Goal: Task Accomplishment & Management: Manage account settings

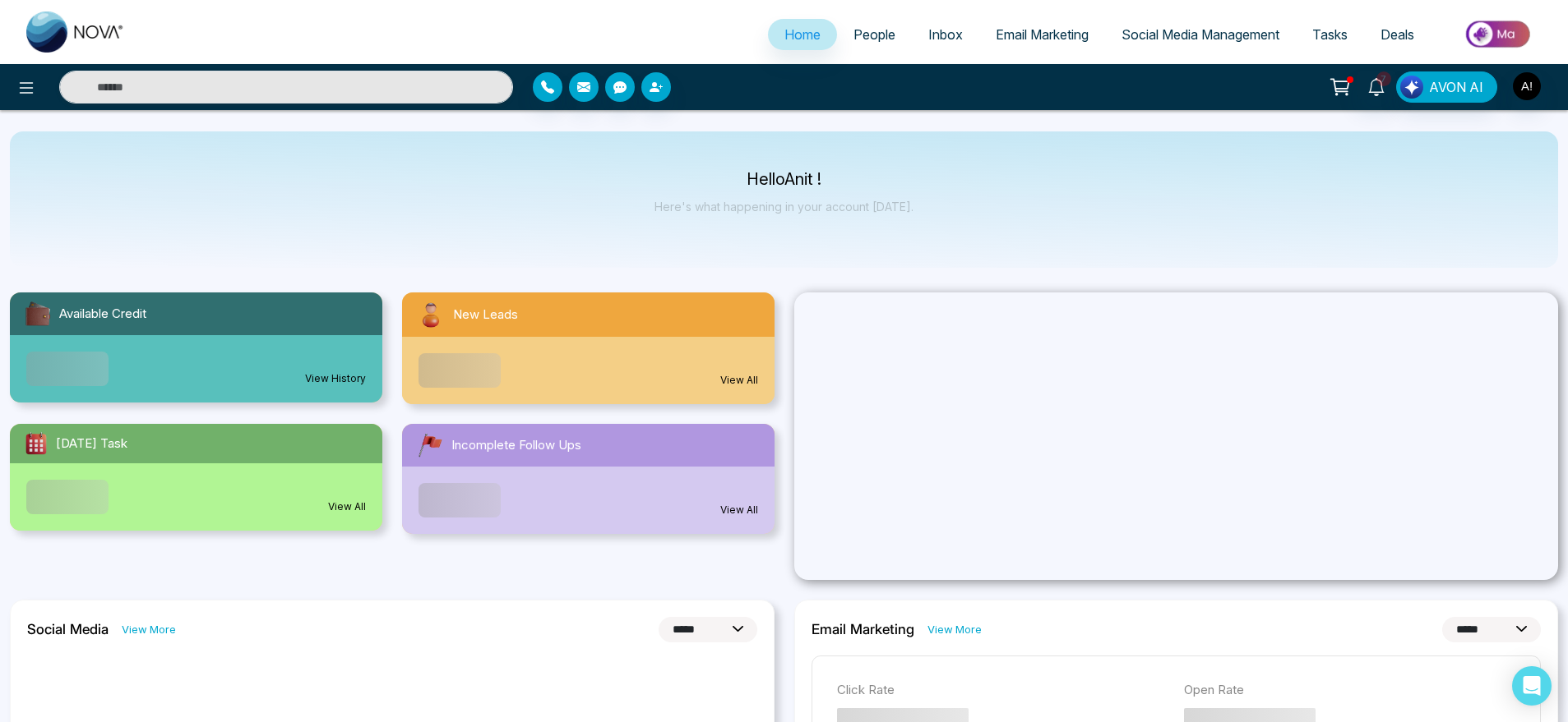
select select "*"
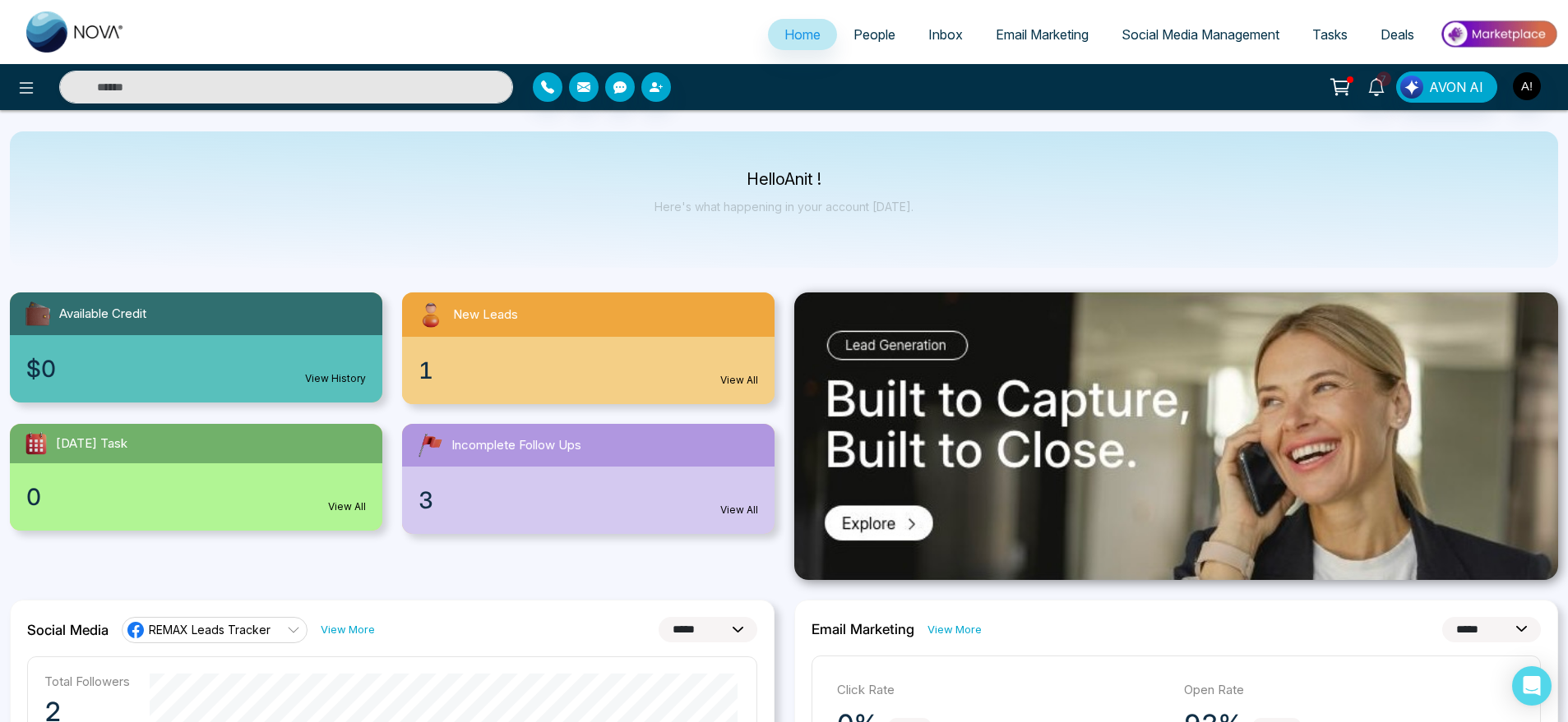
click at [841, 34] on link "People" at bounding box center [875, 35] width 75 height 31
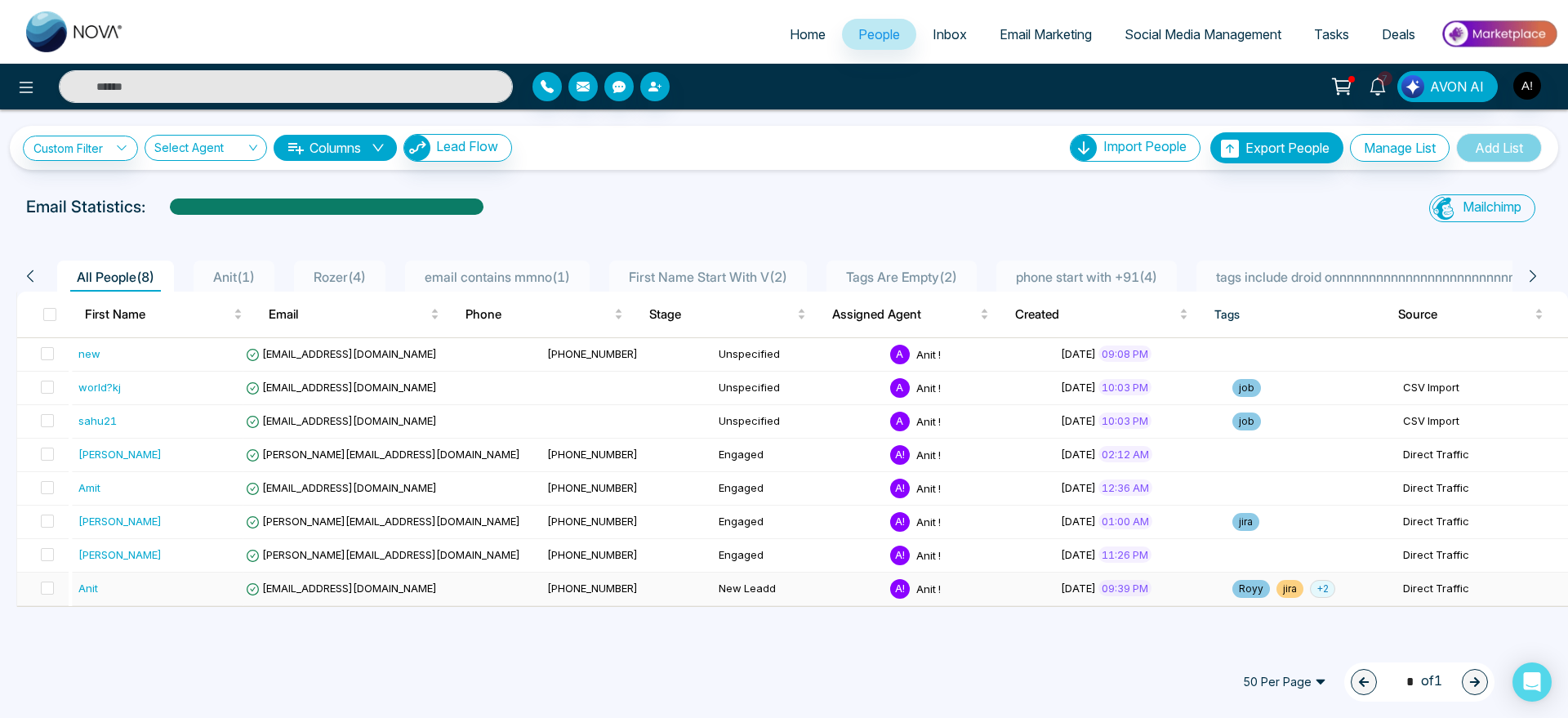
click at [1310, 588] on span "+ 2" at bounding box center [1322, 589] width 25 height 18
click at [1011, 655] on div "50 Per Page 1 * of 1" at bounding box center [784, 682] width 1568 height 72
click at [1310, 593] on span "+ 2" at bounding box center [1322, 589] width 25 height 18
click at [234, 272] on span "Anit ( 1 )" at bounding box center [234, 276] width 55 height 17
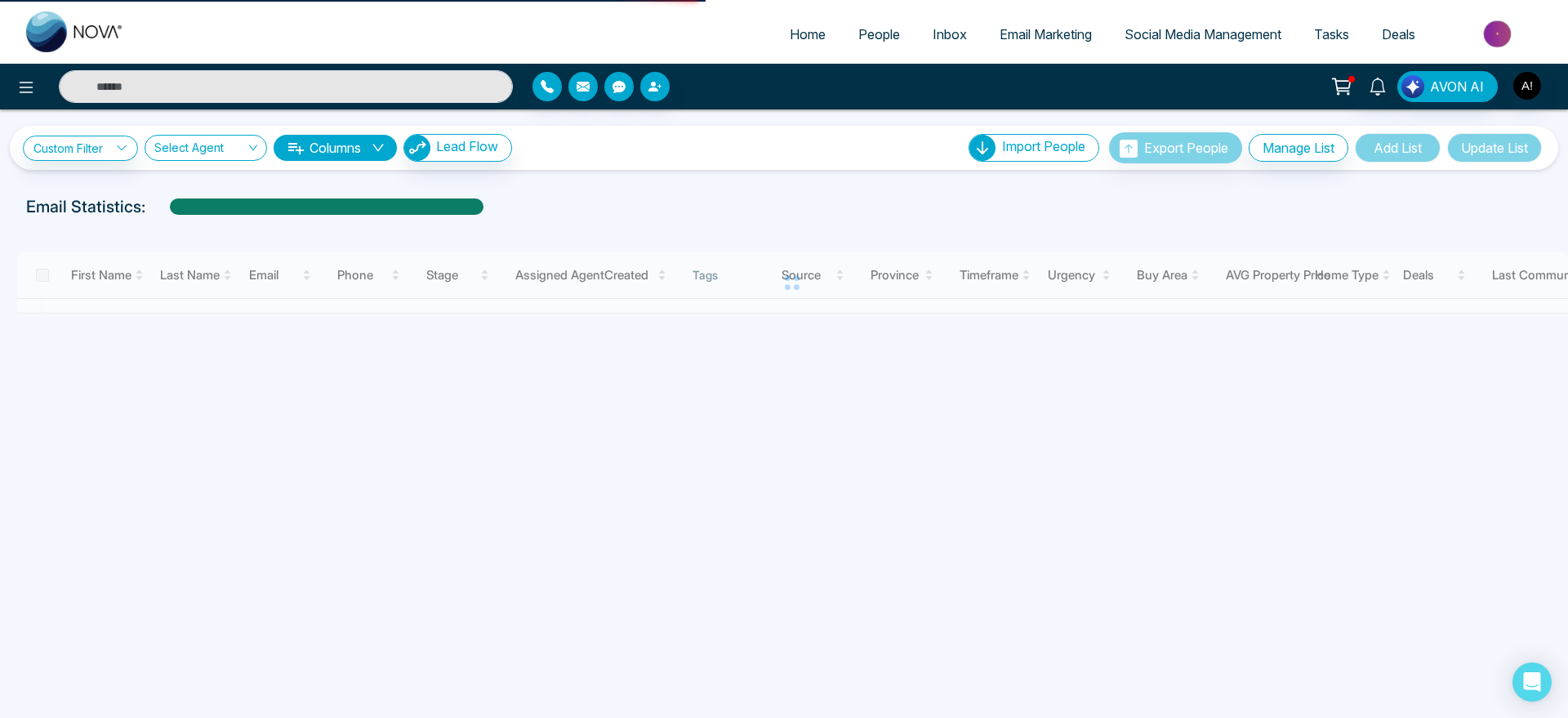
click at [234, 272] on div at bounding box center [792, 283] width 1551 height 62
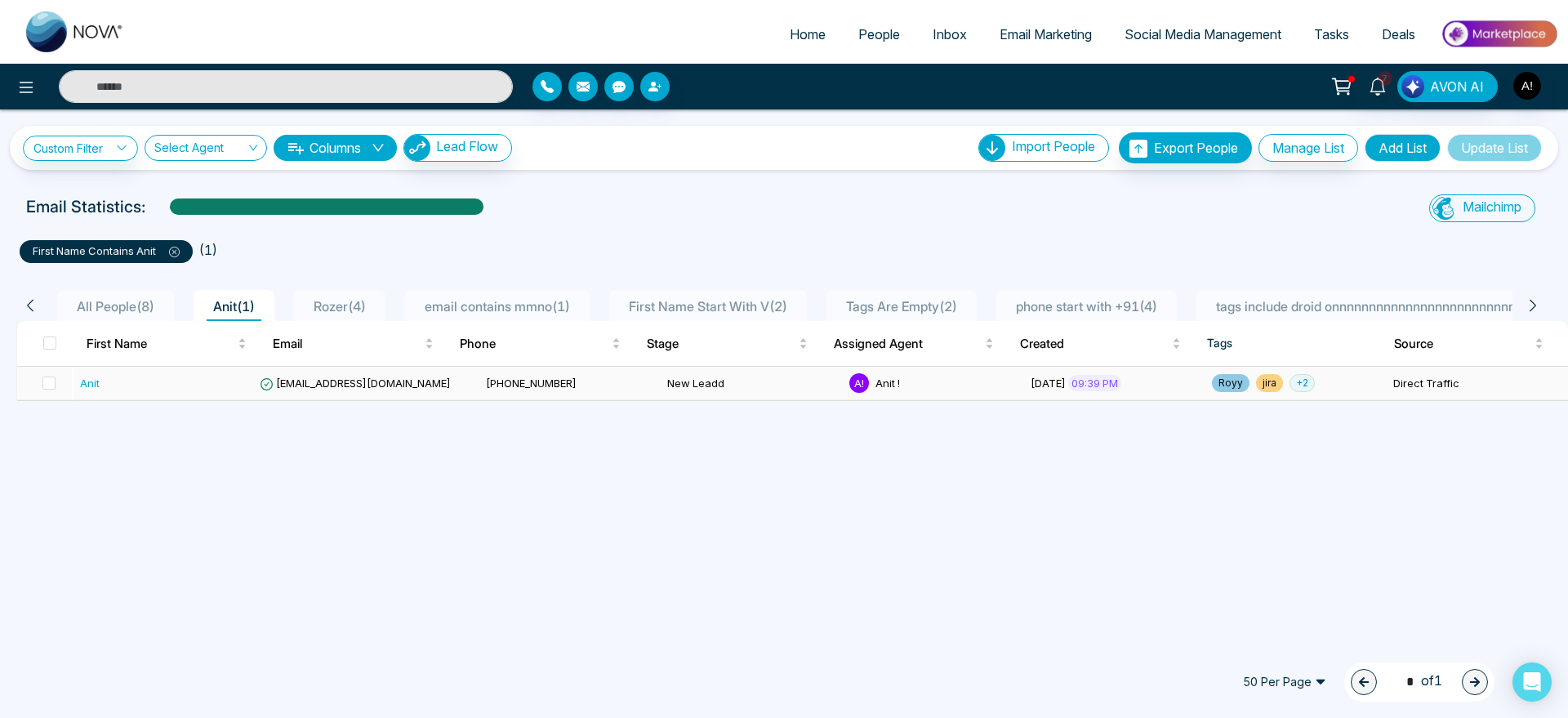
click at [1290, 389] on span "+ 2" at bounding box center [1302, 383] width 25 height 18
click at [1286, 542] on div "Custom Filter Choose a filters Cancel Apply Select Agent Columns Lead Flow Impo…" at bounding box center [784, 375] width 1568 height 530
click at [1292, 383] on span "+ 2" at bounding box center [1302, 383] width 25 height 18
click at [1220, 463] on div "Custom Filter Choose a filters Cancel Apply Select Agent Columns Lead Flow Impo…" at bounding box center [784, 375] width 1568 height 530
click at [1073, 215] on div "Mailchimp Sync All Lead Sync Lead Report" at bounding box center [1296, 211] width 513 height 33
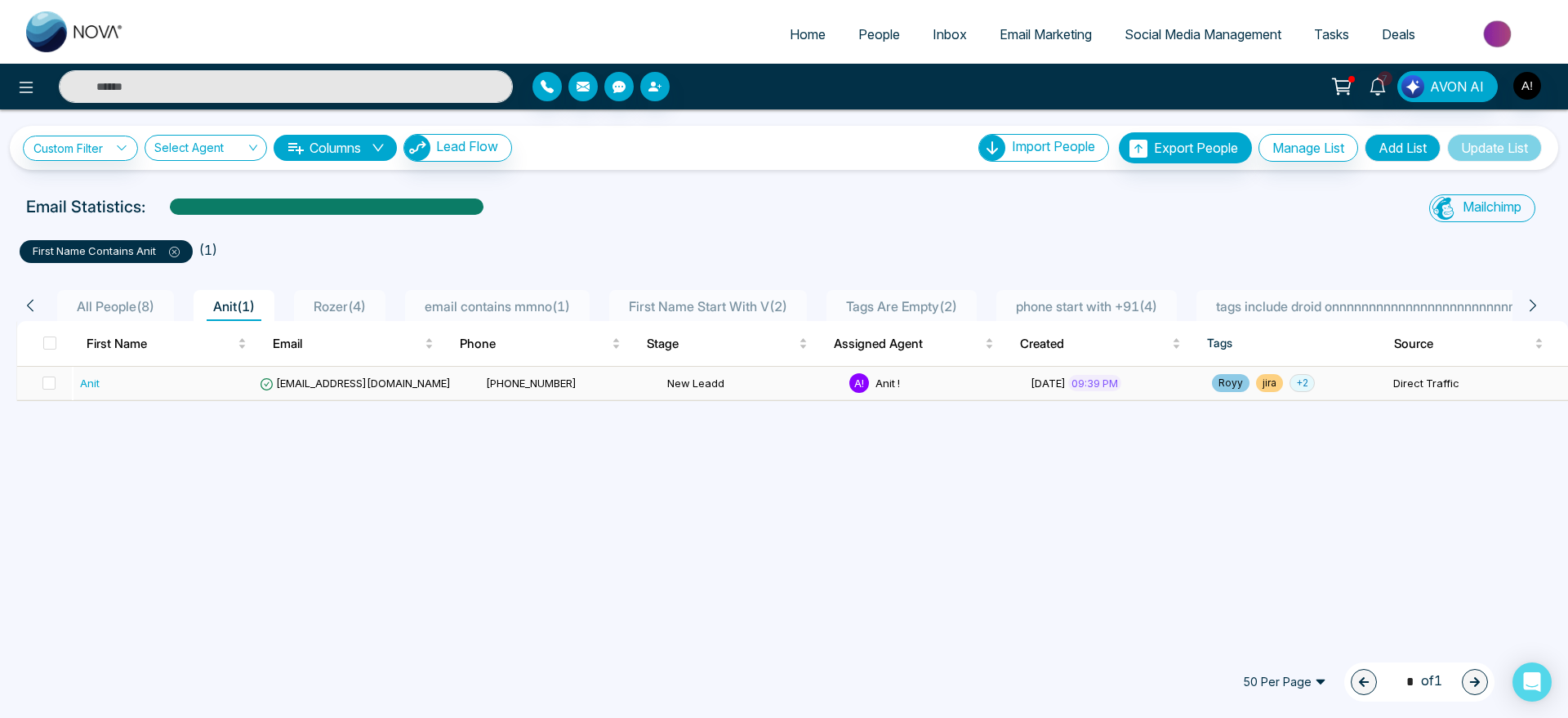
click at [1301, 387] on span "+ 2" at bounding box center [1302, 383] width 25 height 18
click at [1257, 574] on div "Custom Filter Choose a filters Cancel Apply Select Agent Columns Lead Flow Impo…" at bounding box center [784, 375] width 1568 height 530
click at [619, 90] on icon "button" at bounding box center [619, 87] width 13 height 12
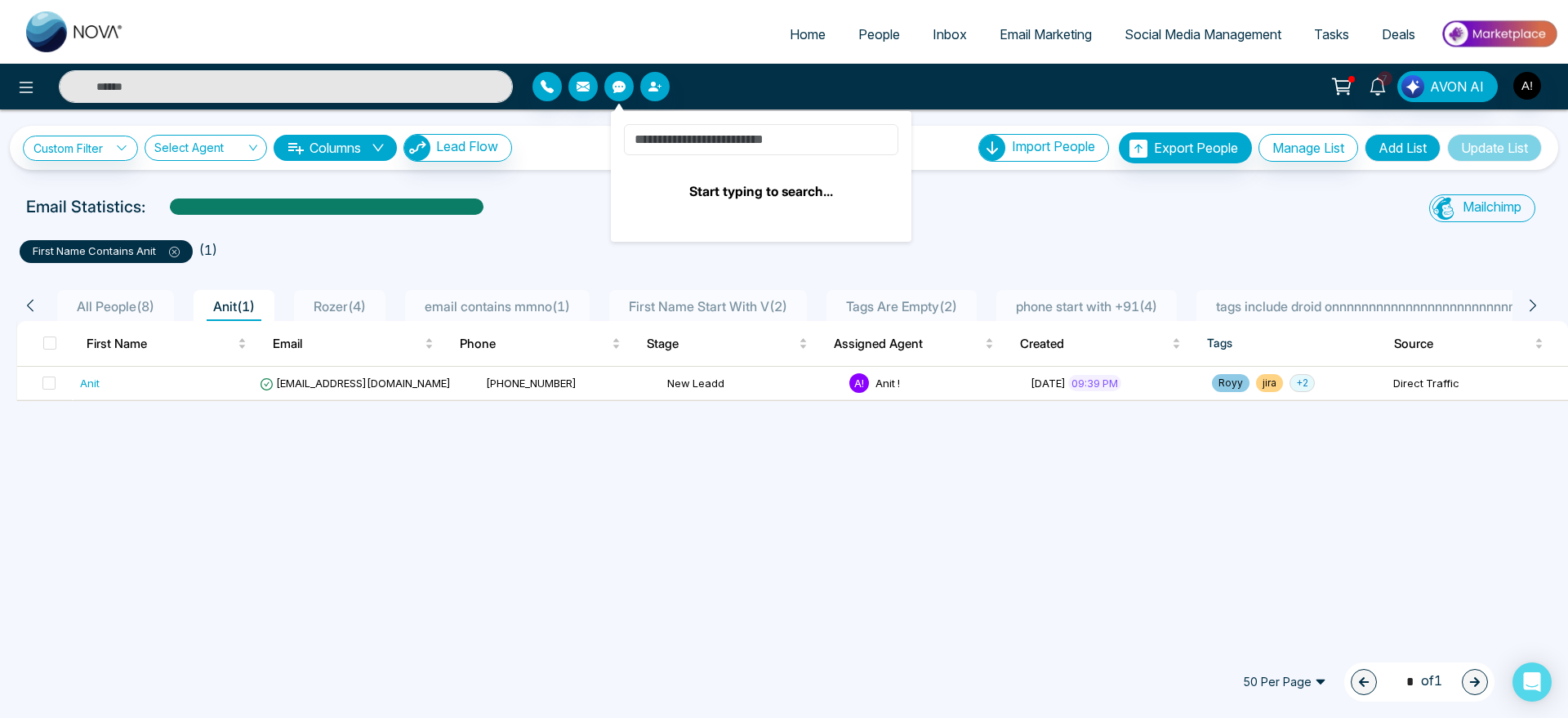
click at [686, 139] on input at bounding box center [761, 140] width 275 height 31
type input "****"
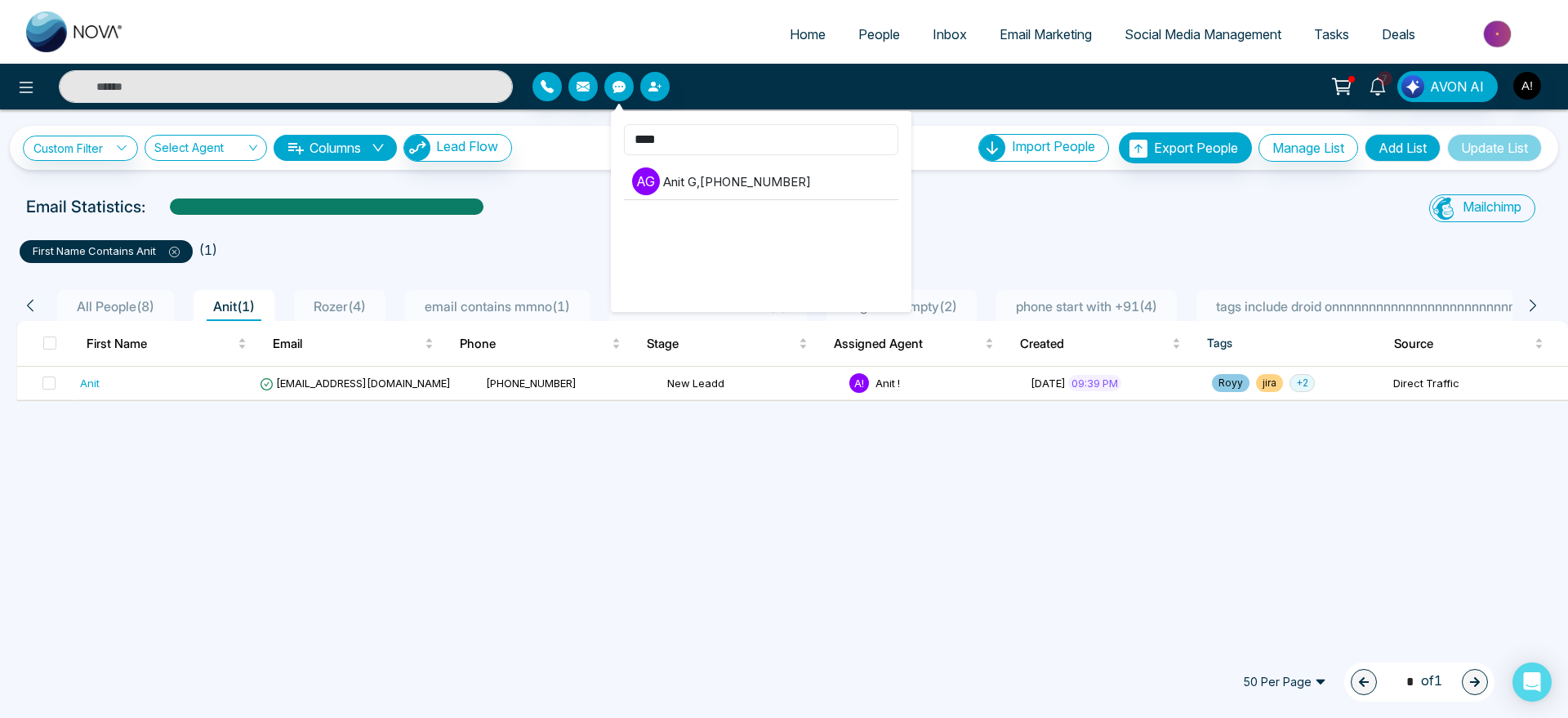
click at [686, 136] on input "****" at bounding box center [761, 140] width 275 height 31
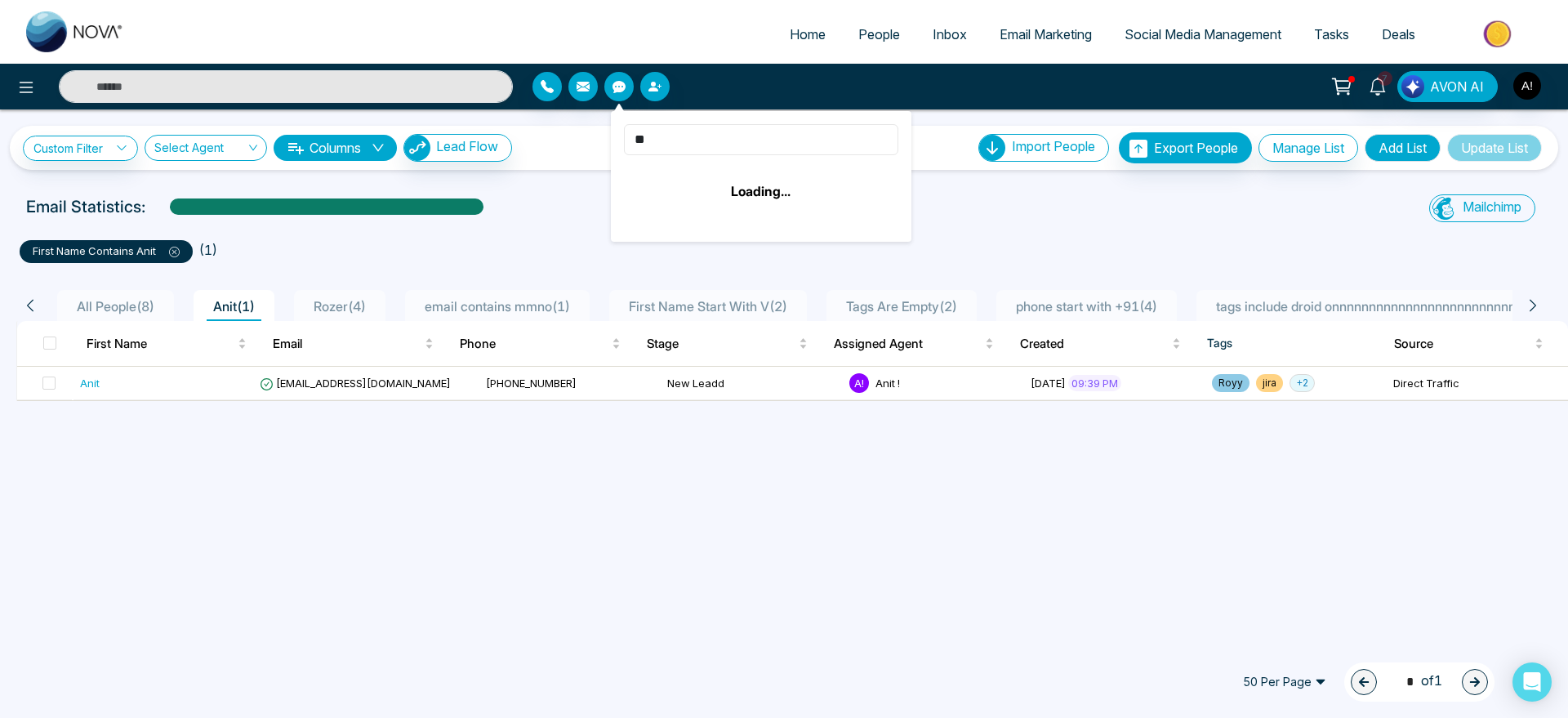
type input "*"
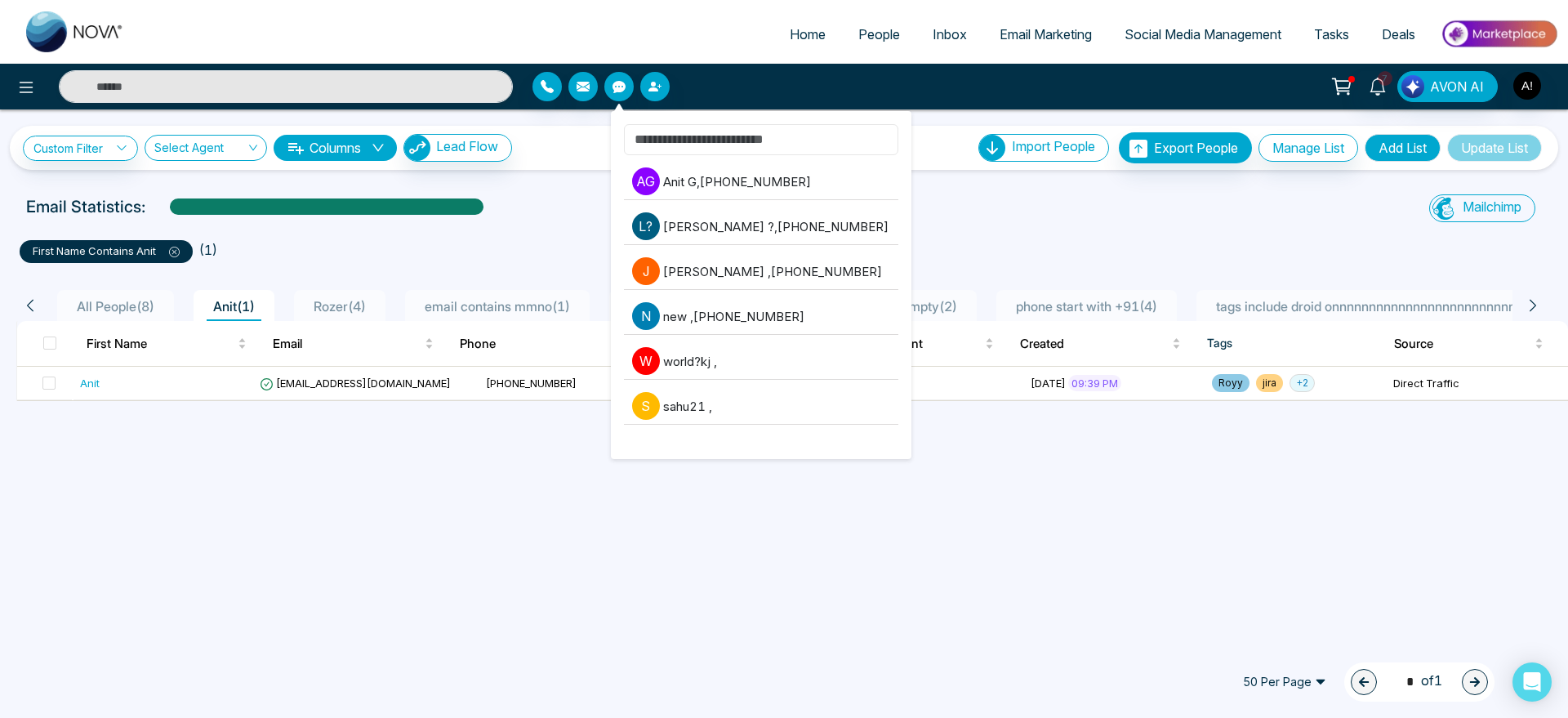
click at [700, 134] on input at bounding box center [761, 140] width 275 height 31
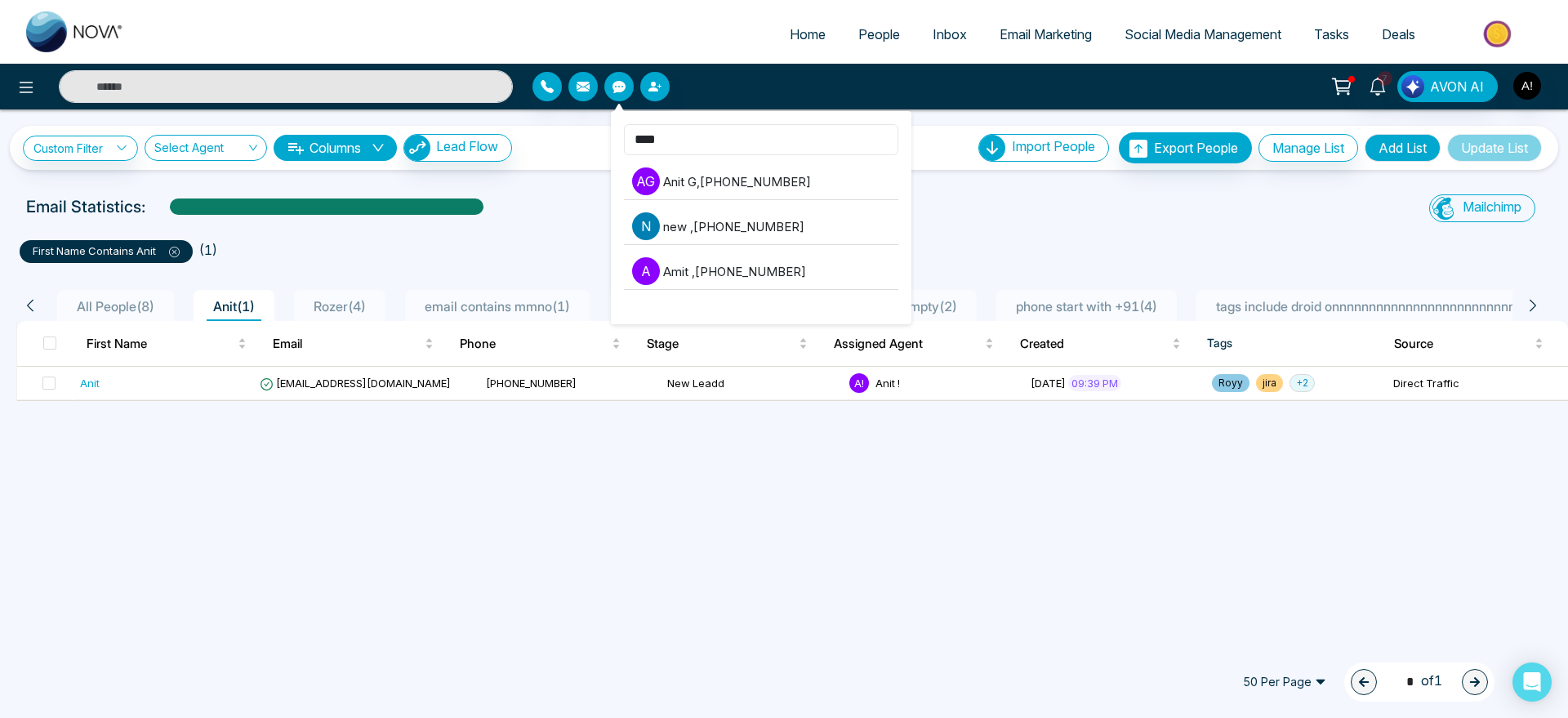
type input "****"
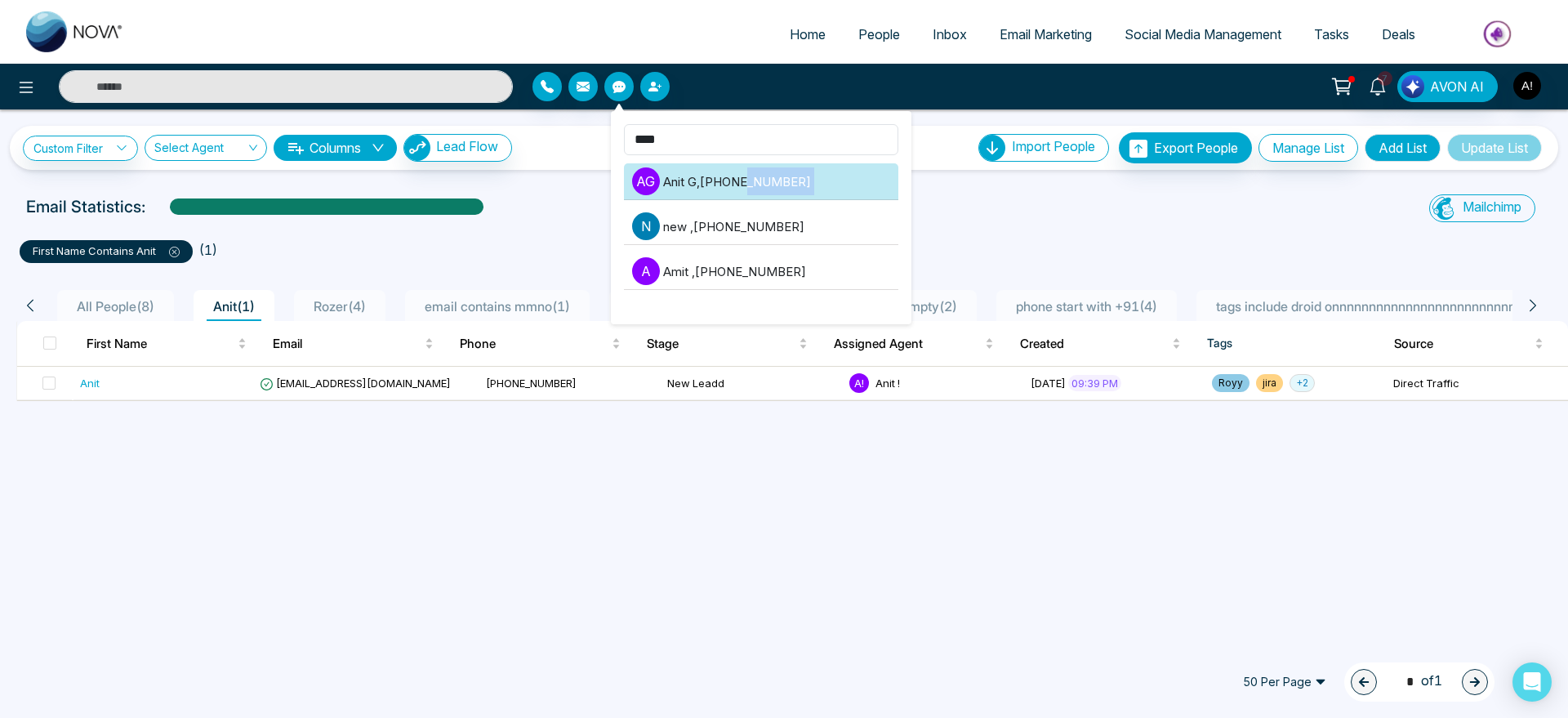
drag, startPoint x: 627, startPoint y: 203, endPoint x: 750, endPoint y: 183, distance: 124.6
click at [750, 183] on ul "A G Anit G , [PHONE_NUMBER] n new , [PHONE_NUMBER] A Amit , [PHONE_NUMBER]" at bounding box center [761, 230] width 275 height 135
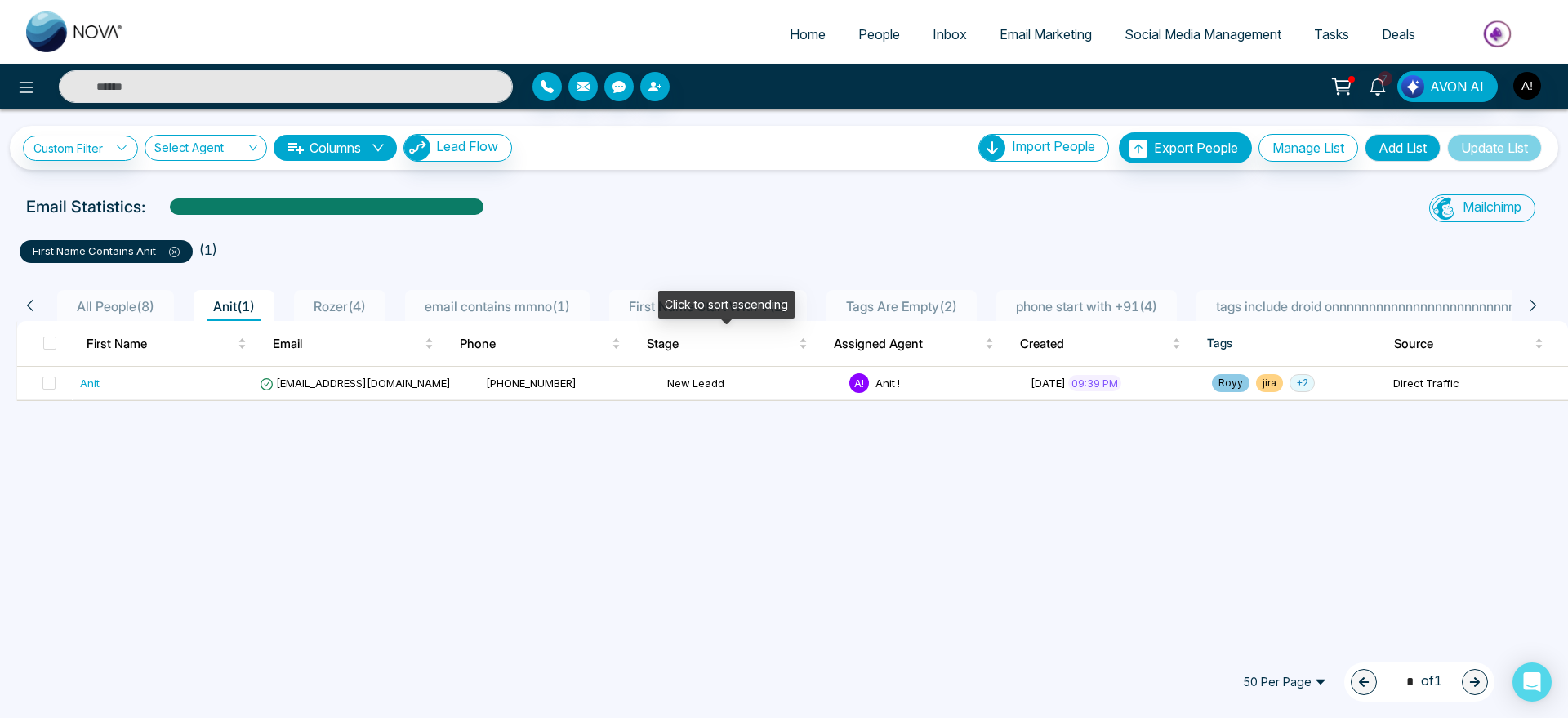
click at [755, 309] on div "Click to sort ascending" at bounding box center [726, 305] width 136 height 28
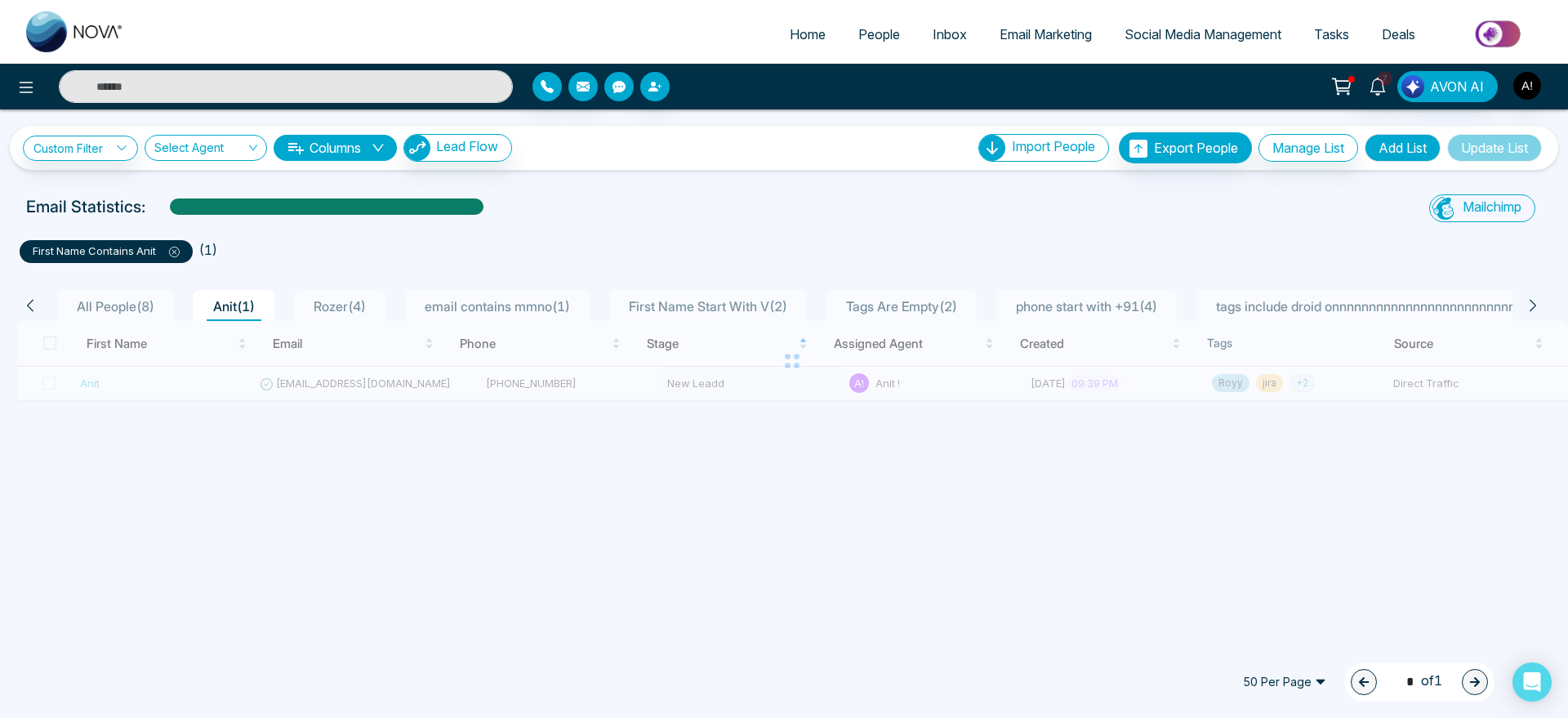
click at [605, 86] on button "button" at bounding box center [619, 87] width 30 height 30
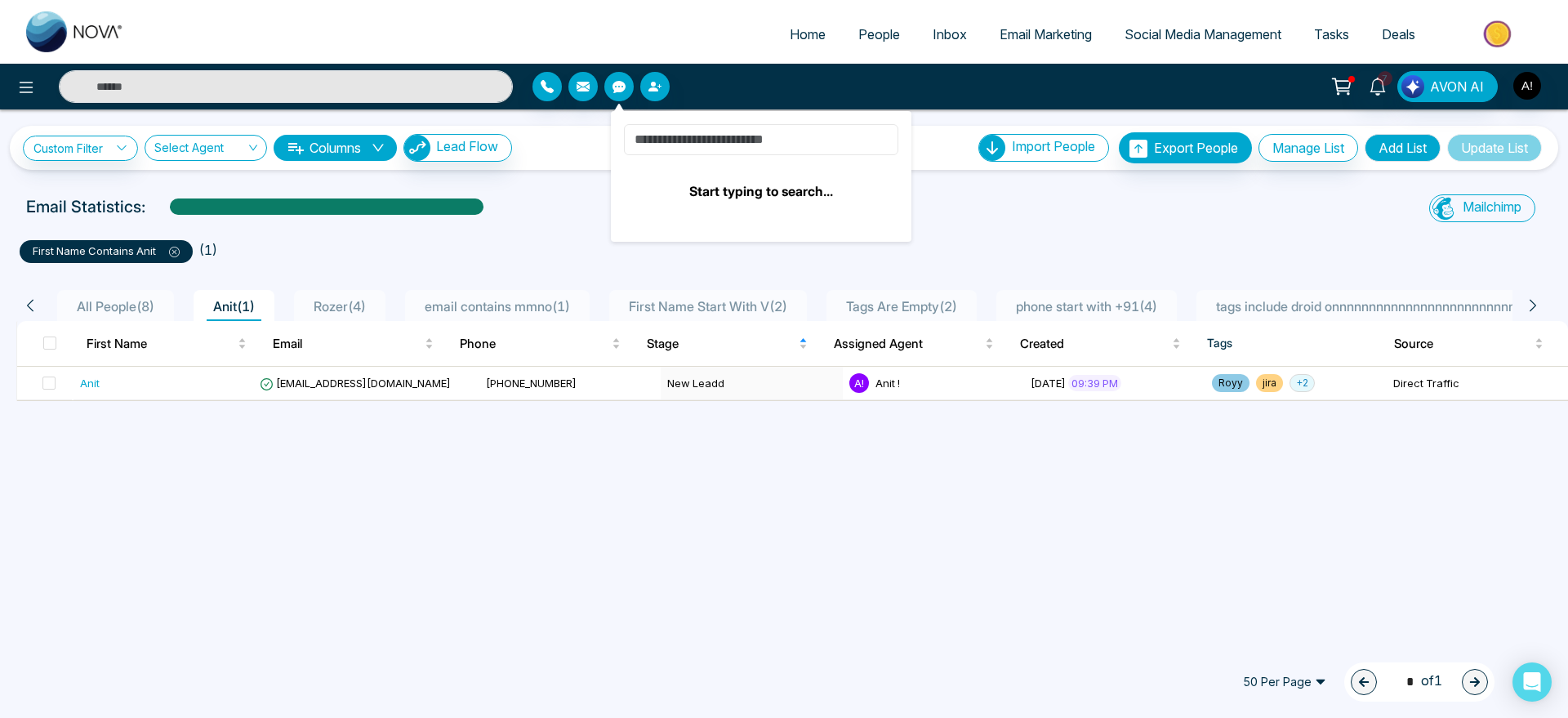
click at [722, 141] on input at bounding box center [761, 140] width 275 height 31
type input "******"
click at [567, 80] on div at bounding box center [718, 87] width 373 height 30
click at [547, 89] on icon "button" at bounding box center [546, 86] width 13 height 13
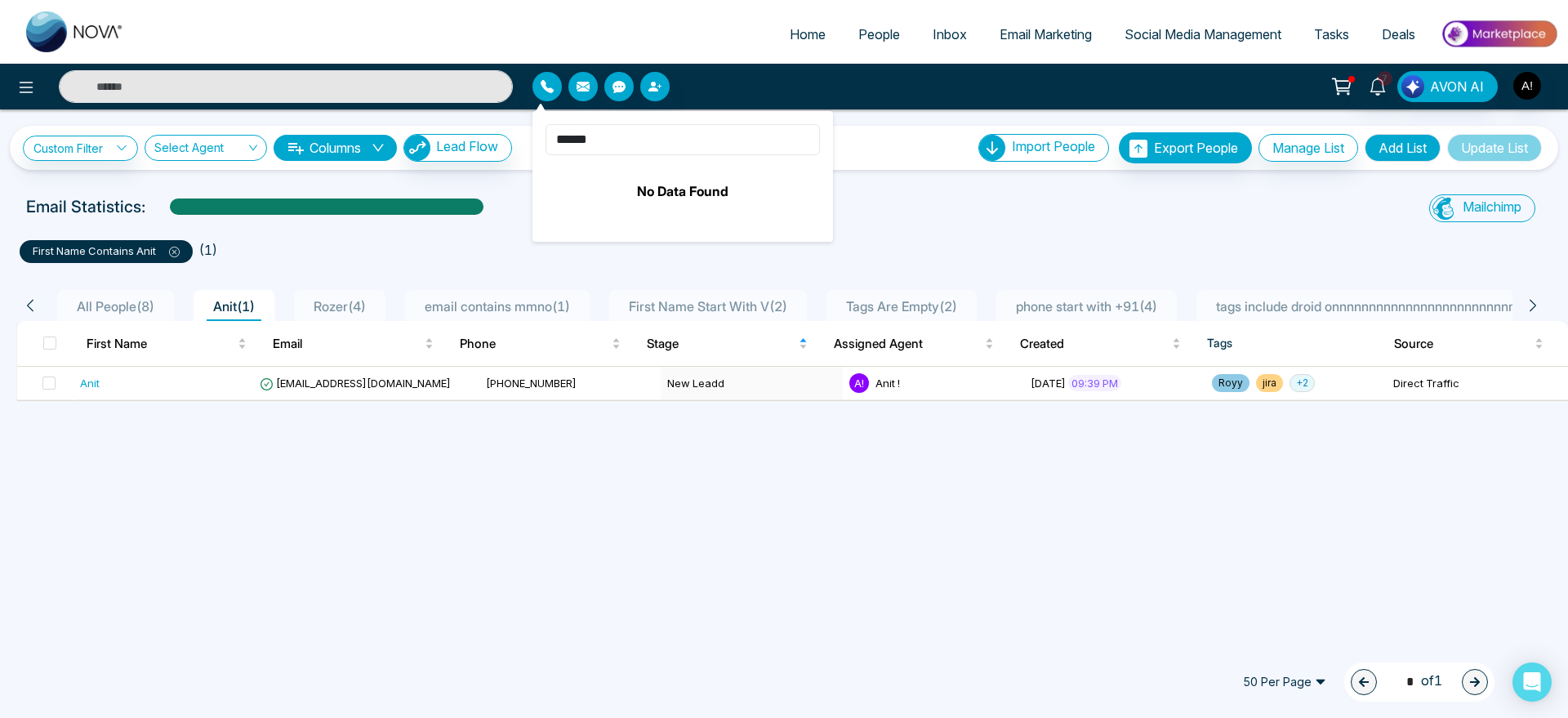
click at [639, 142] on input "******" at bounding box center [683, 140] width 275 height 31
drag, startPoint x: 639, startPoint y: 142, endPoint x: 509, endPoint y: 148, distance: 130.1
click at [509, 148] on div "Home People Inbox Email Marketing Social Media Management Tasks Deals ****** No…" at bounding box center [784, 359] width 1568 height 718
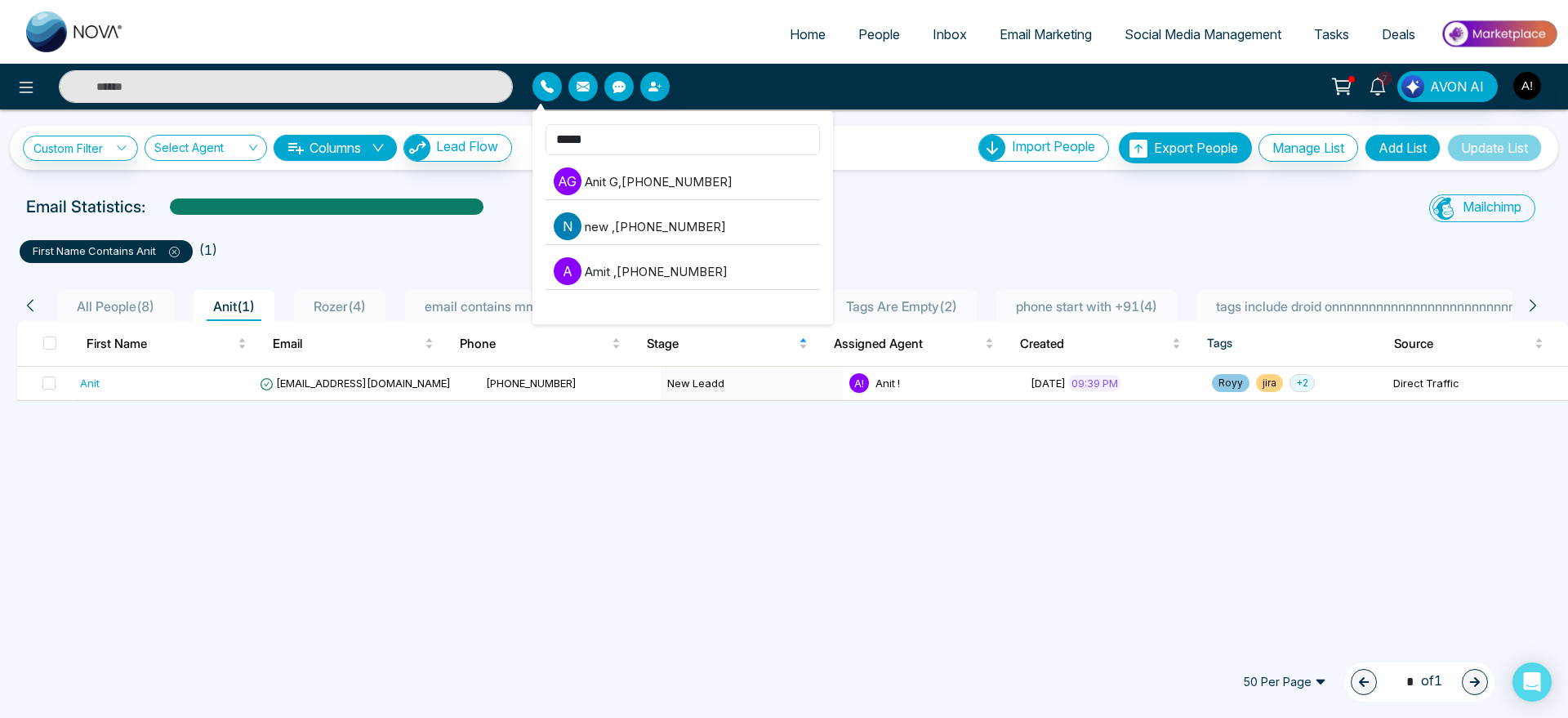
type input "******"
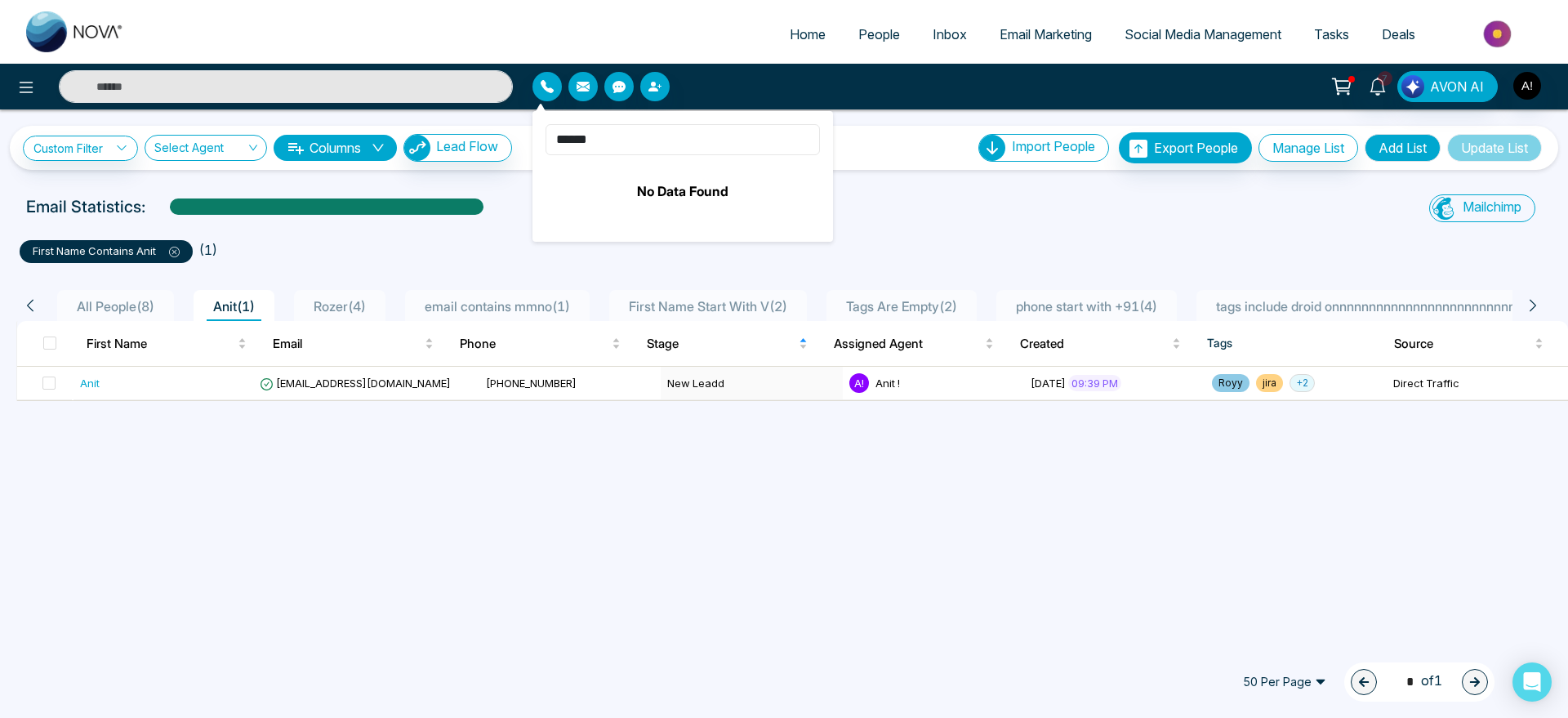
drag, startPoint x: 624, startPoint y: 143, endPoint x: 521, endPoint y: 130, distance: 103.8
click at [521, 130] on div "Home People Inbox Email Marketing Social Media Management Tasks Deals ****** No…" at bounding box center [784, 359] width 1568 height 718
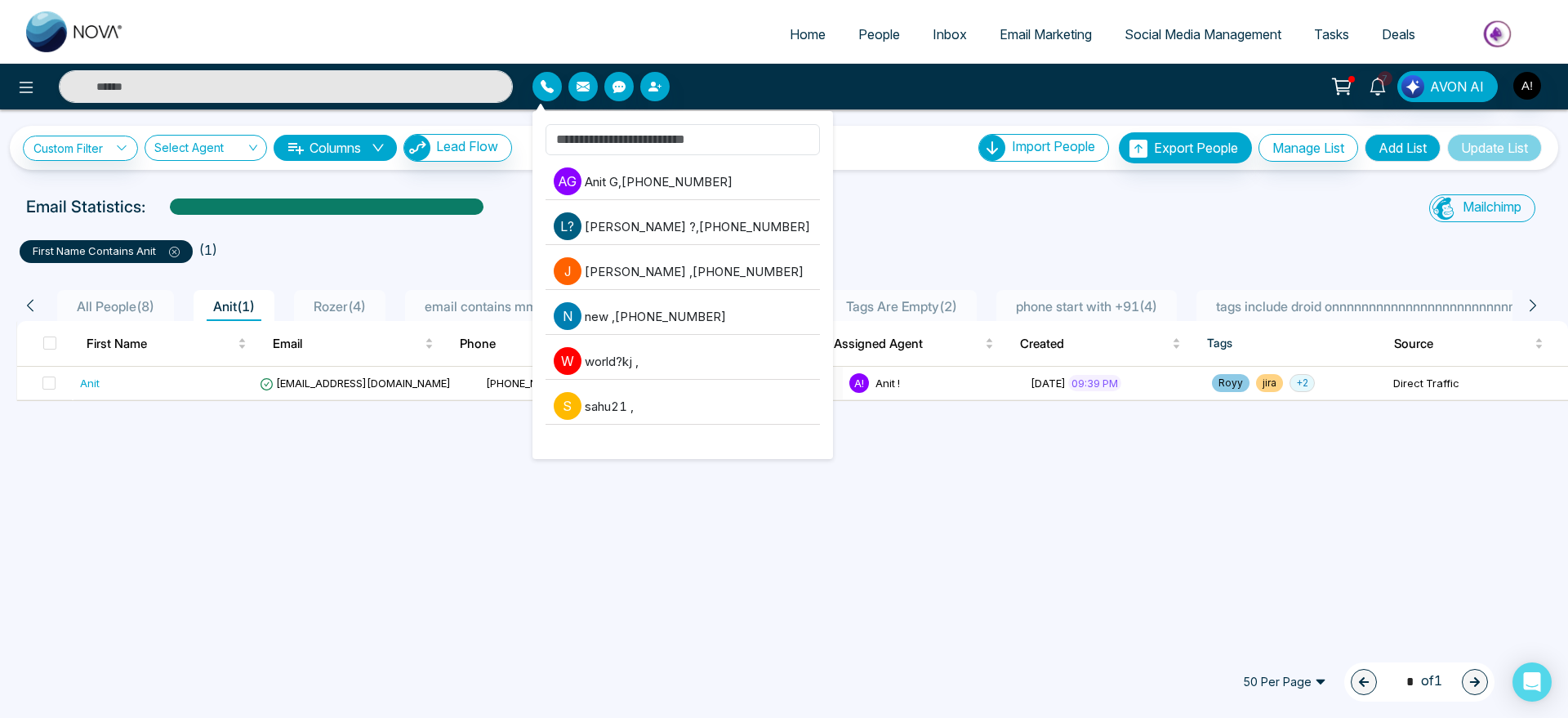
click at [903, 239] on ul "first name contains [PERSON_NAME] ( 1 )" at bounding box center [784, 249] width 1529 height 30
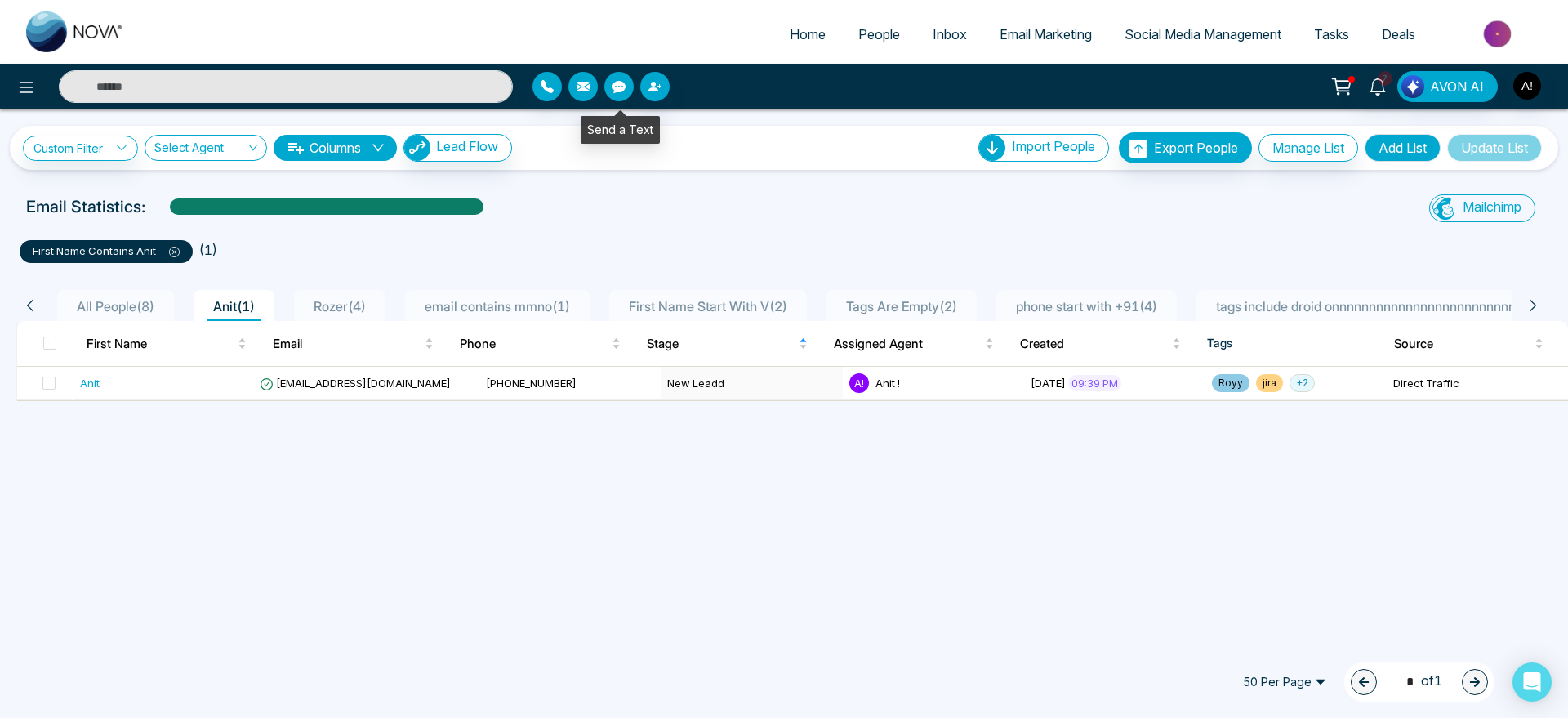
click at [614, 89] on icon "button" at bounding box center [619, 87] width 13 height 12
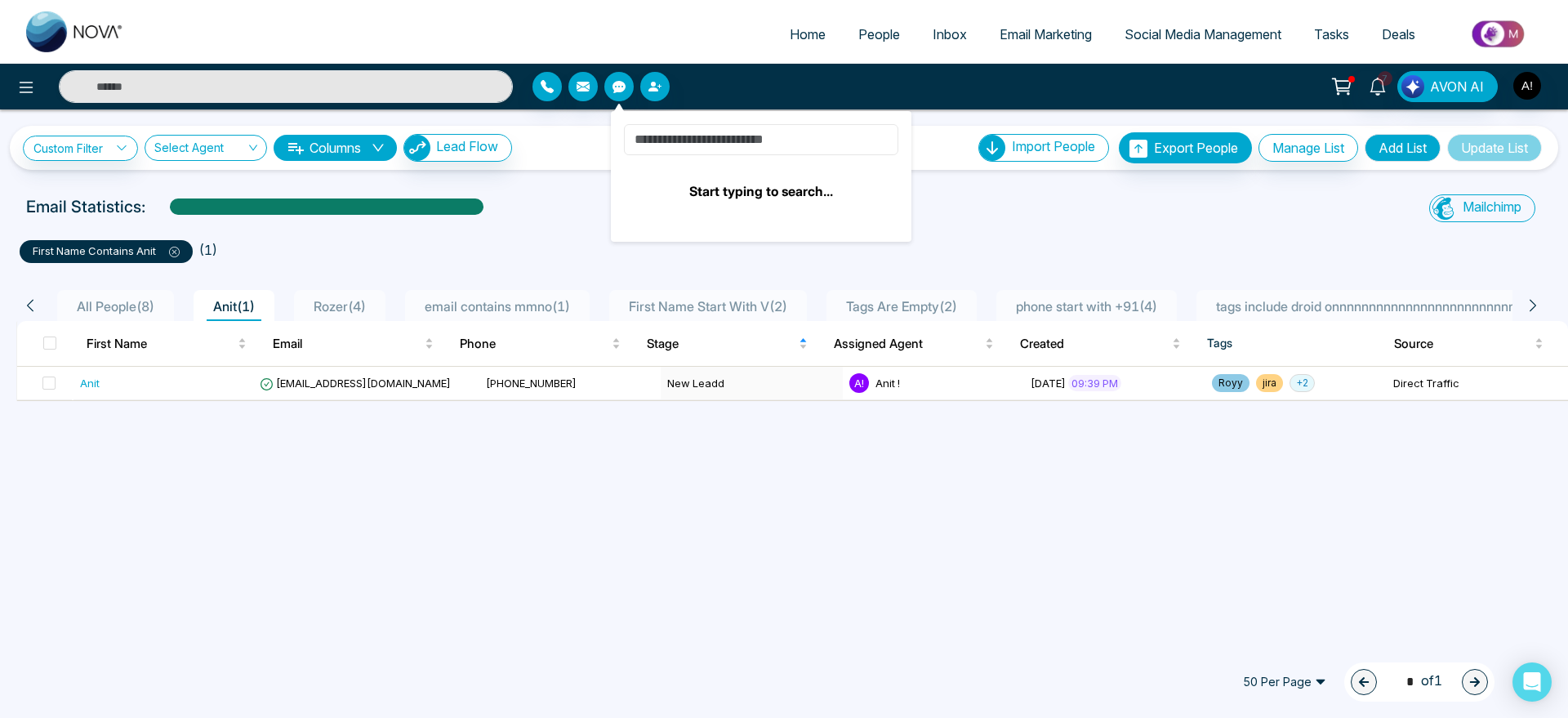
click at [708, 143] on input at bounding box center [761, 140] width 275 height 31
type input "**"
click at [959, 178] on div "Custom Filter Choose a filters Cancel Apply Select Agent Columns Lead Flow Impo…" at bounding box center [784, 375] width 1568 height 530
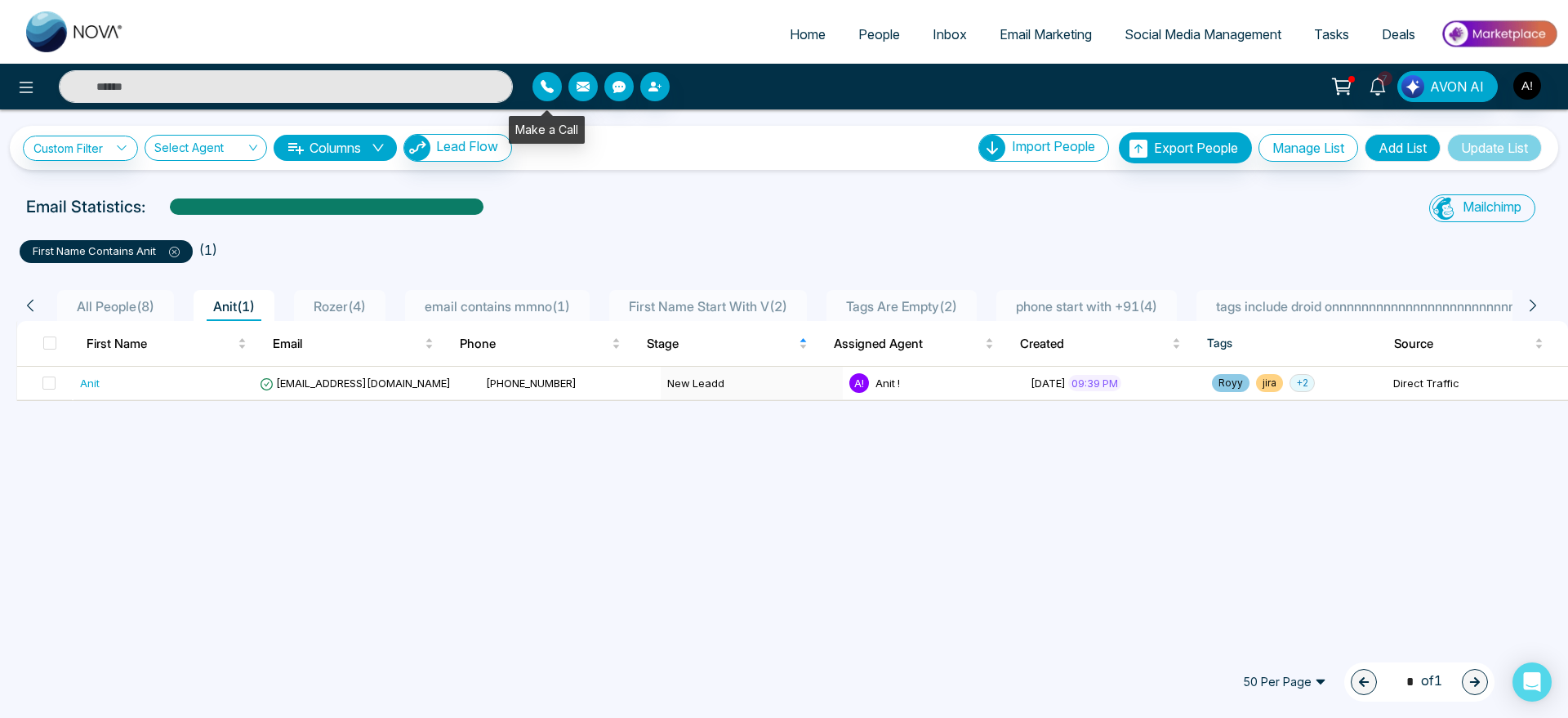
click at [560, 91] on button "button" at bounding box center [547, 87] width 30 height 30
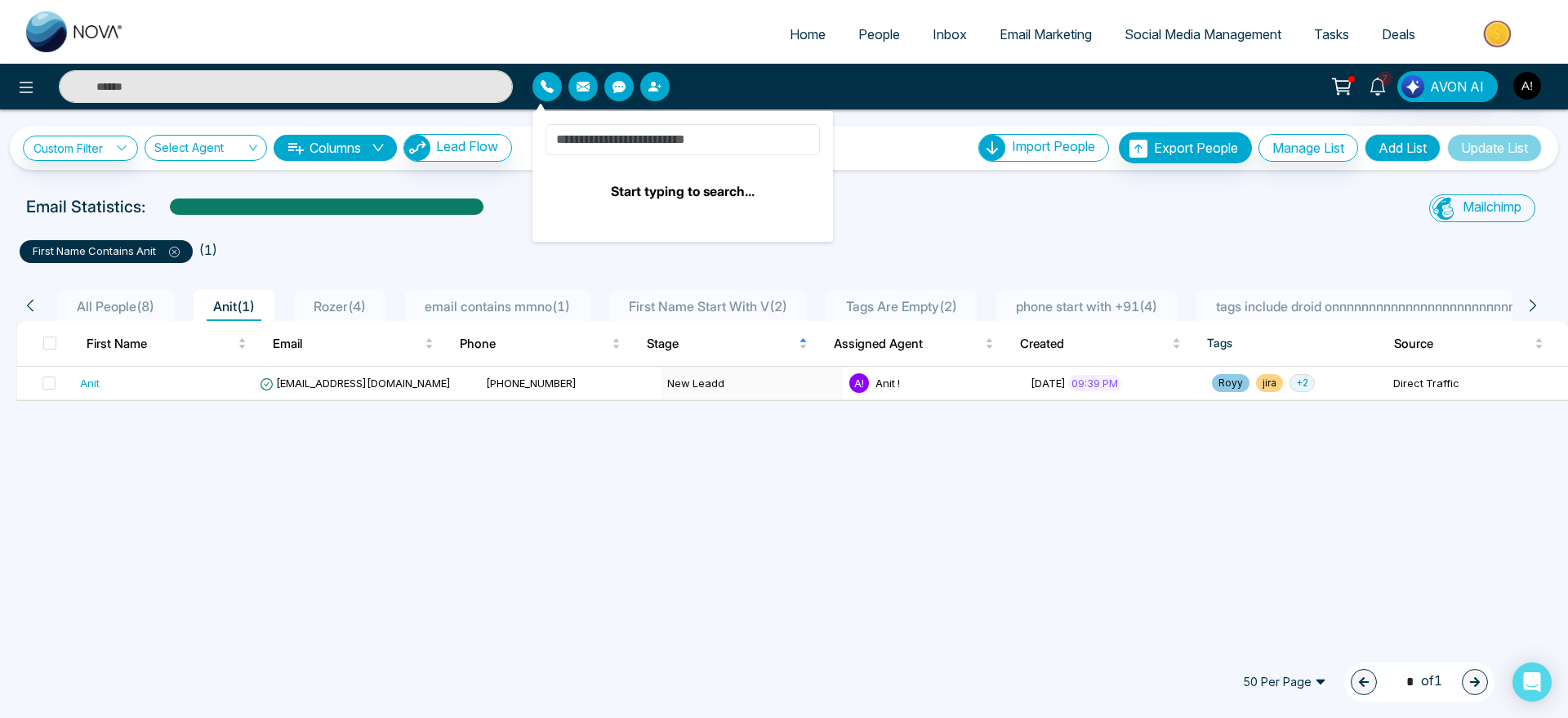
click at [706, 144] on input at bounding box center [683, 140] width 275 height 31
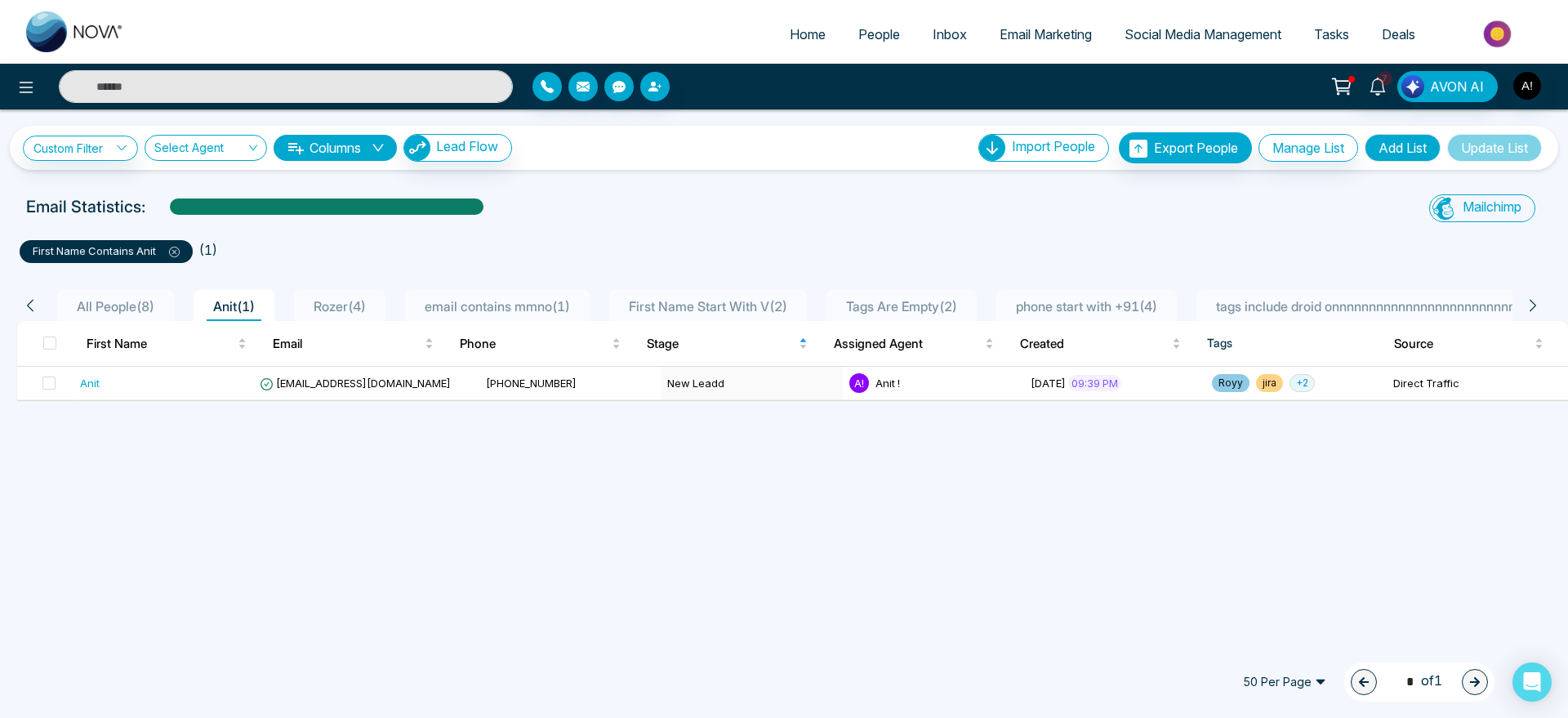
click at [874, 192] on div "Custom Filter Choose a filters Cancel Apply Select Agent Columns Lead Flow Impo…" at bounding box center [784, 375] width 1568 height 530
click at [613, 90] on icon "button" at bounding box center [619, 86] width 13 height 13
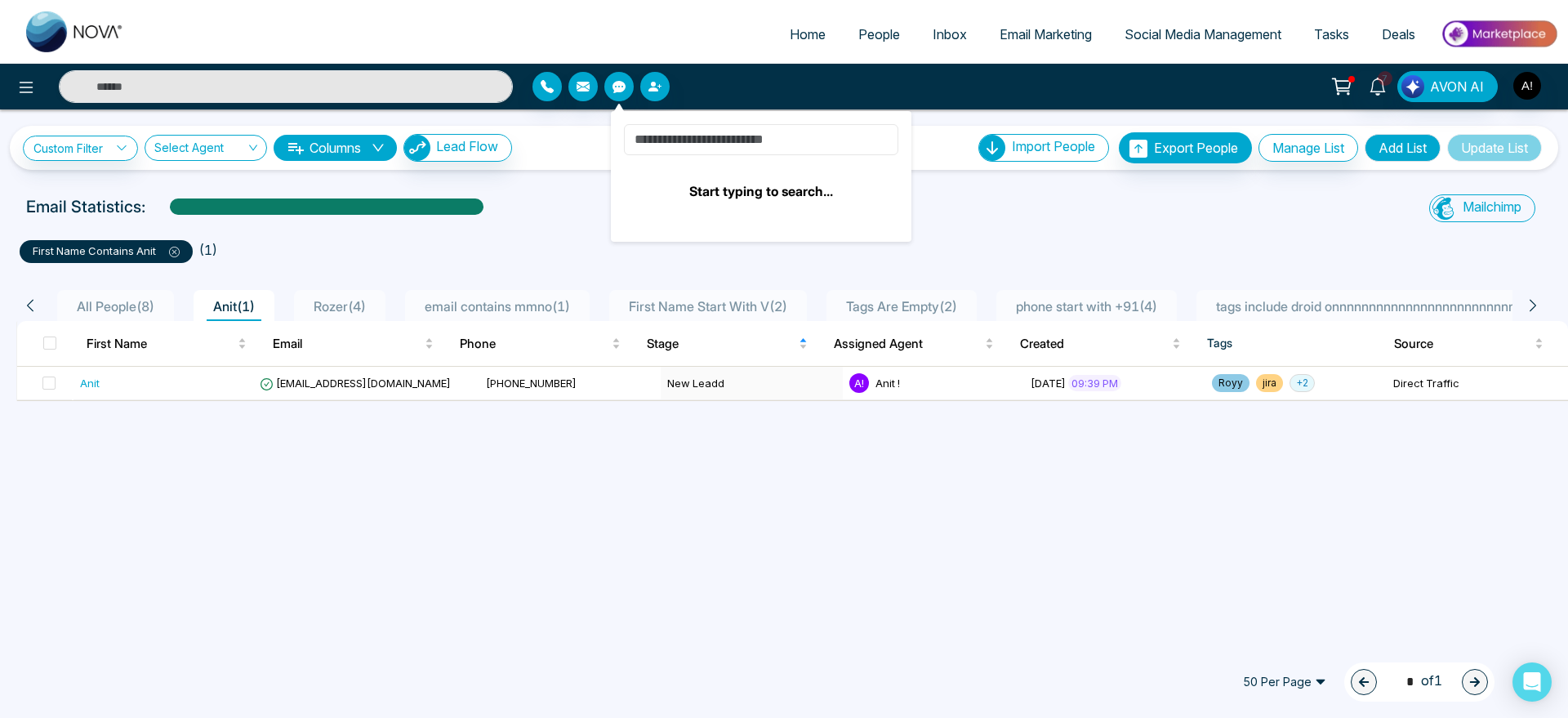
click at [675, 138] on input at bounding box center [761, 140] width 275 height 31
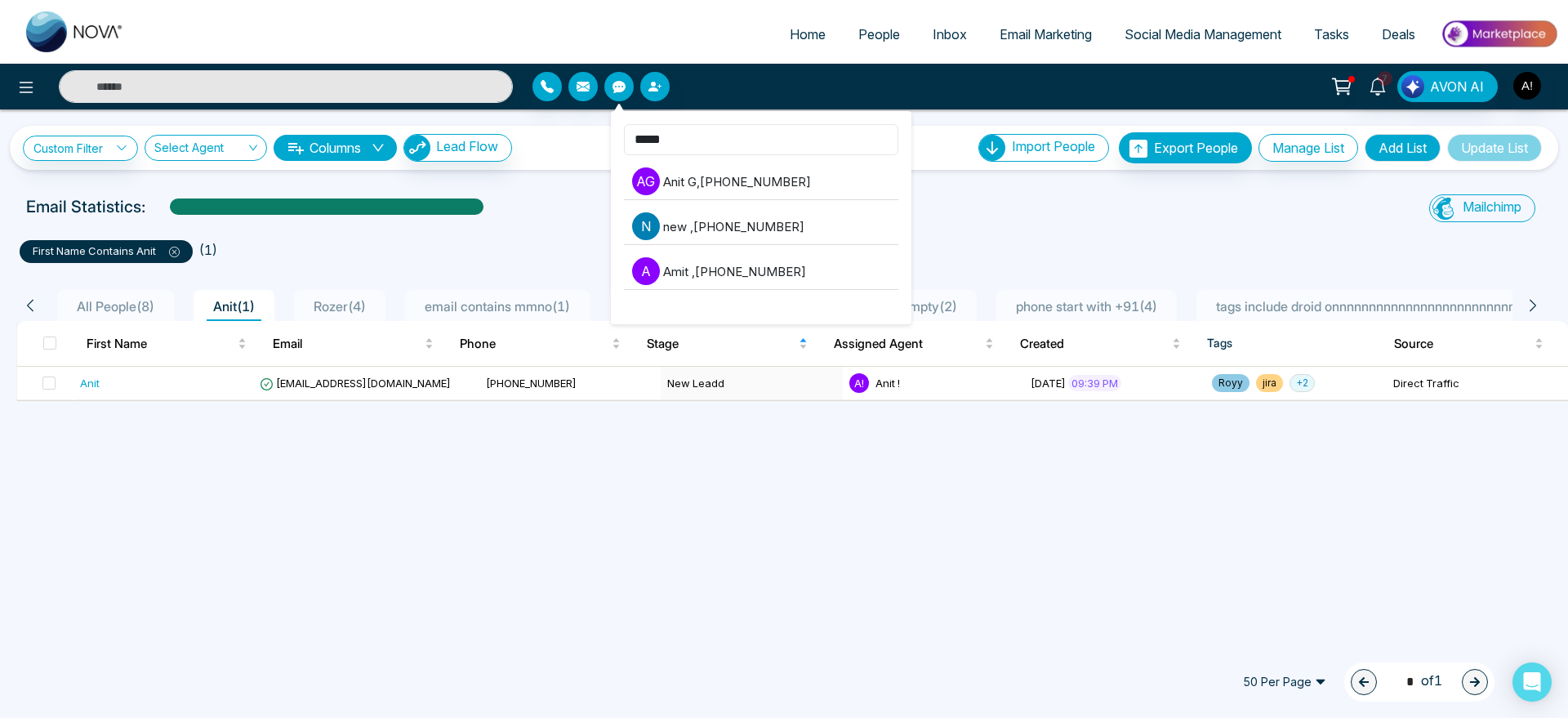
type input "******"
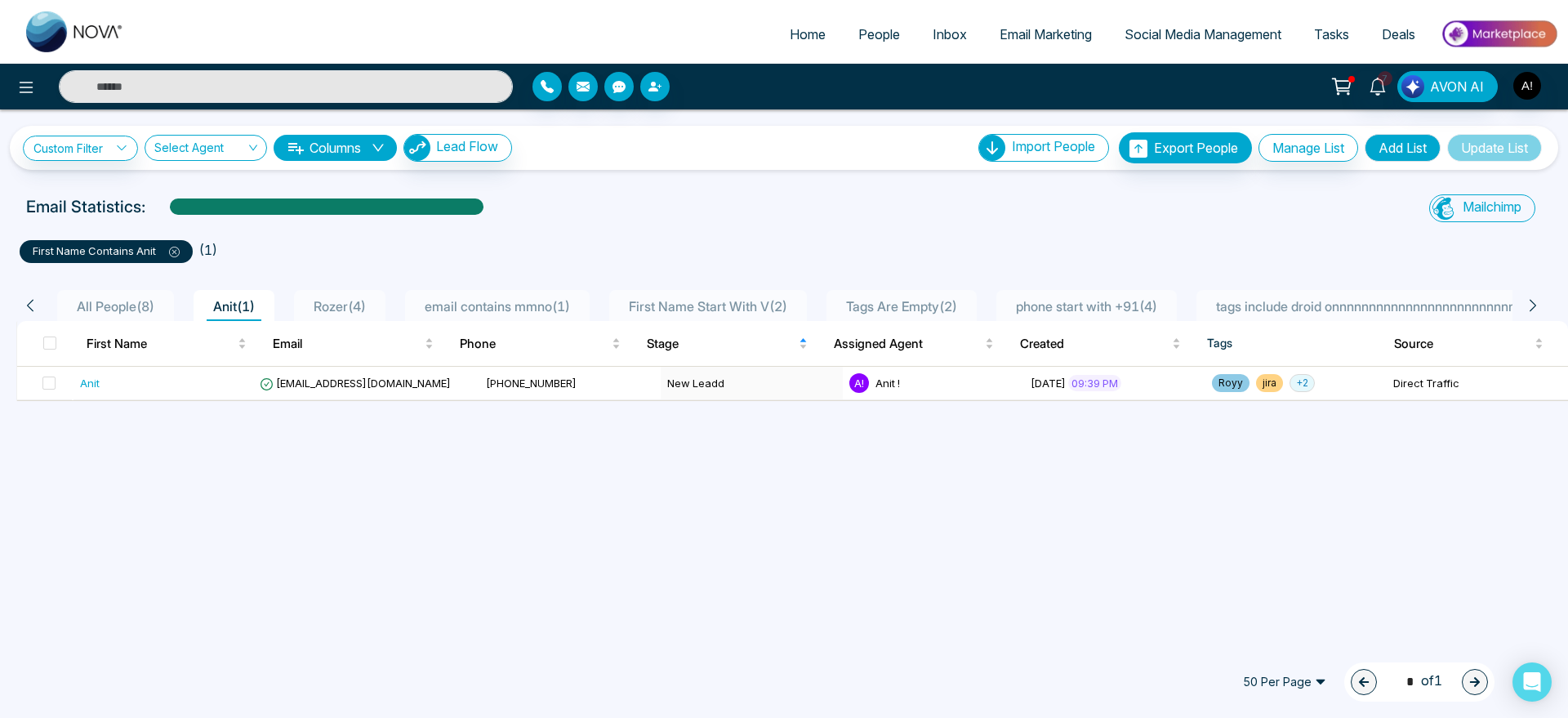
click at [953, 211] on div "Email Statistics:" at bounding box center [528, 207] width 1004 height 24
click at [554, 85] on button "button" at bounding box center [547, 87] width 30 height 30
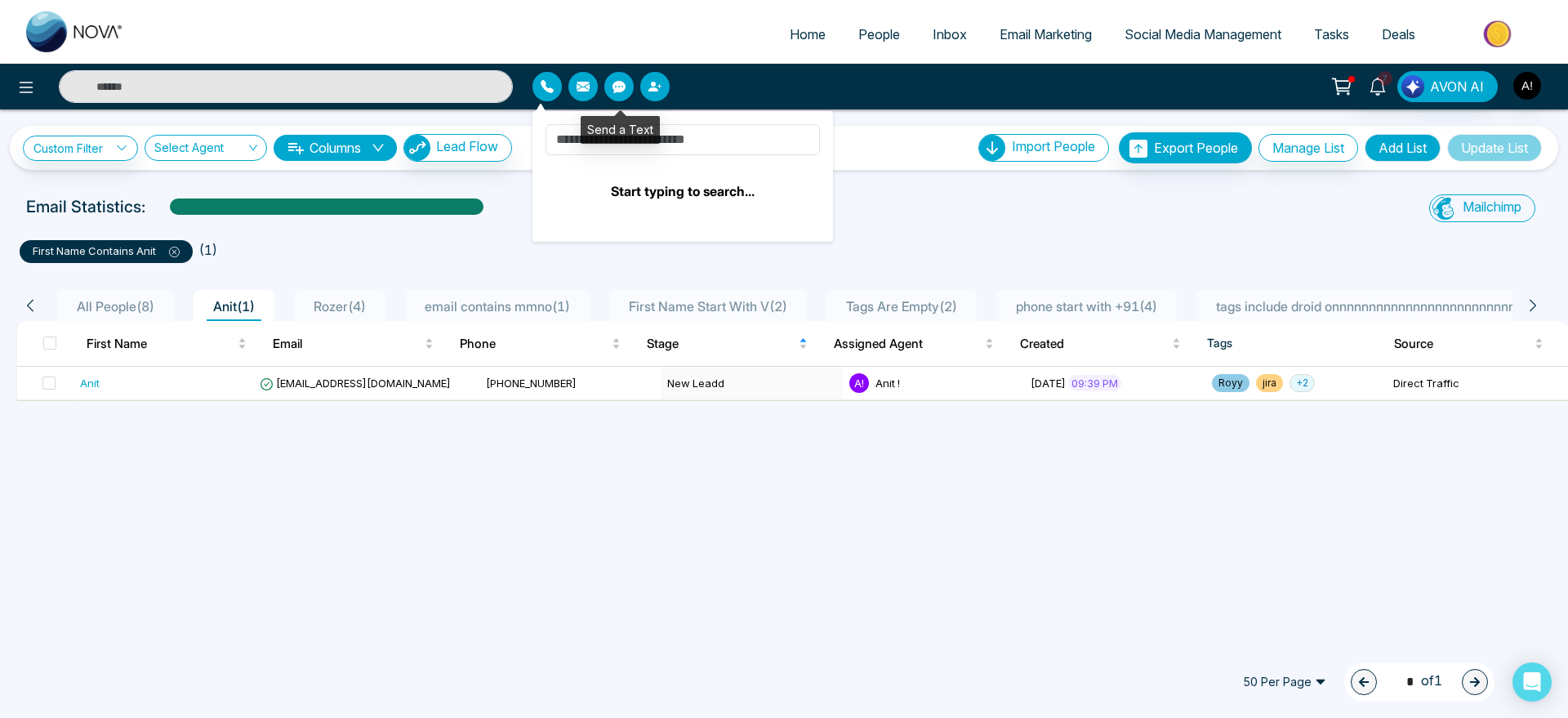
click at [629, 85] on button "button" at bounding box center [619, 87] width 30 height 30
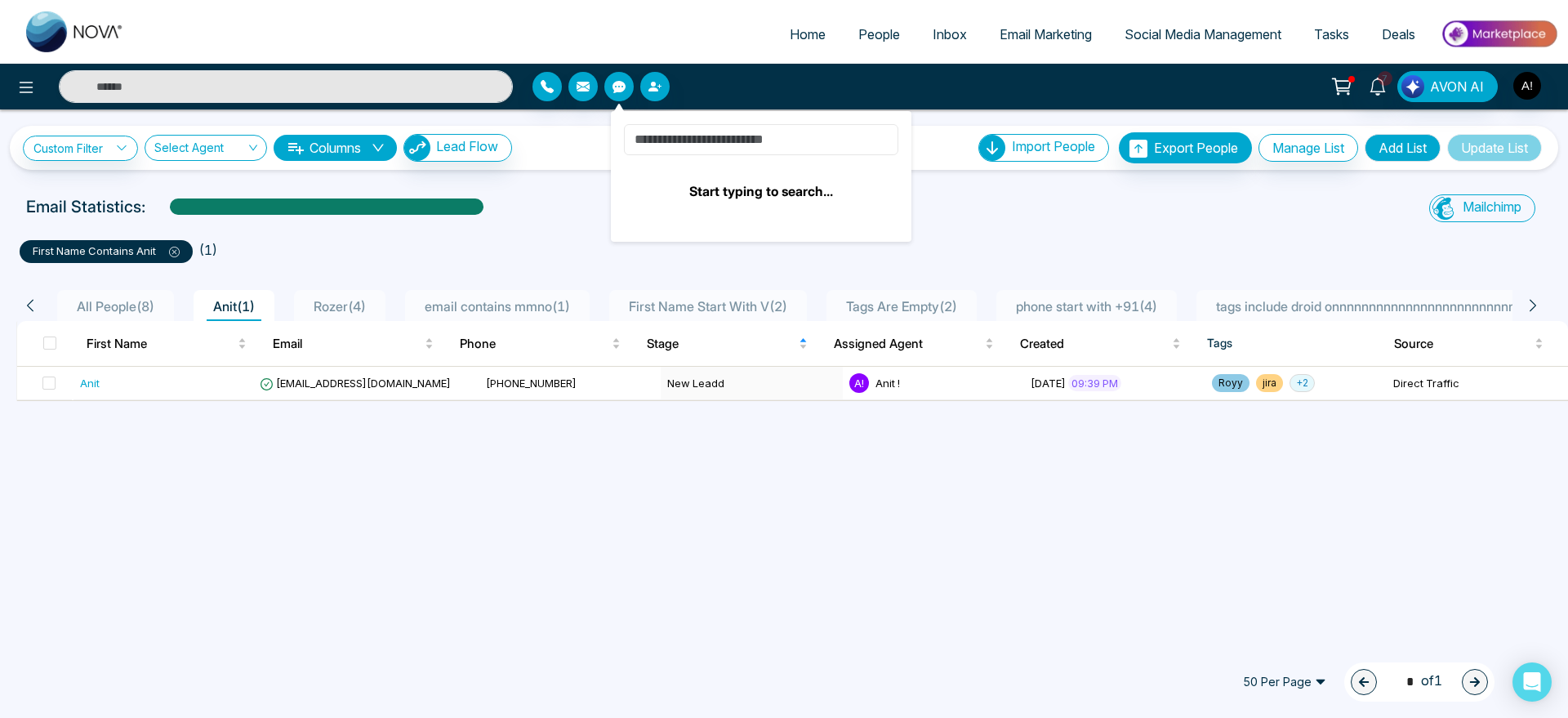
click at [702, 147] on input at bounding box center [761, 140] width 275 height 31
click at [657, 143] on input "******" at bounding box center [761, 140] width 275 height 31
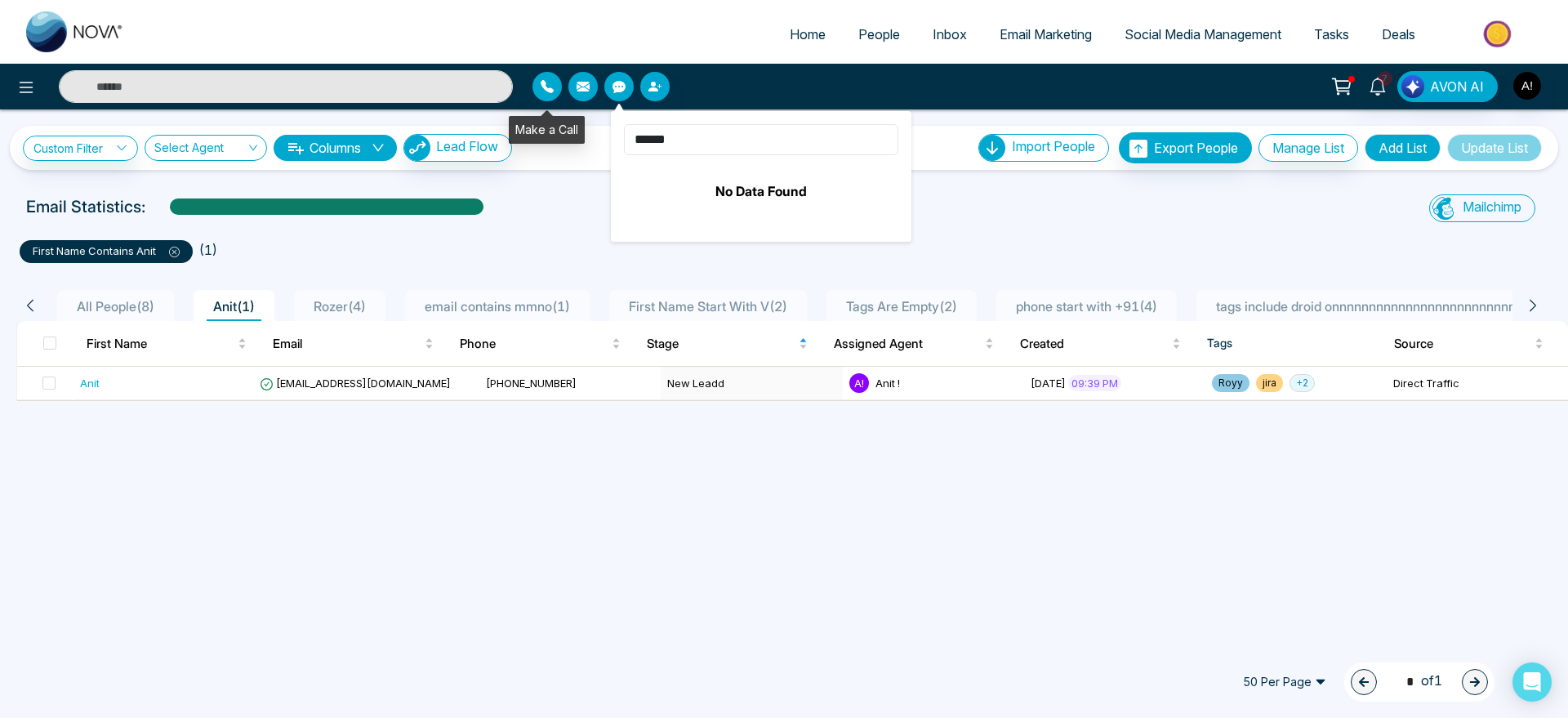
type input "******"
click at [555, 97] on button "button" at bounding box center [547, 87] width 30 height 30
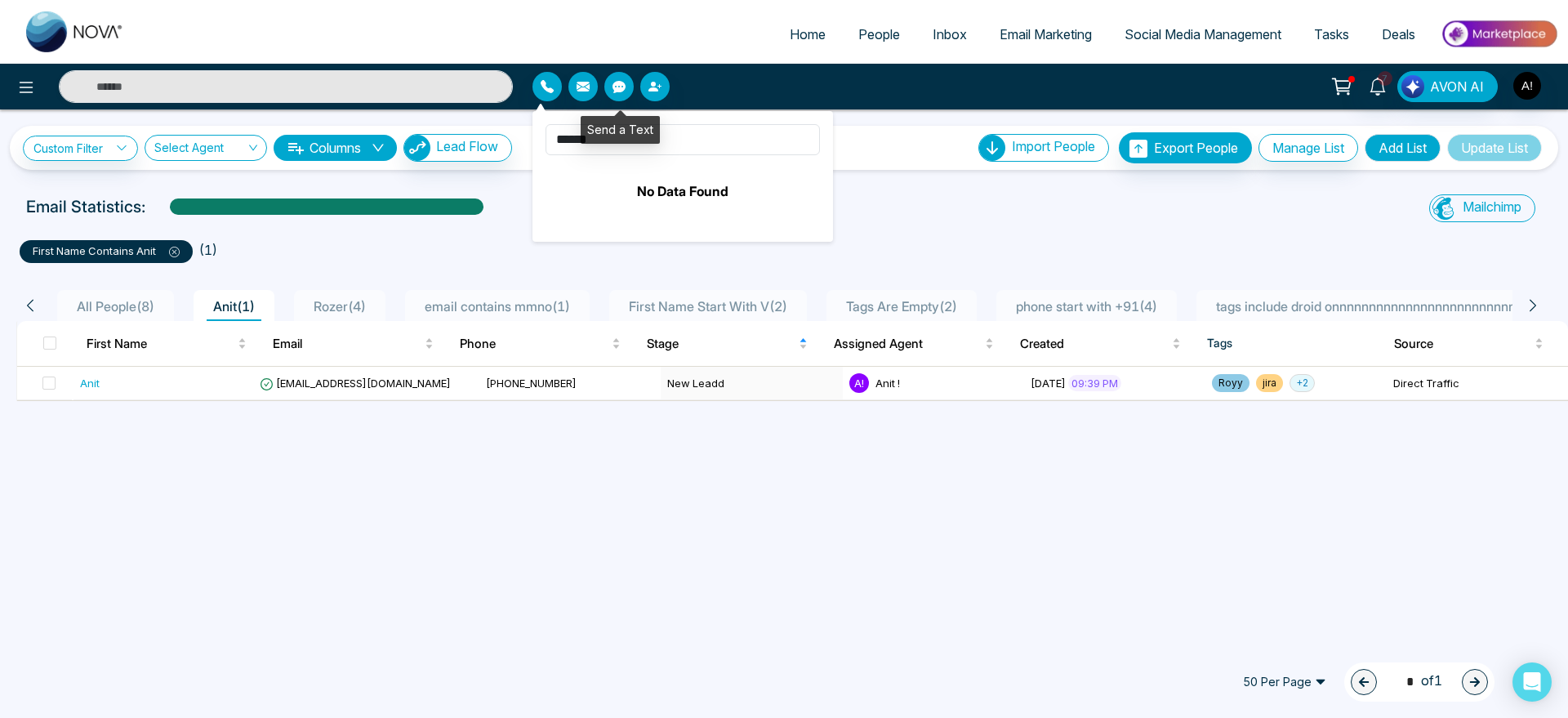
click at [618, 98] on button "button" at bounding box center [619, 87] width 30 height 30
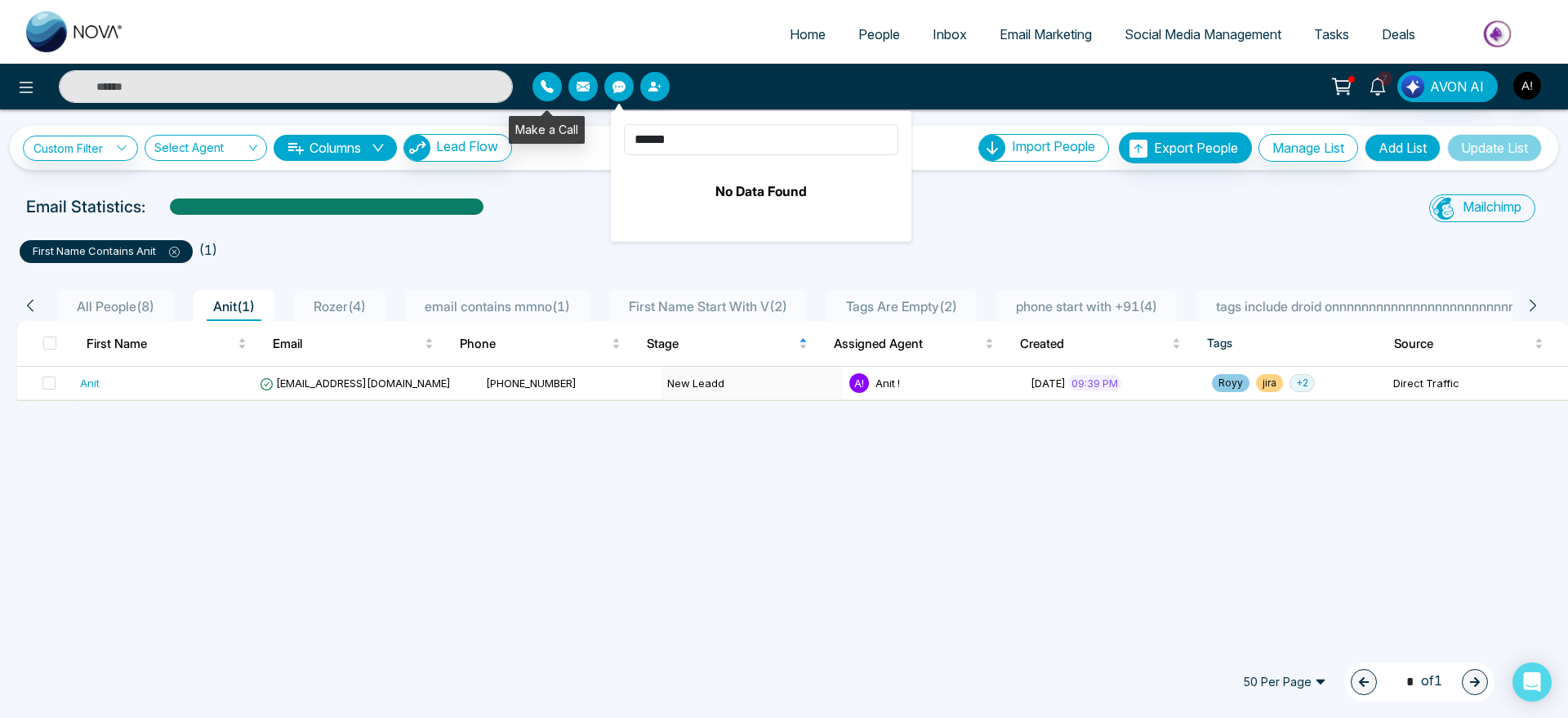
click at [550, 85] on icon "button" at bounding box center [546, 86] width 13 height 13
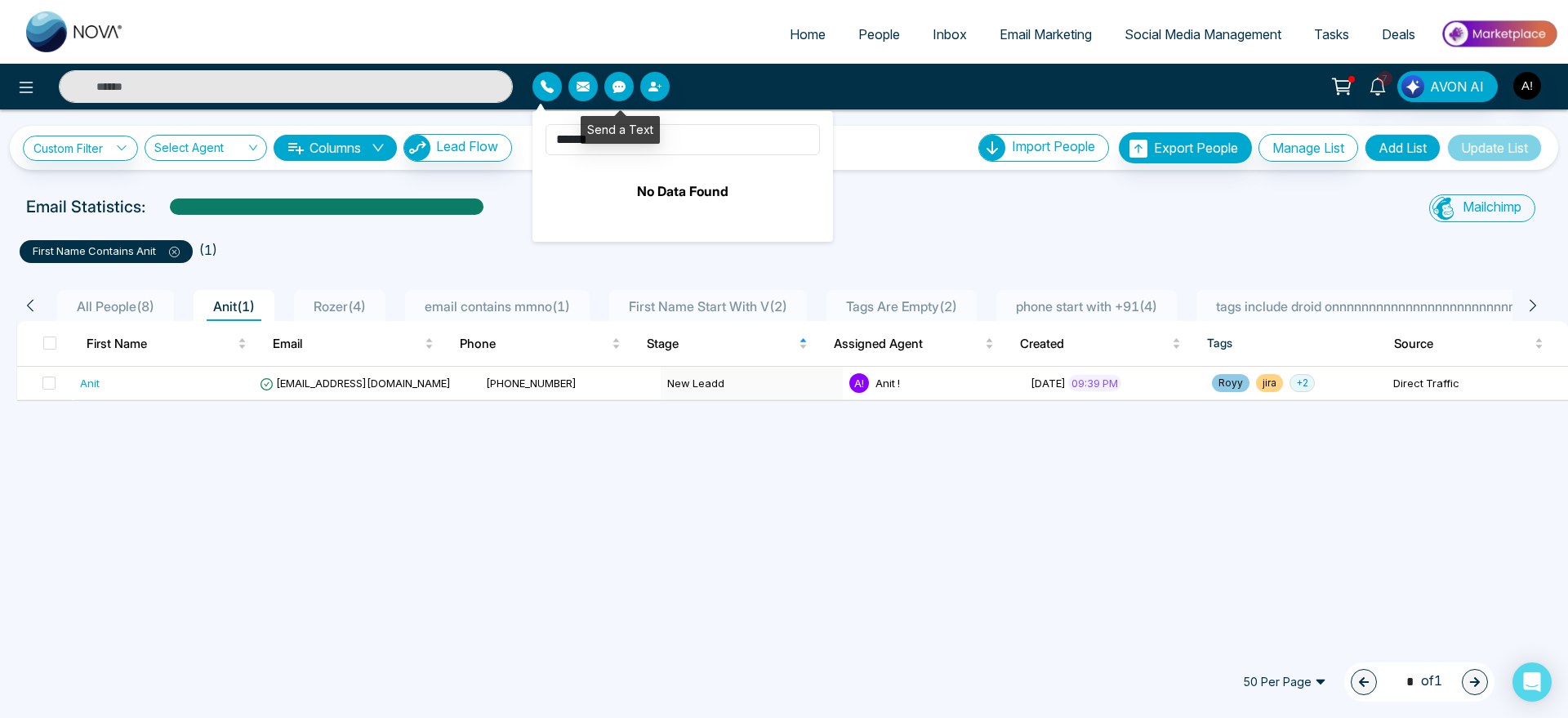
click at [608, 85] on button "button" at bounding box center [619, 87] width 30 height 30
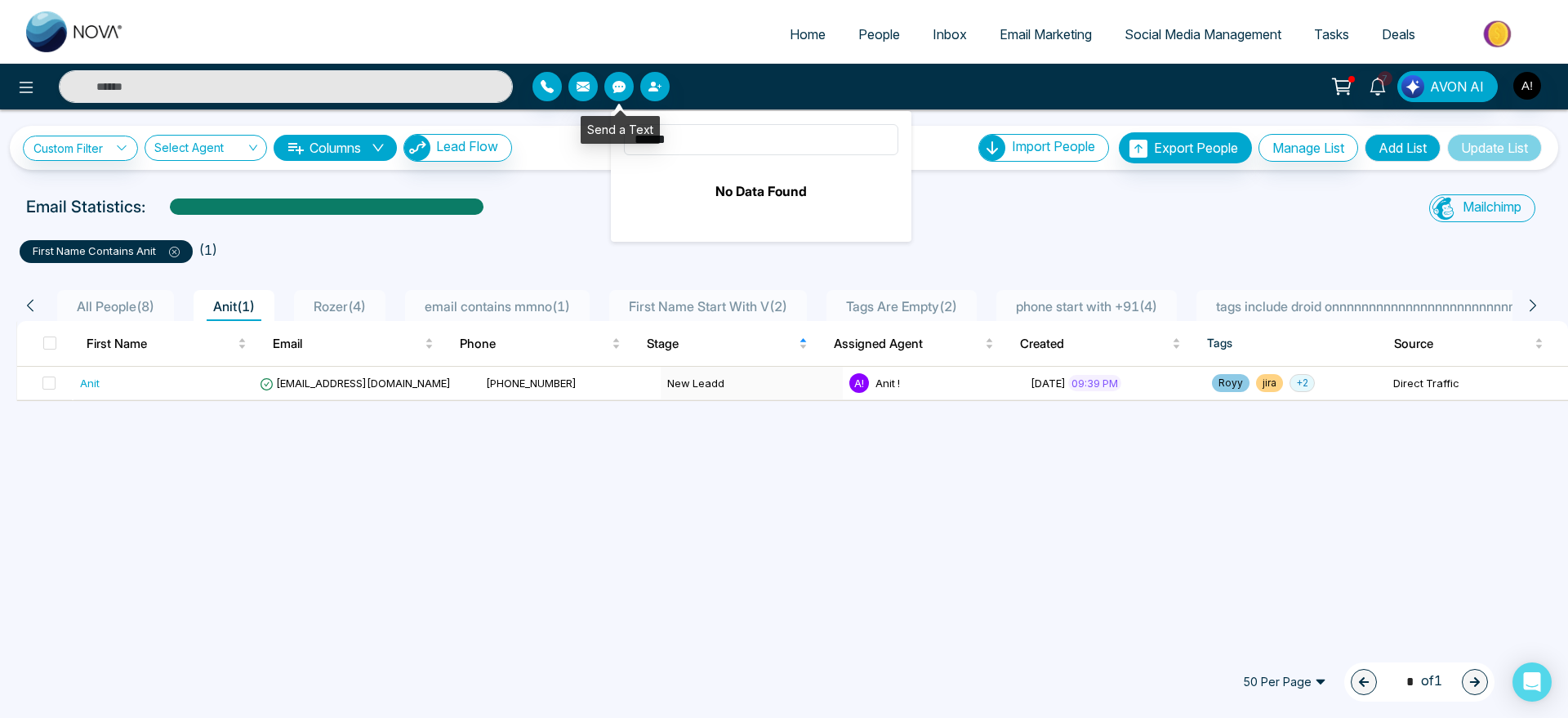
click at [608, 85] on button "button" at bounding box center [619, 87] width 30 height 30
click at [540, 85] on icon "button" at bounding box center [546, 86] width 13 height 13
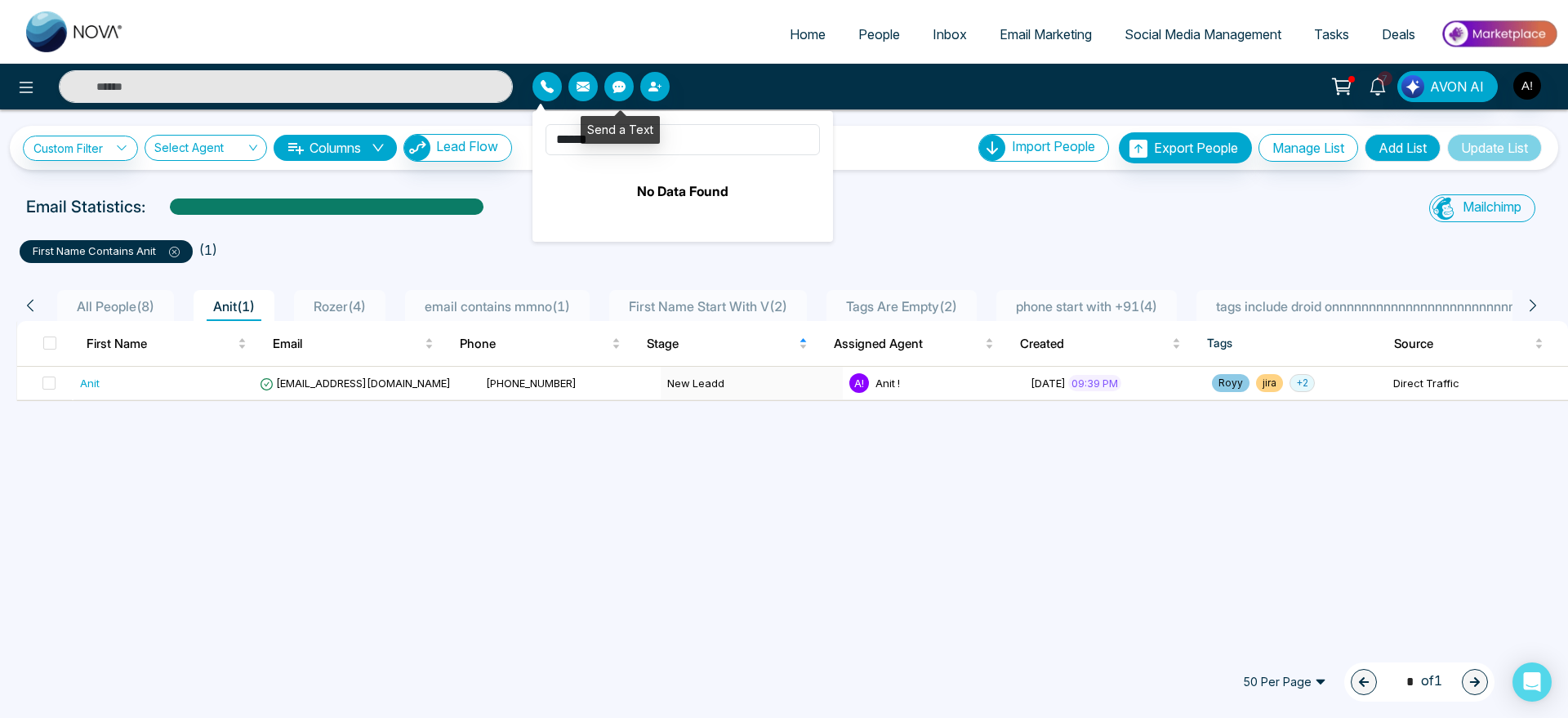
click at [614, 80] on icon "button" at bounding box center [619, 86] width 13 height 13
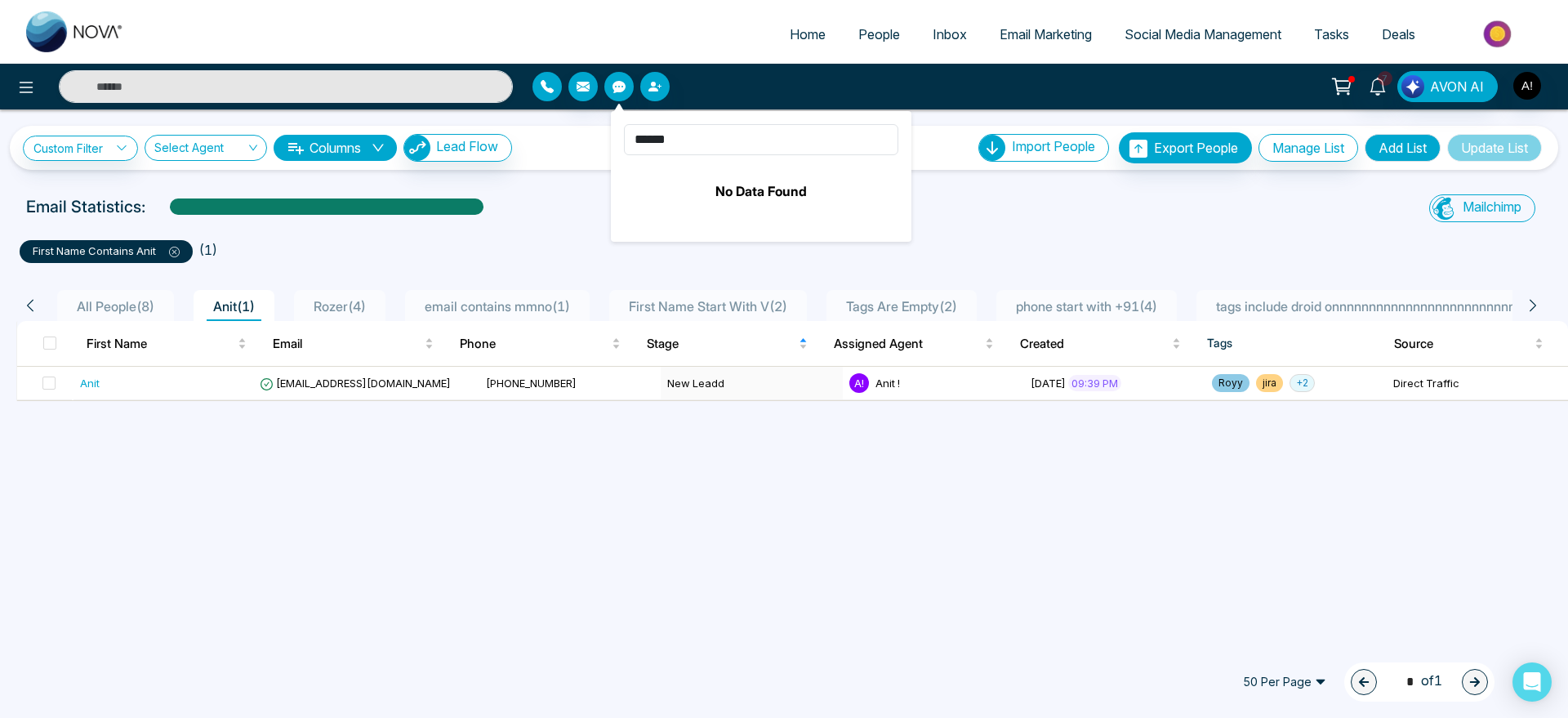
click at [543, 88] on icon "button" at bounding box center [546, 86] width 13 height 13
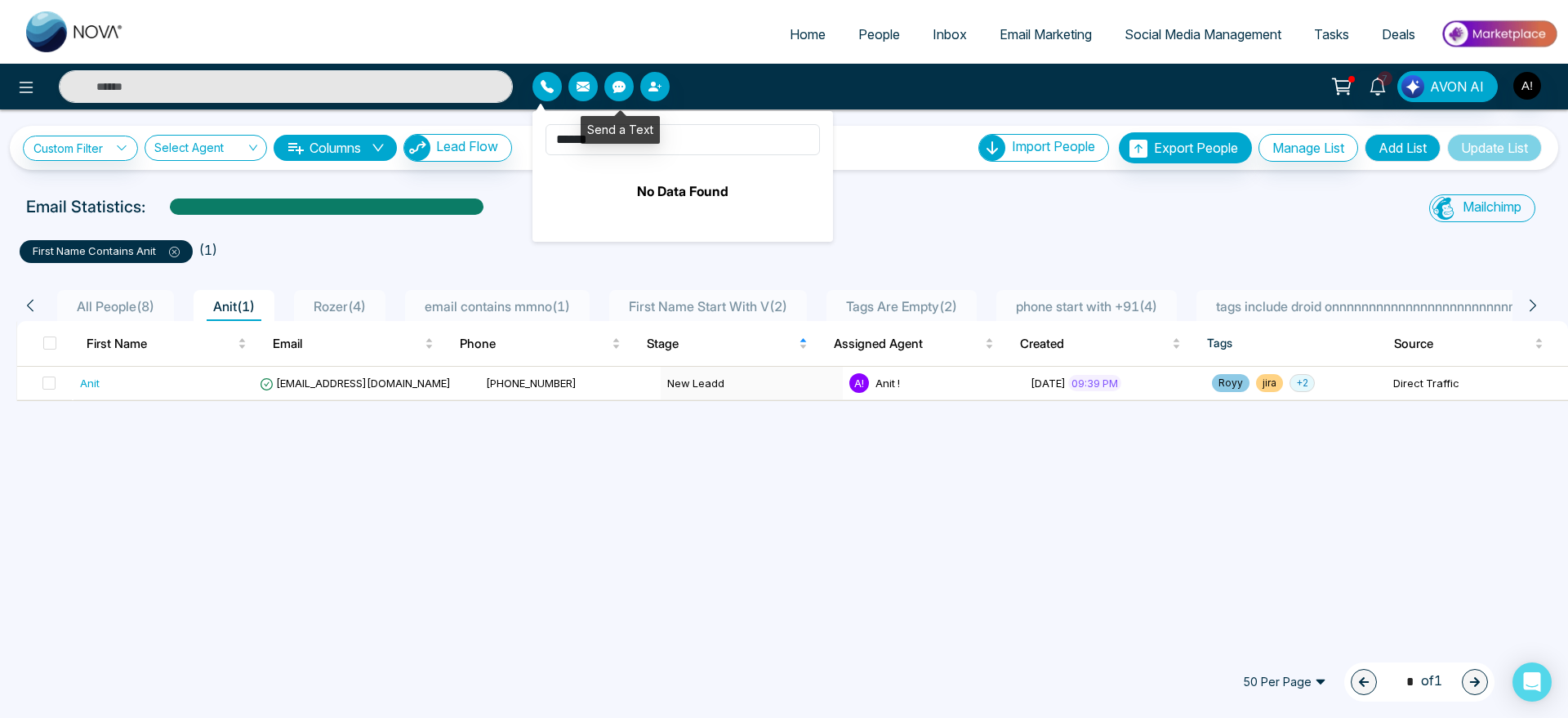
click at [619, 91] on icon "button" at bounding box center [619, 87] width 13 height 12
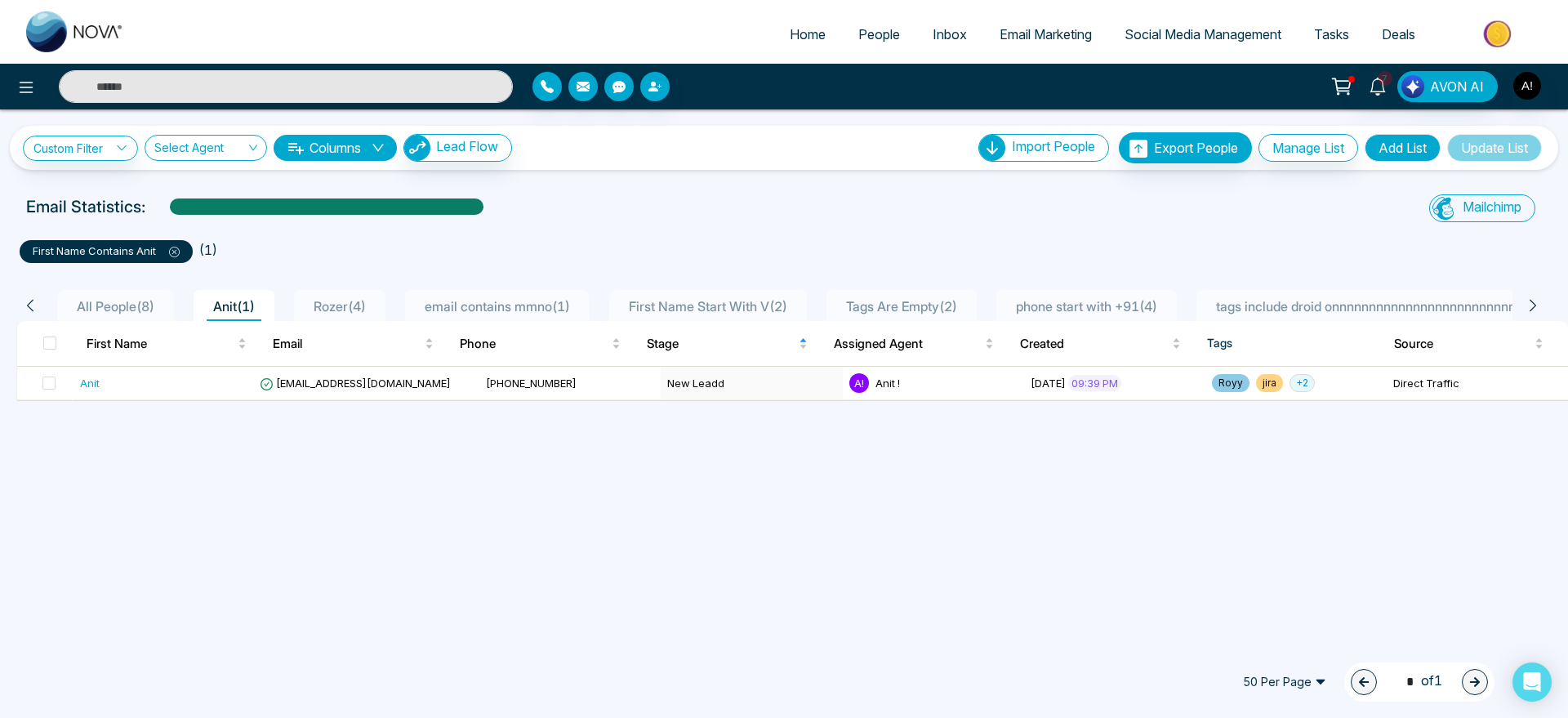
click at [1012, 238] on ul "first name contains [PERSON_NAME] ( 1 )" at bounding box center [784, 249] width 1529 height 30
click at [178, 249] on icon at bounding box center [175, 252] width 10 height 10
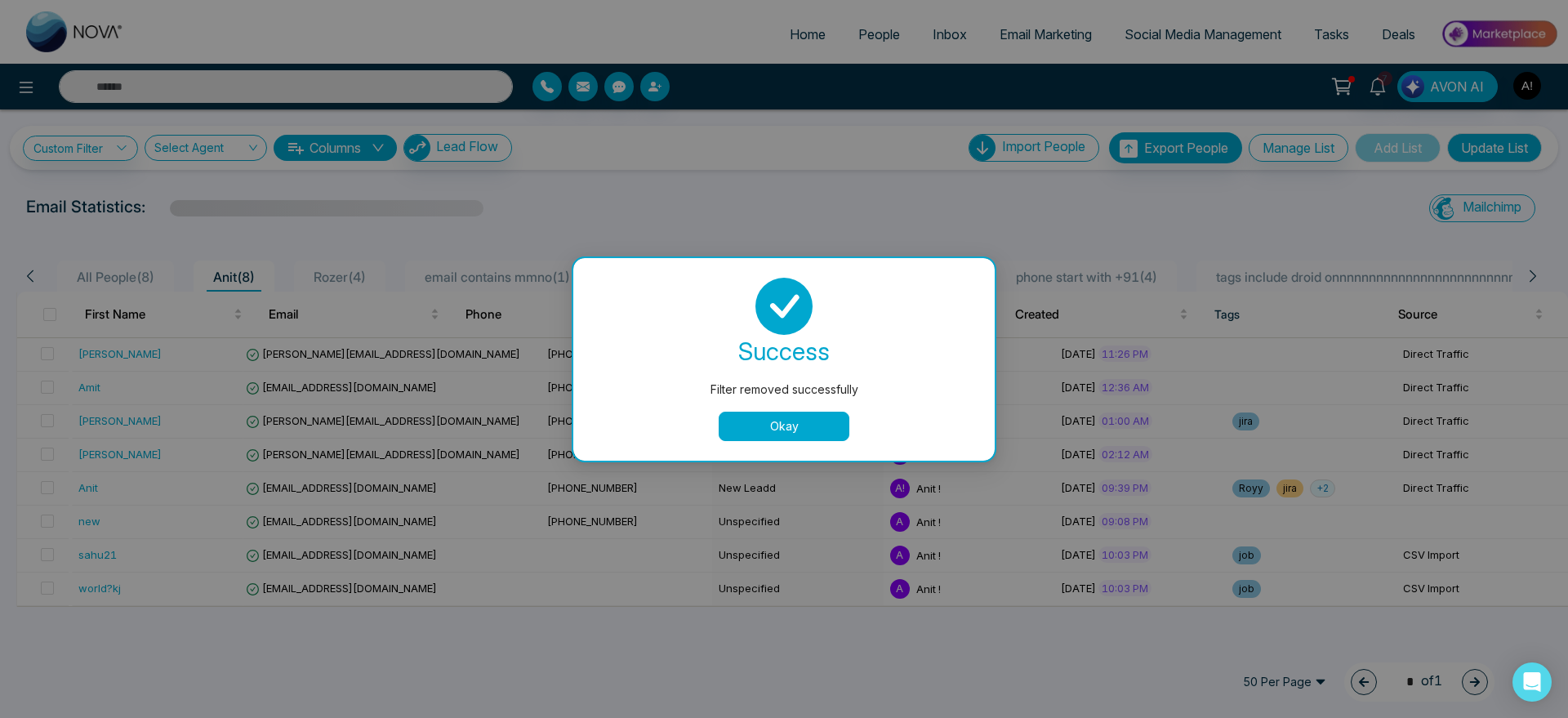
click at [812, 425] on button "Okay" at bounding box center [784, 427] width 130 height 30
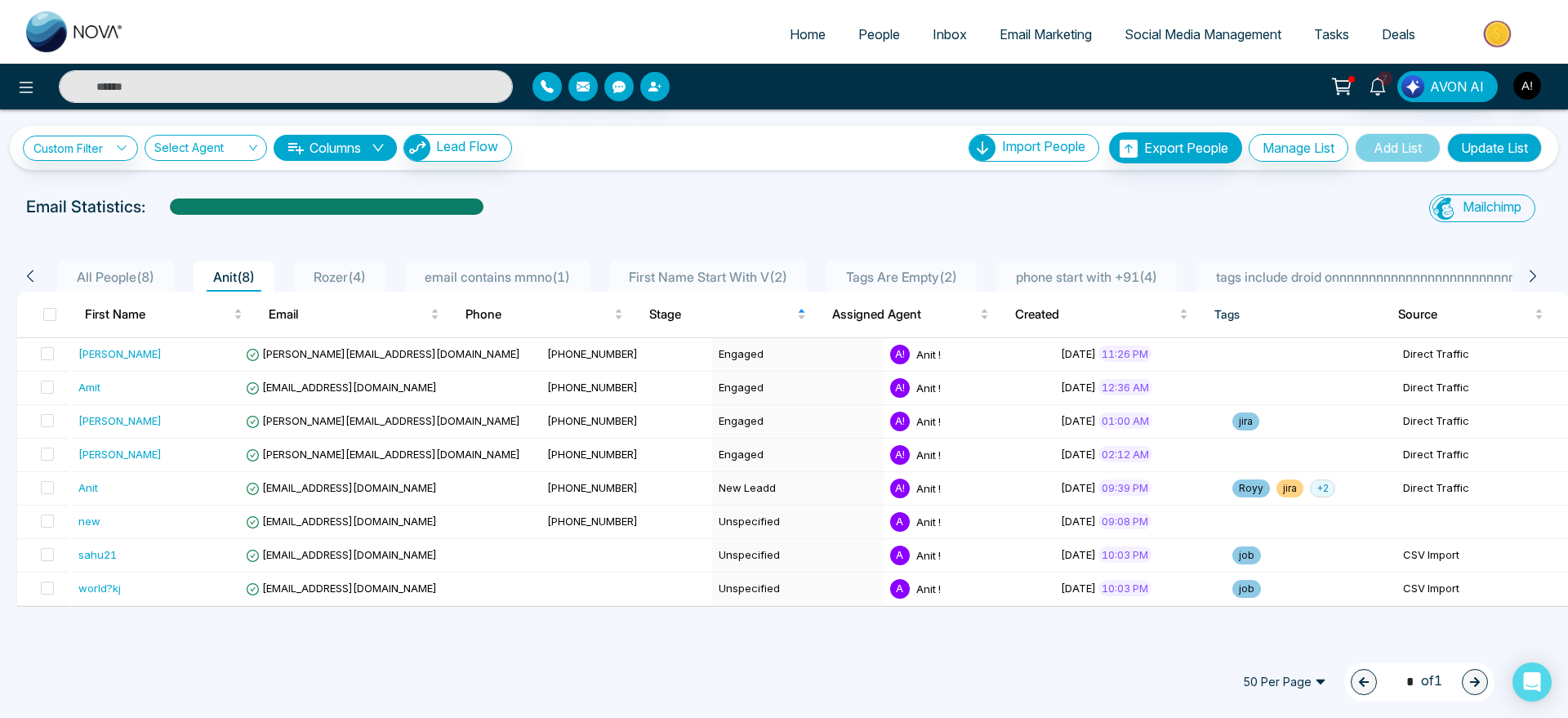
click at [137, 276] on span "All People ( 8 )" at bounding box center [116, 276] width 90 height 17
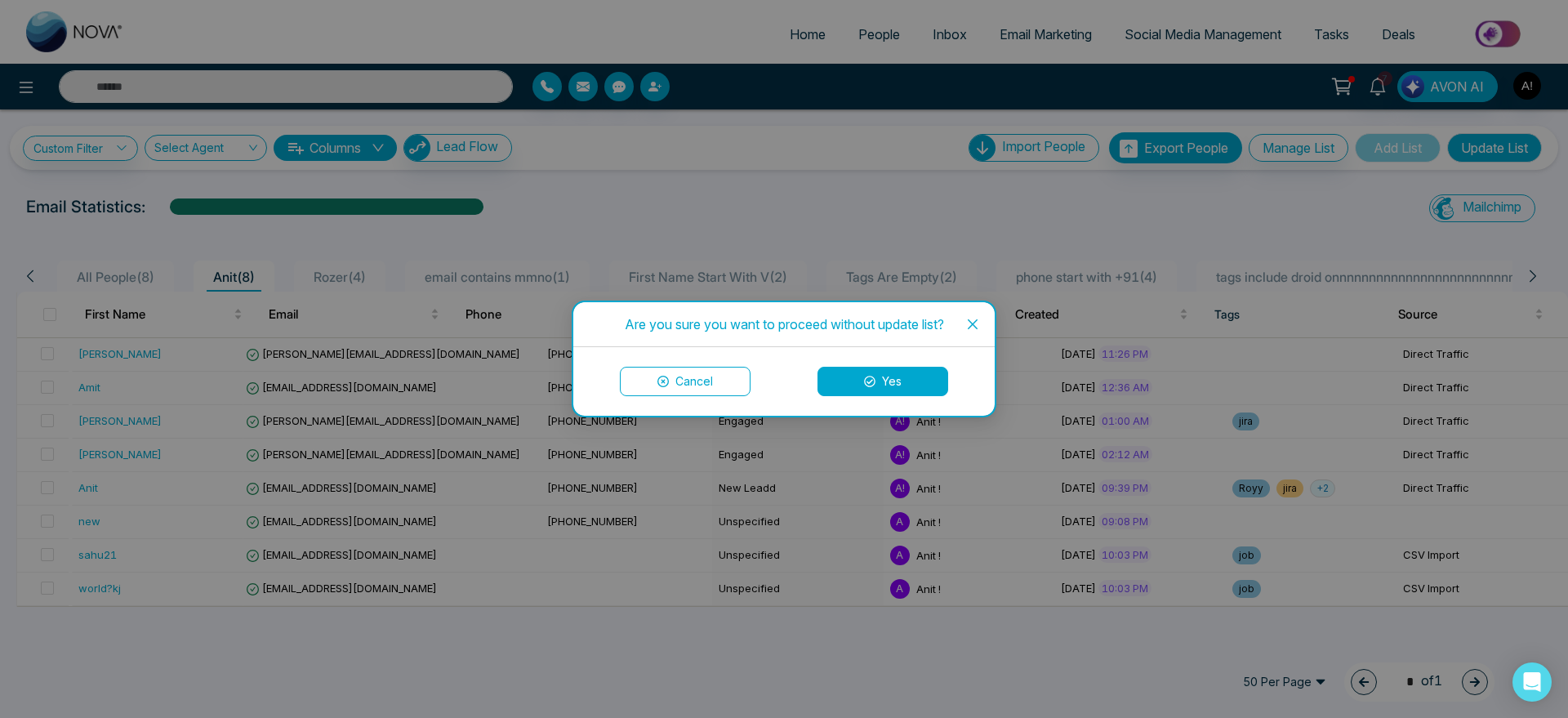
click at [896, 382] on button "Yes" at bounding box center [883, 382] width 130 height 30
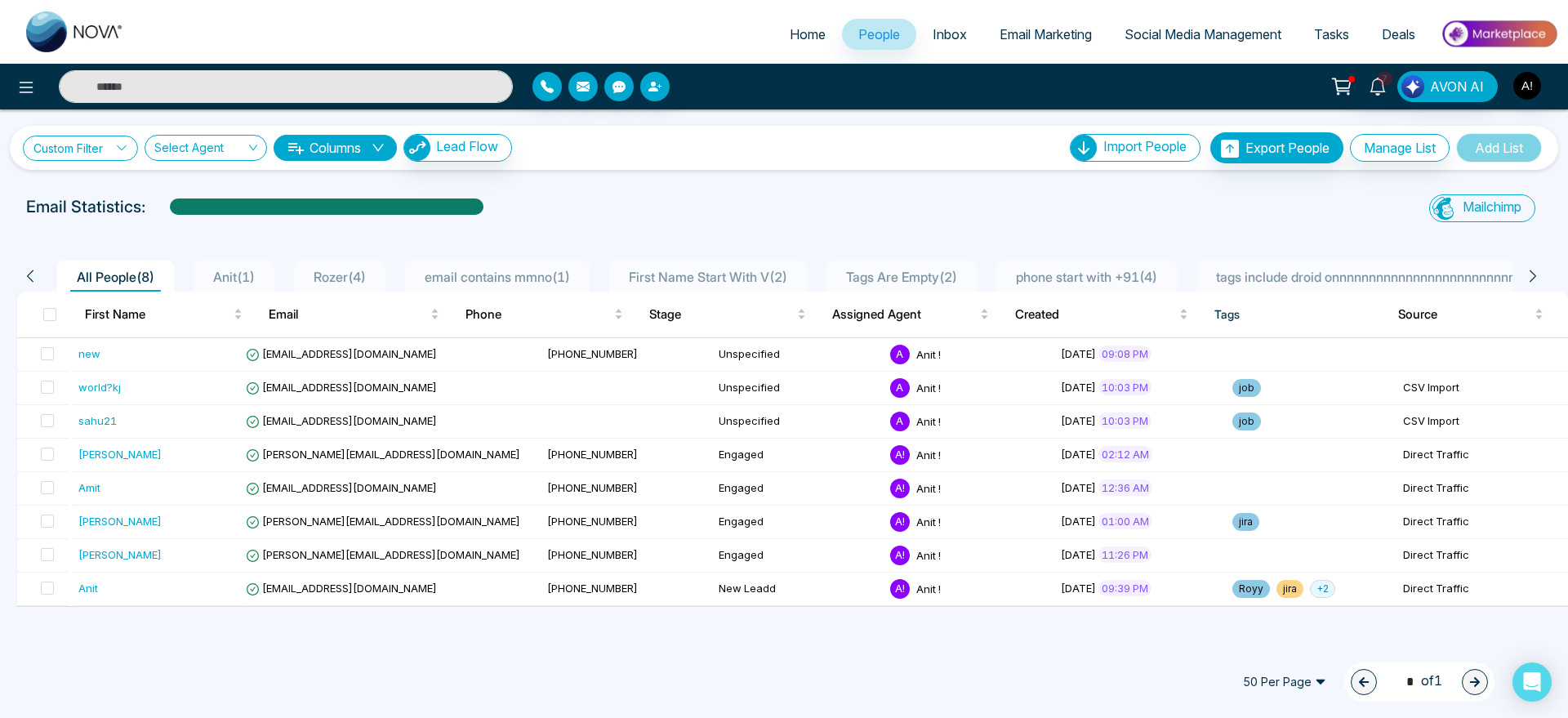
click at [109, 136] on link "Custom Filter" at bounding box center [80, 148] width 116 height 25
click at [155, 185] on input "search" at bounding box center [114, 186] width 132 height 24
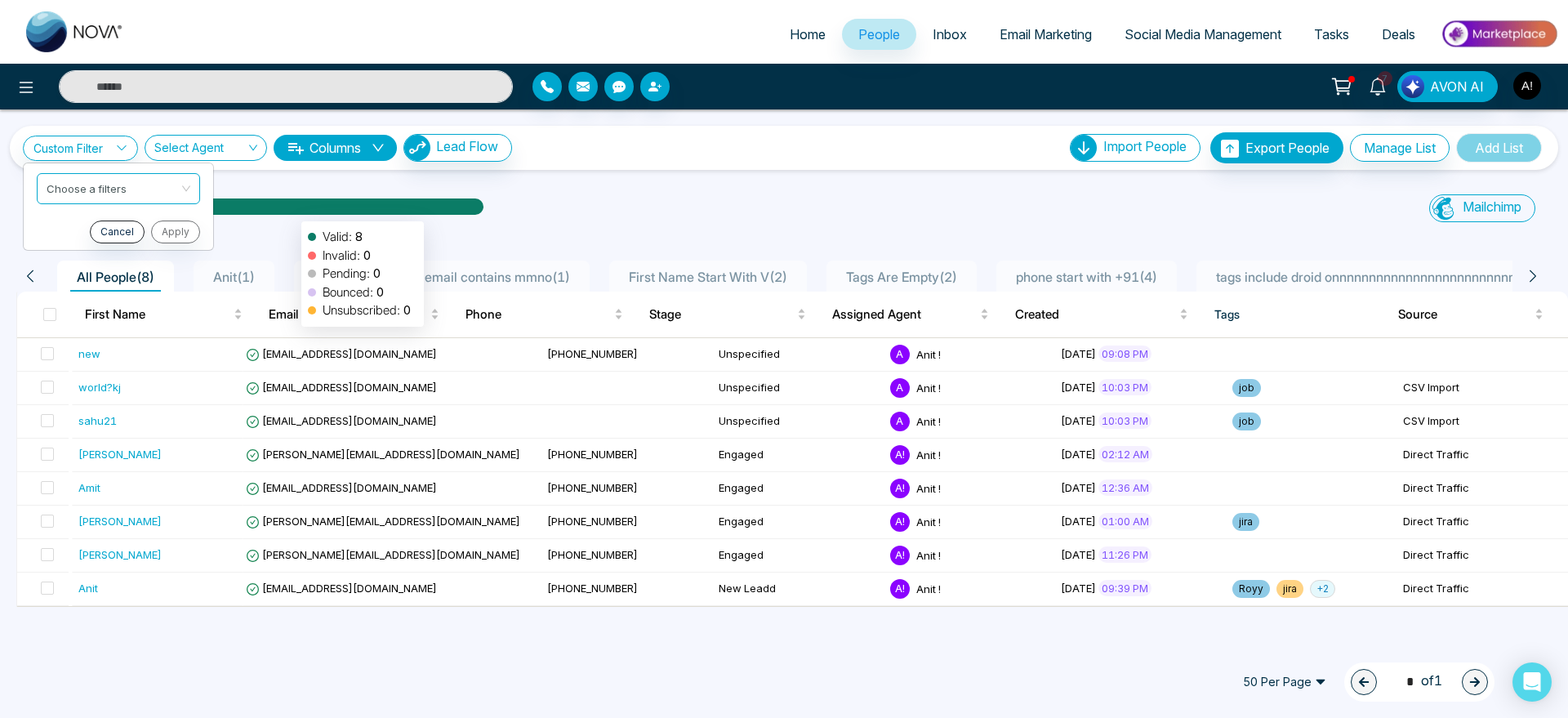
click at [294, 213] on div at bounding box center [327, 212] width 314 height 29
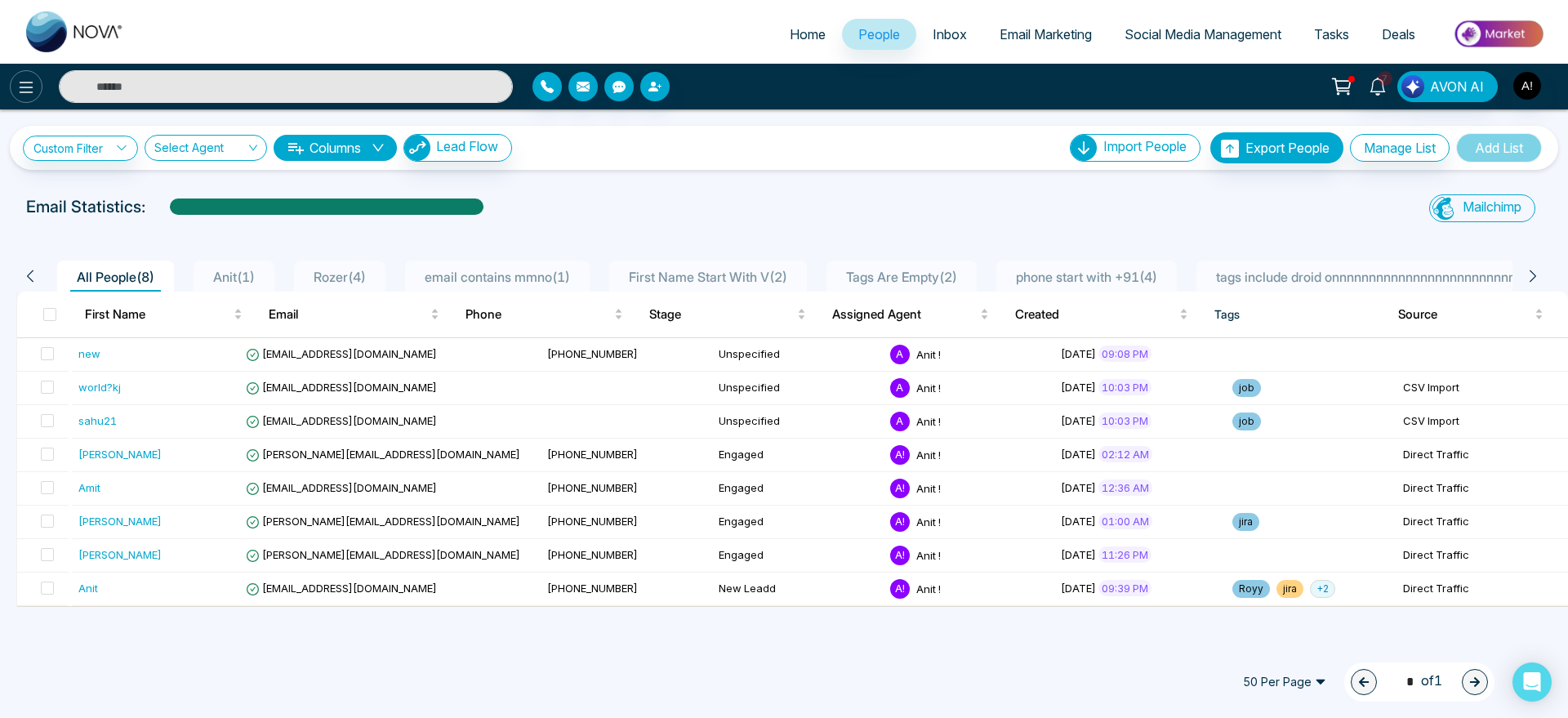
click at [19, 77] on icon at bounding box center [26, 87] width 20 height 20
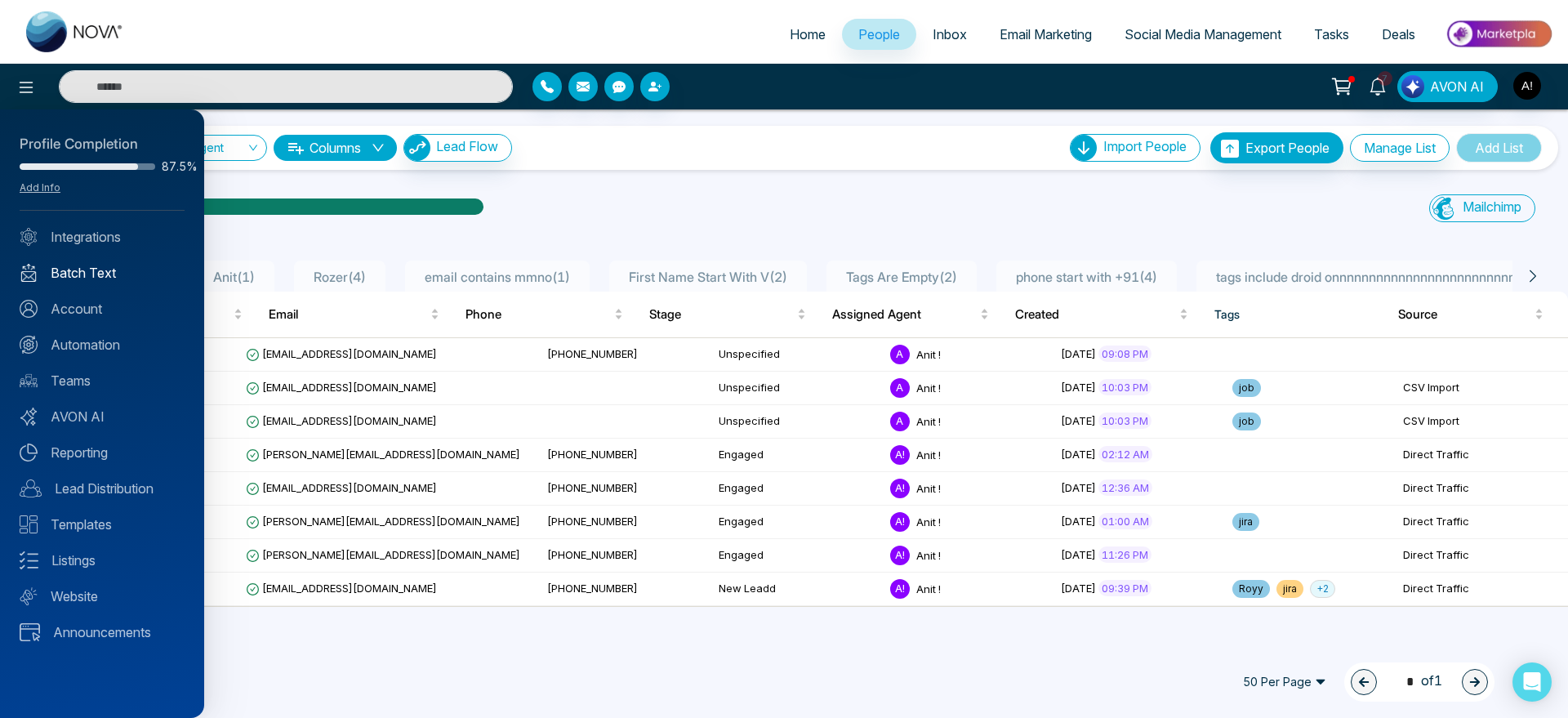
click at [106, 268] on link "Batch Text" at bounding box center [103, 273] width 165 height 20
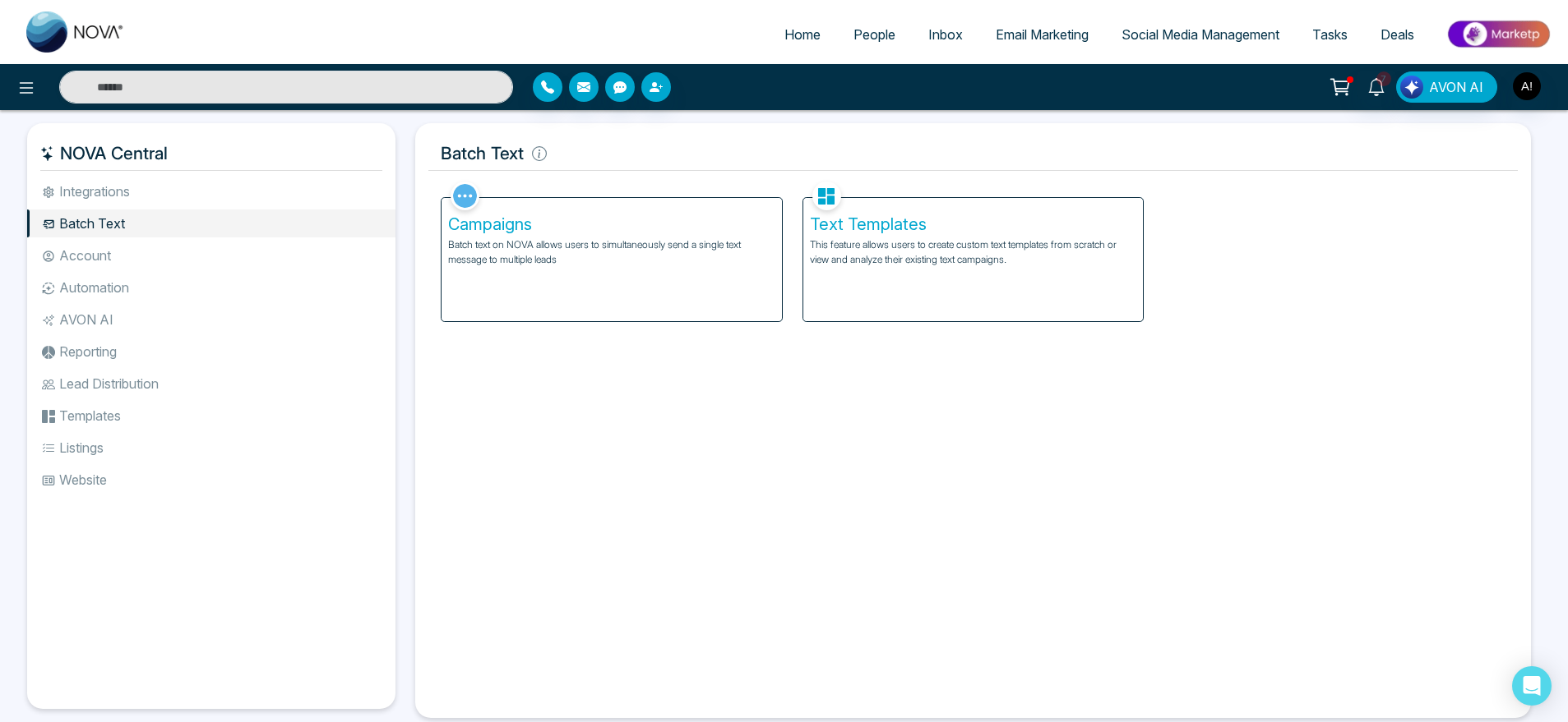
click at [798, 30] on span "Home" at bounding box center [802, 34] width 36 height 17
select select "*"
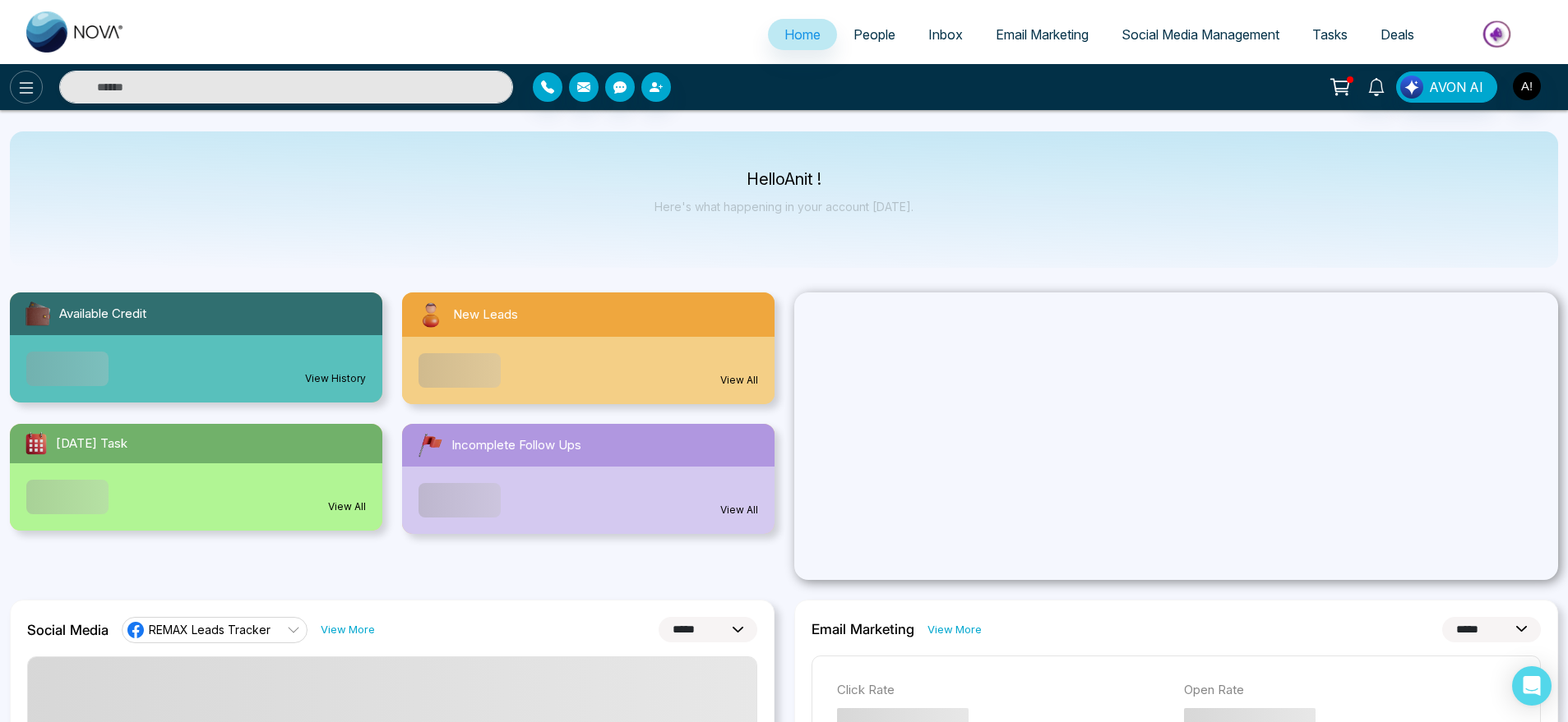
click at [23, 82] on icon at bounding box center [27, 87] width 14 height 11
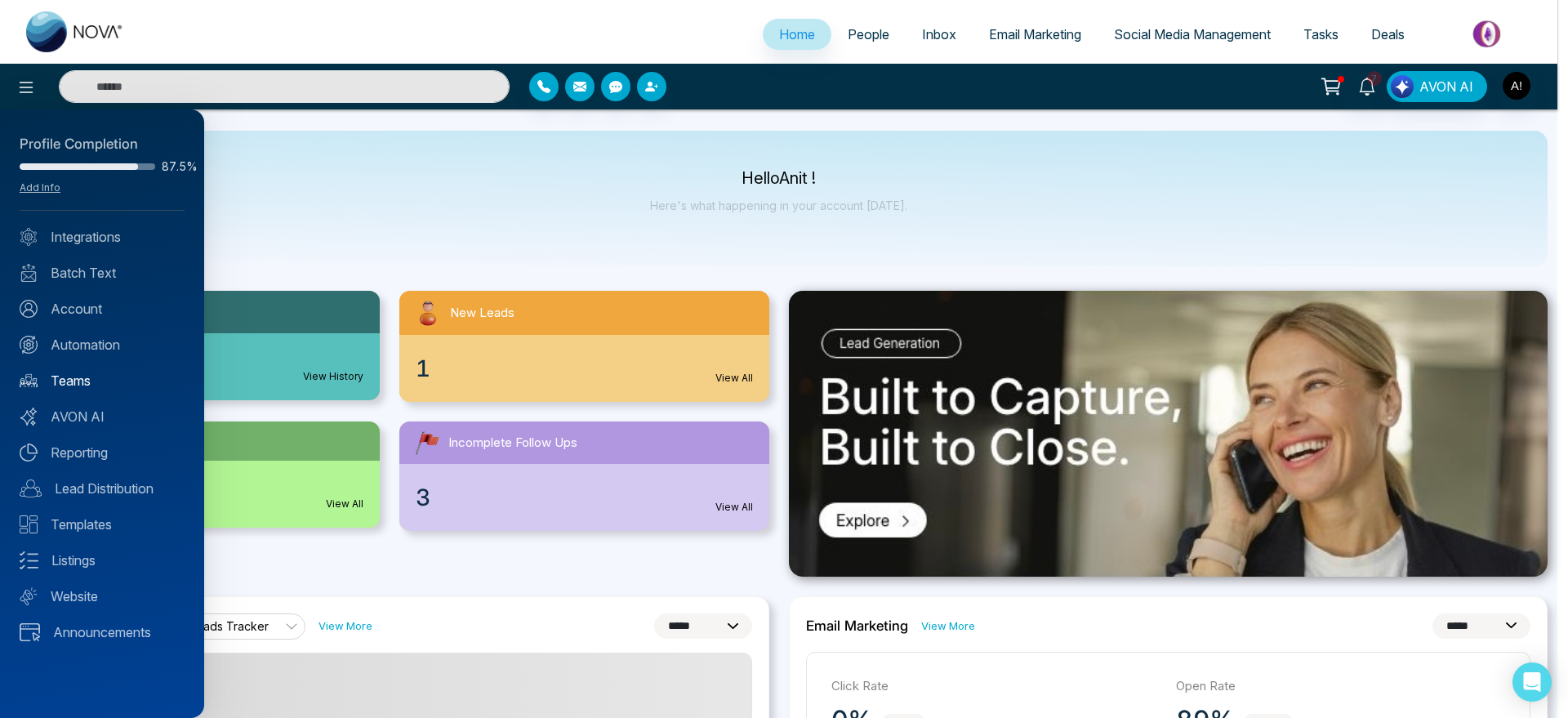
click at [64, 375] on link "Teams" at bounding box center [103, 381] width 165 height 20
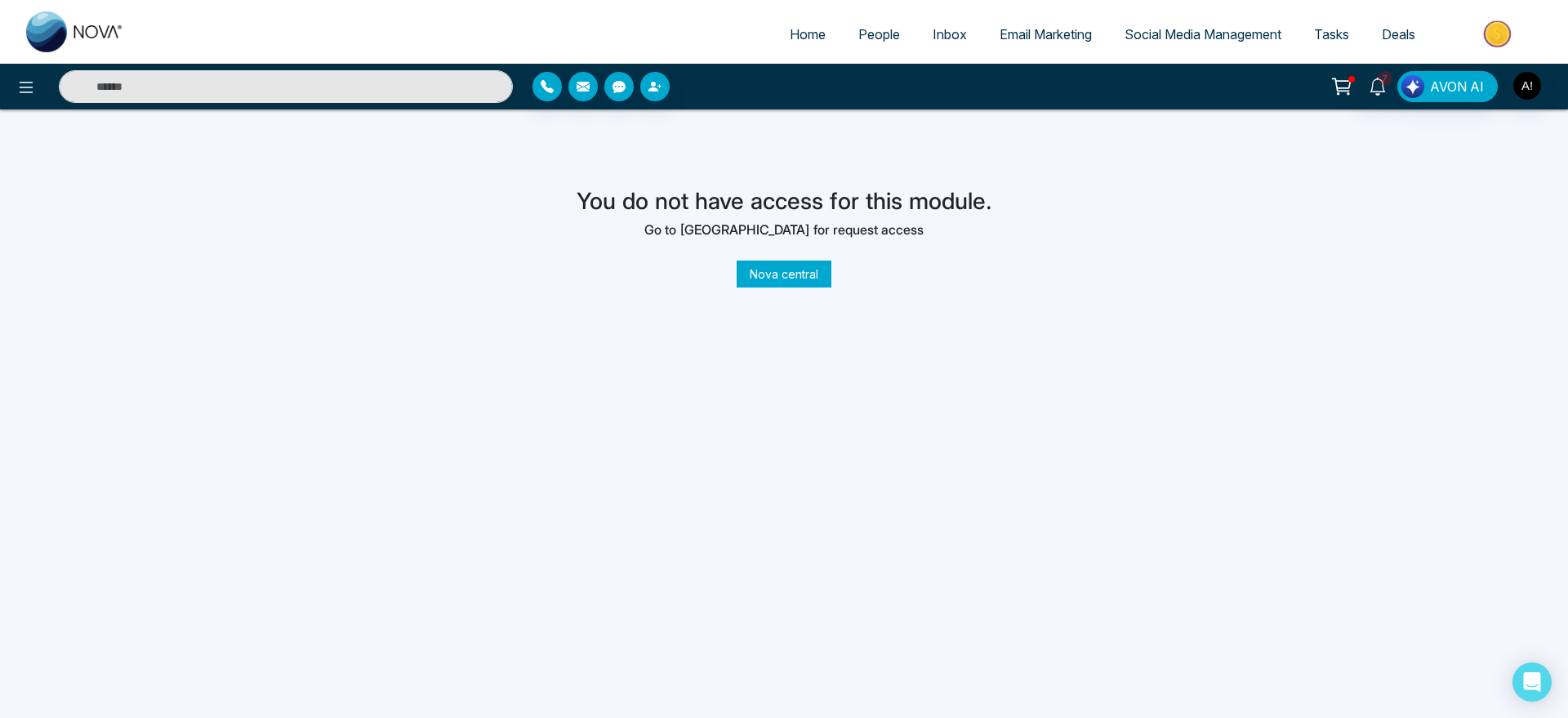
click at [792, 263] on link "Nova central" at bounding box center [784, 274] width 95 height 27
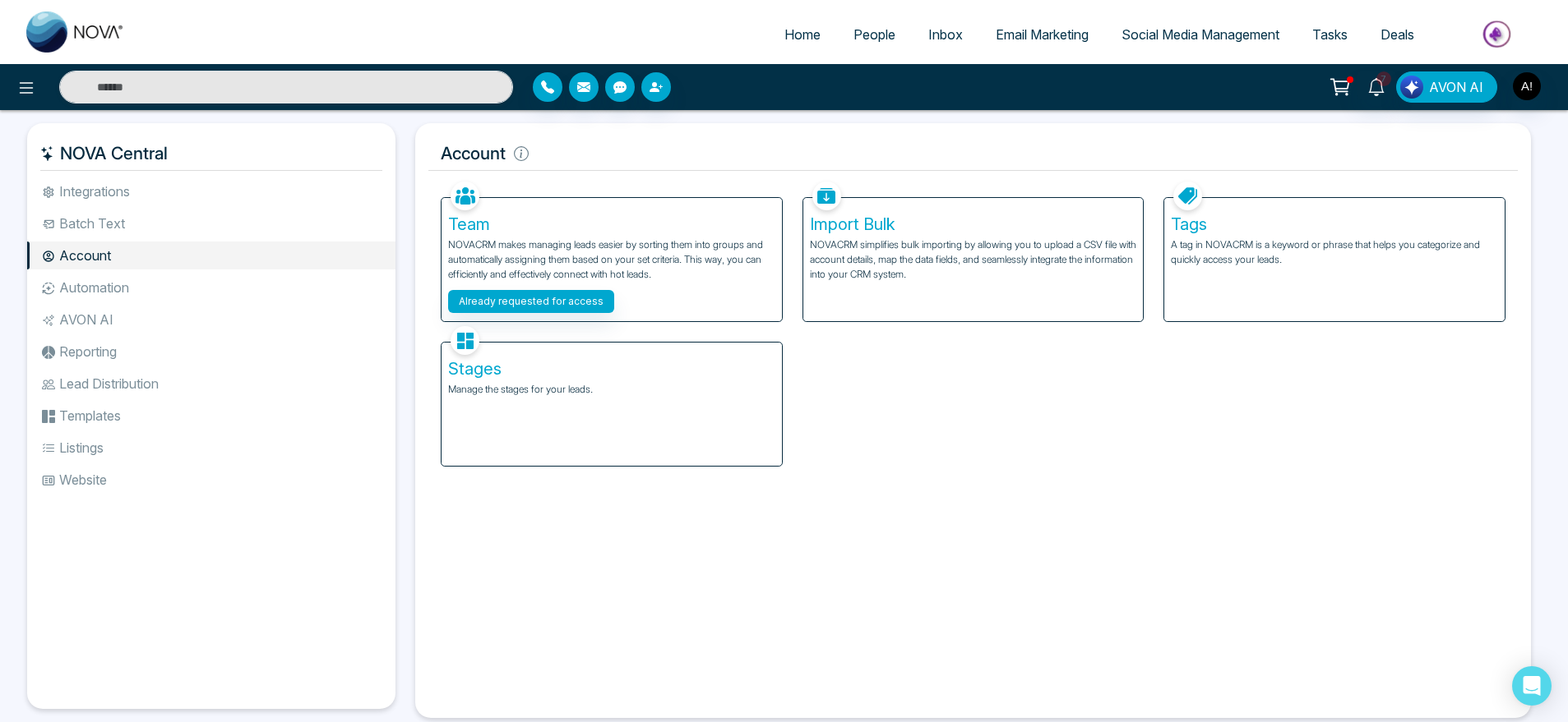
click at [628, 286] on div "Team NOVACRM makes managing leads easier by sorting them into groups and automa…" at bounding box center [611, 260] width 340 height 123
click at [554, 302] on button "Already requested for access" at bounding box center [531, 302] width 166 height 23
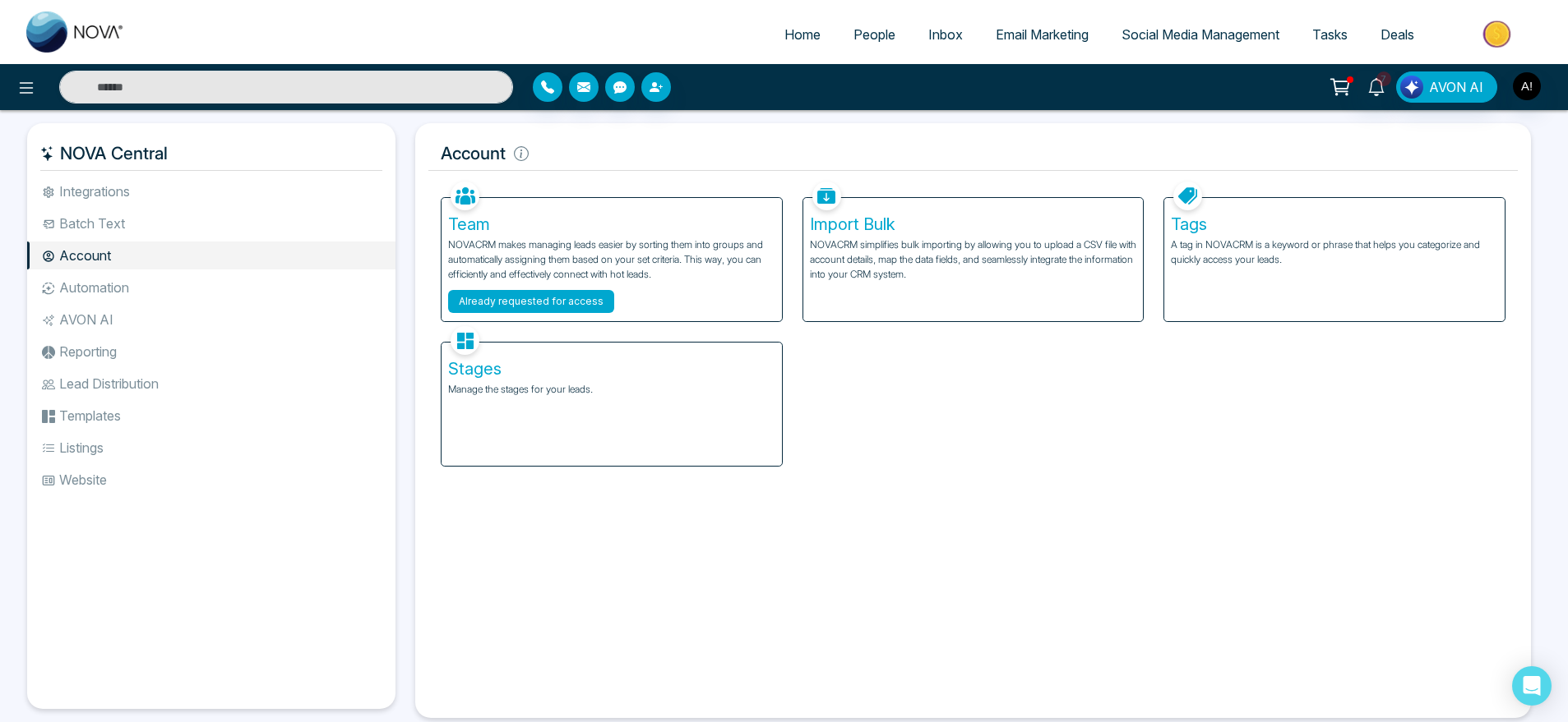
click at [554, 302] on button "Already requested for access" at bounding box center [531, 302] width 166 height 23
click at [777, 43] on link "Home" at bounding box center [802, 35] width 69 height 31
select select "*"
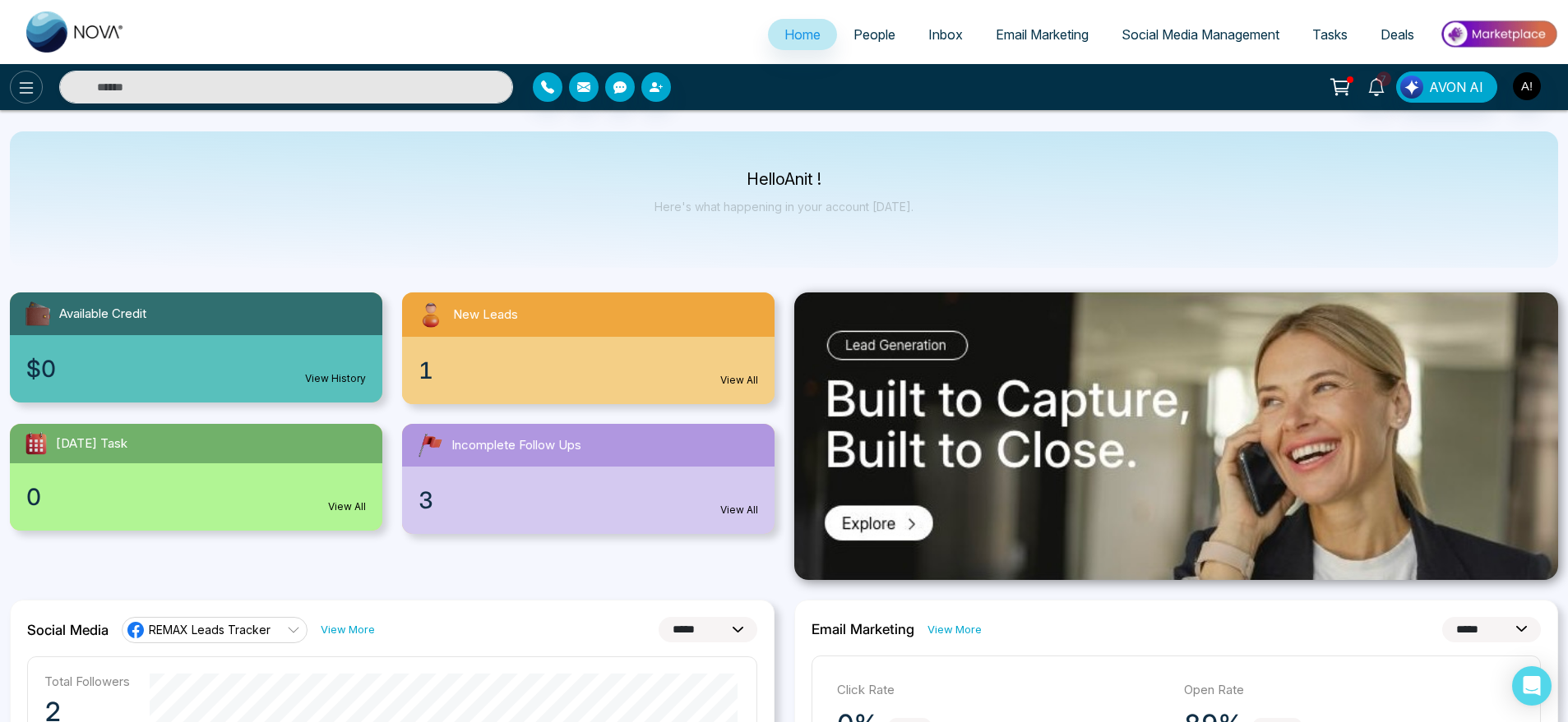
click at [31, 79] on icon at bounding box center [26, 87] width 20 height 20
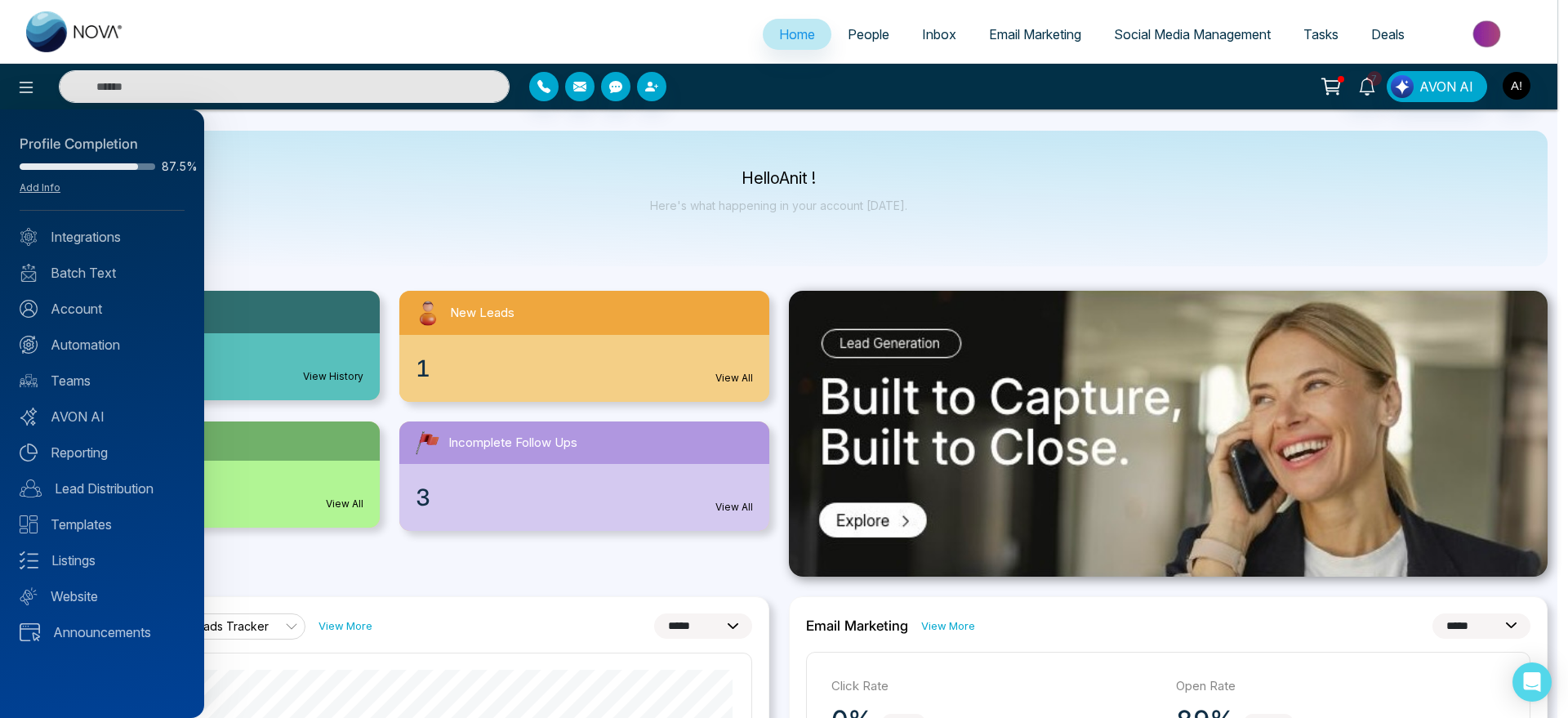
click at [548, 183] on div at bounding box center [784, 359] width 1568 height 718
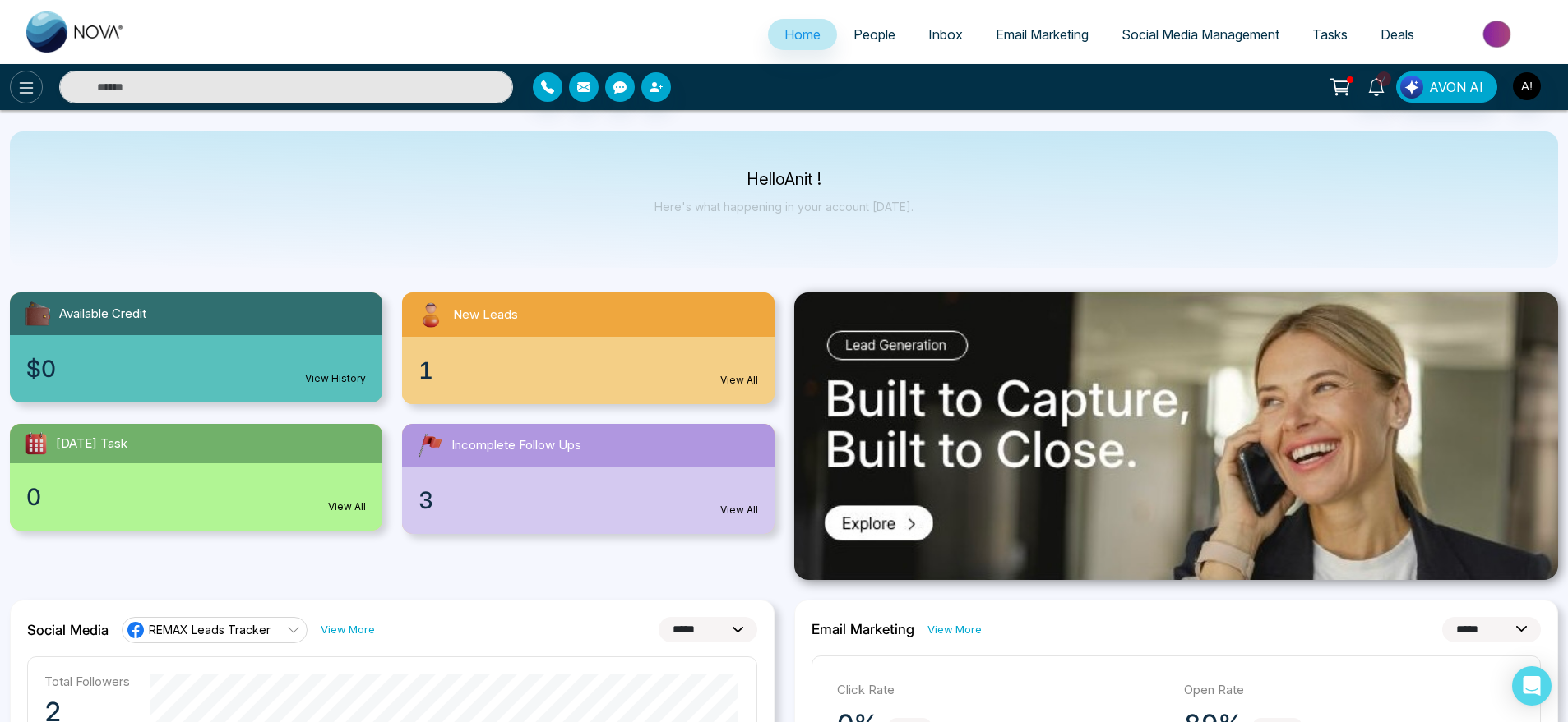
click at [28, 87] on icon at bounding box center [26, 87] width 20 height 20
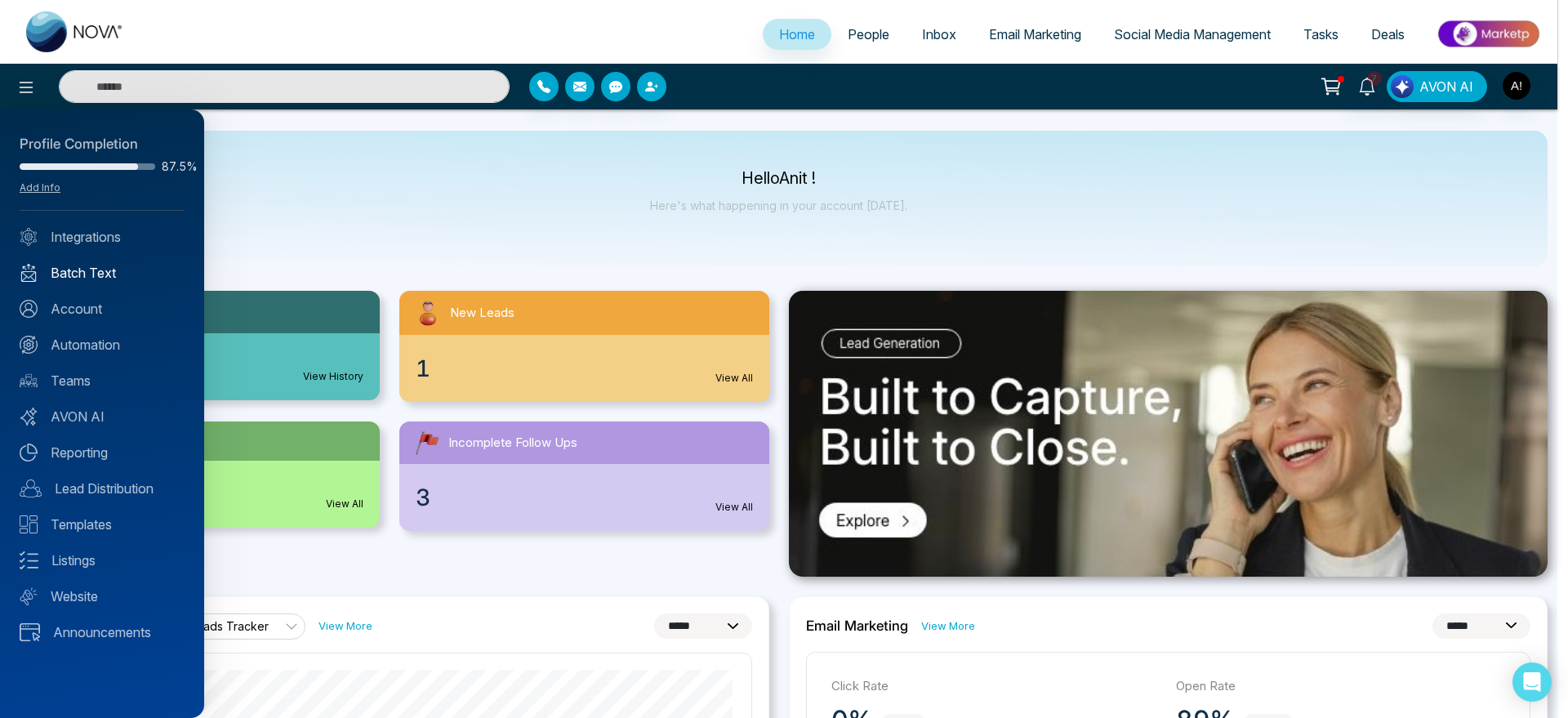
click at [97, 269] on link "Batch Text" at bounding box center [103, 273] width 165 height 20
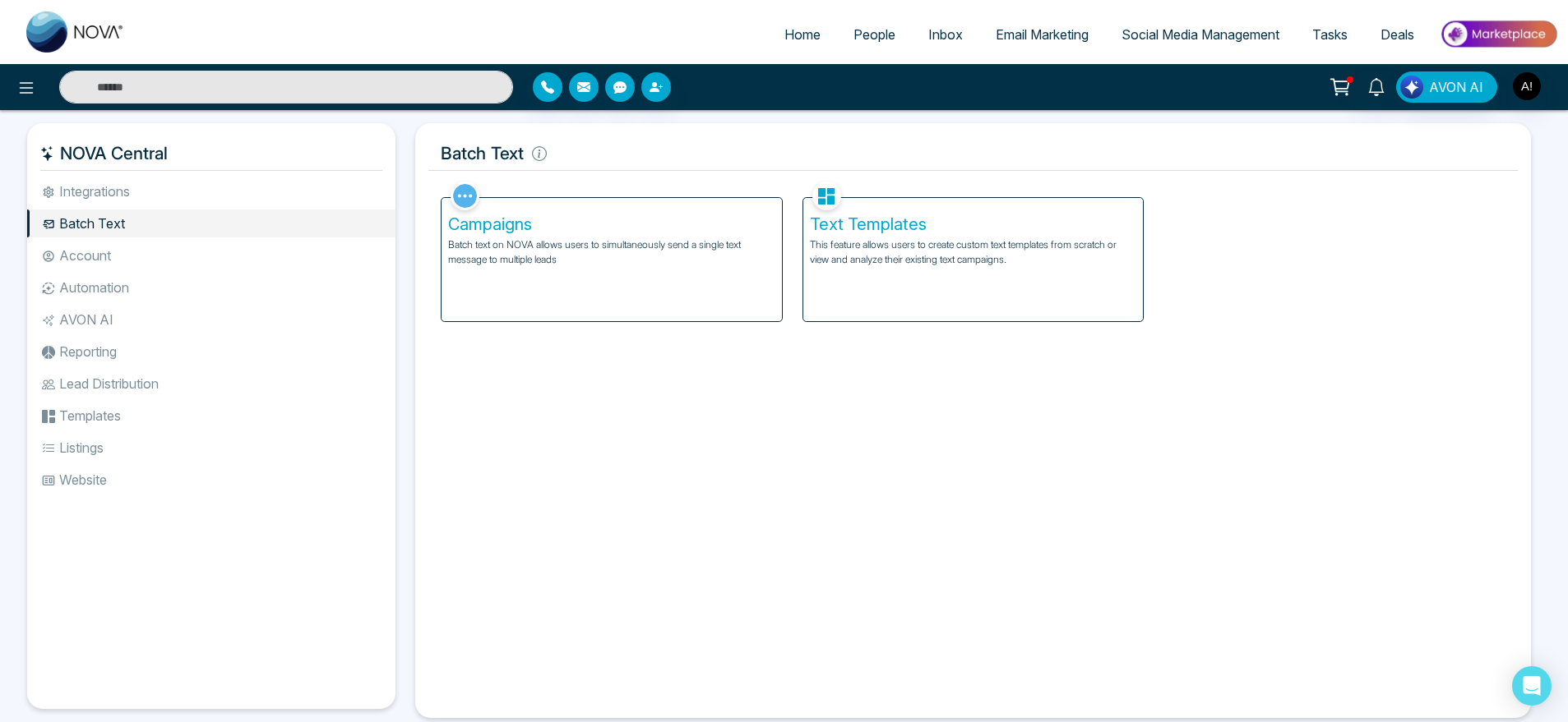
click at [530, 255] on p "Batch text on NOVA allows users to simultaneously send a single text message to…" at bounding box center [611, 253] width 327 height 30
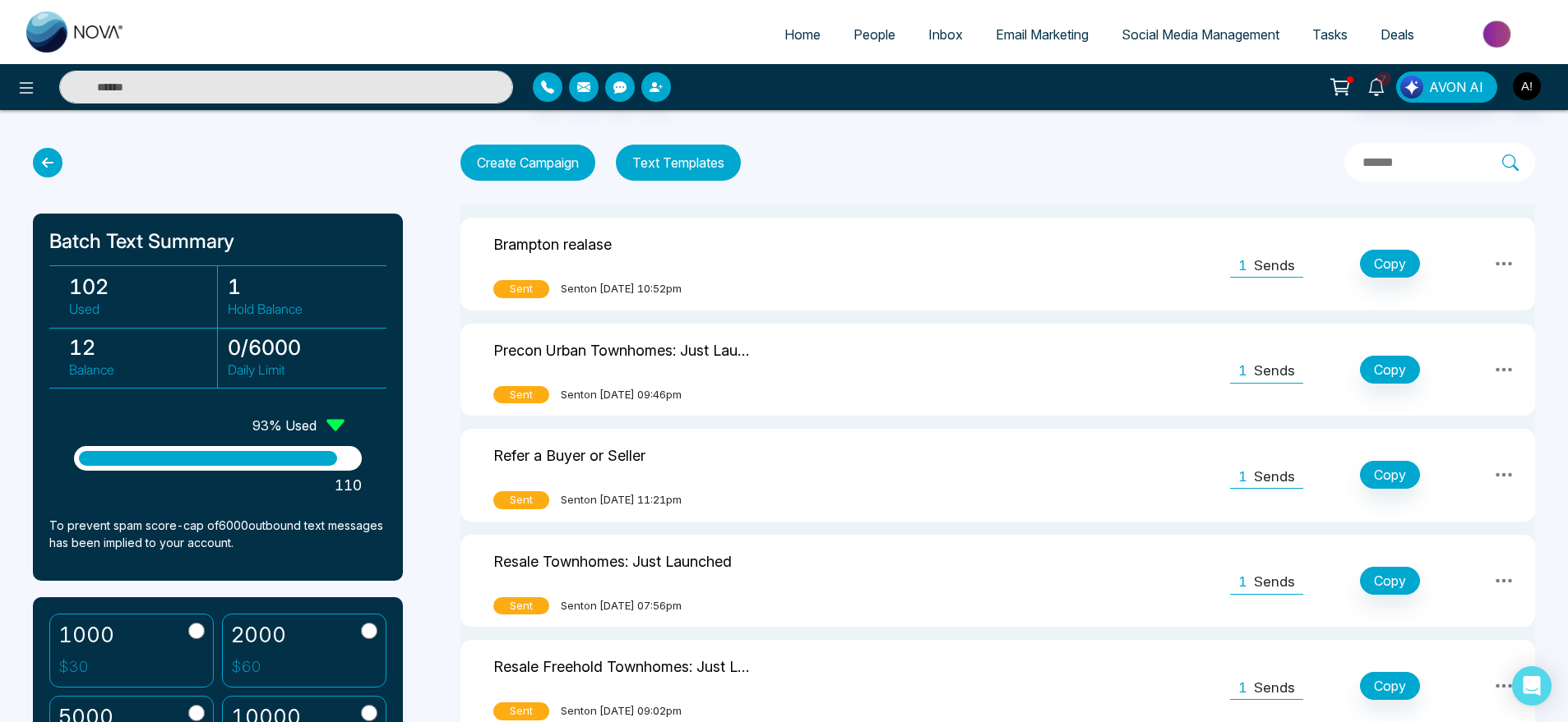
click at [58, 157] on icon at bounding box center [48, 163] width 30 height 30
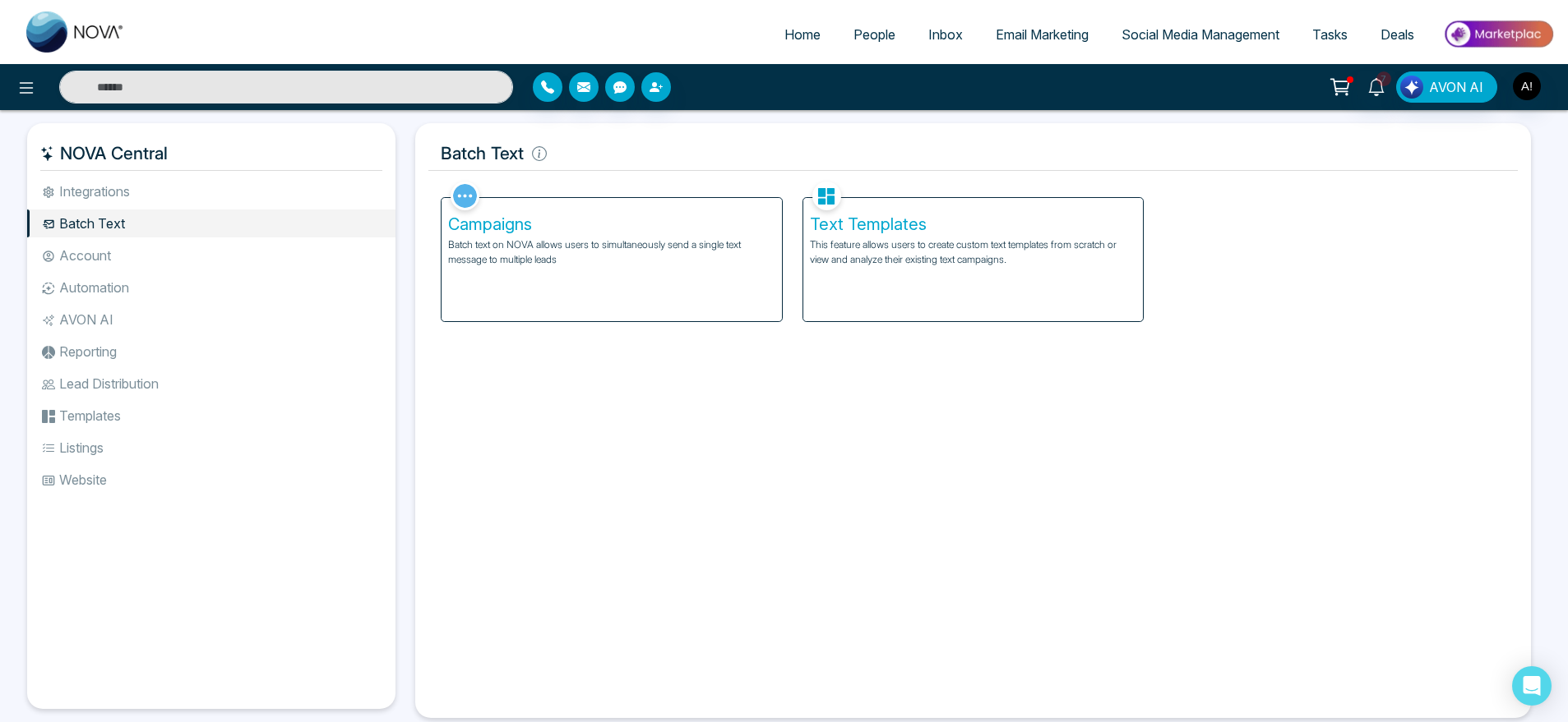
click at [868, 261] on p "This feature allows users to create custom text templates from scratch or view …" at bounding box center [973, 253] width 327 height 30
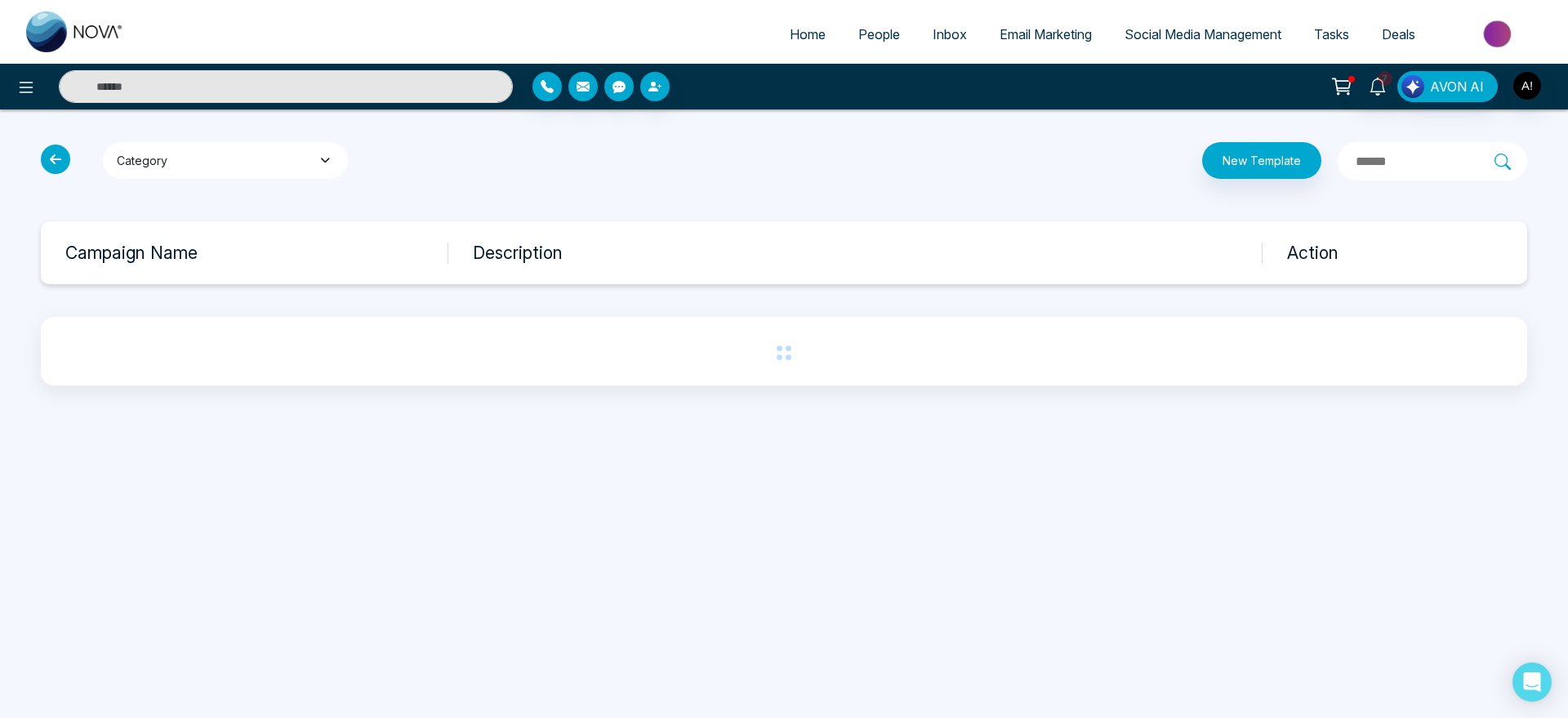
click at [292, 162] on button "Category" at bounding box center [225, 161] width 245 height 37
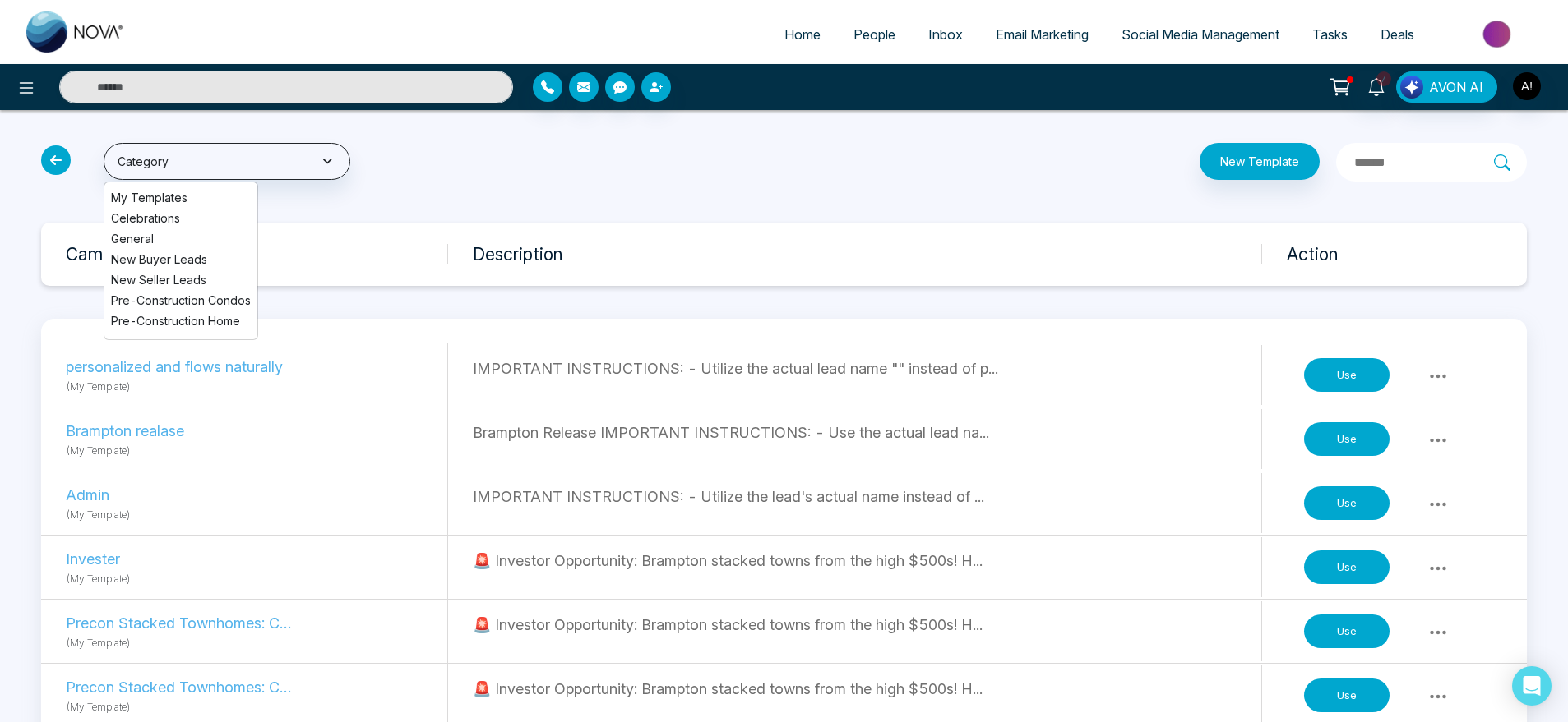
click at [1323, 432] on button "Use" at bounding box center [1347, 439] width 86 height 34
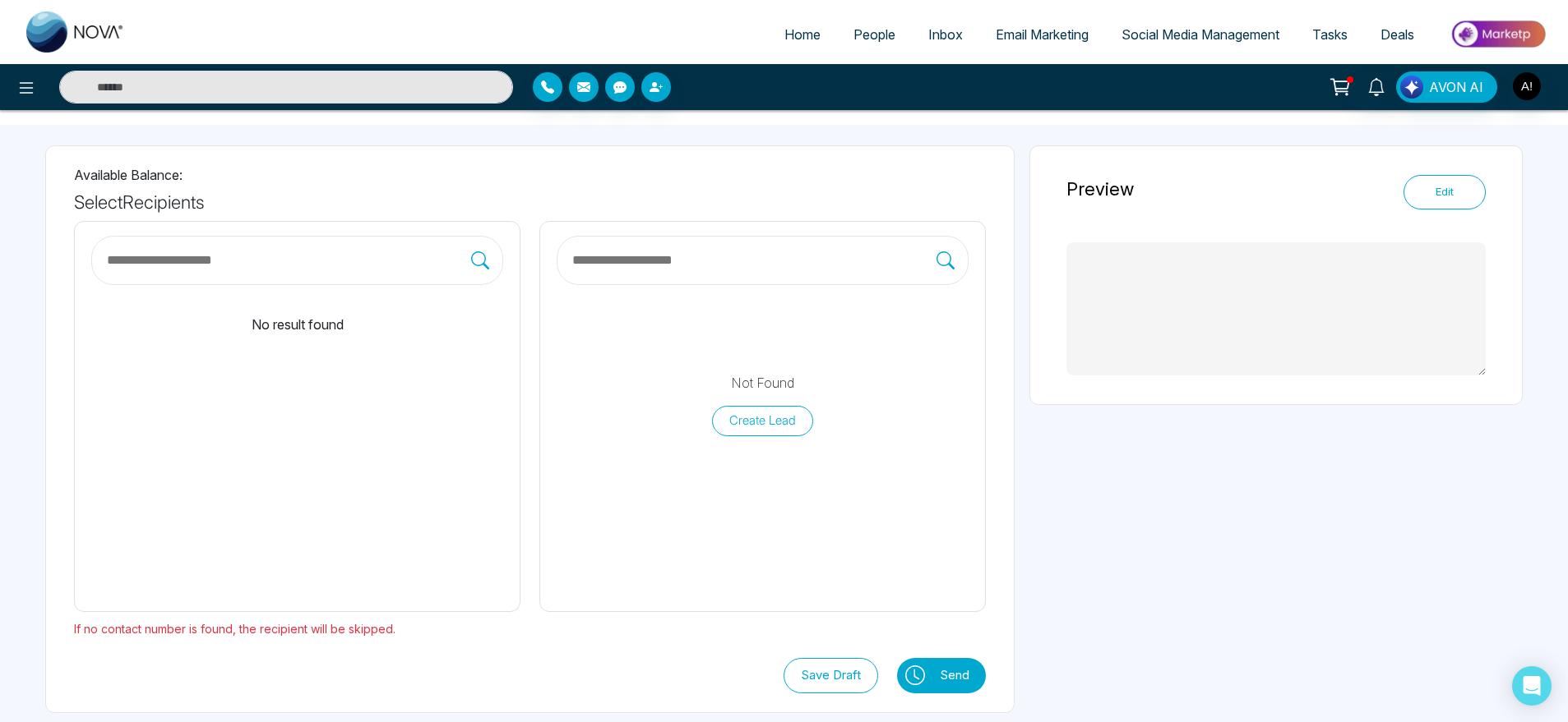
scroll to position [66, 0]
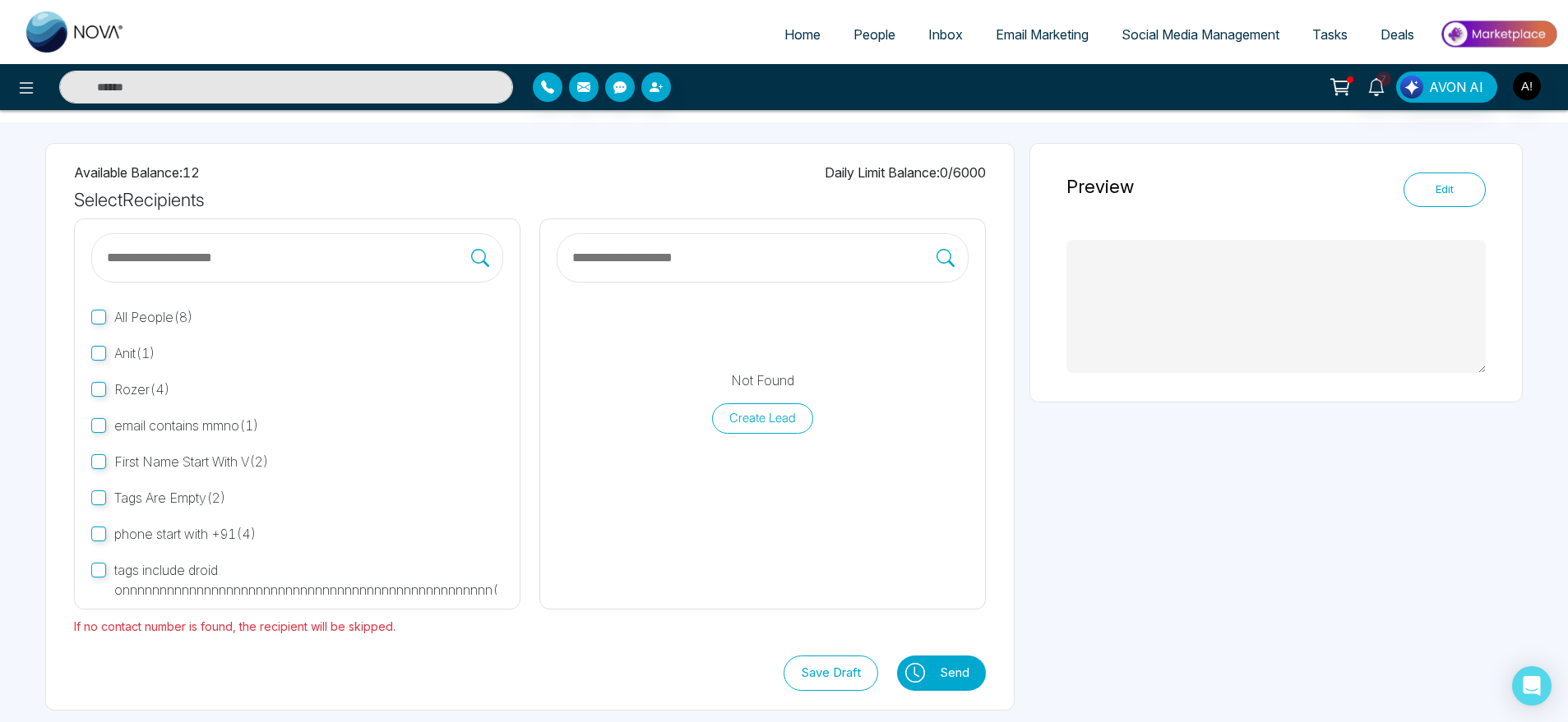
type textarea "**********"
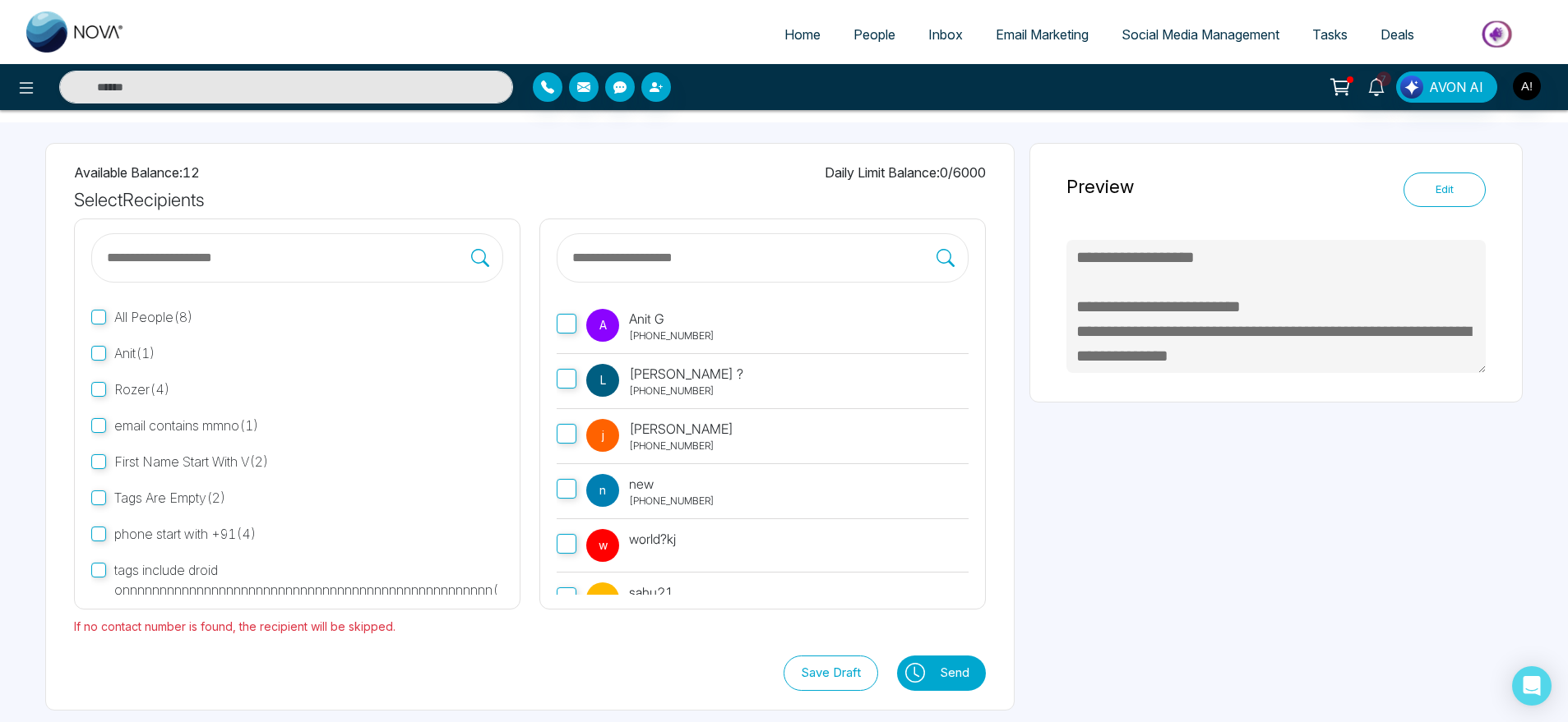
click at [115, 351] on span "Anit ( 1 )" at bounding box center [135, 353] width 41 height 17
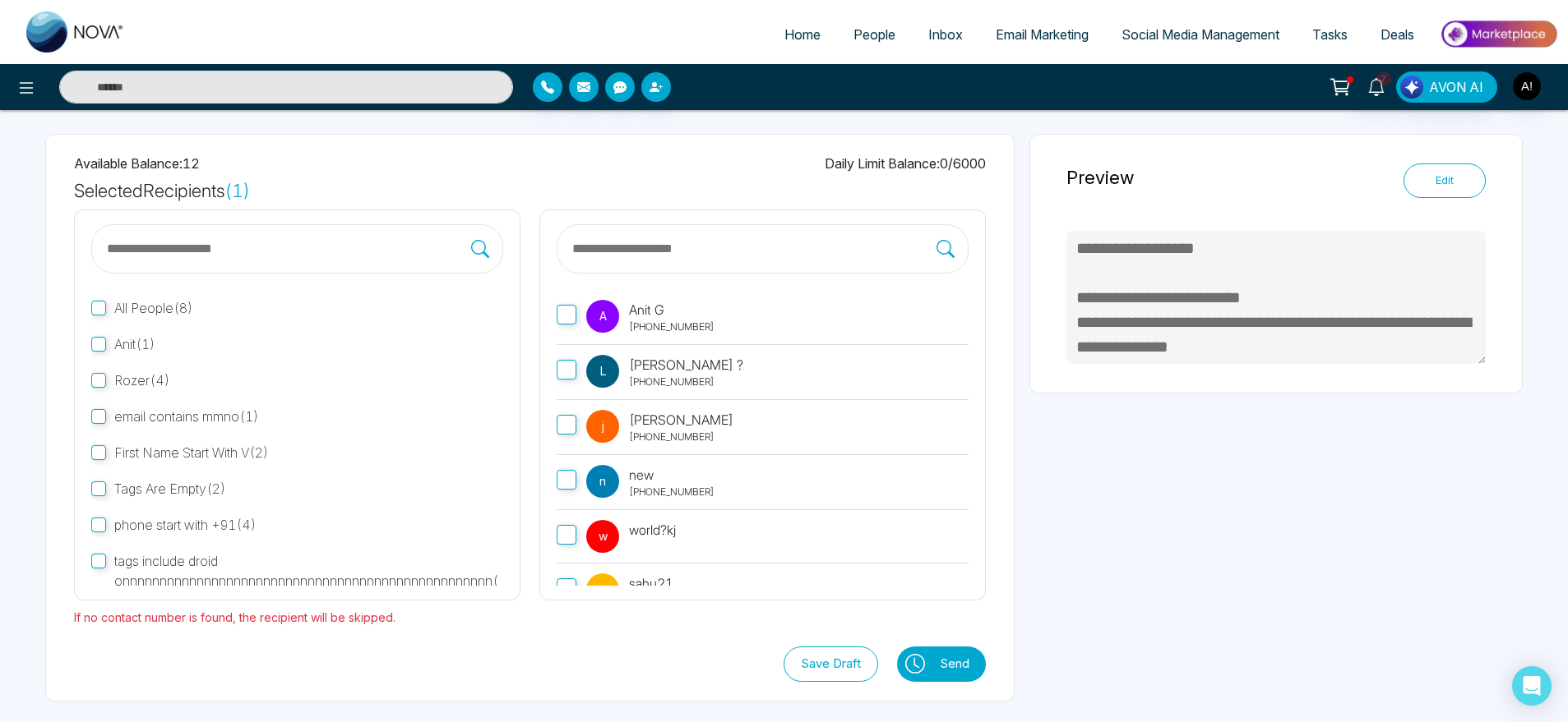
scroll to position [17, 0]
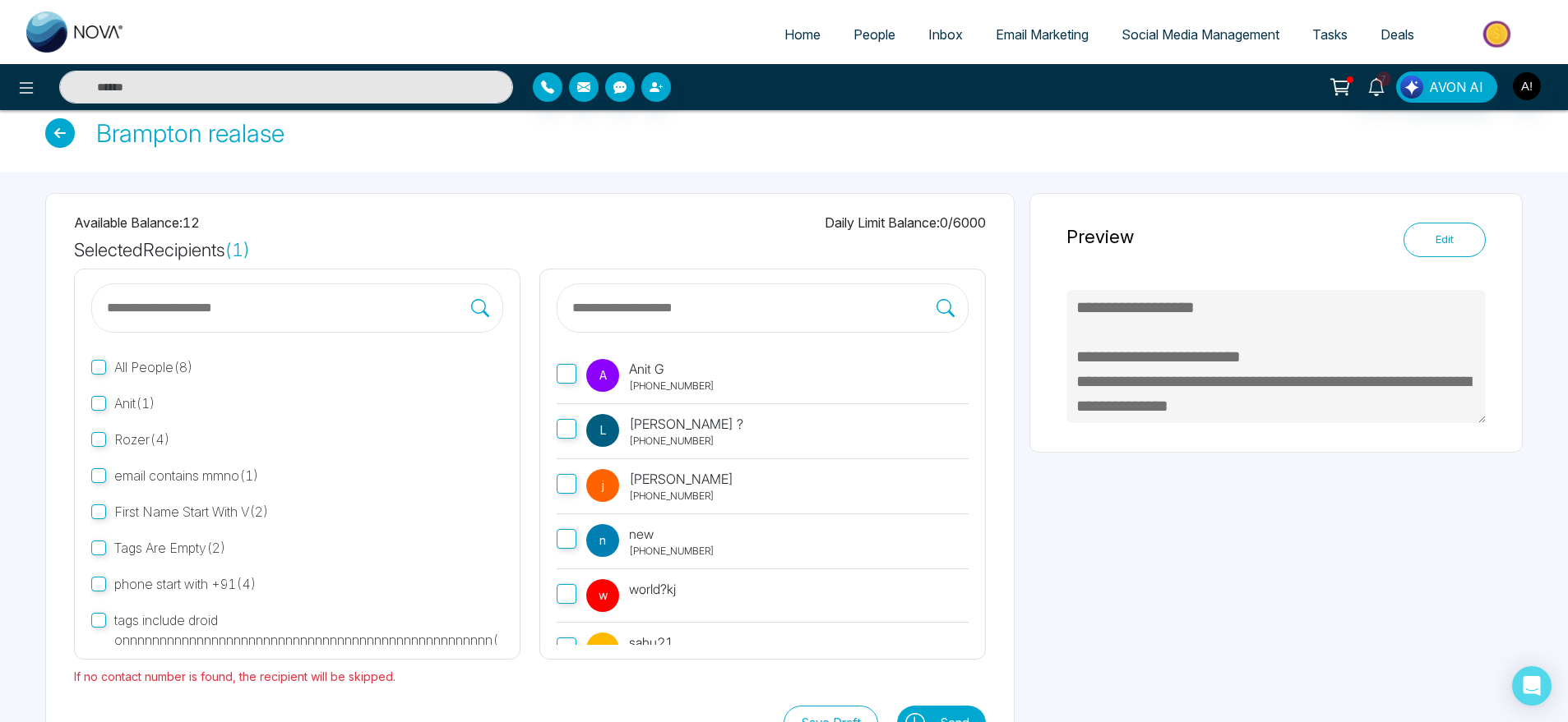
click at [582, 364] on label "A Anit G [PHONE_NUMBER]" at bounding box center [763, 377] width 412 height 55
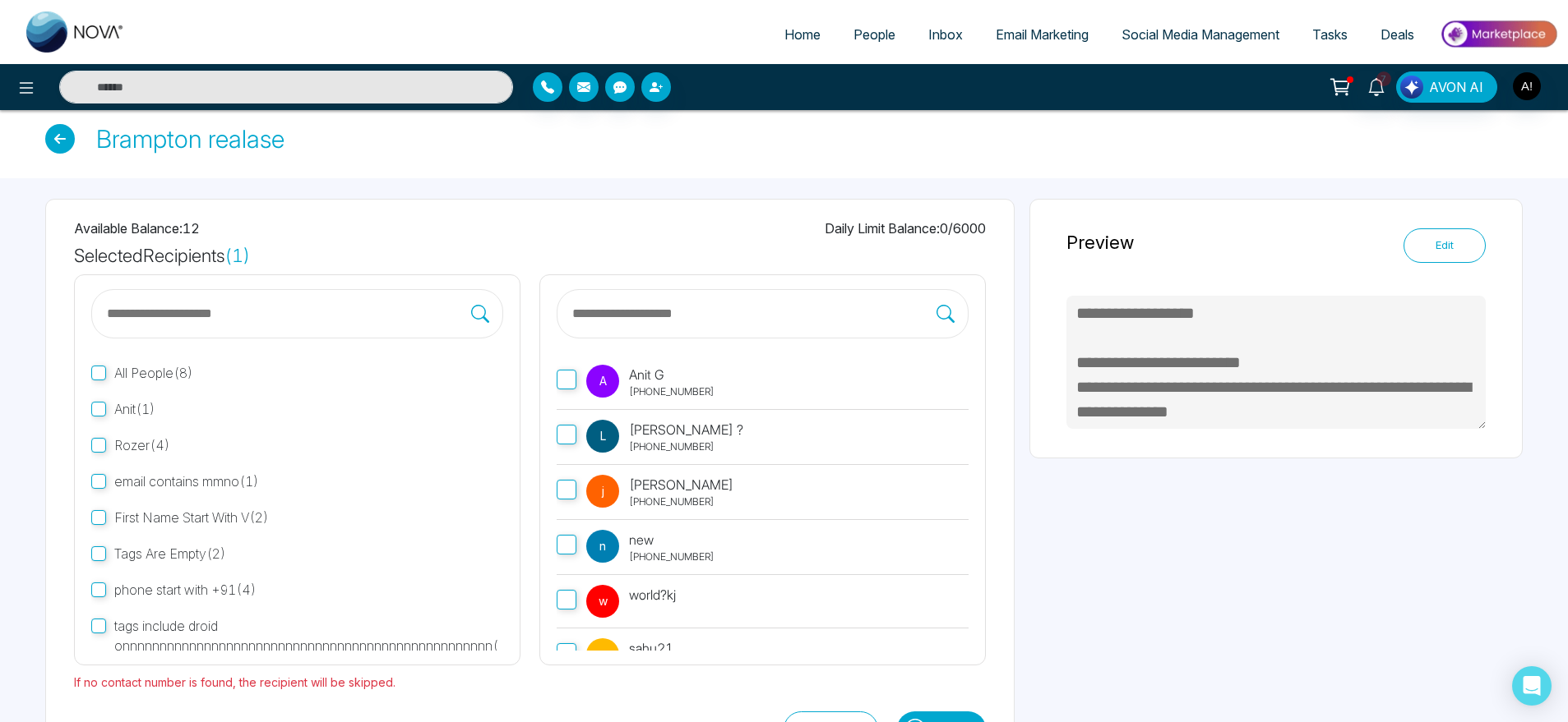
scroll to position [9, 0]
click at [638, 160] on div "Brampton realase" at bounding box center [784, 141] width 1568 height 79
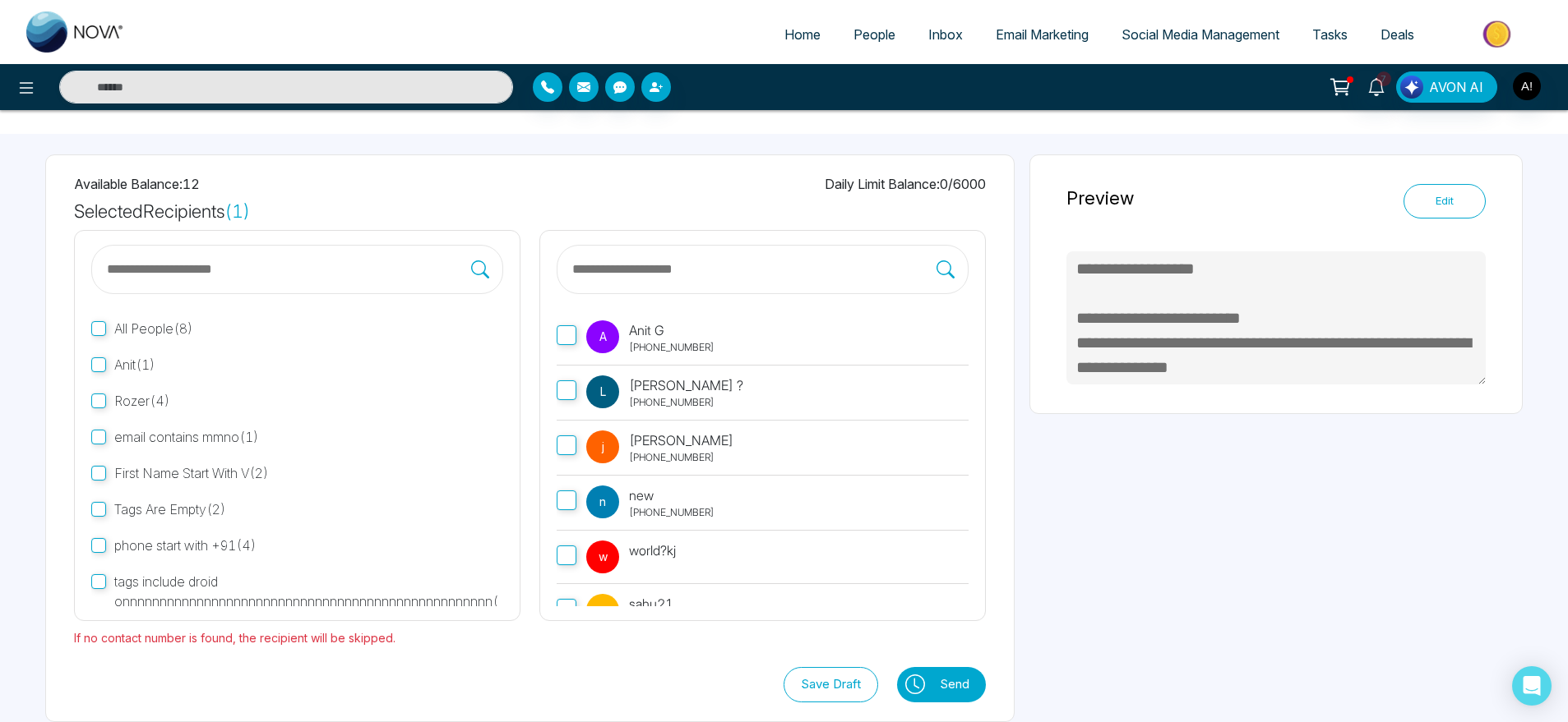
scroll to position [0, 0]
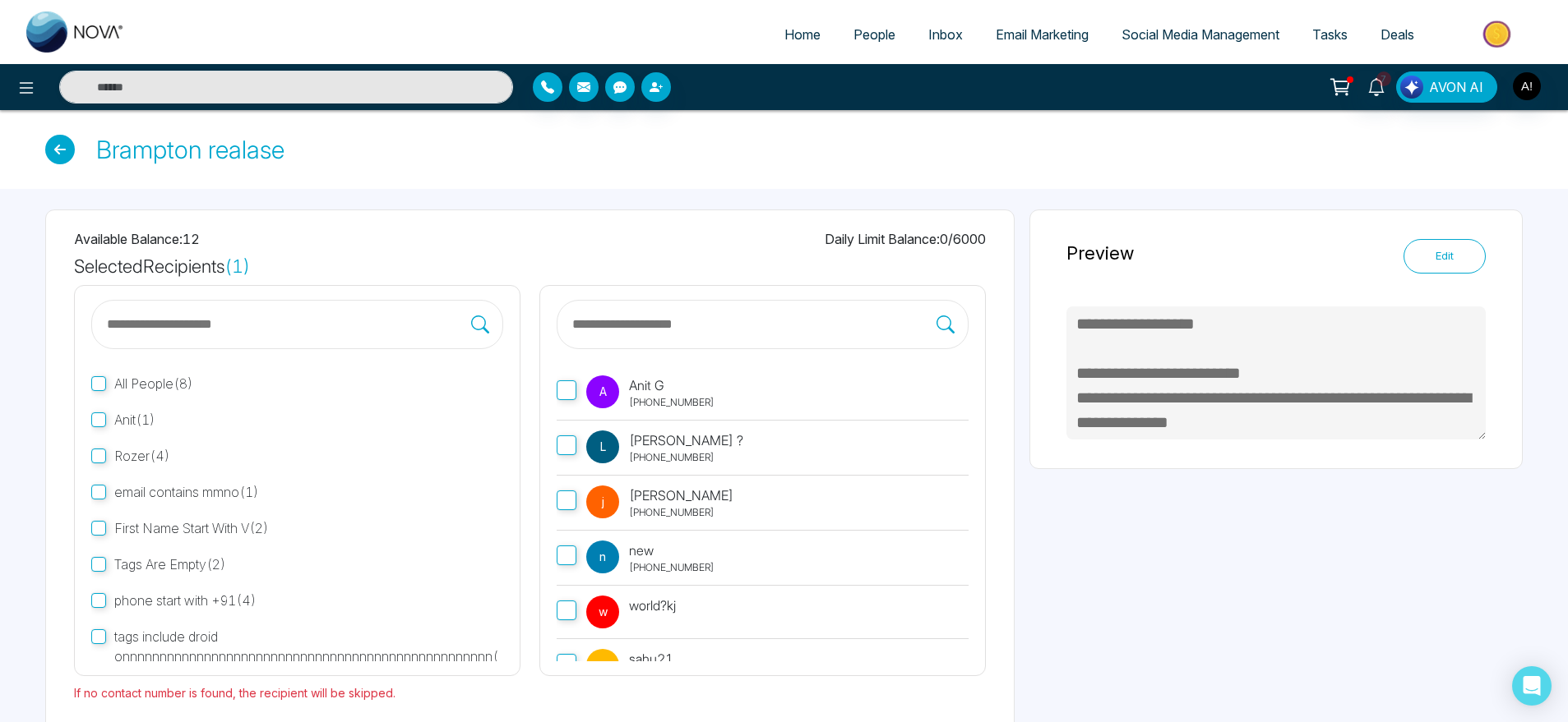
click at [810, 31] on link "Home" at bounding box center [802, 35] width 69 height 31
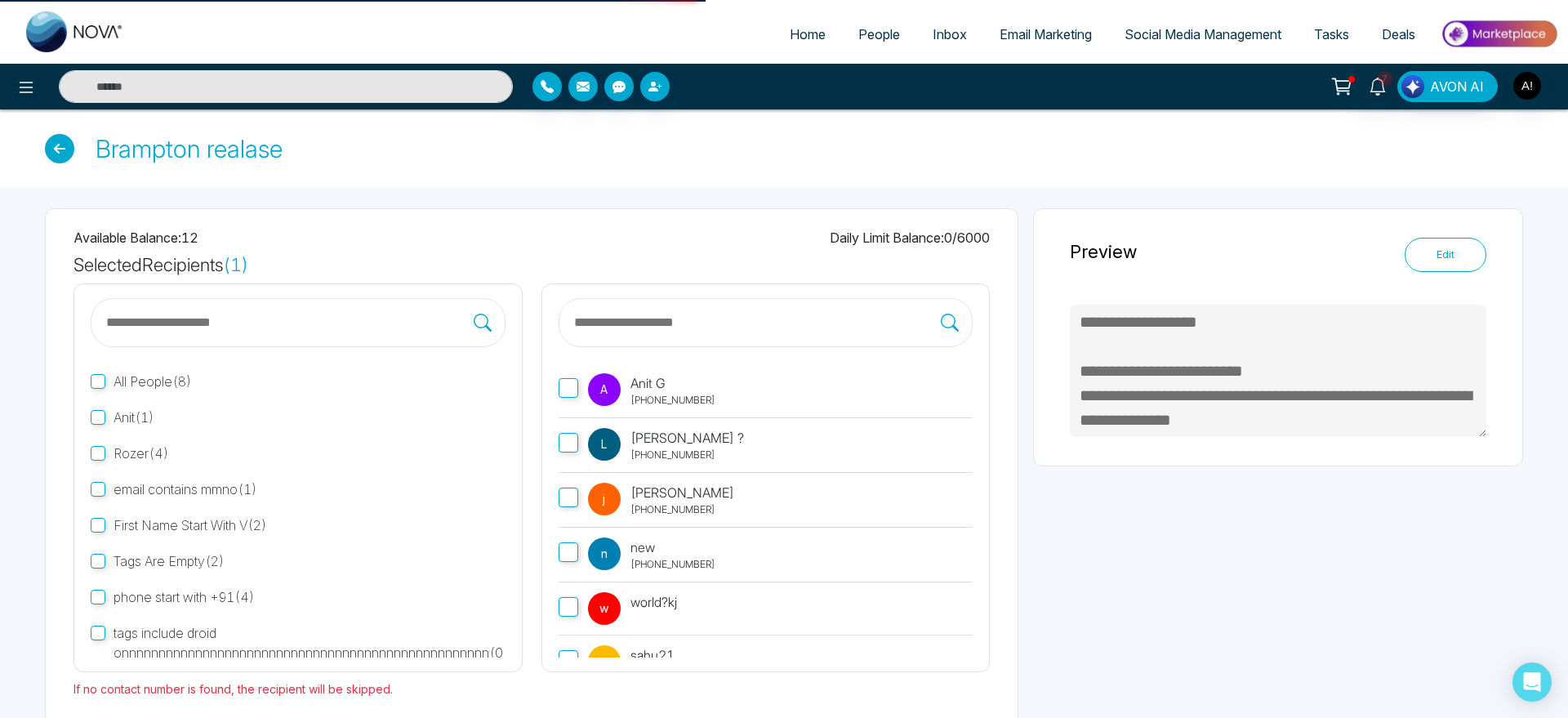
select select "*"
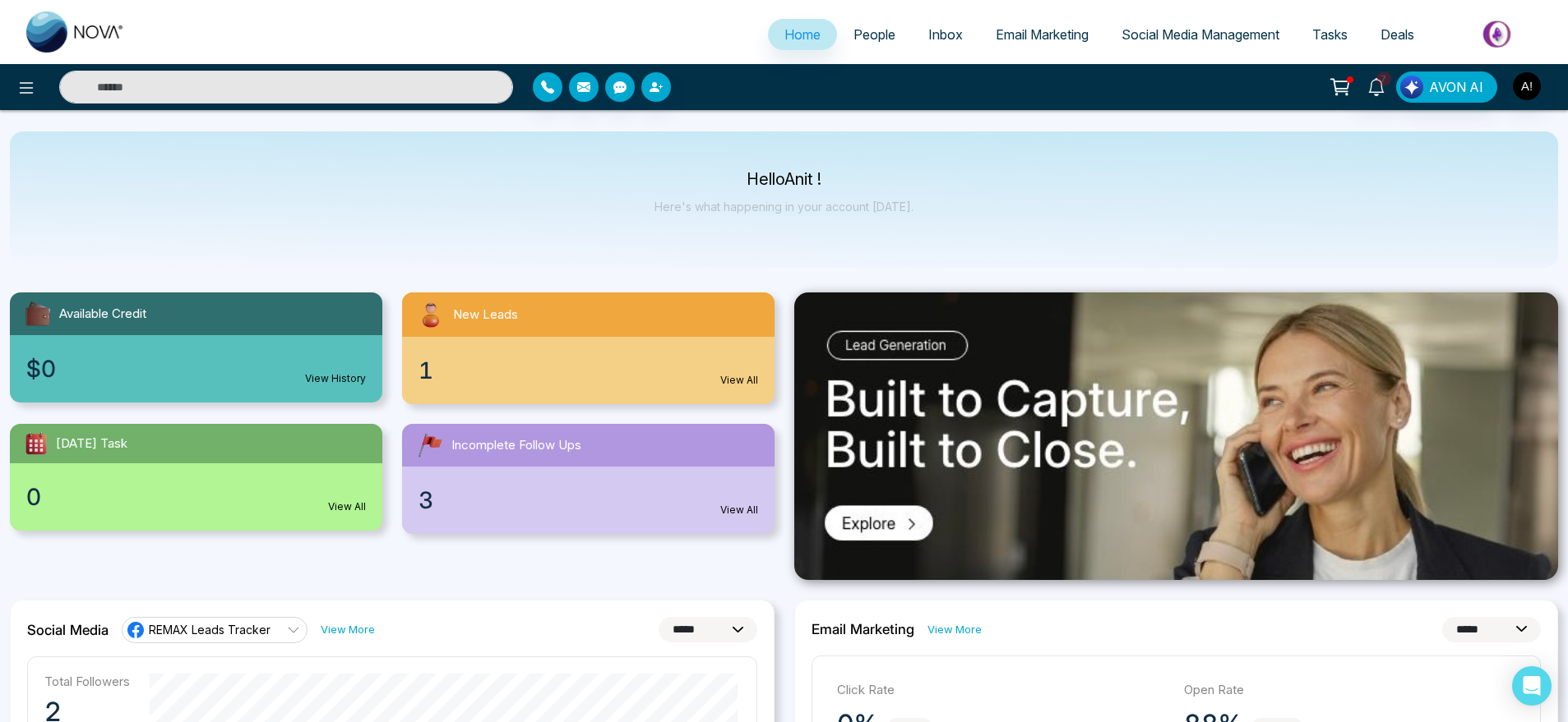
click at [896, 199] on p "Here's what happening in your account [DATE]." at bounding box center [784, 206] width 259 height 14
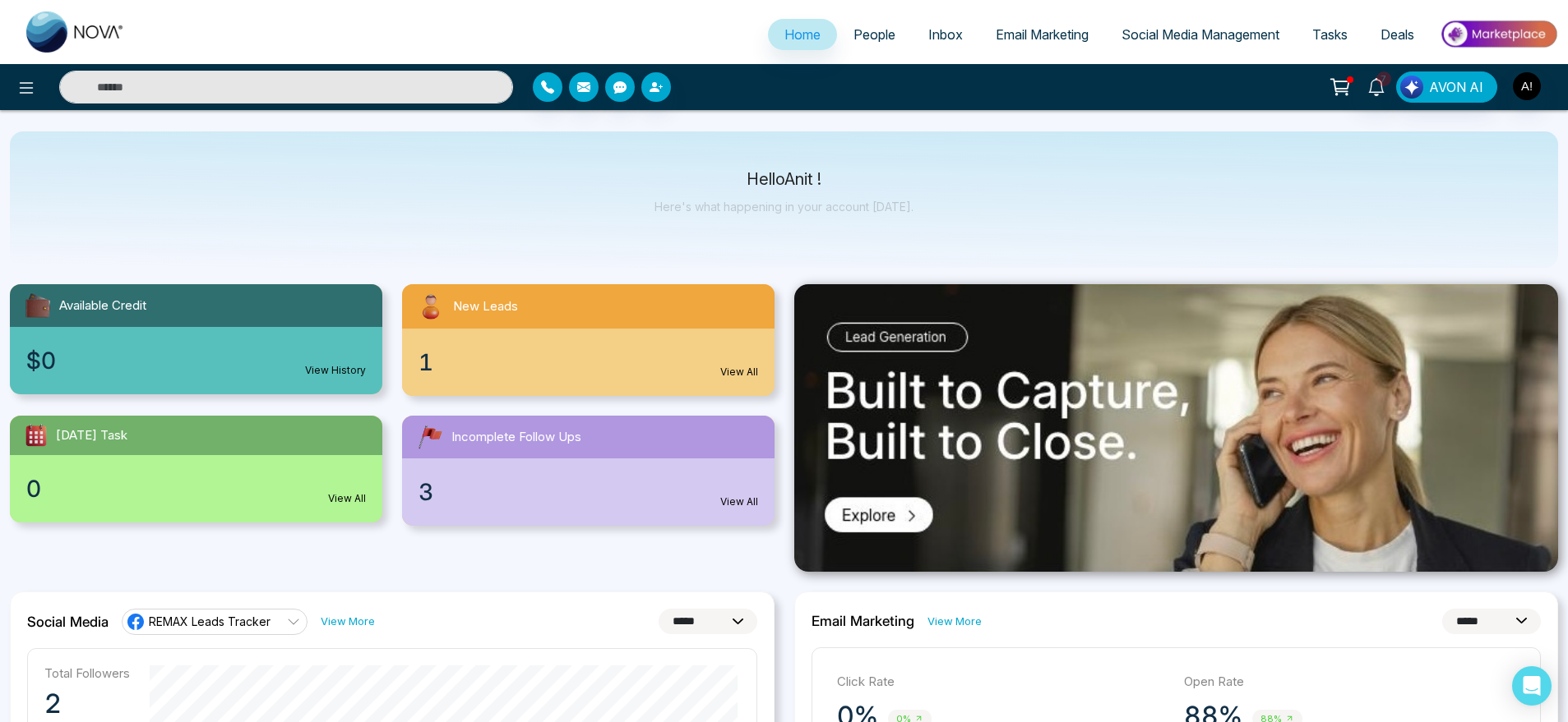
scroll to position [21, 0]
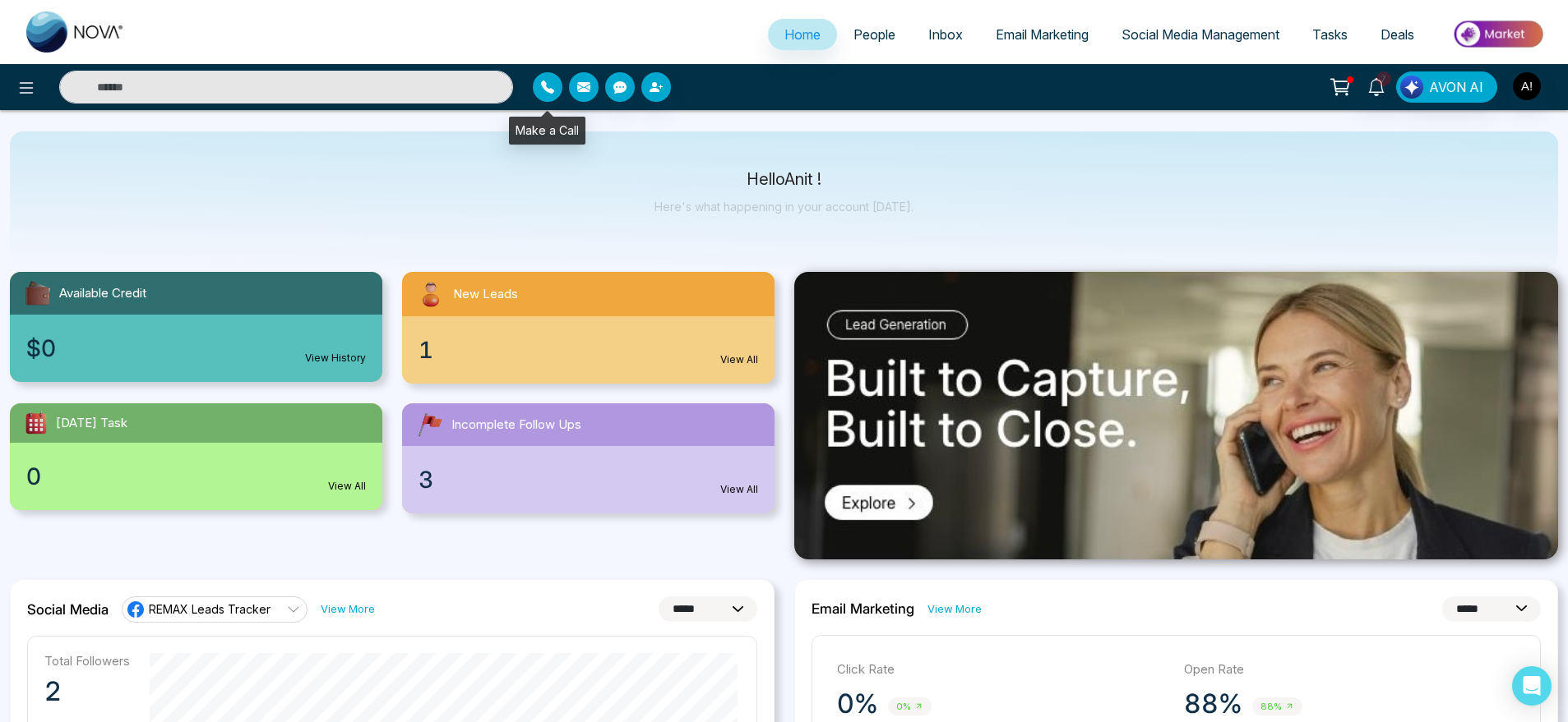
click at [554, 90] on button "button" at bounding box center [547, 87] width 30 height 30
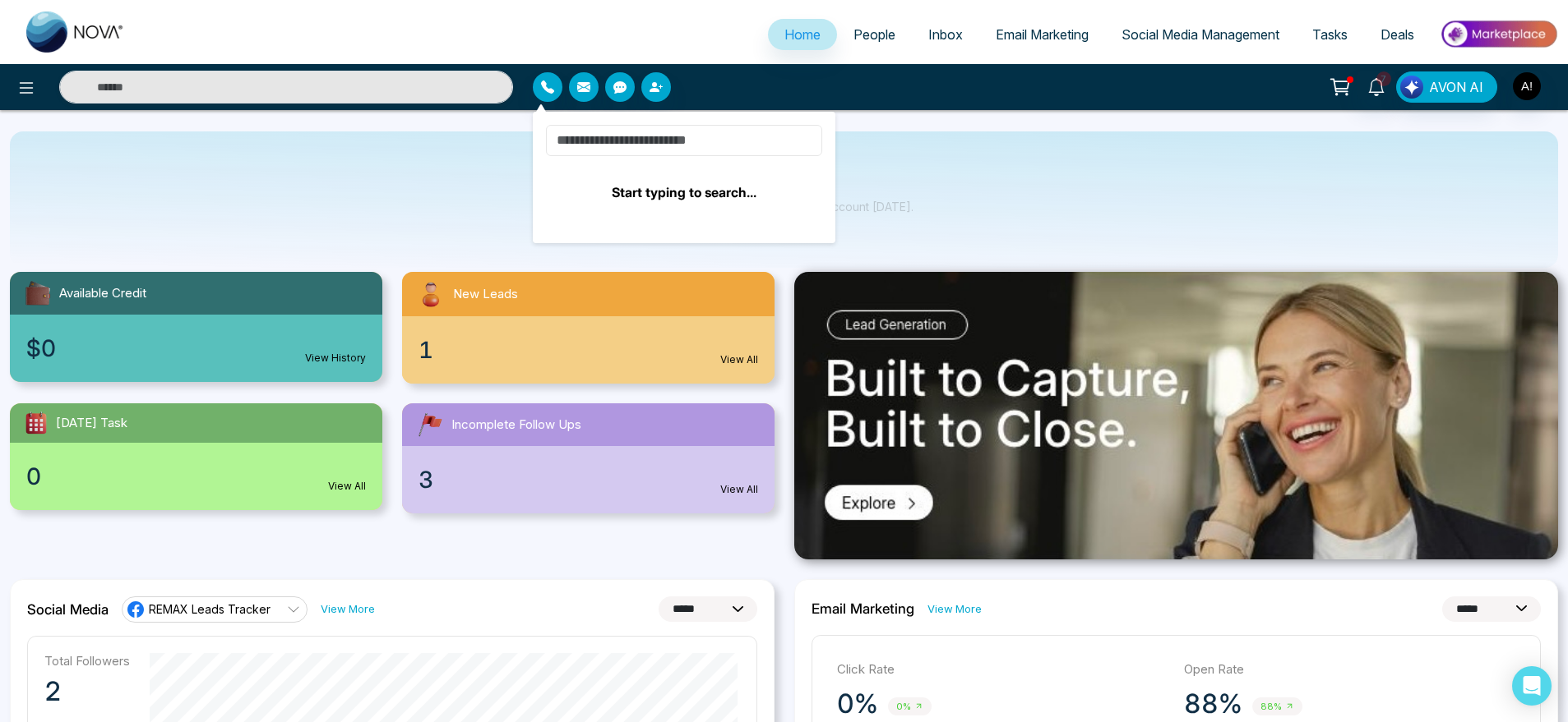
click at [668, 139] on input at bounding box center [684, 141] width 276 height 31
type input "**"
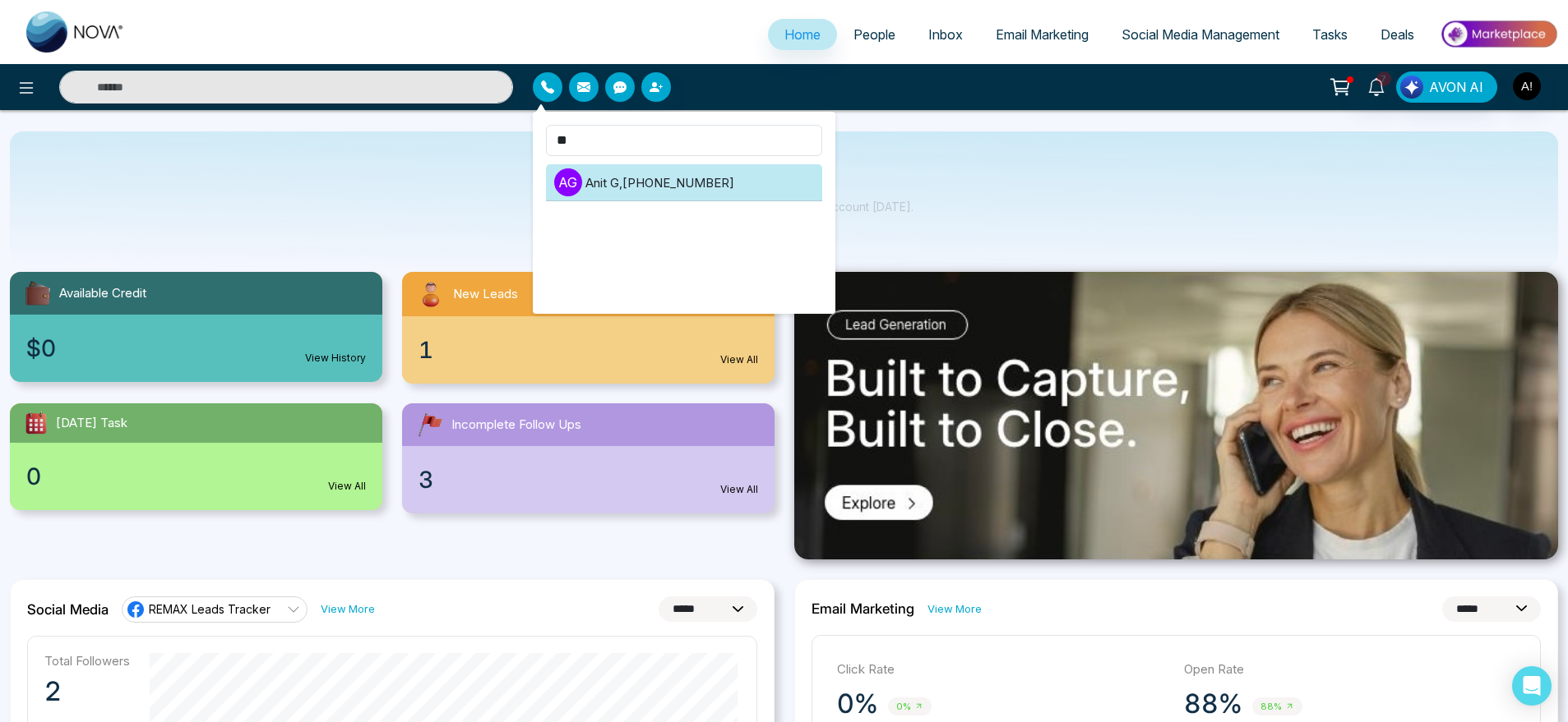
click at [740, 174] on li "A G Anit G , [PHONE_NUMBER]" at bounding box center [684, 183] width 276 height 37
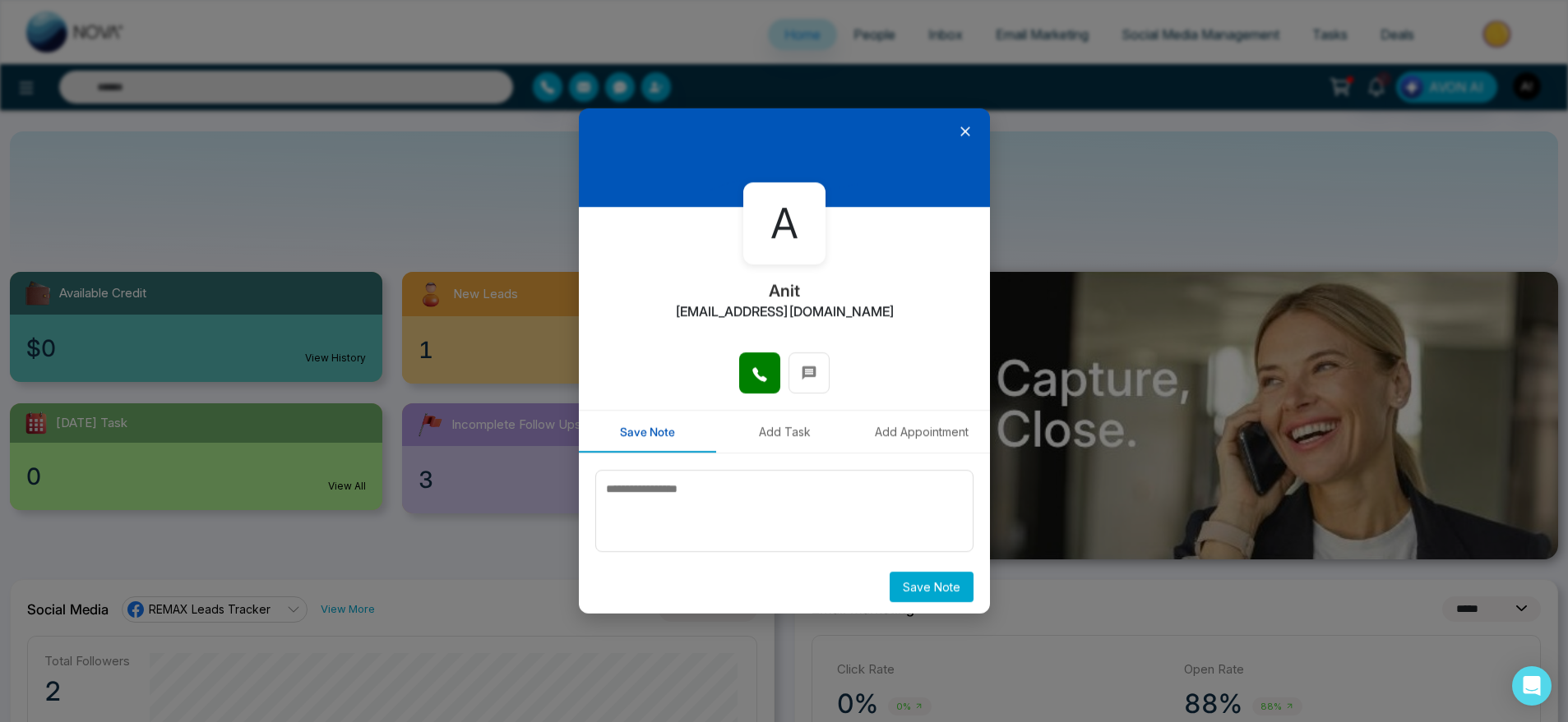
click at [740, 174] on div at bounding box center [784, 157] width 411 height 99
click at [739, 359] on button at bounding box center [759, 372] width 41 height 41
click at [778, 503] on textarea at bounding box center [784, 511] width 379 height 82
type textarea "*****"
click at [930, 587] on button "Save Note" at bounding box center [931, 587] width 84 height 31
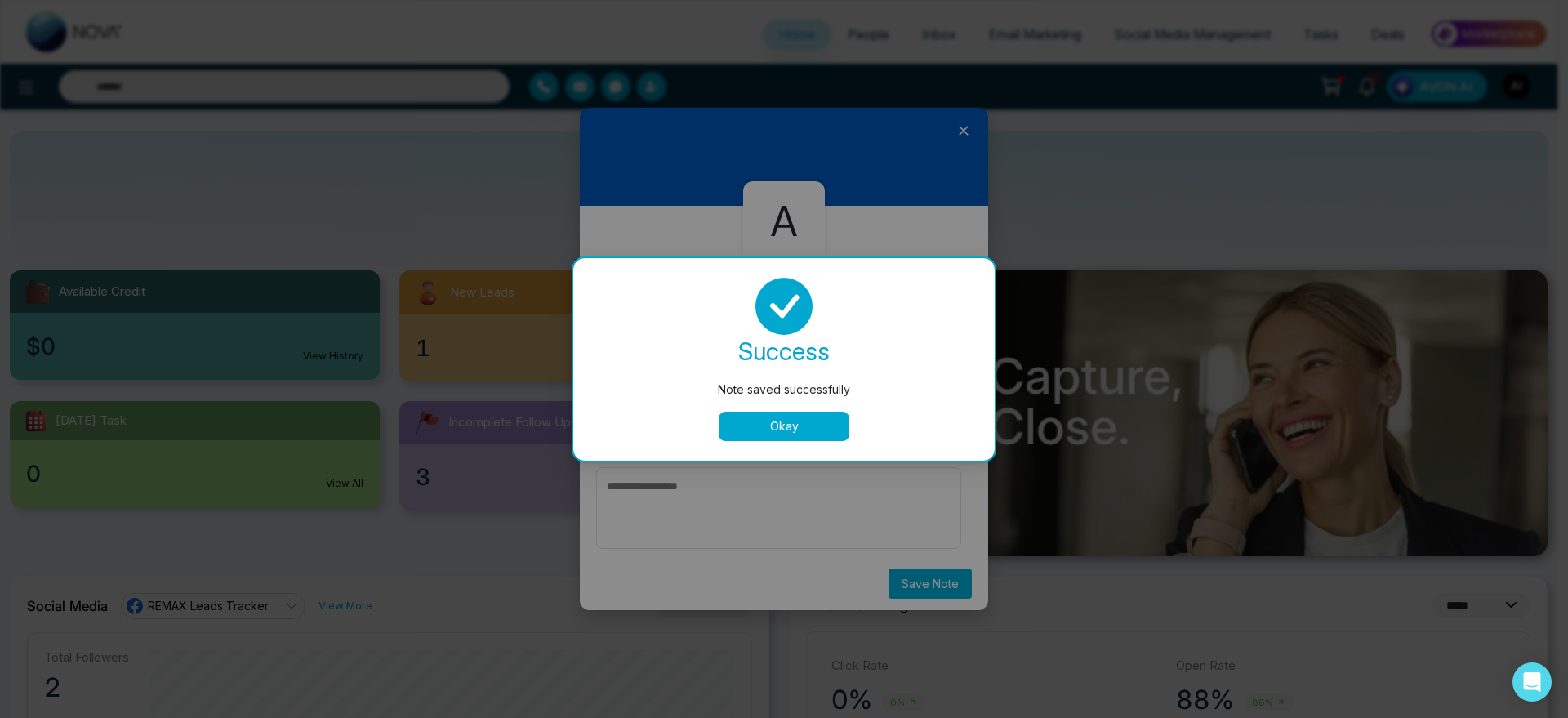
click at [771, 424] on button "Okay" at bounding box center [784, 427] width 130 height 30
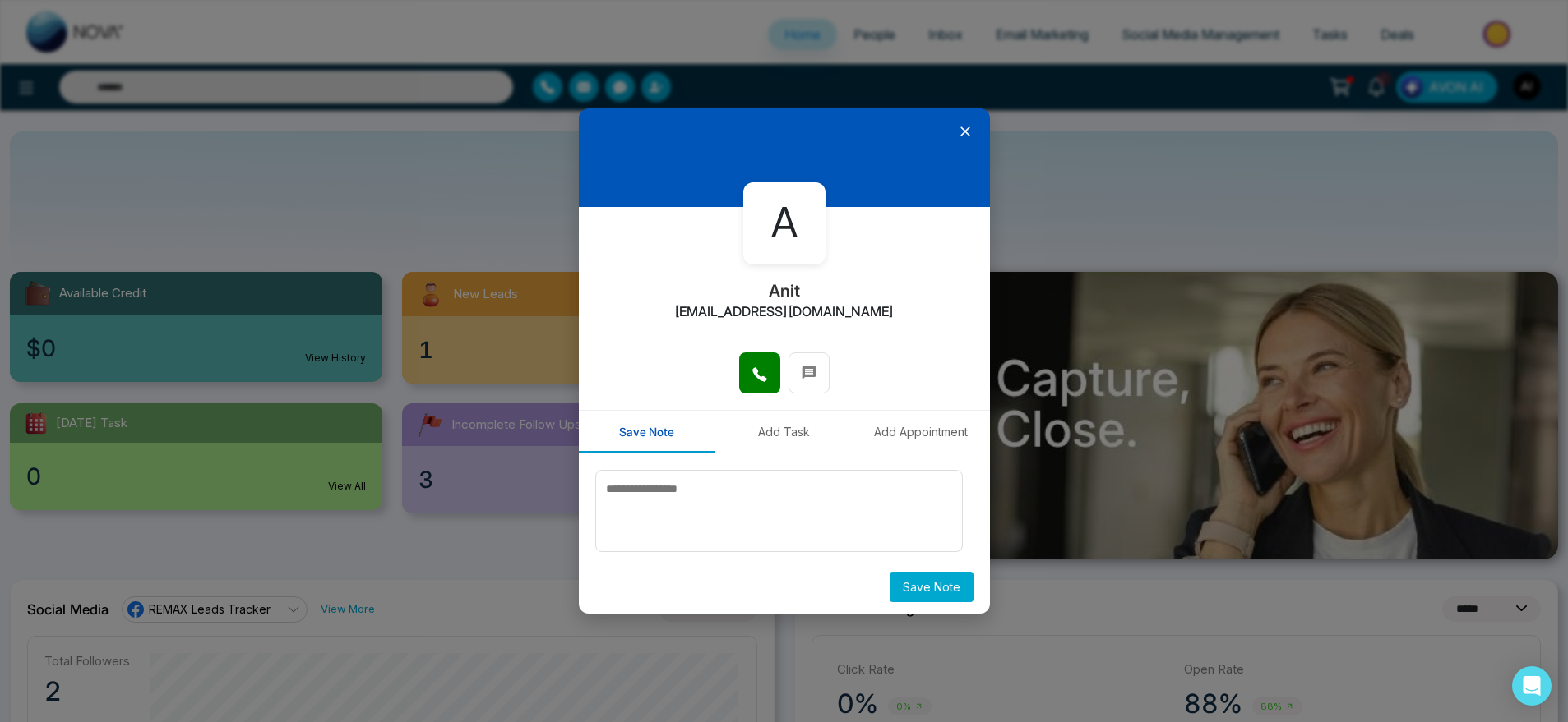
click at [757, 427] on button "Add Task" at bounding box center [784, 432] width 137 height 42
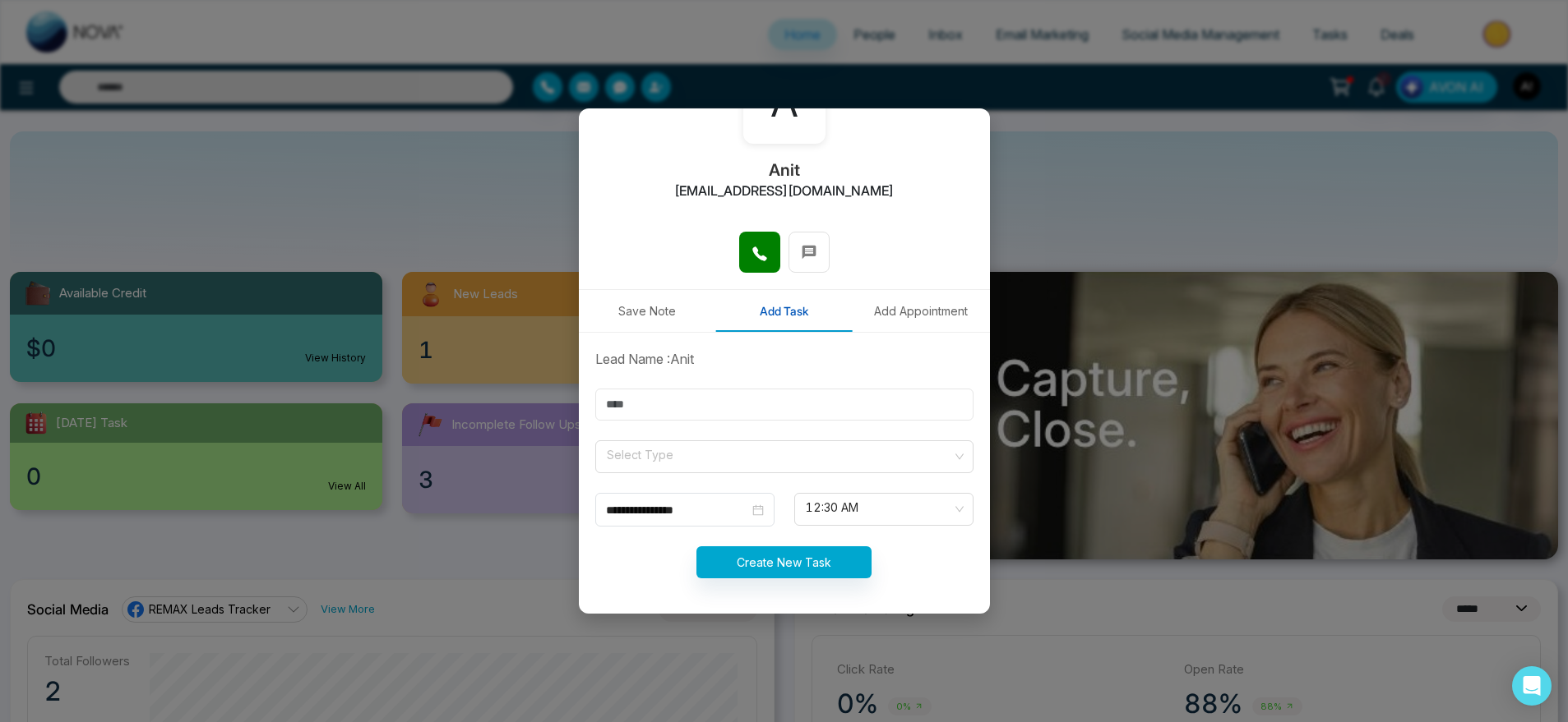
click at [784, 410] on input "text" at bounding box center [784, 405] width 379 height 32
drag, startPoint x: 732, startPoint y: 396, endPoint x: 666, endPoint y: 396, distance: 66.0
click at [732, 396] on input "text" at bounding box center [784, 405] width 379 height 32
click at [666, 396] on input "text" at bounding box center [784, 405] width 379 height 32
click at [944, 458] on div "Select Type" at bounding box center [784, 457] width 379 height 33
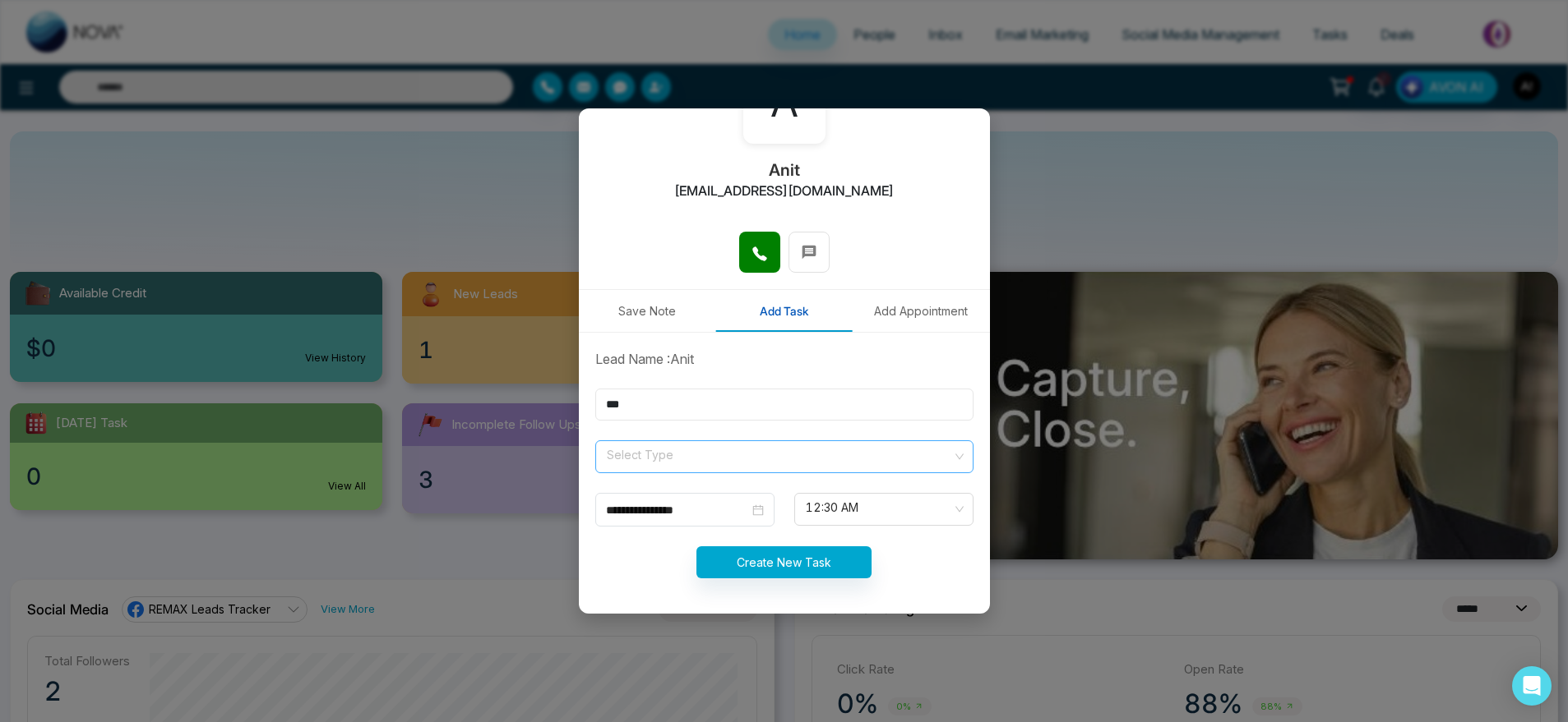
type input "***"
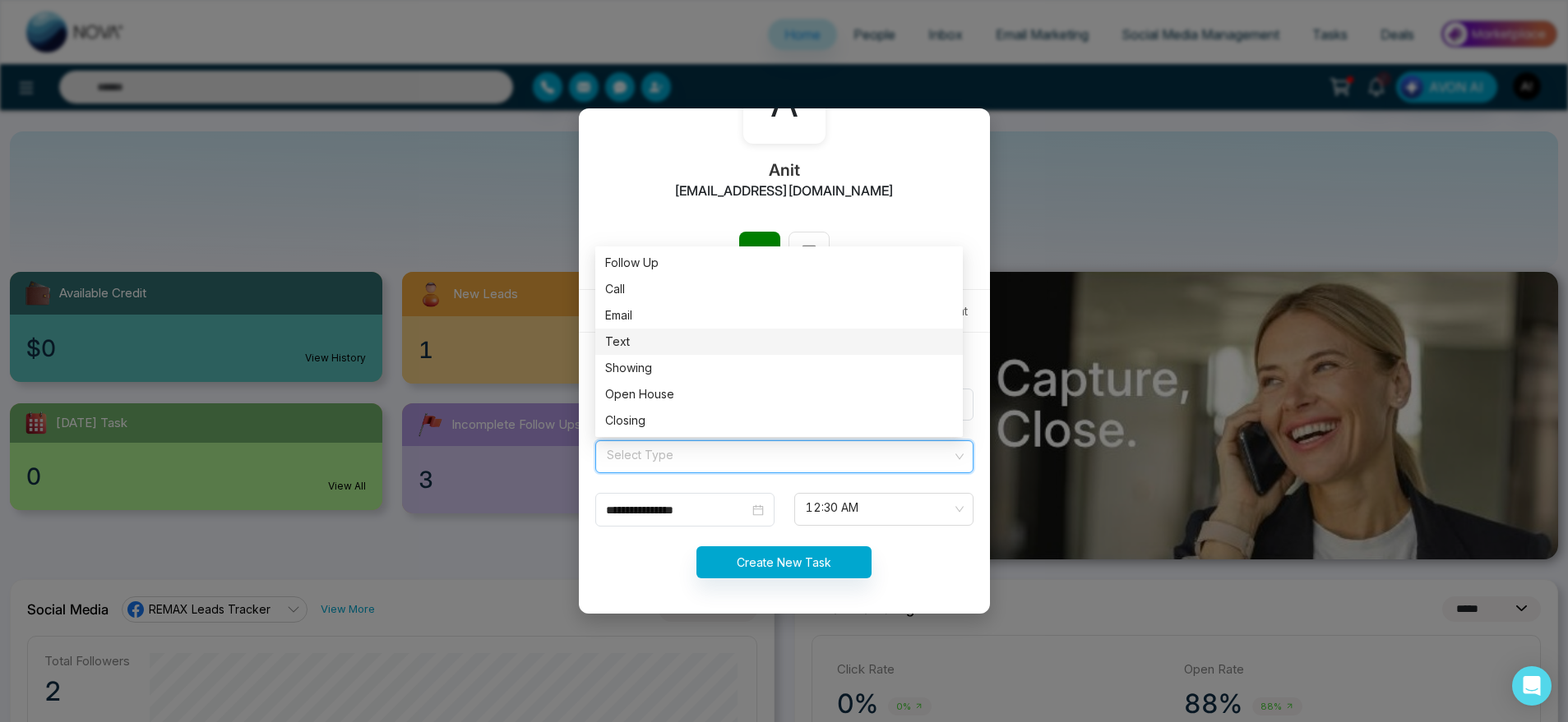
click at [666, 337] on div "Text" at bounding box center [779, 342] width 348 height 18
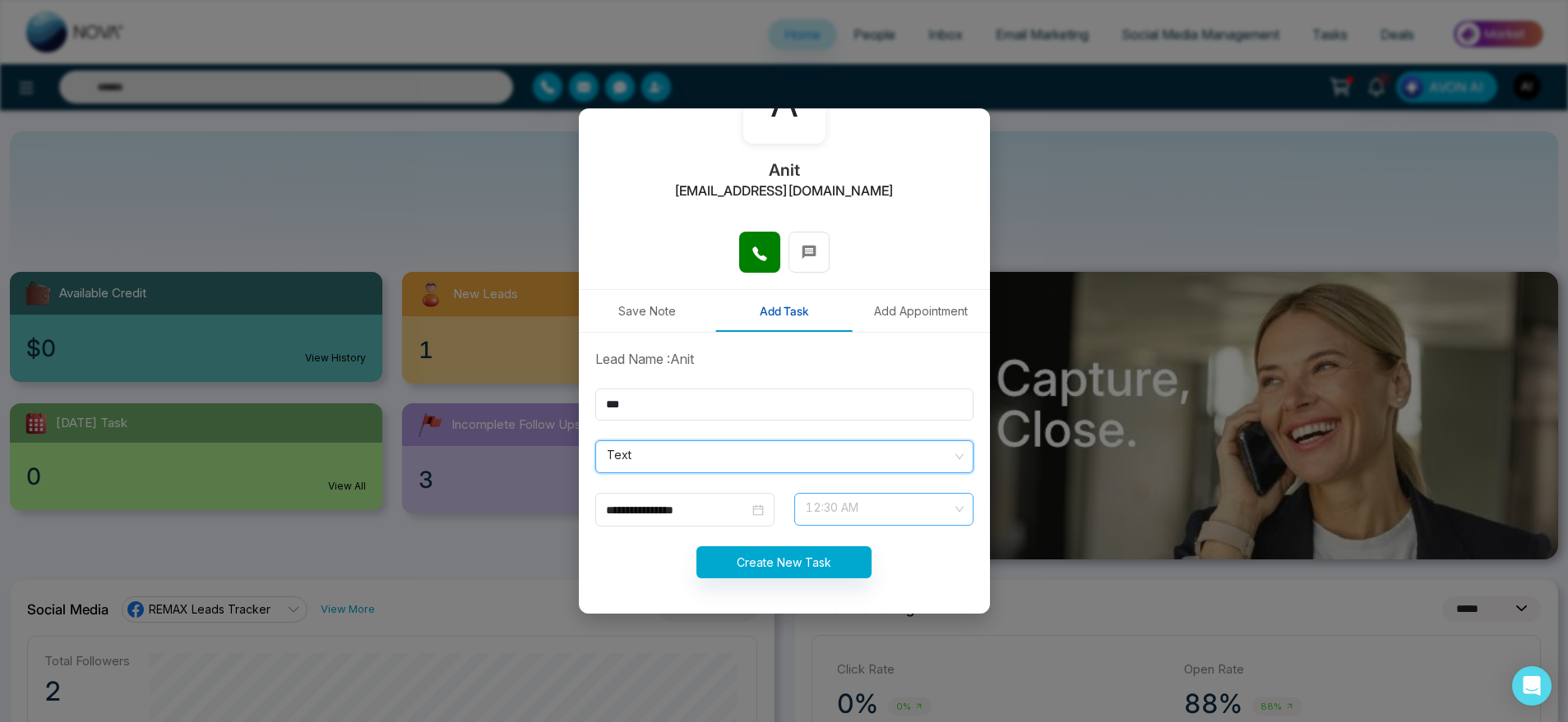
click at [859, 506] on span "12:30 AM" at bounding box center [883, 510] width 157 height 28
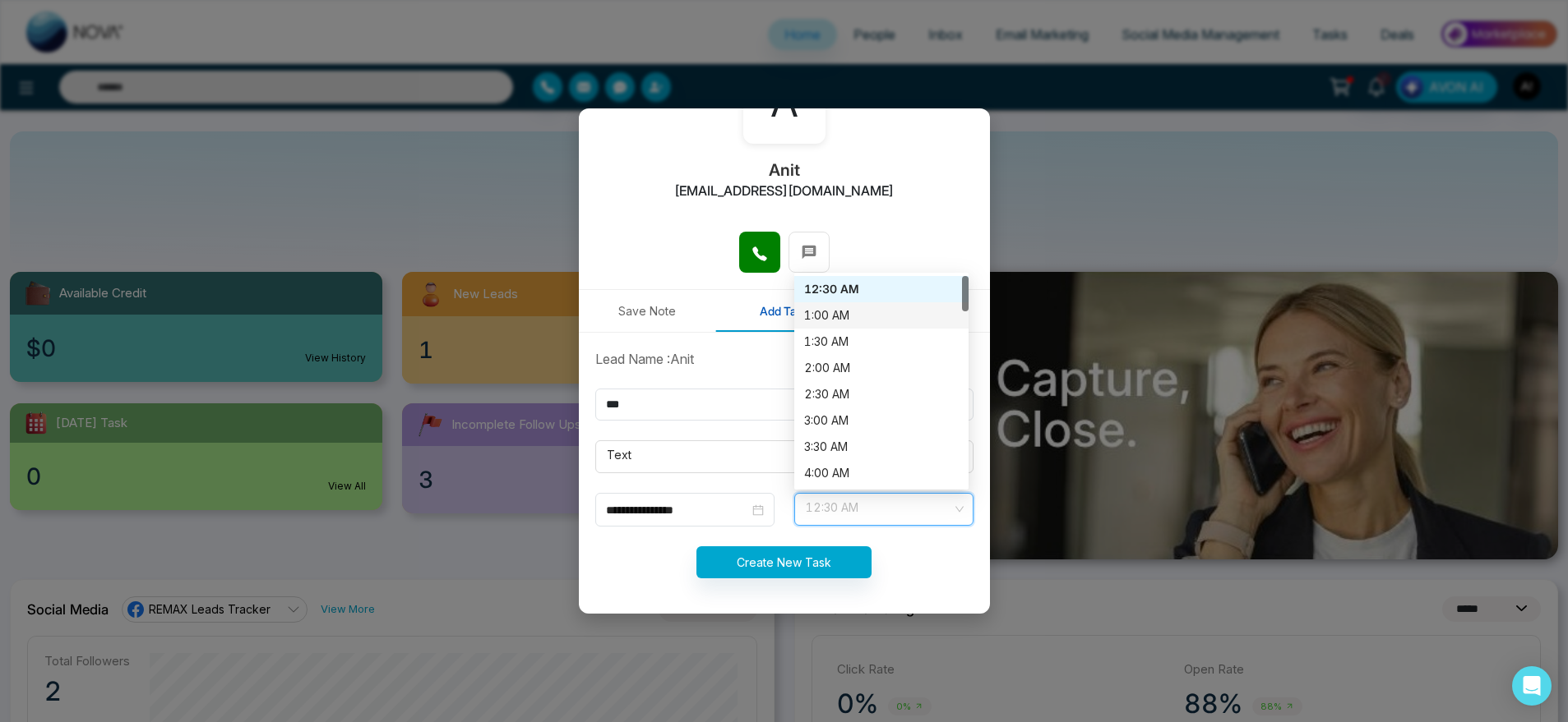
click at [876, 311] on div "1:00 AM" at bounding box center [882, 316] width 155 height 18
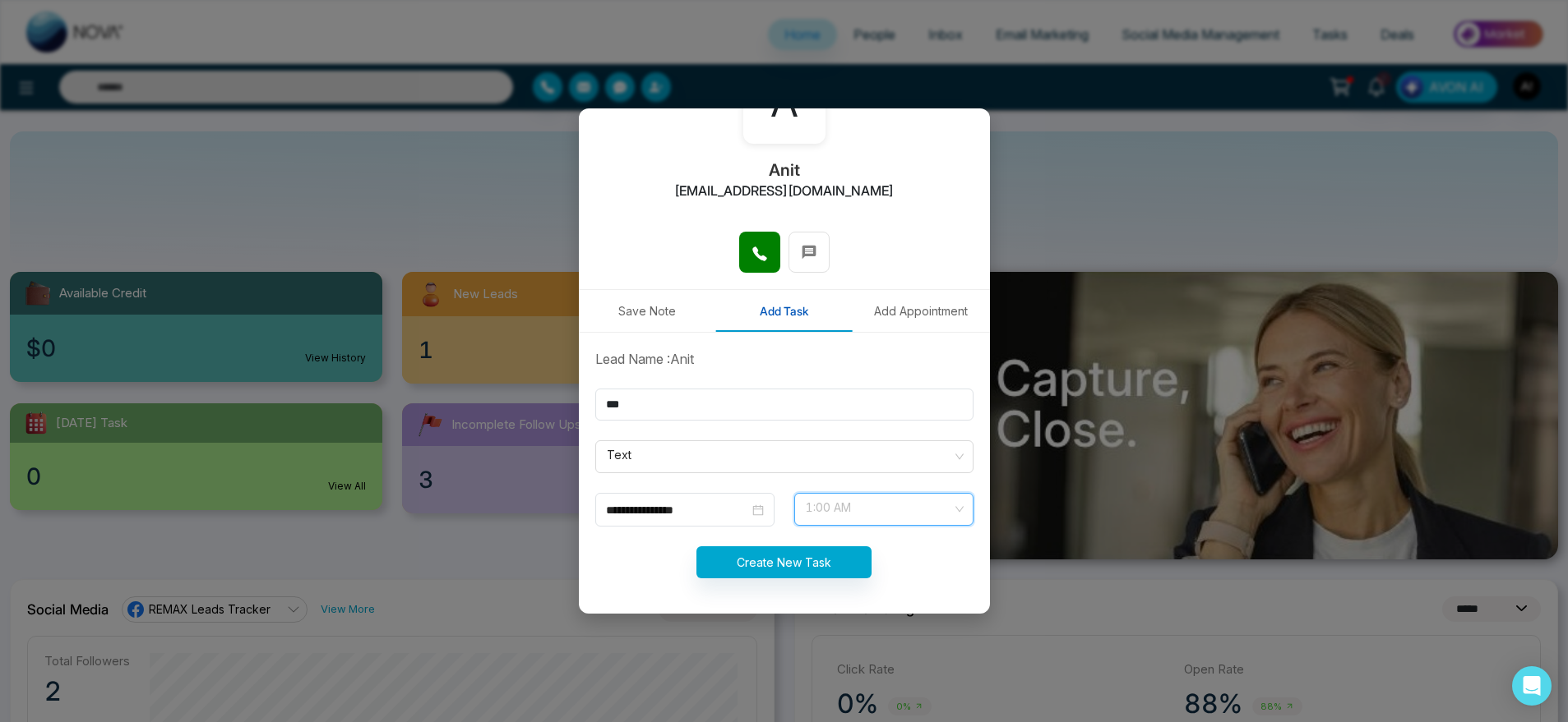
click at [887, 497] on span "1:00 AM" at bounding box center [883, 510] width 157 height 28
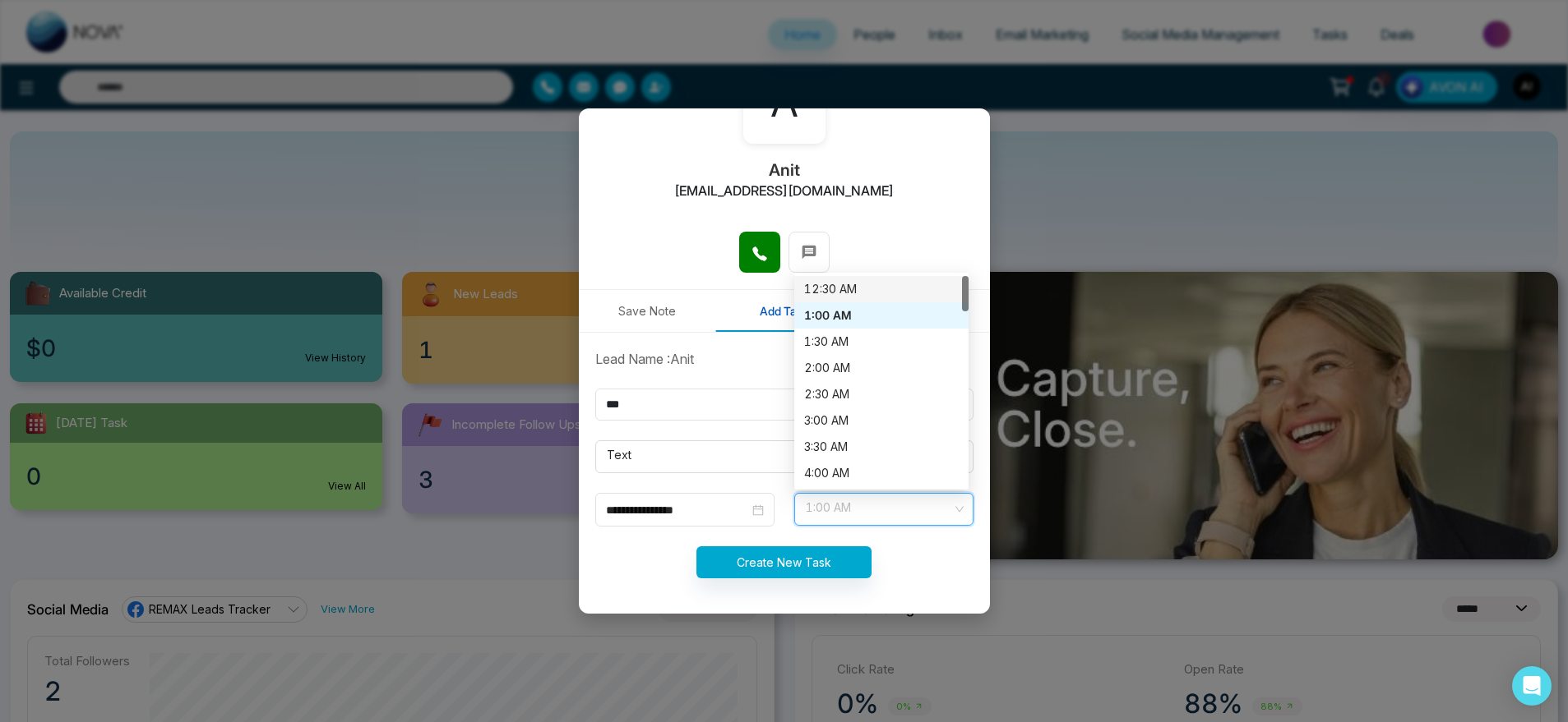
click at [856, 294] on div "12:30 AM" at bounding box center [882, 289] width 155 height 18
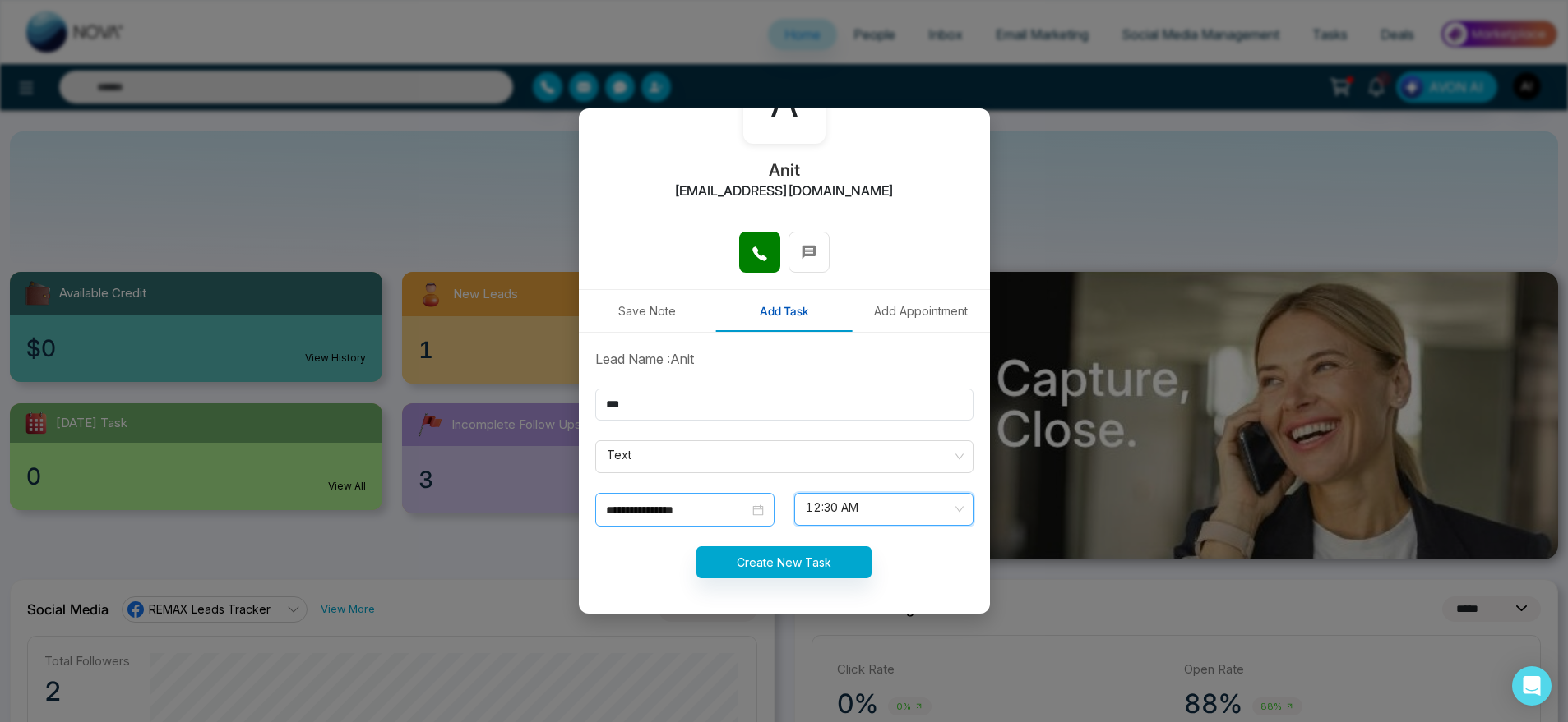
click at [706, 516] on input "**********" at bounding box center [678, 510] width 143 height 18
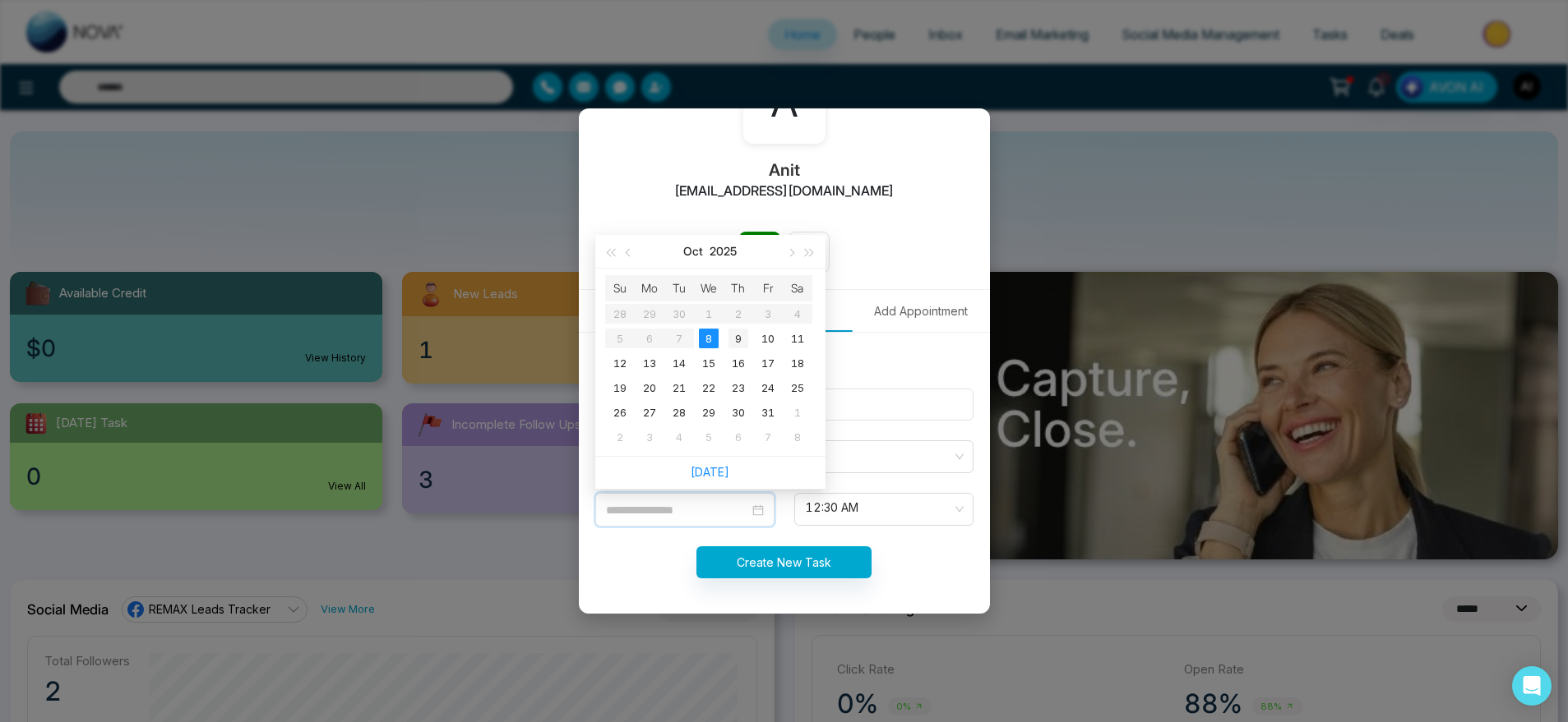
type input "**********"
click at [732, 340] on div "9" at bounding box center [738, 338] width 20 height 20
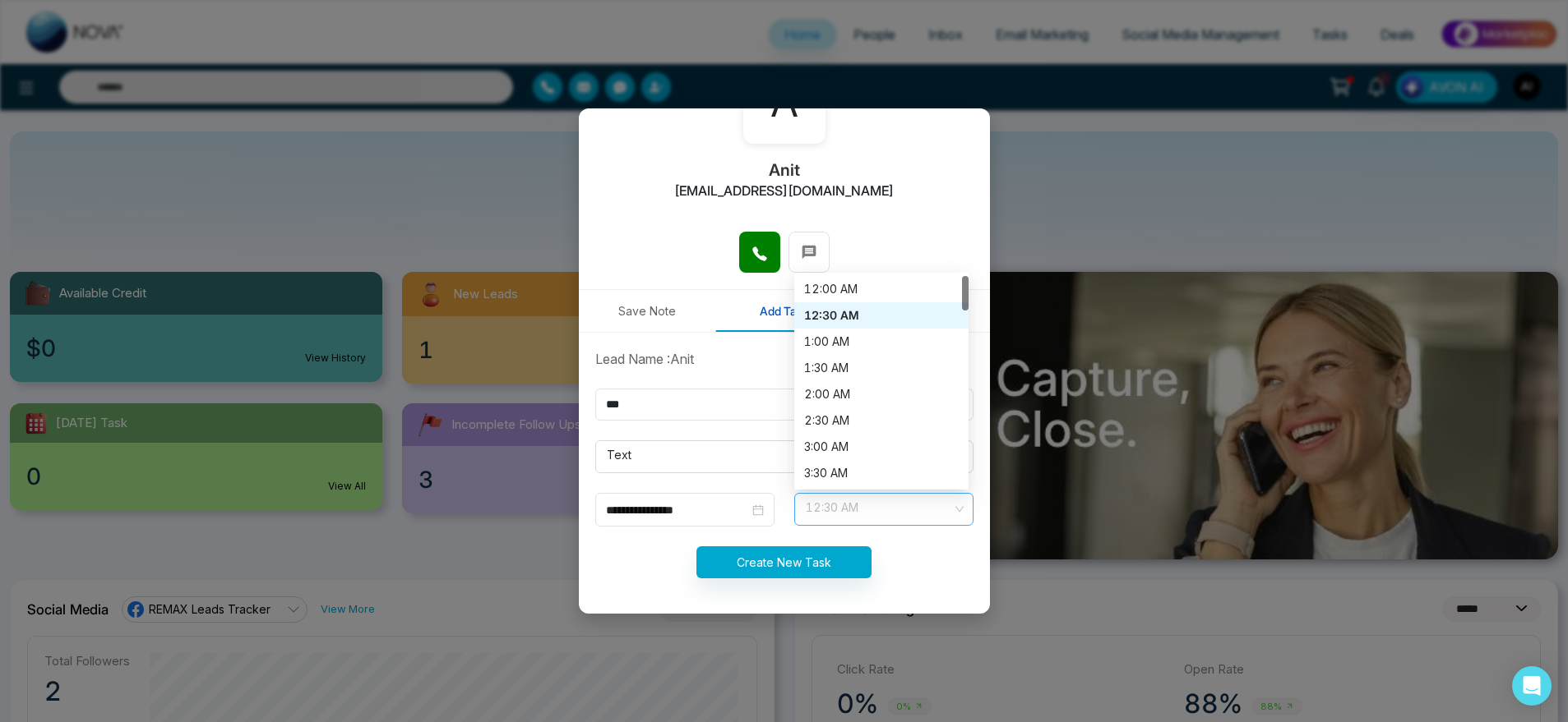
click at [833, 512] on span "12:30 AM" at bounding box center [883, 510] width 157 height 28
click at [855, 295] on div "12:00 AM" at bounding box center [882, 289] width 155 height 18
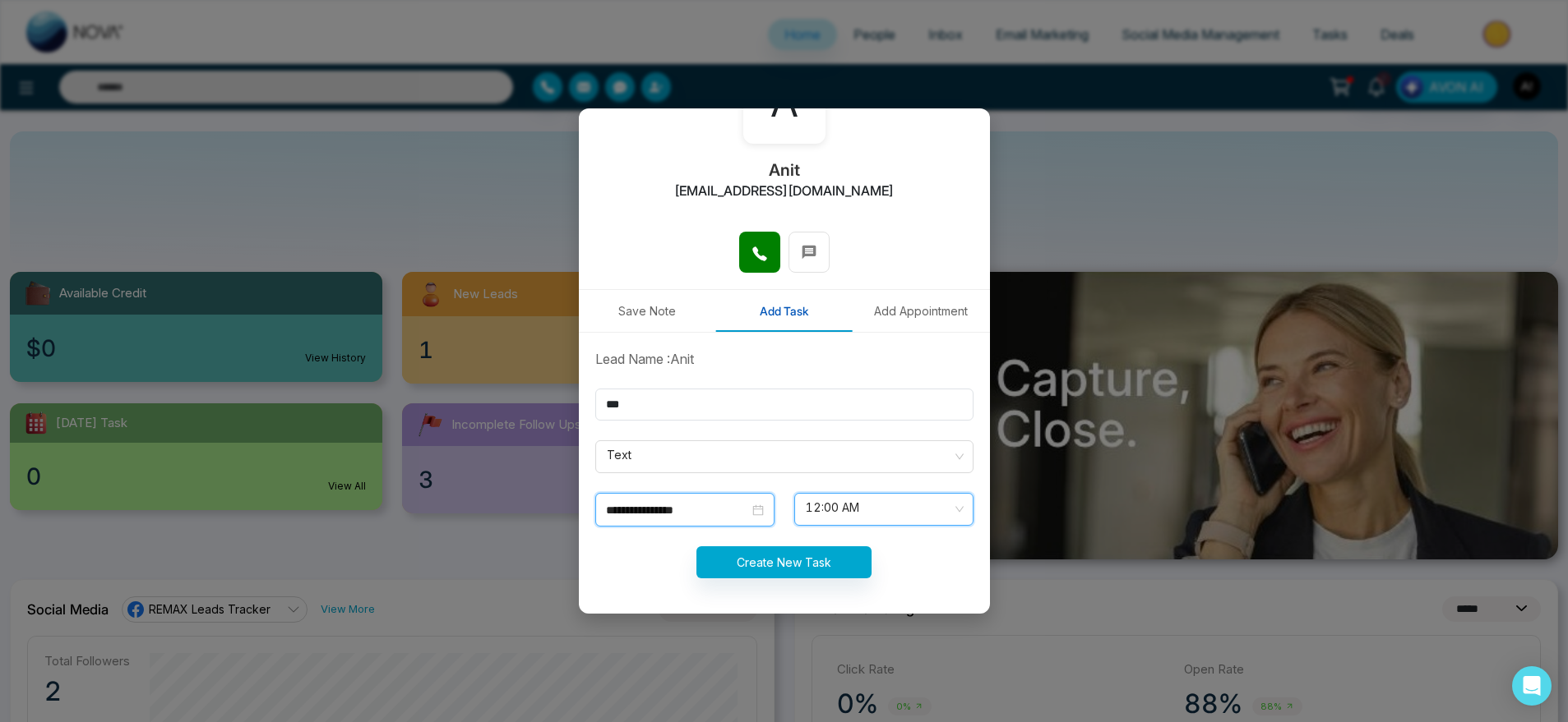
click at [729, 516] on input "**********" at bounding box center [678, 510] width 143 height 18
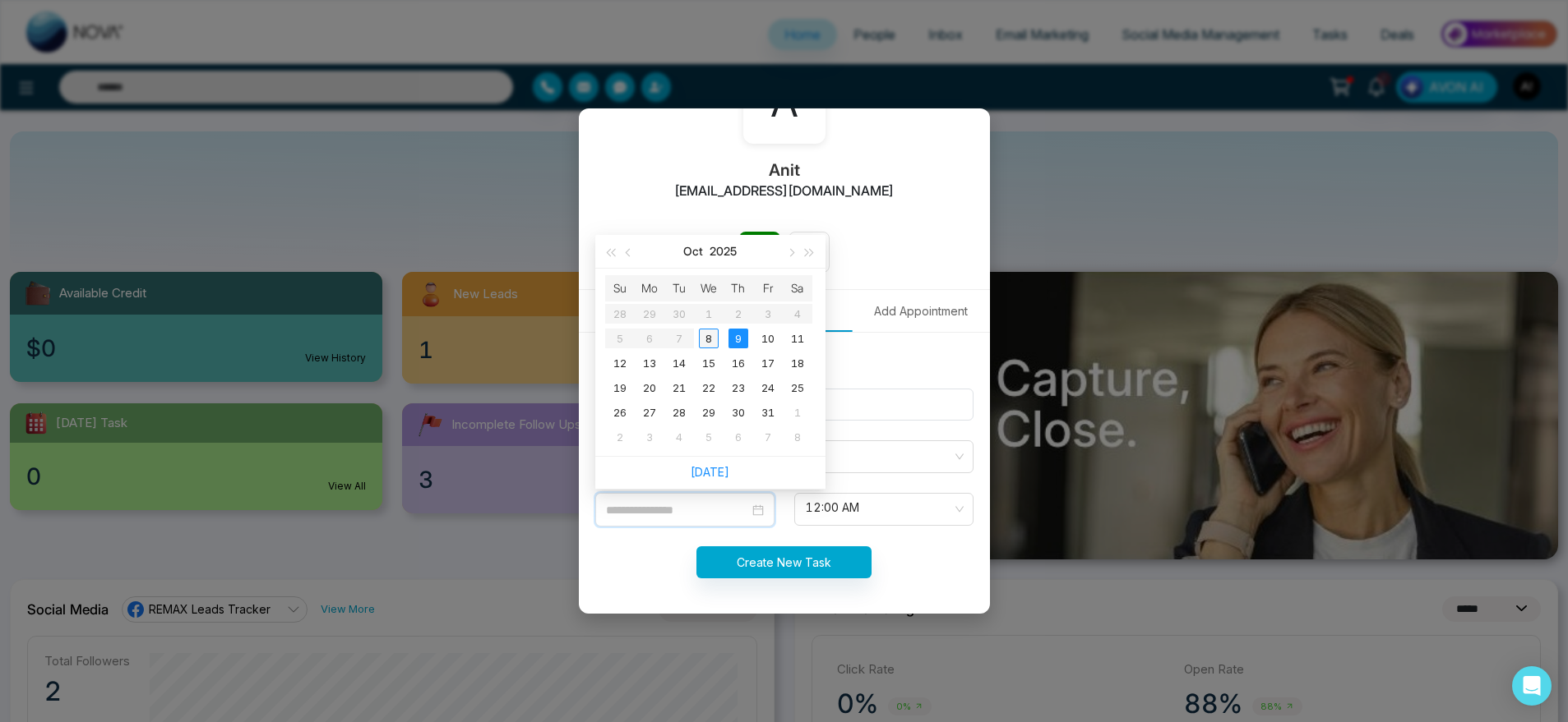
type input "**********"
click at [705, 337] on div "8" at bounding box center [708, 338] width 20 height 20
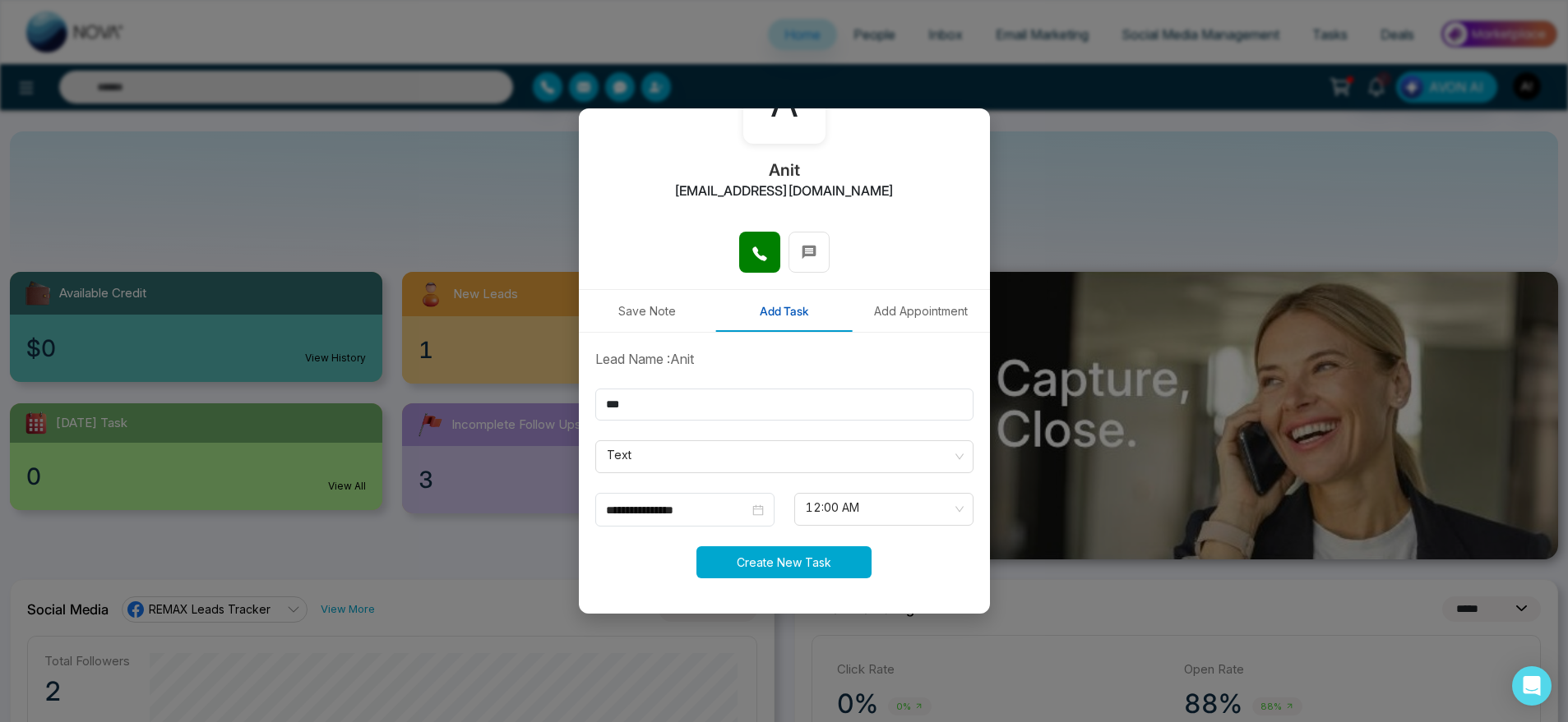
click at [771, 562] on button "Create New Task" at bounding box center [784, 562] width 175 height 32
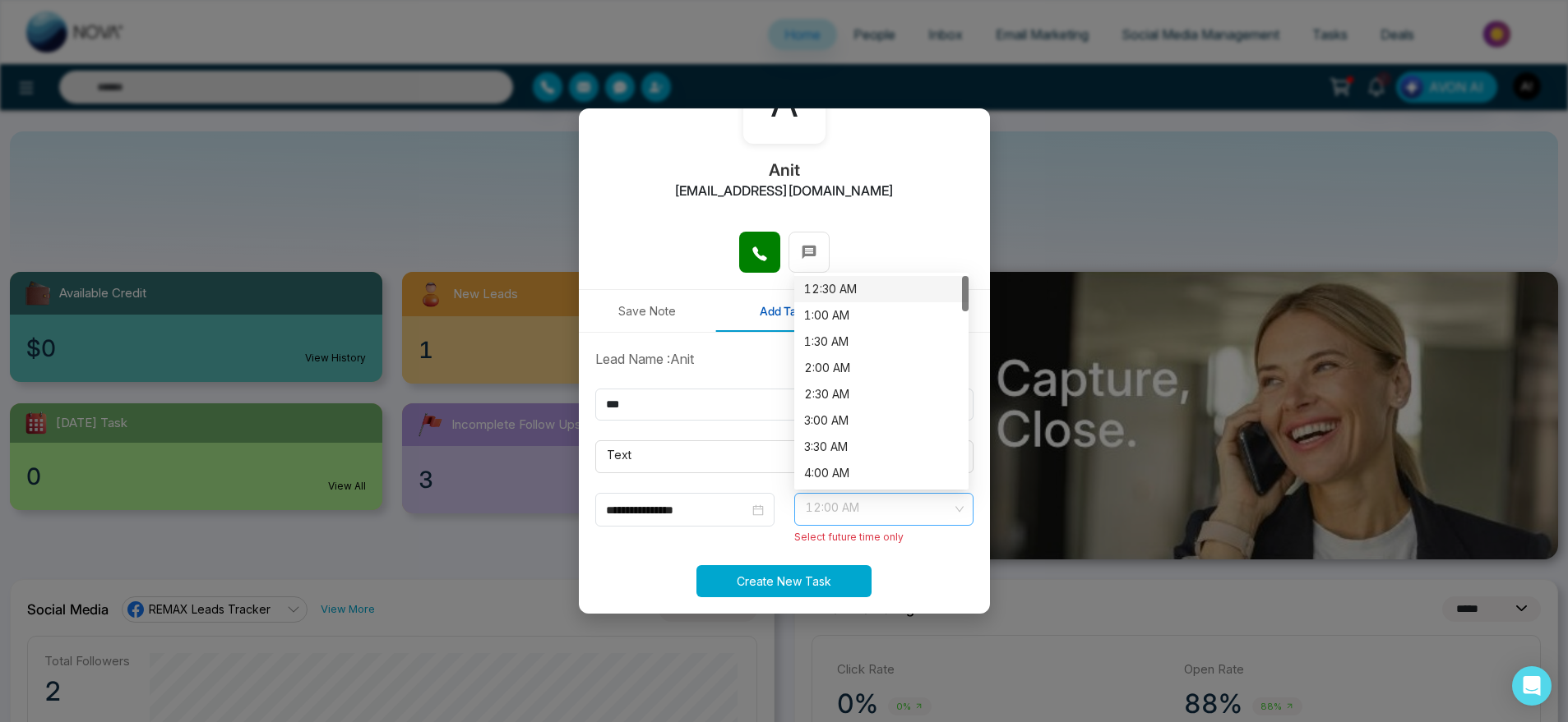
click at [856, 511] on span "12:00 AM" at bounding box center [883, 510] width 157 height 28
click at [850, 313] on div "1:00 AM" at bounding box center [882, 316] width 155 height 18
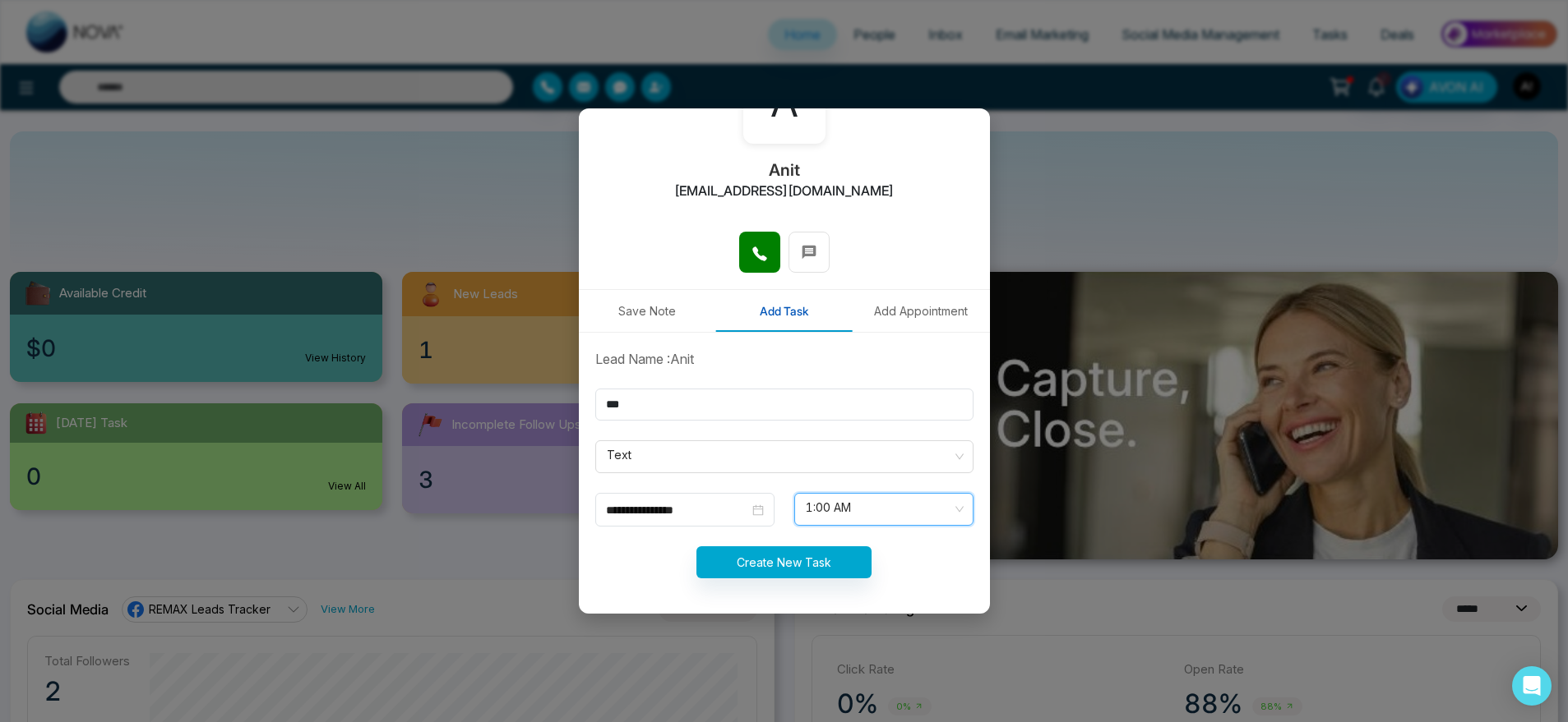
click at [822, 580] on form "**********" at bounding box center [784, 474] width 398 height 249
click at [827, 578] on form "**********" at bounding box center [784, 474] width 398 height 249
click at [784, 555] on button "Create New Task" at bounding box center [784, 562] width 175 height 32
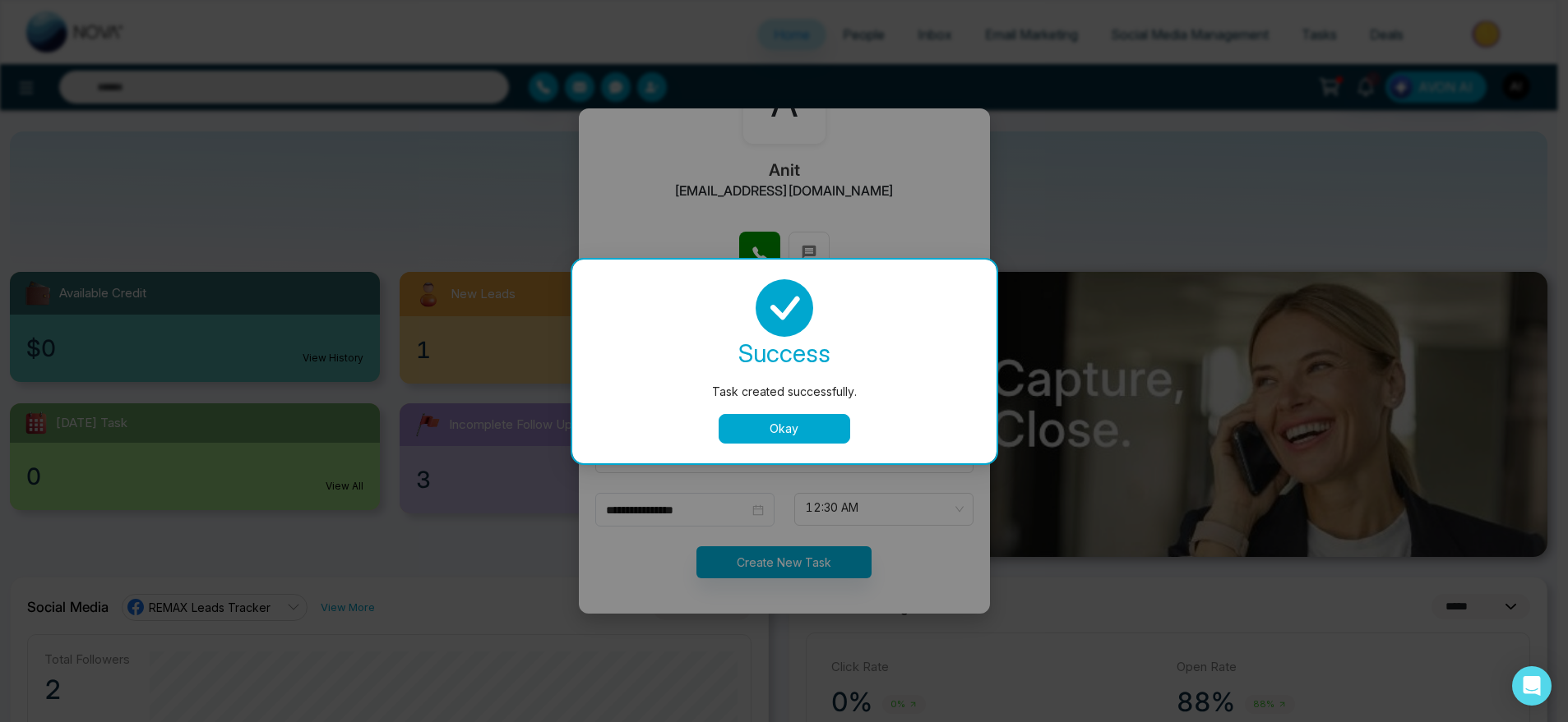
click at [797, 419] on input "text" at bounding box center [784, 405] width 379 height 32
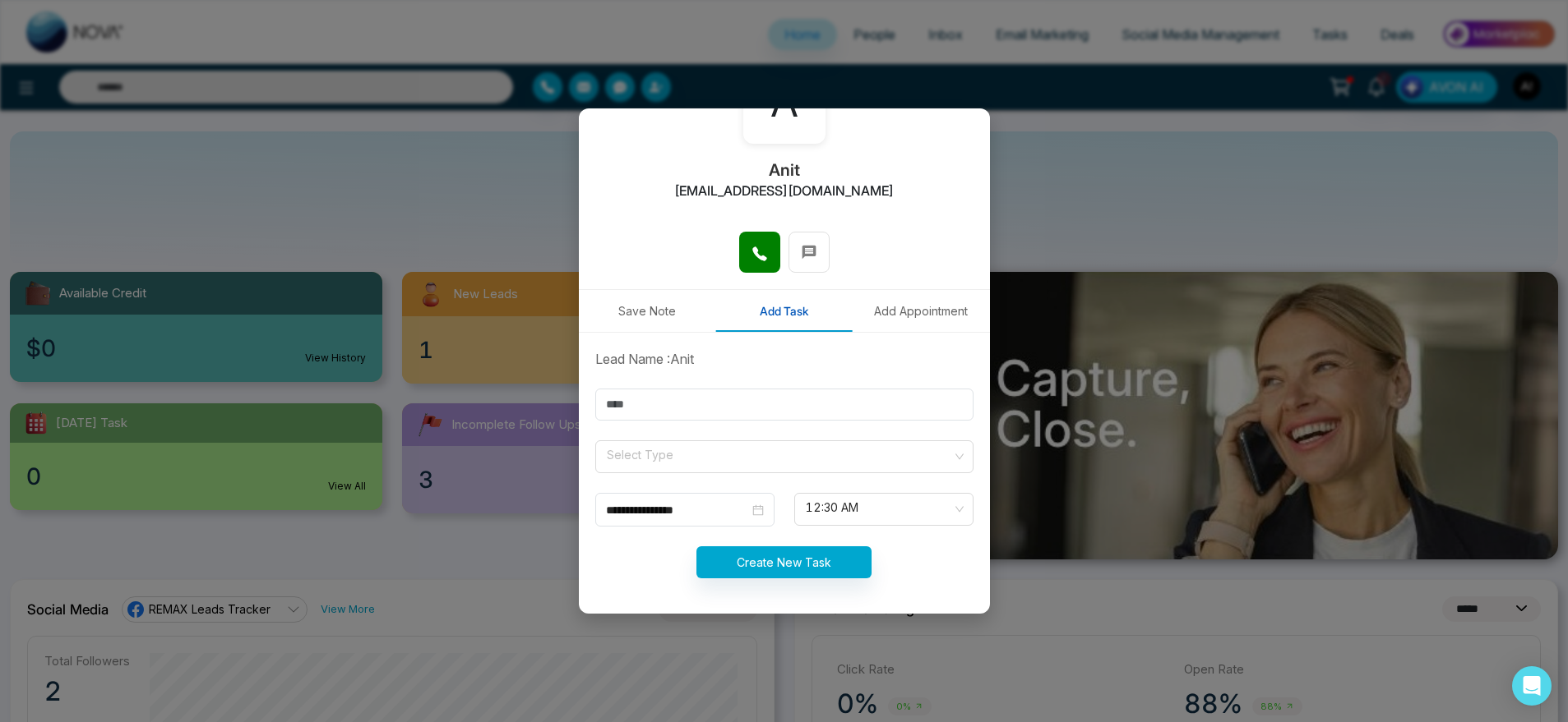
click at [941, 311] on button "Add Appointment" at bounding box center [921, 311] width 137 height 42
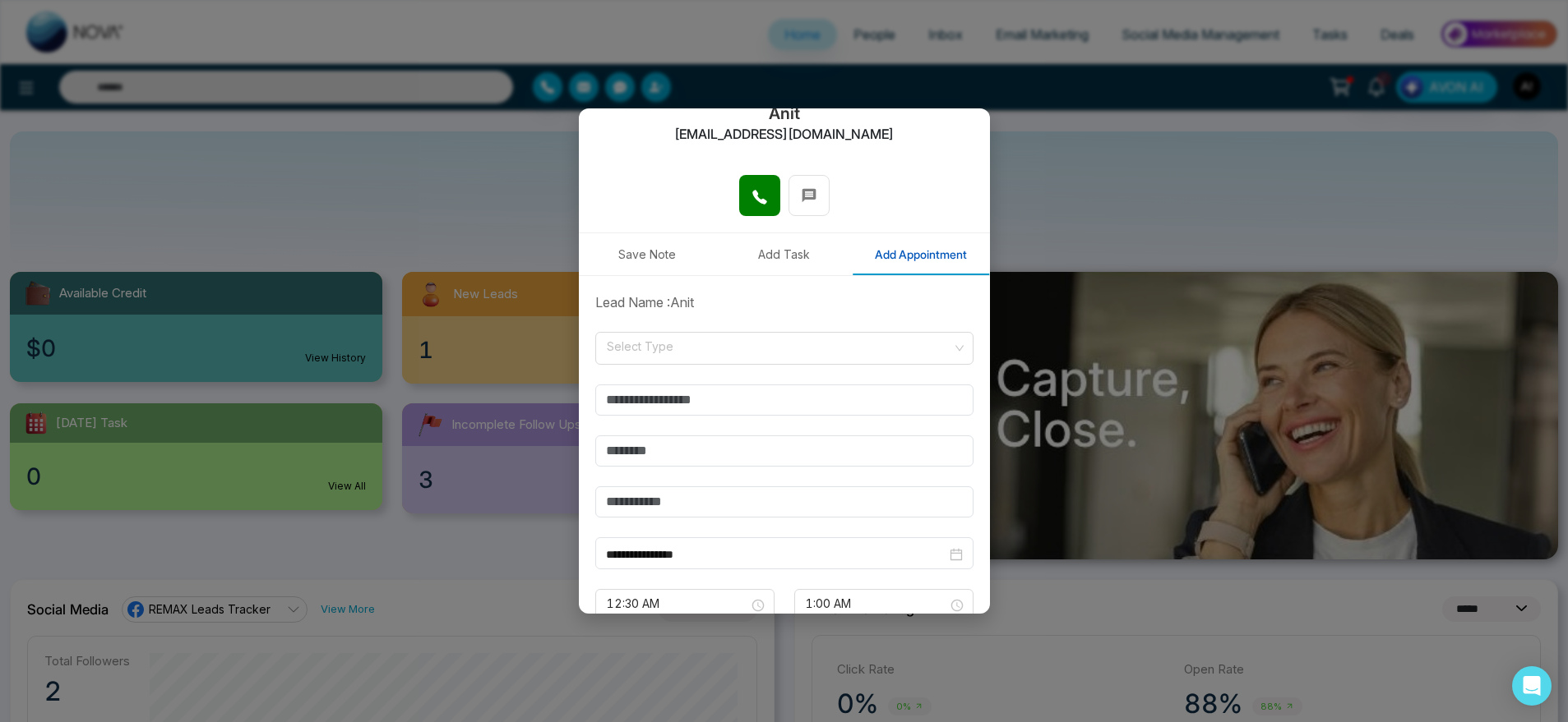
scroll to position [179, 0]
click at [716, 352] on input "search" at bounding box center [778, 344] width 347 height 24
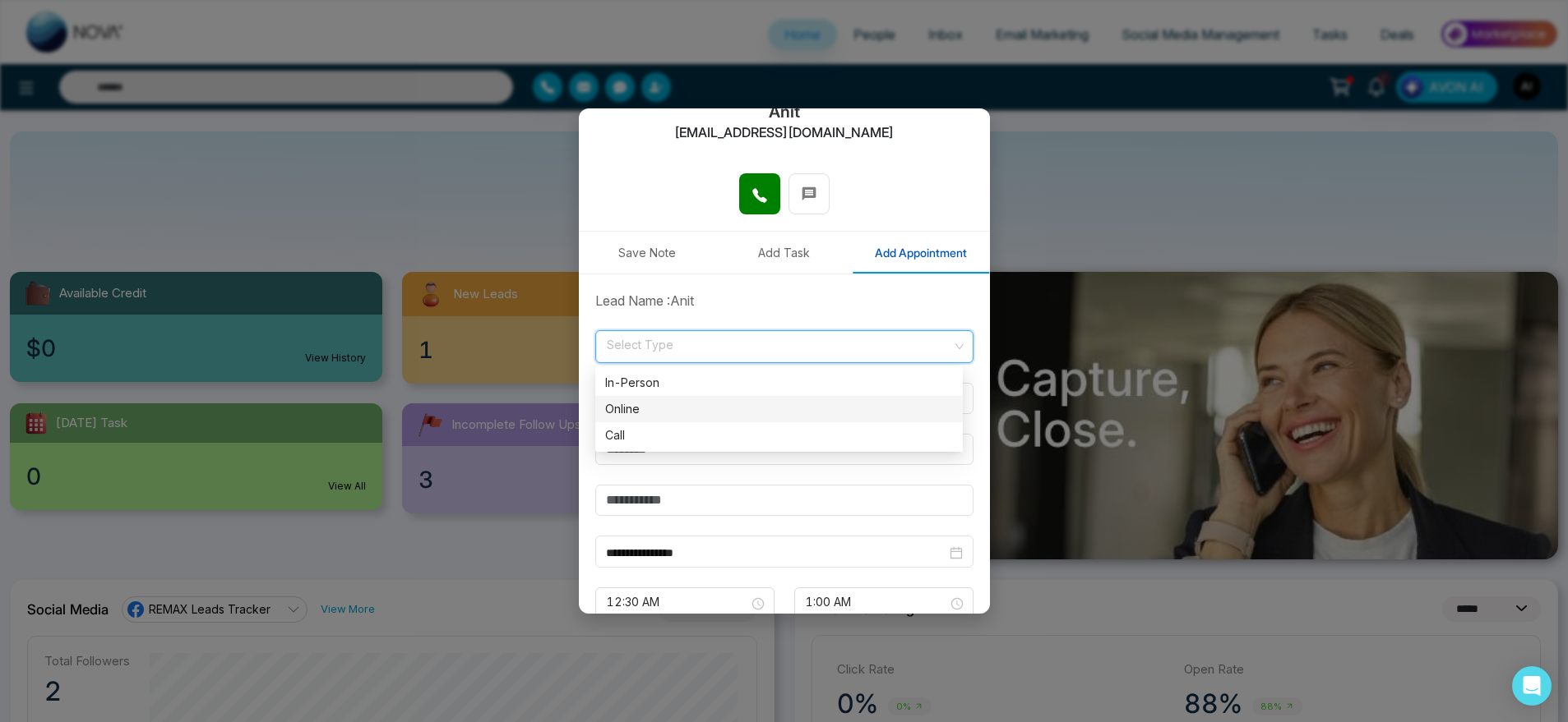
click at [705, 413] on div "Online" at bounding box center [779, 409] width 348 height 18
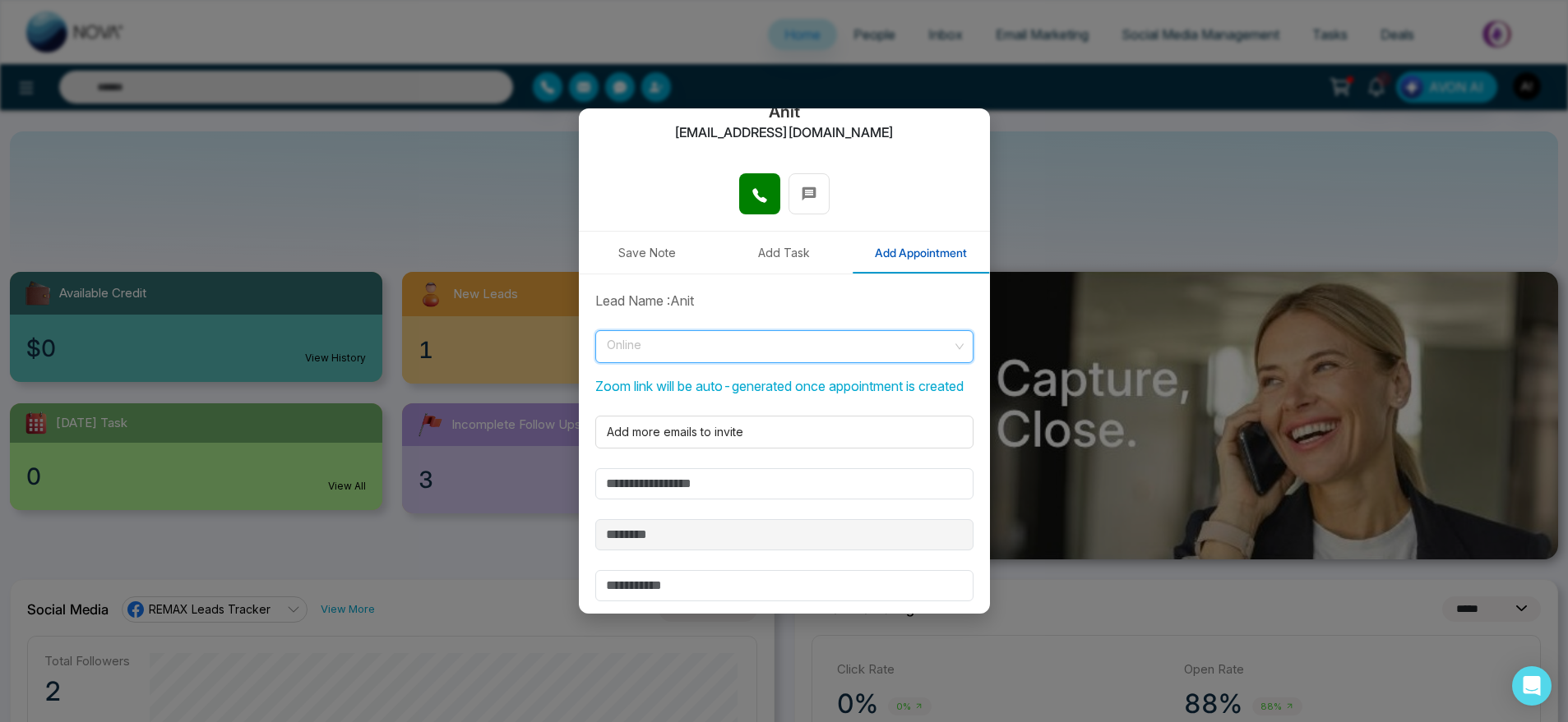
click at [762, 344] on span "Online" at bounding box center [784, 347] width 355 height 28
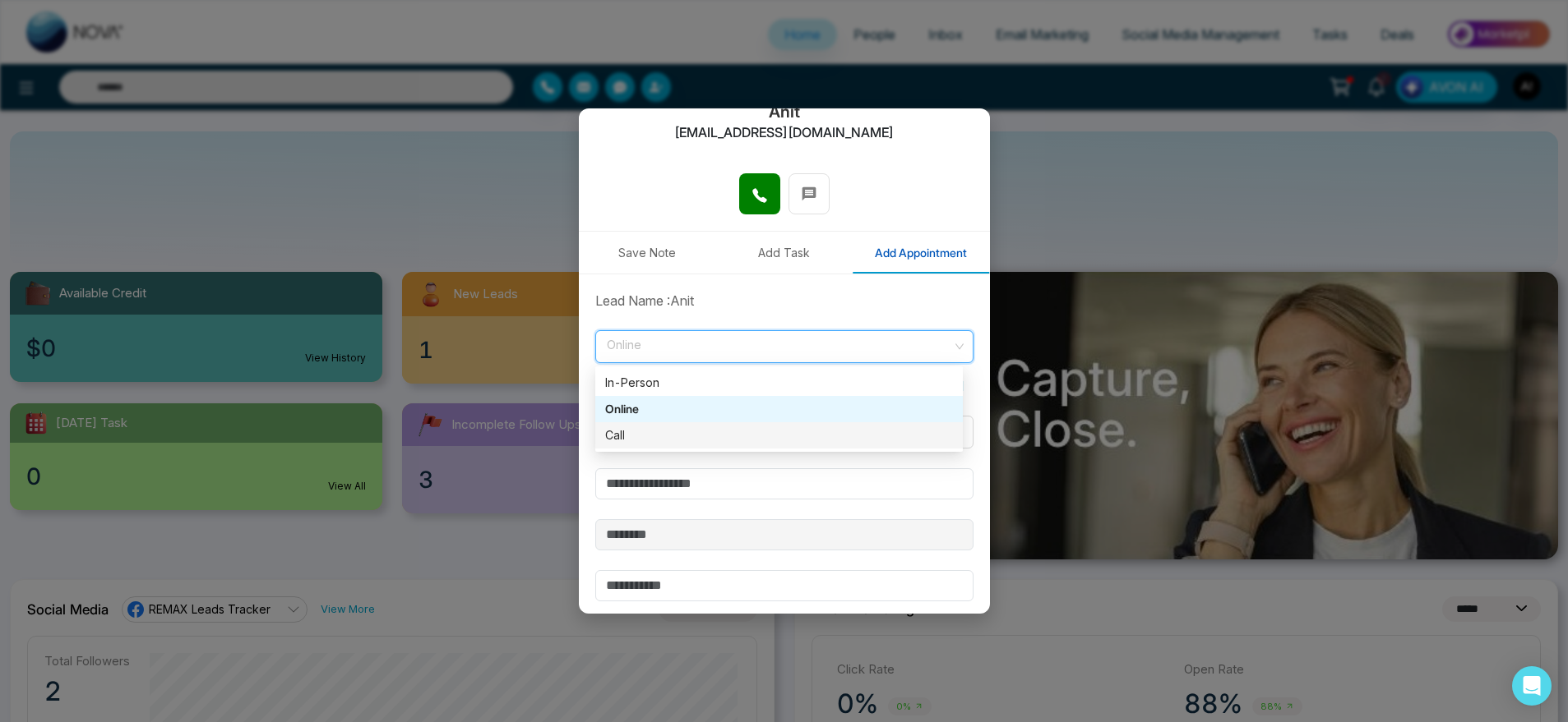
click at [747, 427] on div "Call" at bounding box center [779, 435] width 348 height 18
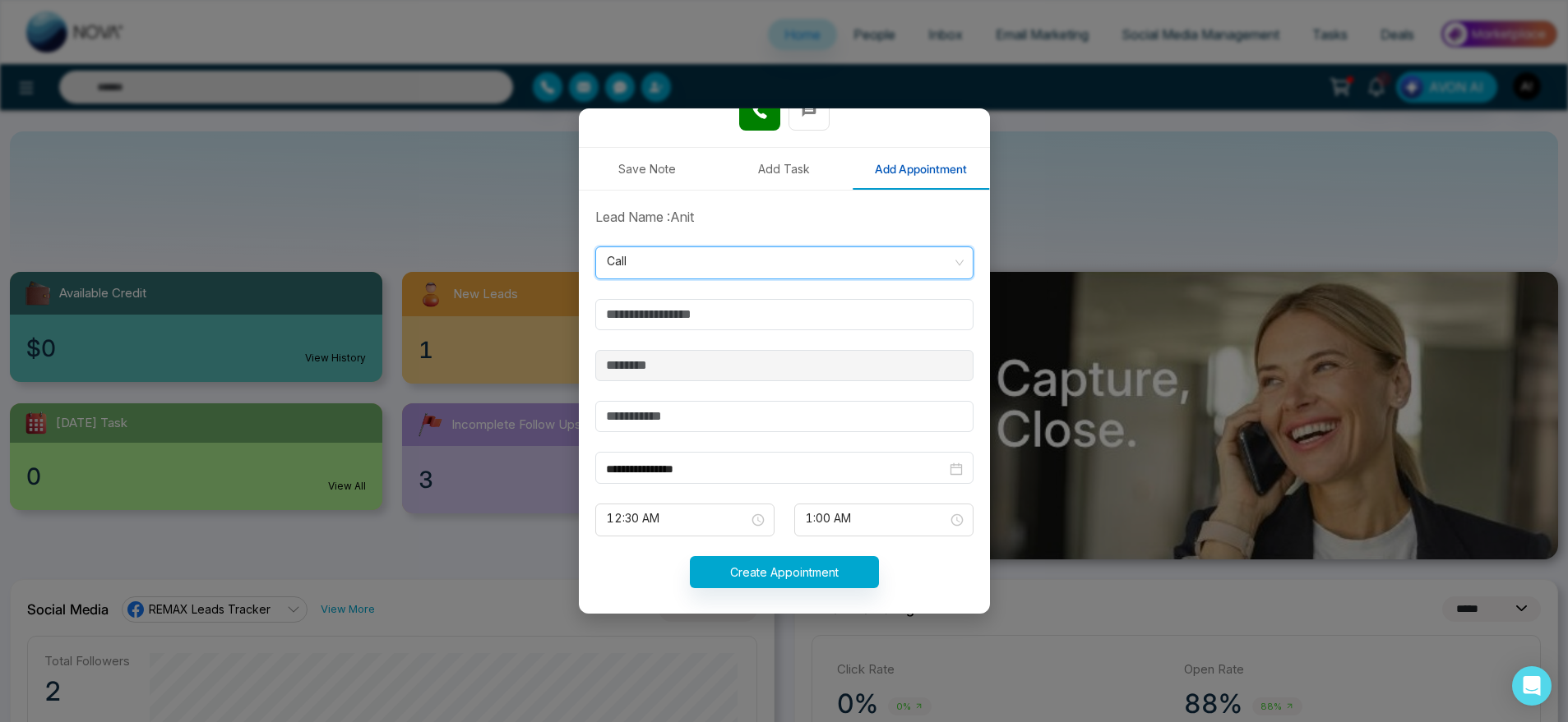
scroll to position [266, 0]
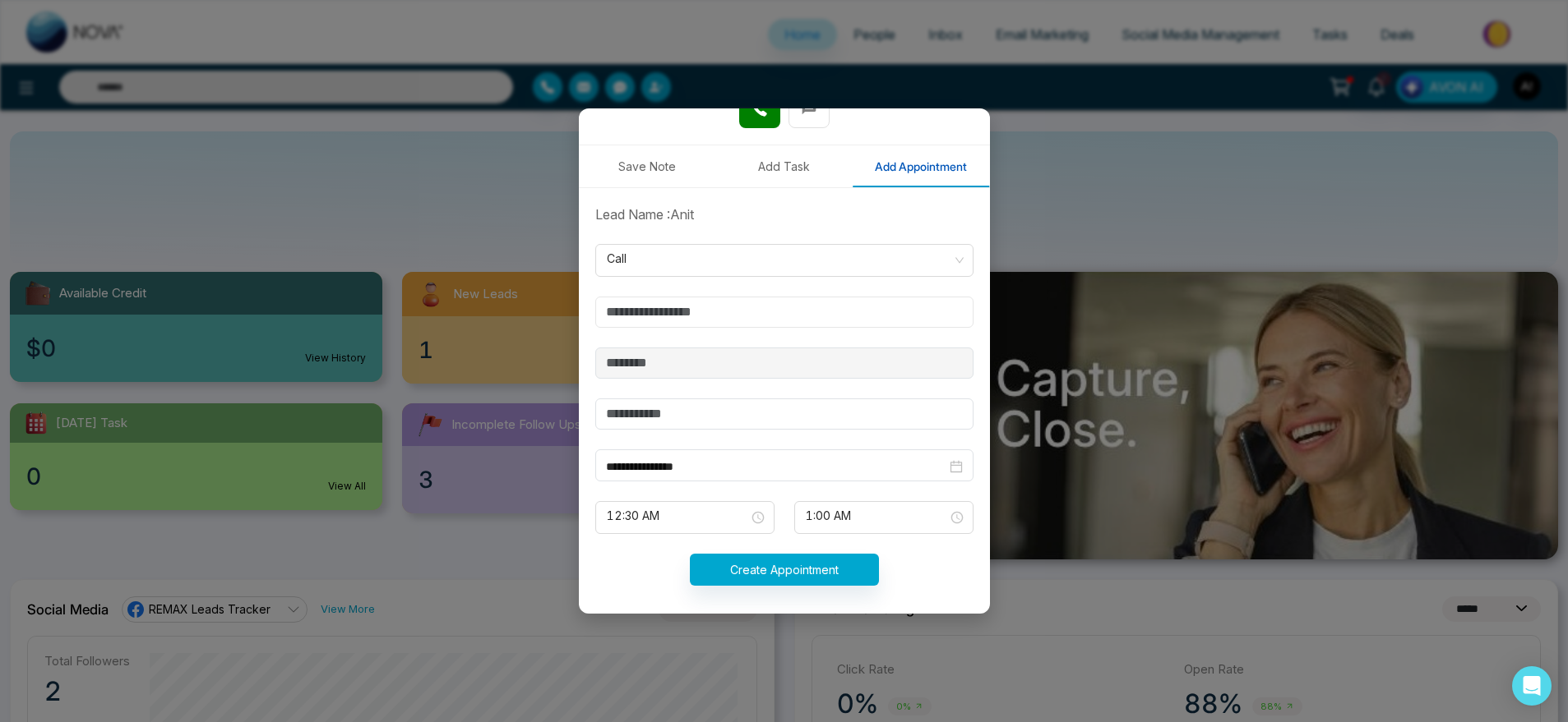
click at [775, 321] on input "text" at bounding box center [784, 312] width 379 height 31
click at [702, 305] on input "text" at bounding box center [784, 312] width 379 height 31
type input "**********"
click at [707, 401] on input "text" at bounding box center [784, 414] width 379 height 31
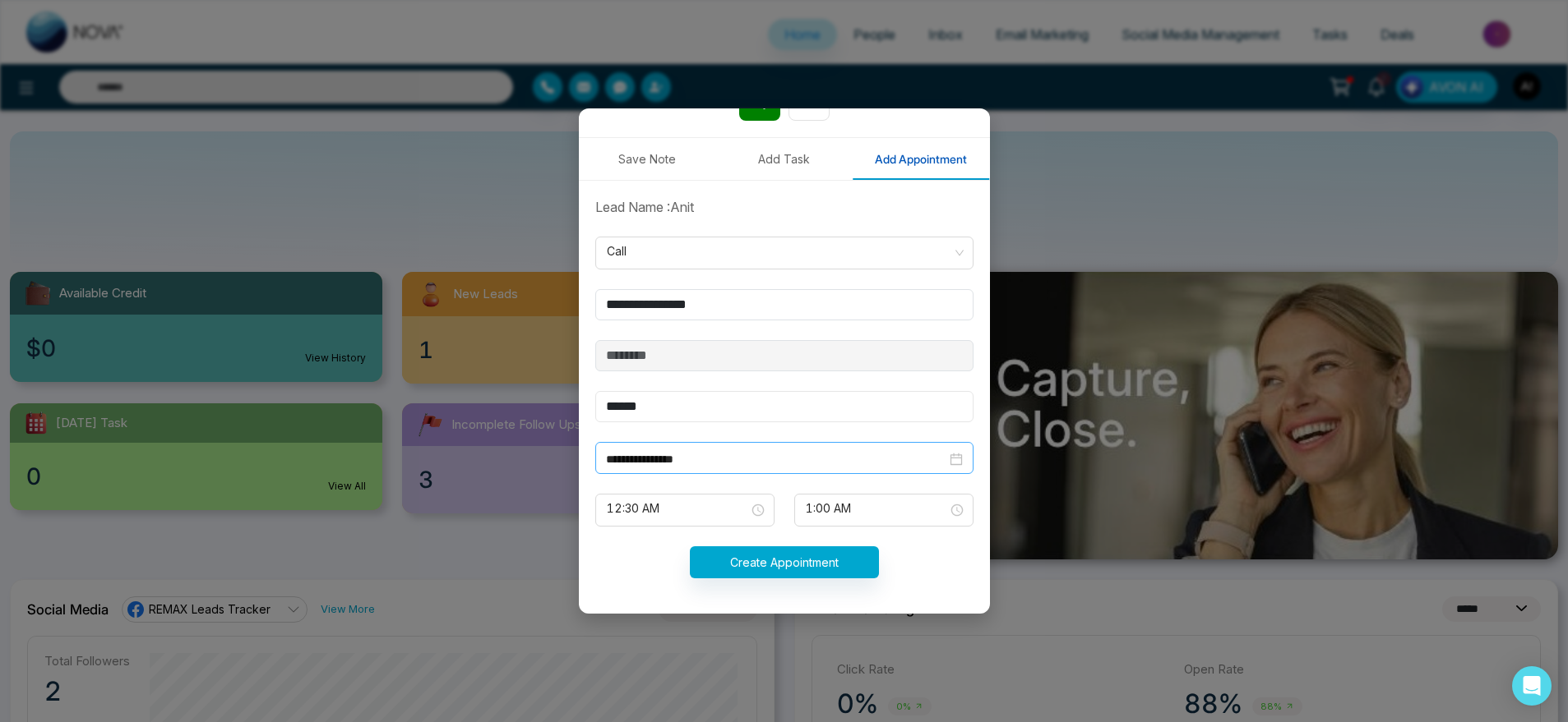
type input "******"
click at [777, 463] on input "**********" at bounding box center [776, 459] width 340 height 18
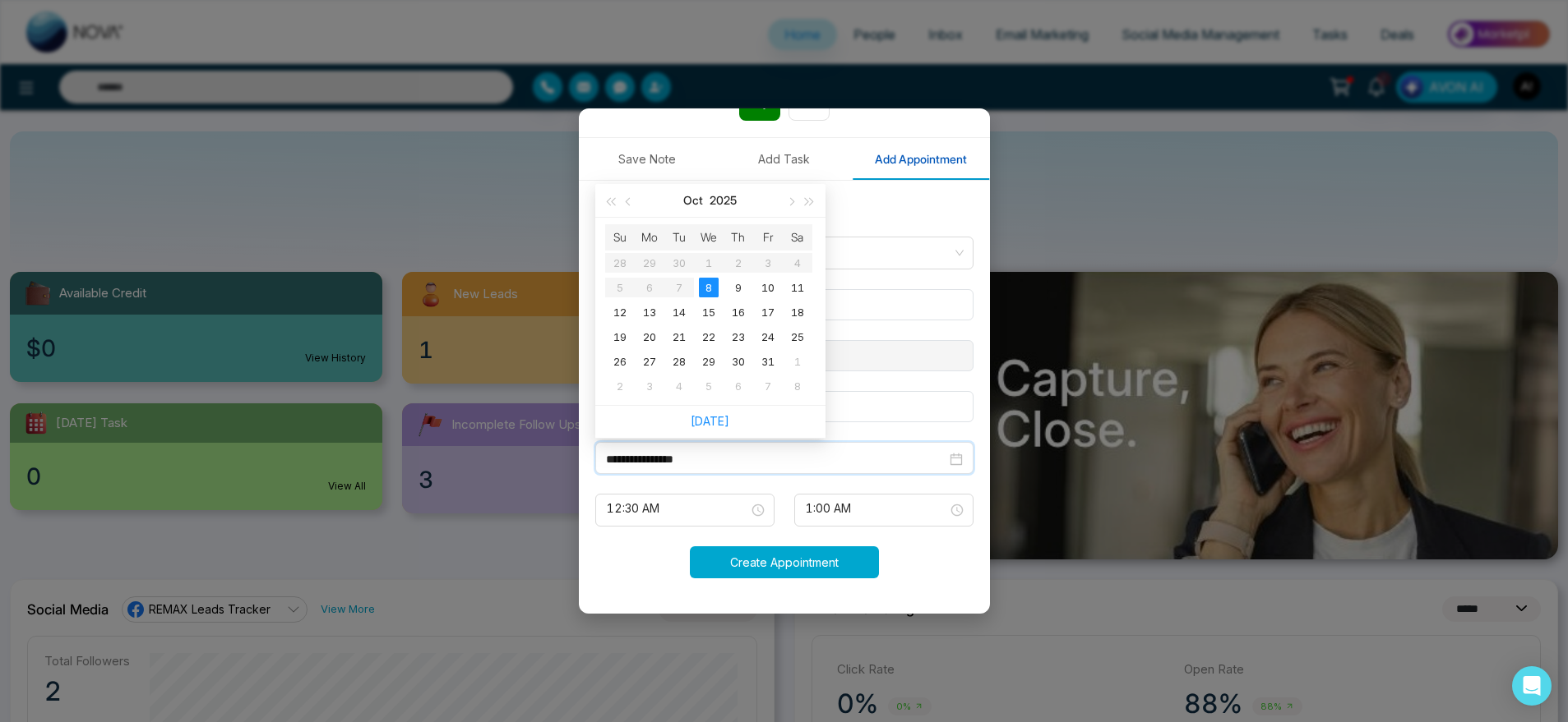
click at [793, 567] on button "Create Appointment" at bounding box center [784, 562] width 189 height 32
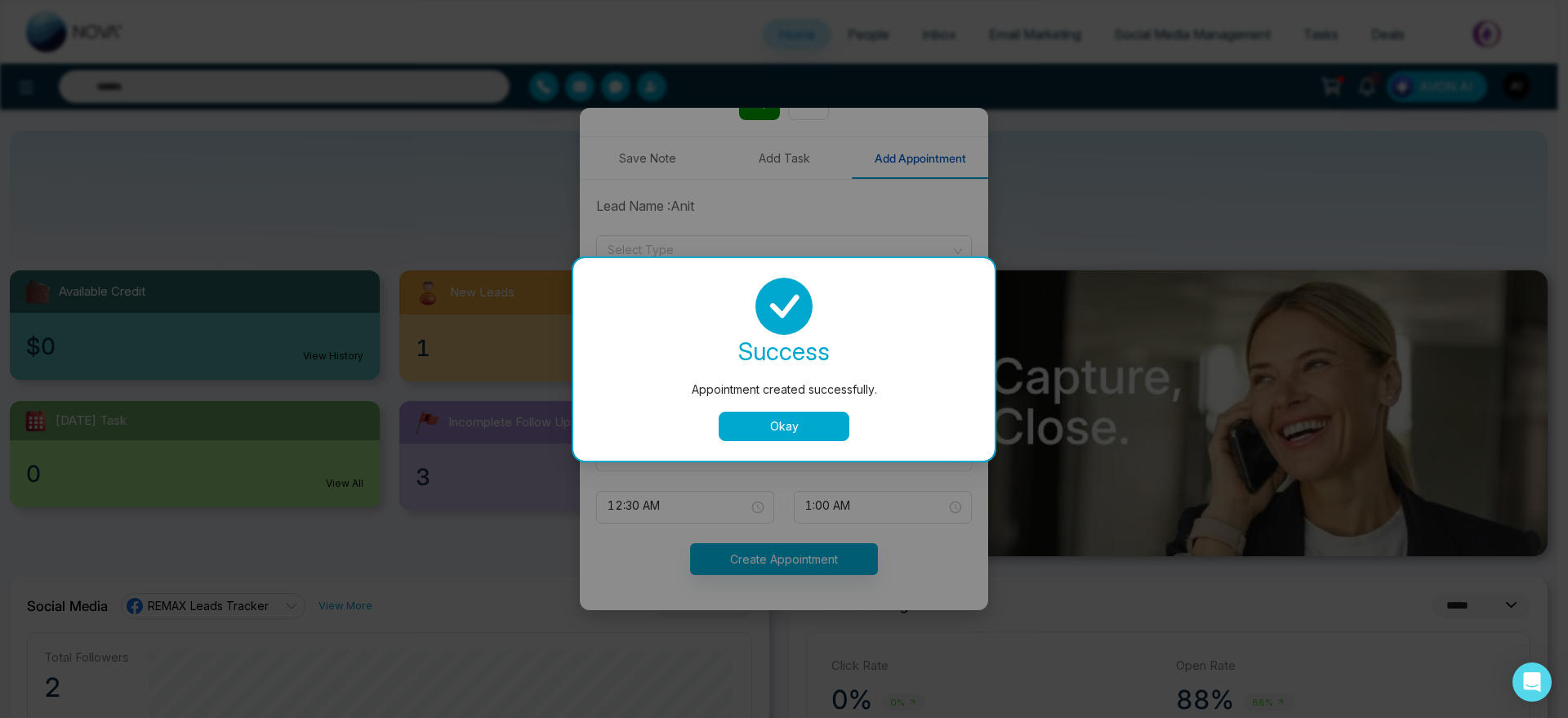
click at [800, 431] on button "Okay" at bounding box center [784, 427] width 130 height 30
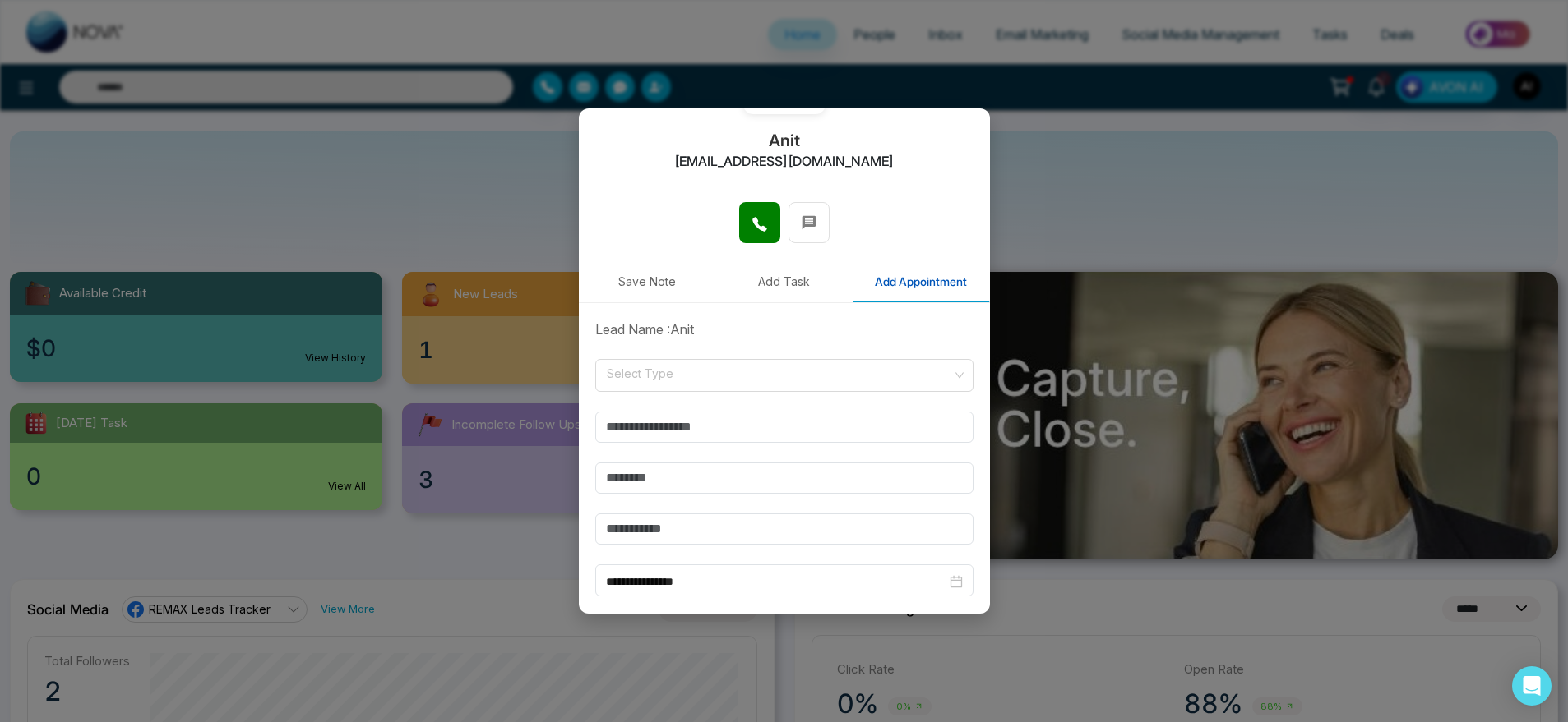
scroll to position [170, 0]
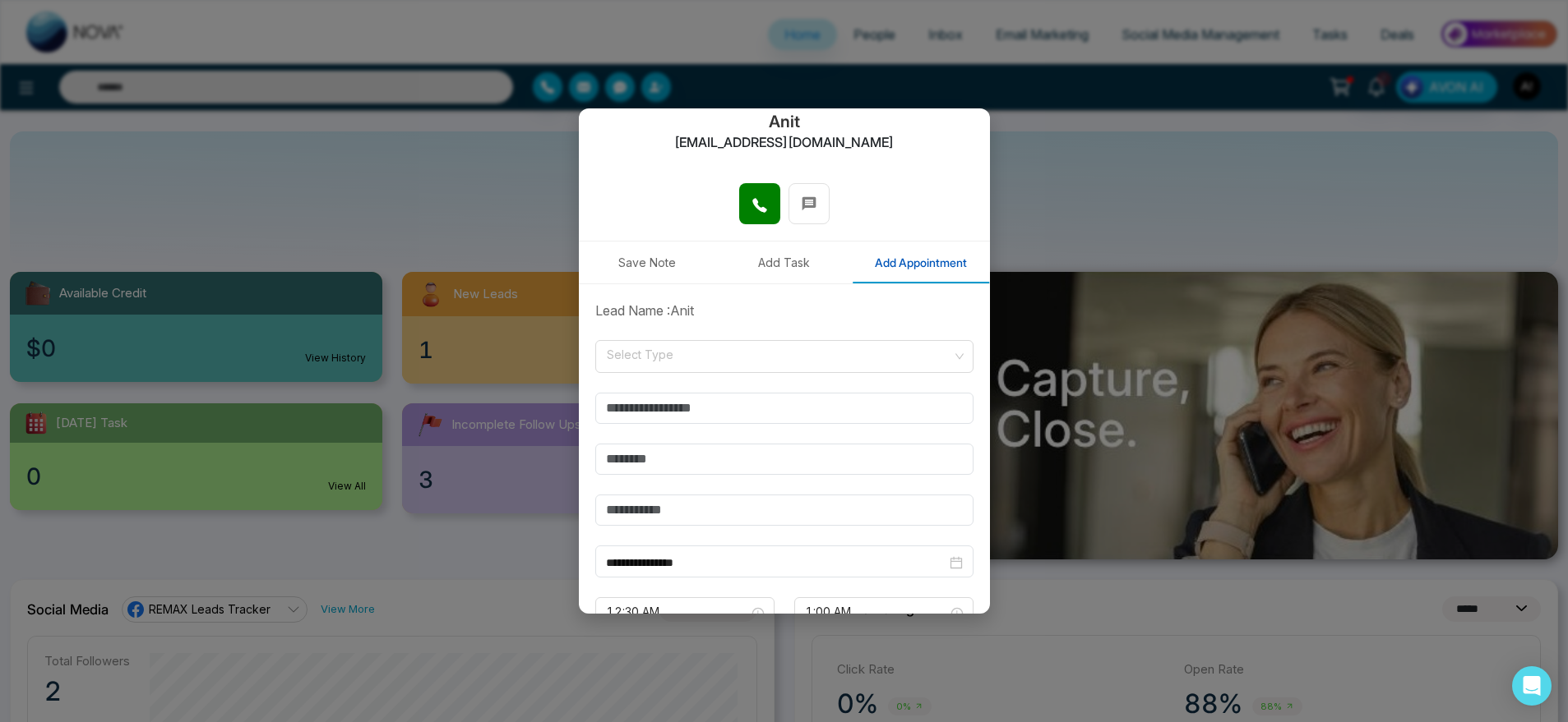
click at [770, 373] on form "**********" at bounding box center [784, 501] width 398 height 401
click at [767, 358] on input "search" at bounding box center [778, 353] width 347 height 24
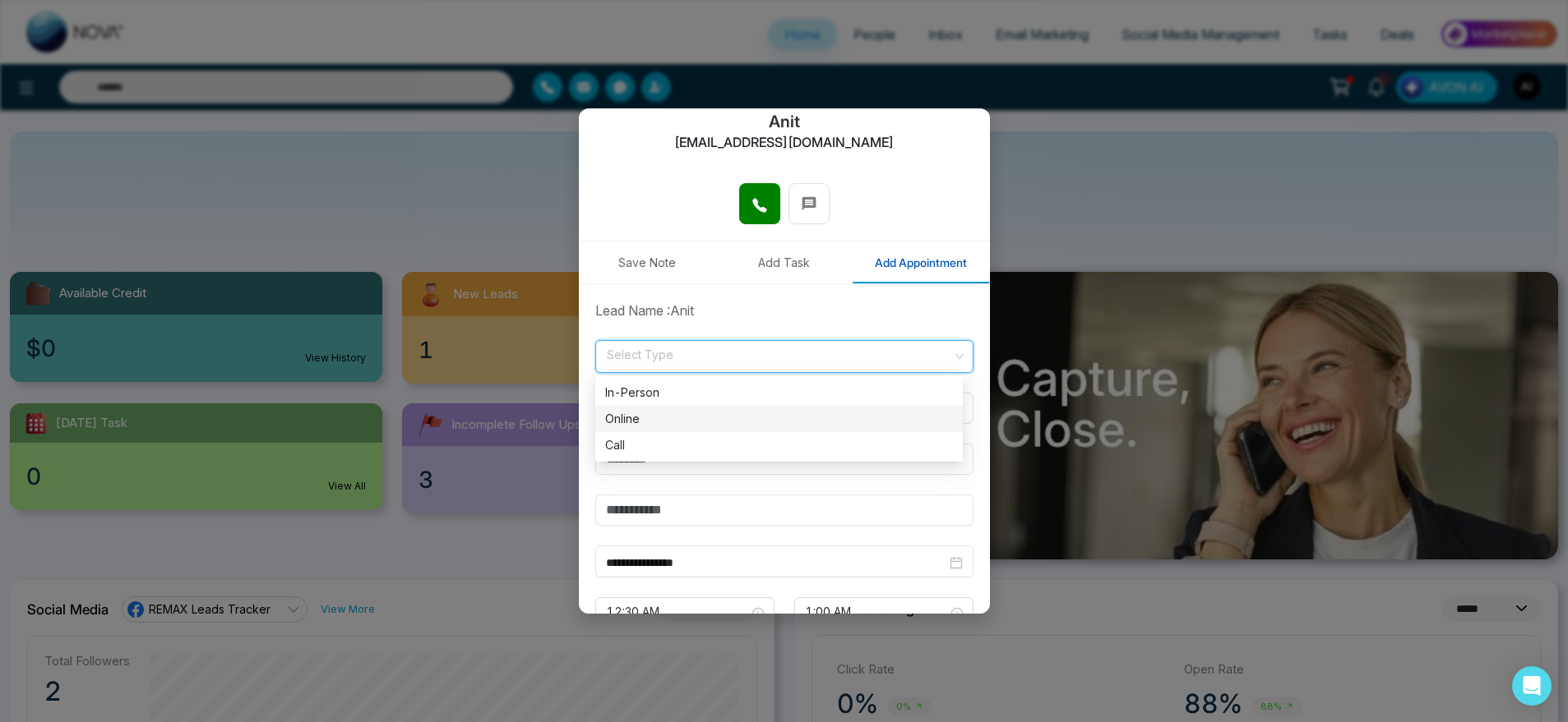
click at [756, 413] on div "Online" at bounding box center [779, 419] width 348 height 18
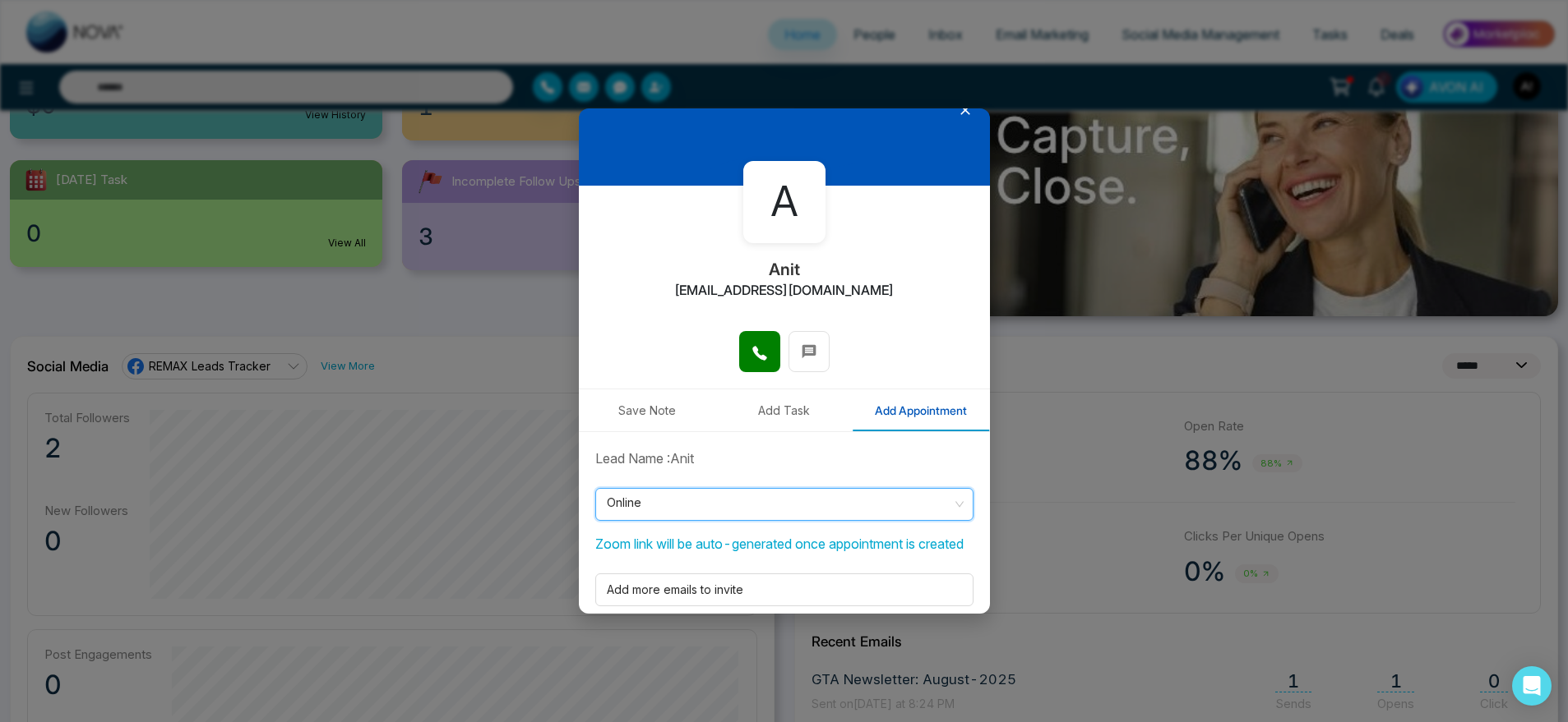
scroll to position [0, 0]
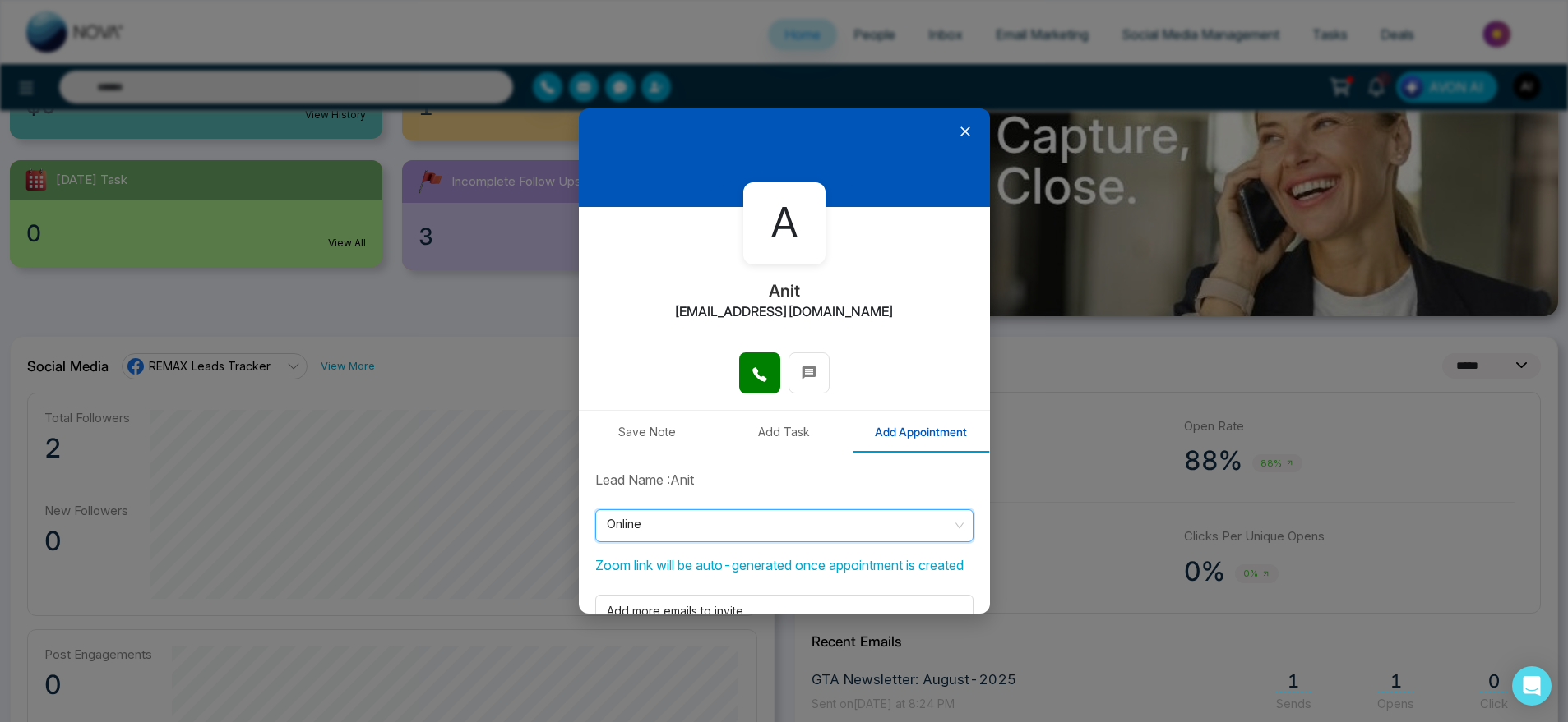
click at [957, 133] on icon at bounding box center [965, 131] width 17 height 17
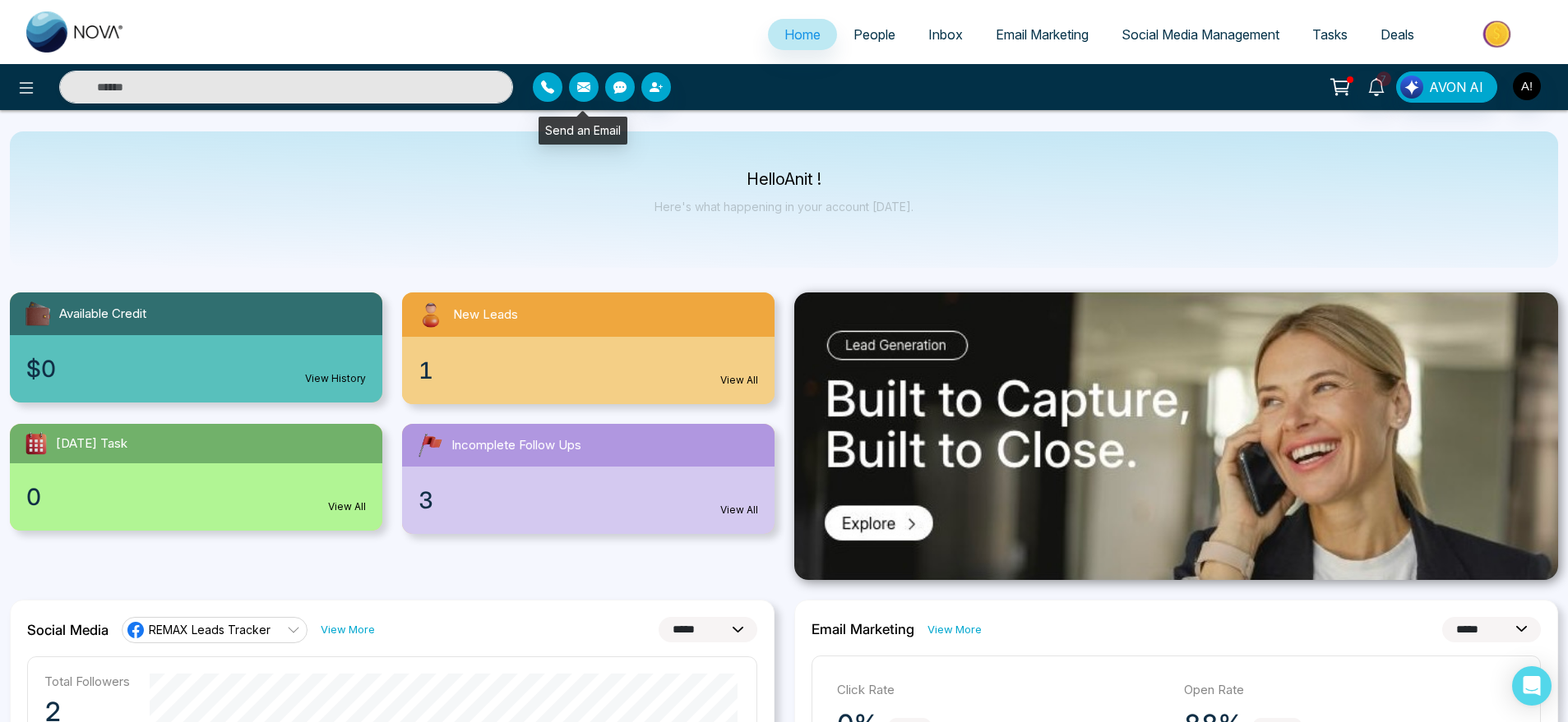
click at [593, 82] on button "button" at bounding box center [584, 87] width 30 height 30
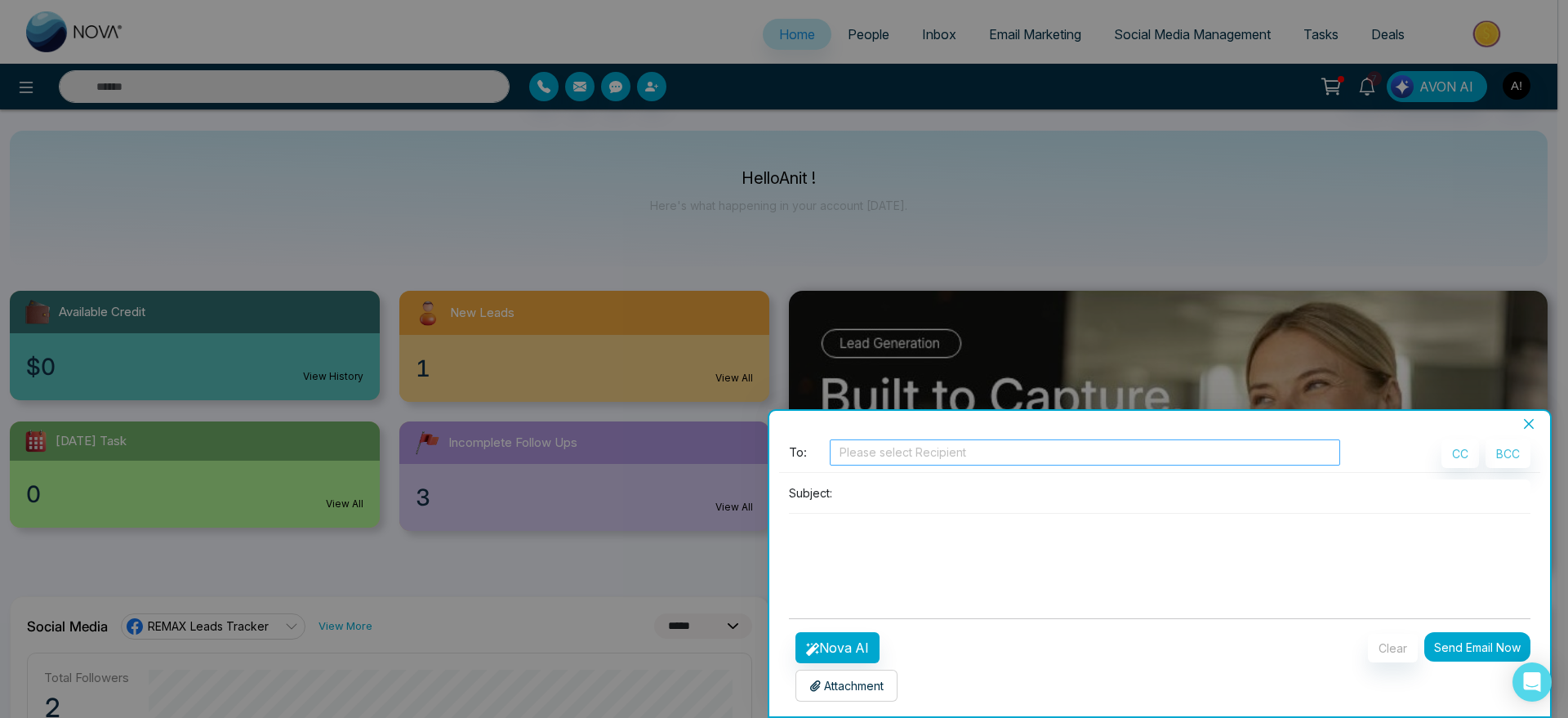
click at [897, 448] on div at bounding box center [1085, 453] width 502 height 20
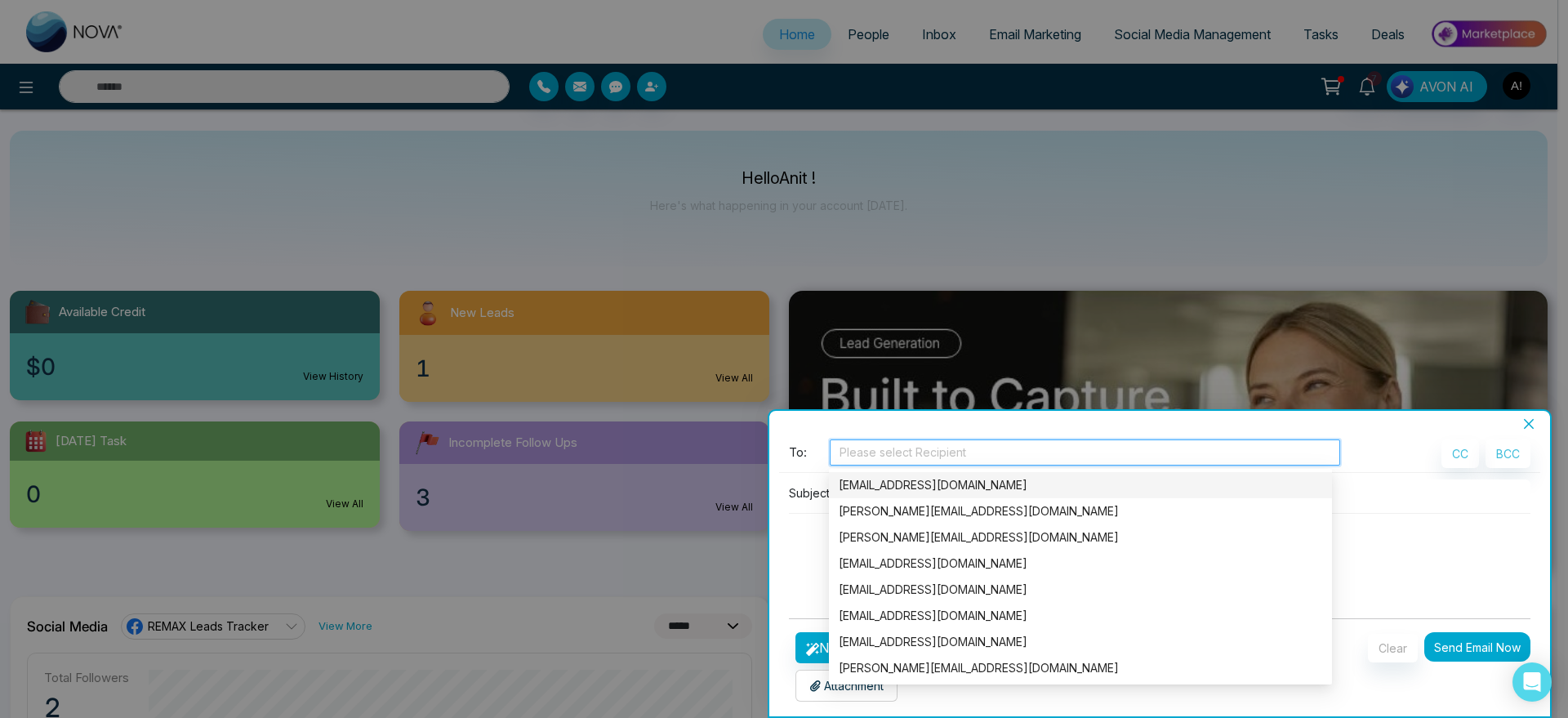
click at [924, 478] on div "[EMAIL_ADDRESS][DOMAIN_NAME]" at bounding box center [1081, 485] width 484 height 18
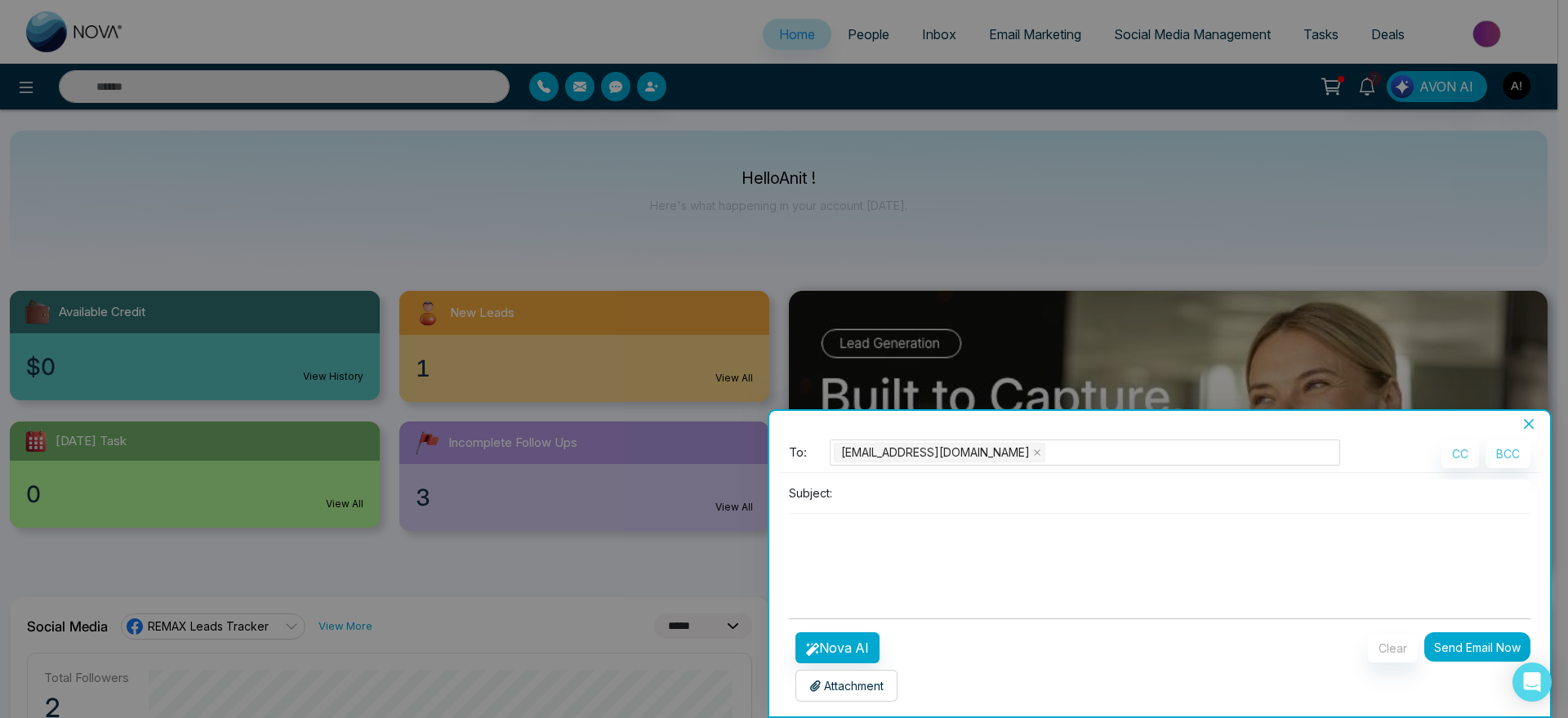
click at [827, 478] on div "To: [EMAIL_ADDRESS][DOMAIN_NAME] CC BCC Subject:" at bounding box center [1160, 522] width 761 height 166
click at [939, 489] on input at bounding box center [1185, 493] width 691 height 27
type input "****"
click at [850, 643] on button "Nova AI" at bounding box center [837, 648] width 84 height 31
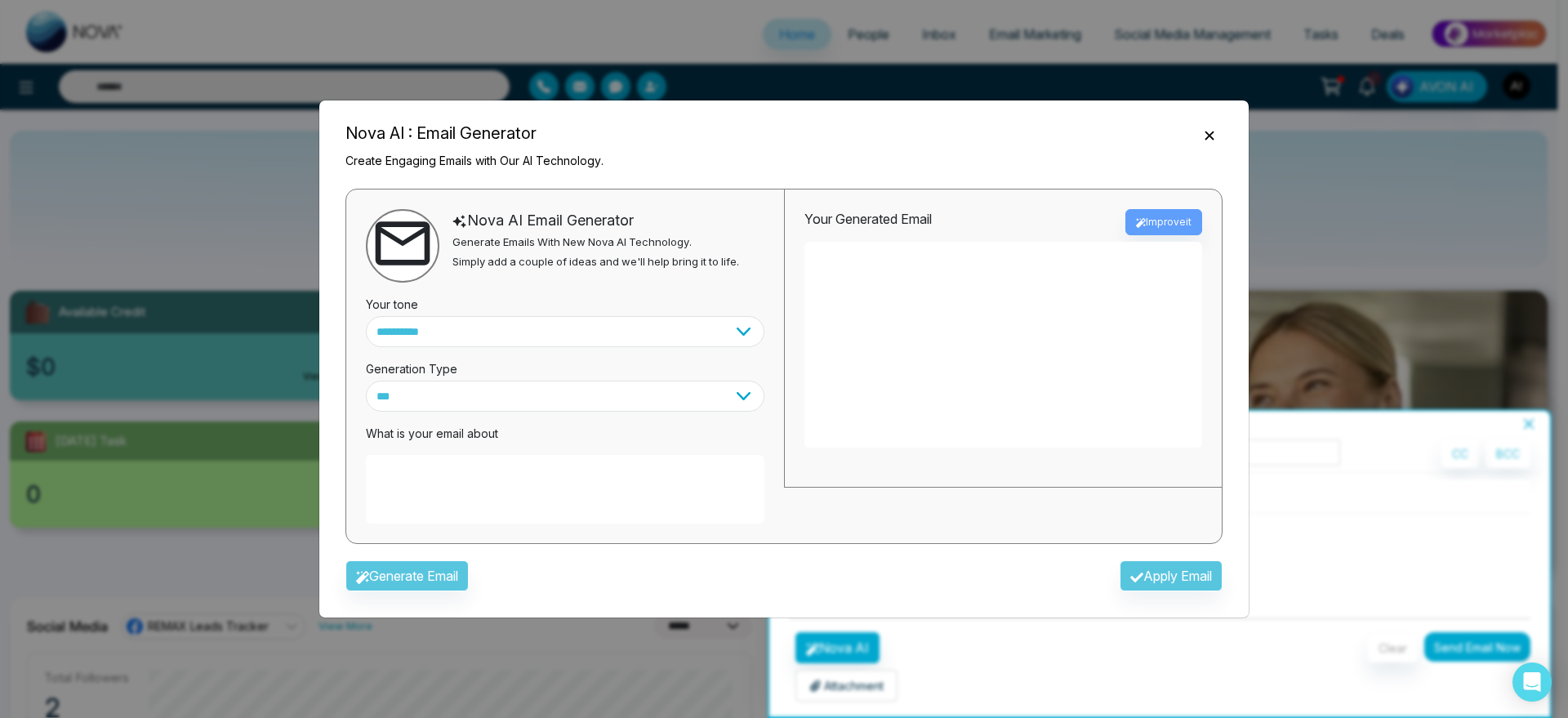
click at [580, 489] on textarea at bounding box center [565, 489] width 399 height 69
type textarea "**********"
click at [436, 578] on button "Generate Email" at bounding box center [407, 576] width 123 height 31
click at [436, 578] on div "Generate Email Apply Email" at bounding box center [784, 581] width 903 height 48
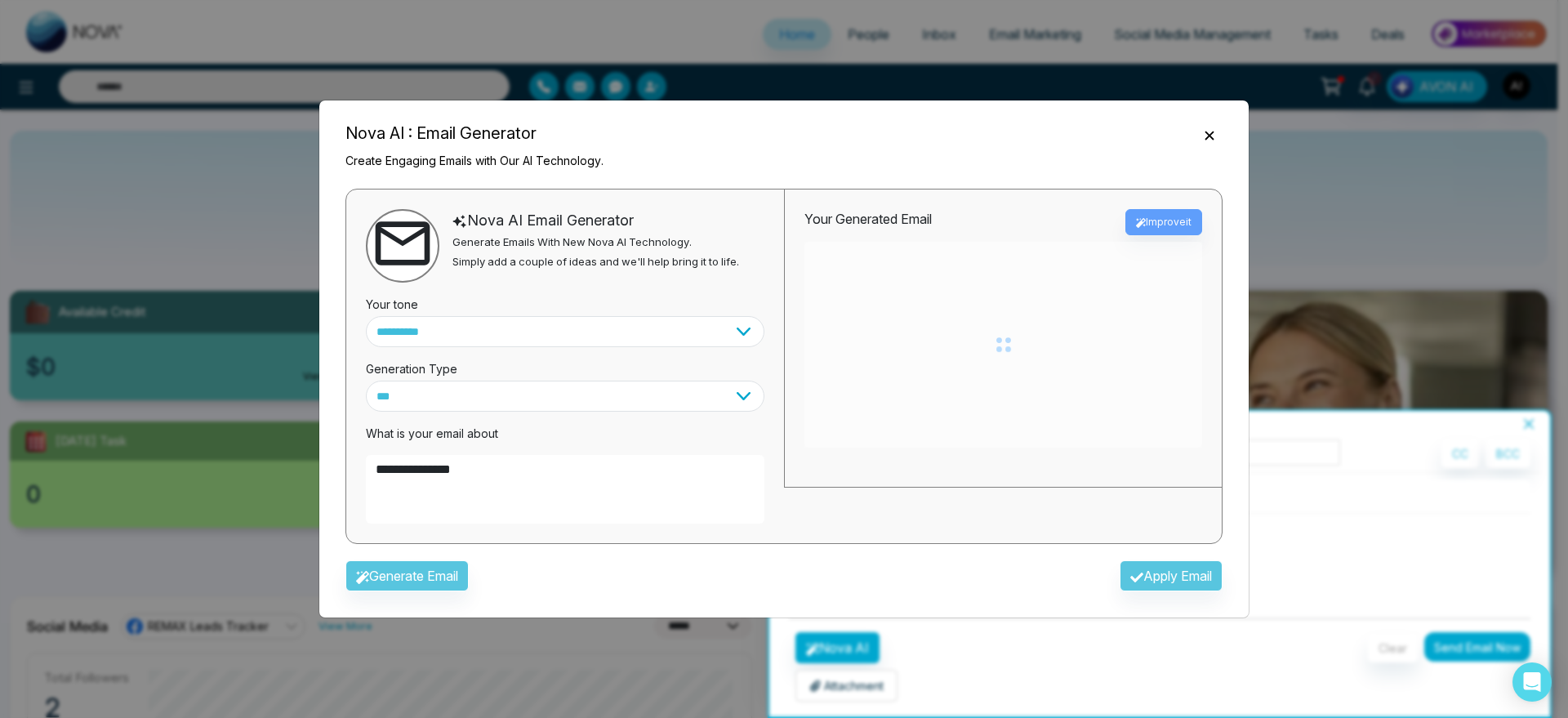
click at [436, 578] on div "Generate Email Apply Email" at bounding box center [784, 581] width 903 height 48
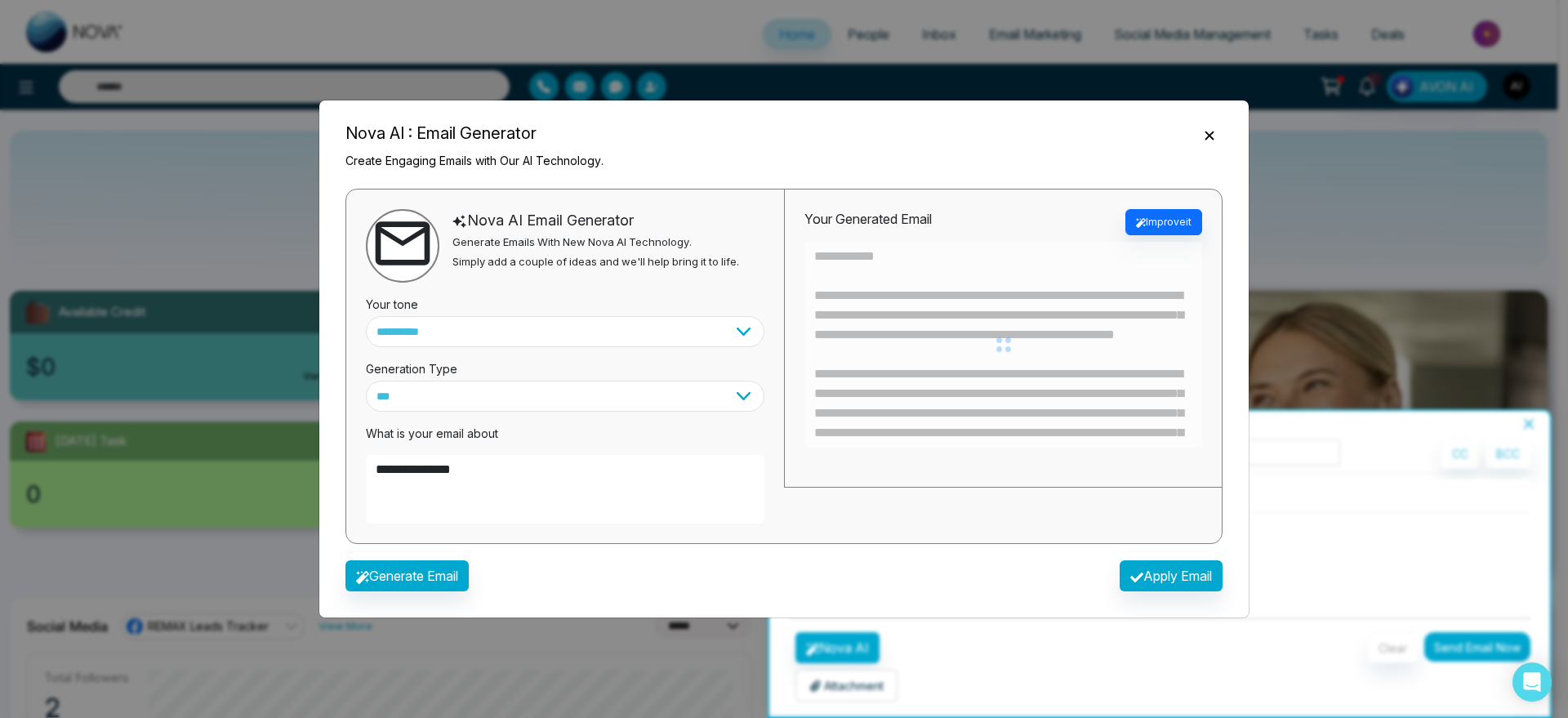
type textarea "**********"
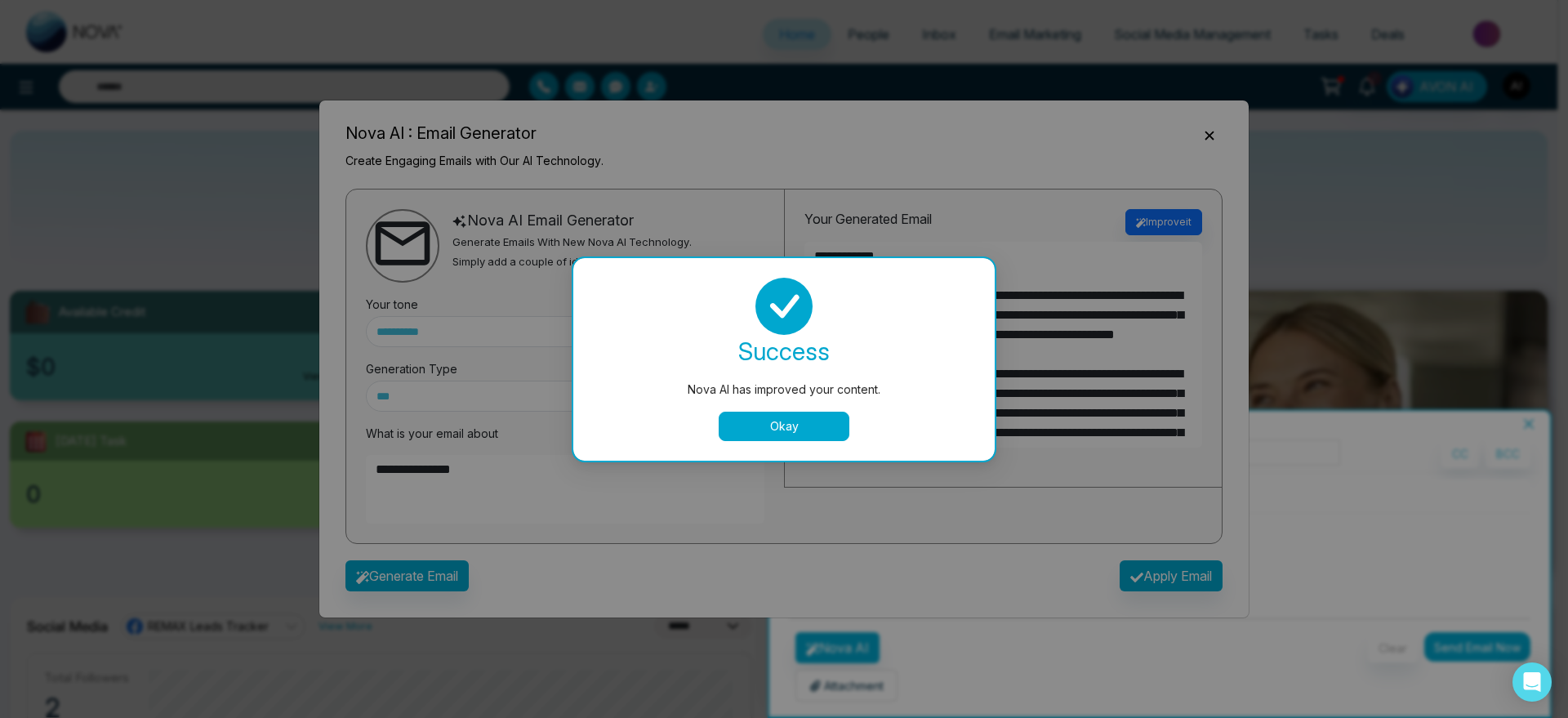
click at [840, 416] on button "Okay" at bounding box center [784, 427] width 130 height 30
click at [786, 422] on div "**********" at bounding box center [1003, 338] width 438 height 298
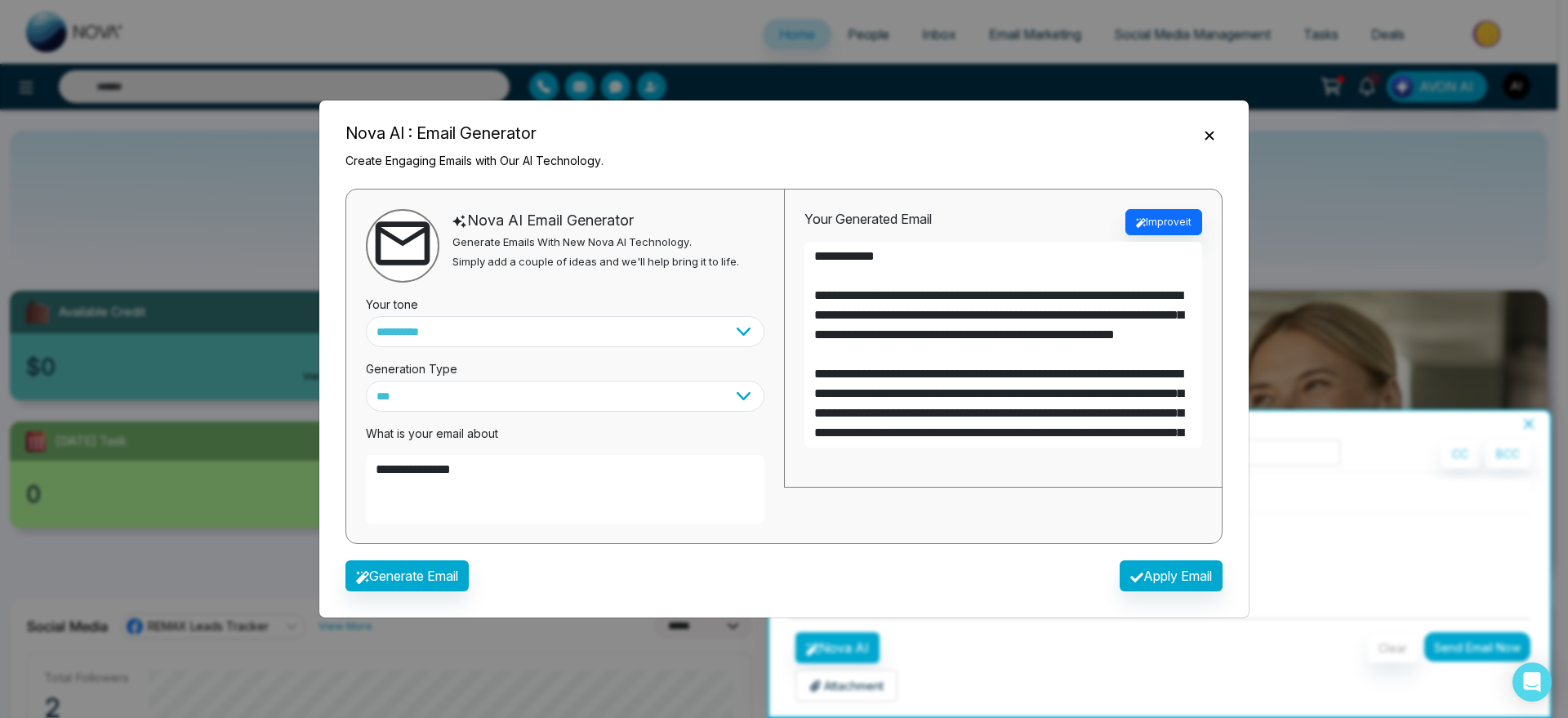
click at [1144, 558] on div "Generate Email Apply Email" at bounding box center [784, 581] width 903 height 48
click at [1162, 583] on button "Apply Email" at bounding box center [1171, 576] width 103 height 31
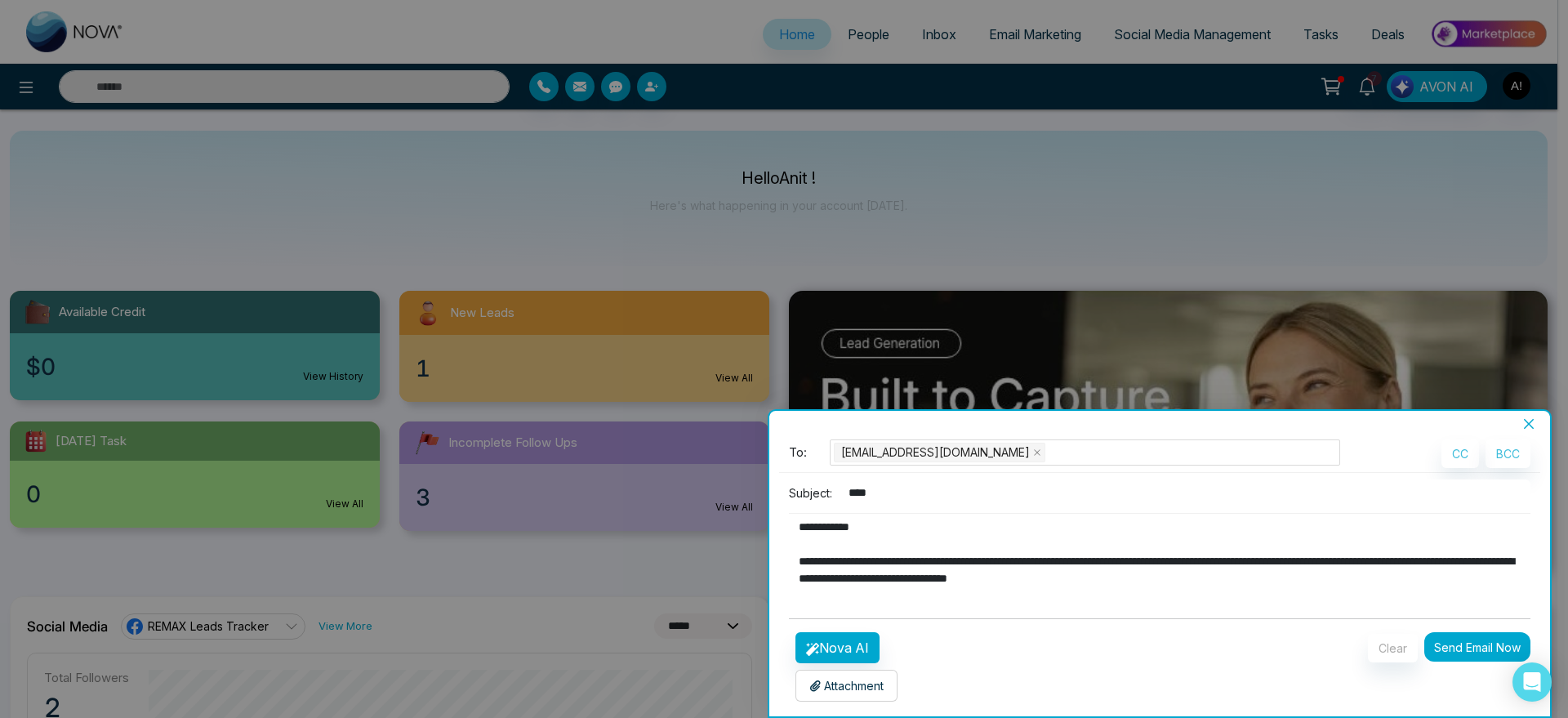
type textarea "**********"
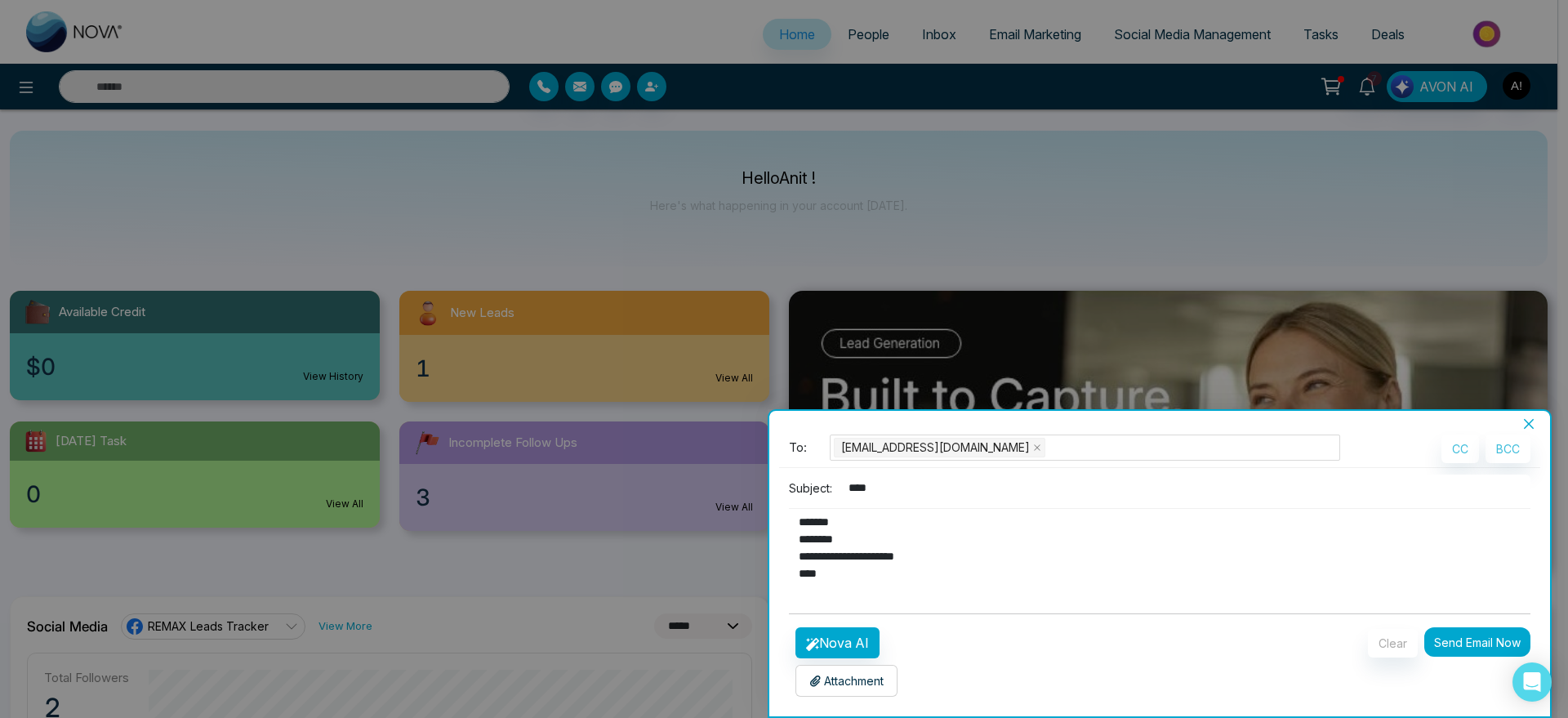
click at [856, 687] on p "Attachment" at bounding box center [847, 681] width 75 height 17
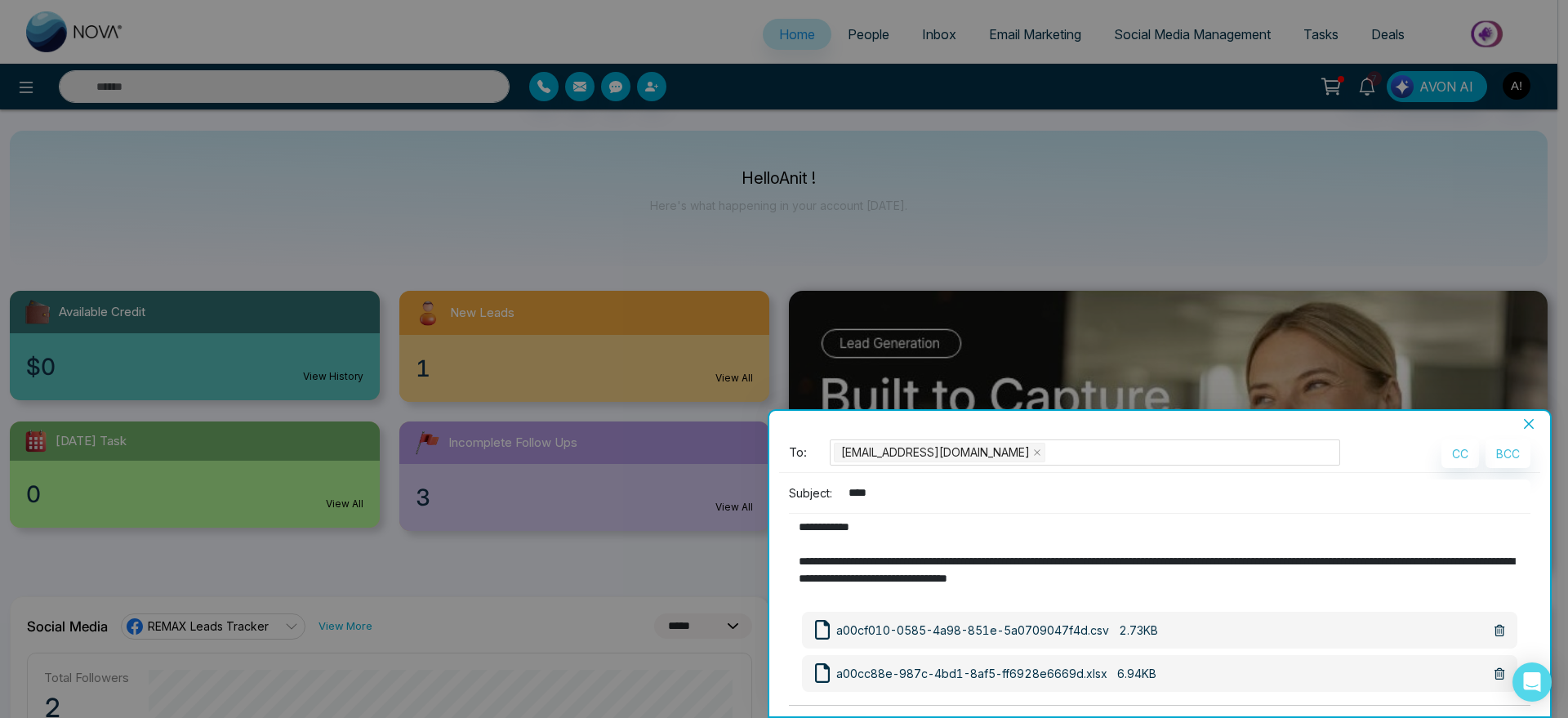
scroll to position [91, 0]
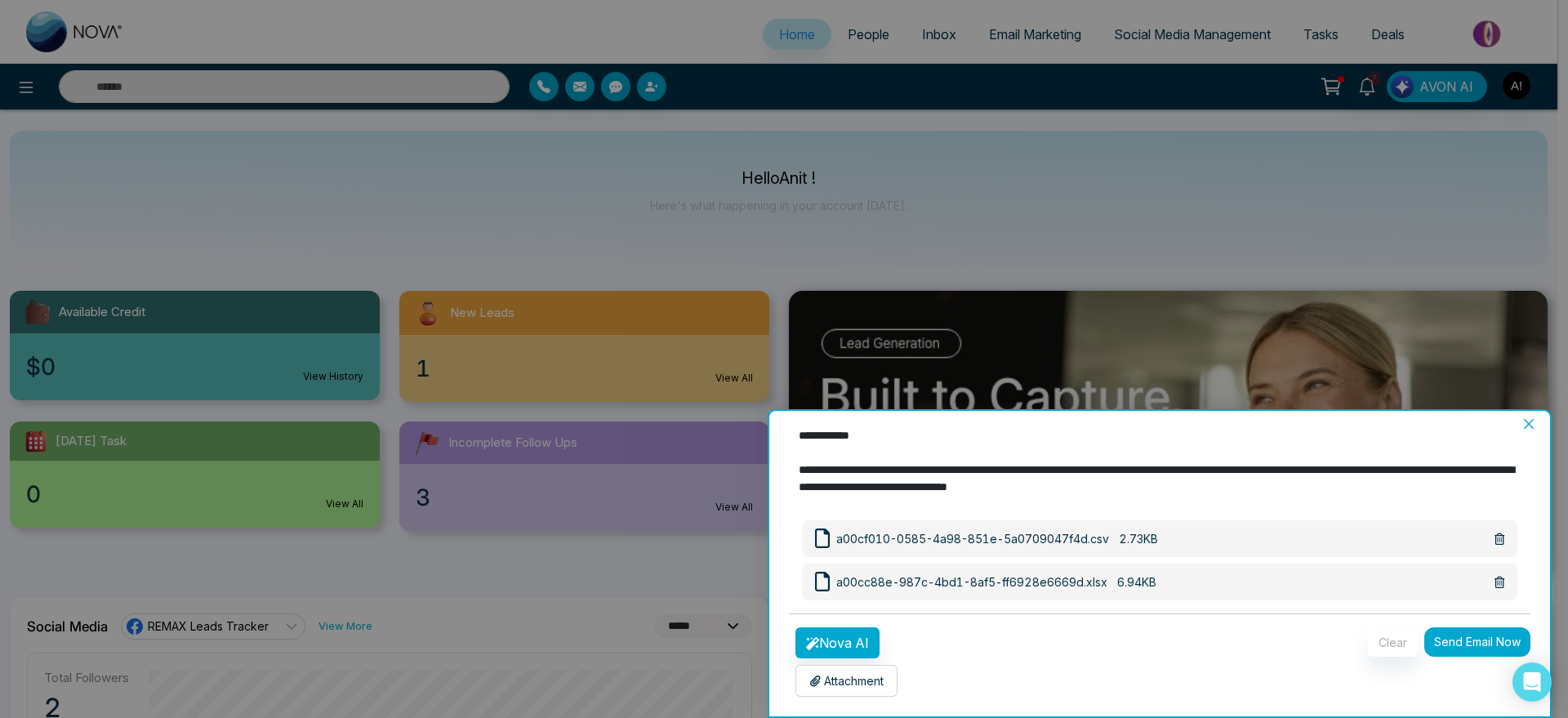
click at [1457, 642] on button "Send Email Now" at bounding box center [1478, 642] width 106 height 30
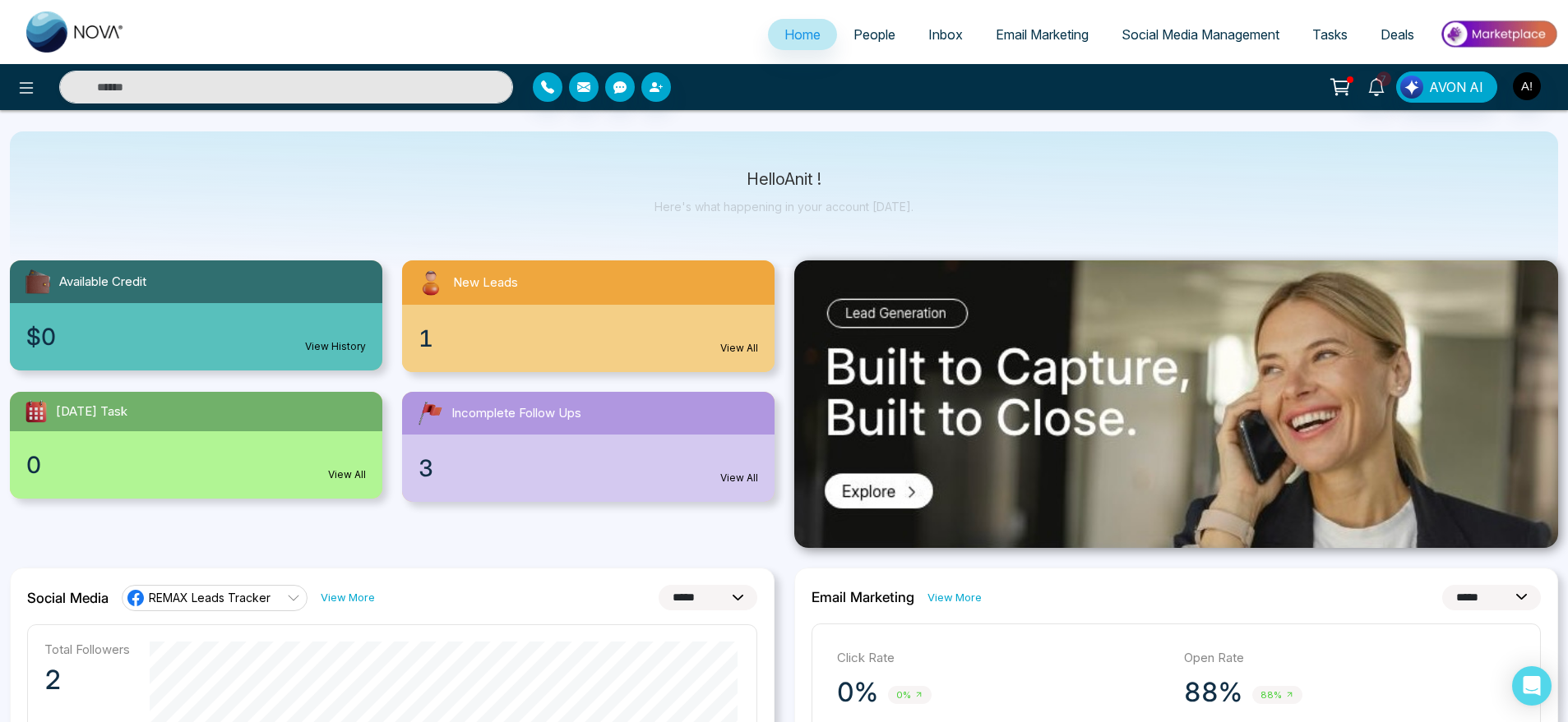
scroll to position [33, 0]
click at [633, 79] on div at bounding box center [719, 87] width 373 height 30
click at [617, 87] on icon "button" at bounding box center [619, 87] width 13 height 12
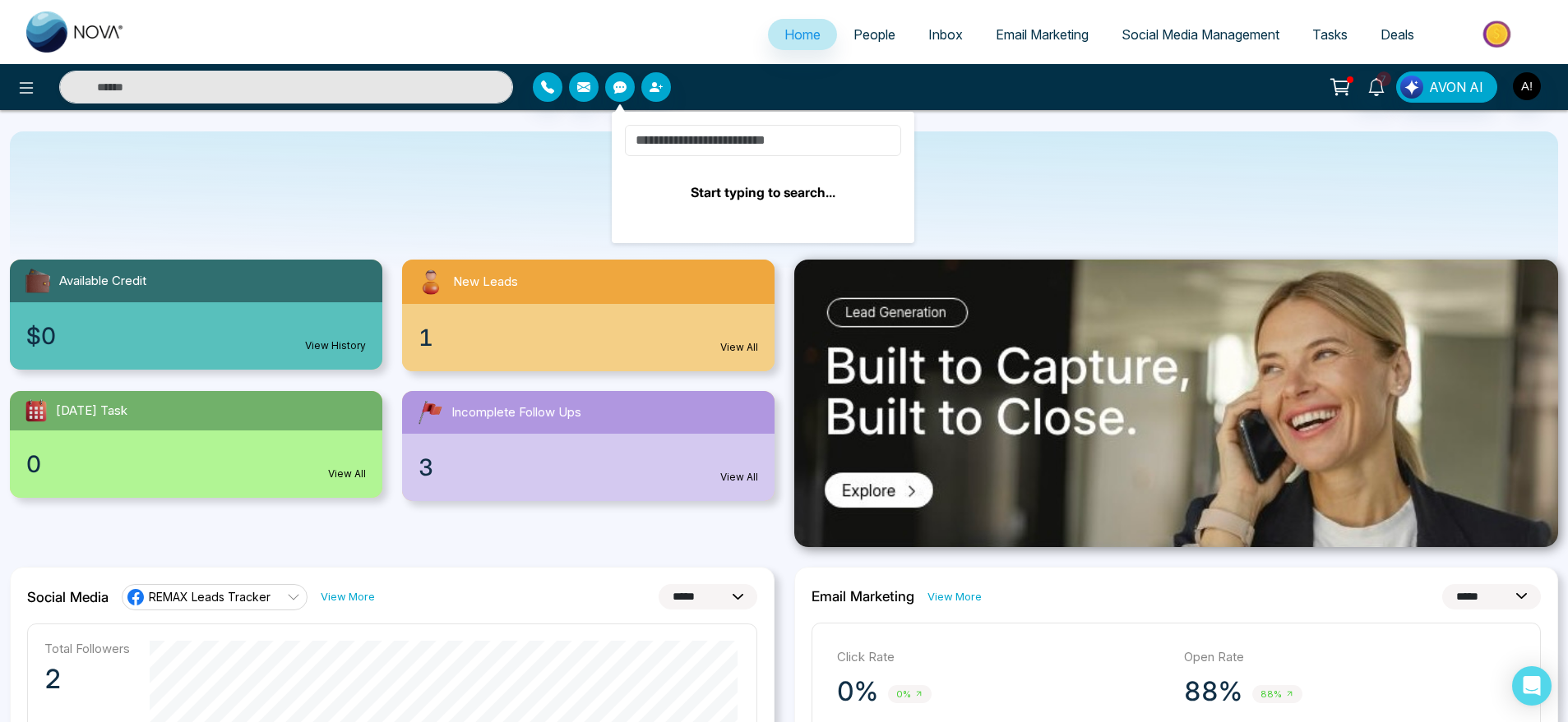
click at [679, 139] on input at bounding box center [763, 141] width 276 height 31
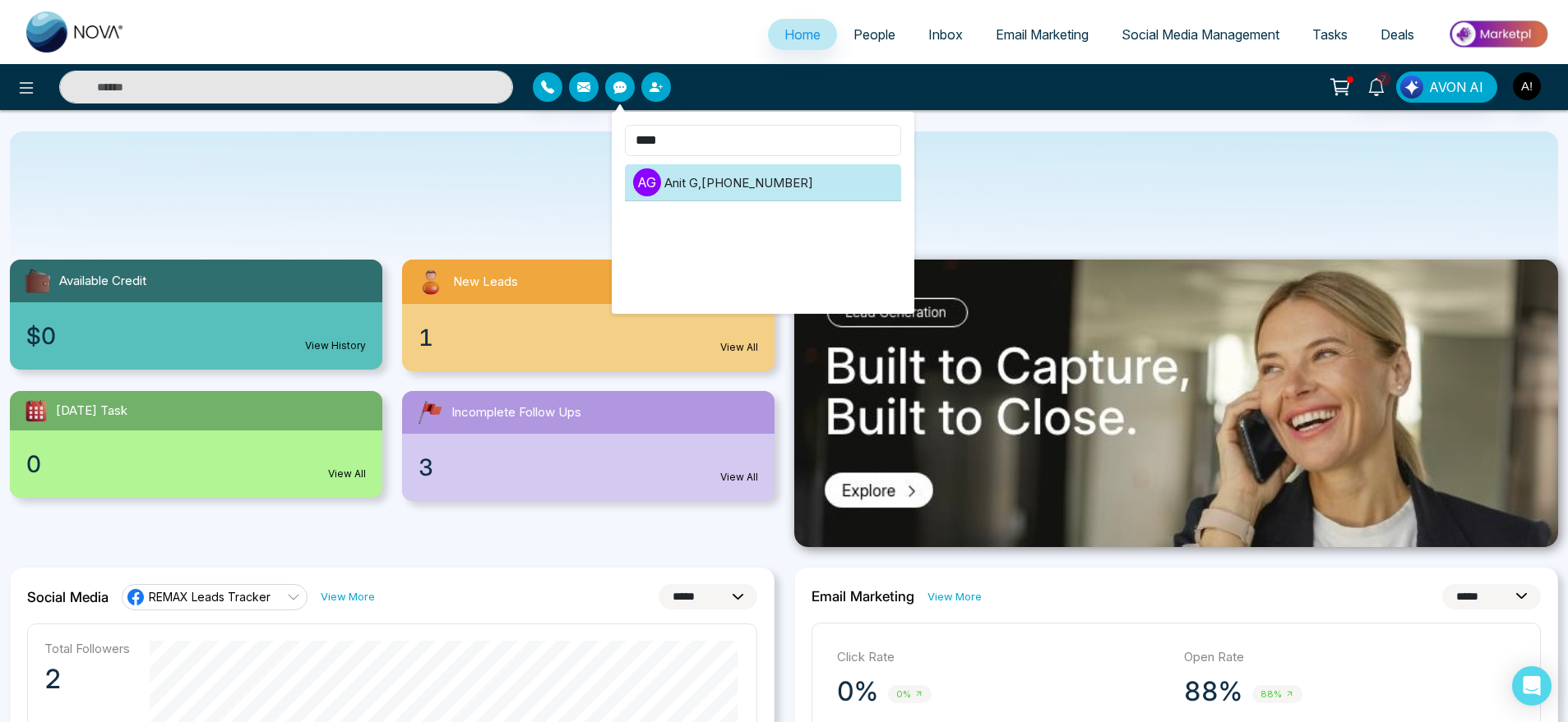
type input "****"
click at [694, 179] on li "A G Anit G , [PHONE_NUMBER]" at bounding box center [763, 183] width 276 height 37
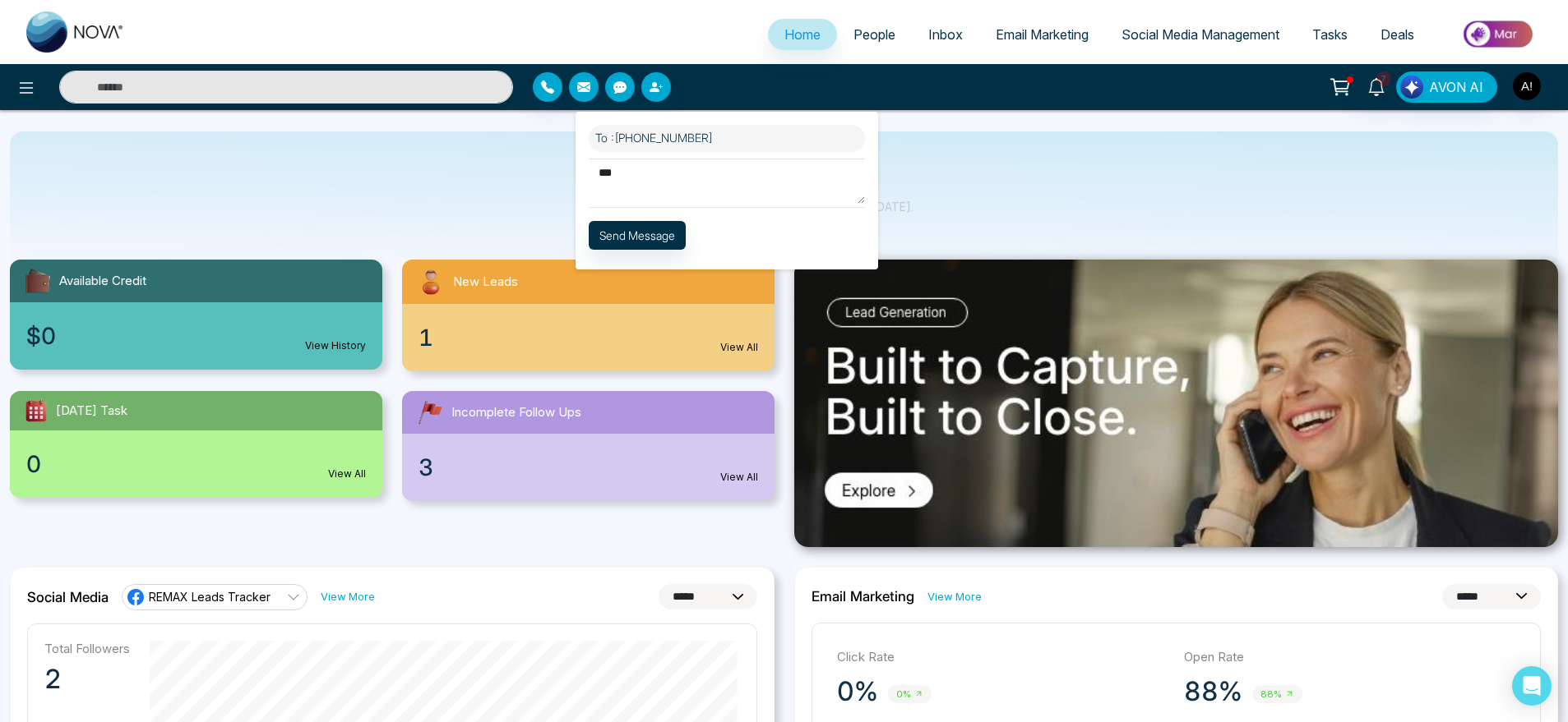
type textarea "**"
click at [666, 227] on button "Send Message" at bounding box center [637, 235] width 97 height 29
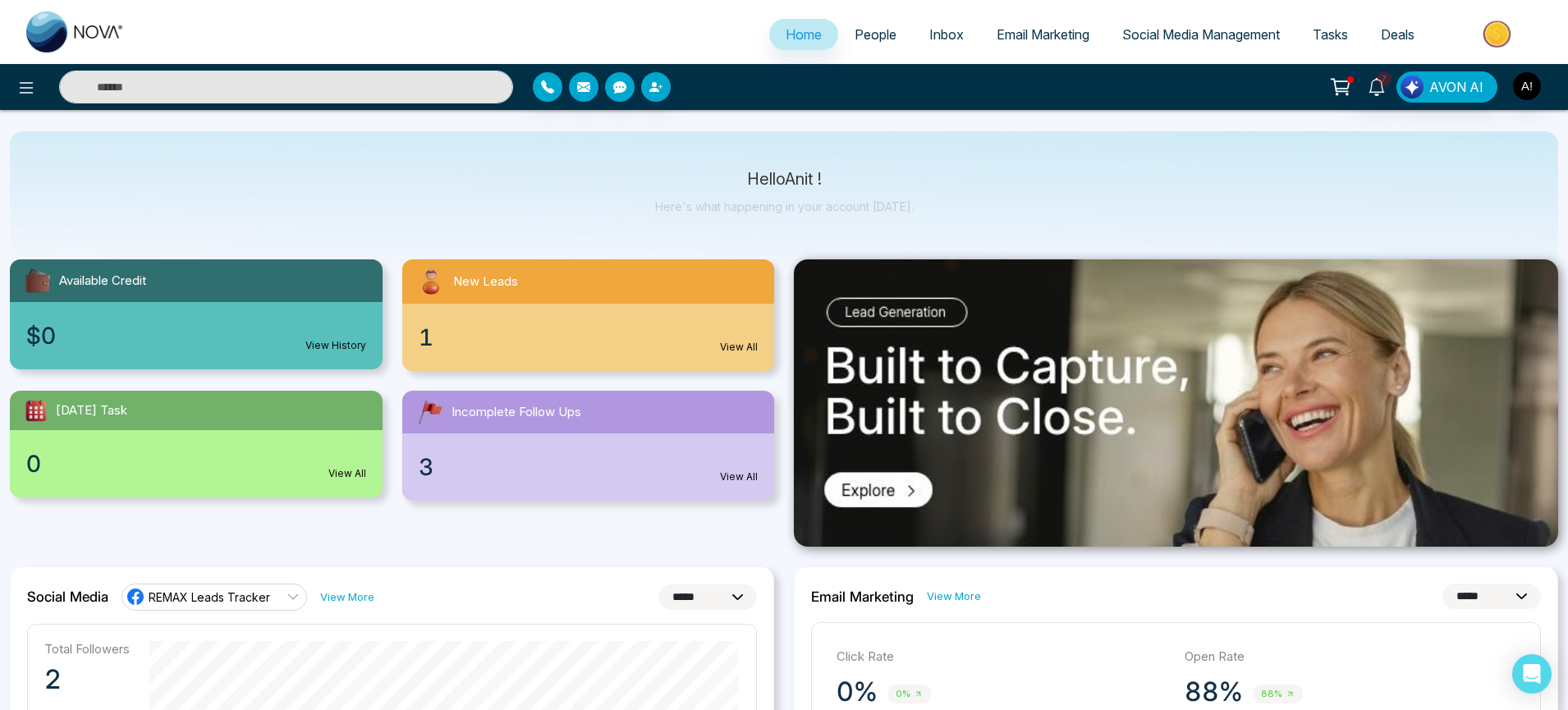
click at [449, 220] on div "Hello Anit ! Here's what happening in your account [DATE]." at bounding box center [783, 199] width 1548 height 136
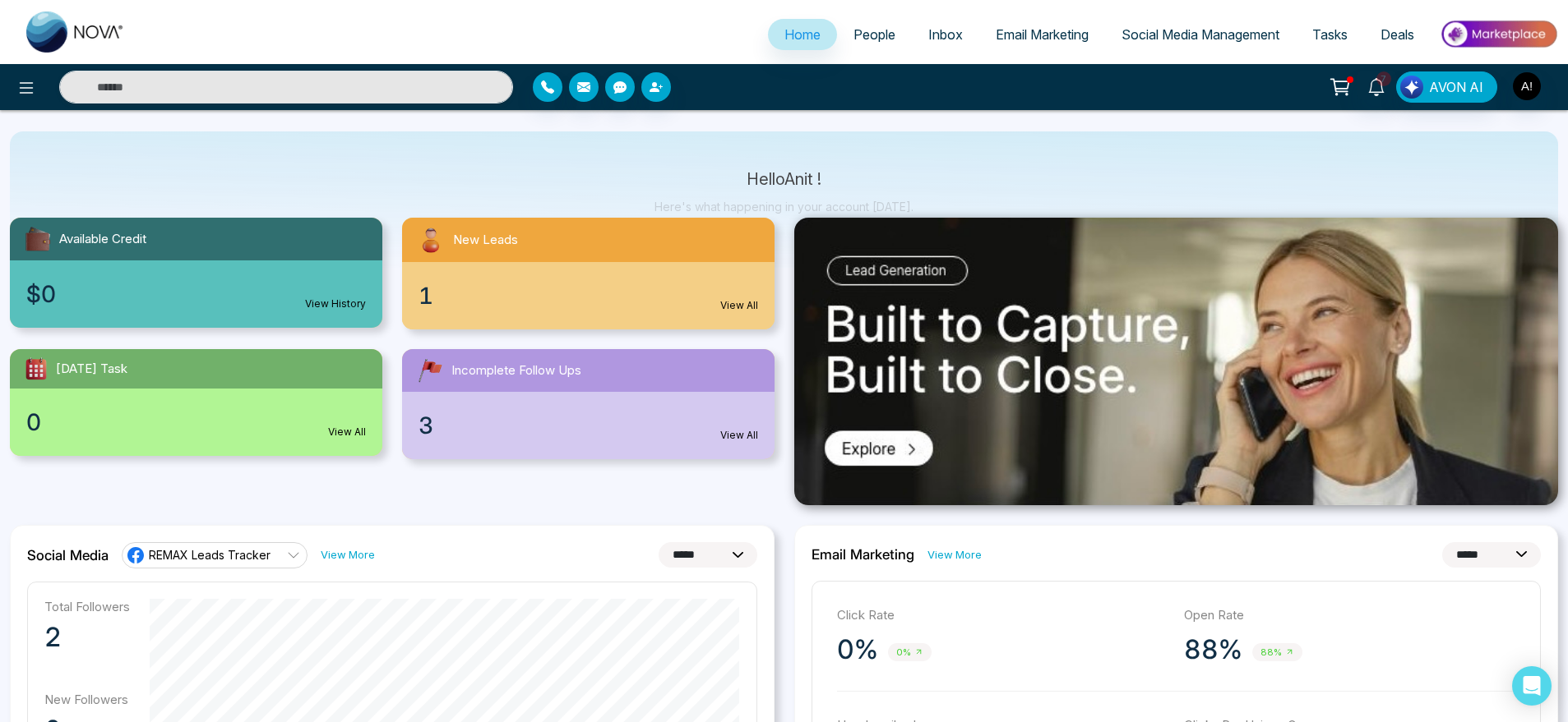
scroll to position [0, 0]
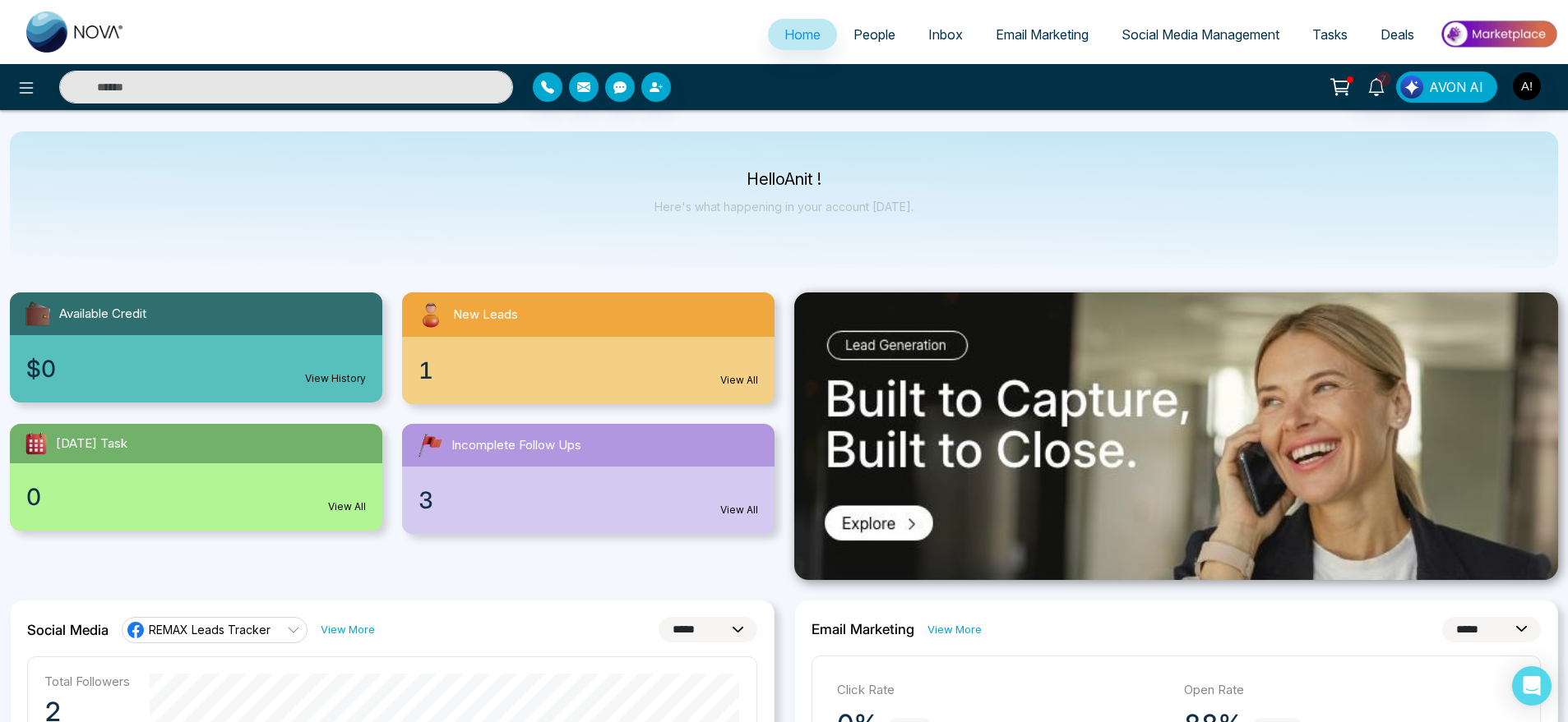
click at [373, 373] on div "$0 View History" at bounding box center [196, 369] width 373 height 67
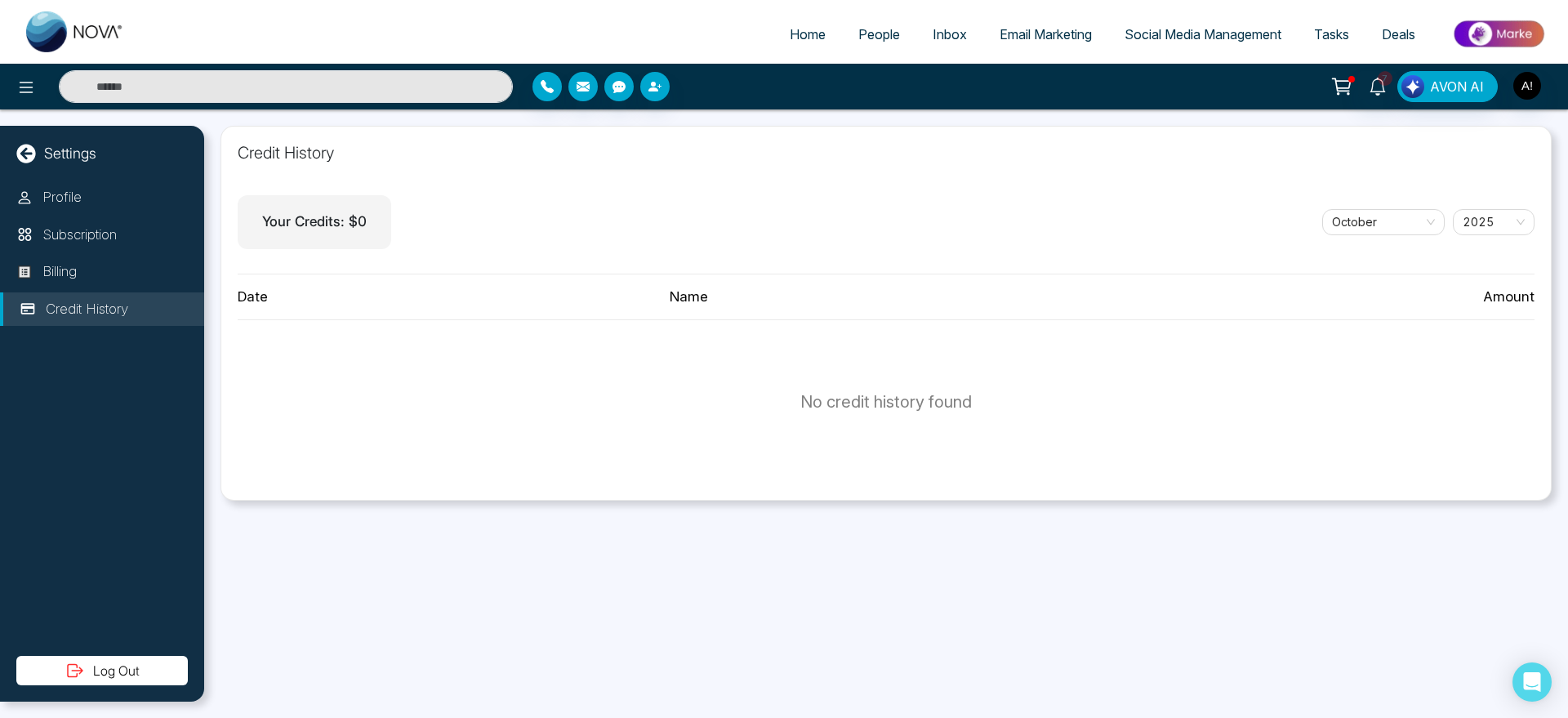
click at [815, 27] on link "Home" at bounding box center [807, 35] width 69 height 31
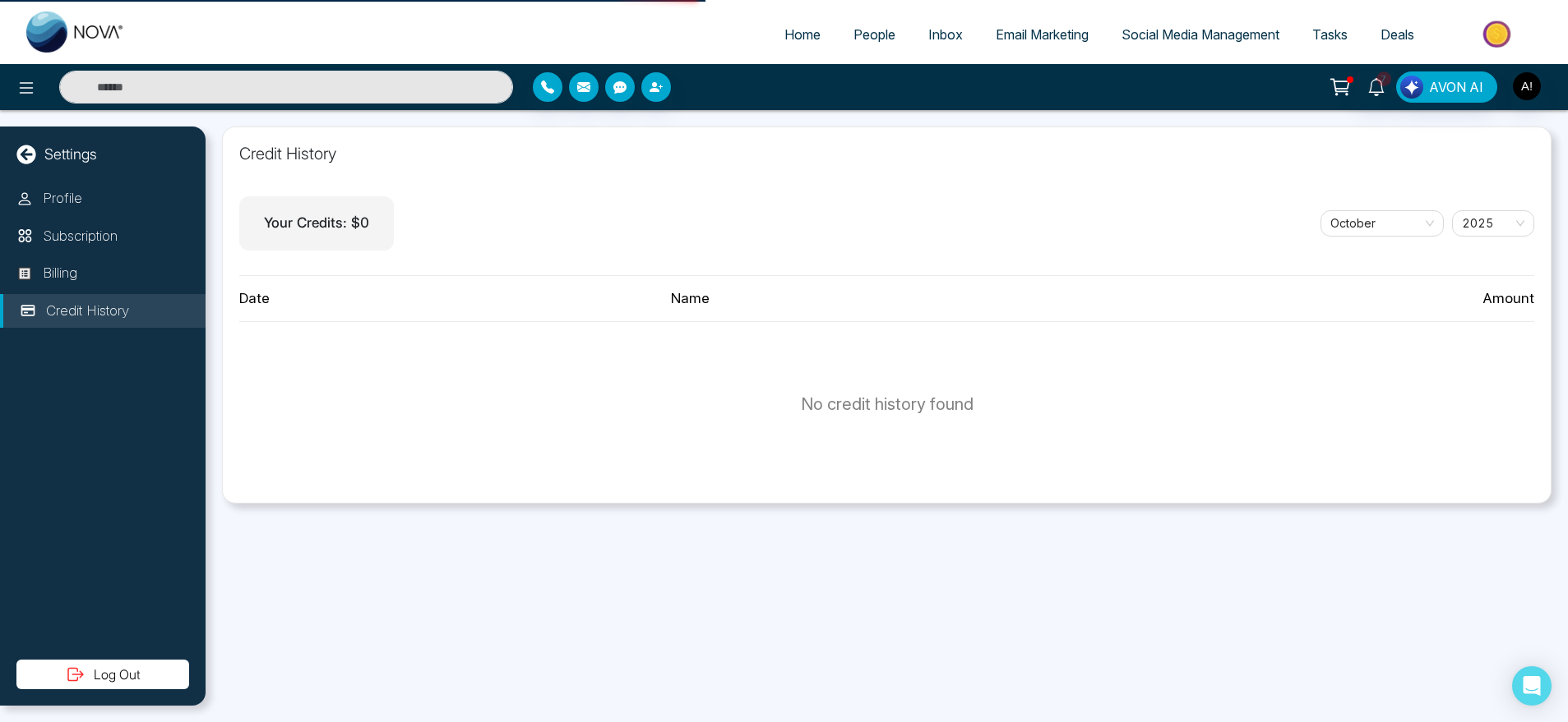
select select "*"
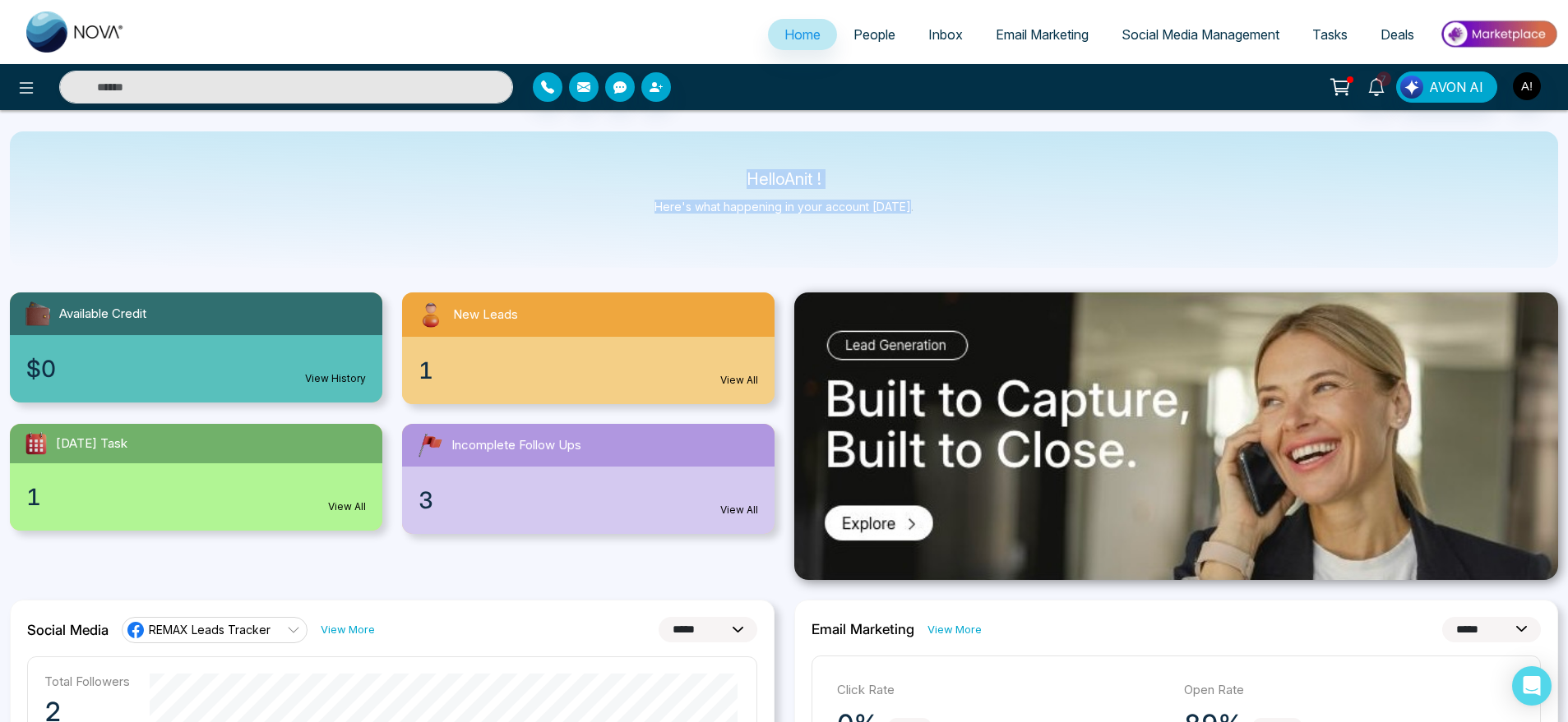
drag, startPoint x: 736, startPoint y: 161, endPoint x: 979, endPoint y: 255, distance: 260.5
click at [979, 255] on div "Hello Anit ! Here's what happening in your account [DATE]." at bounding box center [784, 199] width 1548 height 136
click at [1039, 263] on div "Hello Anit ! Here's what happening in your account [DATE]." at bounding box center [784, 199] width 1548 height 136
drag, startPoint x: 734, startPoint y: 177, endPoint x: 951, endPoint y: 212, distance: 219.8
click at [951, 212] on div "Hello Anit ! Here's what happening in your account [DATE]." at bounding box center [784, 199] width 1548 height 136
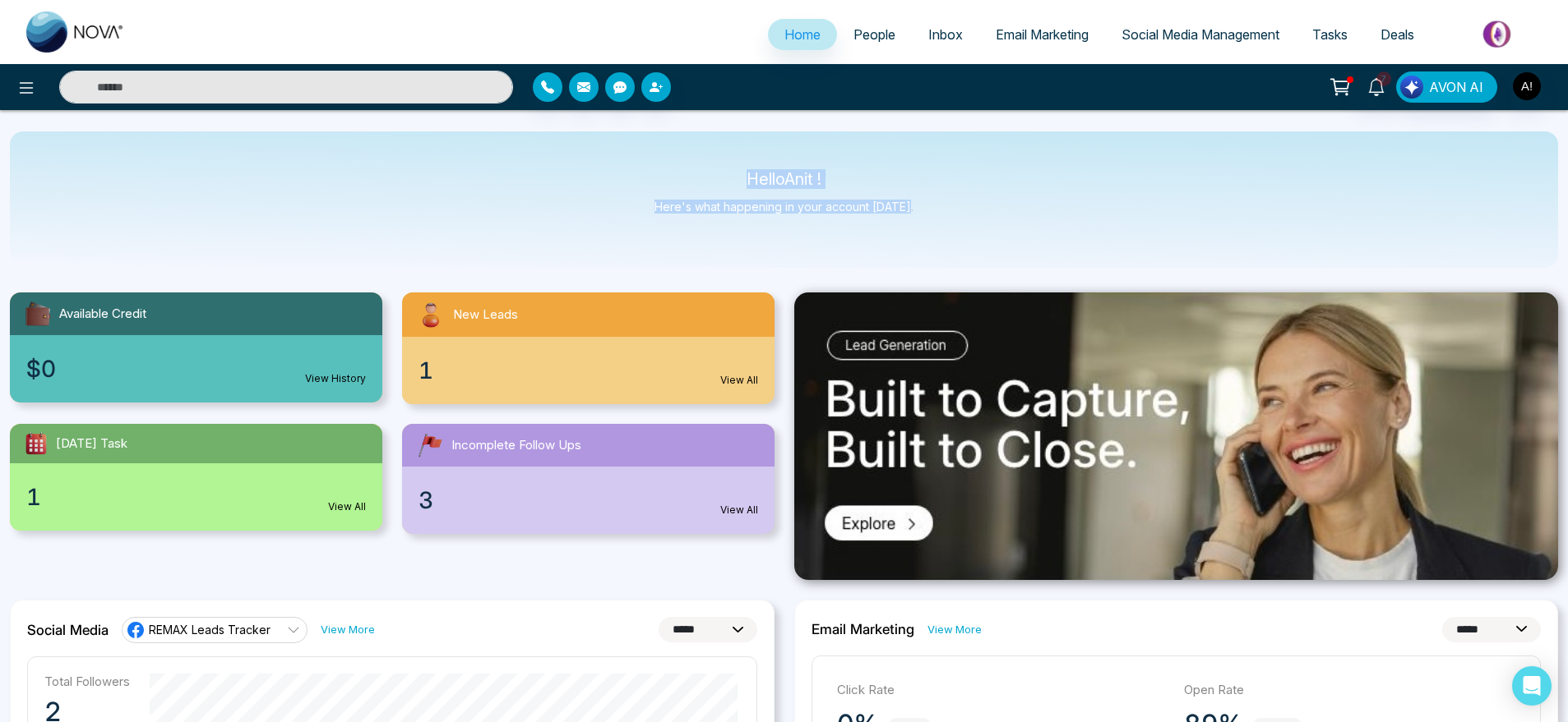
click at [951, 212] on div "Hello Anit ! Here's what happening in your account [DATE]." at bounding box center [784, 199] width 1548 height 136
drag, startPoint x: 735, startPoint y: 173, endPoint x: 947, endPoint y: 237, distance: 221.4
click at [947, 237] on div "Hello Anit ! Here's what happening in your account [DATE]." at bounding box center [784, 199] width 1548 height 136
click at [274, 456] on div "[DATE] Task" at bounding box center [196, 443] width 373 height 39
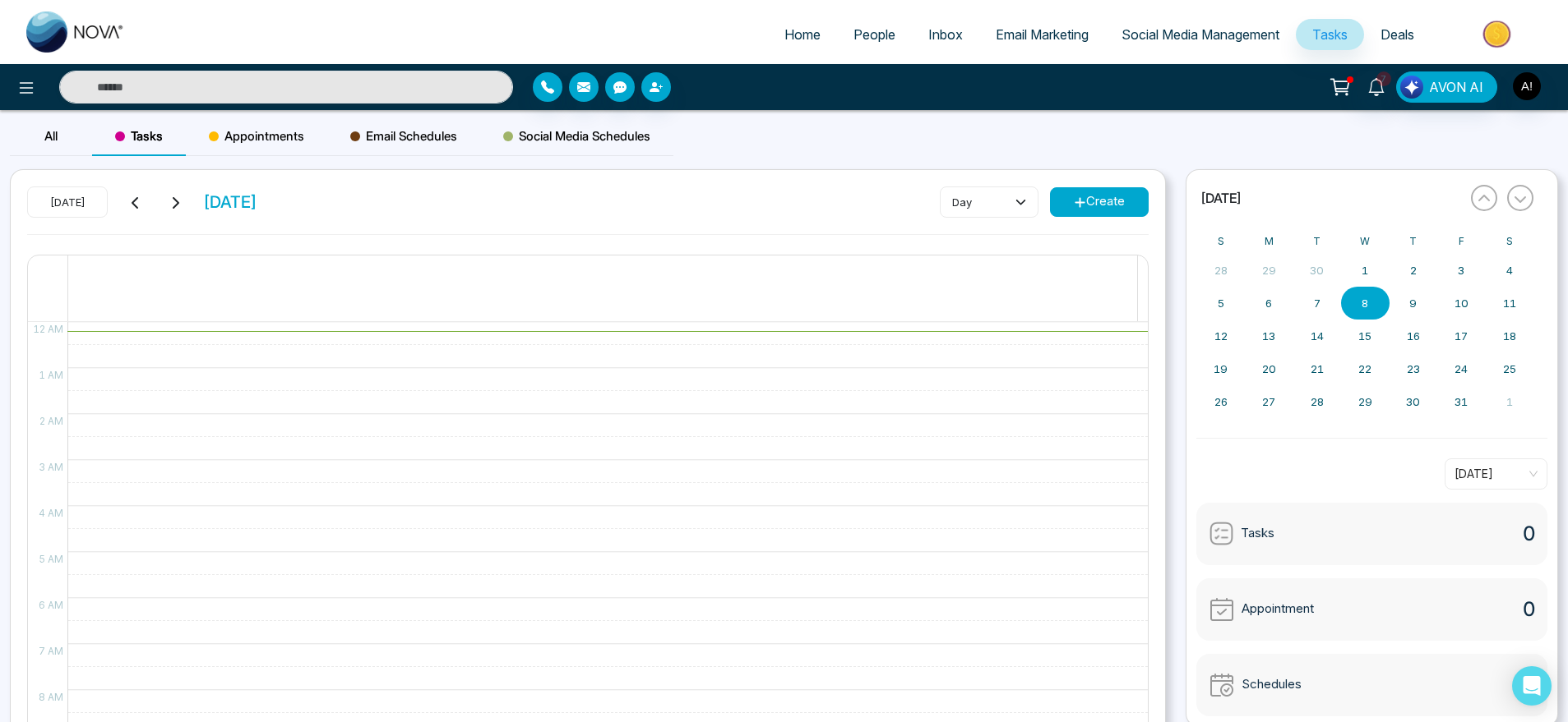
click at [778, 46] on link "Home" at bounding box center [802, 35] width 69 height 31
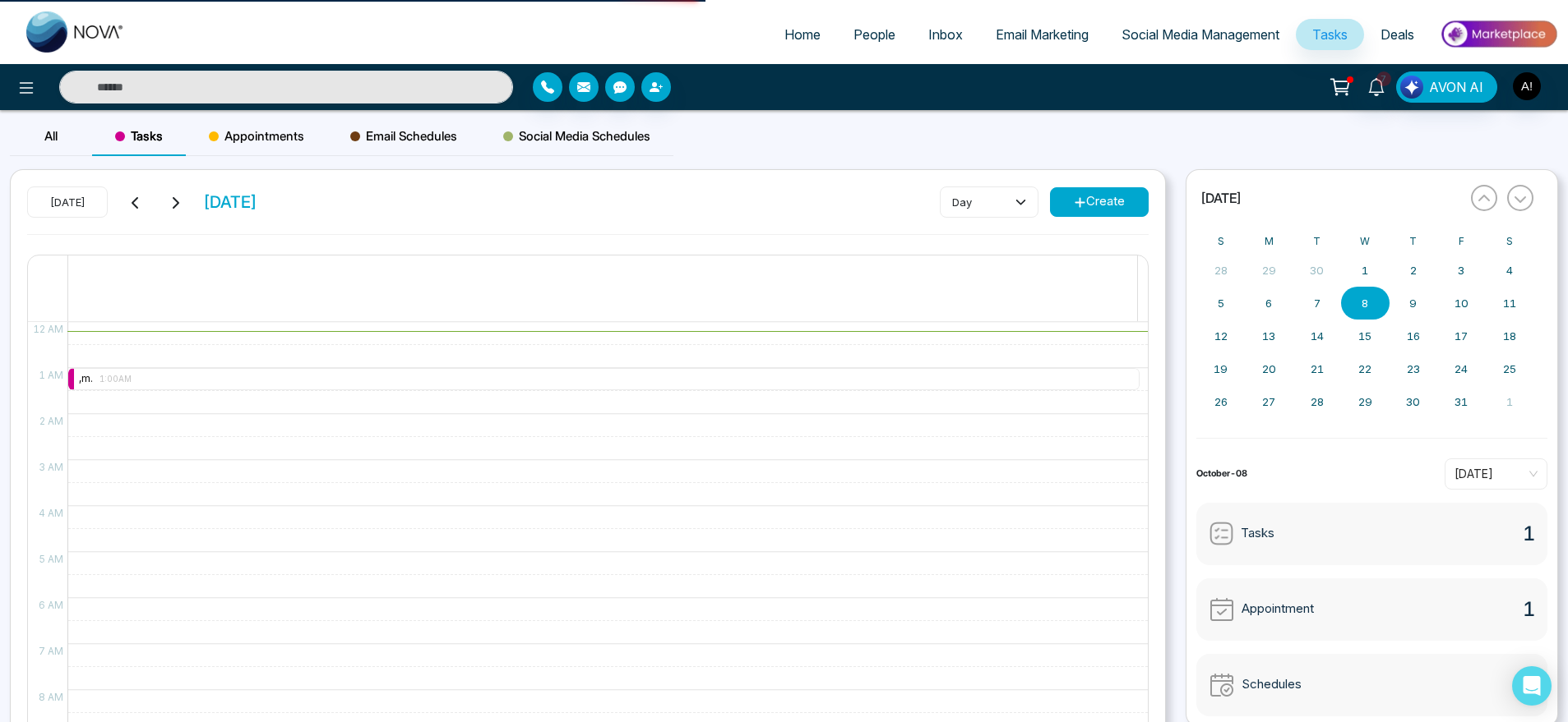
select select "*"
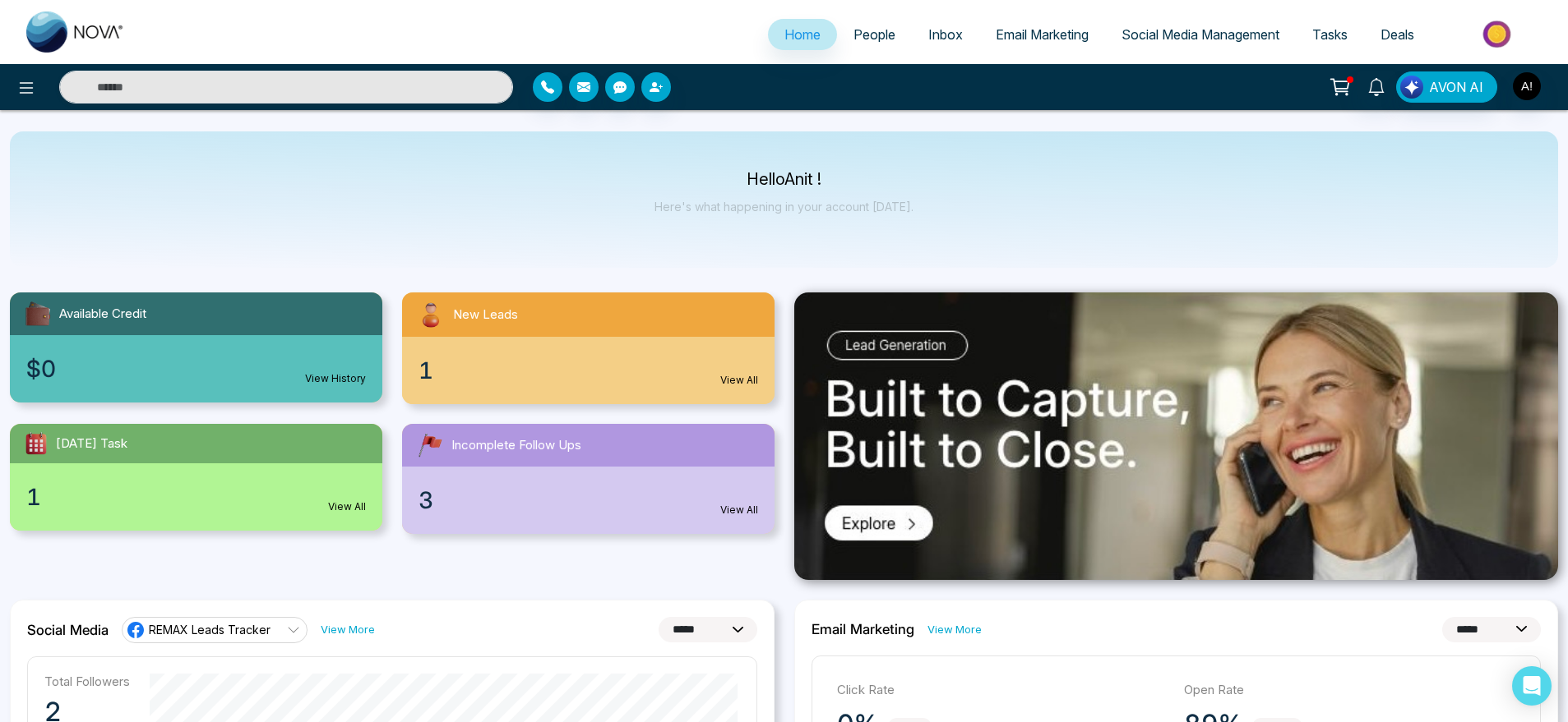
click at [596, 469] on div "3 View All" at bounding box center [589, 500] width 373 height 67
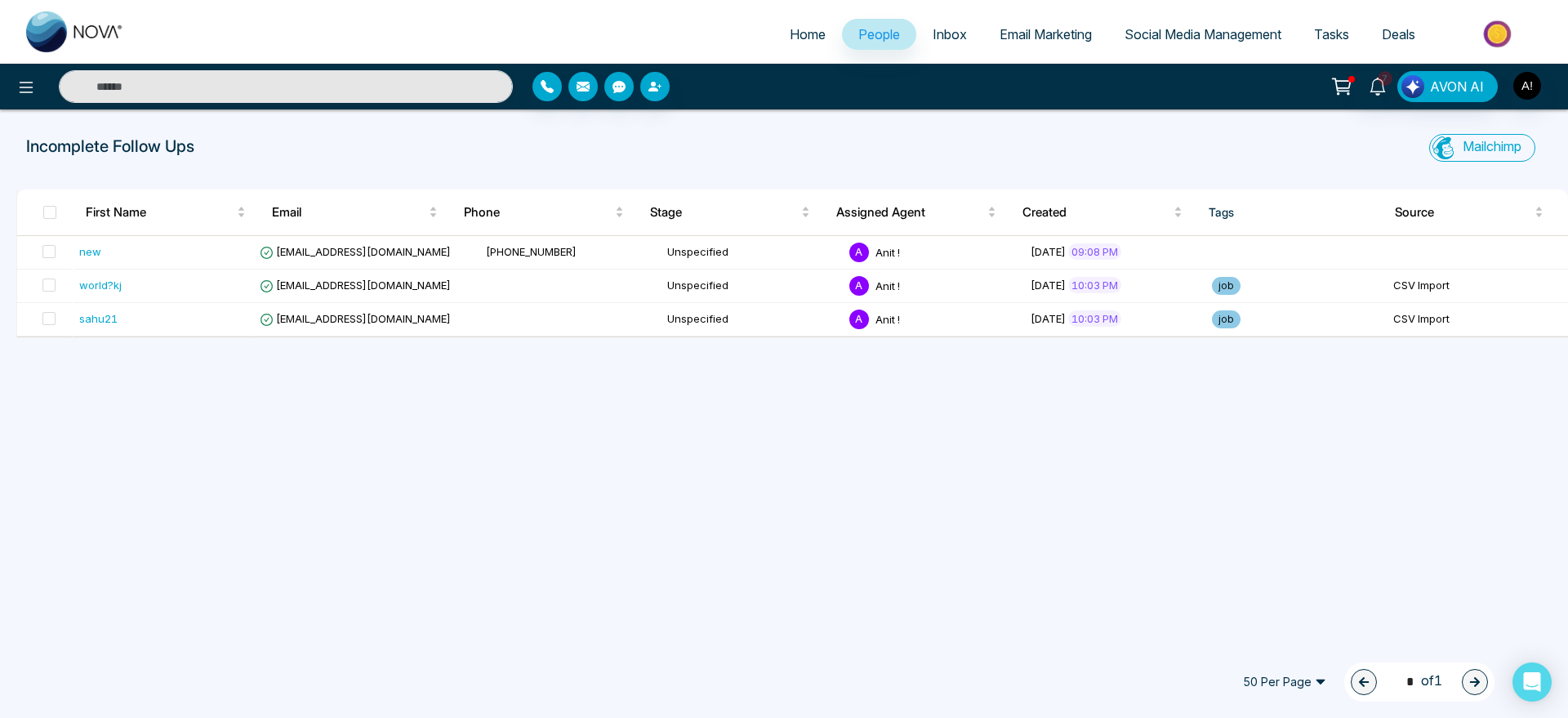
click at [791, 47] on link "Home" at bounding box center [807, 35] width 69 height 31
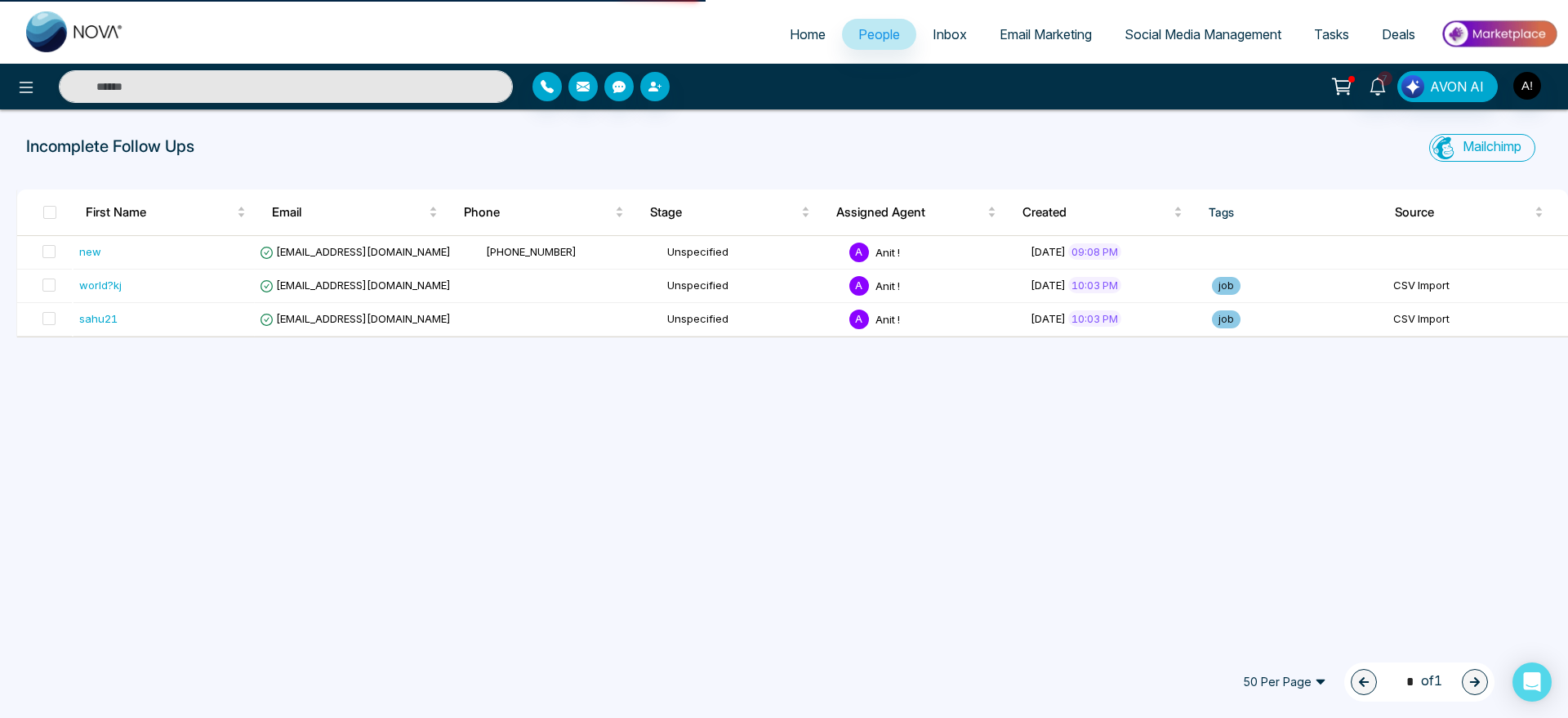
select select "*"
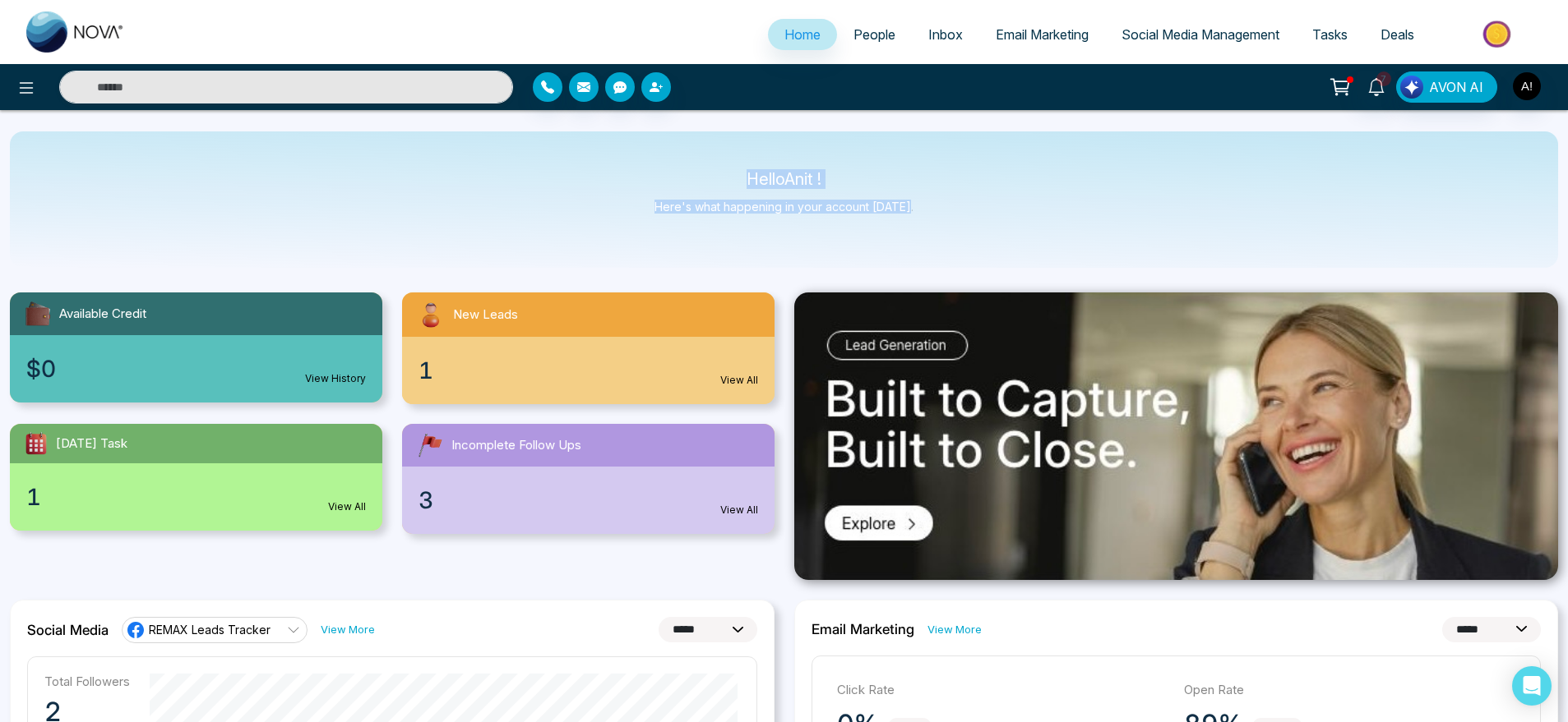
drag, startPoint x: 722, startPoint y: 144, endPoint x: 954, endPoint y: 241, distance: 251.5
click at [954, 241] on div "Hello Anit ! Here's what happening in your account [DATE]." at bounding box center [784, 199] width 1548 height 136
click at [31, 88] on icon at bounding box center [26, 87] width 20 height 20
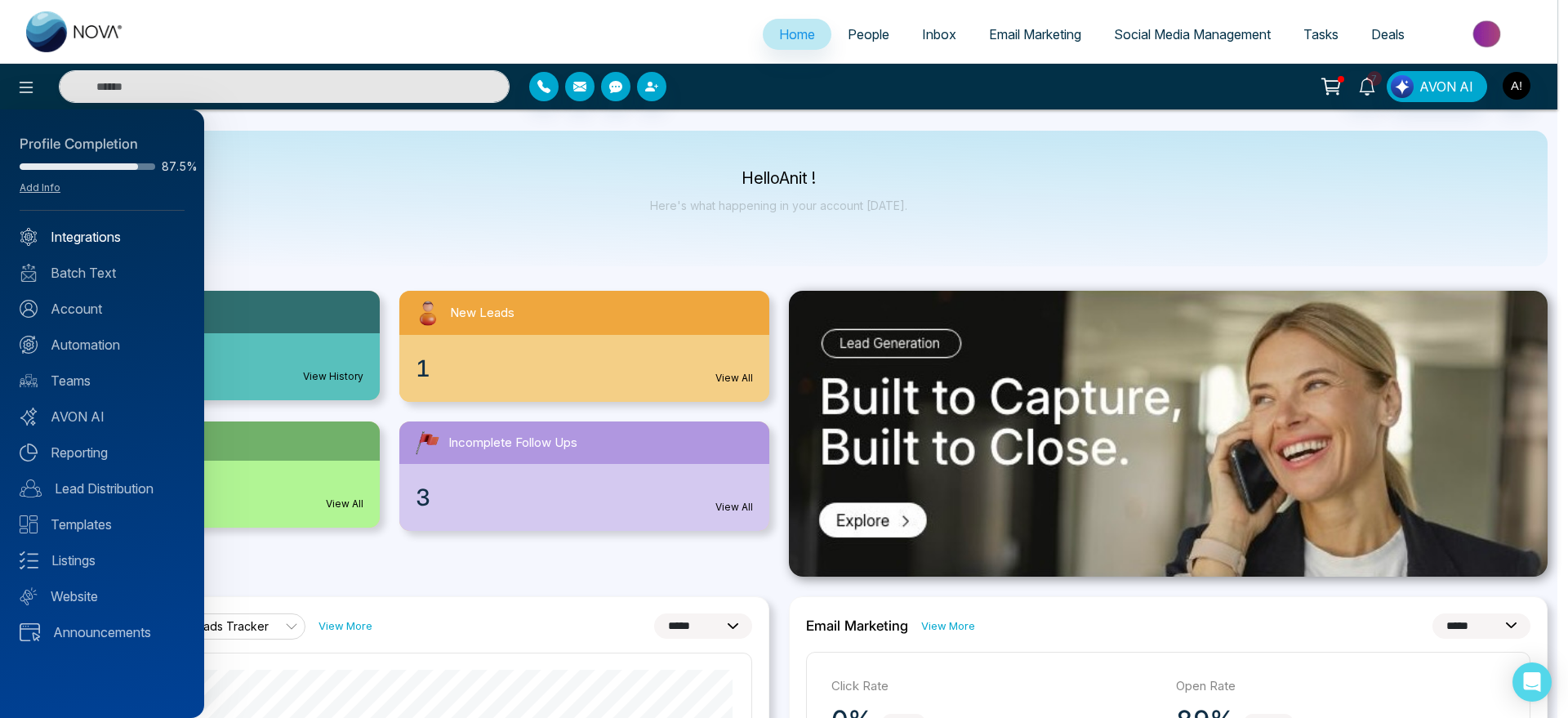
click at [109, 229] on link "Integrations" at bounding box center [103, 236] width 165 height 20
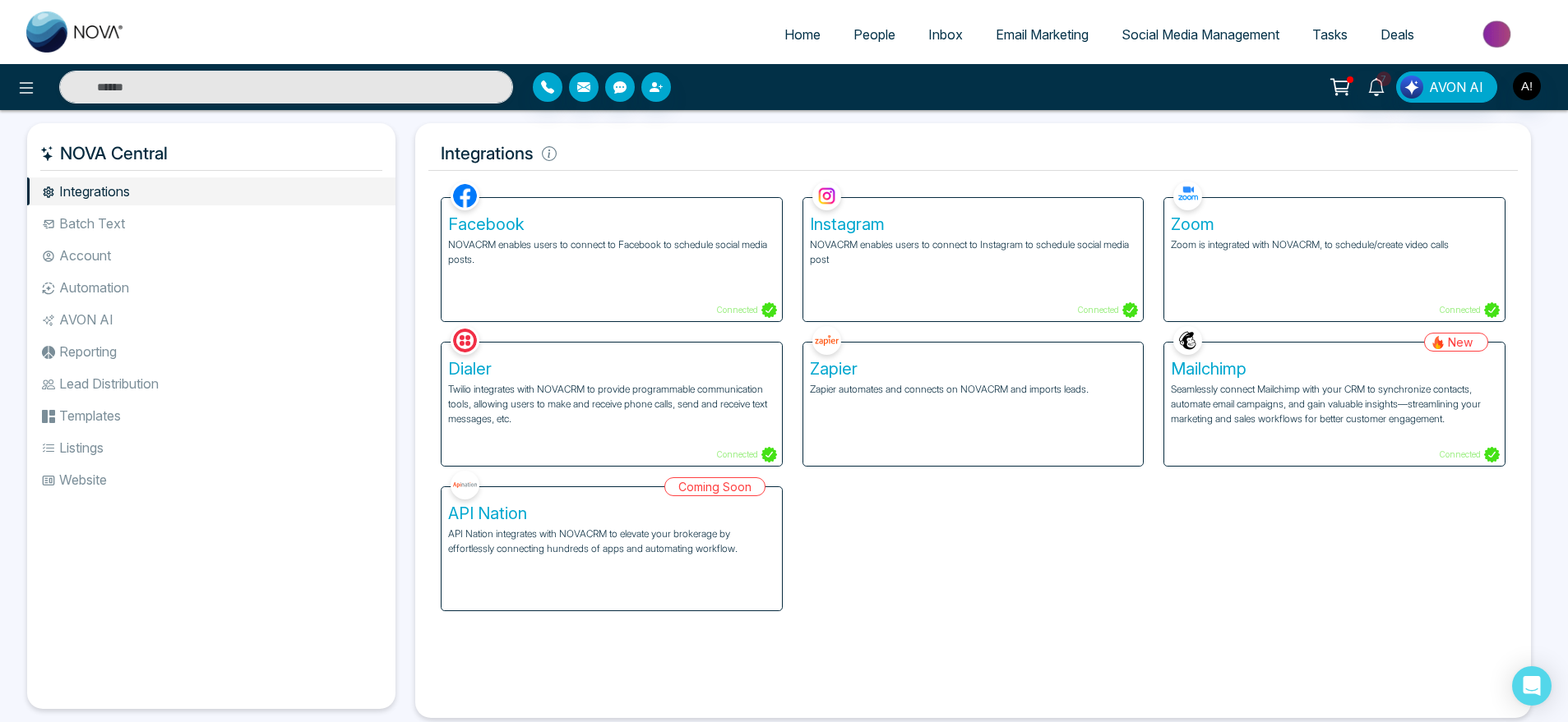
click at [674, 280] on div "Facebook NOVACRM enables users to connect to Facebook to schedule social media …" at bounding box center [611, 260] width 340 height 123
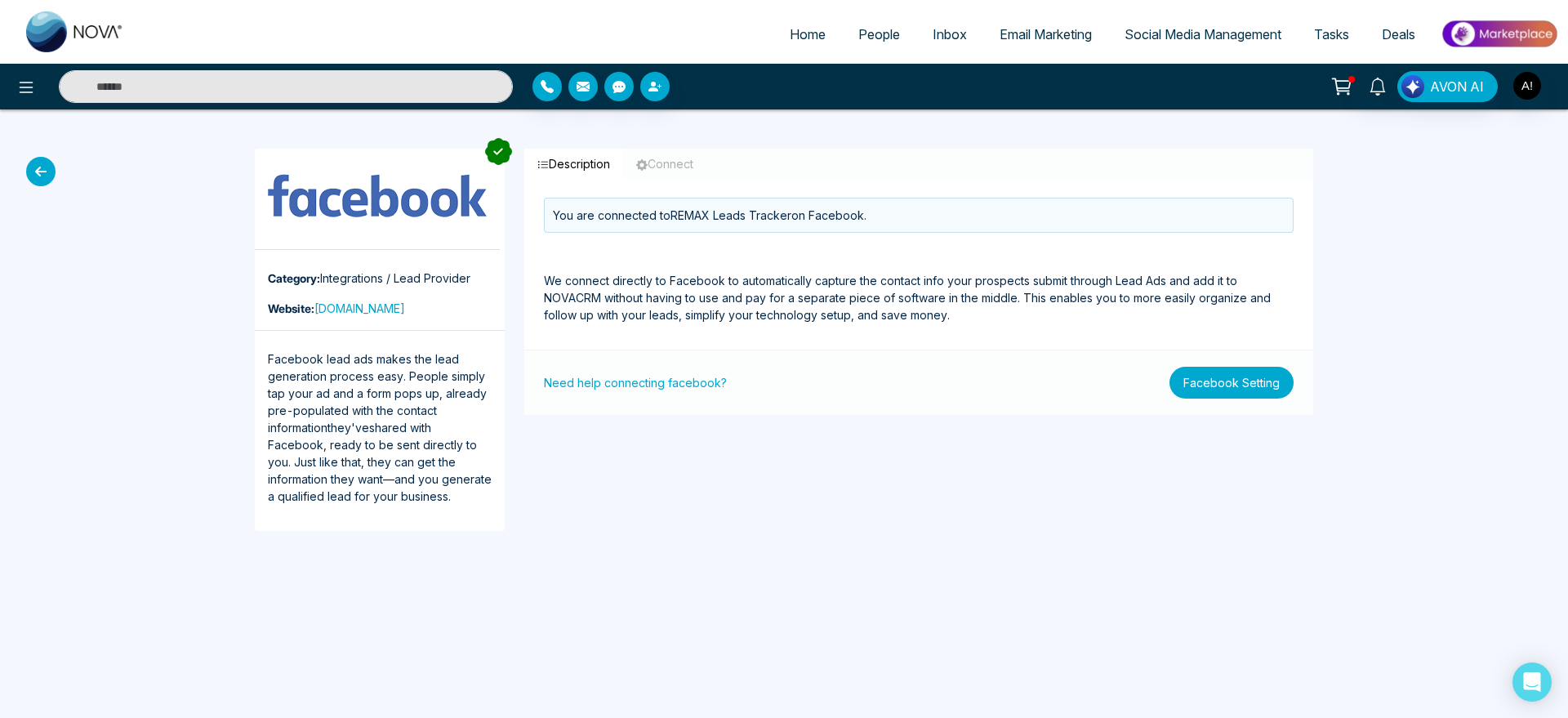
click at [1264, 391] on button "Facebook Setting" at bounding box center [1231, 382] width 124 height 32
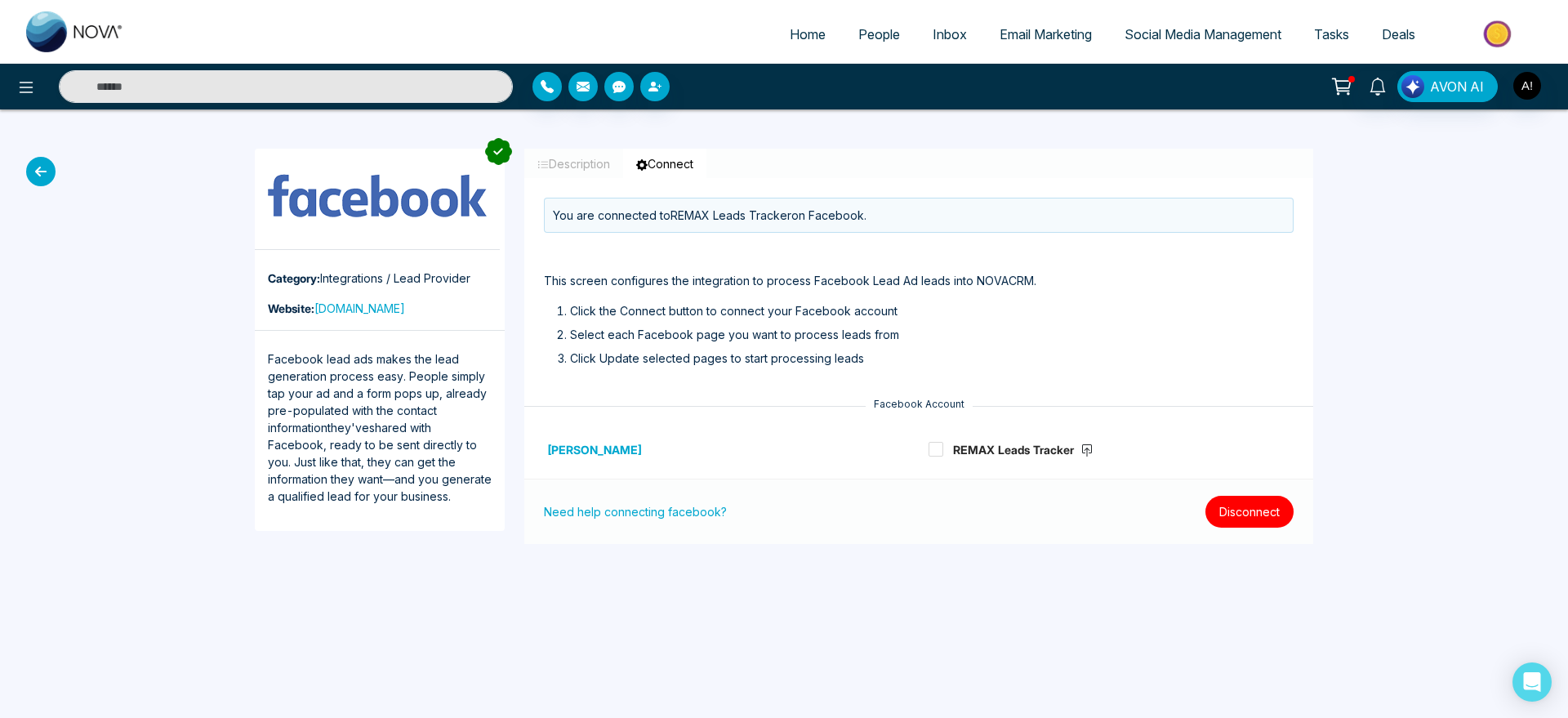
click at [1238, 520] on button "Disconnect" at bounding box center [1250, 512] width 89 height 32
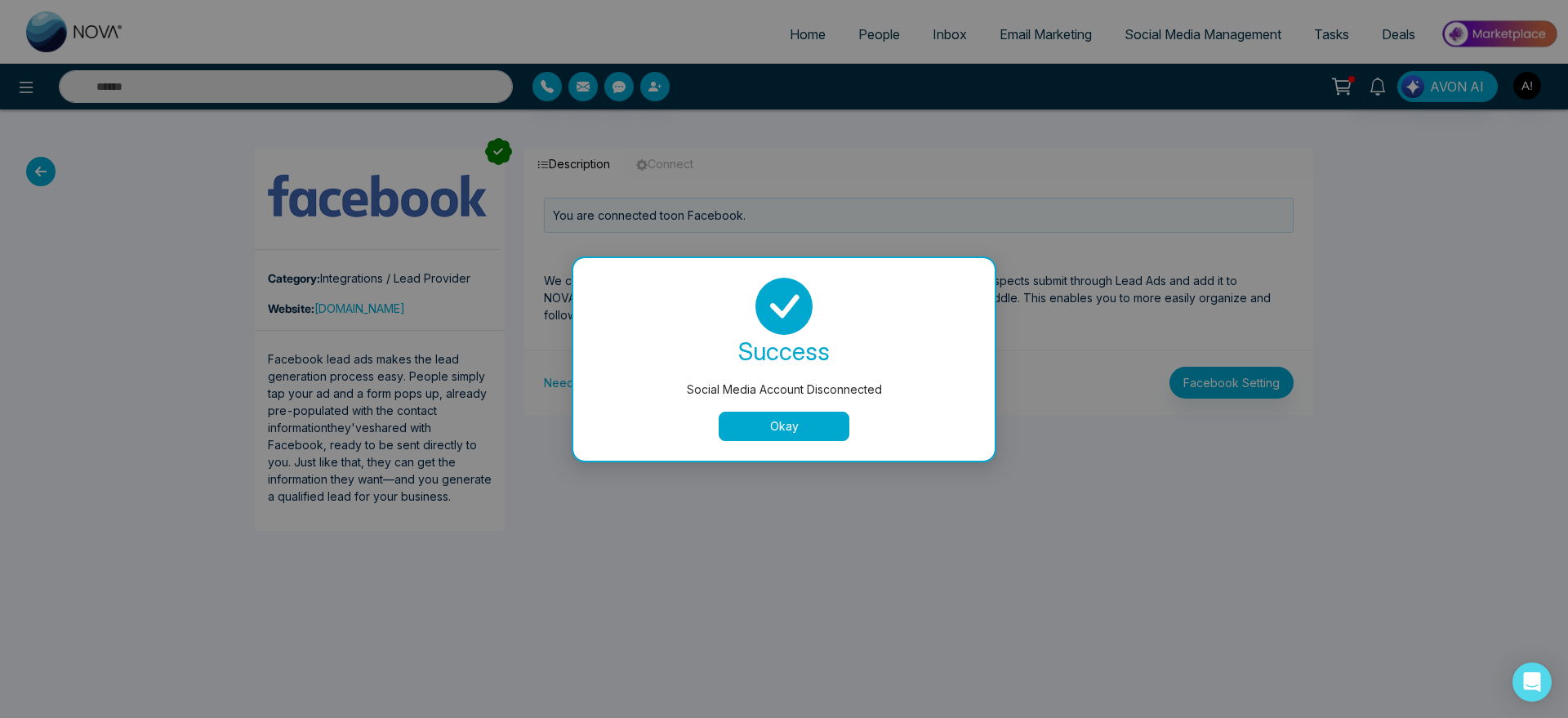
click at [818, 412] on button "Okay" at bounding box center [784, 427] width 130 height 30
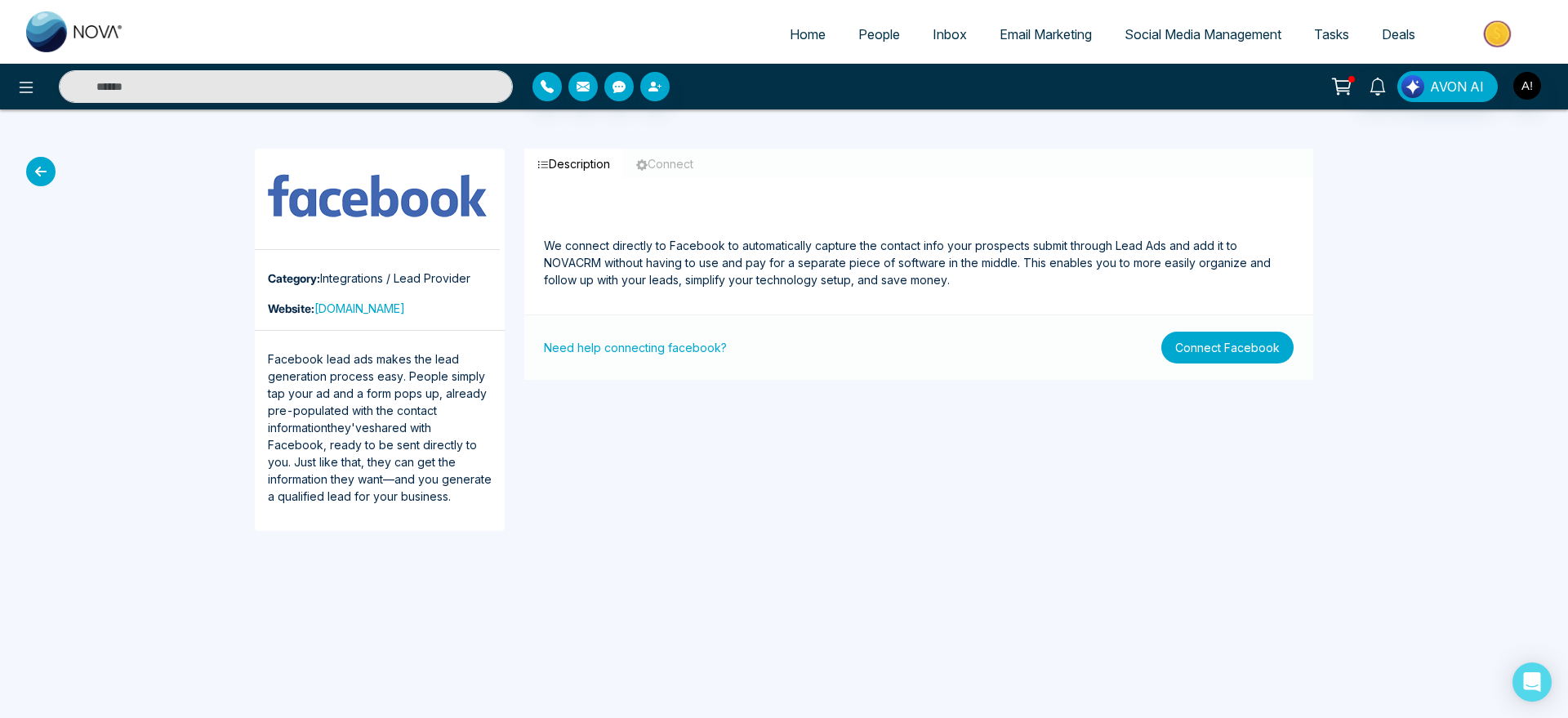
click at [1213, 335] on button "Connect Facebook" at bounding box center [1227, 348] width 132 height 32
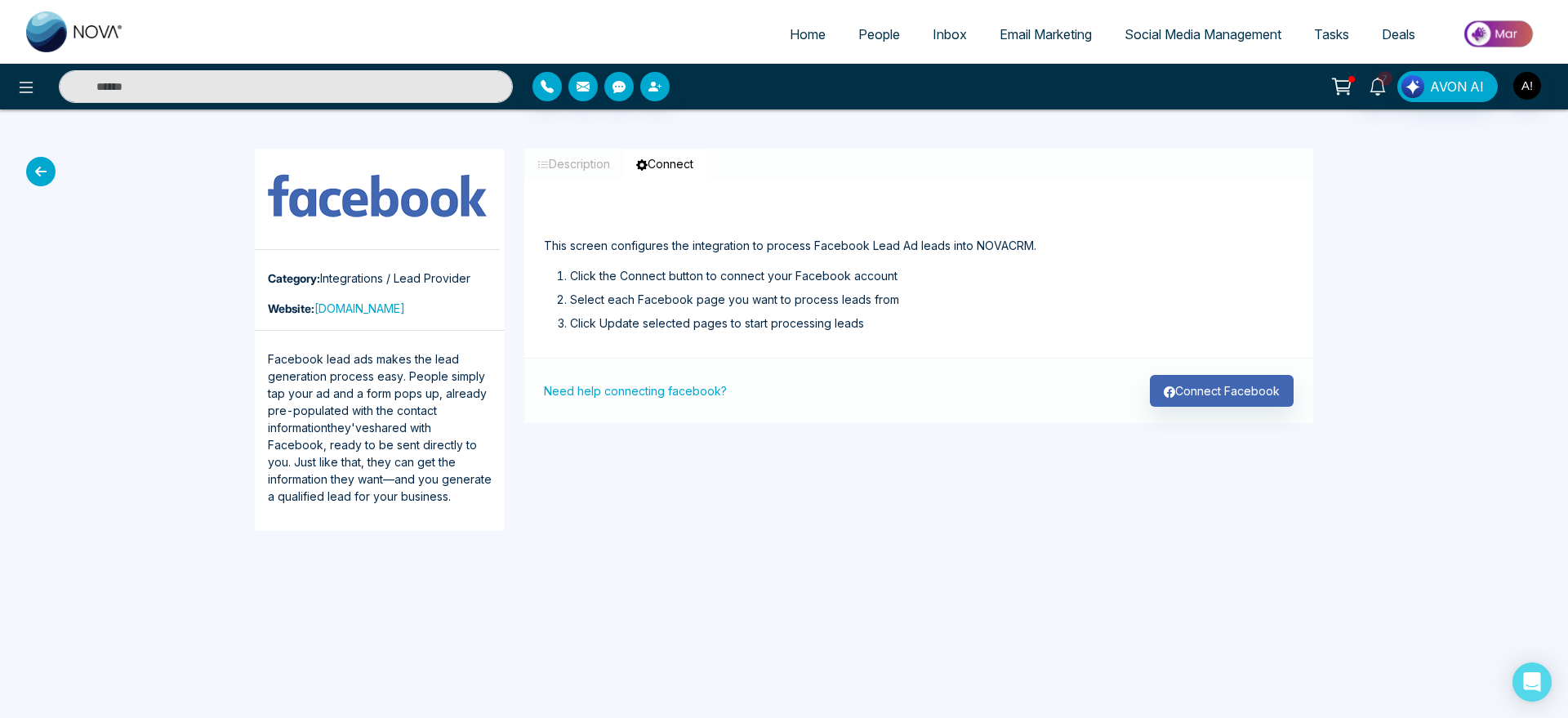
click at [1203, 374] on div "Need help connecting facebook? Connect Facebook" at bounding box center [919, 390] width 789 height 65
click at [1203, 385] on button "Connect Facebook" at bounding box center [1221, 391] width 143 height 32
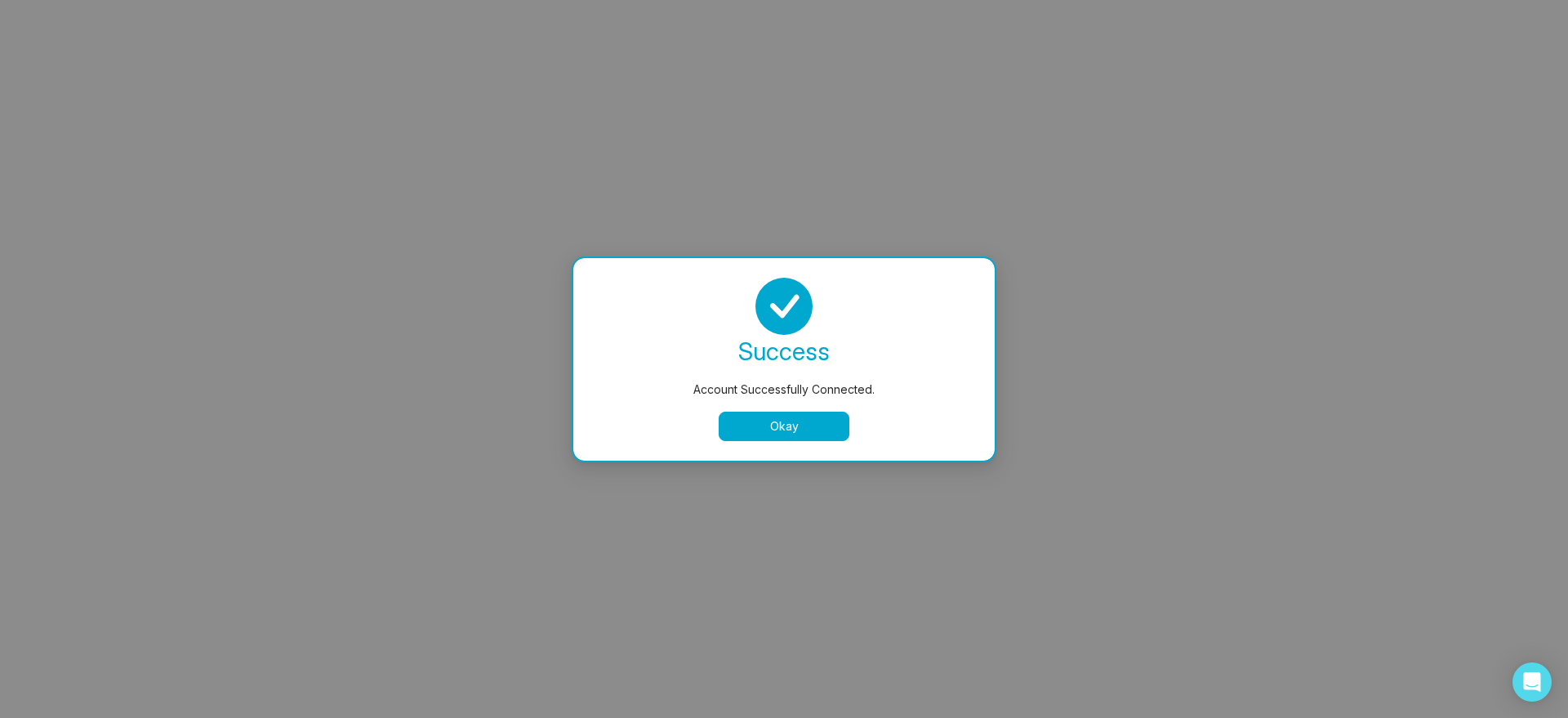
click at [811, 417] on button "Okay" at bounding box center [784, 427] width 130 height 30
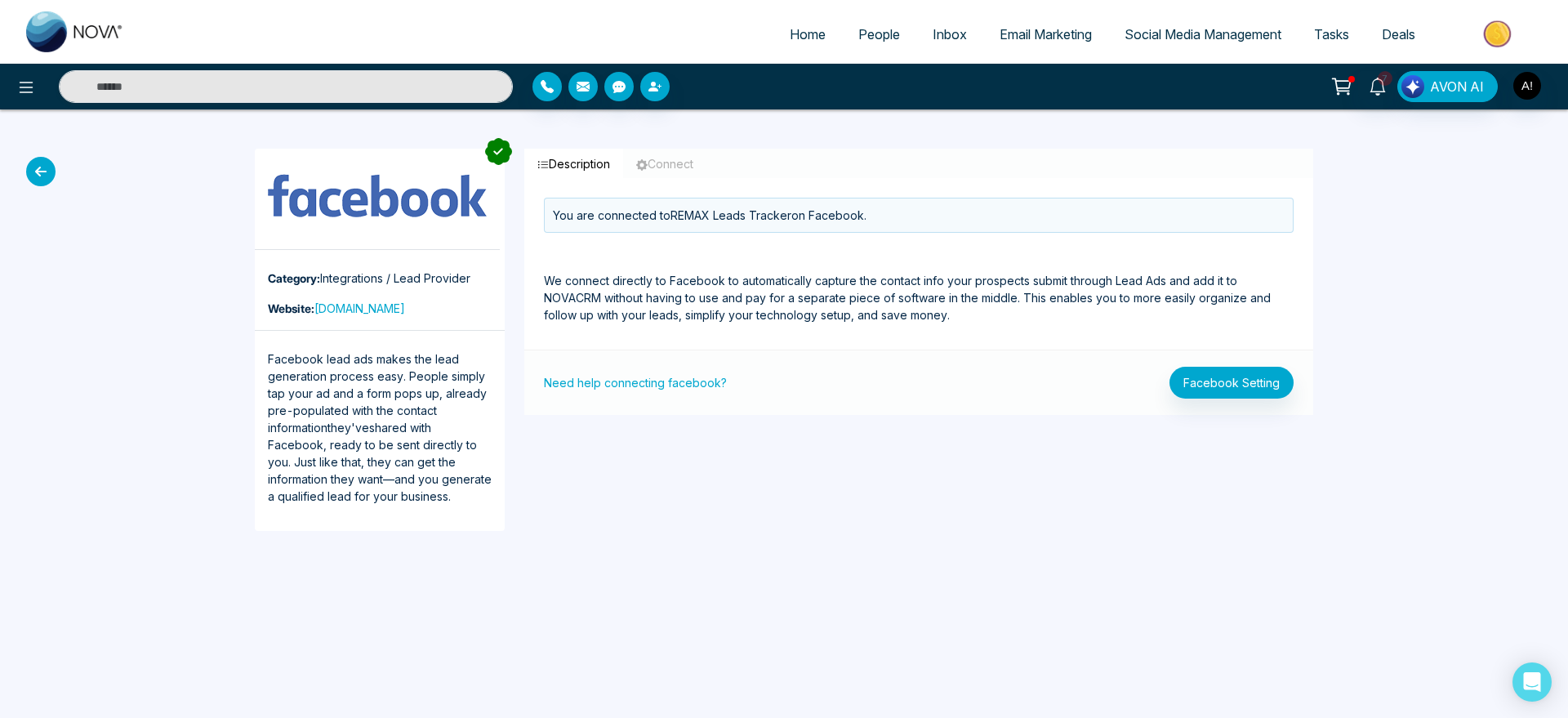
click at [42, 163] on icon at bounding box center [41, 172] width 30 height 30
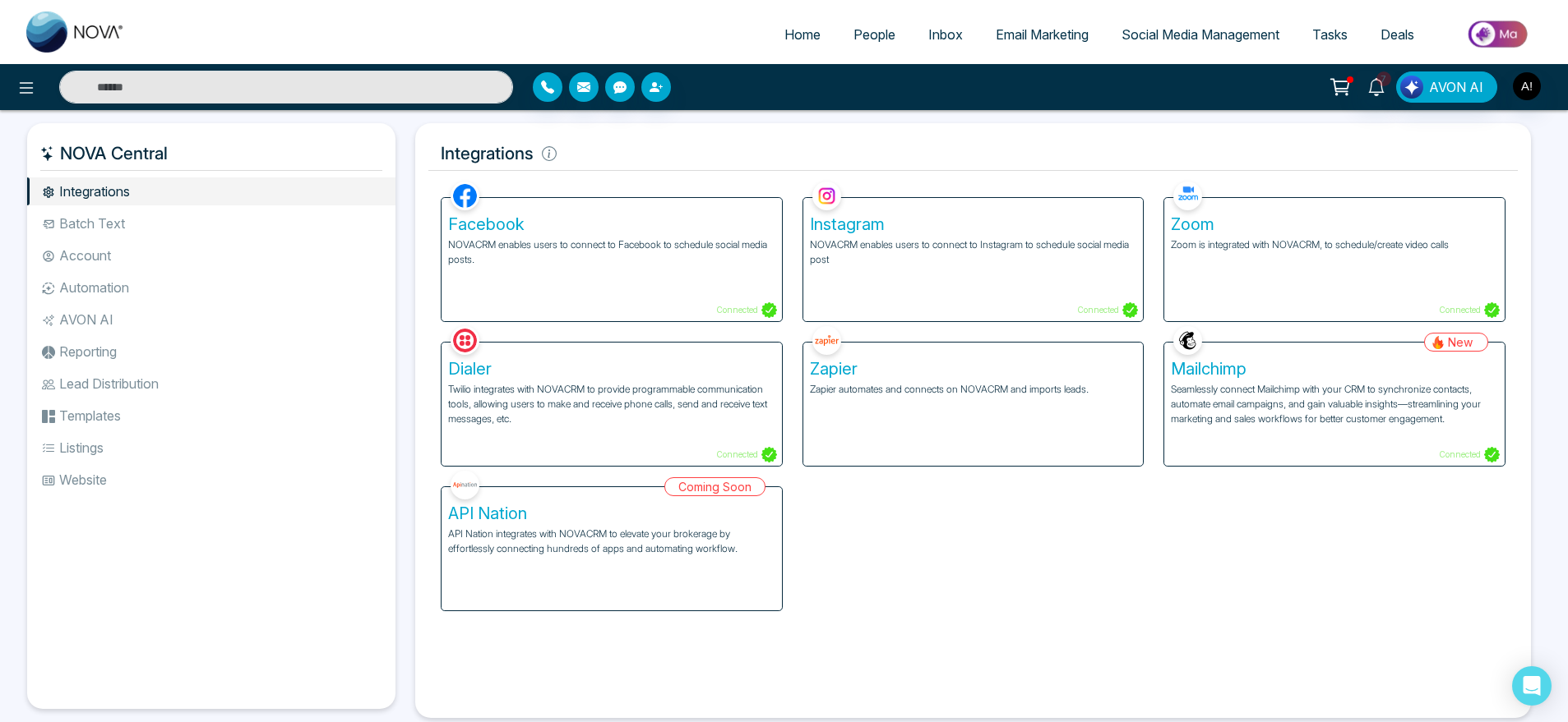
click at [1151, 240] on div "Instagram NOVACRM enables users to connect to Instagram to schedule social medi…" at bounding box center [973, 249] width 362 height 144
click at [1217, 244] on p "Zoom is integrated with NOVACRM, to schedule/create video calls" at bounding box center [1335, 245] width 327 height 15
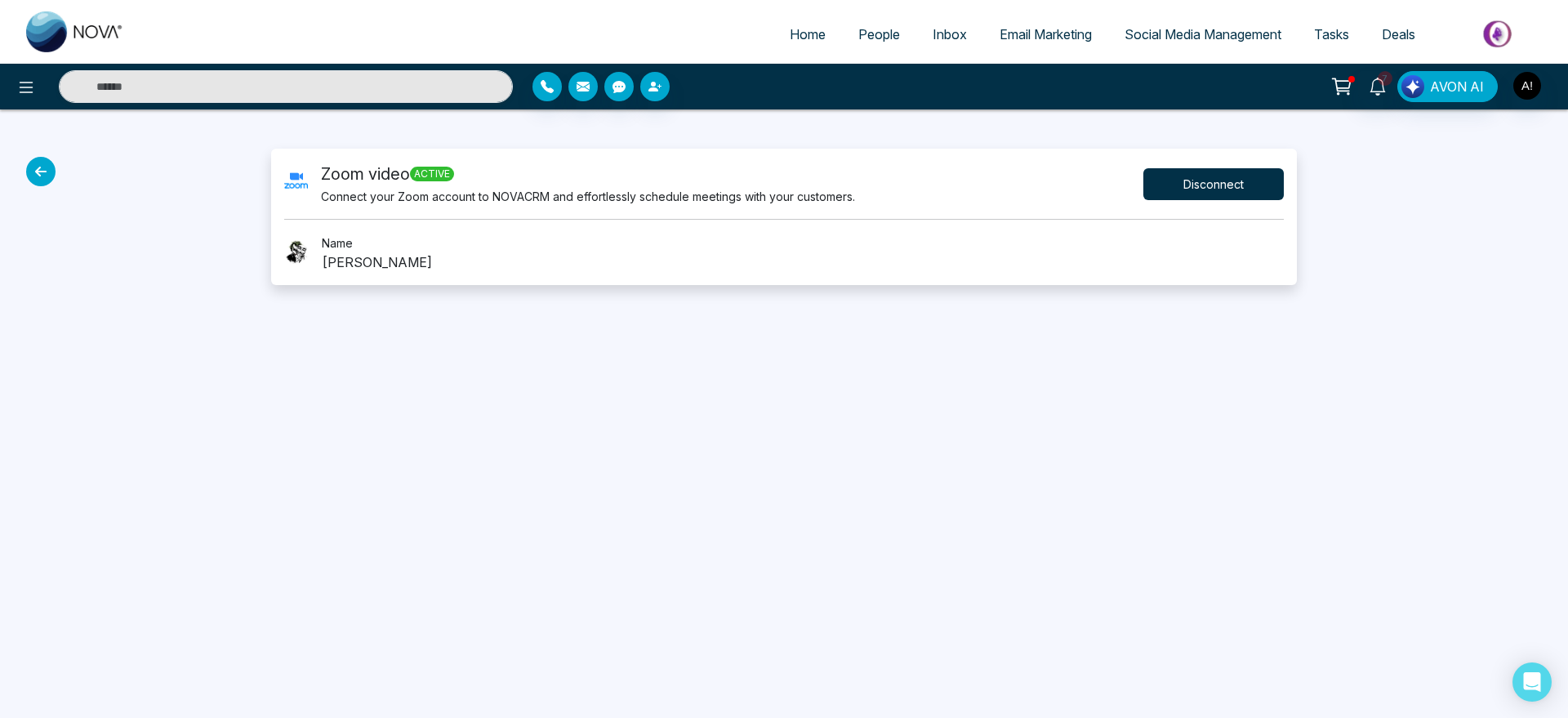
click at [1205, 195] on button "Disconnect" at bounding box center [1214, 184] width 141 height 32
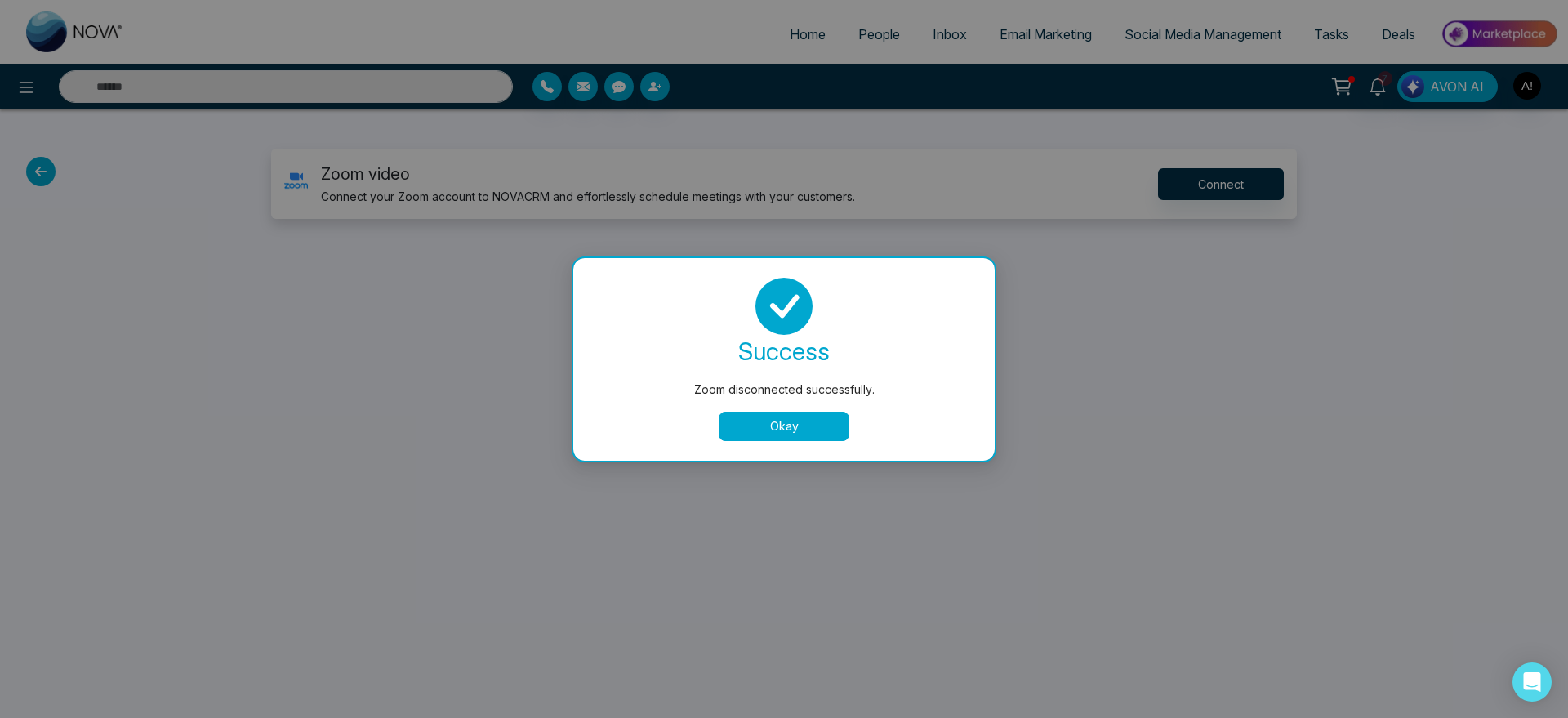
click at [781, 426] on button "Okay" at bounding box center [784, 427] width 130 height 30
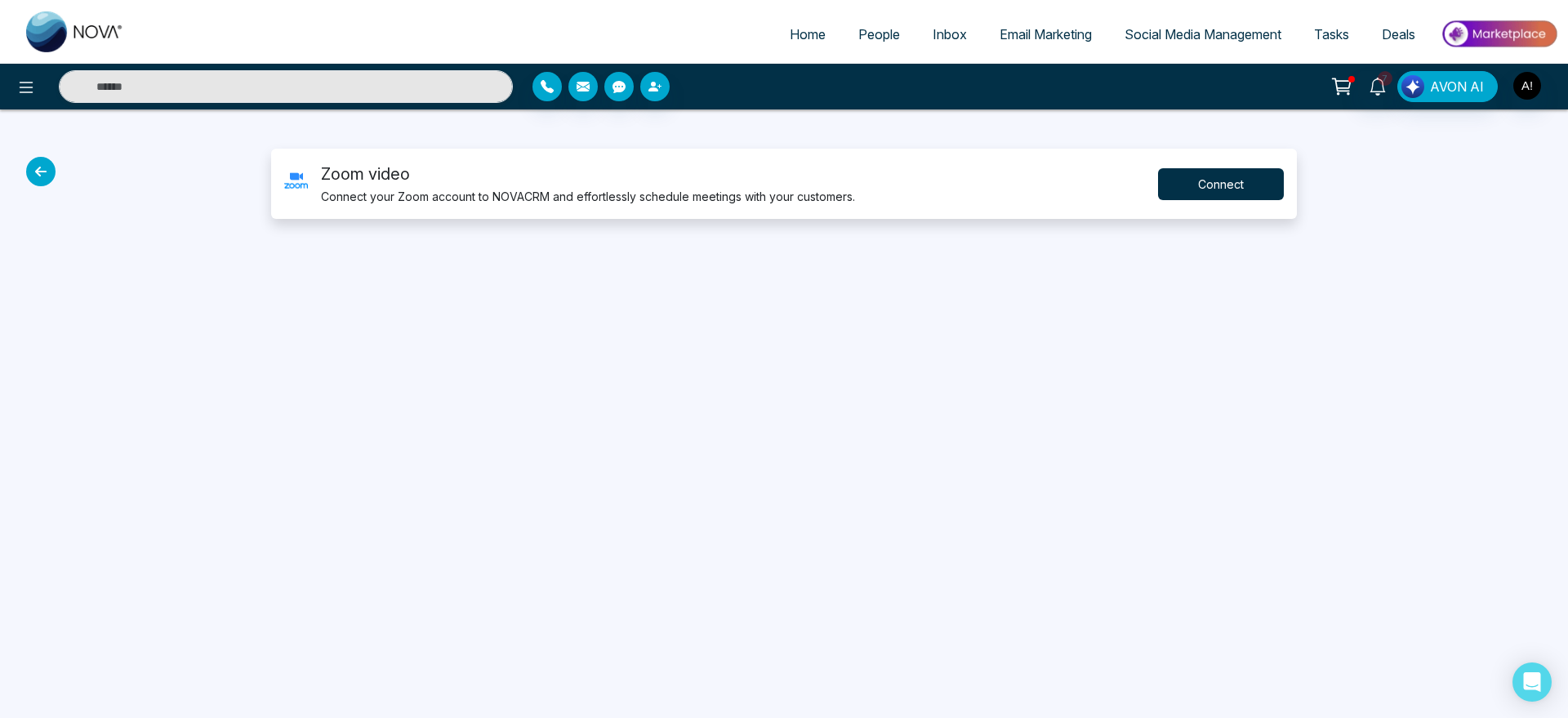
click at [1218, 179] on button "Connect" at bounding box center [1221, 184] width 126 height 32
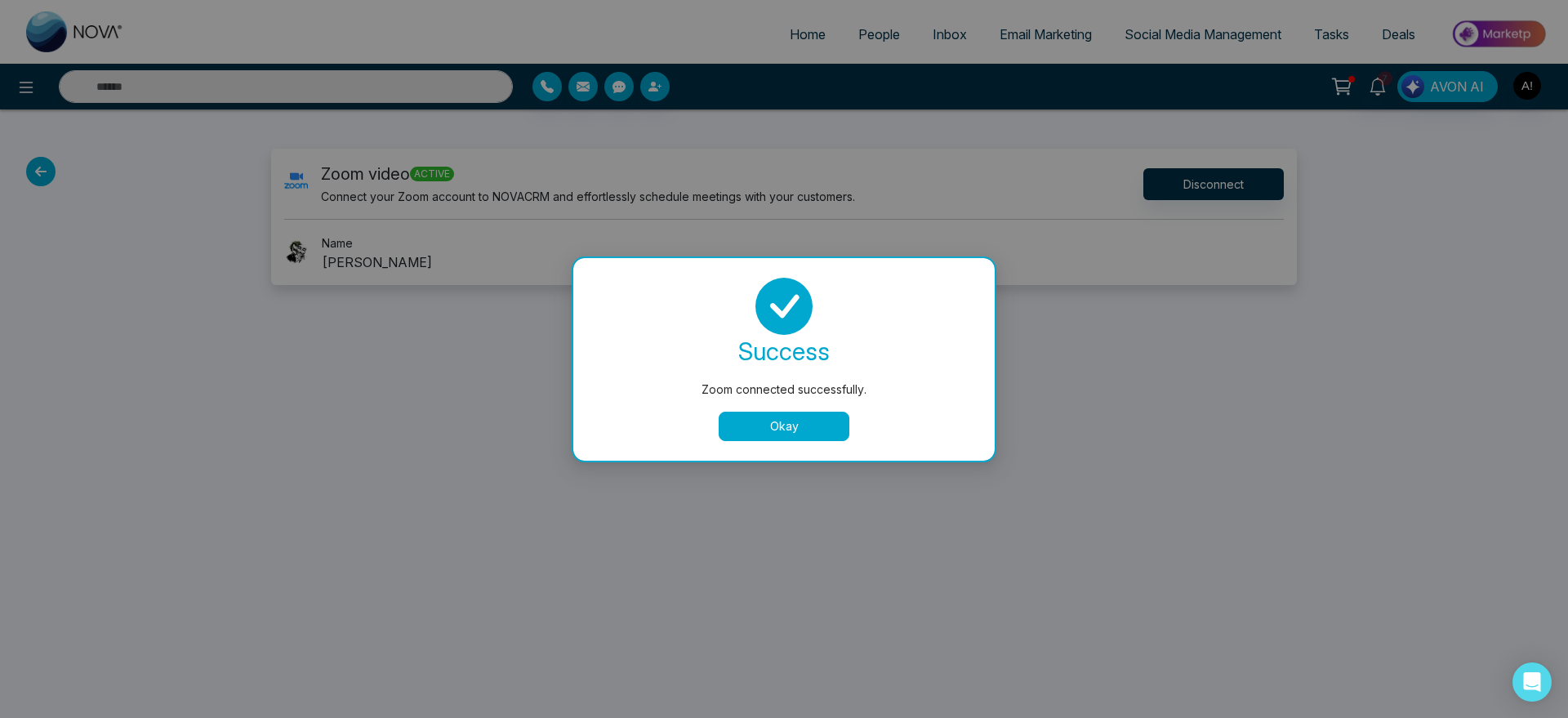
click at [797, 428] on button "Okay" at bounding box center [784, 427] width 130 height 30
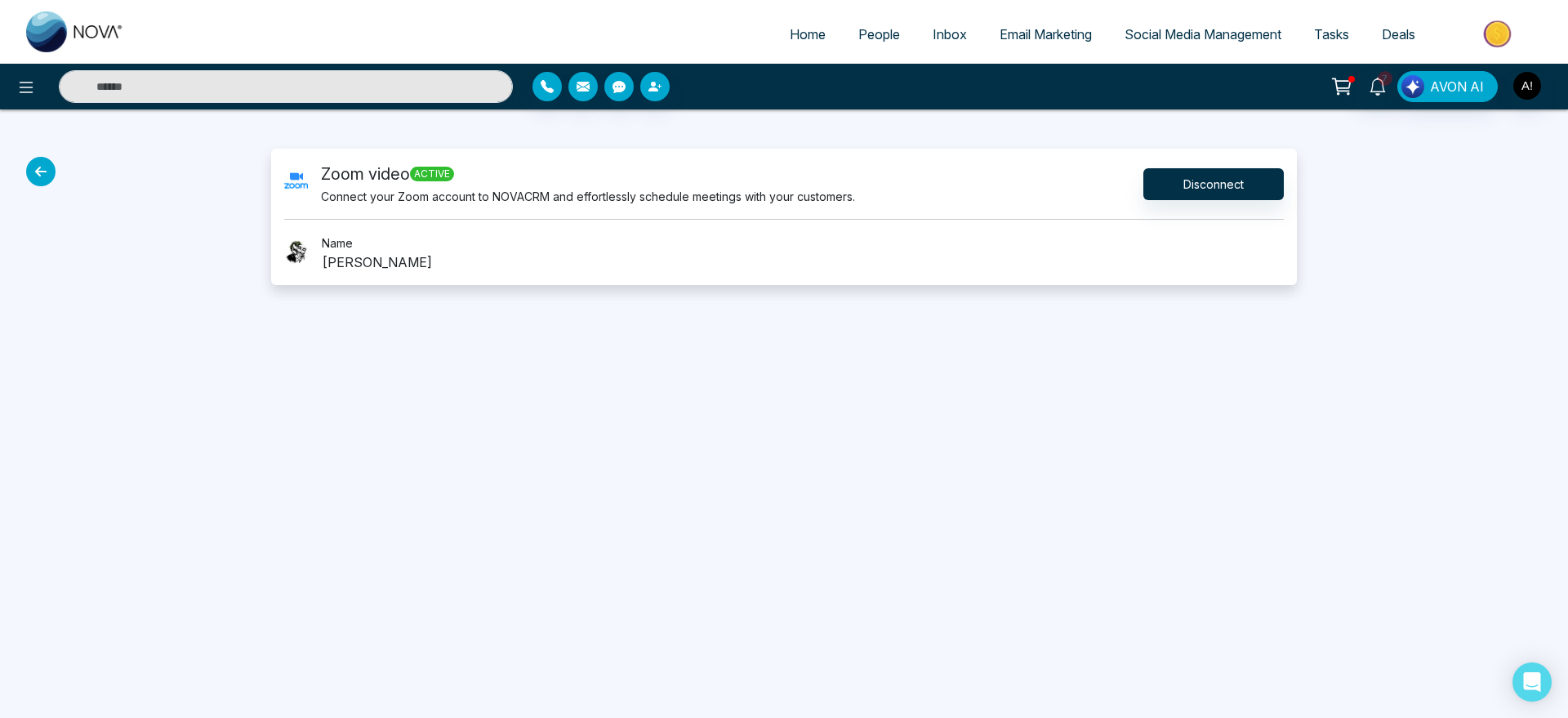
click at [47, 173] on icon at bounding box center [41, 172] width 30 height 30
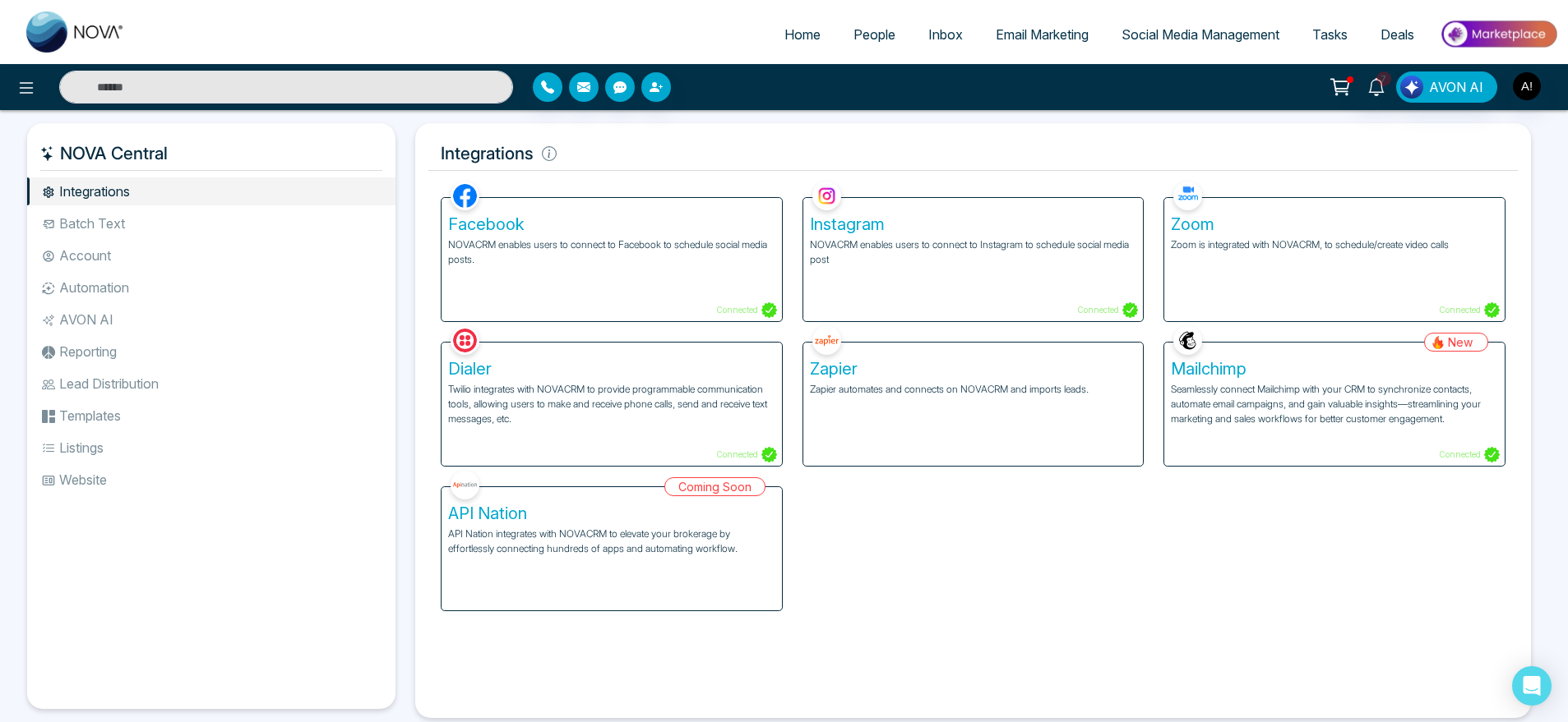
click at [632, 420] on p "Twilio integrates with NOVACRM to provide programmable communication tools, all…" at bounding box center [611, 404] width 327 height 45
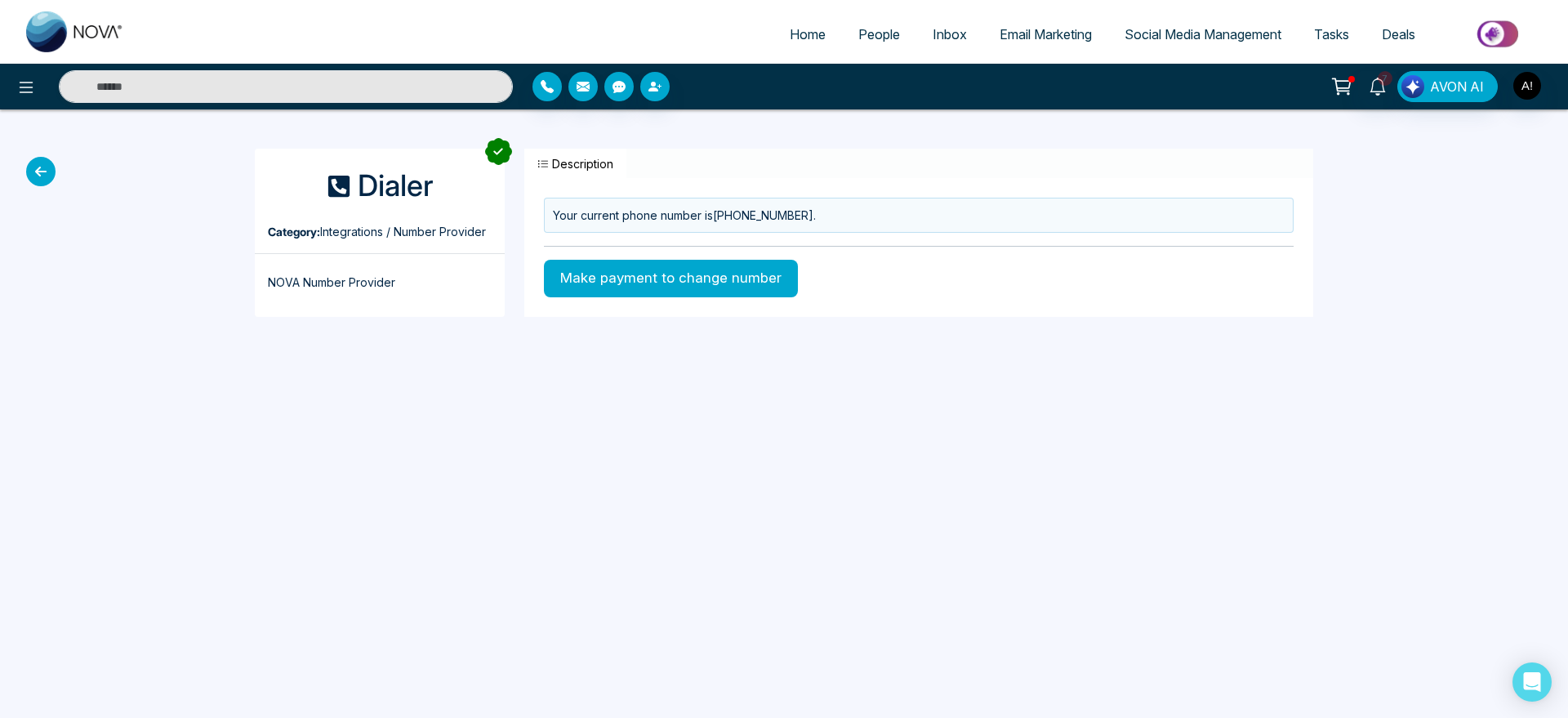
click at [31, 170] on icon at bounding box center [41, 172] width 30 height 30
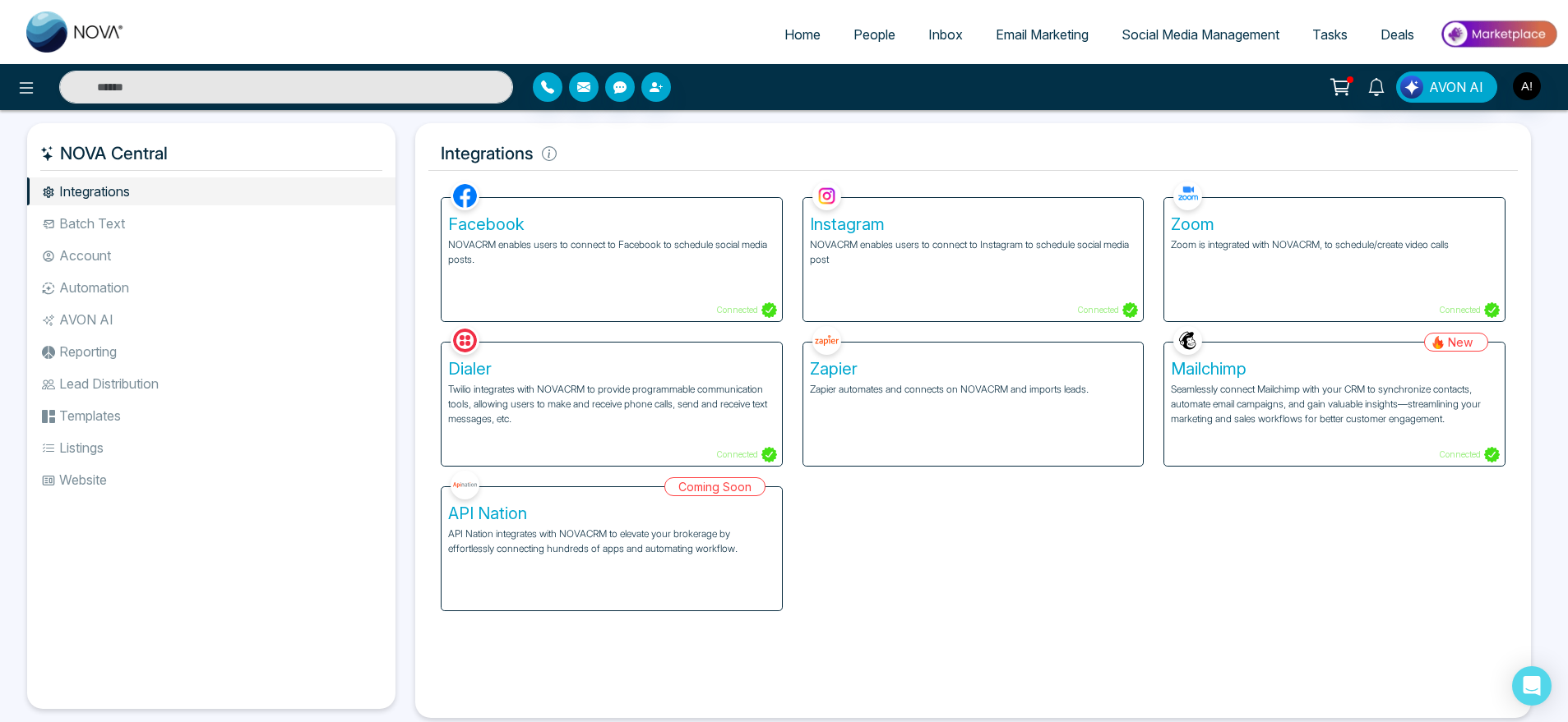
click at [1384, 406] on p "Seamlessly connect Mailchimp with your CRM to synchronize contacts, automate em…" at bounding box center [1335, 404] width 327 height 45
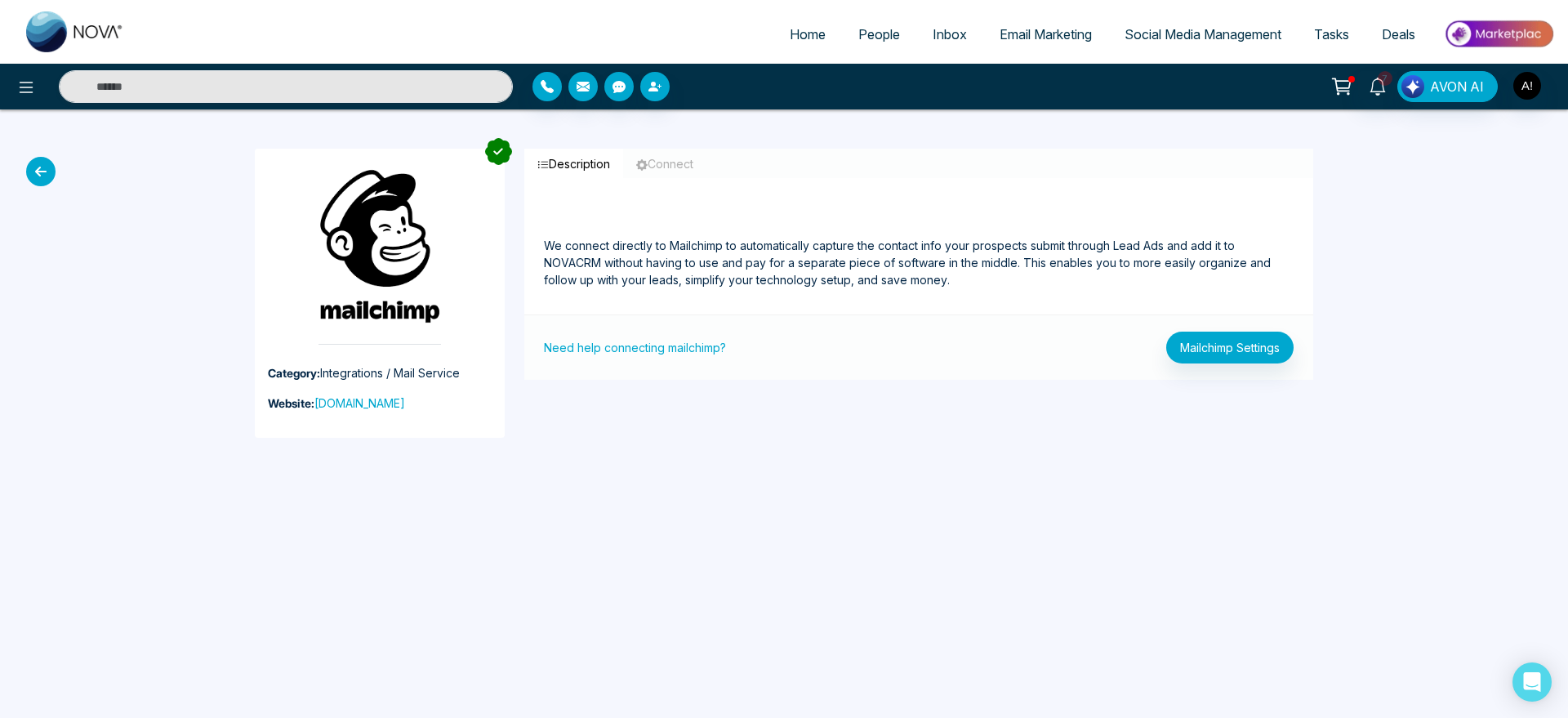
click at [32, 176] on icon at bounding box center [41, 172] width 30 height 30
click at [1212, 334] on button "Mailchimp Settings" at bounding box center [1230, 348] width 128 height 32
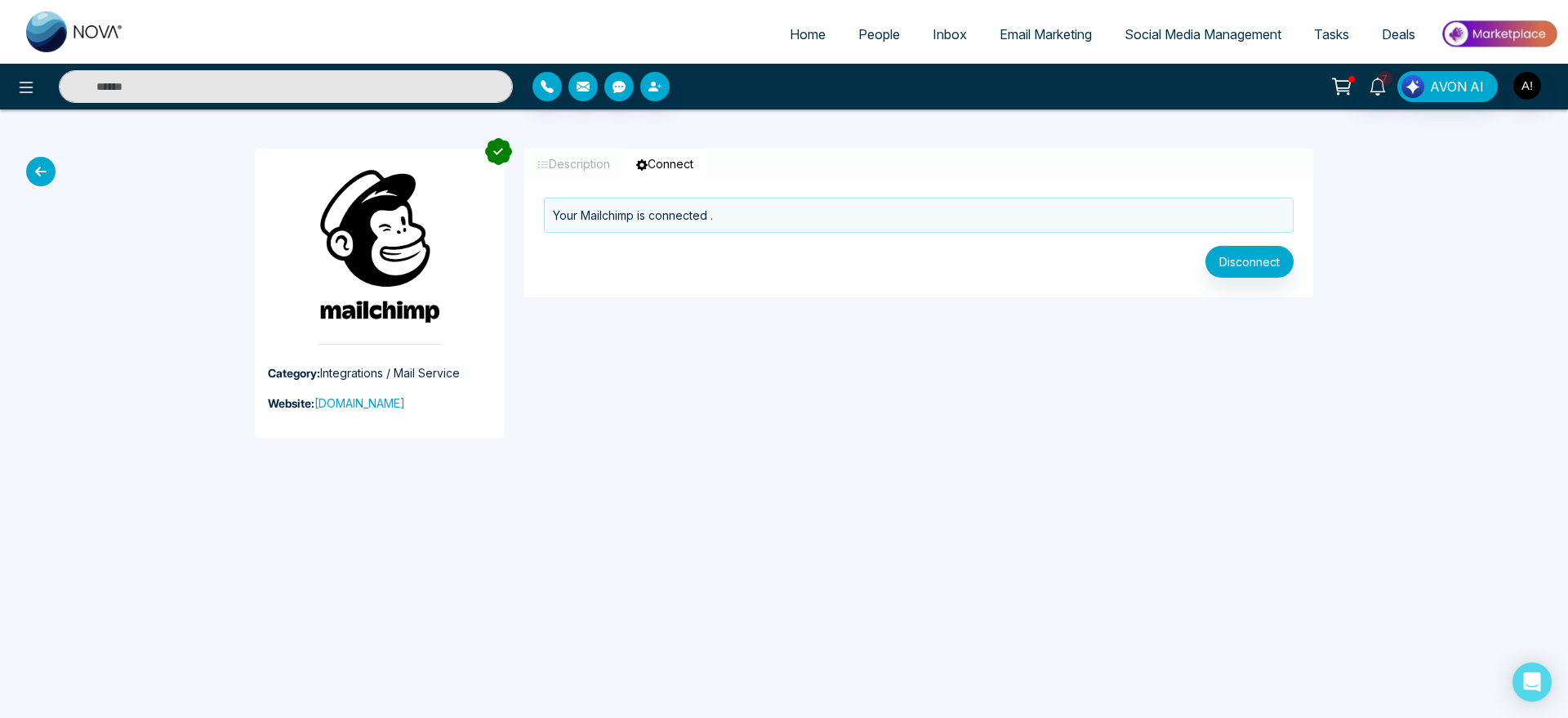
click at [51, 176] on icon at bounding box center [41, 172] width 30 height 30
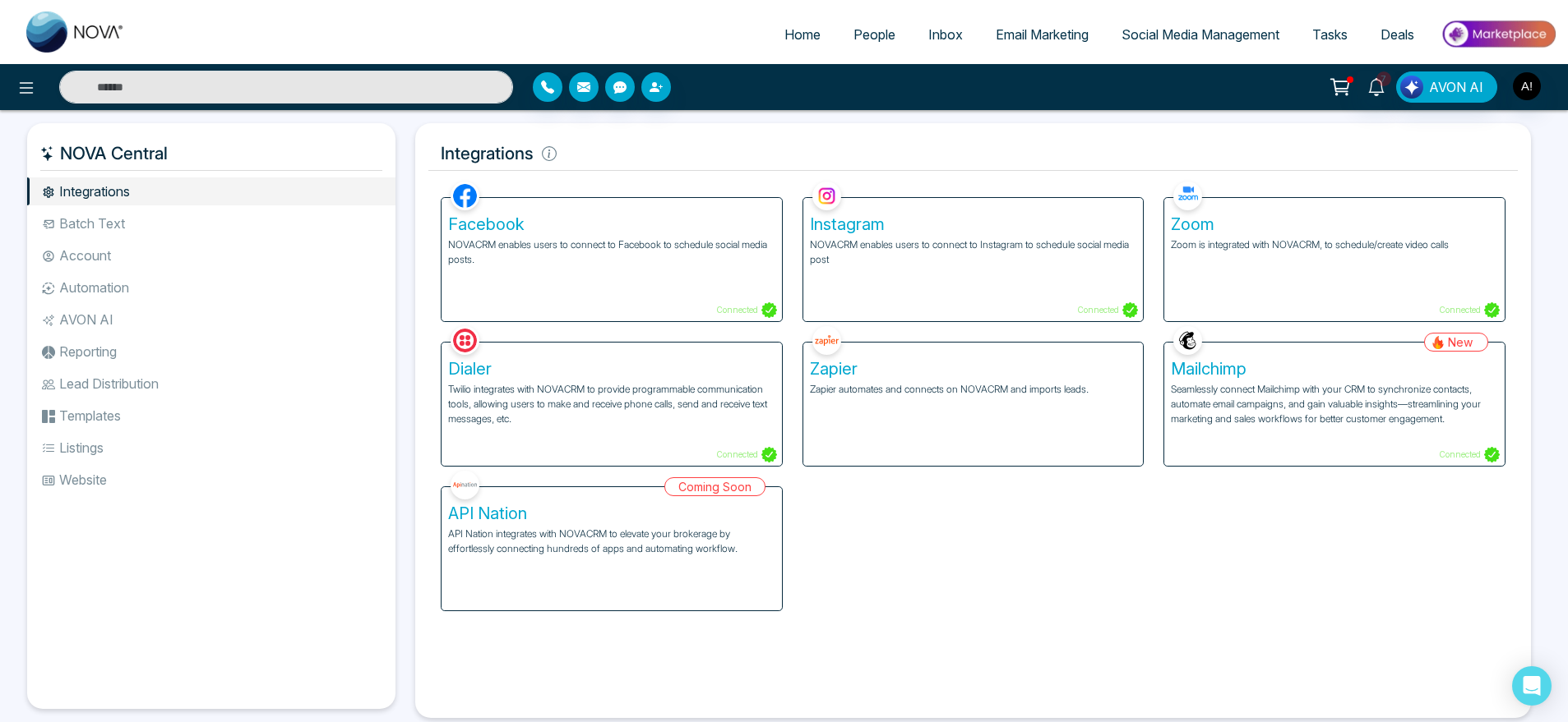
click at [199, 225] on li "Batch Text" at bounding box center [211, 224] width 368 height 28
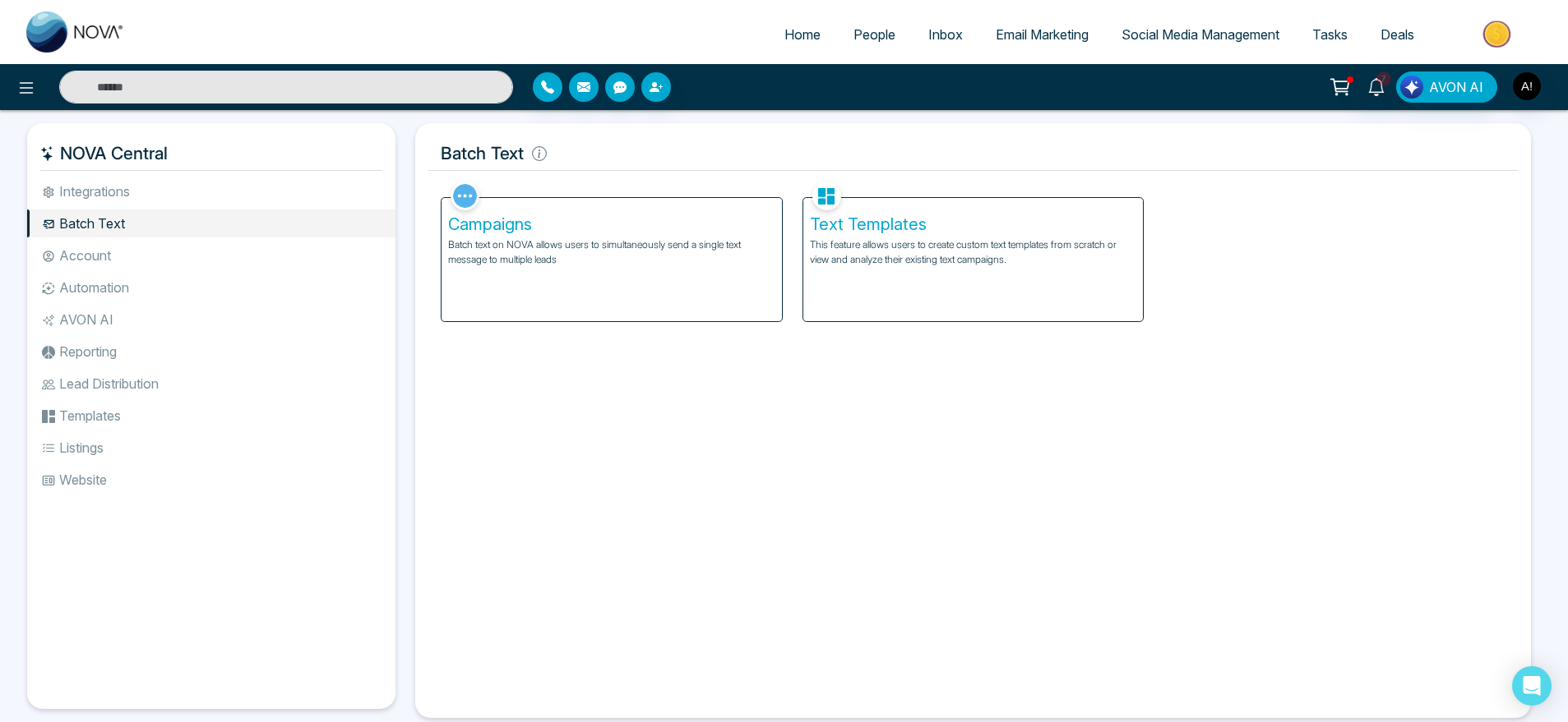
click at [893, 261] on p "This feature allows users to create custom text templates from scratch or view …" at bounding box center [973, 253] width 327 height 30
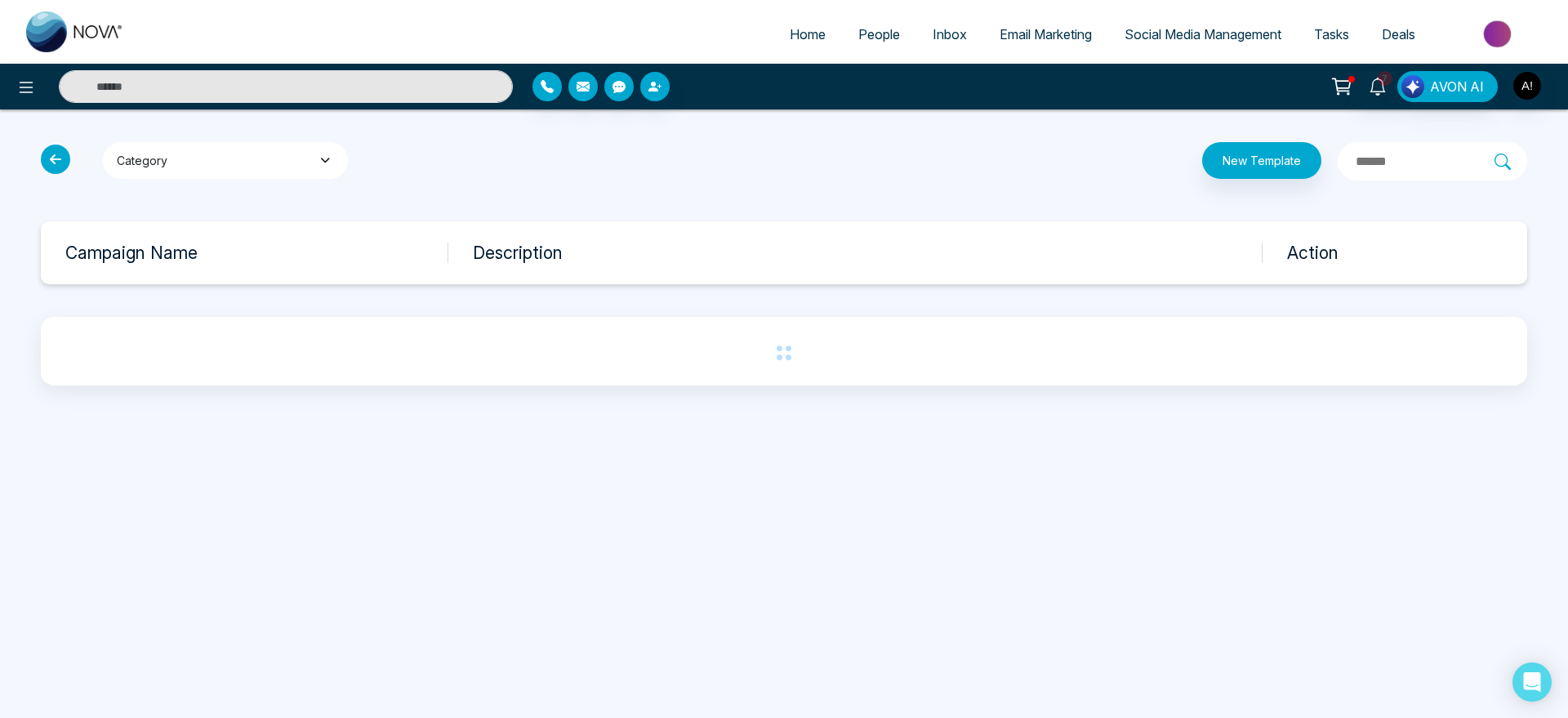
click at [249, 159] on button "Category" at bounding box center [225, 161] width 245 height 37
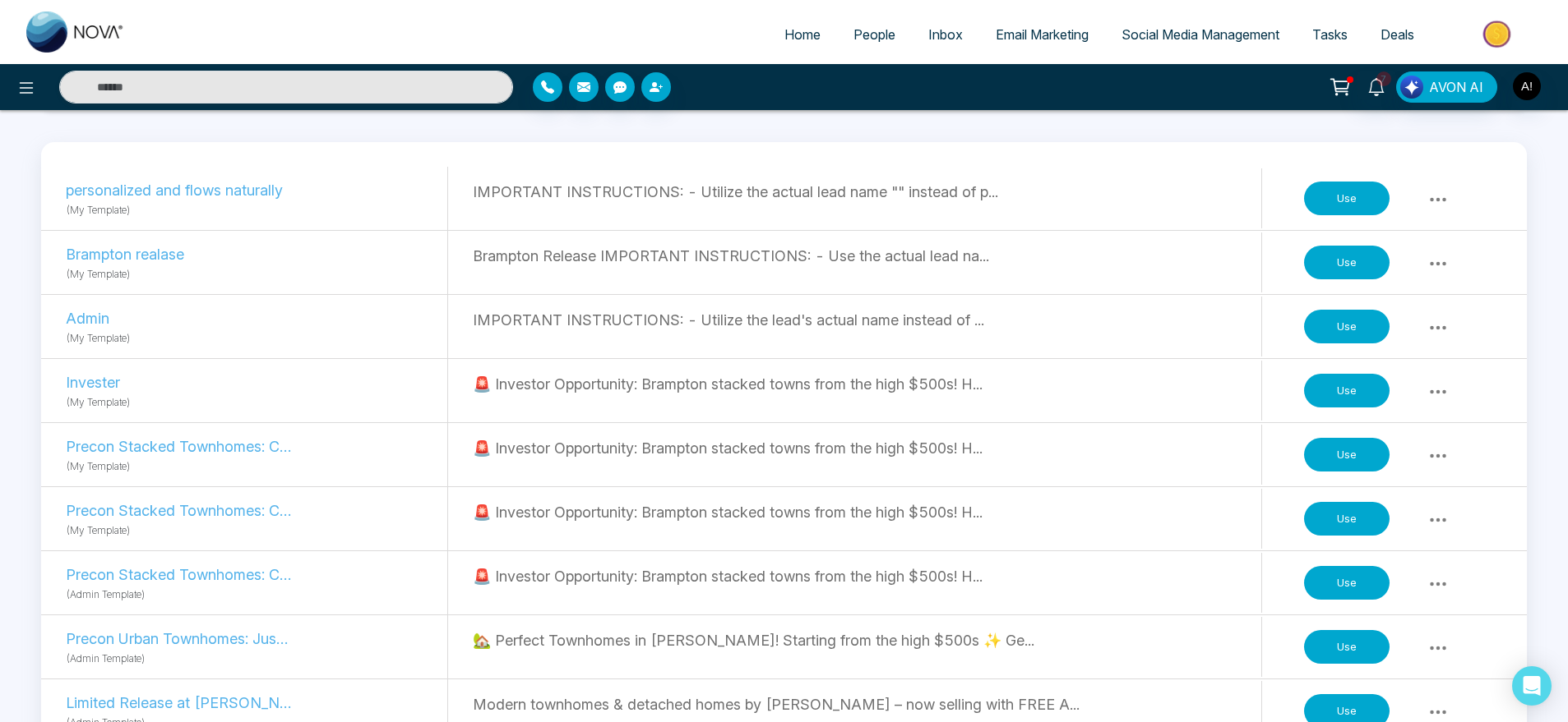
scroll to position [190, 0]
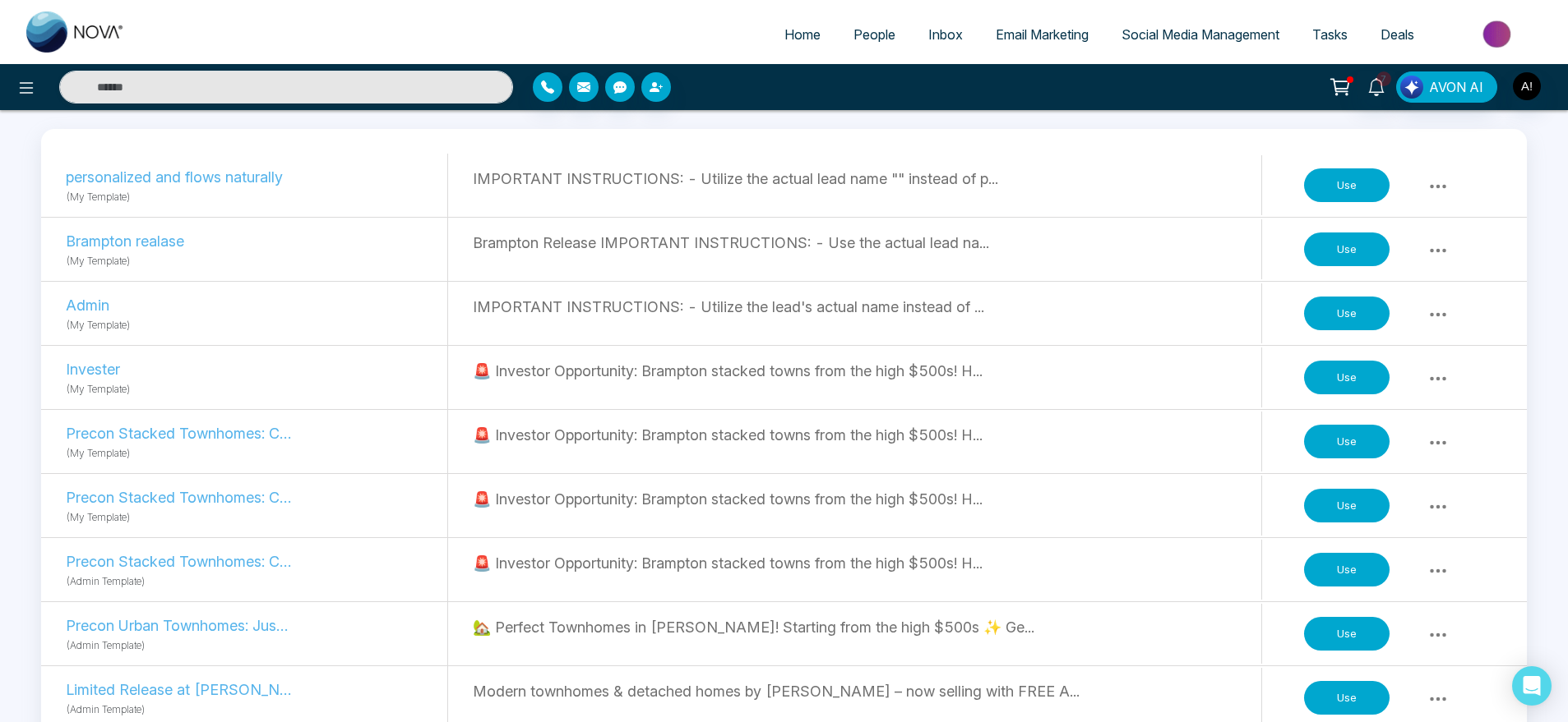
click at [1340, 445] on button "Use" at bounding box center [1347, 441] width 86 height 34
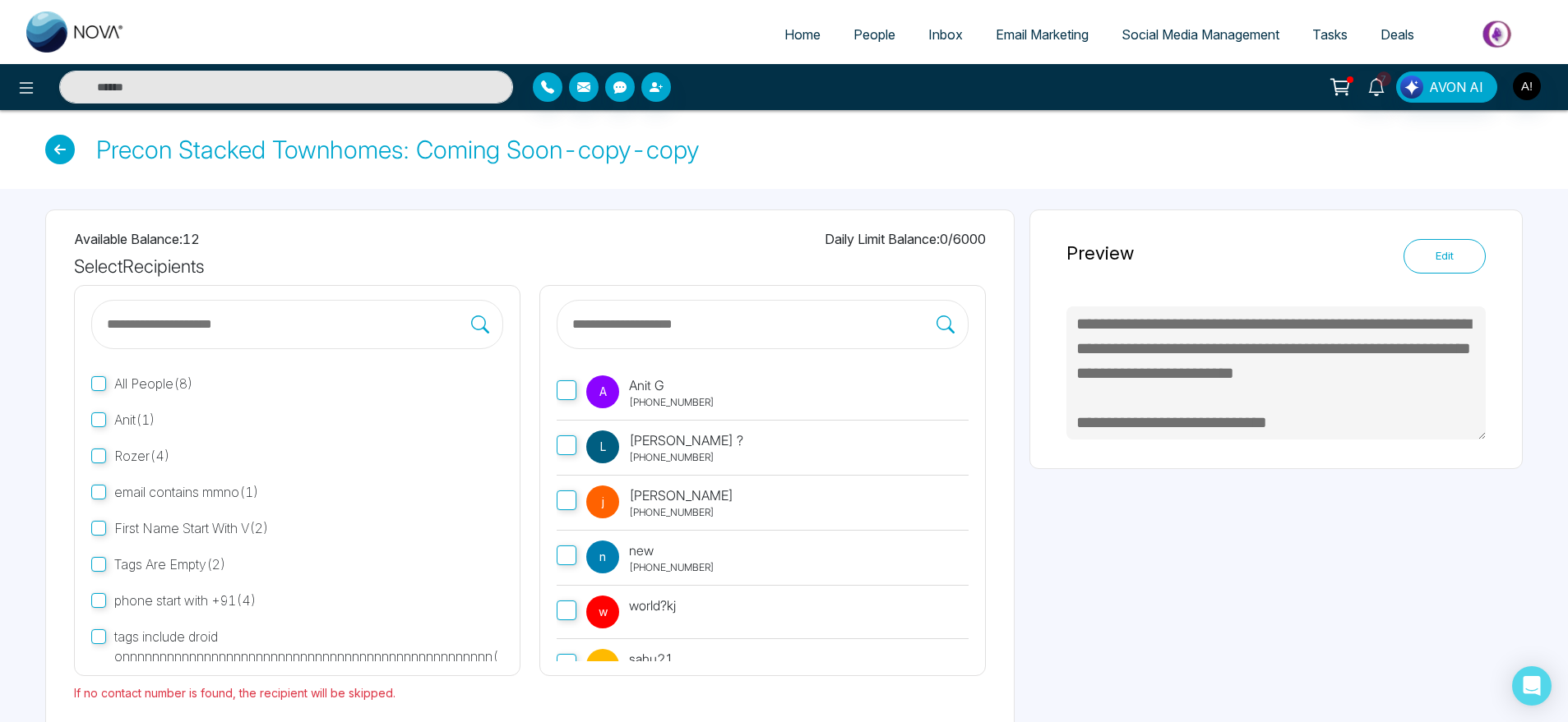
click at [696, 402] on p "[PHONE_NUMBER]" at bounding box center [672, 402] width 86 height 15
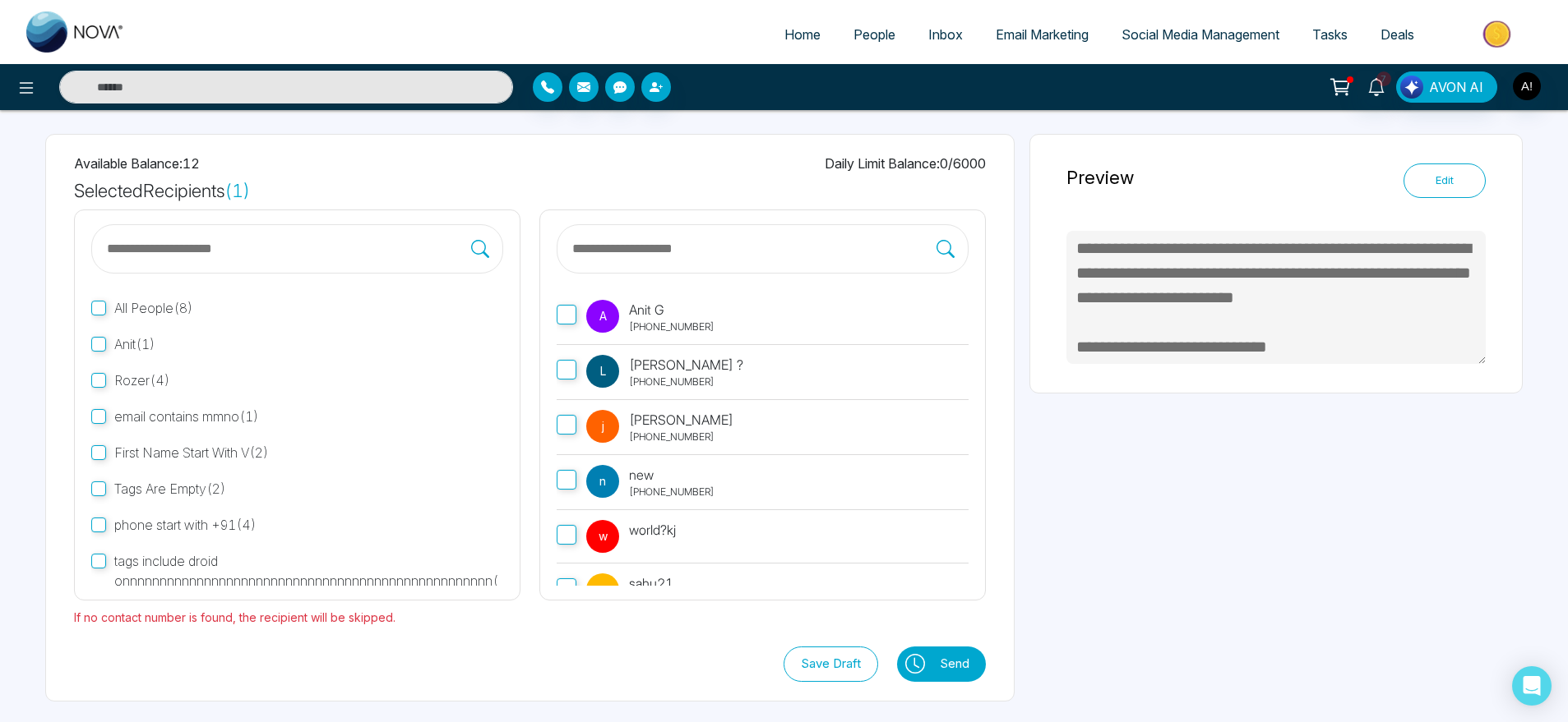
scroll to position [75, 0]
click at [908, 667] on icon at bounding box center [915, 664] width 20 height 20
type textarea "**********"
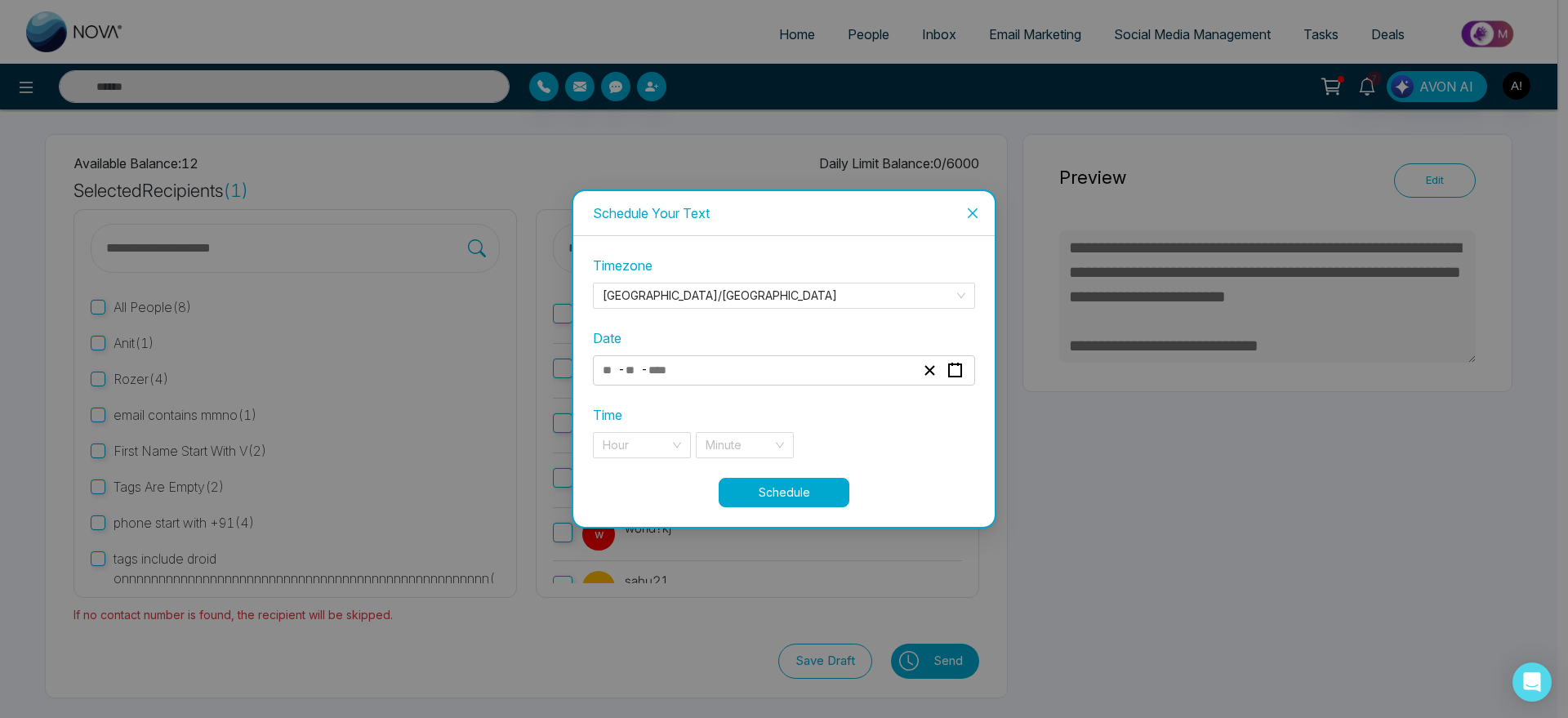
click at [773, 372] on div "- -" at bounding box center [758, 370] width 317 height 22
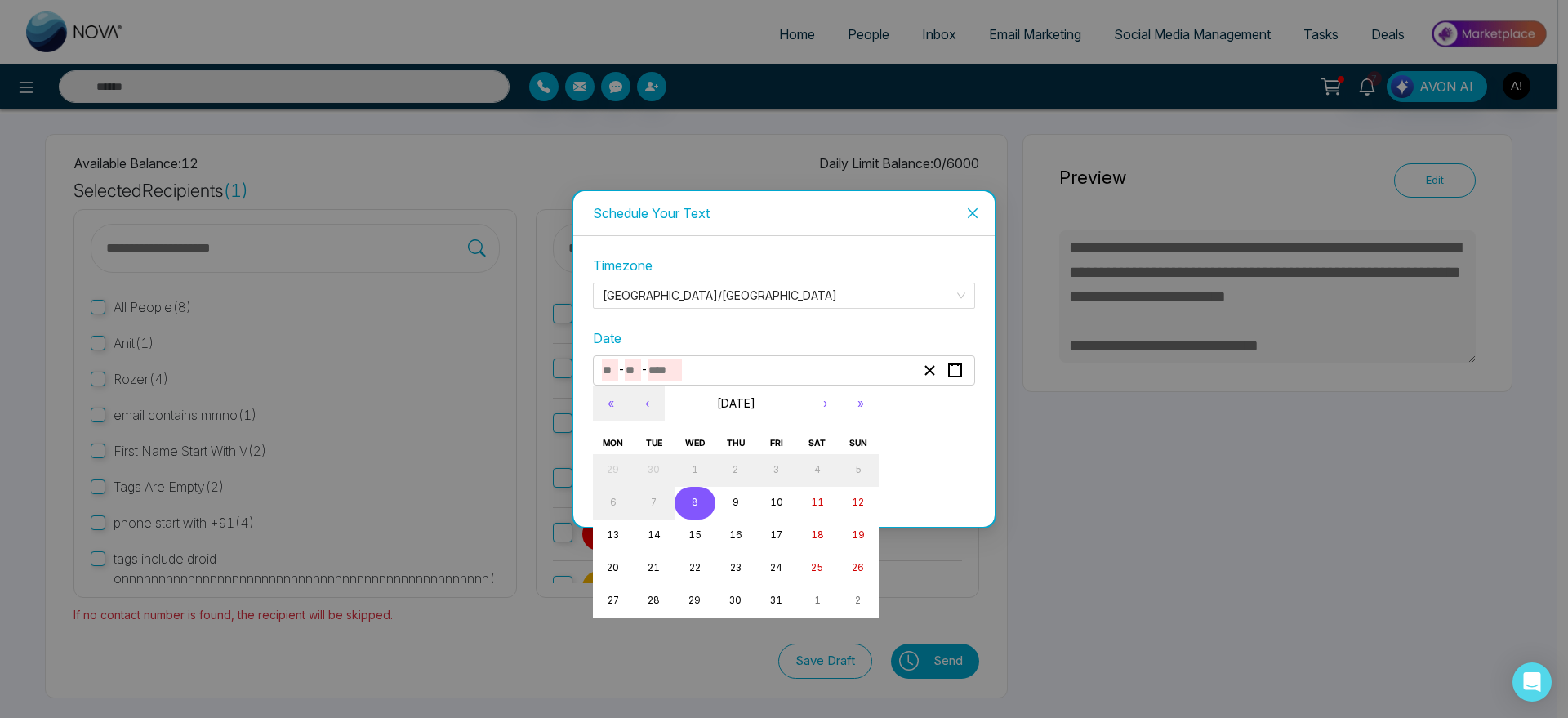
click at [700, 502] on button "8" at bounding box center [695, 503] width 41 height 33
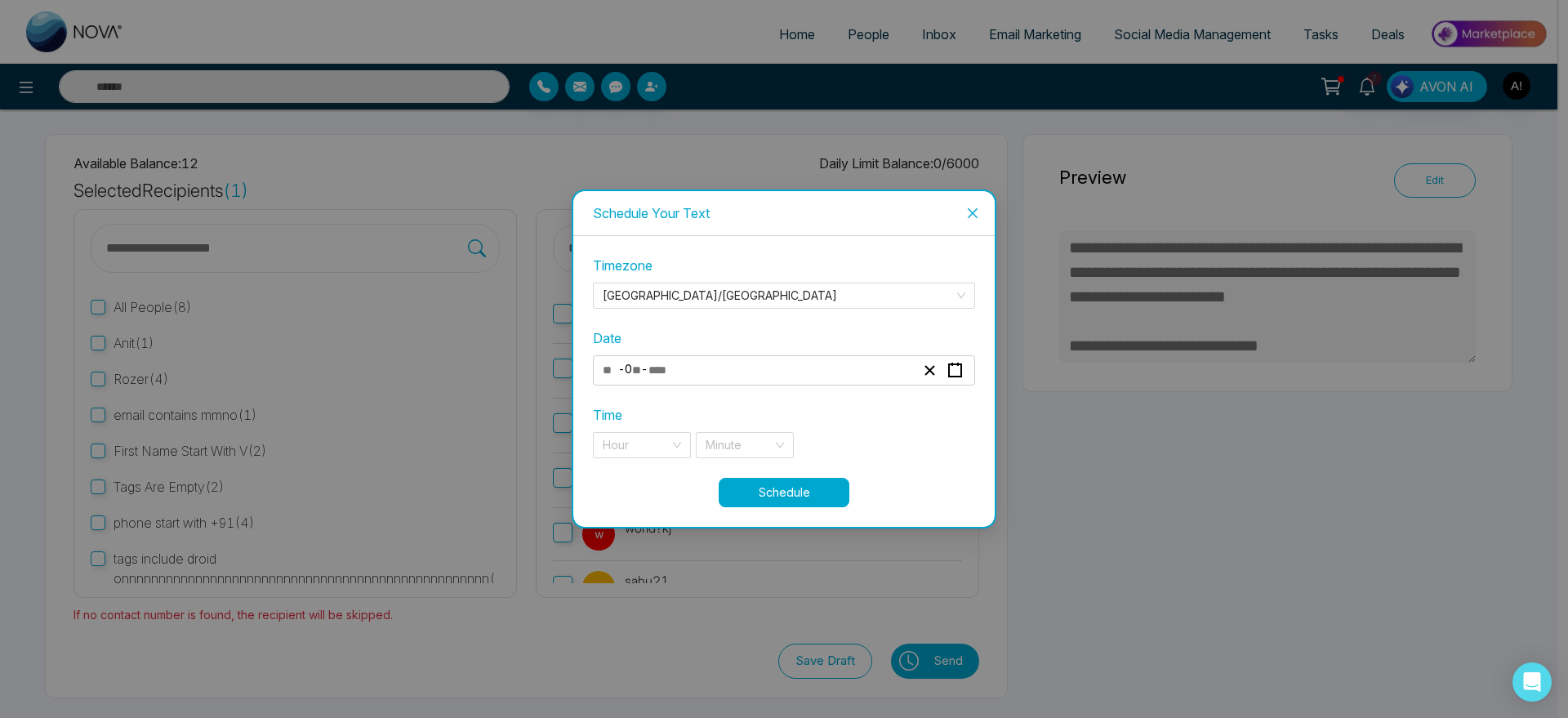
type input "**"
type input "*"
type input "****"
click at [645, 436] on input "search" at bounding box center [636, 445] width 67 height 24
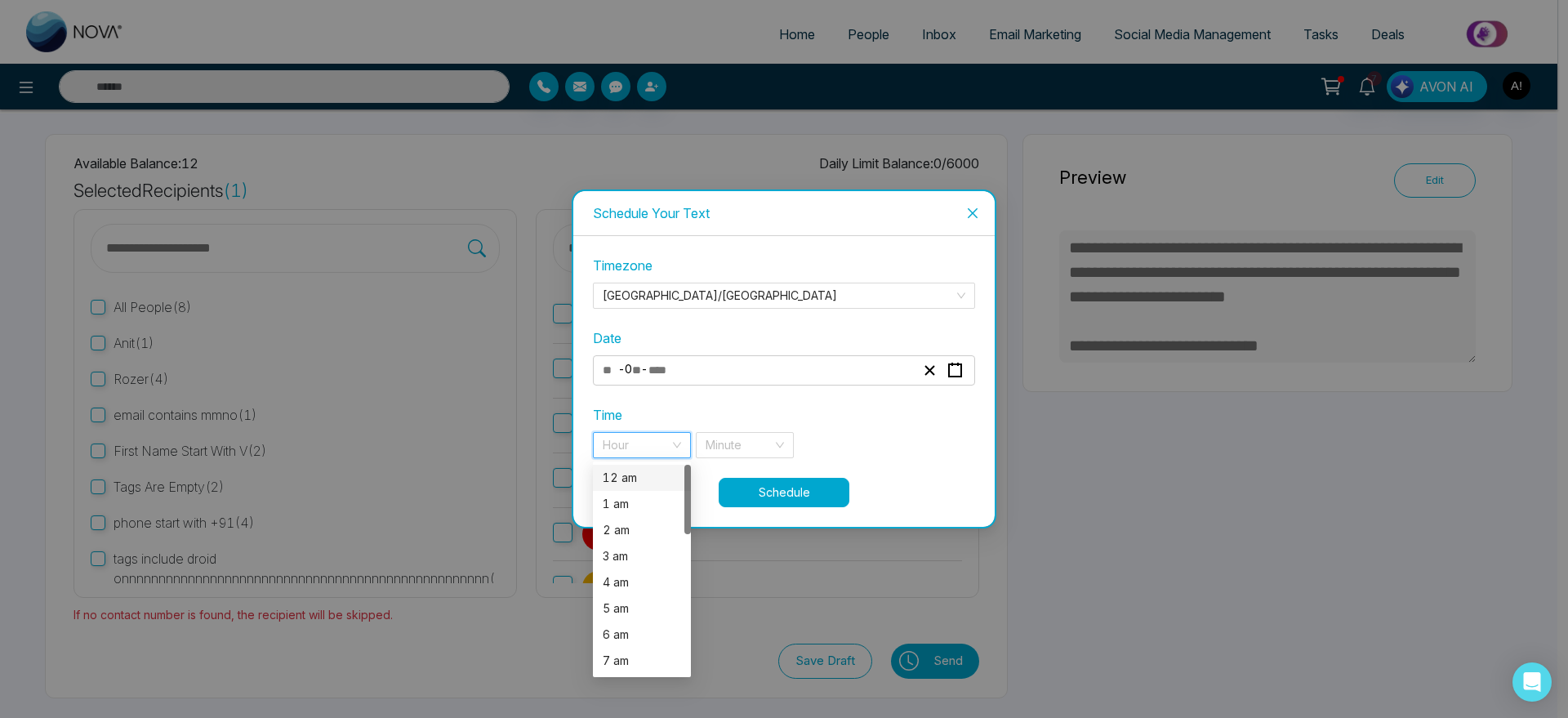
click at [645, 478] on div "12 am" at bounding box center [642, 478] width 78 height 18
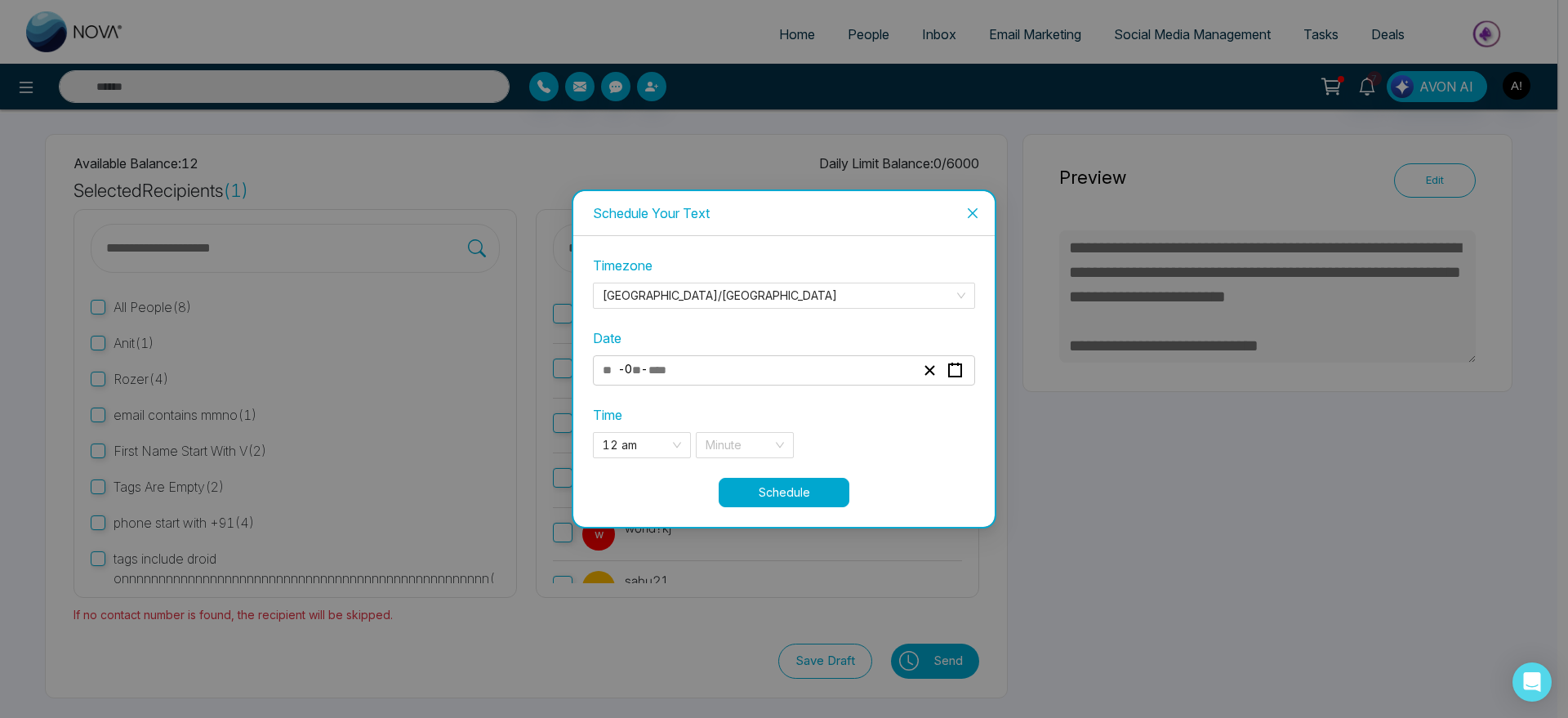
click at [758, 464] on div "**********" at bounding box center [784, 367] width 382 height 223
click at [775, 442] on div "Minute" at bounding box center [744, 445] width 98 height 26
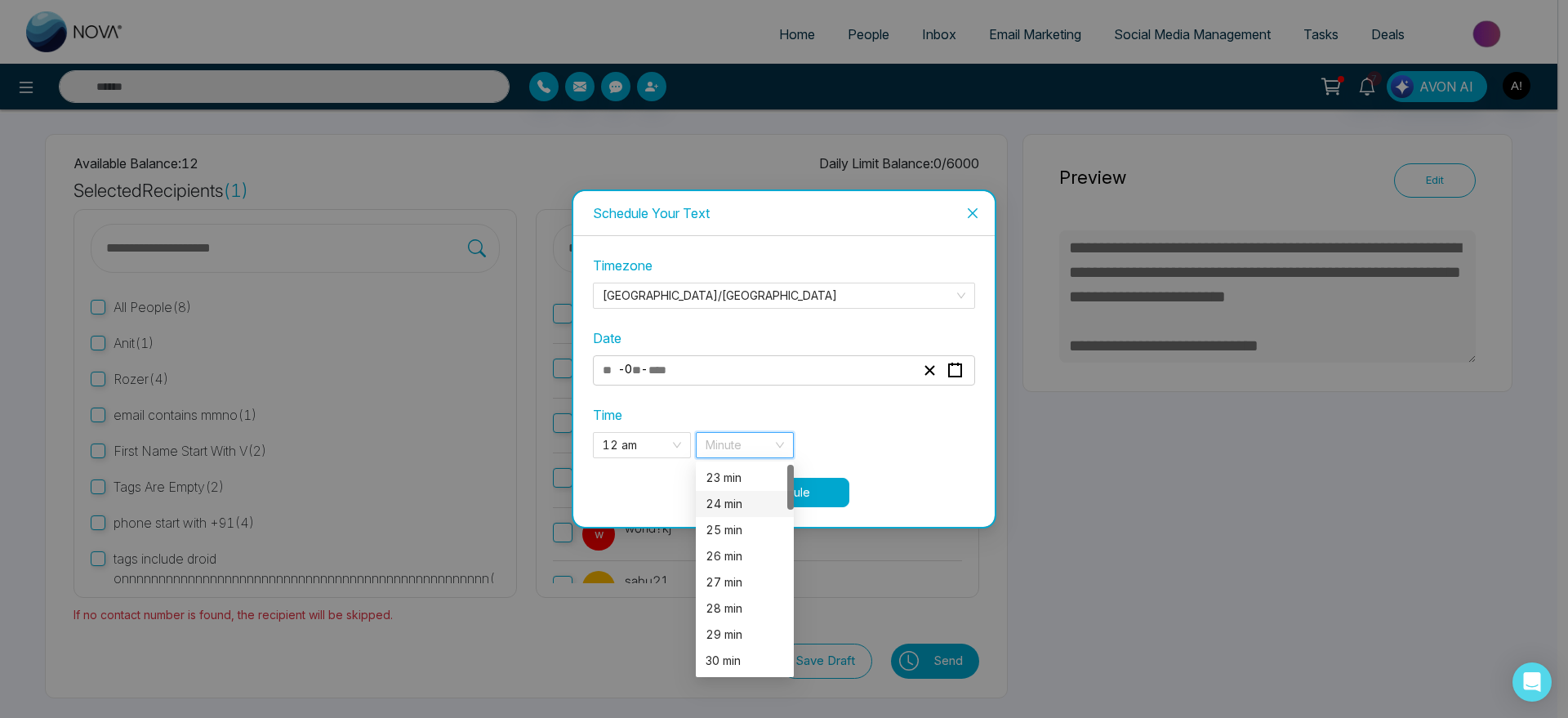
click at [715, 492] on div "24 min" at bounding box center [744, 504] width 98 height 26
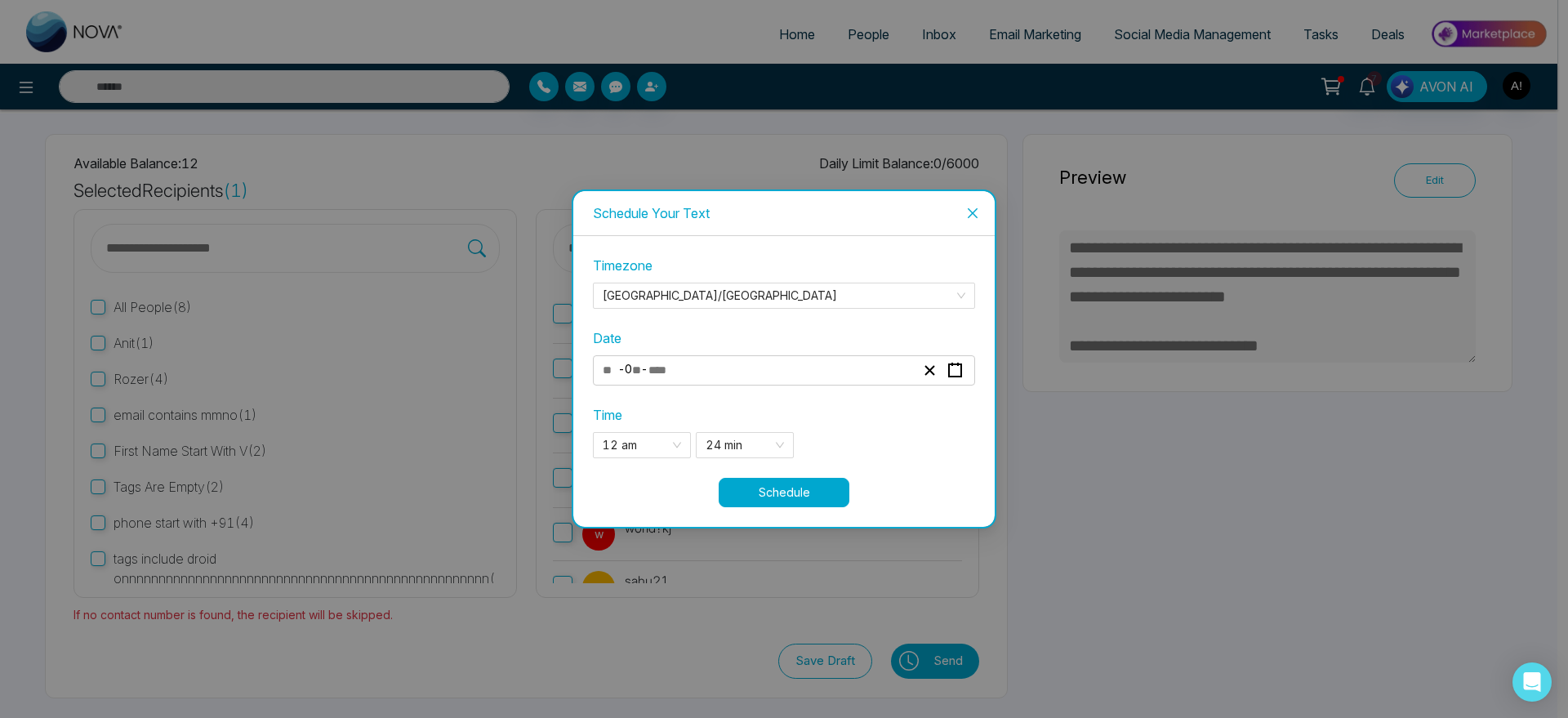
click at [787, 484] on button "Schedule" at bounding box center [784, 493] width 130 height 30
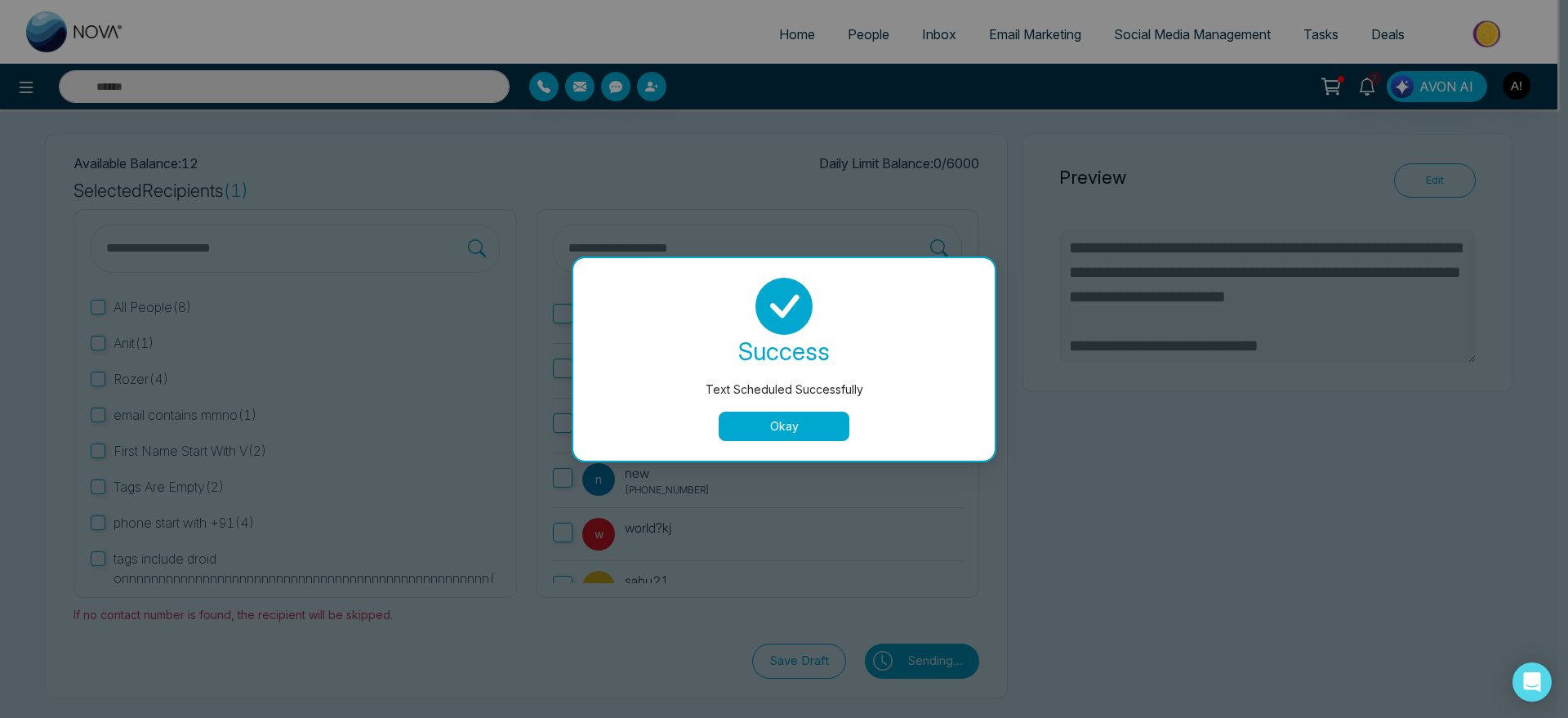
click at [758, 422] on button "Okay" at bounding box center [784, 427] width 130 height 30
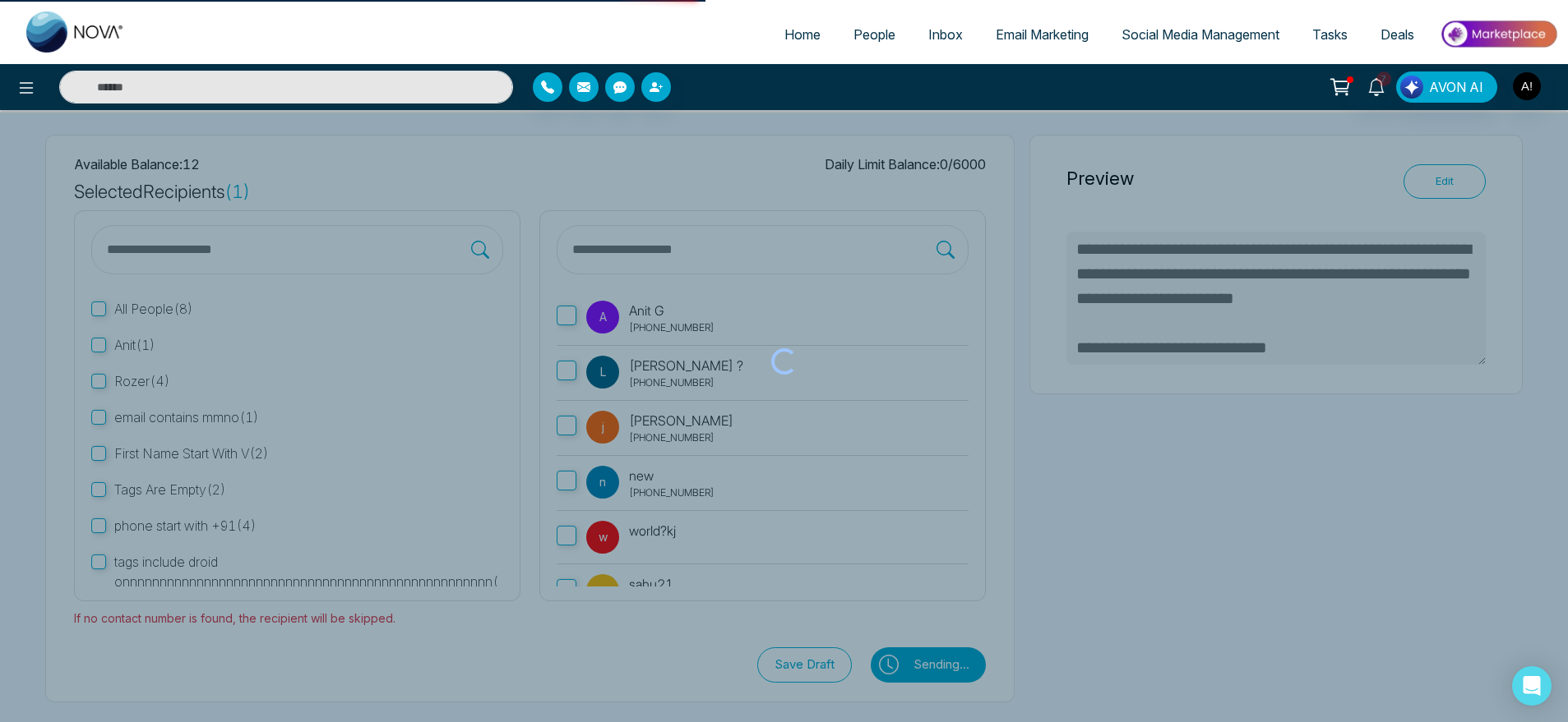
type textarea "**********"
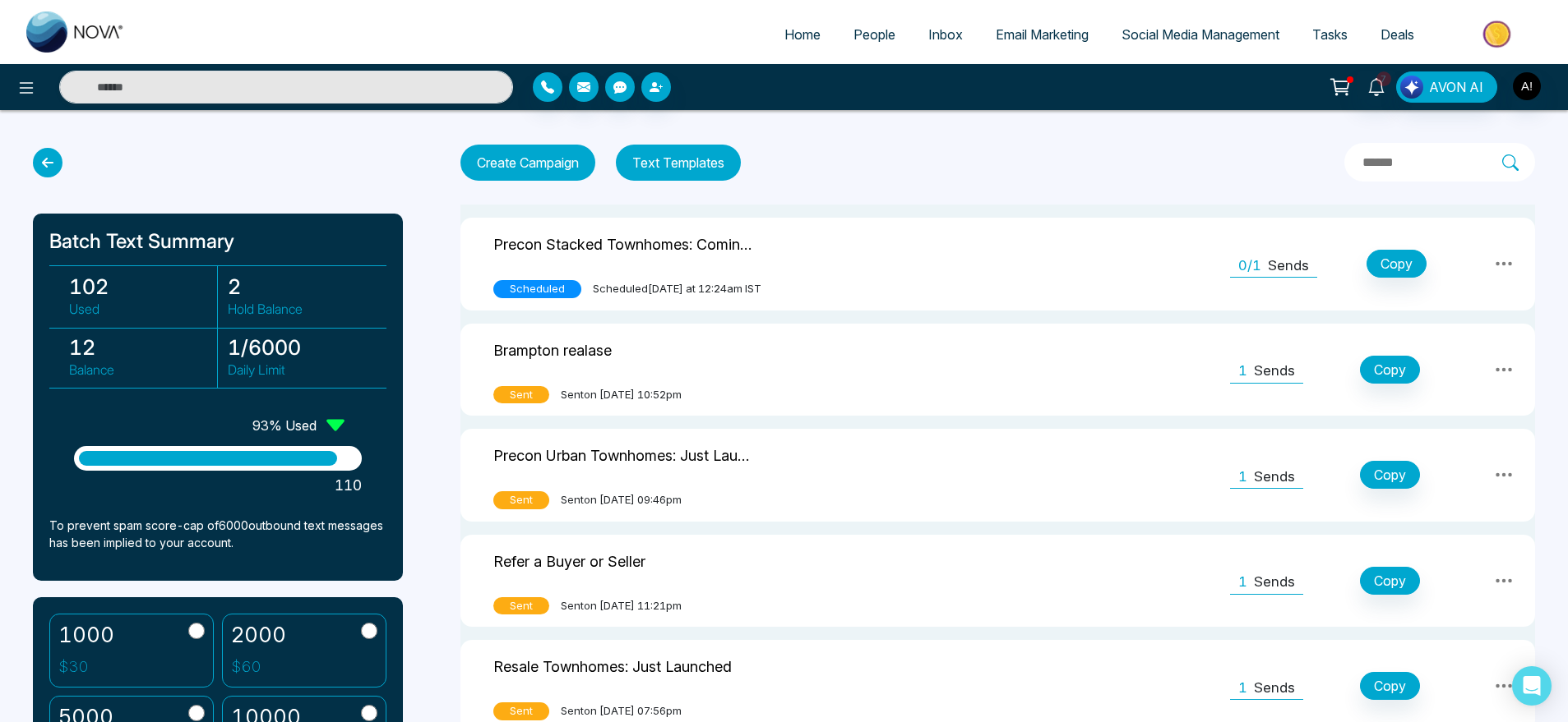
click at [50, 165] on icon at bounding box center [48, 163] width 30 height 30
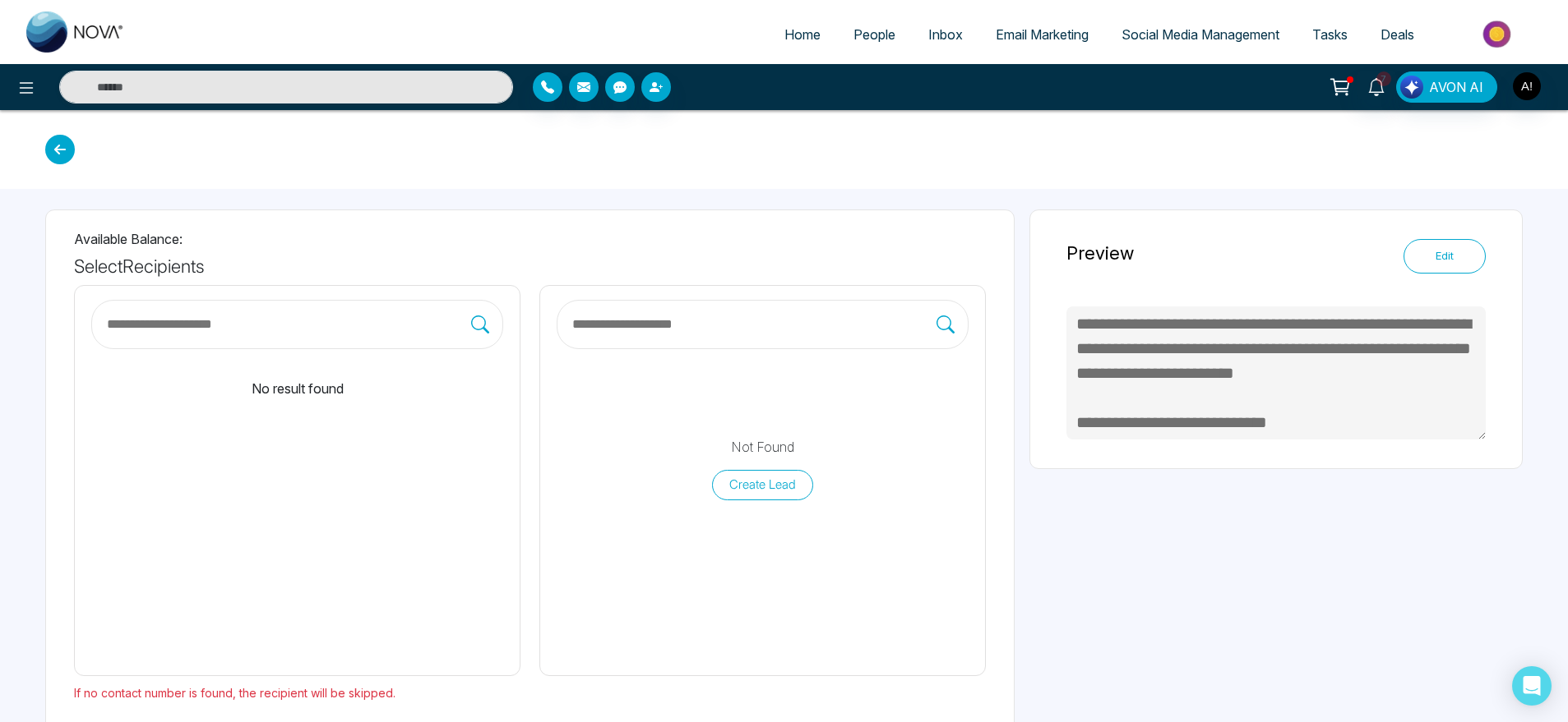
click at [66, 144] on icon at bounding box center [60, 149] width 30 height 30
type textarea "**********"
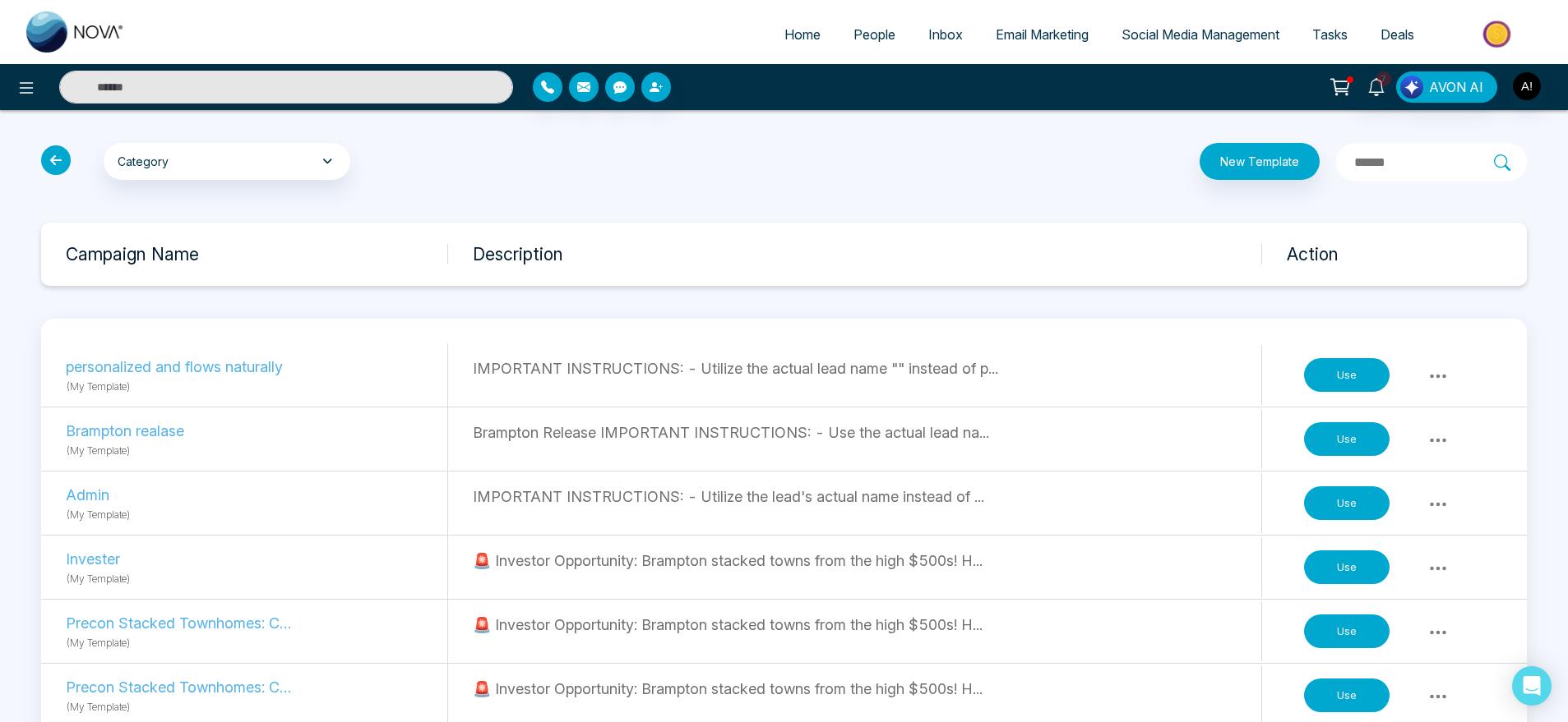
click at [791, 43] on link "Home" at bounding box center [802, 35] width 69 height 31
select select "*"
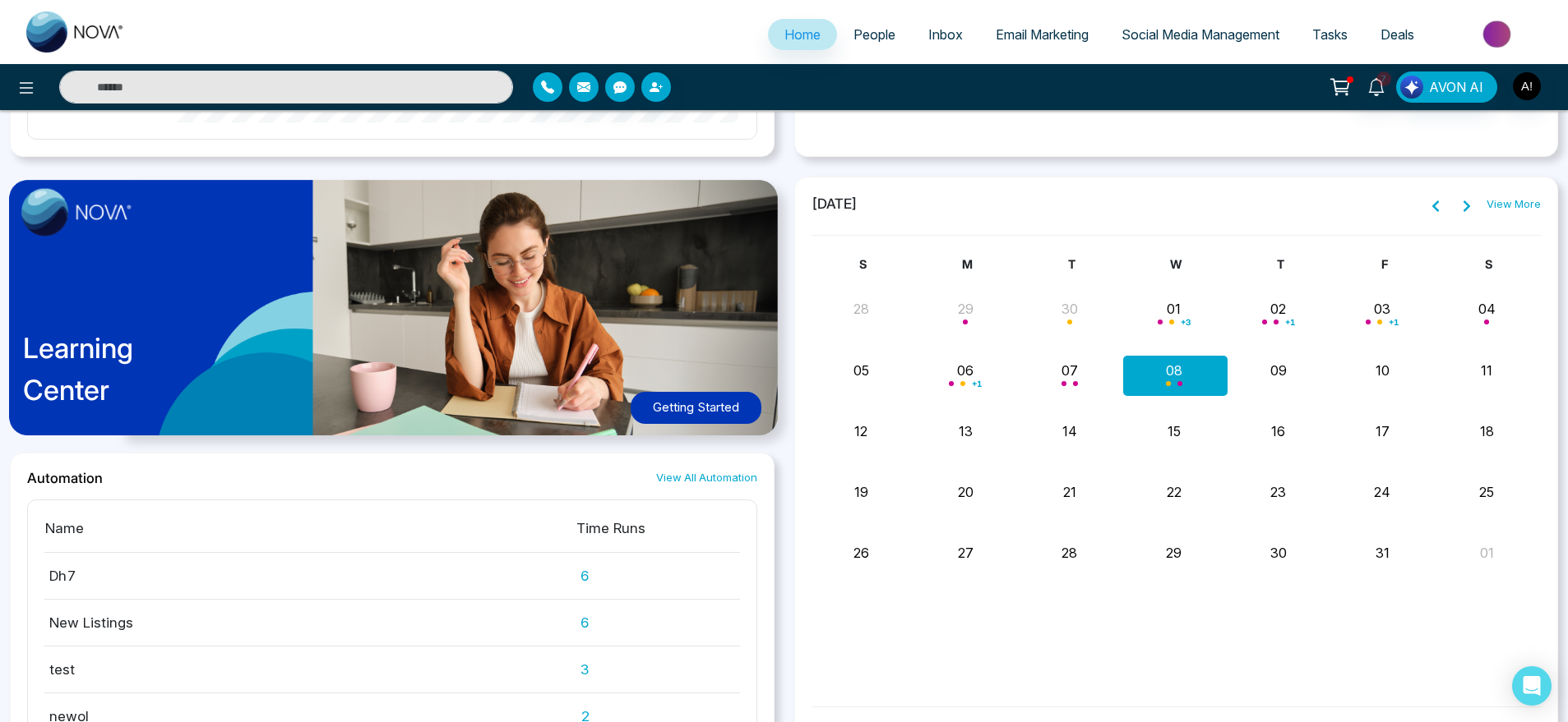
scroll to position [1211, 0]
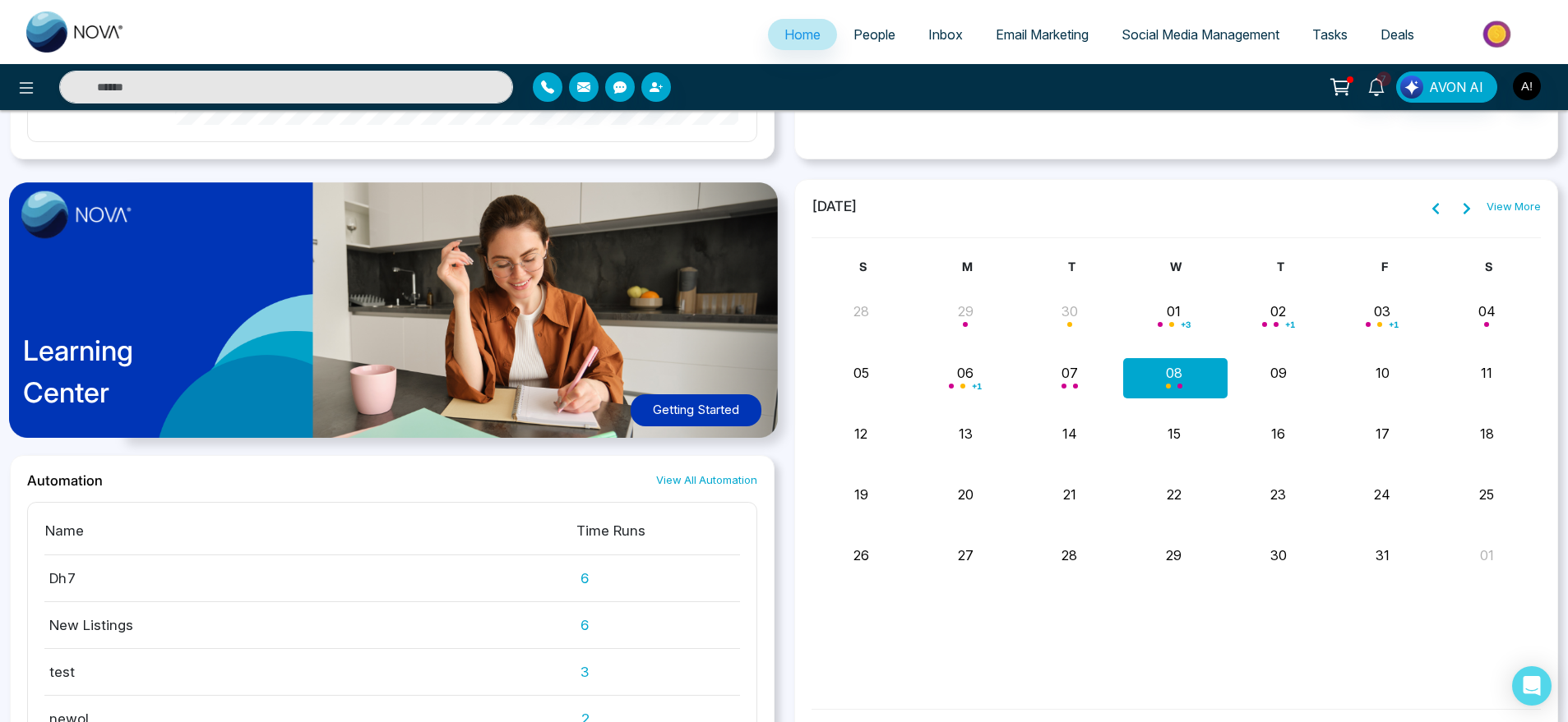
click at [837, 19] on link "People" at bounding box center [875, 35] width 75 height 31
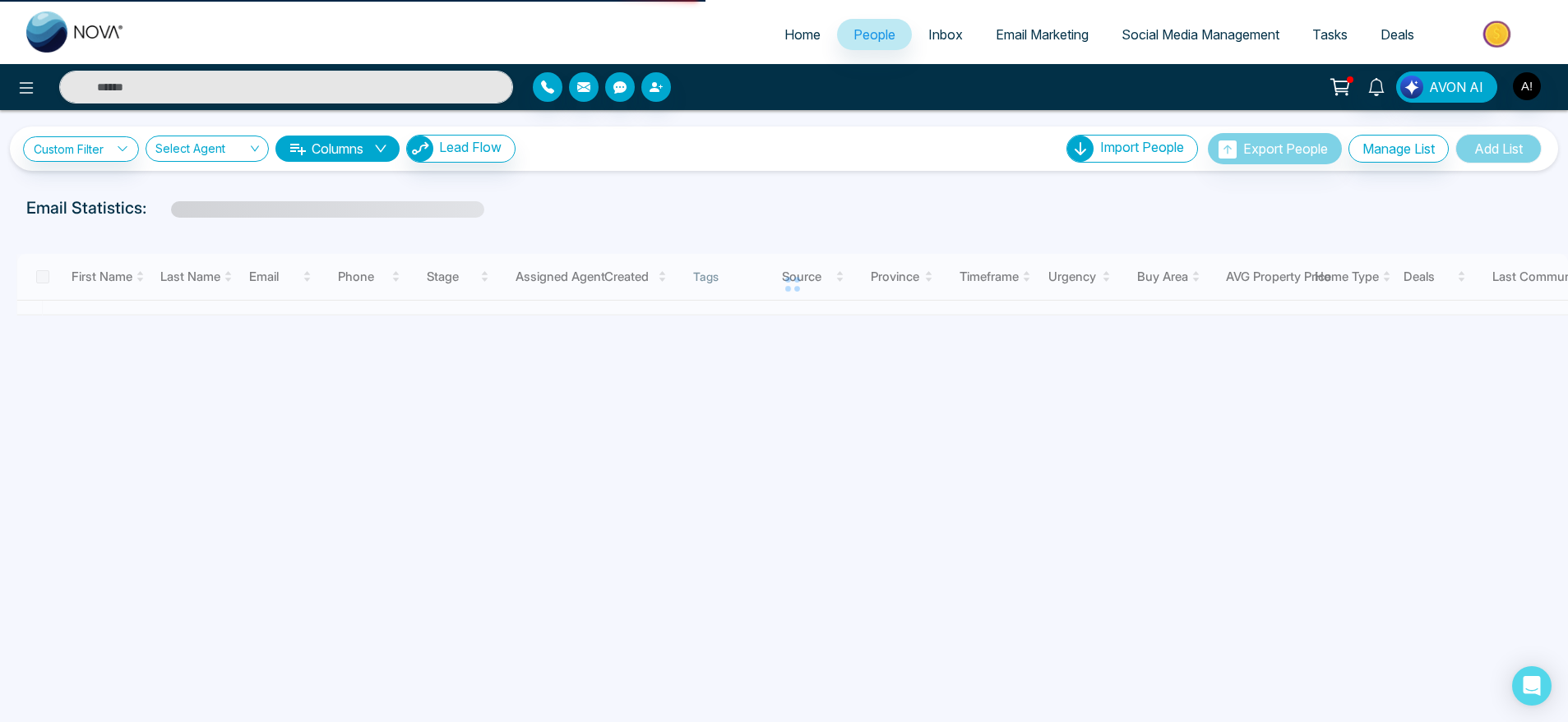
click at [851, 30] on link "People" at bounding box center [875, 35] width 75 height 31
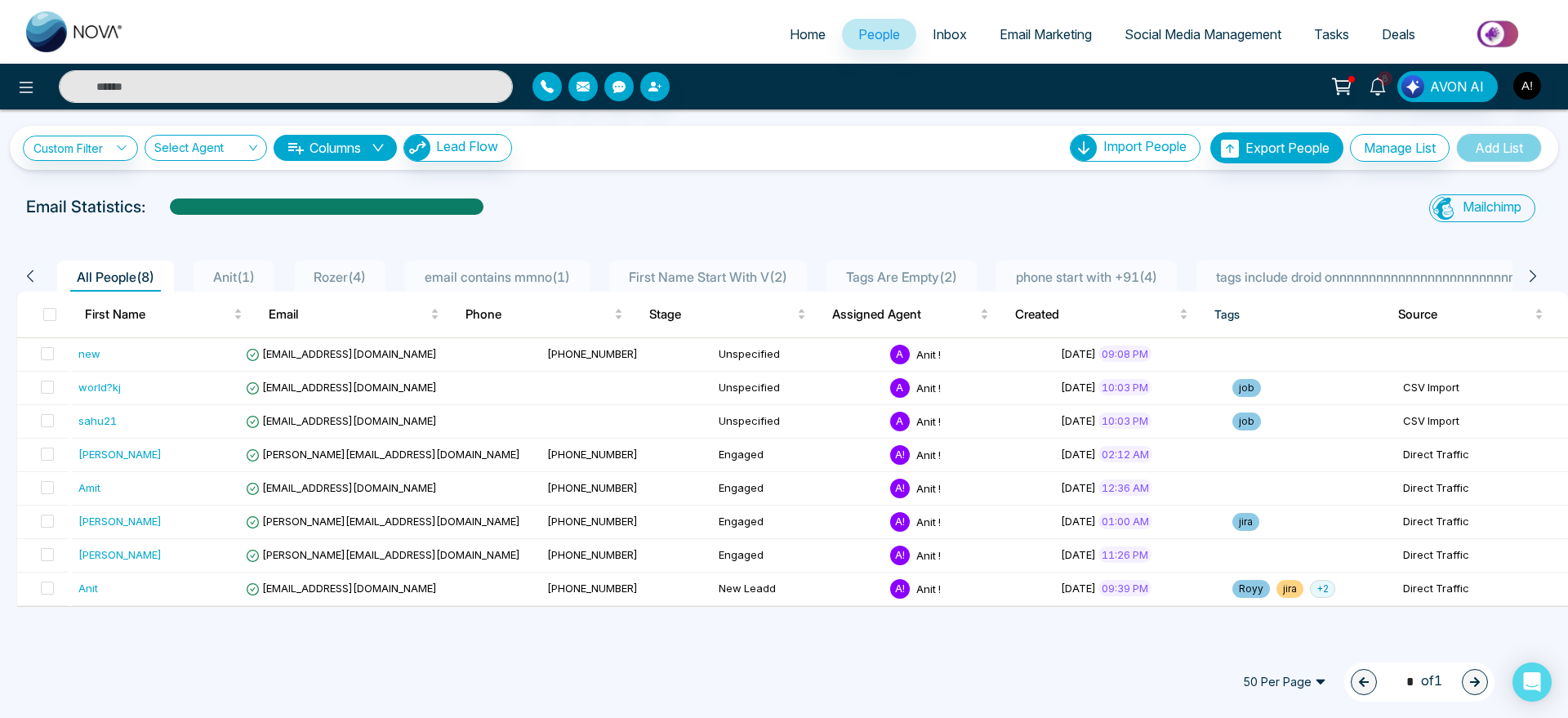
click at [790, 30] on span "Home" at bounding box center [807, 34] width 36 height 17
select select "*"
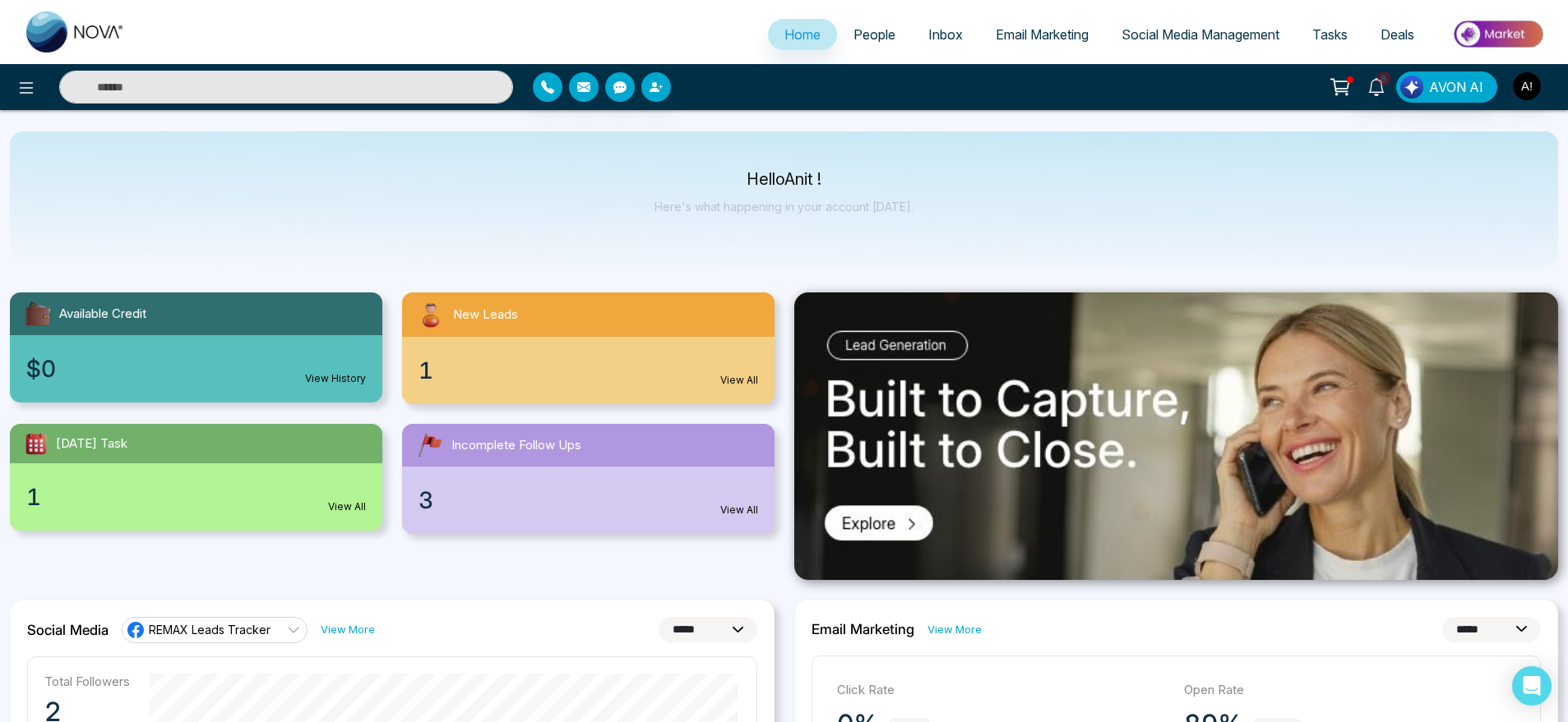
scroll to position [10, 0]
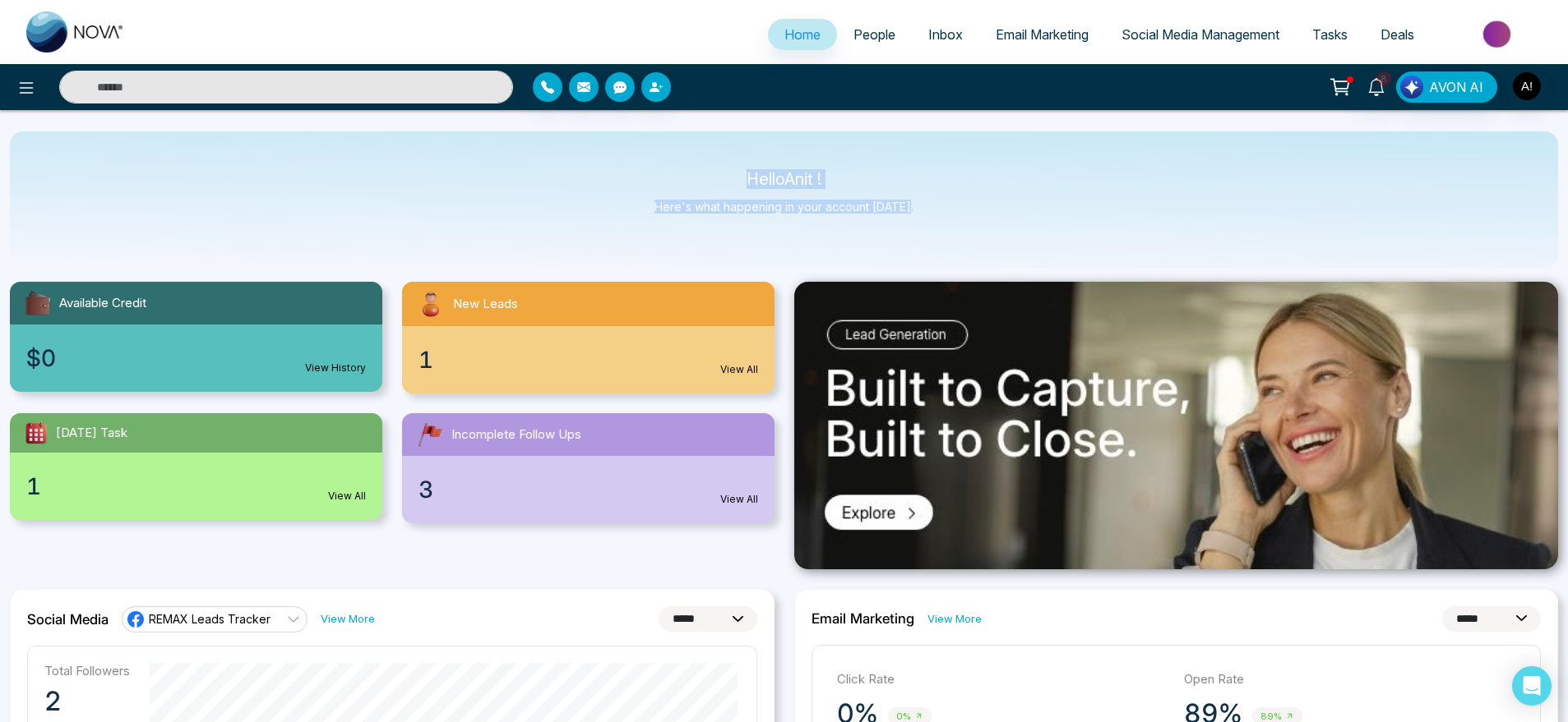
drag, startPoint x: 700, startPoint y: 157, endPoint x: 927, endPoint y: 209, distance: 232.9
click at [927, 209] on div "Hello Anit ! Here's what happening in your account [DATE]." at bounding box center [784, 199] width 1548 height 136
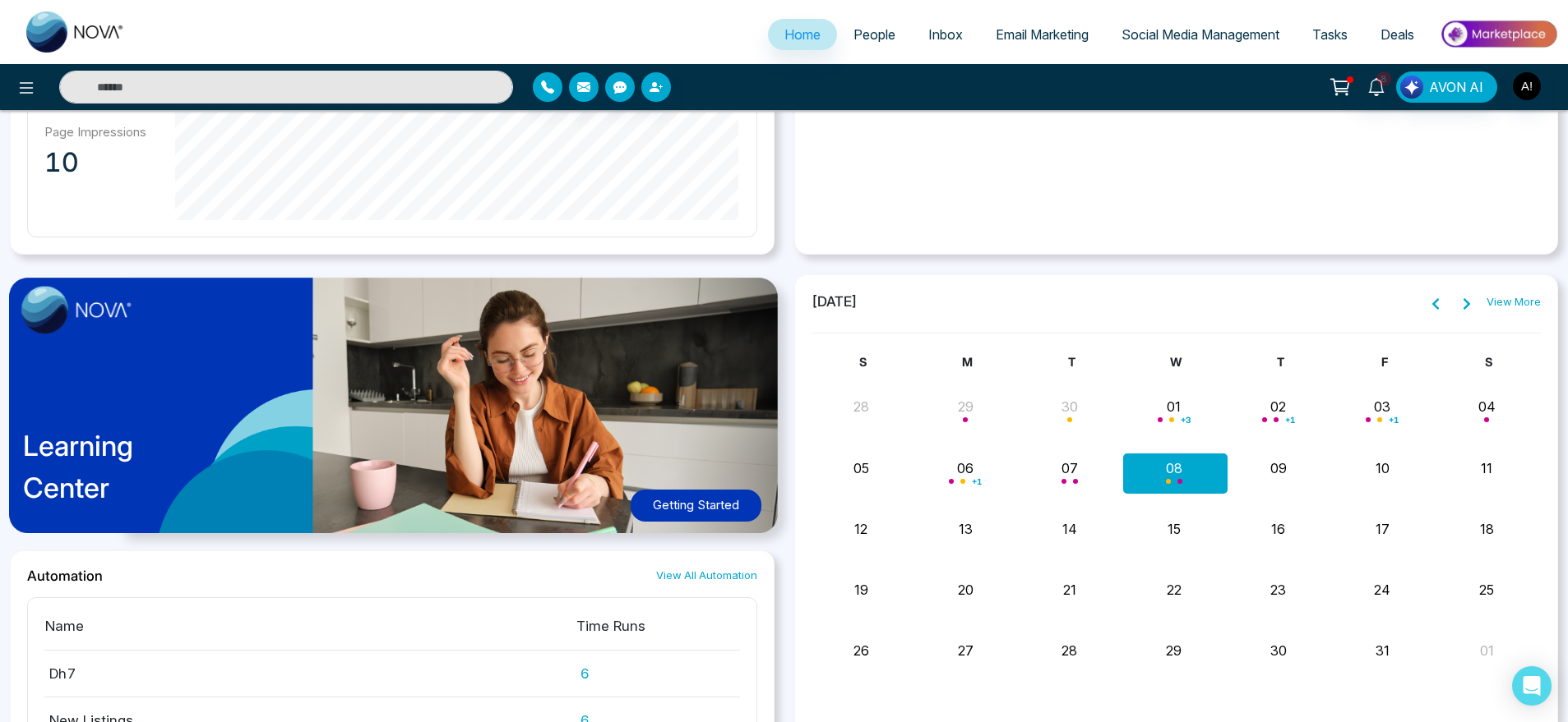
scroll to position [1106, 0]
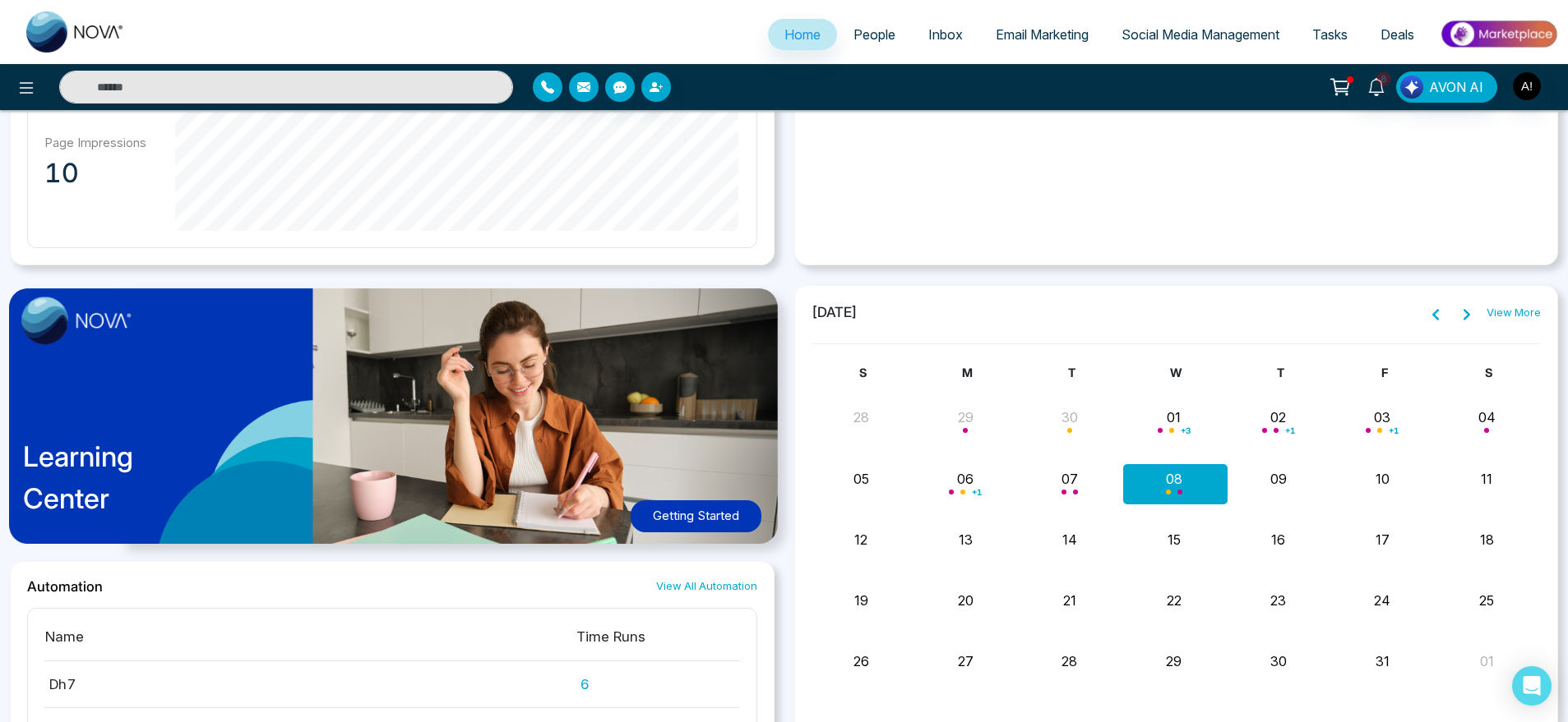
click at [1502, 317] on link "View More" at bounding box center [1514, 313] width 54 height 17
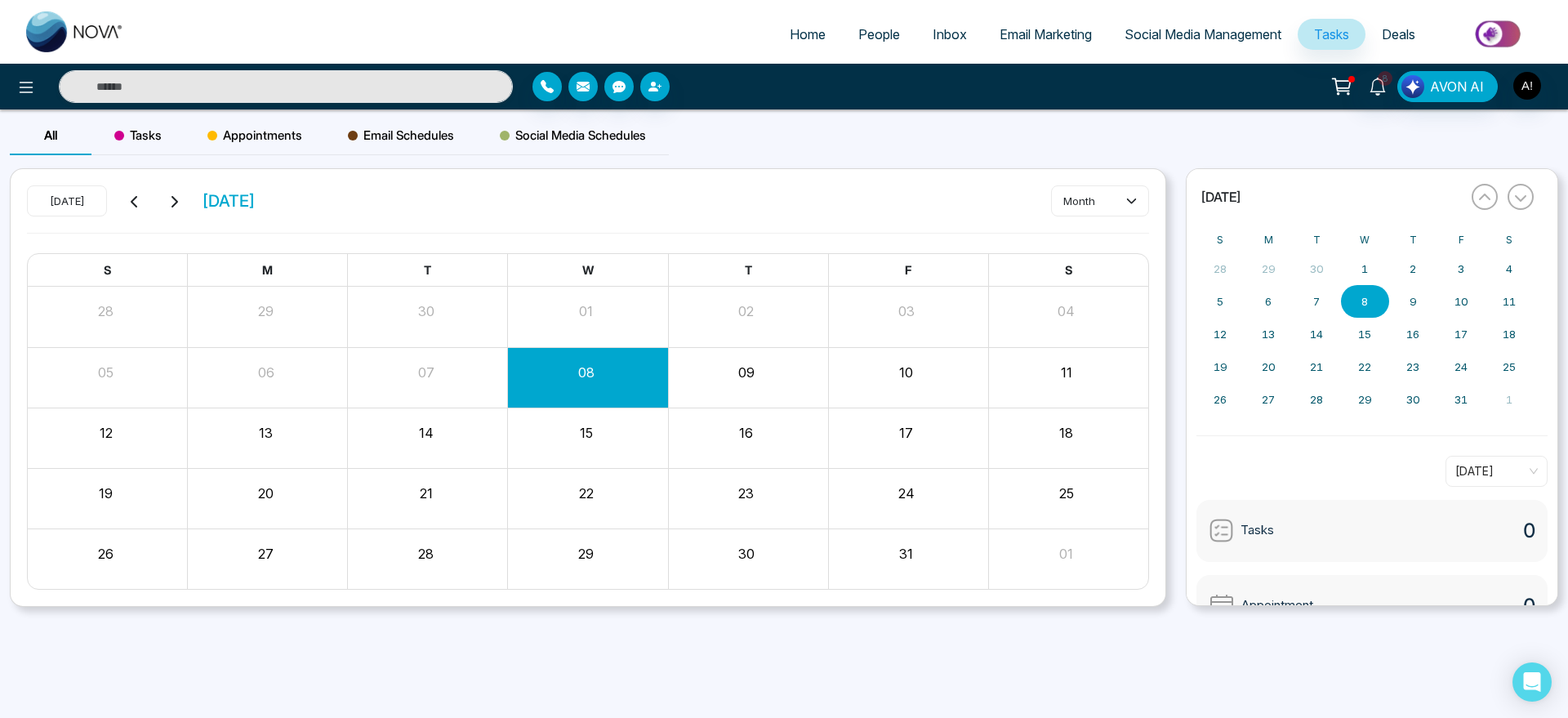
click at [883, 39] on span "People" at bounding box center [879, 34] width 42 height 17
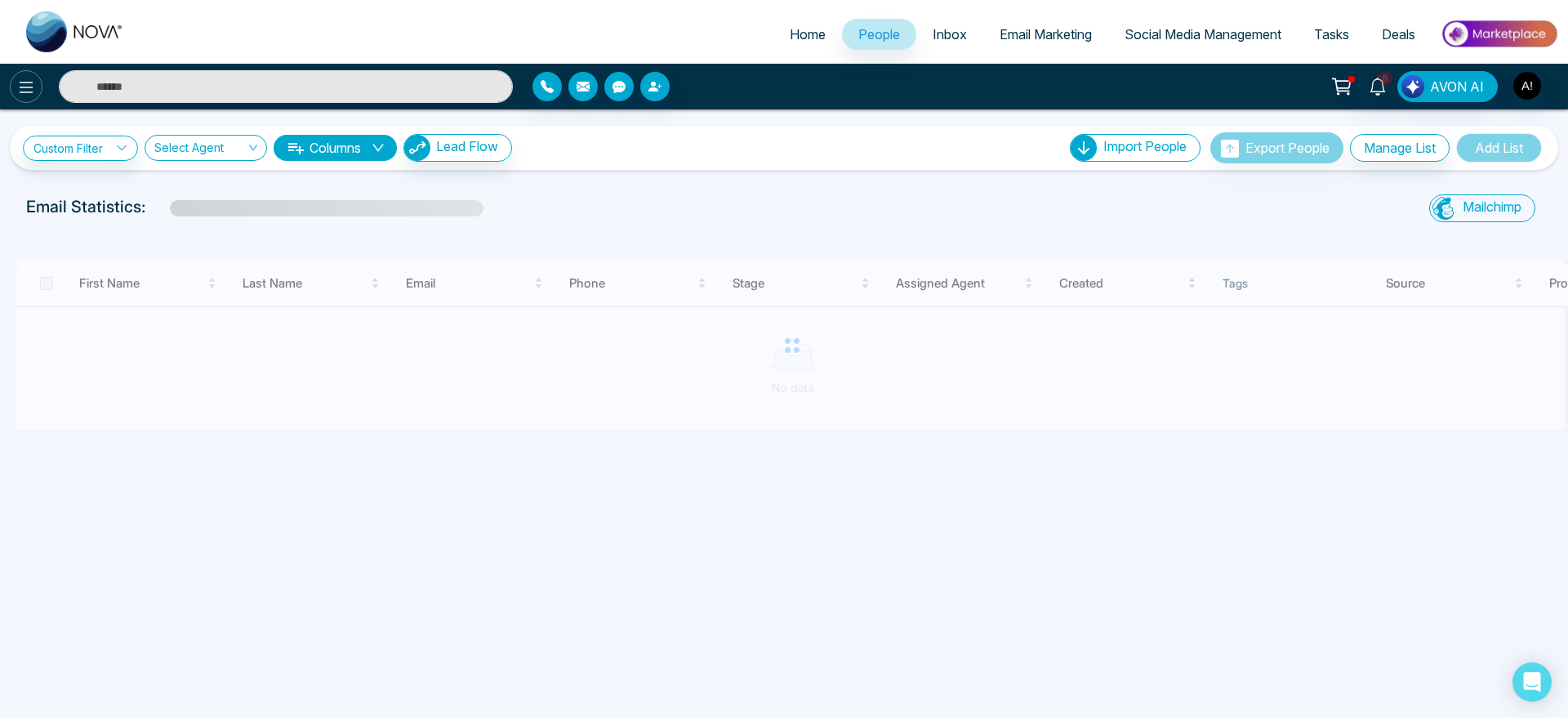
click at [33, 73] on button at bounding box center [26, 87] width 33 height 33
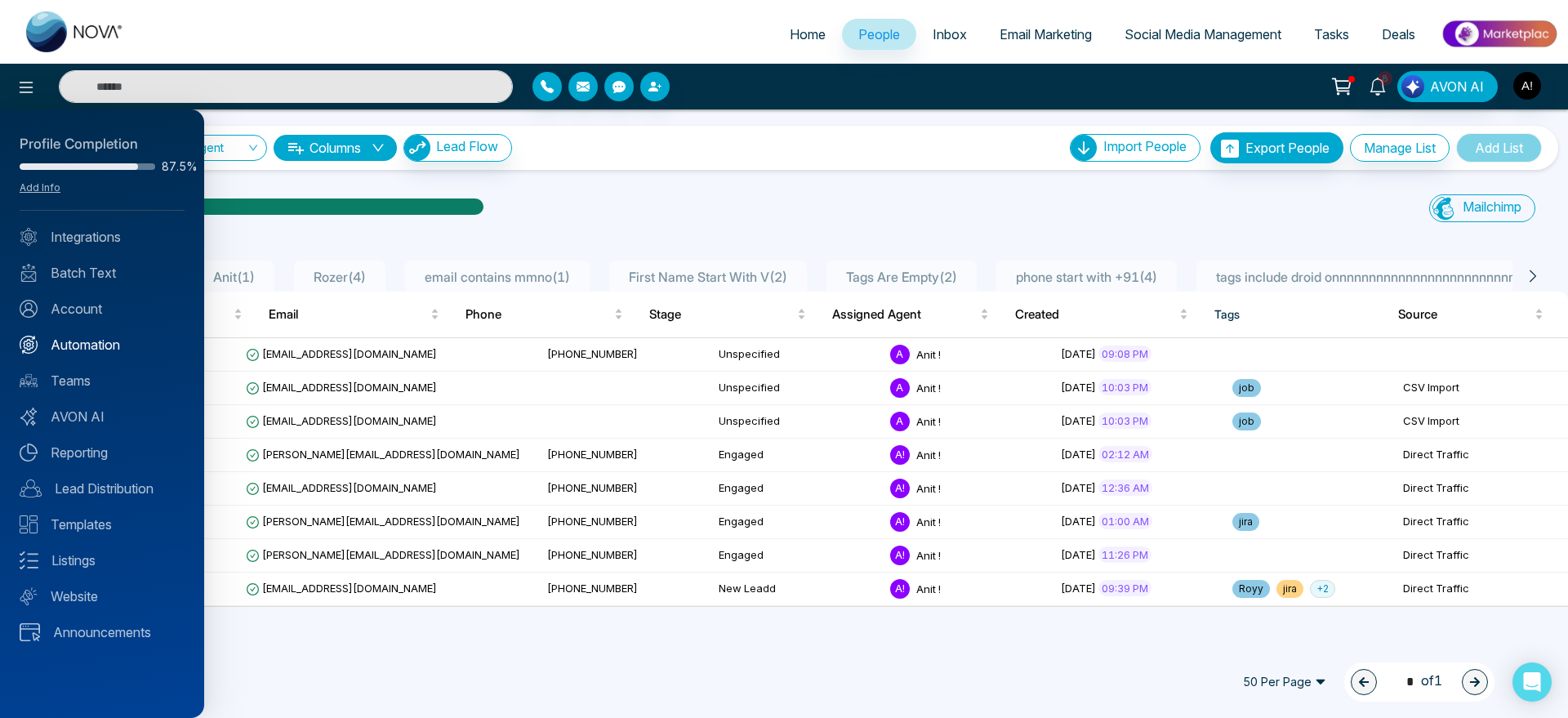
click at [113, 335] on link "Automation" at bounding box center [103, 344] width 165 height 20
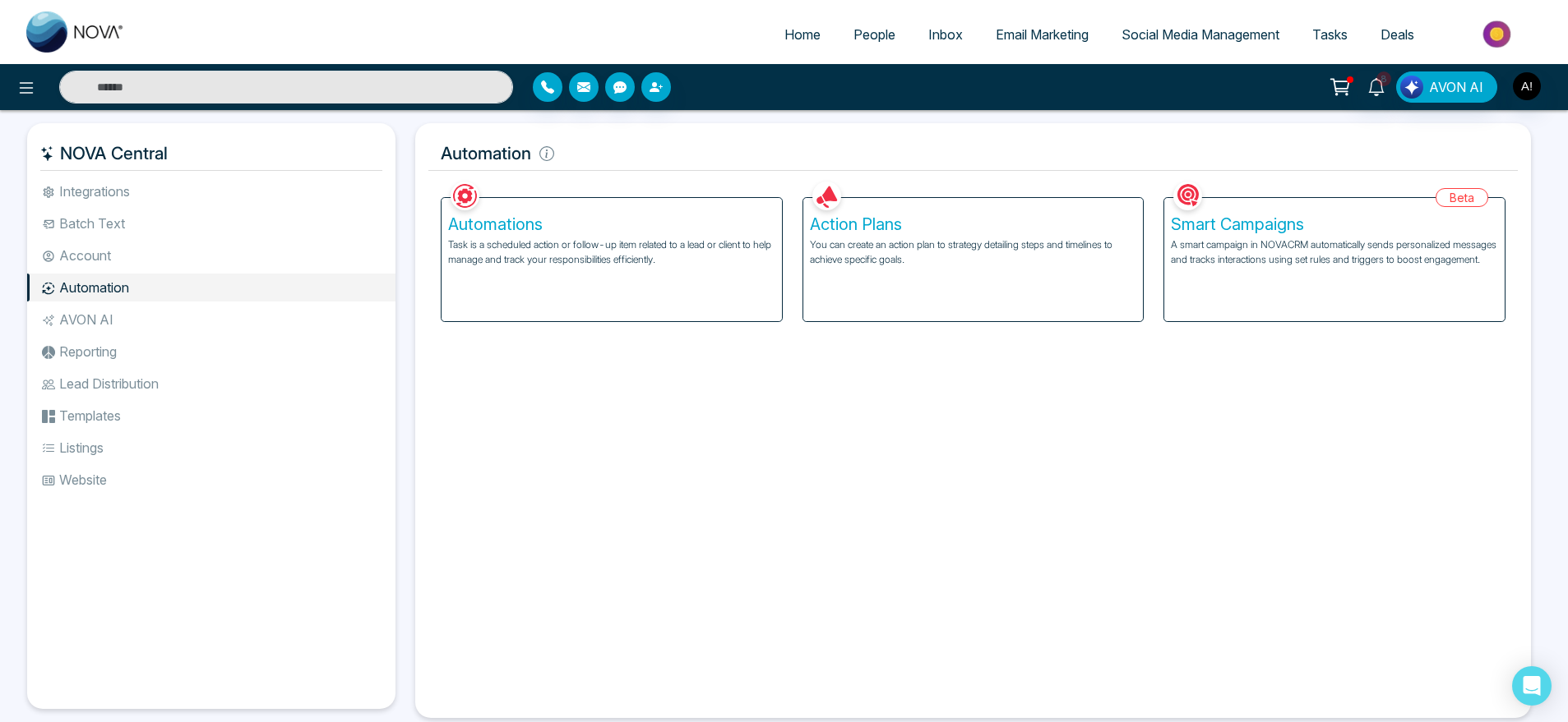
click at [611, 285] on div "Automations Task is a scheduled action or follow-up item related to a lead or c…" at bounding box center [611, 260] width 340 height 123
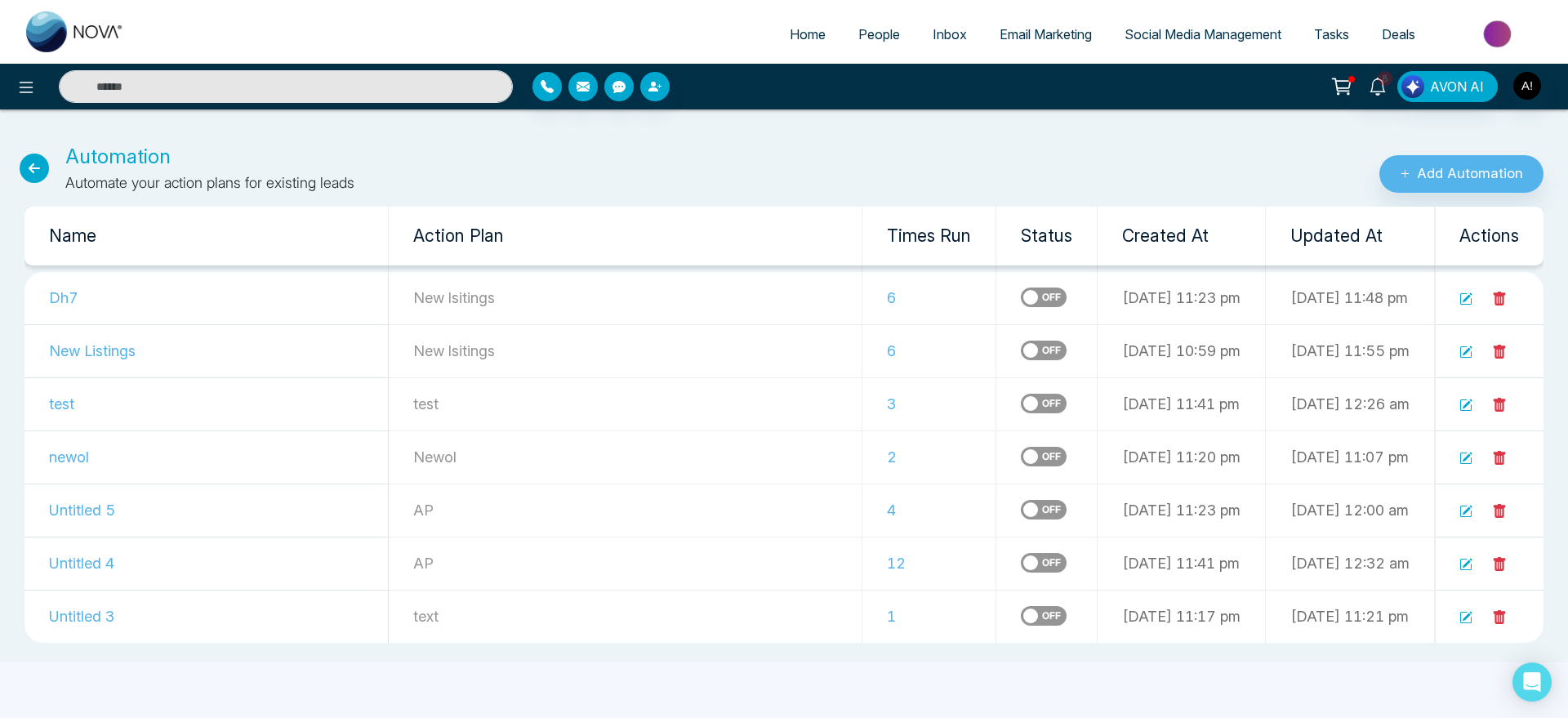
click at [1021, 291] on label at bounding box center [1043, 297] width 46 height 20
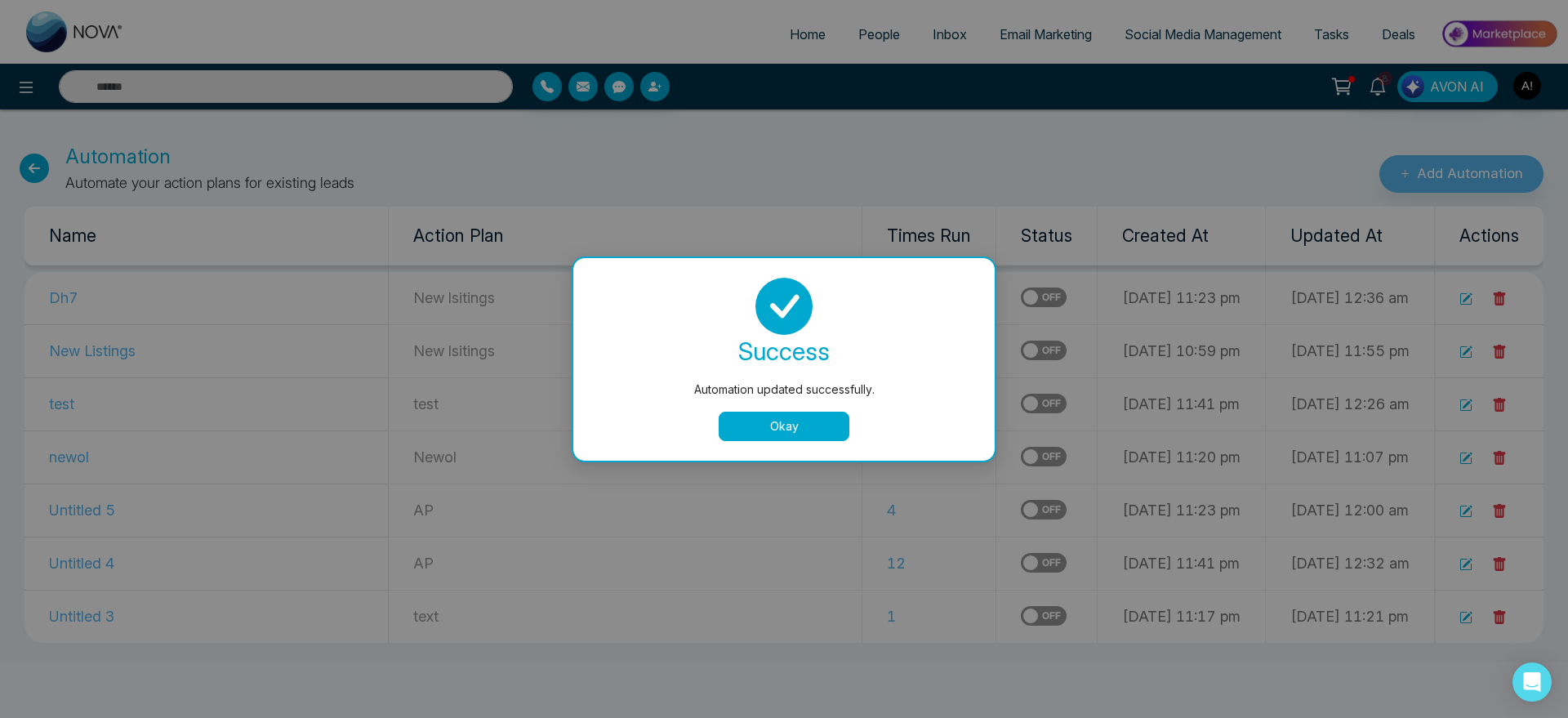
click at [802, 431] on button "Okay" at bounding box center [784, 427] width 130 height 30
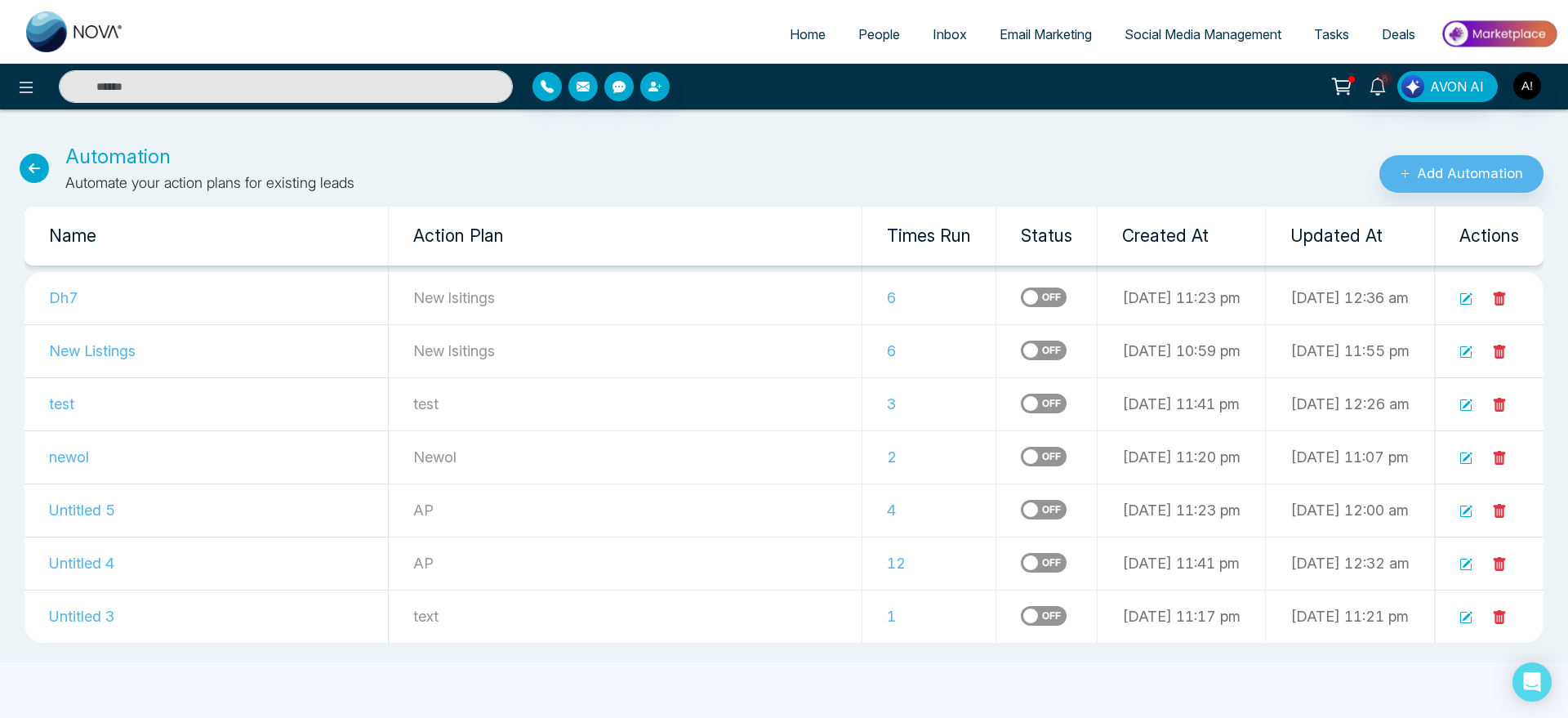
click at [867, 29] on span "People" at bounding box center [879, 34] width 42 height 17
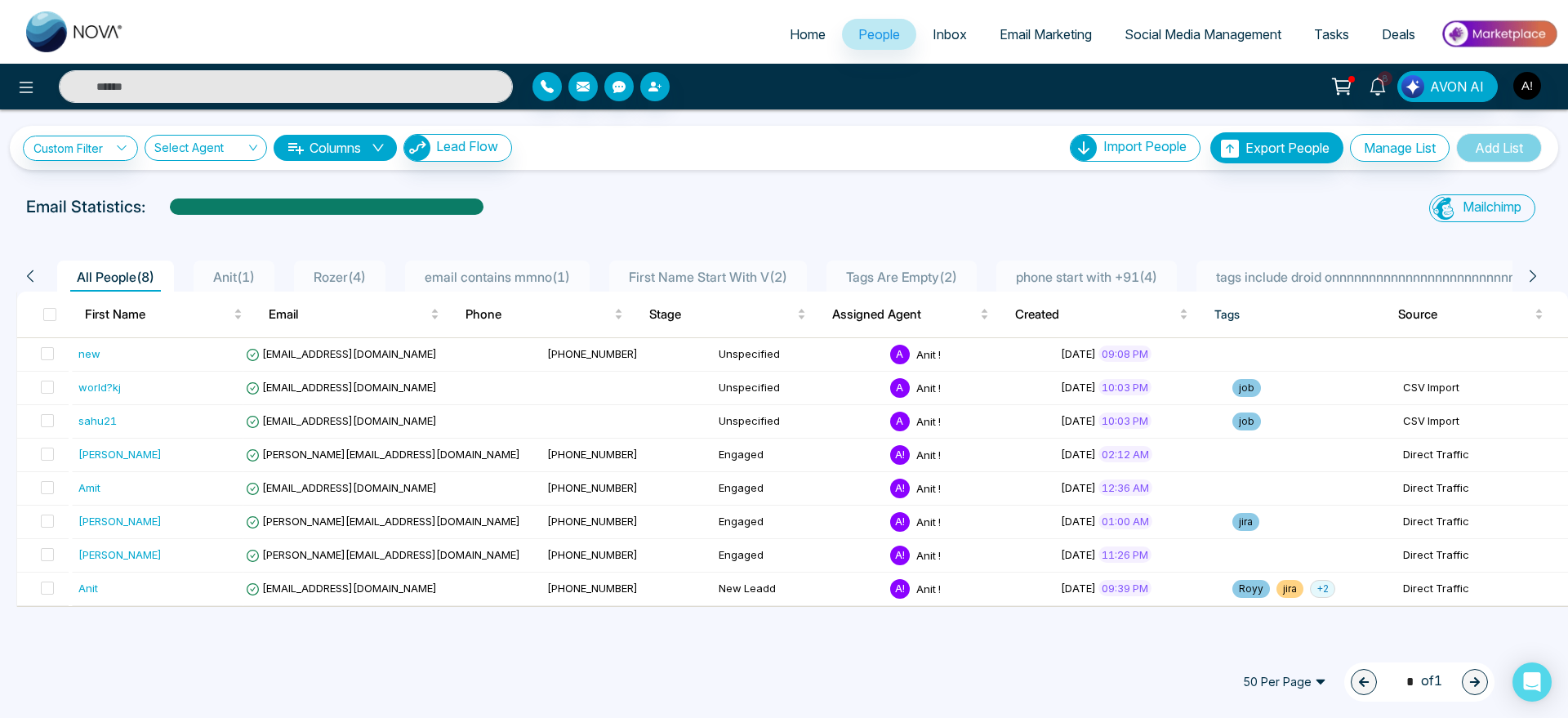
click at [242, 274] on span "Anit ( 1 )" at bounding box center [234, 276] width 55 height 17
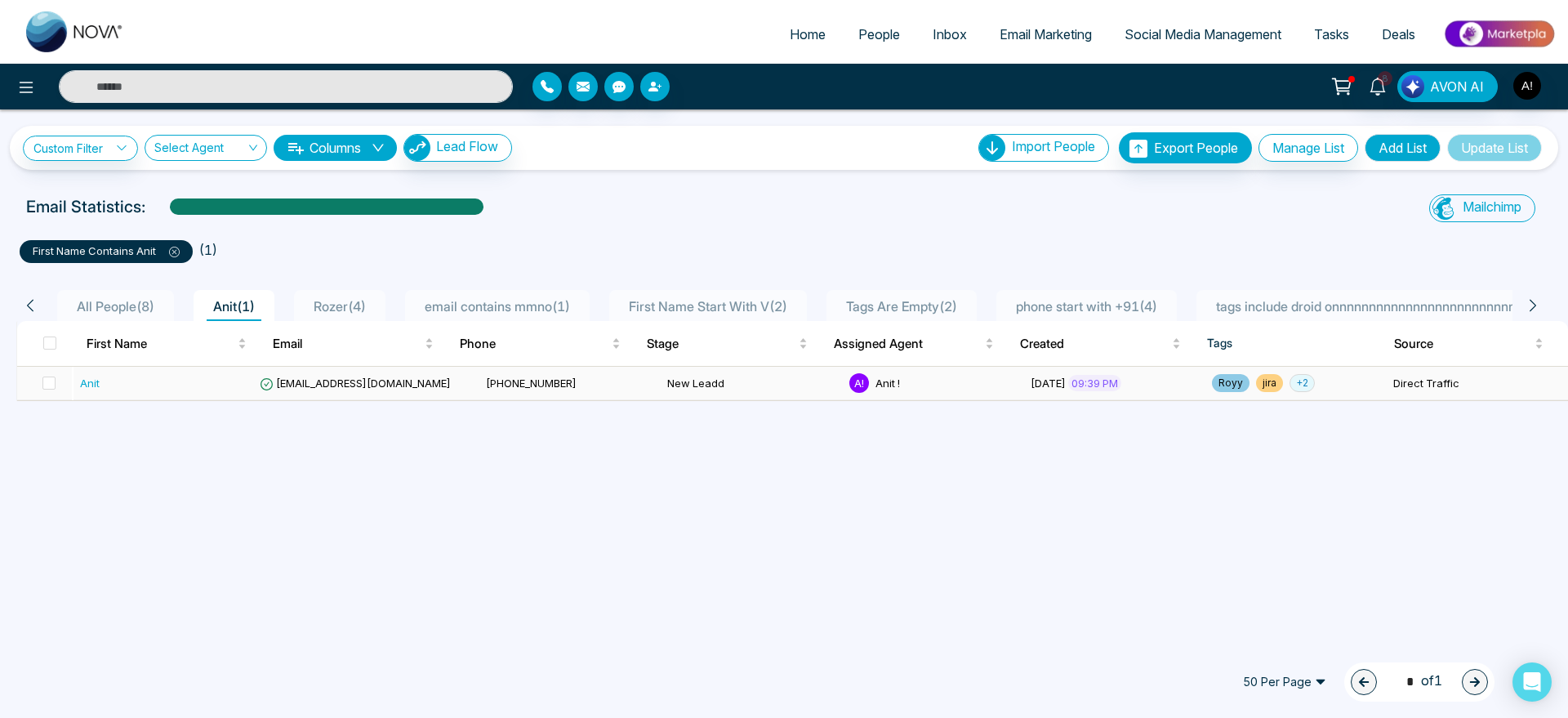
click at [686, 376] on td "New Leadd" at bounding box center [751, 383] width 182 height 34
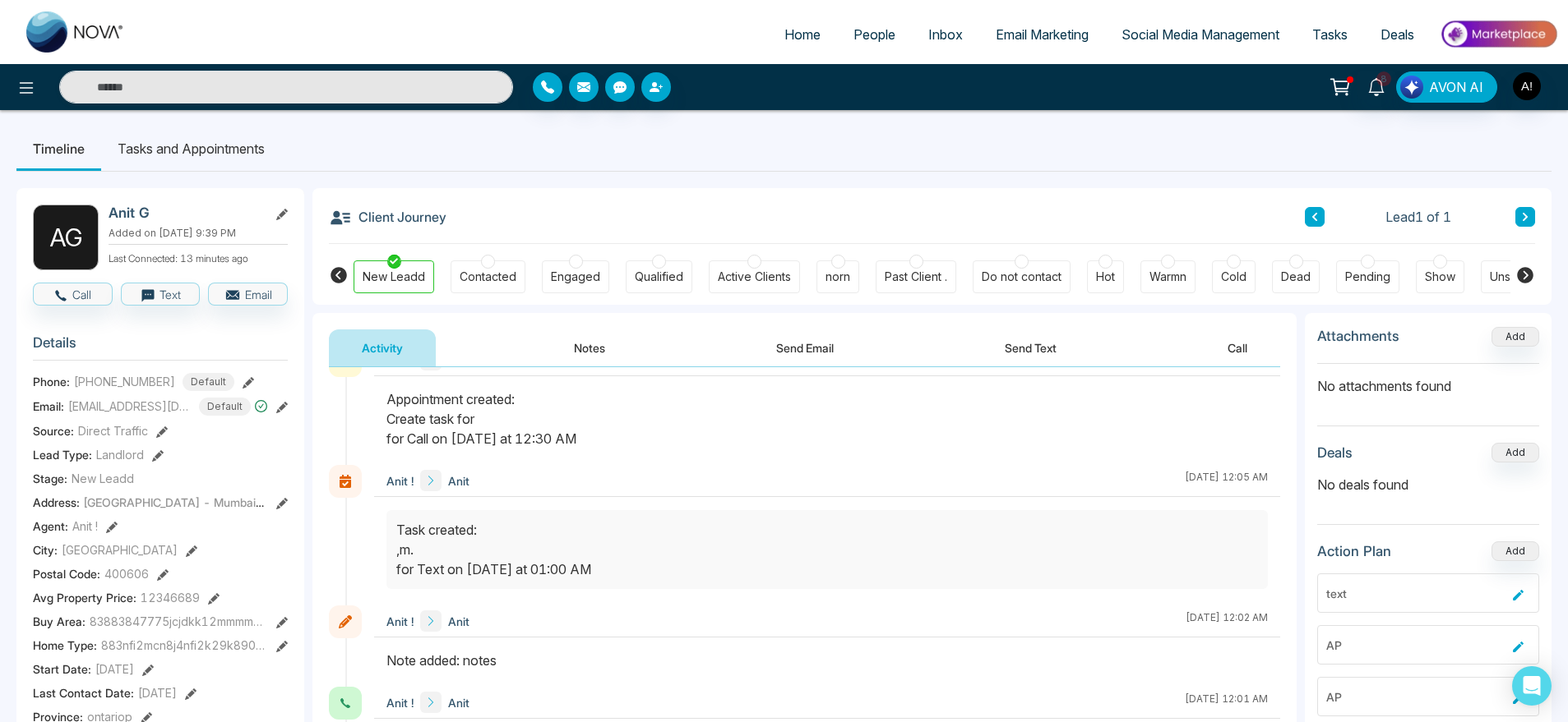
scroll to position [521, 0]
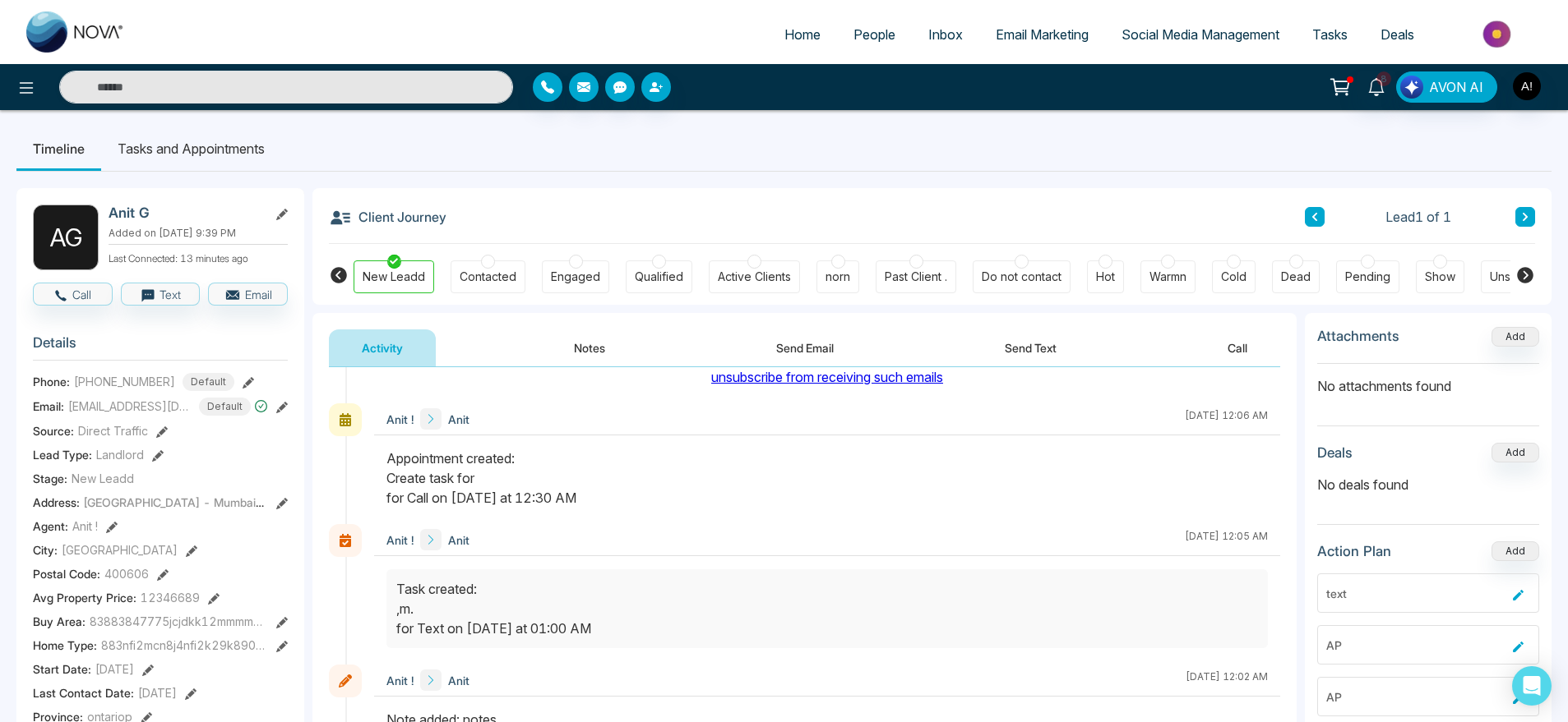
click at [861, 31] on span "People" at bounding box center [875, 34] width 42 height 17
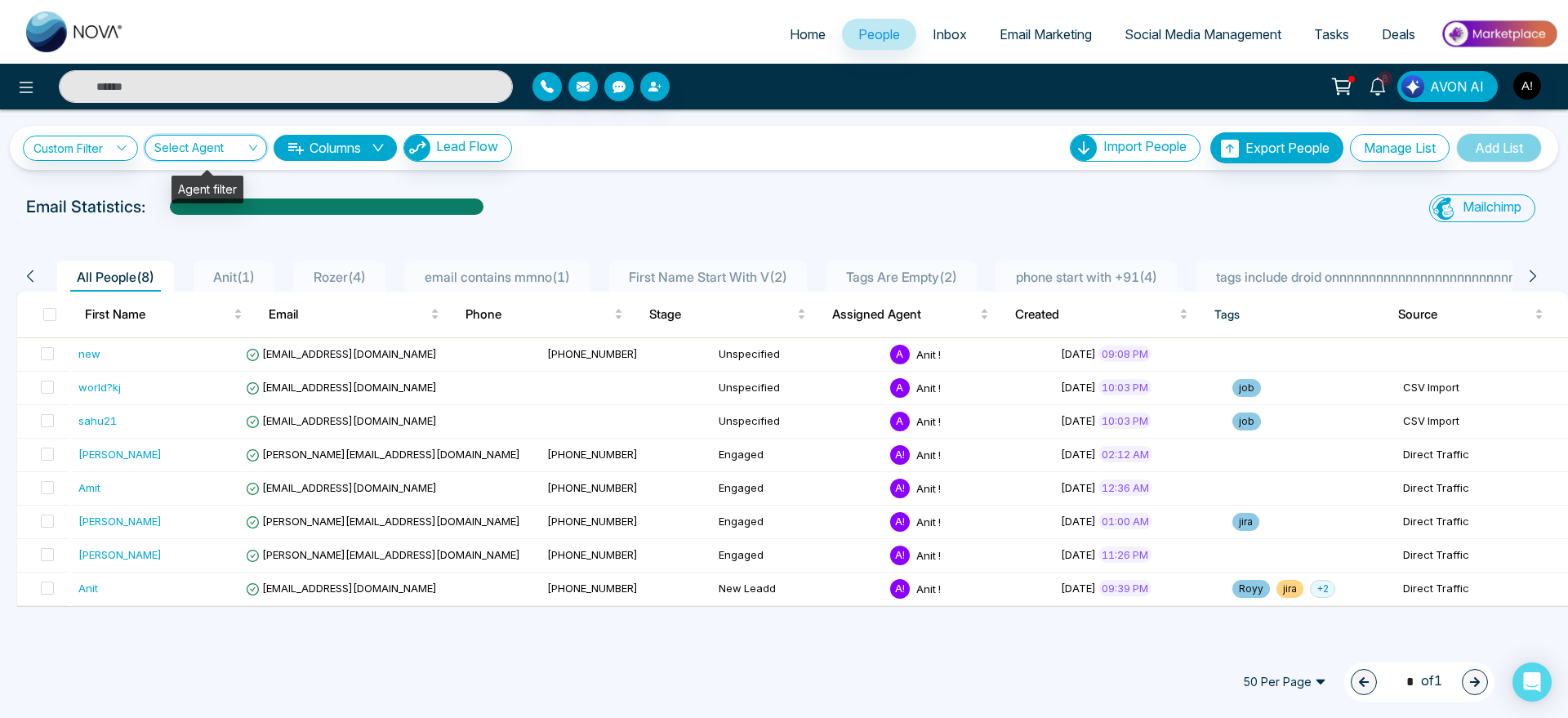
click at [208, 144] on input "search" at bounding box center [200, 151] width 91 height 31
click at [594, 143] on div "Custom Filter Choose a filters Cancel Apply Select Agent 2693 Show All Anit ! (…" at bounding box center [784, 148] width 1523 height 31
click at [750, 176] on div "Custom Filter Choose a filters Cancel Apply Select Agent 2693 Show All Anit ! (…" at bounding box center [784, 375] width 1568 height 530
click at [645, 177] on div "Custom Filter Choose a filters Cancel Apply Select Agent 2693 Show All Anit ! (…" at bounding box center [784, 375] width 1568 height 530
click at [419, 208] on div at bounding box center [327, 212] width 314 height 29
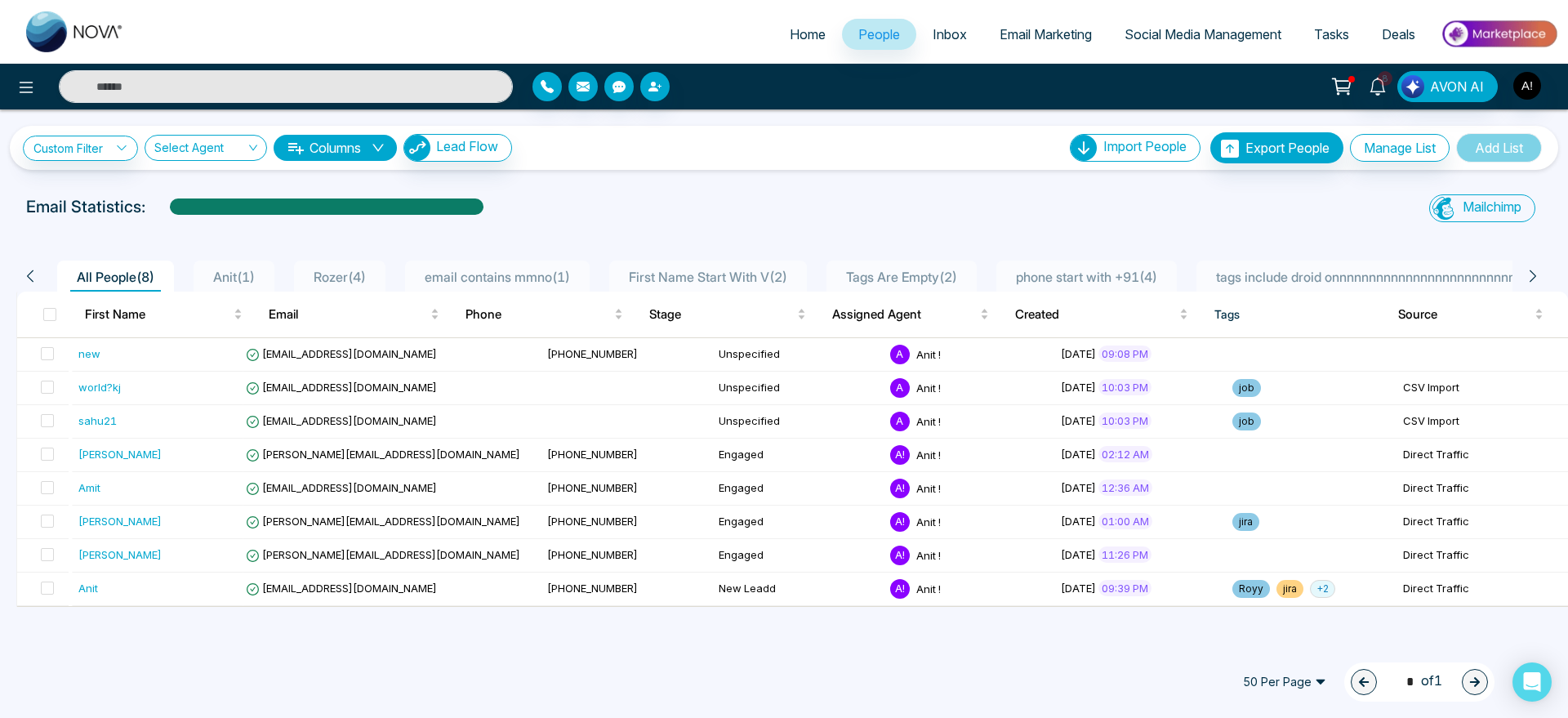
click at [845, 142] on div "Custom Filter Choose a filters Cancel Apply Select Agent 2693 Show All Anit ! (…" at bounding box center [784, 148] width 1523 height 31
click at [77, 143] on link "Custom Filter" at bounding box center [80, 148] width 116 height 25
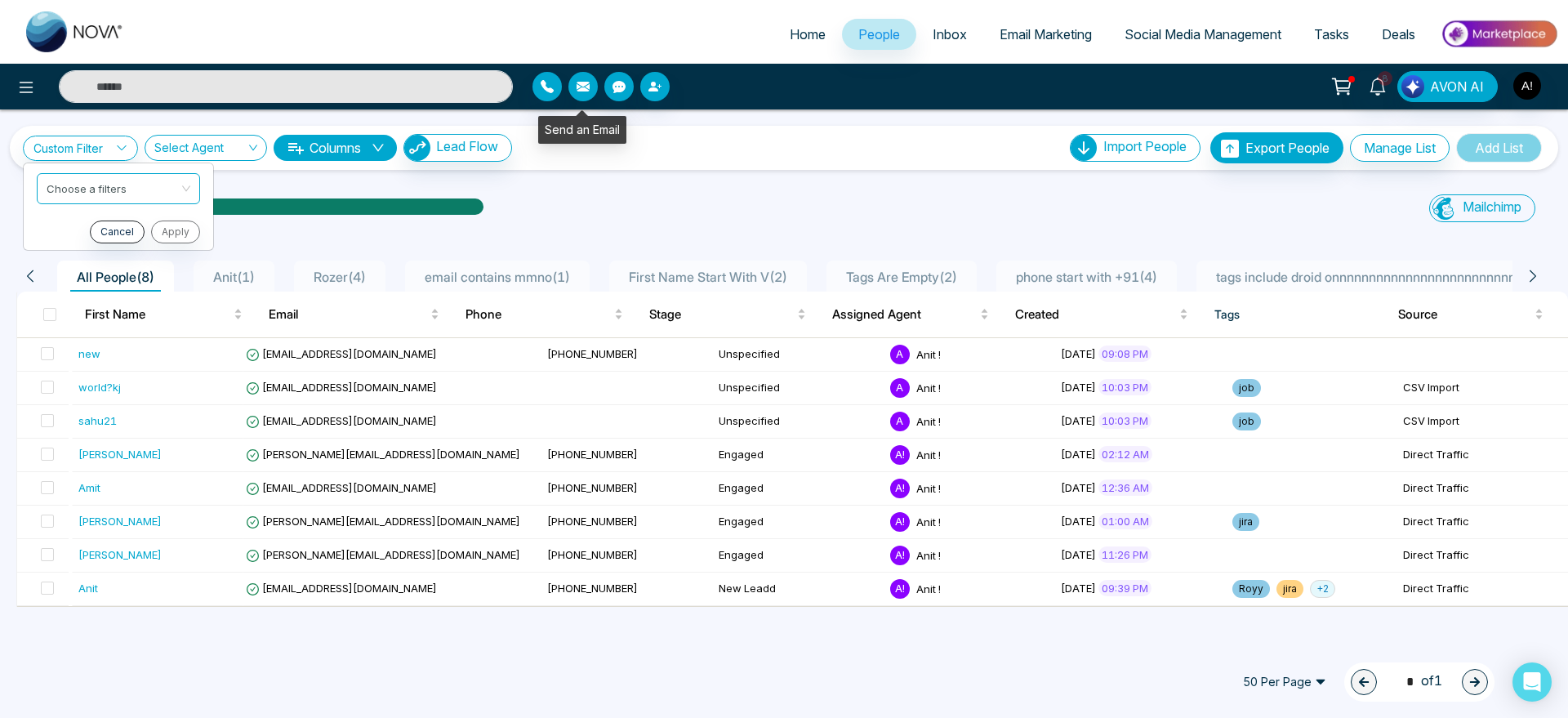
click at [590, 89] on button "button" at bounding box center [583, 87] width 30 height 30
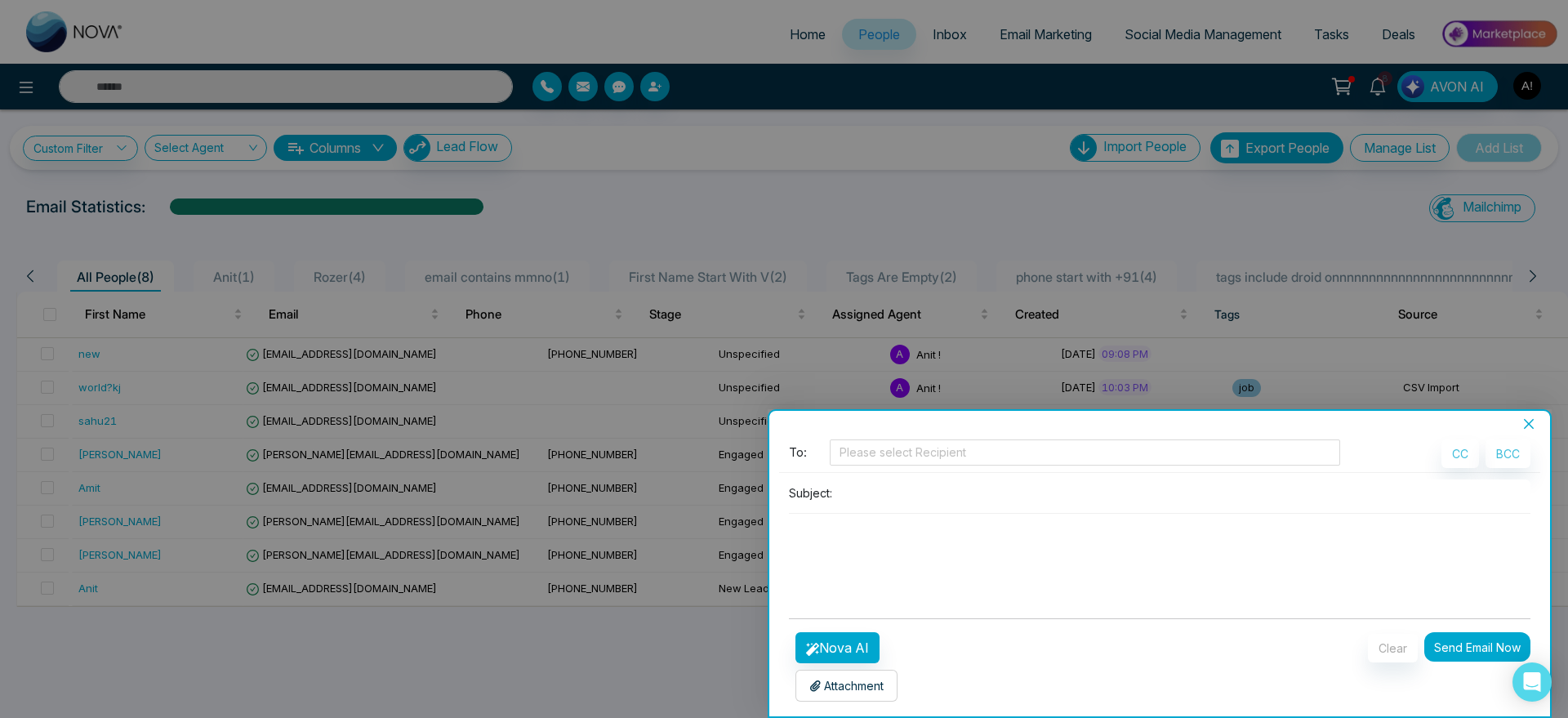
click at [615, 156] on div at bounding box center [784, 359] width 1568 height 718
click at [1532, 422] on icon "close" at bounding box center [1529, 423] width 13 height 13
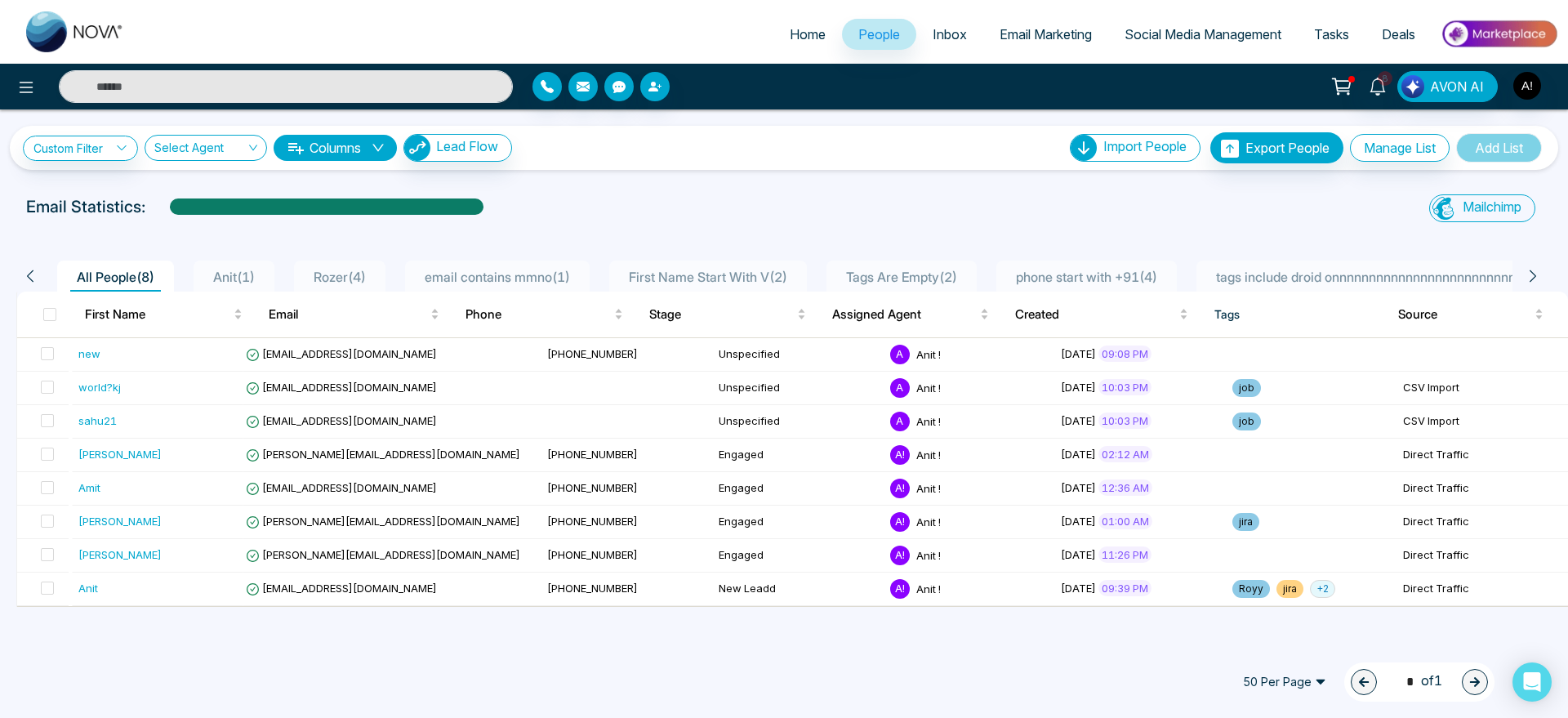
click at [889, 242] on div "All People ( 8 ) Anit ( 1 ) Rozer ( 4 ) email contains mmno ( 1 ) First Name St…" at bounding box center [784, 421] width 1549 height 374
drag, startPoint x: 2, startPoint y: 196, endPoint x: 545, endPoint y: 191, distance: 543.0
click at [545, 191] on div "Custom Filter Choose a filters Cancel Apply Select Agent 2693 Show All Anit ! (…" at bounding box center [784, 375] width 1568 height 530
click at [652, 195] on div "Email Statistics:" at bounding box center [528, 207] width 1004 height 24
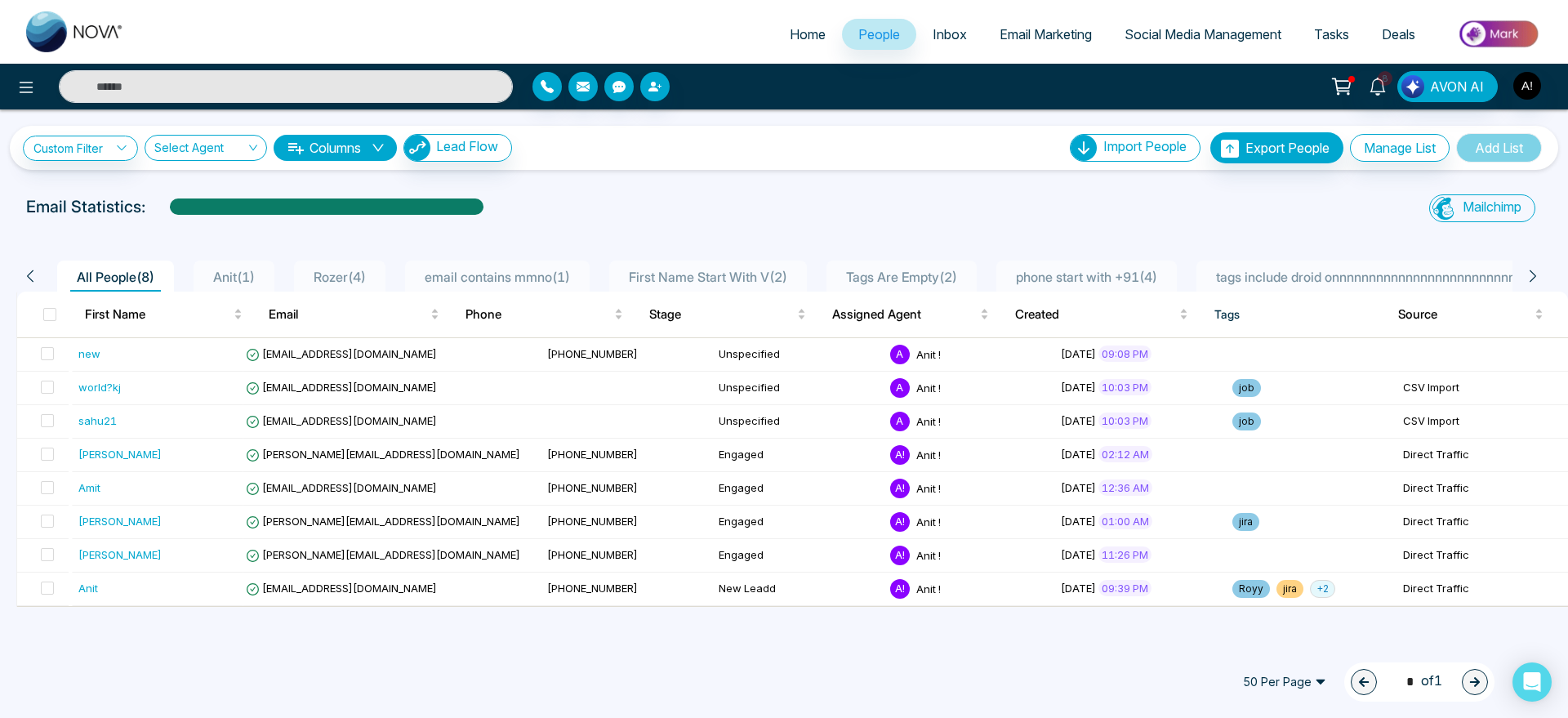
click at [347, 141] on button "Columns" at bounding box center [335, 148] width 123 height 26
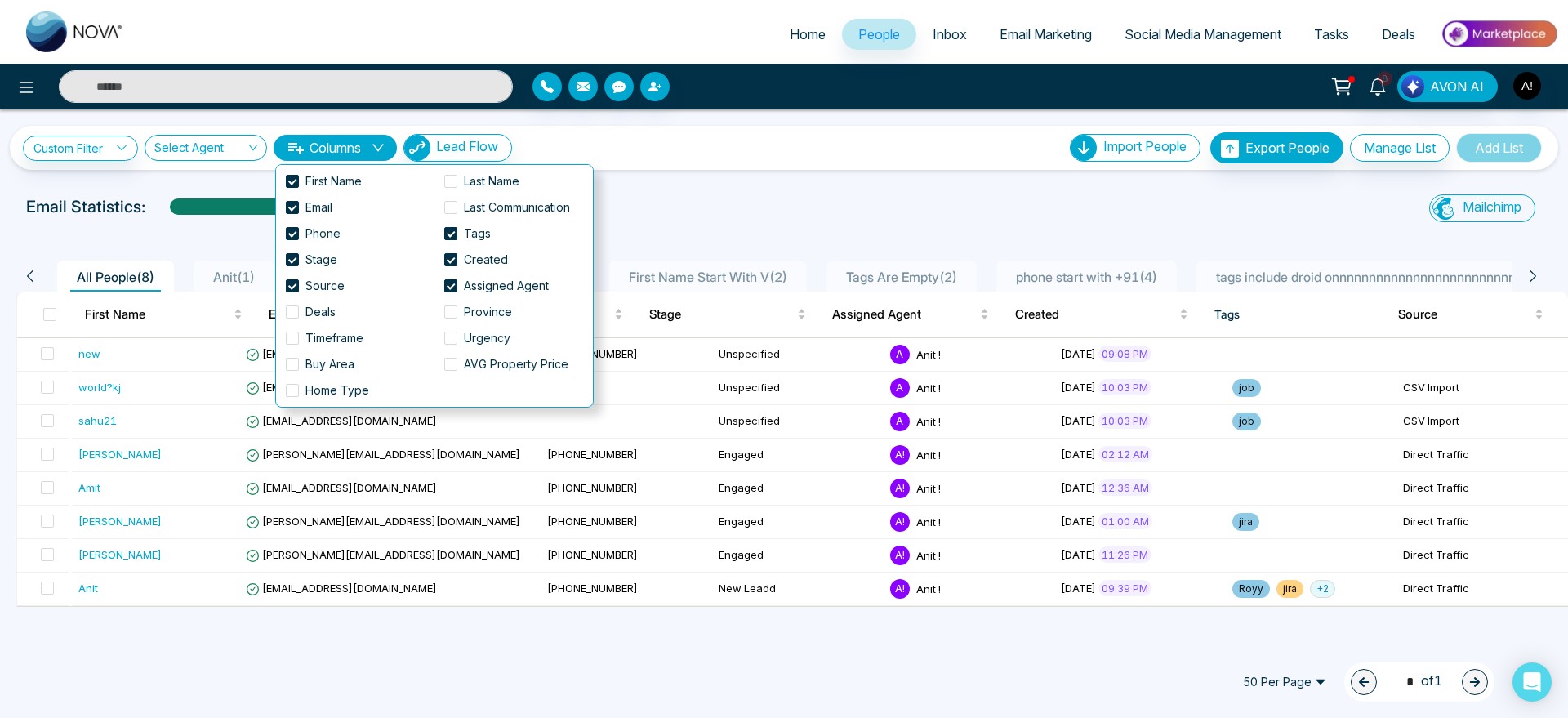
click at [694, 172] on div "Custom Filter Choose a filters Cancel Apply Select Agent 2693 Show All Anit ! (…" at bounding box center [784, 375] width 1568 height 530
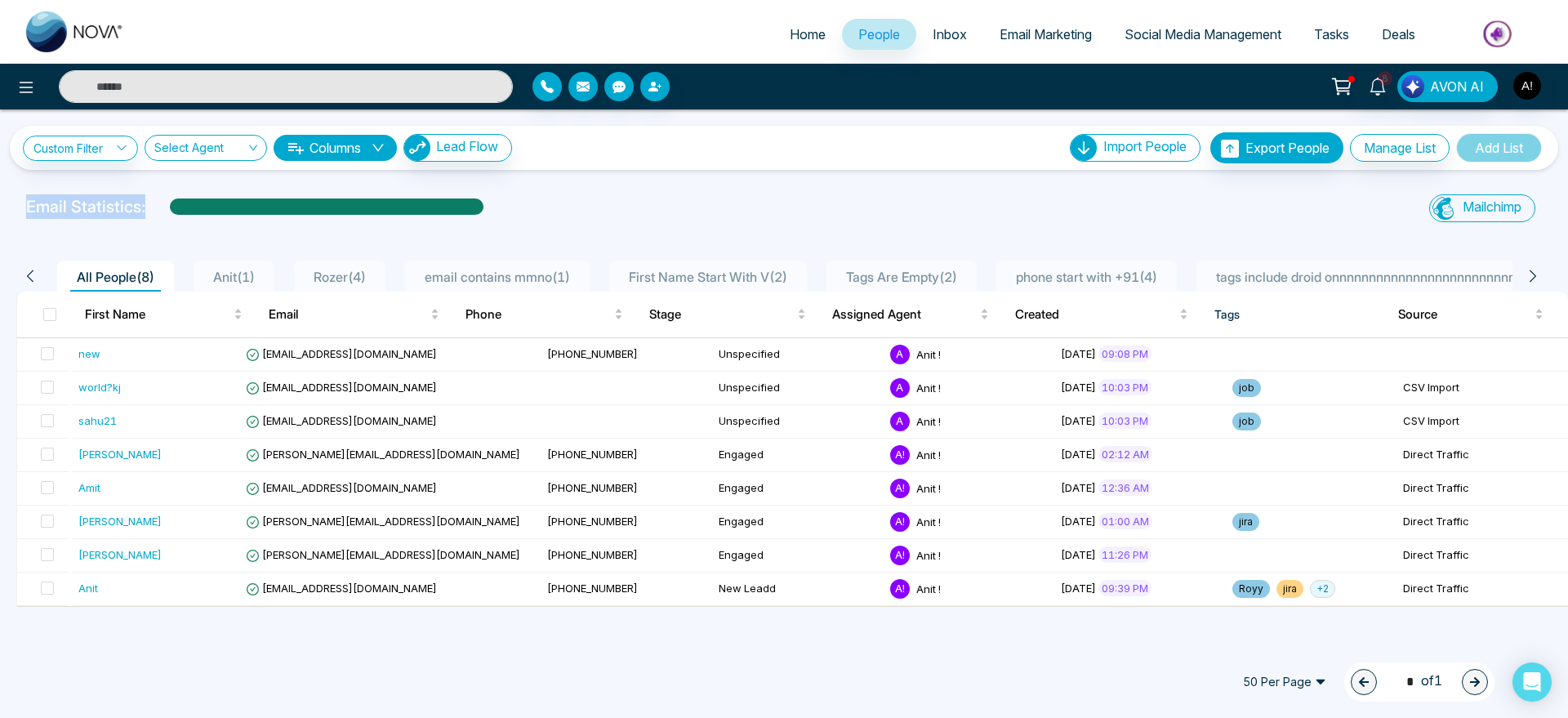
drag, startPoint x: 5, startPoint y: 199, endPoint x: 538, endPoint y: 198, distance: 533.0
click at [538, 198] on div "Email Statistics: Mailchimp Sync All Lead Sync Lead Report" at bounding box center [784, 211] width 1568 height 33
click at [538, 198] on div "Email Statistics:" at bounding box center [528, 207] width 1004 height 24
click at [942, 30] on span "Inbox" at bounding box center [949, 34] width 34 height 17
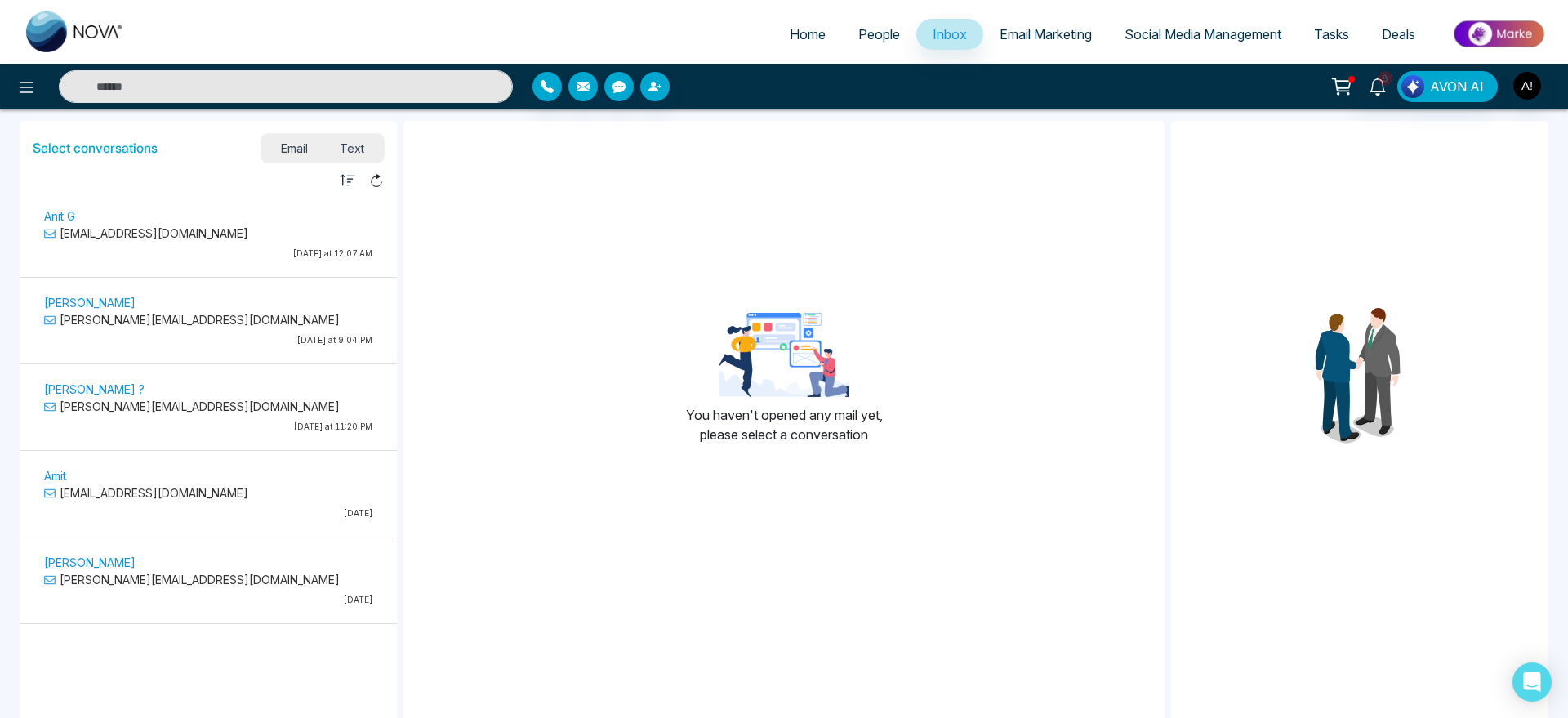
click at [812, 36] on span "Home" at bounding box center [807, 34] width 36 height 17
select select "*"
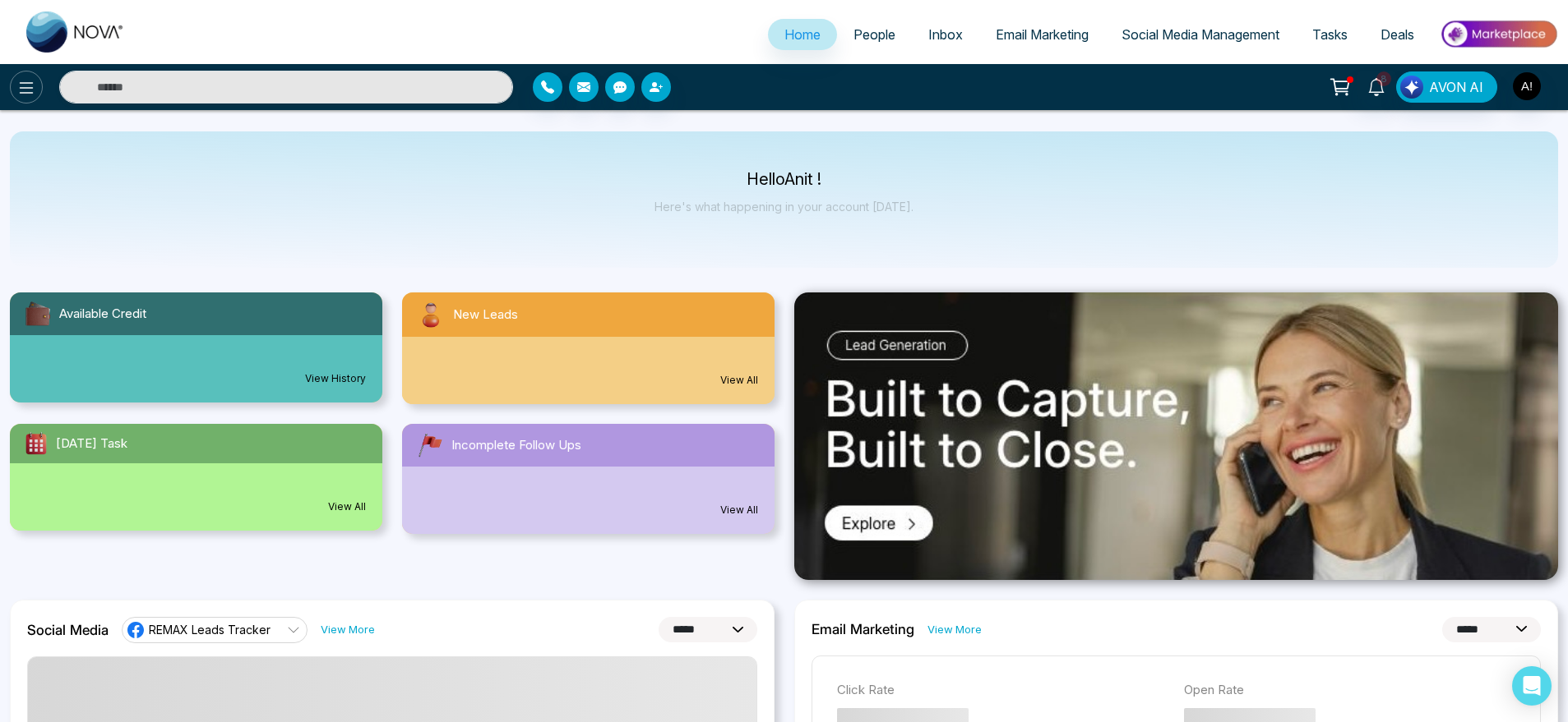
click at [21, 97] on icon at bounding box center [26, 87] width 20 height 20
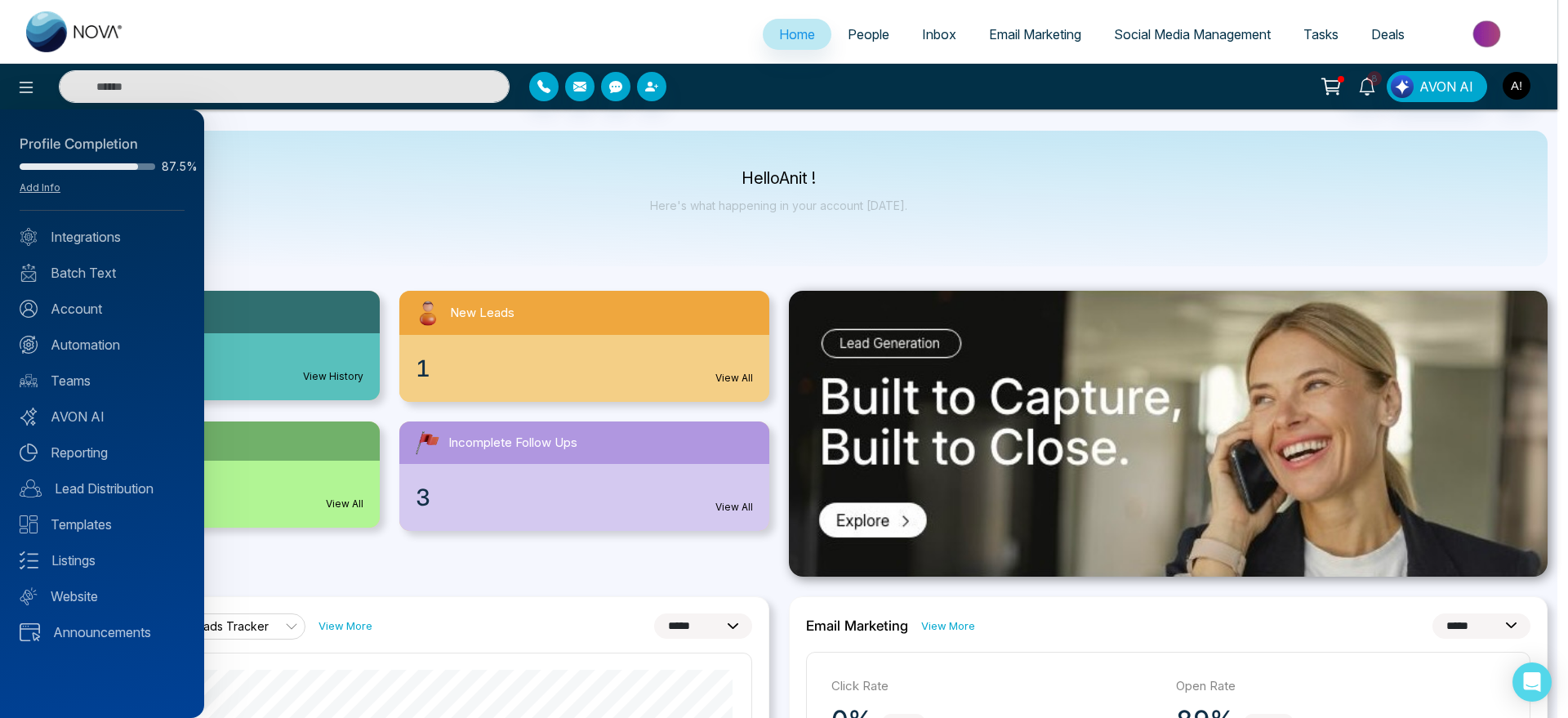
click at [513, 130] on div at bounding box center [784, 359] width 1568 height 718
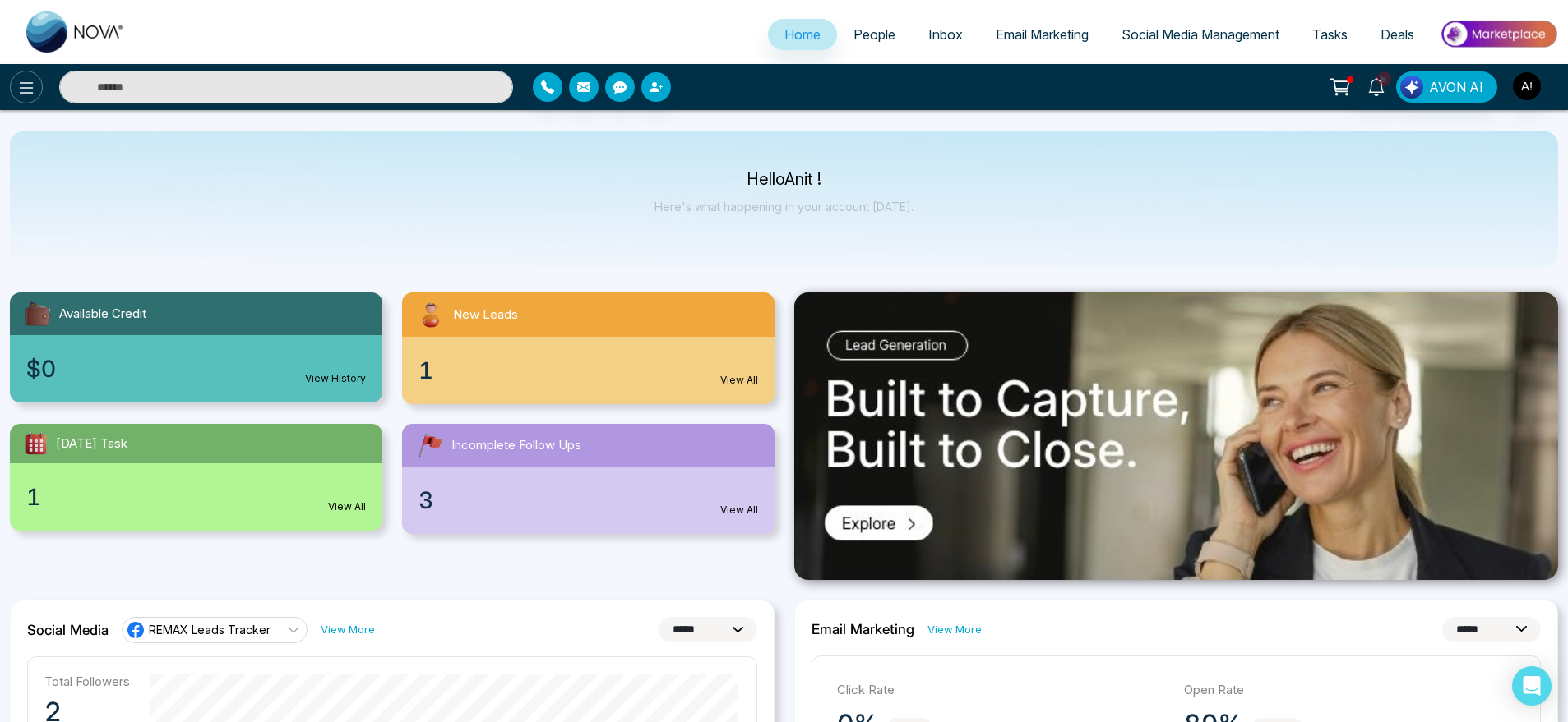
click at [24, 94] on icon at bounding box center [26, 87] width 20 height 20
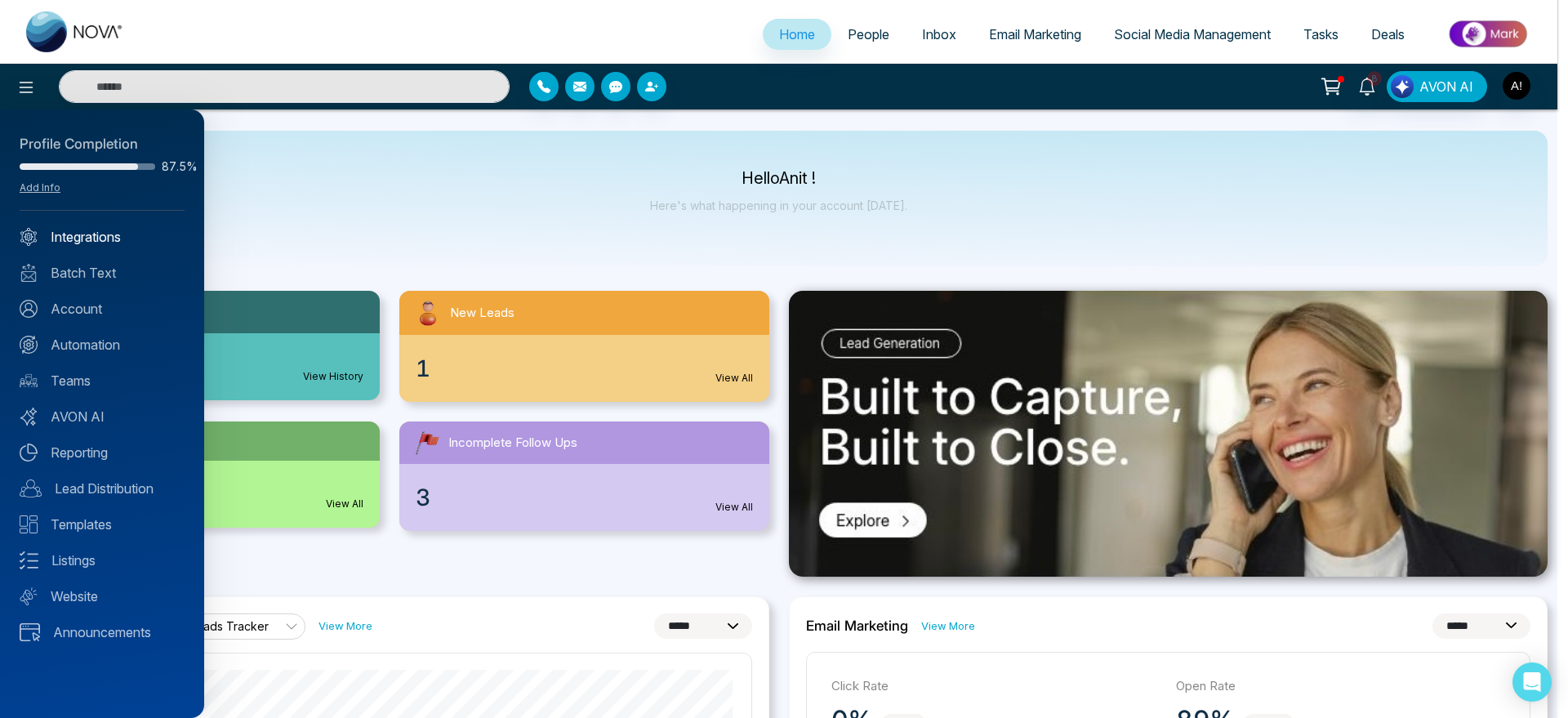
click at [78, 239] on link "Integrations" at bounding box center [103, 236] width 165 height 20
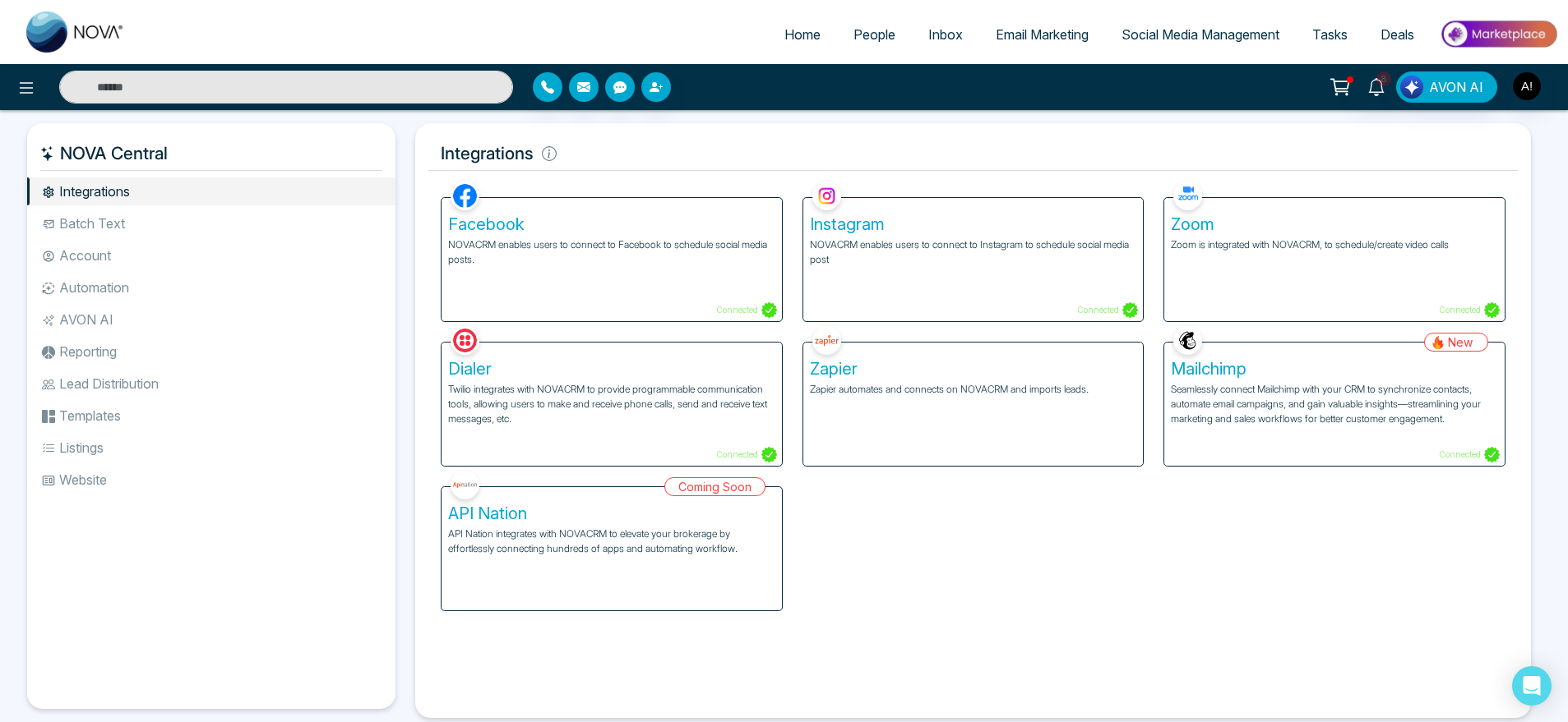
click at [227, 240] on ul "Integrations Batch Text Account Automation AVON AI Reporting Lead Distribution …" at bounding box center [211, 430] width 368 height 505
click at [120, 221] on li "Batch Text" at bounding box center [211, 224] width 368 height 28
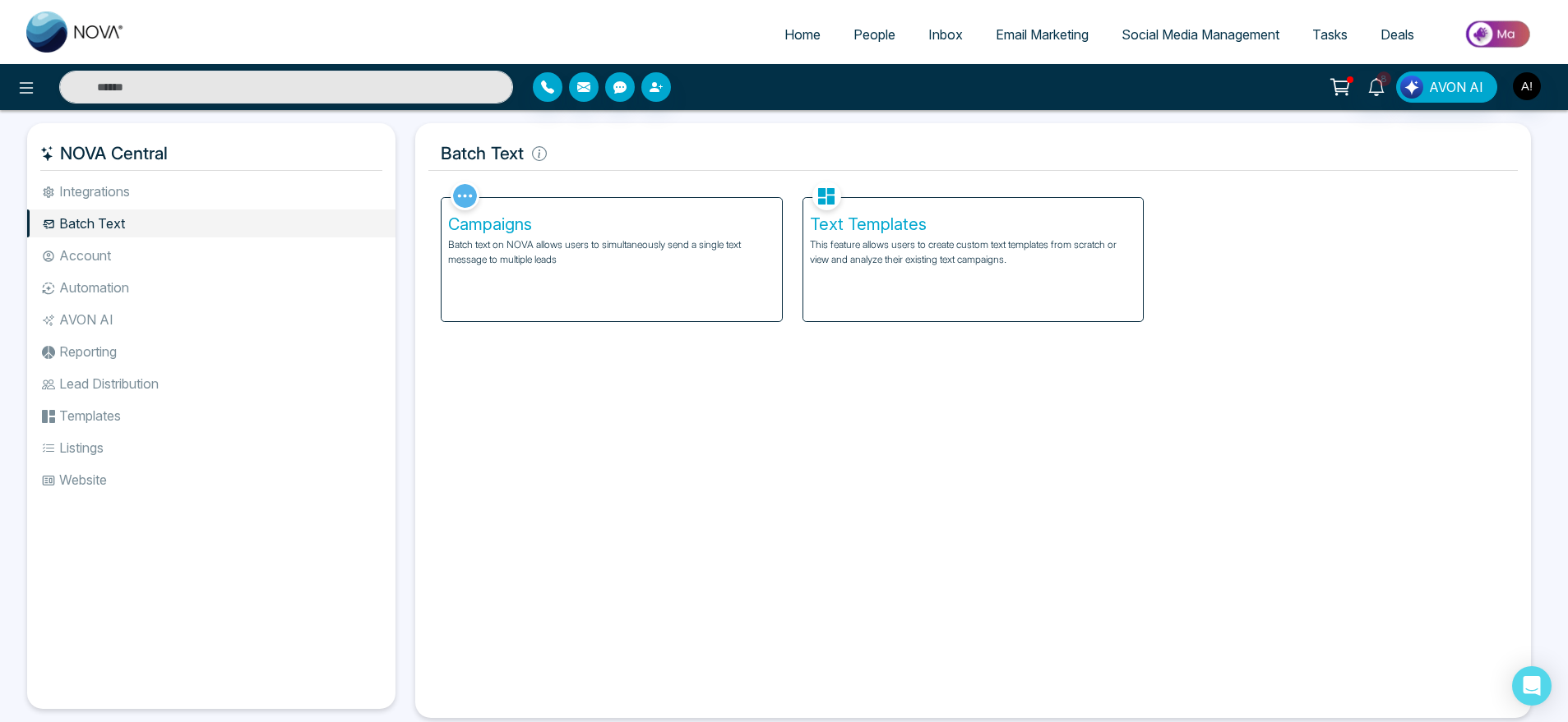
click at [111, 254] on li "Account" at bounding box center [211, 255] width 368 height 28
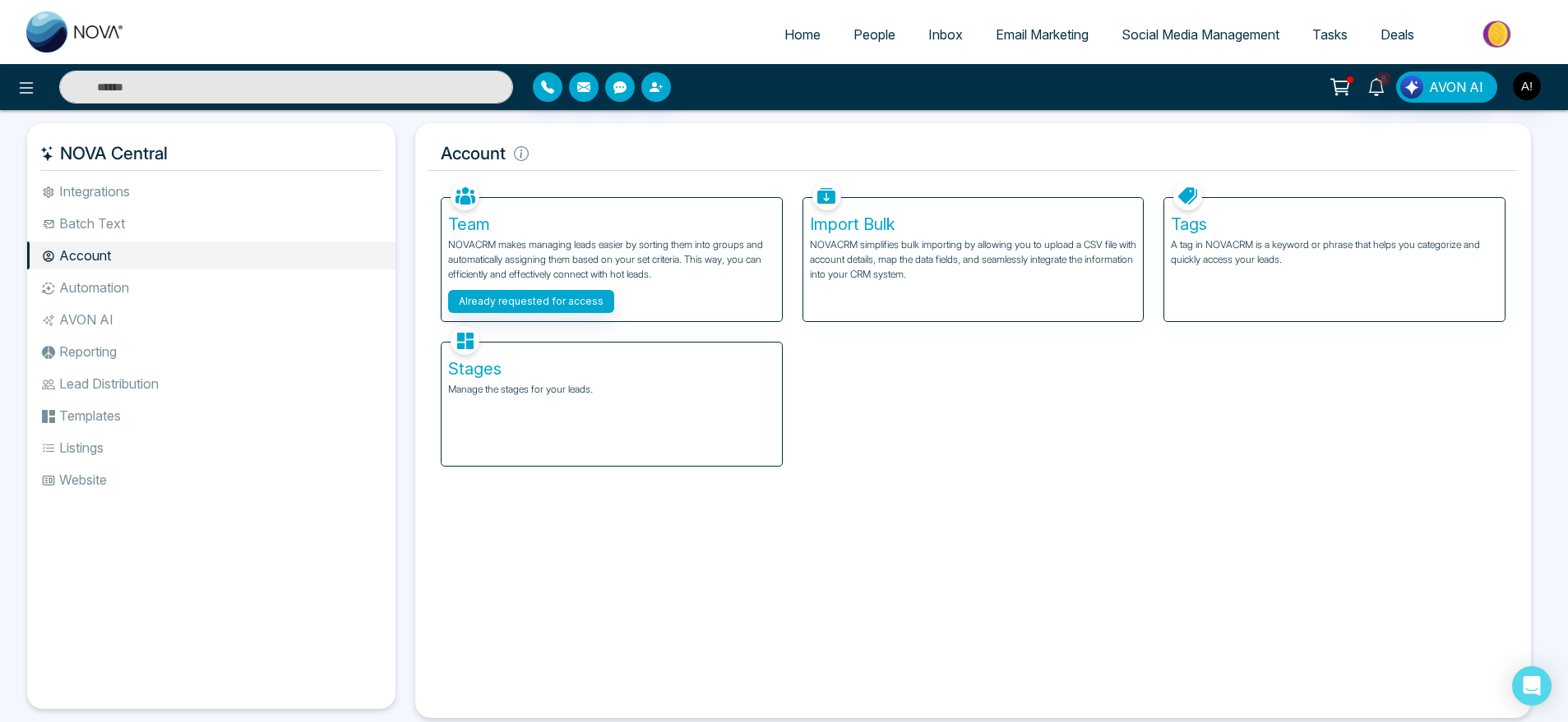
click at [952, 253] on p "NOVACRM simplifies bulk importing by allowing you to upload a CSV file with acc…" at bounding box center [973, 260] width 327 height 45
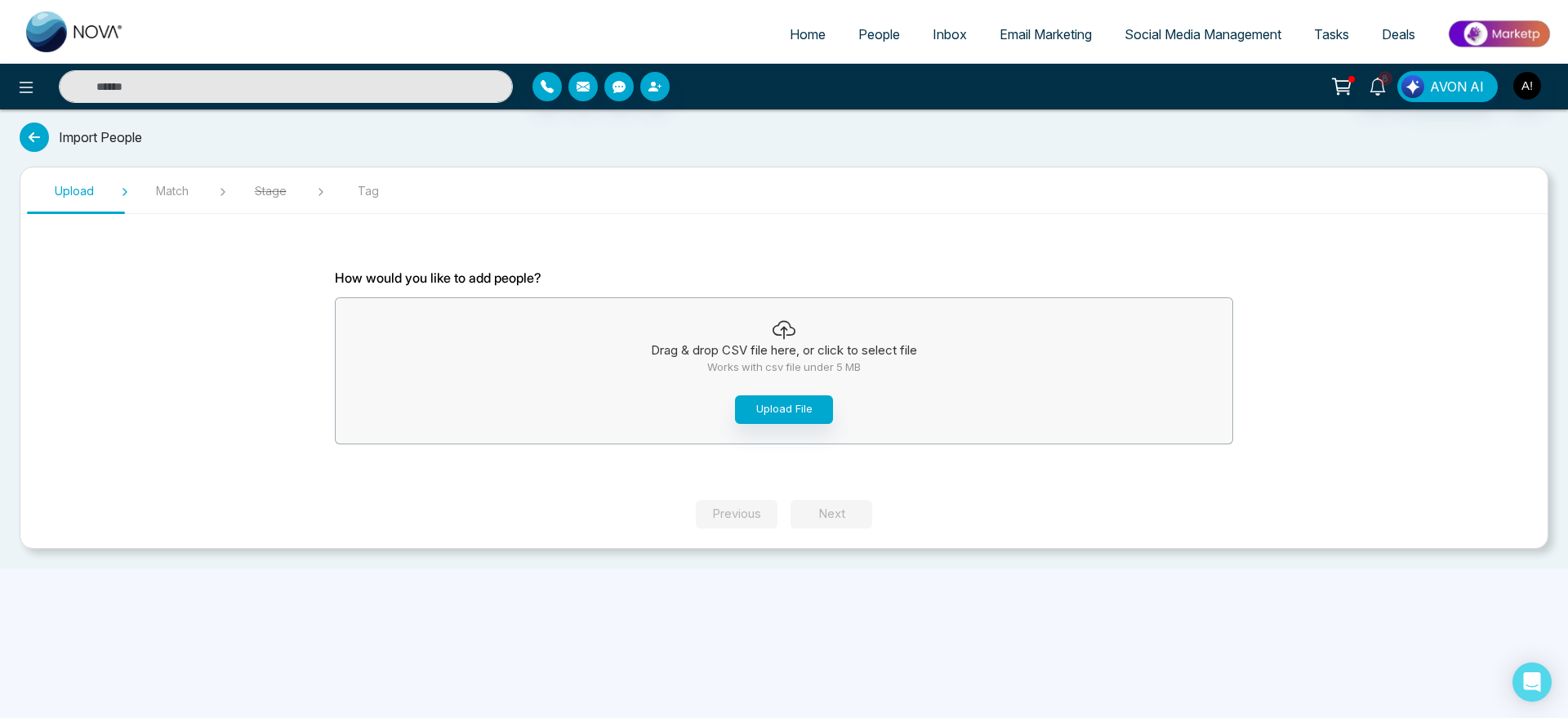
click at [858, 37] on span "People" at bounding box center [879, 34] width 42 height 17
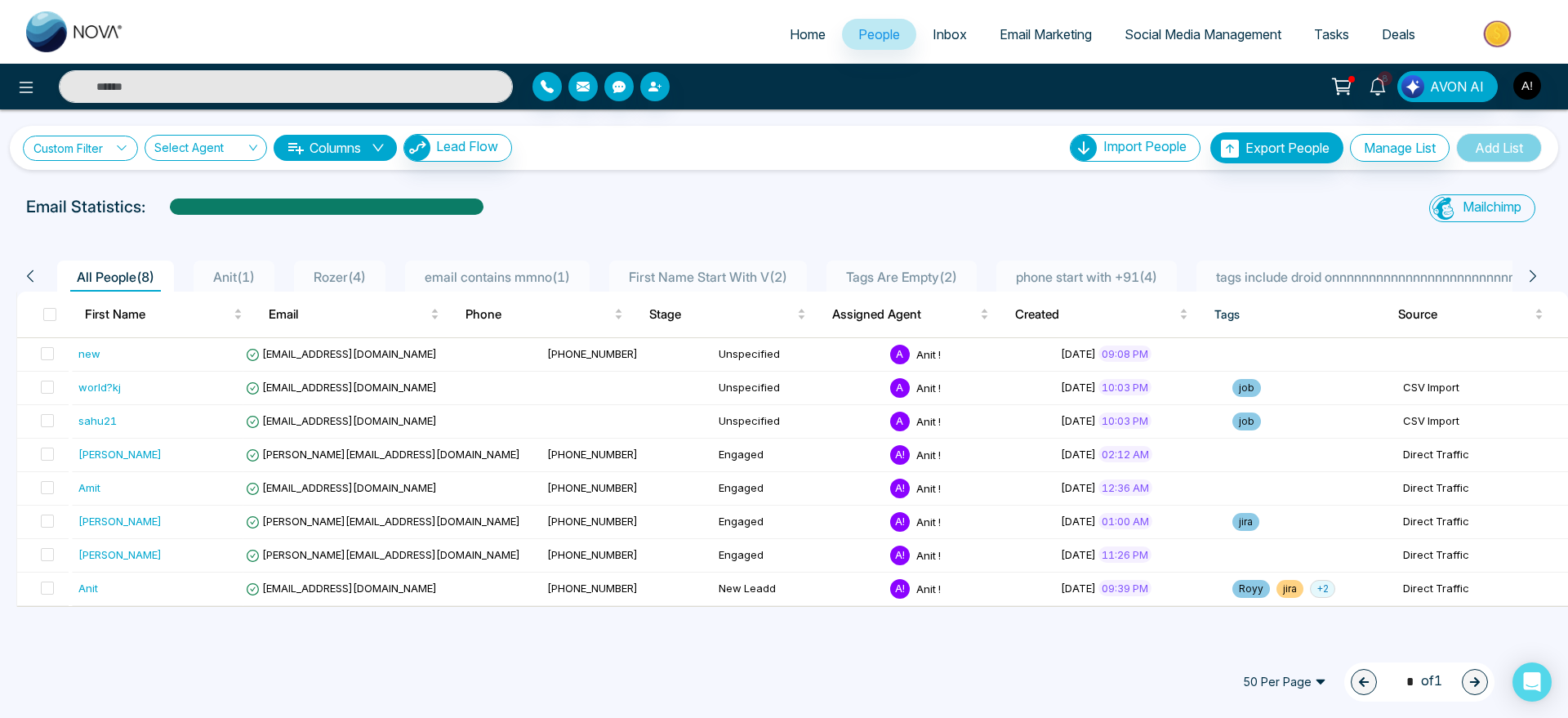
click at [93, 148] on link "Custom Filter" at bounding box center [80, 148] width 116 height 25
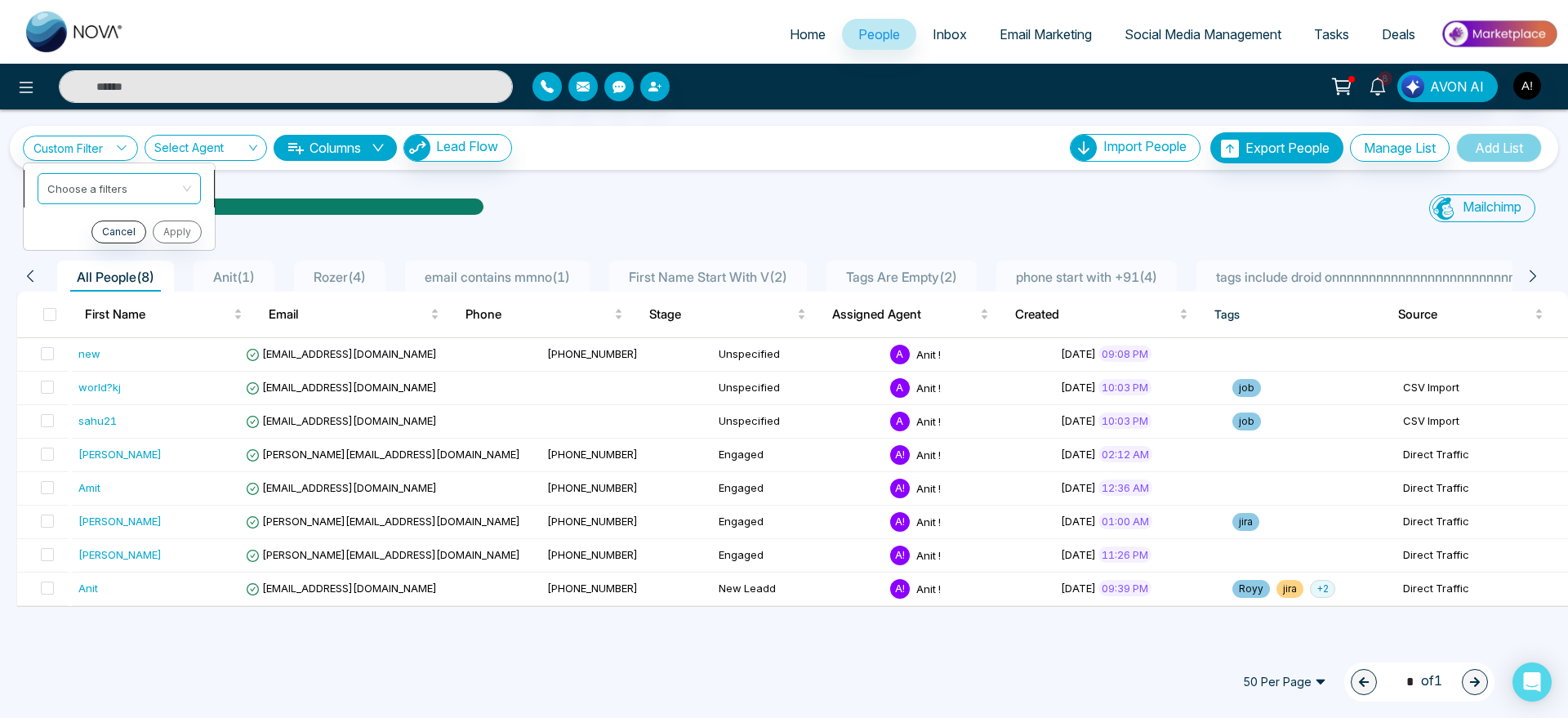
click at [111, 183] on input "search" at bounding box center [114, 186] width 132 height 24
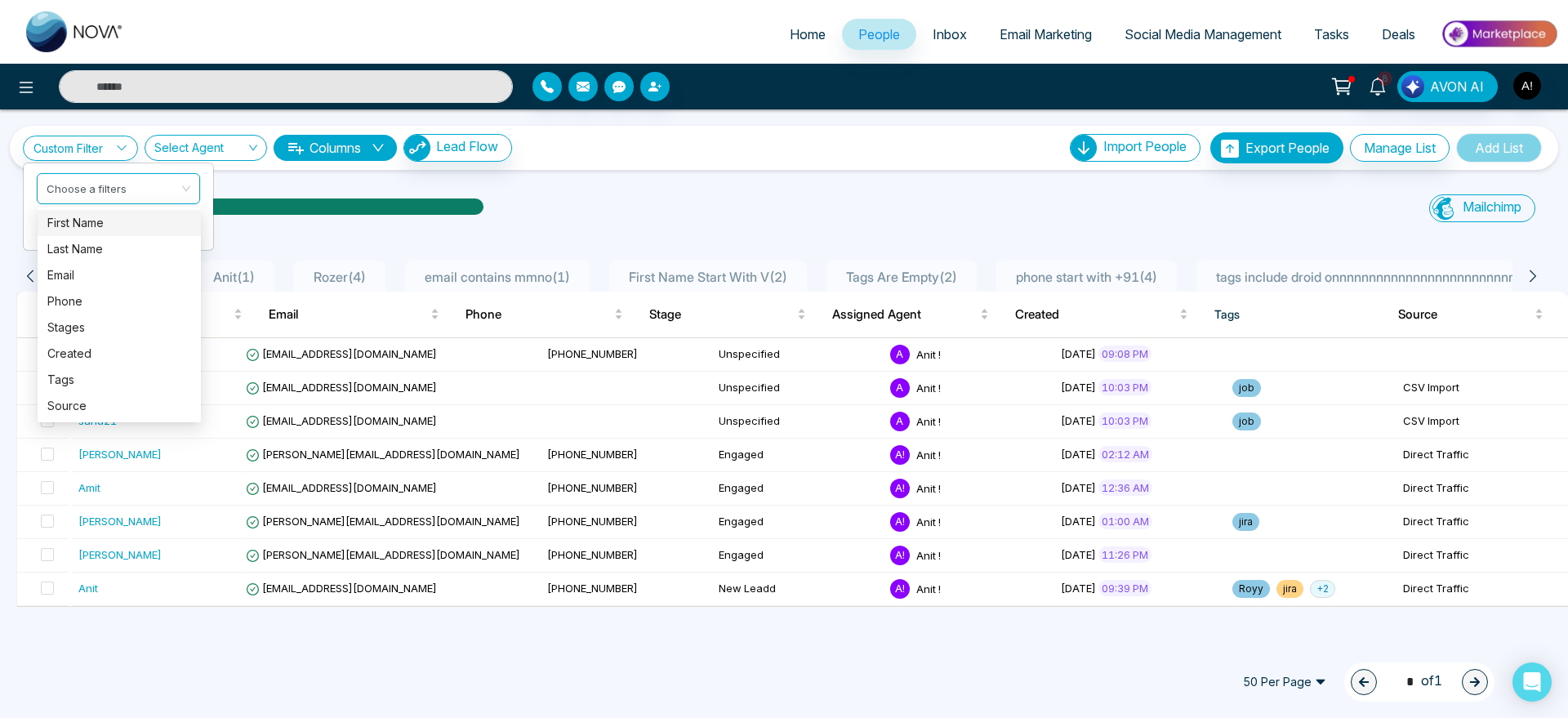
click at [750, 230] on div at bounding box center [784, 230] width 1549 height 7
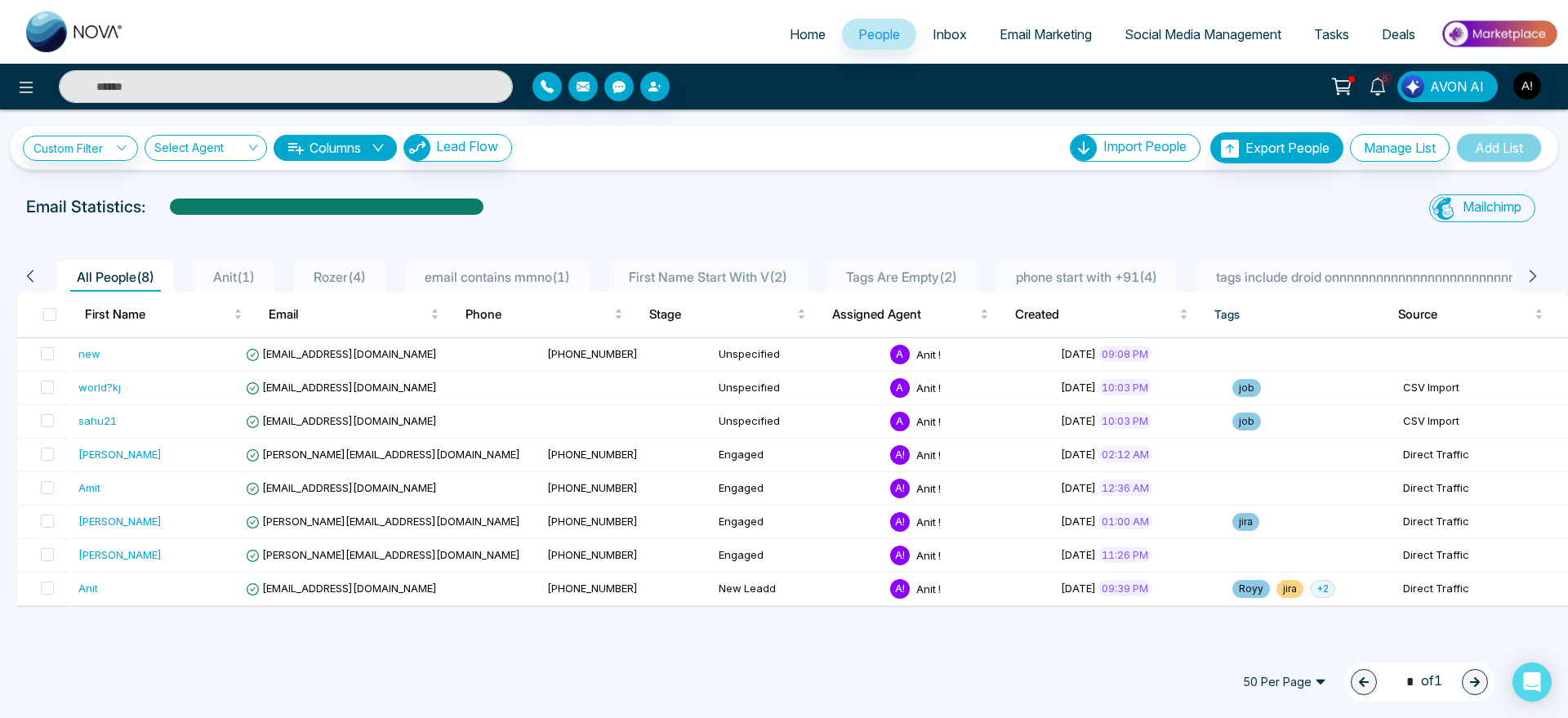
click at [108, 162] on div "Custom Filter Choose a filters Cancel Apply Select Agent Columns Lead Flow Impo…" at bounding box center [784, 148] width 1523 height 31
click at [108, 158] on link "Custom Filter" at bounding box center [80, 148] width 116 height 25
click at [183, 196] on div "Choose a filters" at bounding box center [119, 189] width 163 height 31
click at [1138, 31] on span "Social Media Management" at bounding box center [1203, 34] width 157 height 17
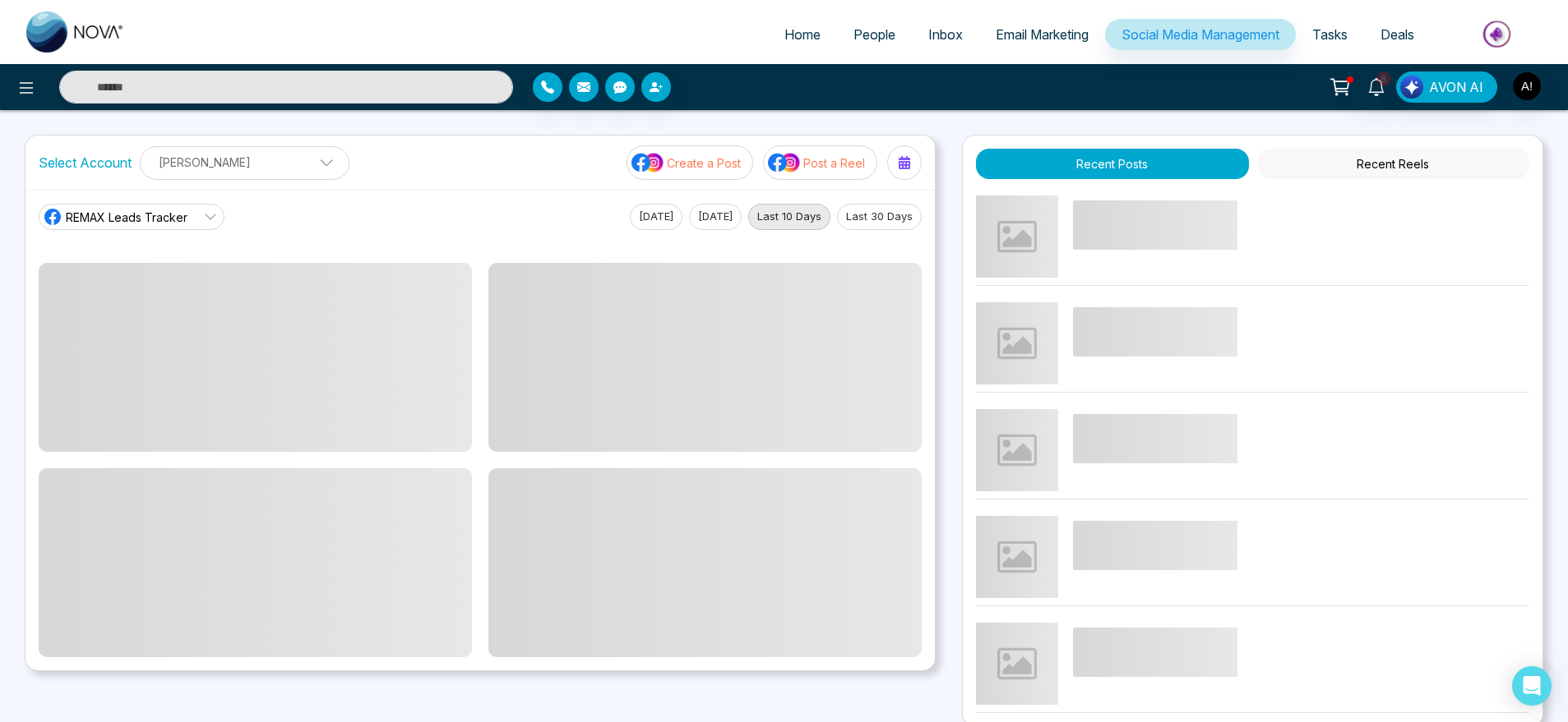
click at [699, 166] on p "Create a Post" at bounding box center [704, 163] width 74 height 17
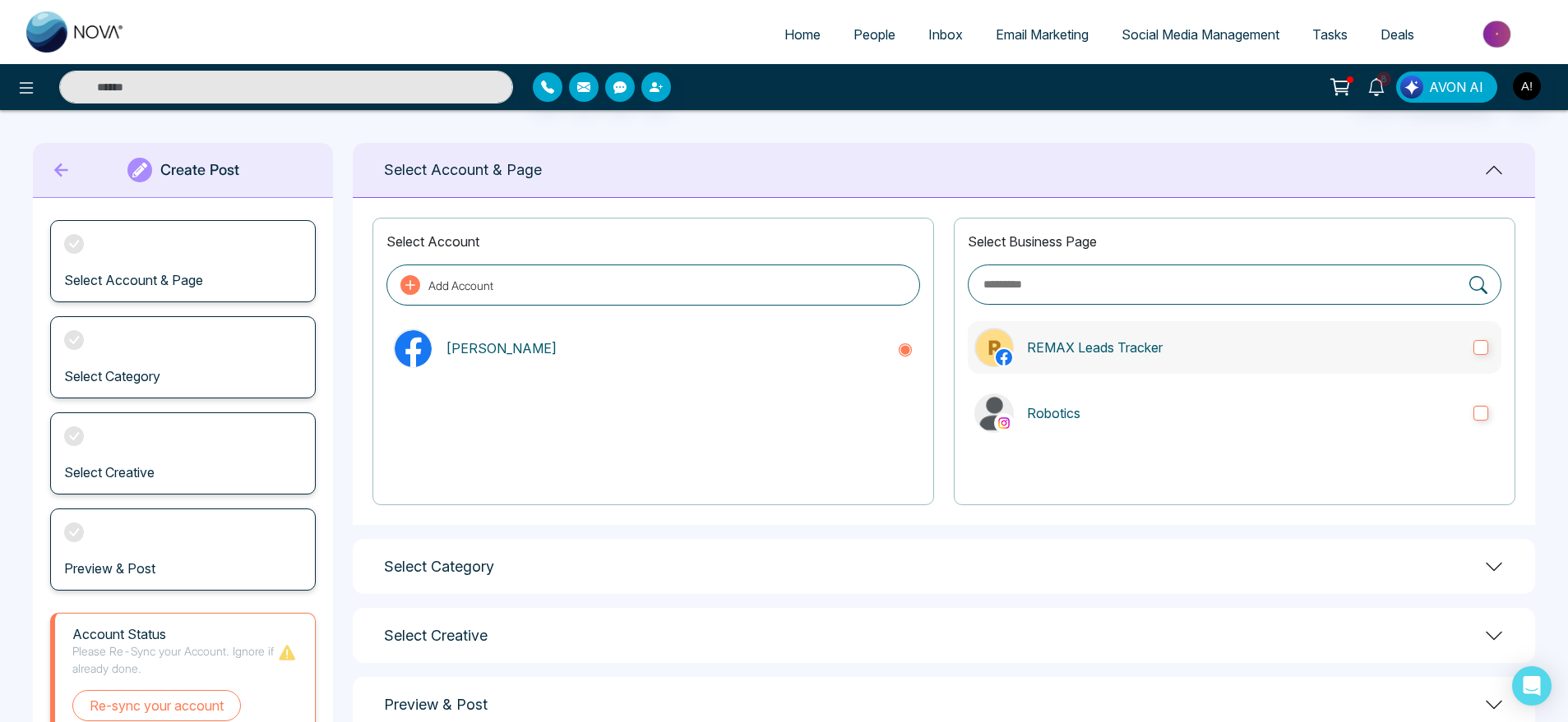
click at [1101, 327] on label "REMAX Leads Tracker" at bounding box center [1235, 348] width 533 height 52
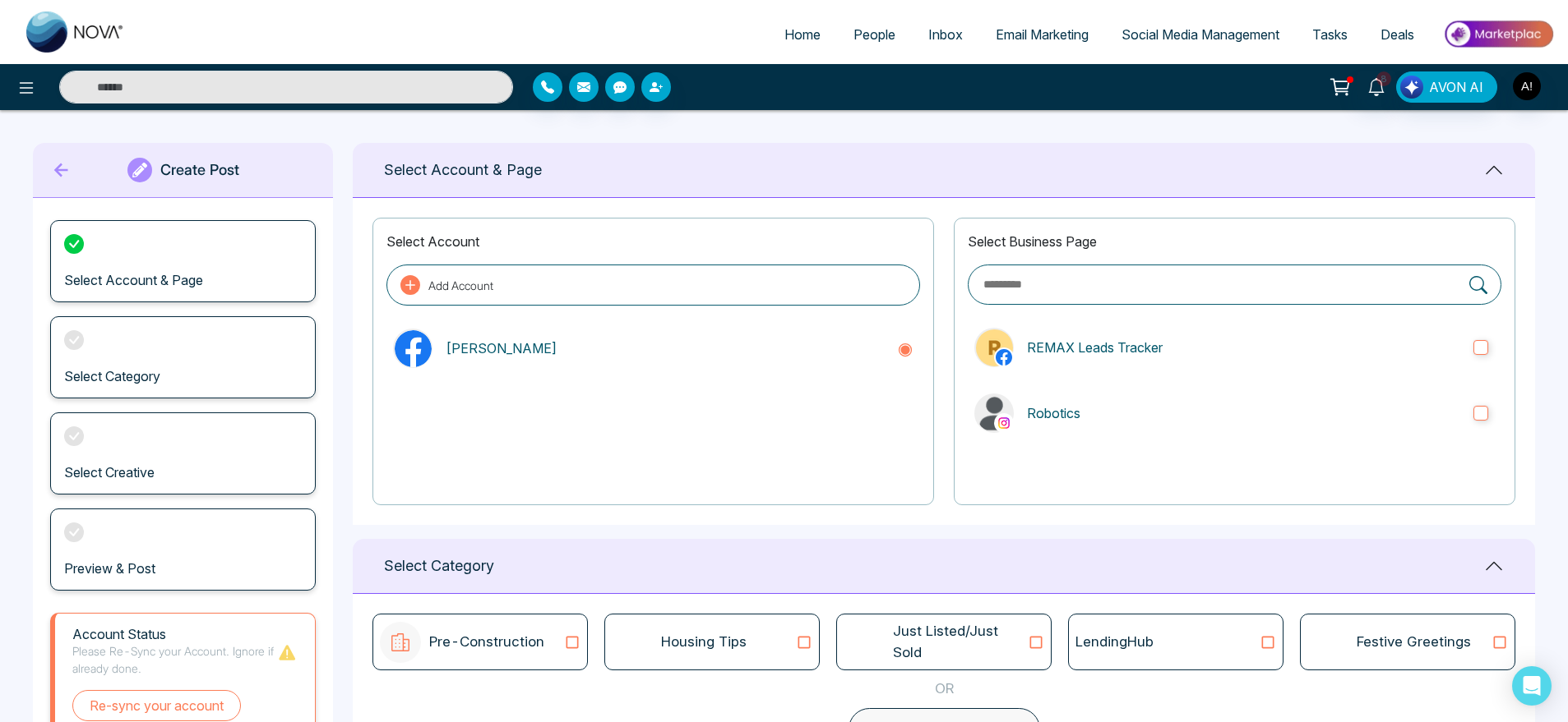
click at [1125, 446] on div "Select Business Page REMAX Leads Tracker Robotics" at bounding box center [1235, 361] width 561 height 288
click at [1177, 414] on p "Robotics" at bounding box center [1244, 413] width 434 height 20
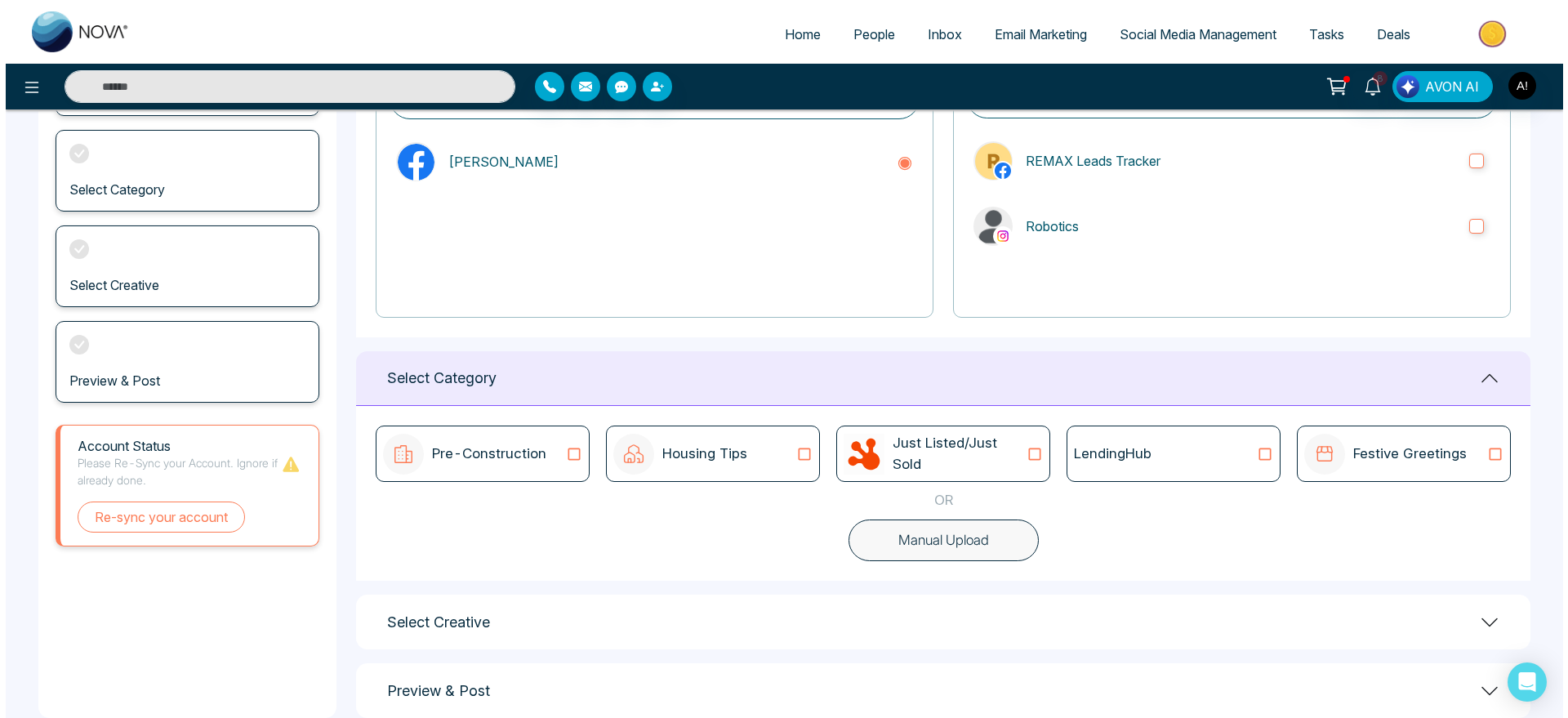
scroll to position [217, 0]
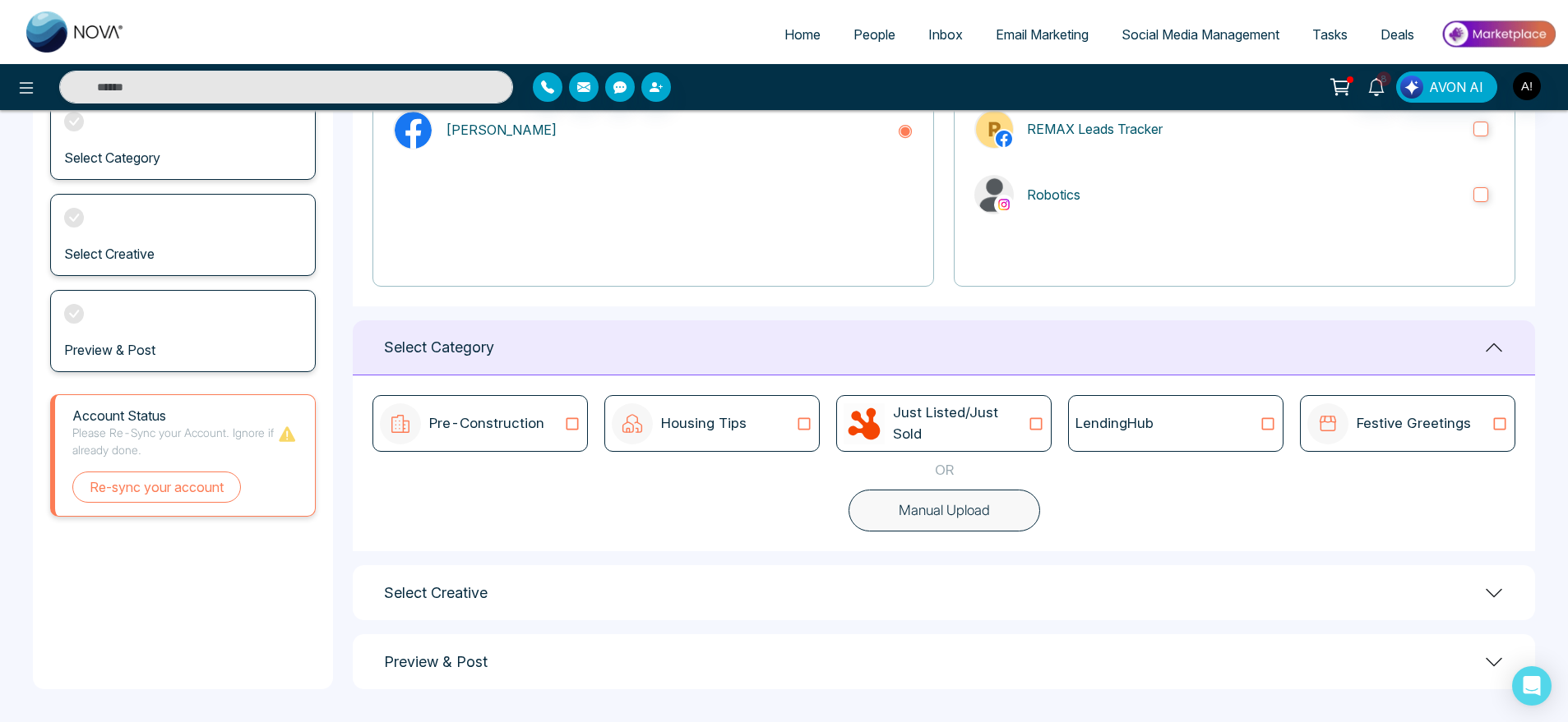
drag, startPoint x: 993, startPoint y: 421, endPoint x: 672, endPoint y: 513, distance: 333.9
click at [672, 513] on div "Pre-Construction Housing Tips Just Listed/Just Sold LendingHub Festive Greeting…" at bounding box center [944, 463] width 1182 height 176
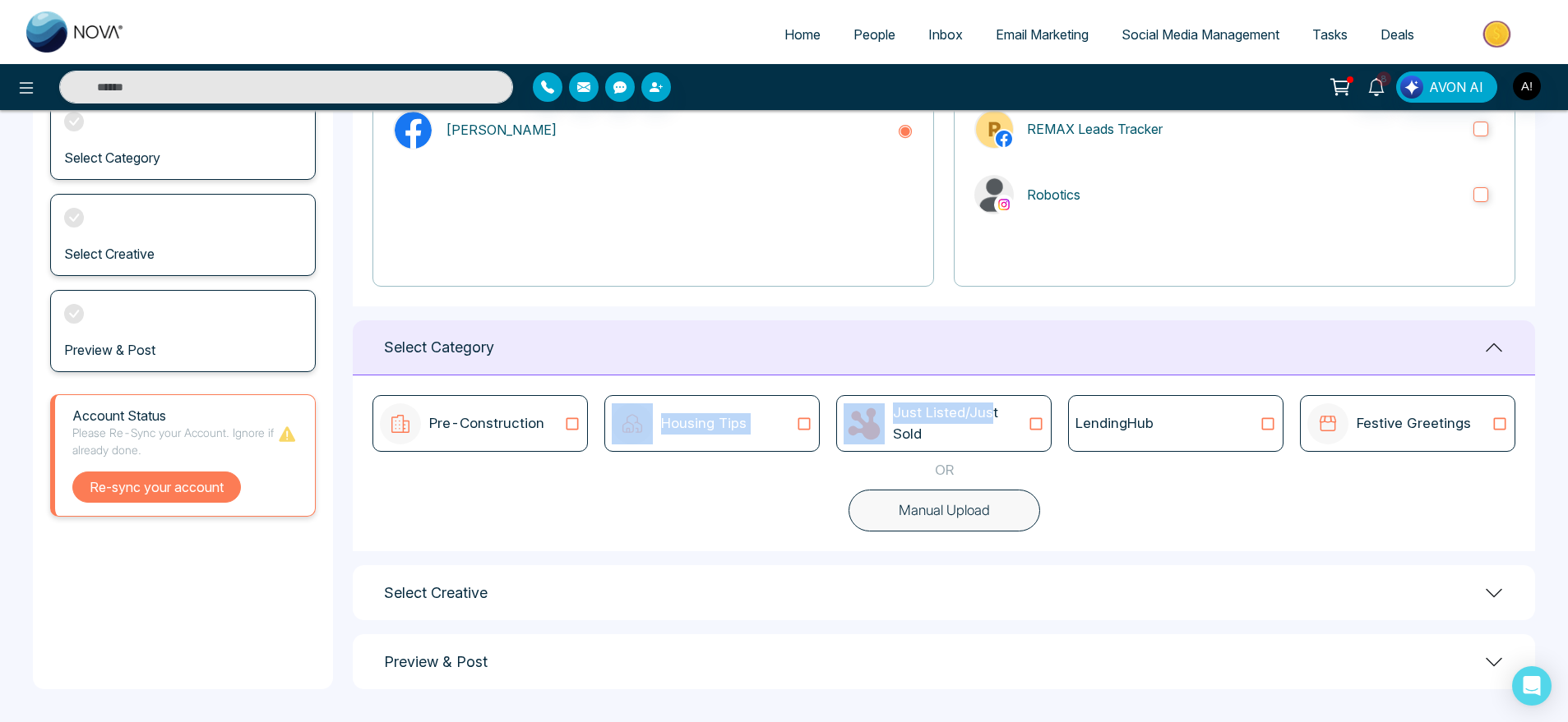
click at [171, 486] on button "Re-sync your account" at bounding box center [157, 488] width 169 height 31
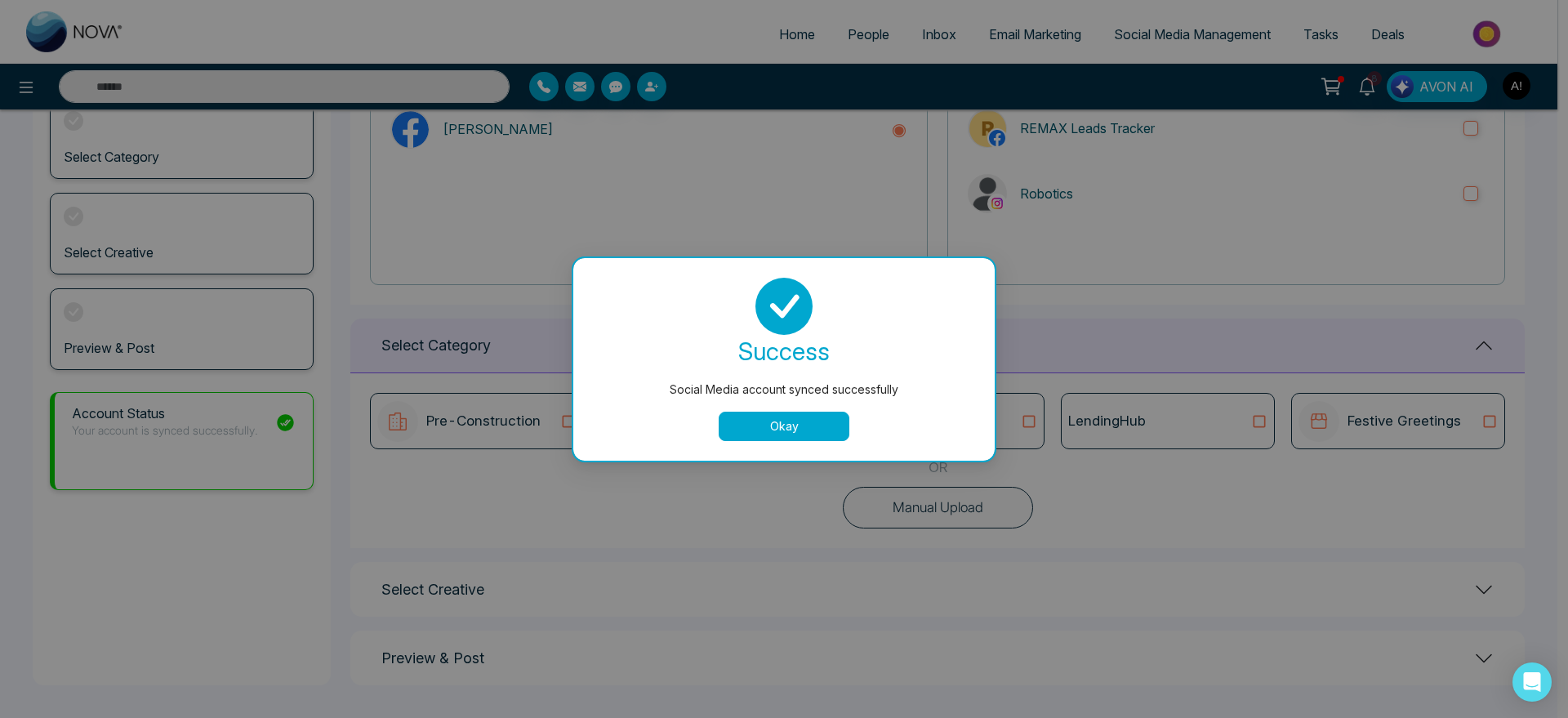
click at [755, 429] on button "Okay" at bounding box center [784, 427] width 130 height 30
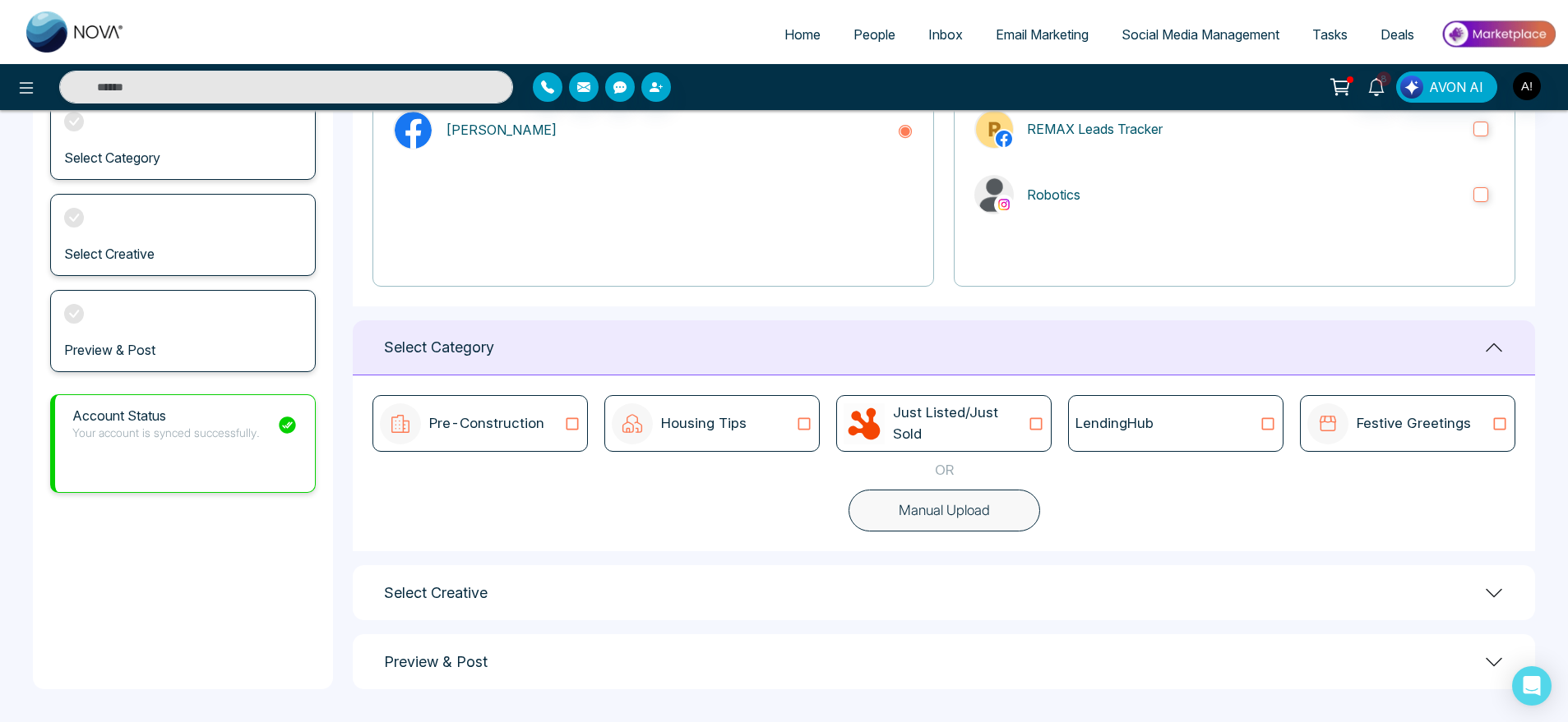
click at [1032, 420] on icon at bounding box center [1035, 424] width 21 height 17
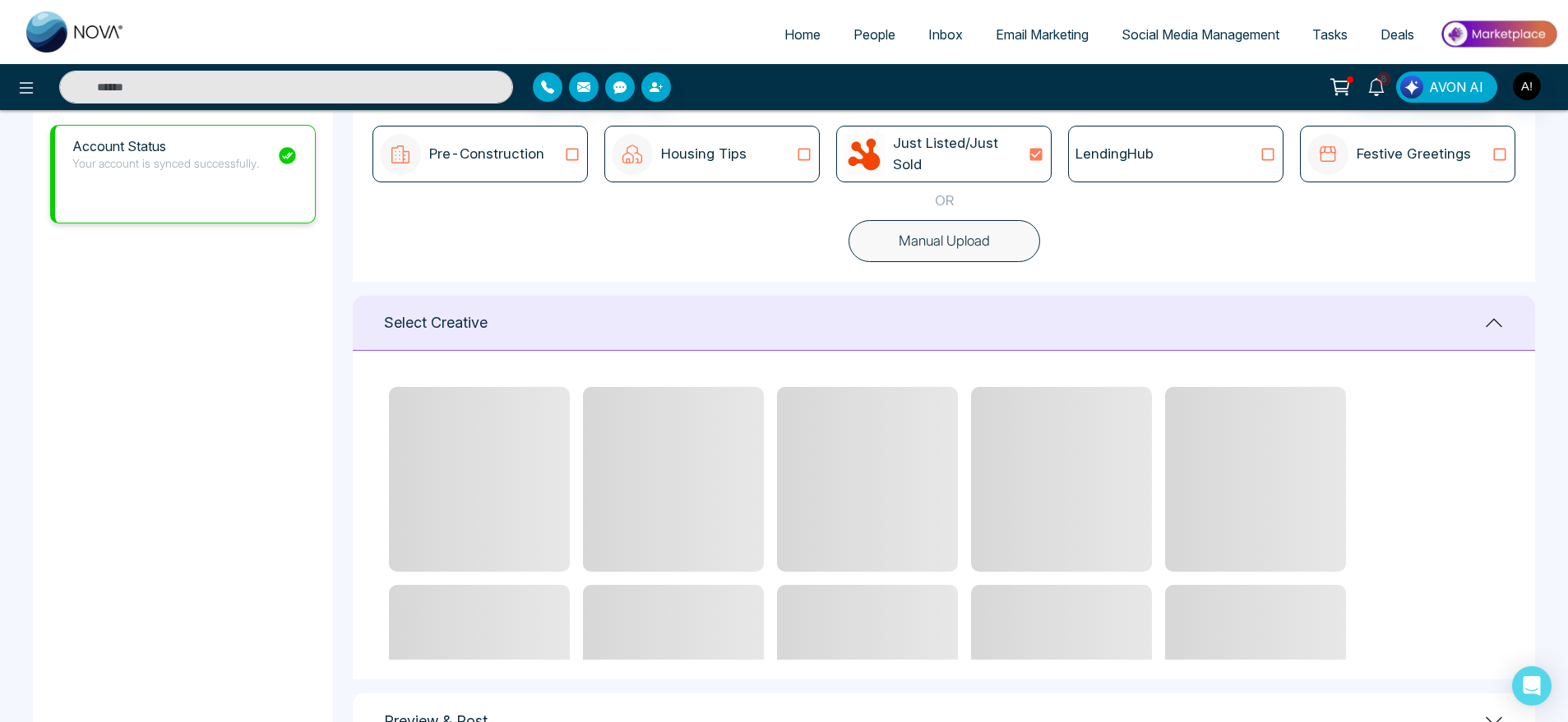
scroll to position [489, 0]
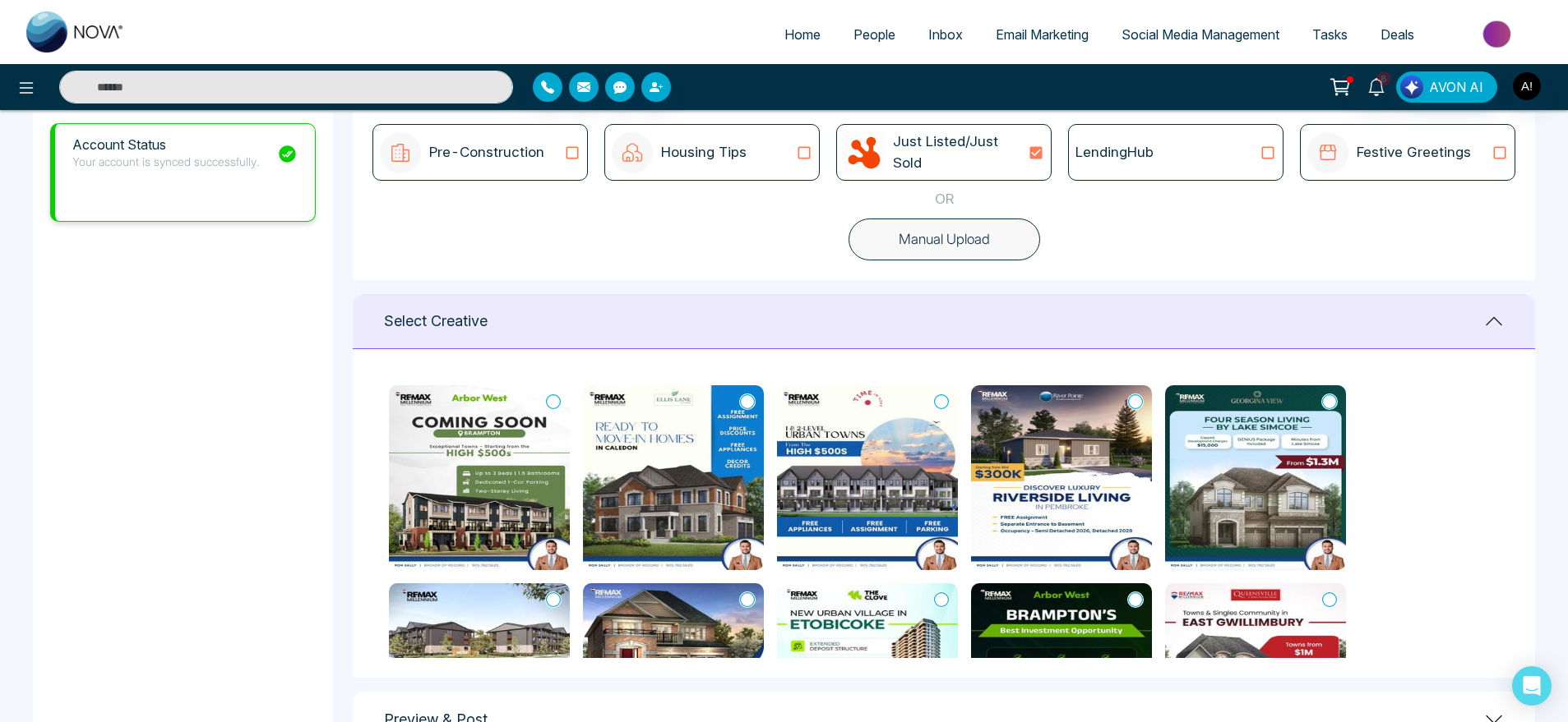
click at [944, 395] on icon at bounding box center [941, 401] width 15 height 17
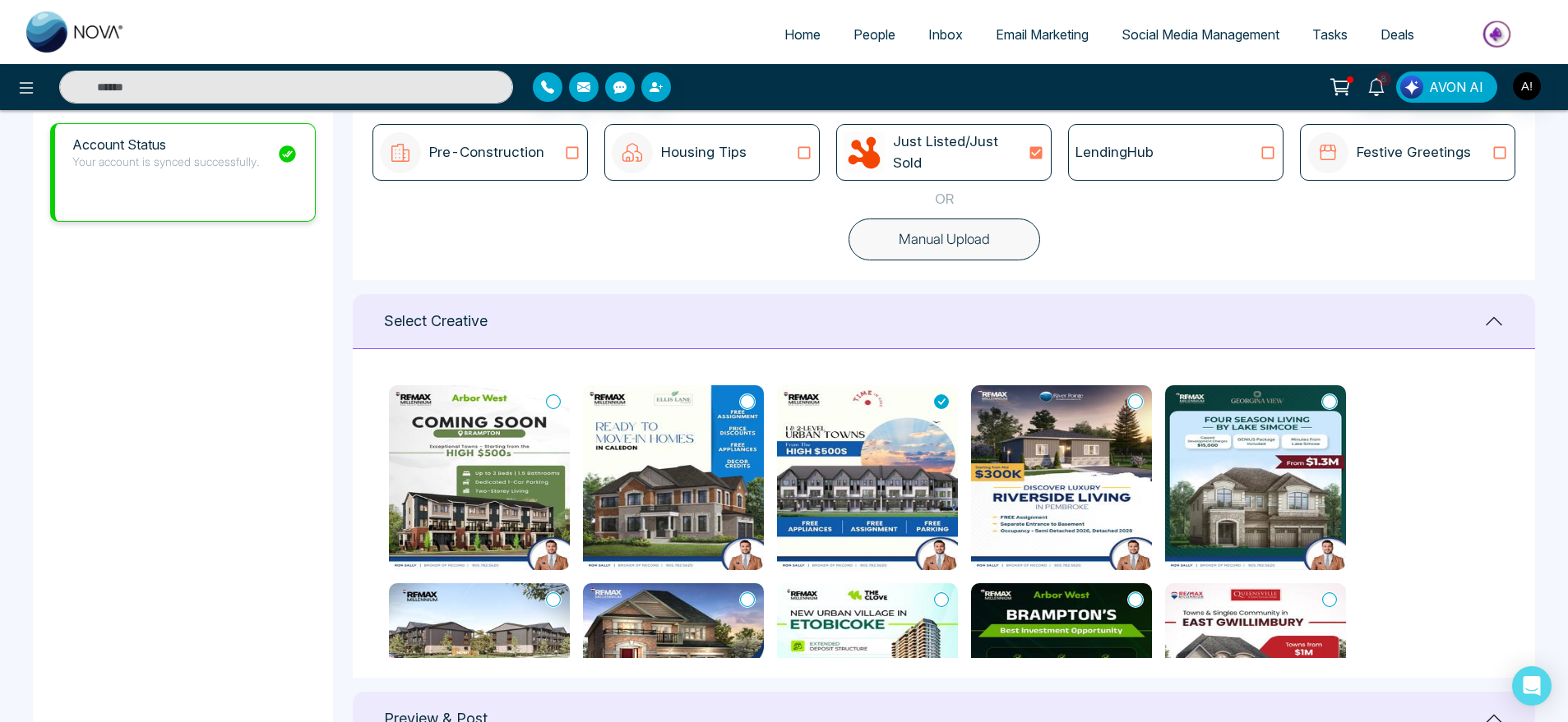
click at [543, 394] on img at bounding box center [479, 478] width 181 height 185
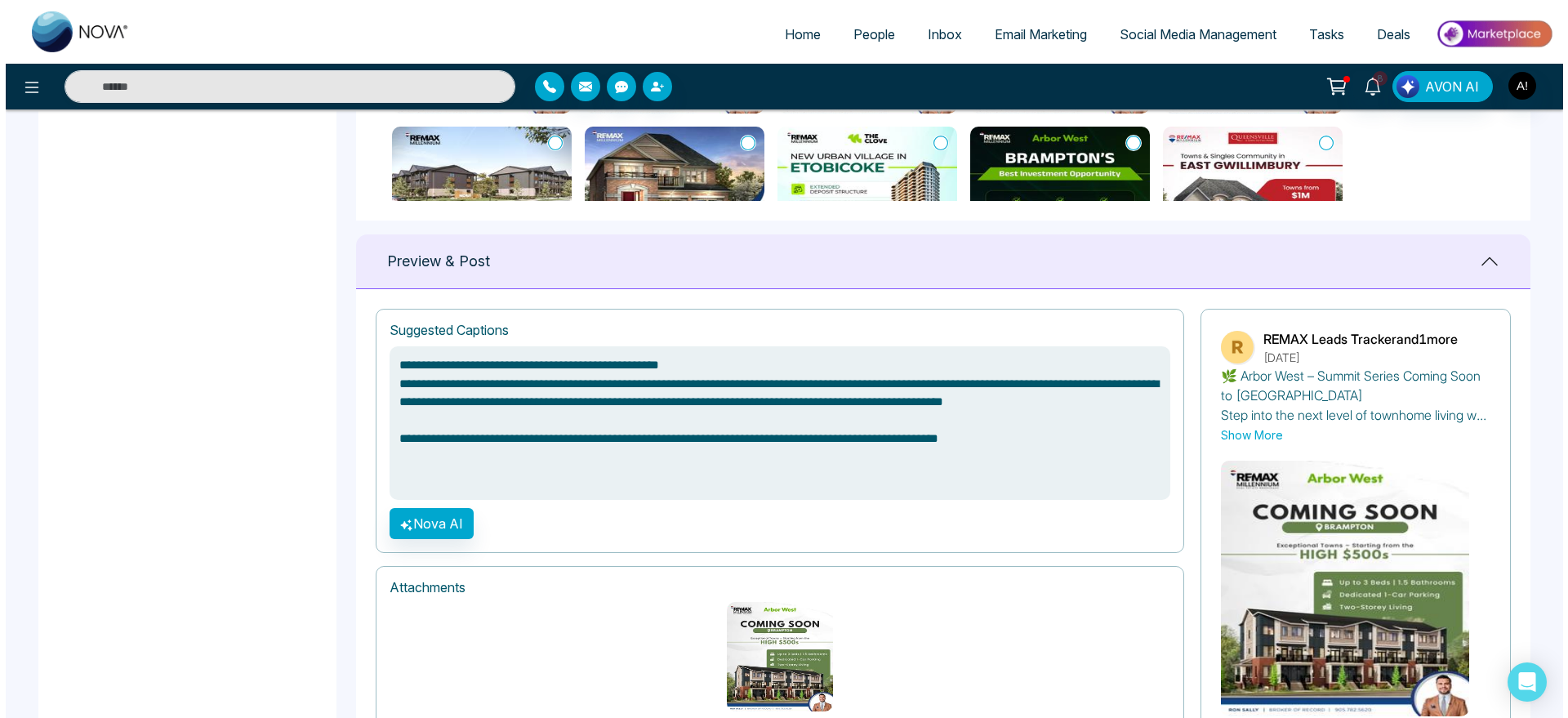
scroll to position [1041, 0]
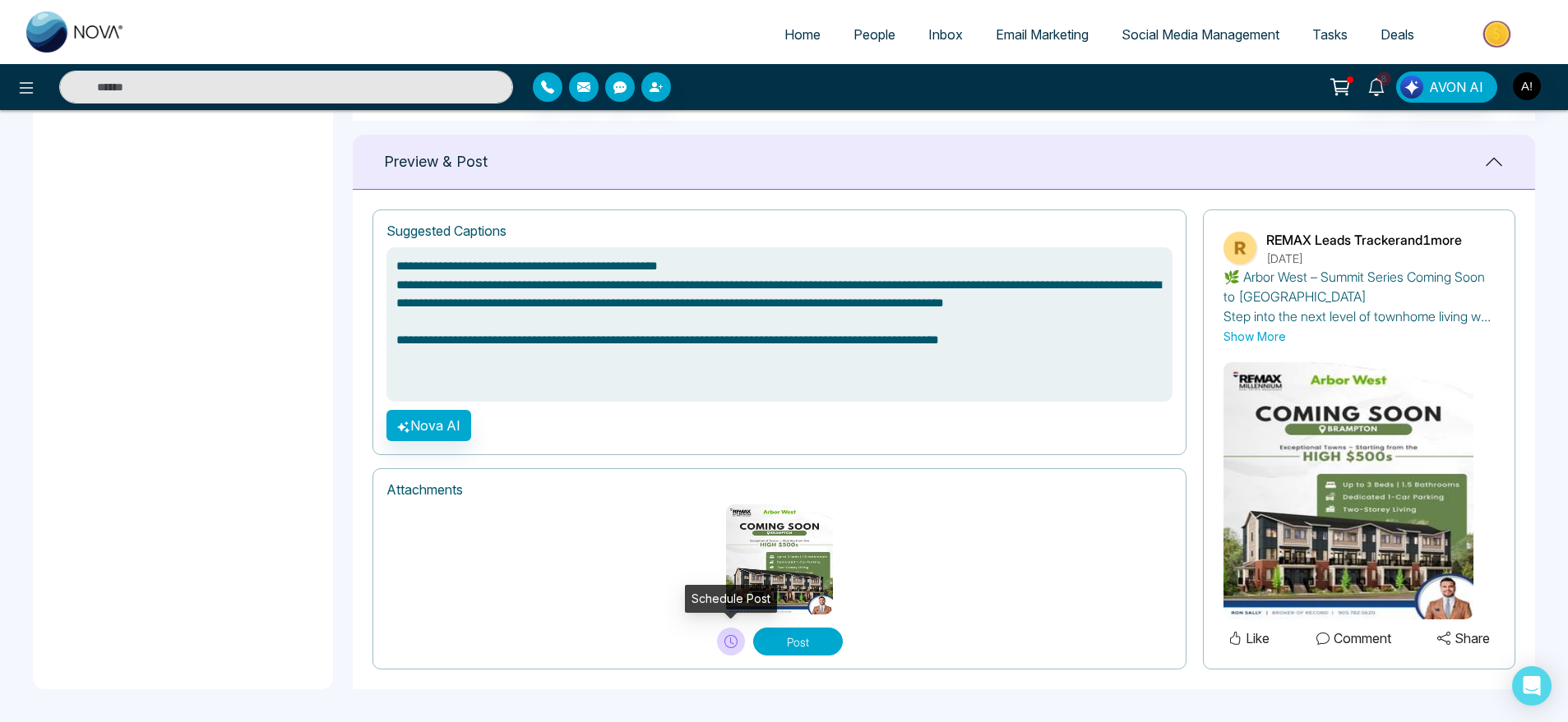
click at [726, 641] on icon at bounding box center [730, 642] width 13 height 13
type textarea "**********"
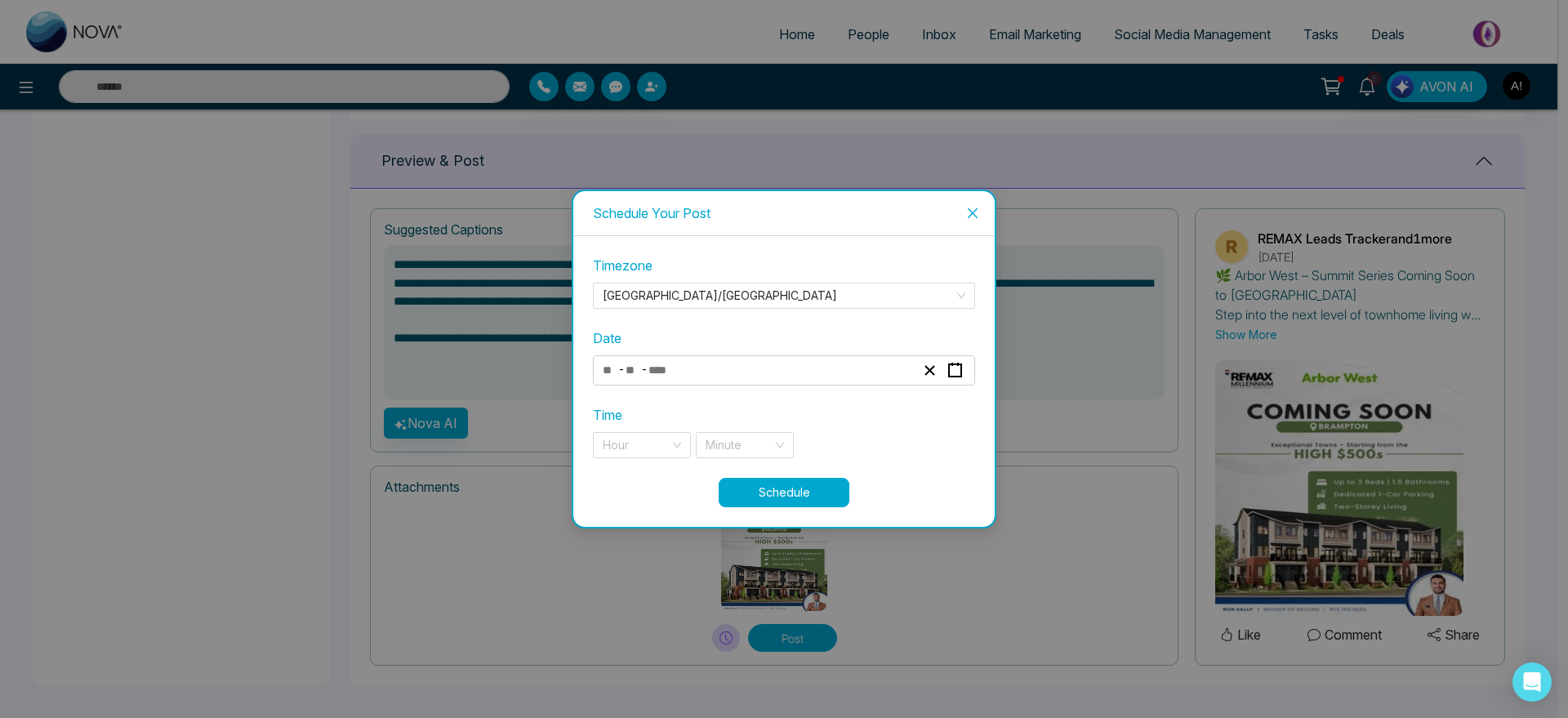
click at [747, 378] on div "- -" at bounding box center [758, 370] width 317 height 22
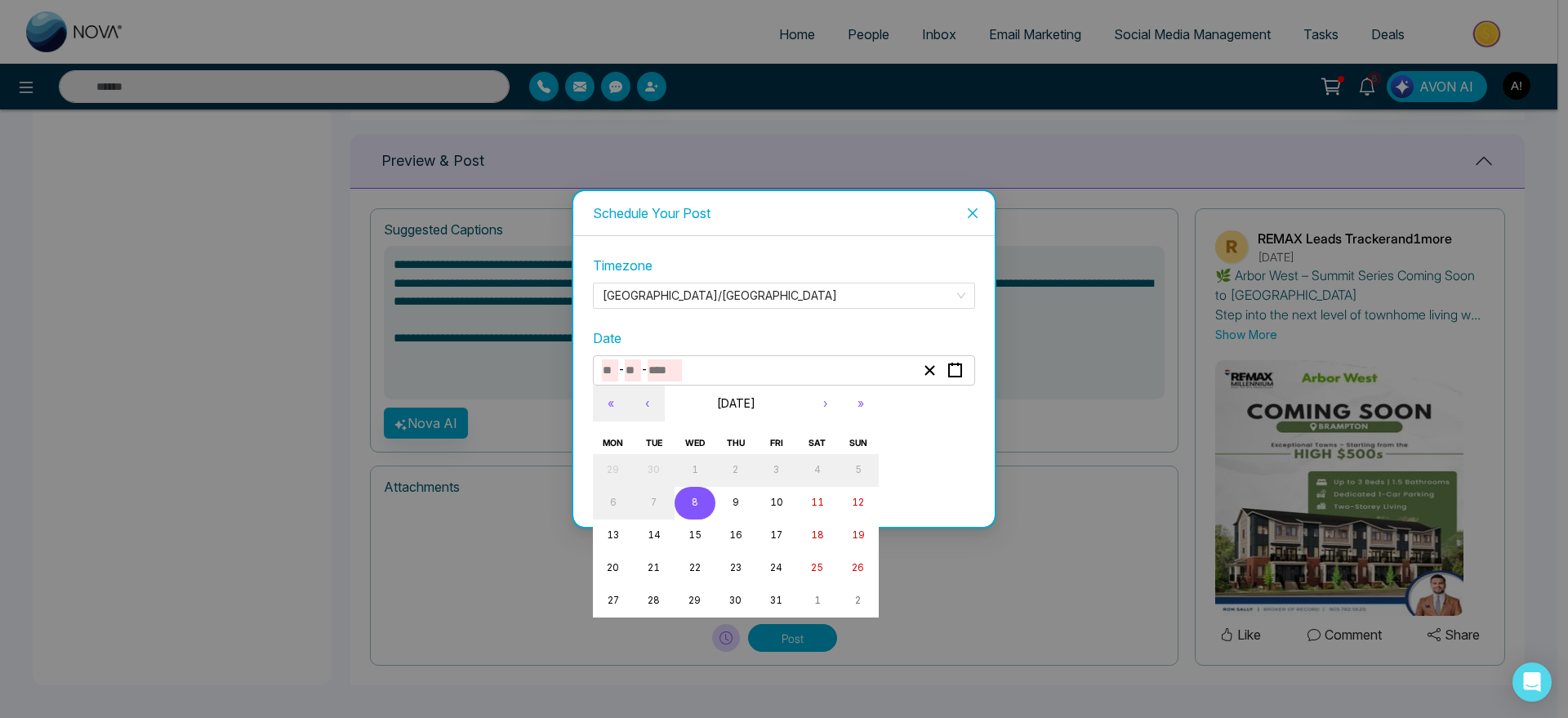
click at [686, 511] on button "8" at bounding box center [695, 503] width 41 height 33
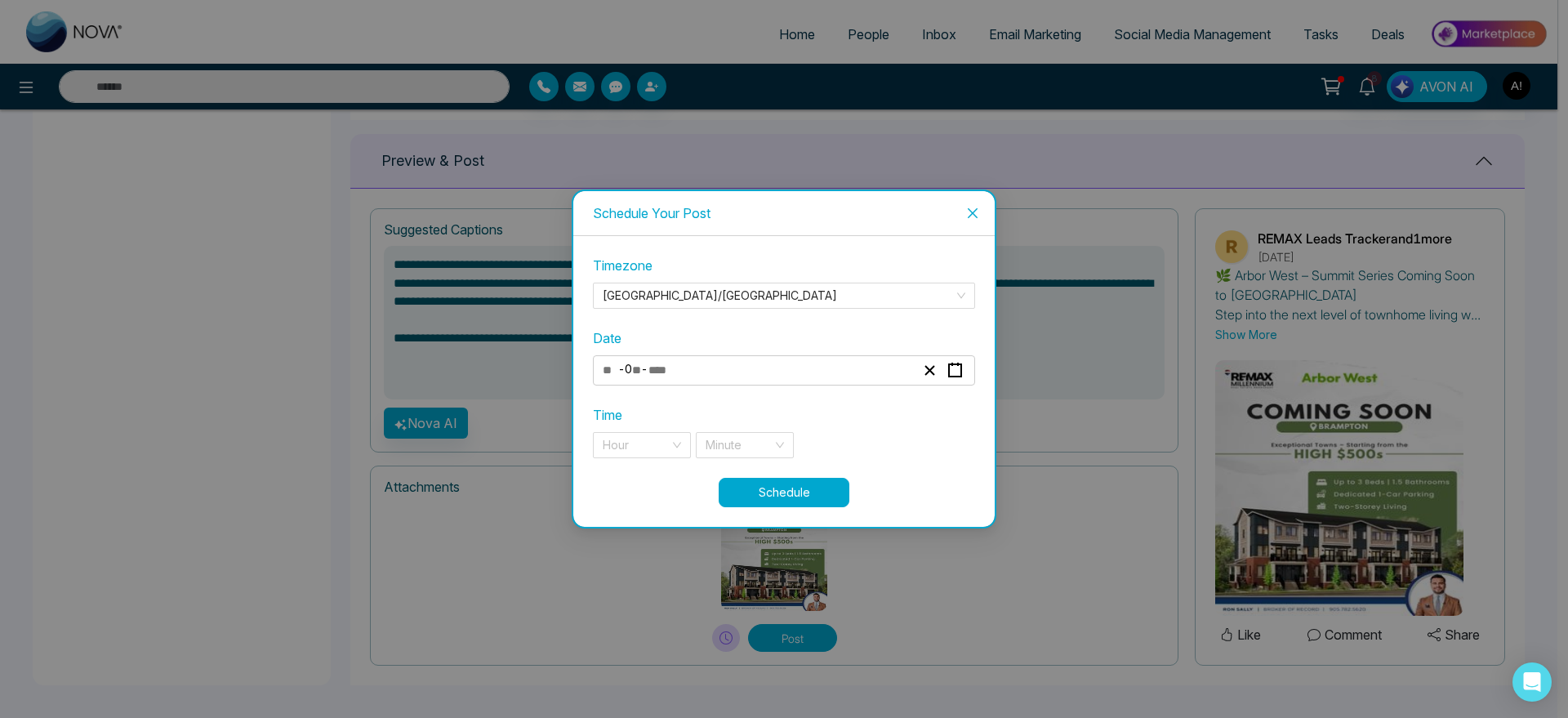
type input "**"
type input "*"
type input "****"
click at [642, 458] on div "Hour" at bounding box center [642, 445] width 98 height 26
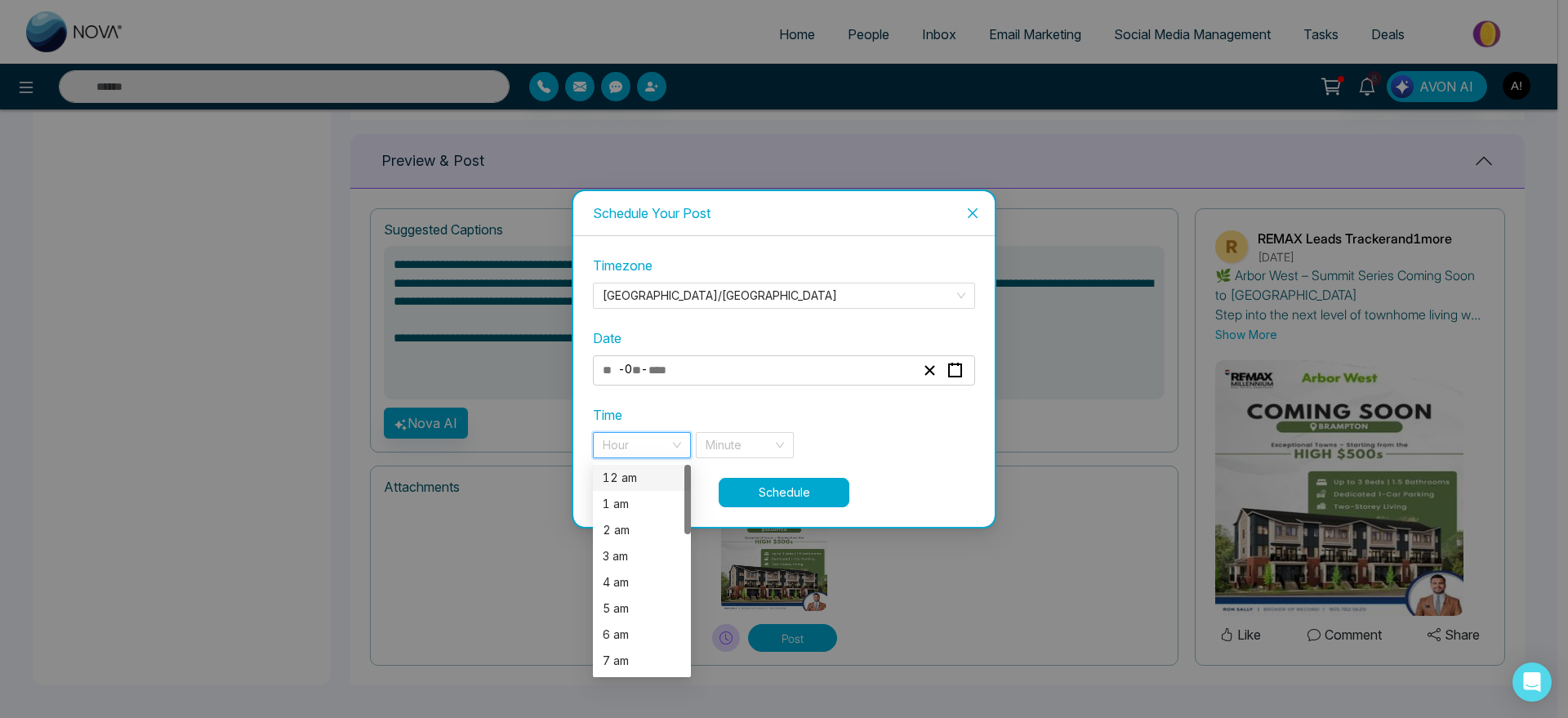
click at [645, 475] on div "12 am" at bounding box center [642, 478] width 78 height 18
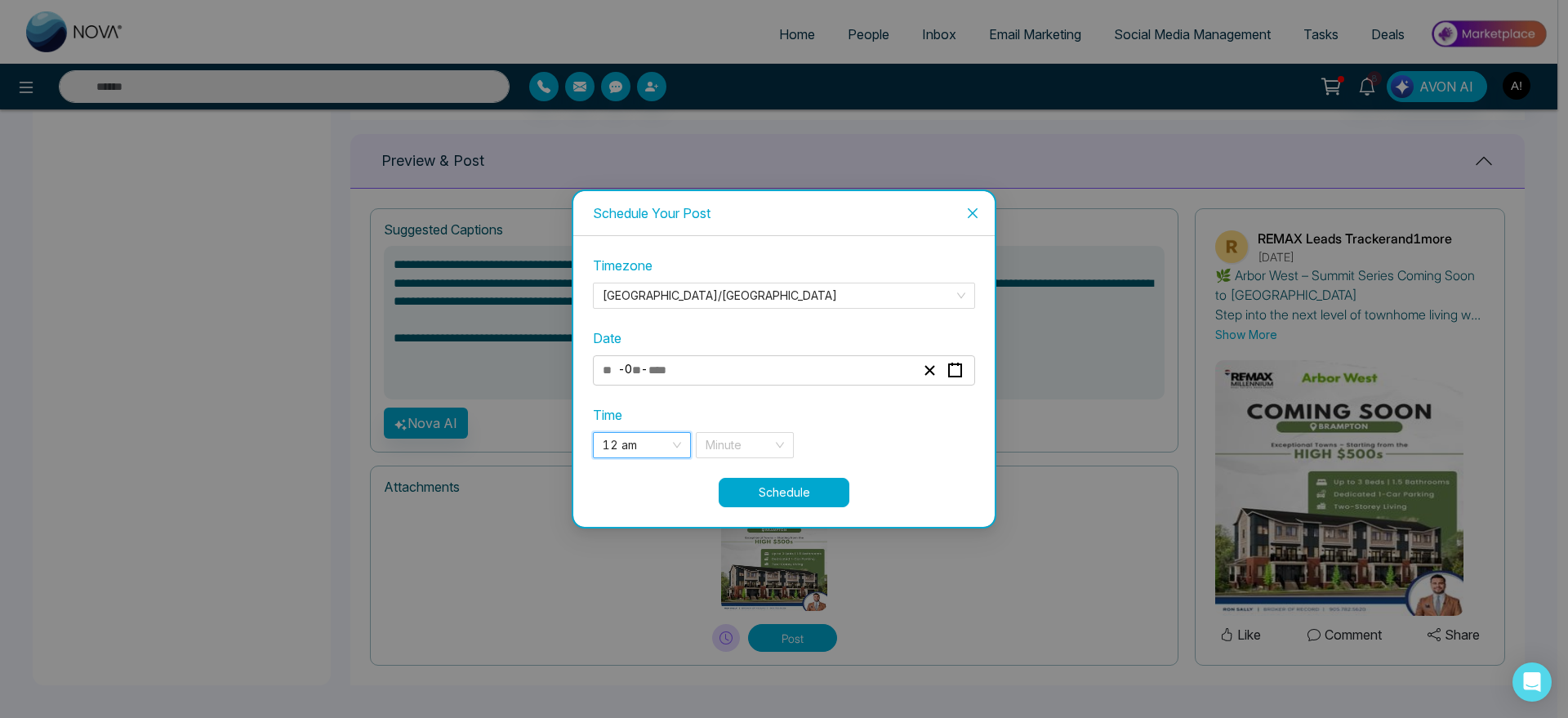
drag, startPoint x: 781, startPoint y: 429, endPoint x: 772, endPoint y: 462, distance: 34.2
click at [772, 462] on div "**********" at bounding box center [784, 367] width 382 height 223
click at [769, 447] on input "search" at bounding box center [738, 445] width 67 height 24
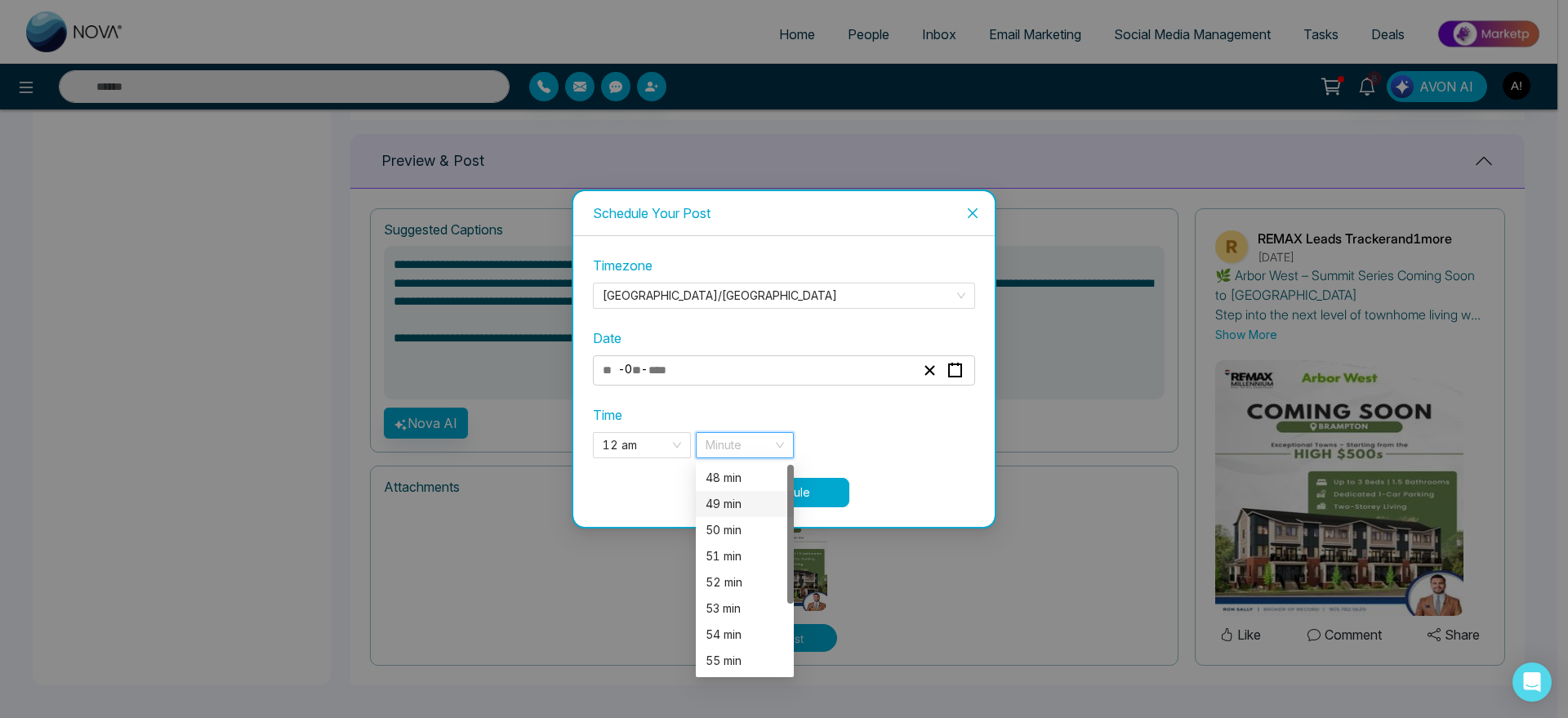
click at [731, 495] on div "49 min" at bounding box center [744, 504] width 78 height 18
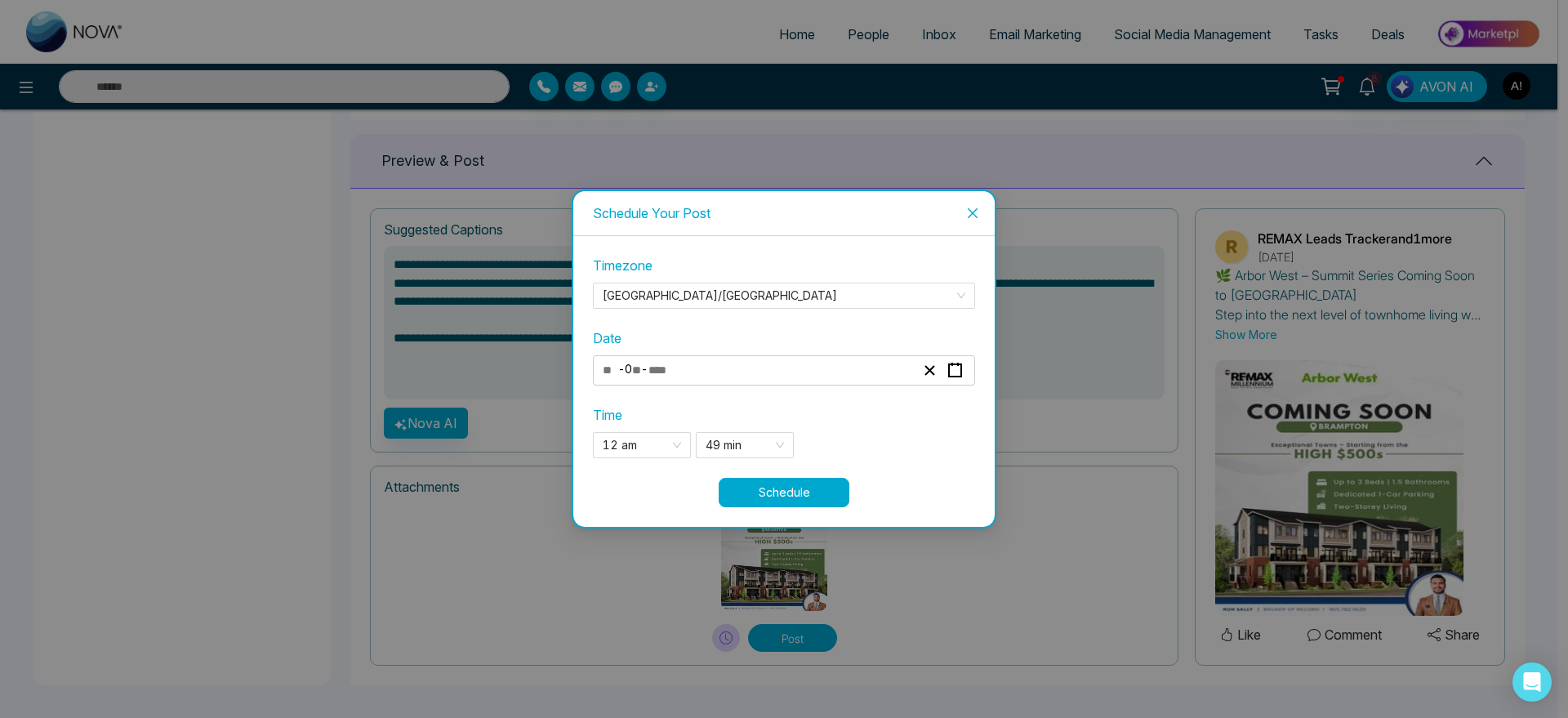
click at [799, 497] on button "Schedule" at bounding box center [784, 493] width 130 height 30
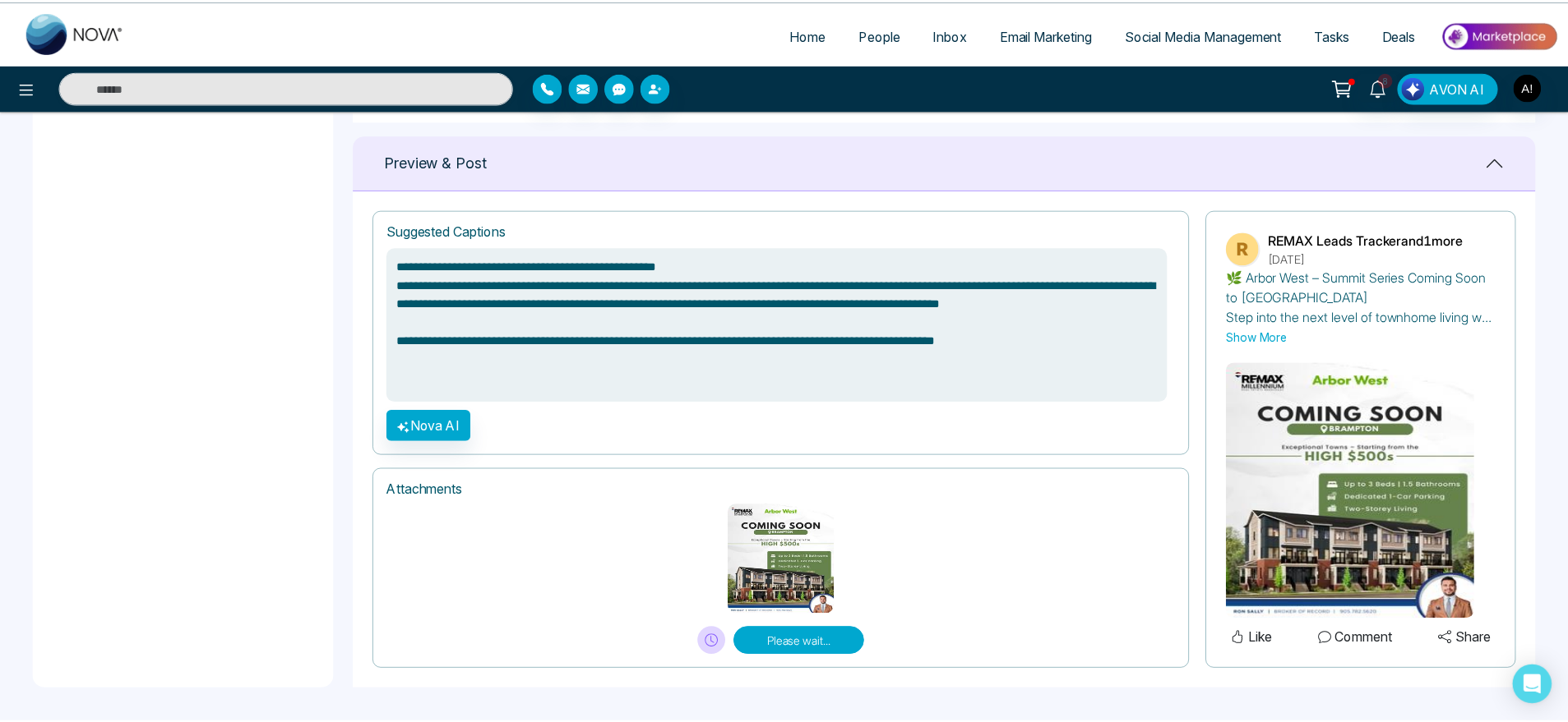
scroll to position [1046, 0]
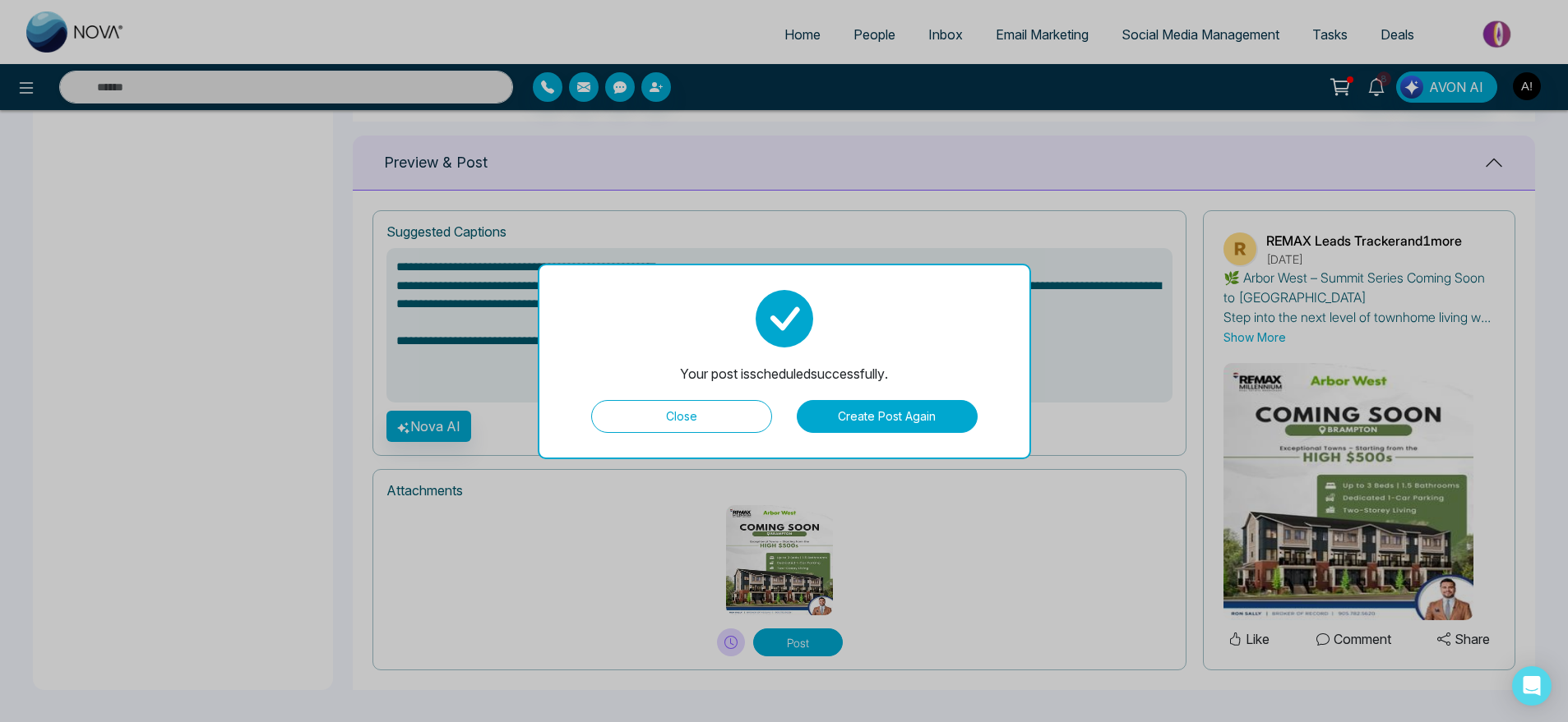
click at [728, 409] on button "Close" at bounding box center [681, 417] width 181 height 33
type textarea "**********"
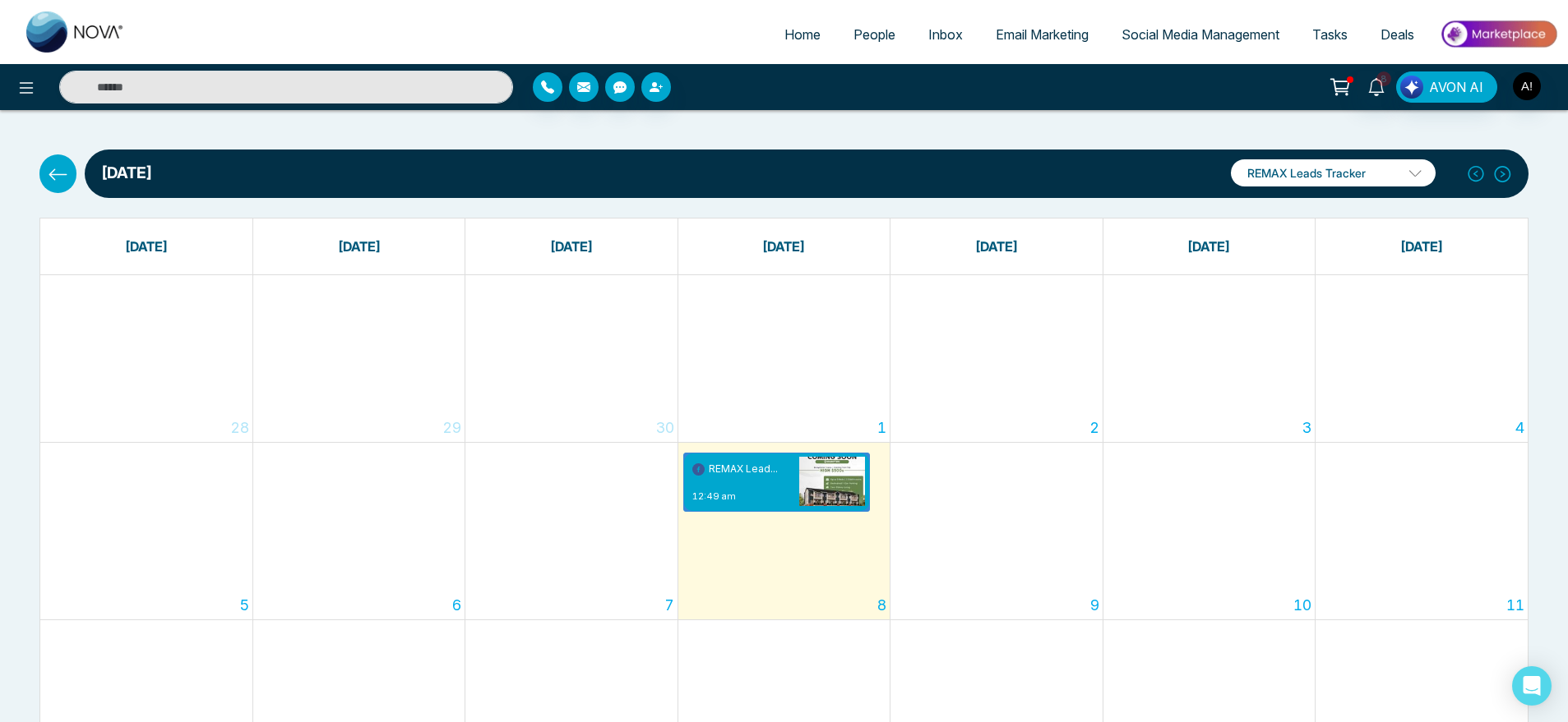
click at [68, 186] on button at bounding box center [58, 173] width 37 height 38
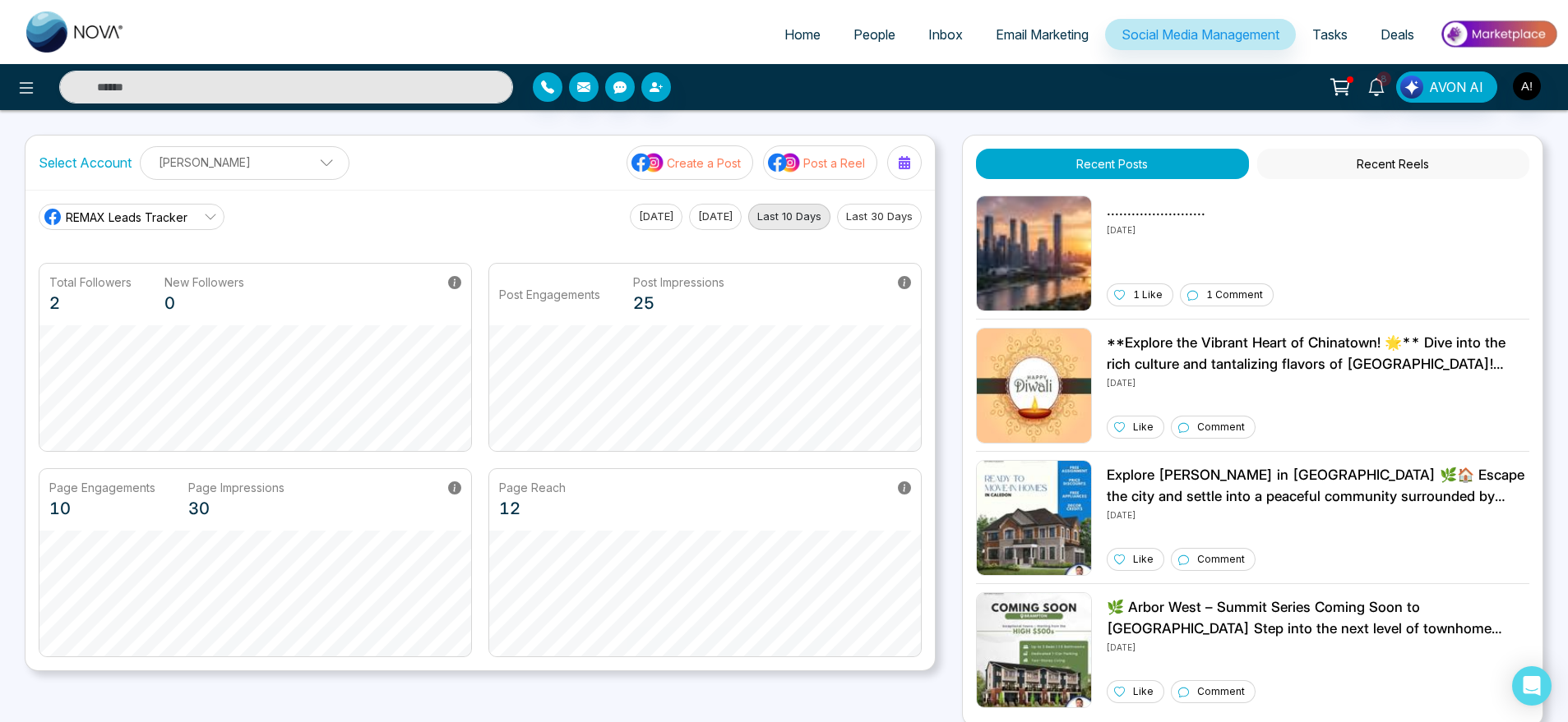
click at [722, 164] on p "Create a Post" at bounding box center [704, 163] width 74 height 17
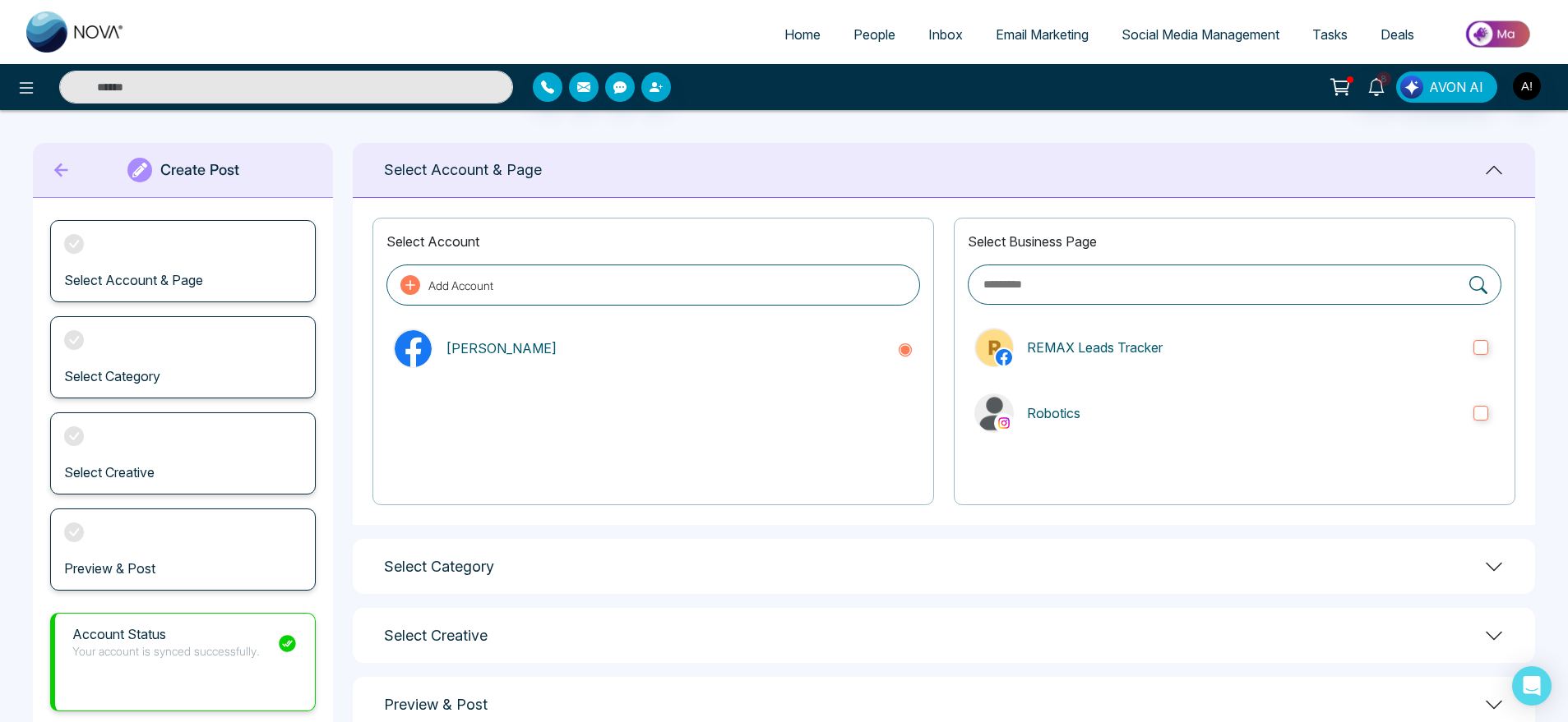
click at [1087, 316] on div "Select Business Page REMAX Leads Tracker Robotics" at bounding box center [1235, 361] width 561 height 288
click at [1128, 371] on label "REMAX Leads Tracker" at bounding box center [1235, 348] width 533 height 52
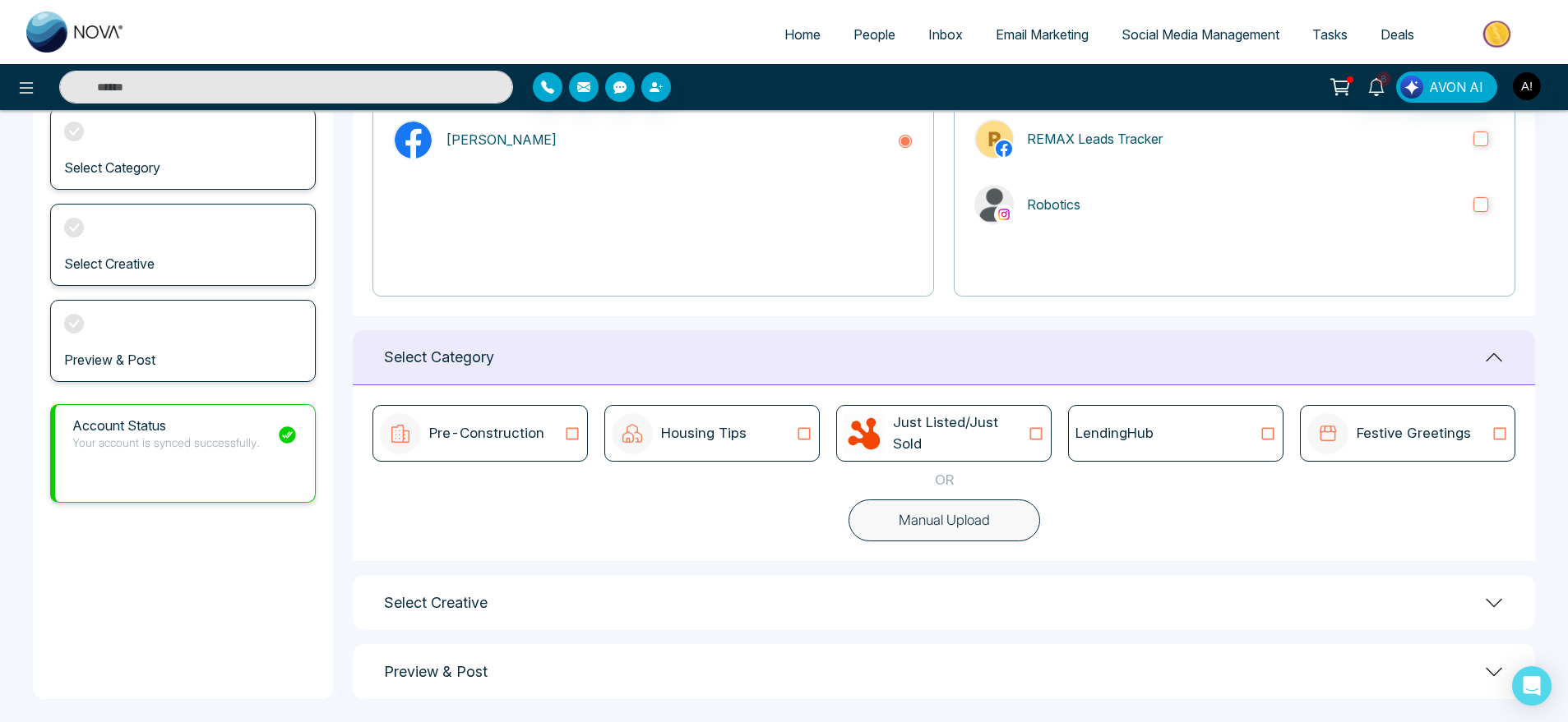
scroll to position [219, 0]
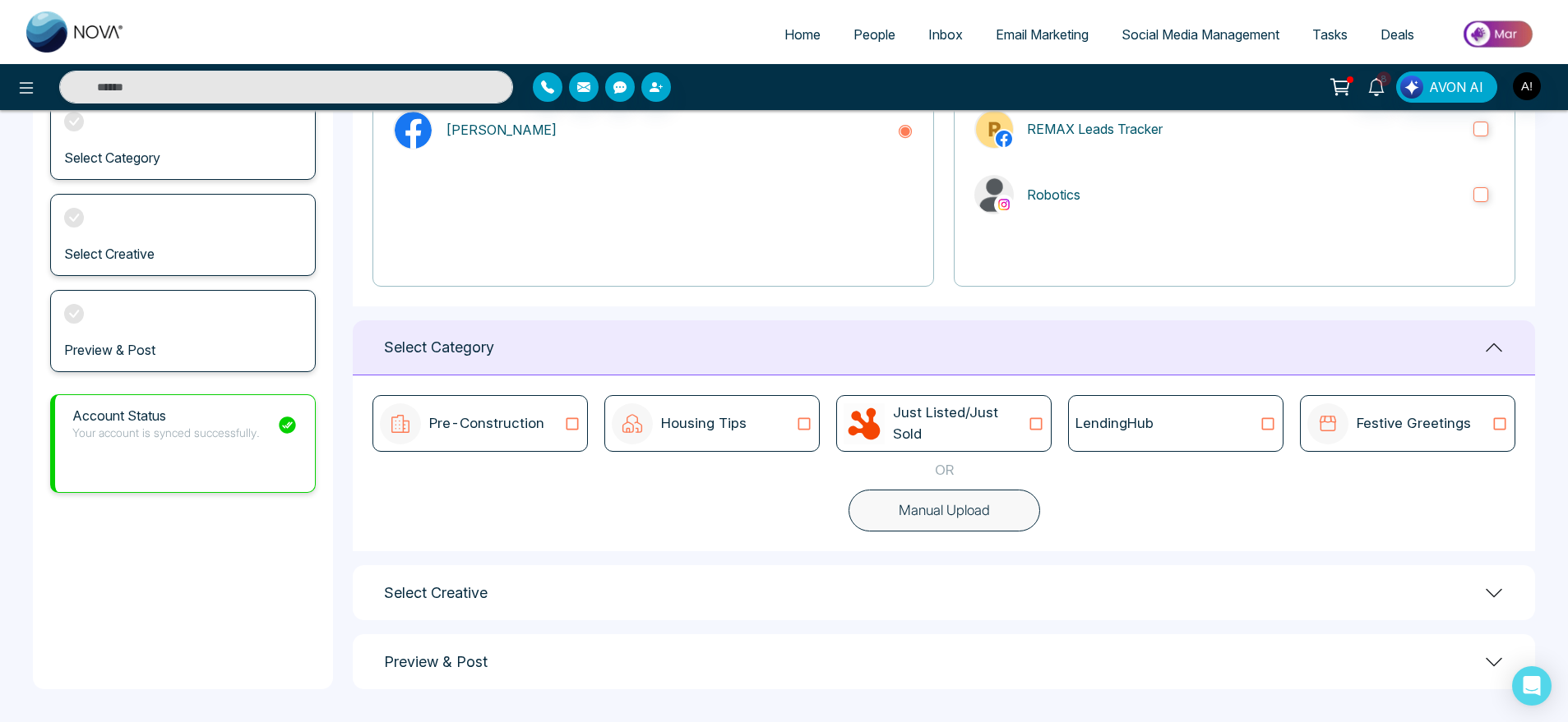
click at [1115, 420] on p "LendingHub" at bounding box center [1114, 424] width 78 height 21
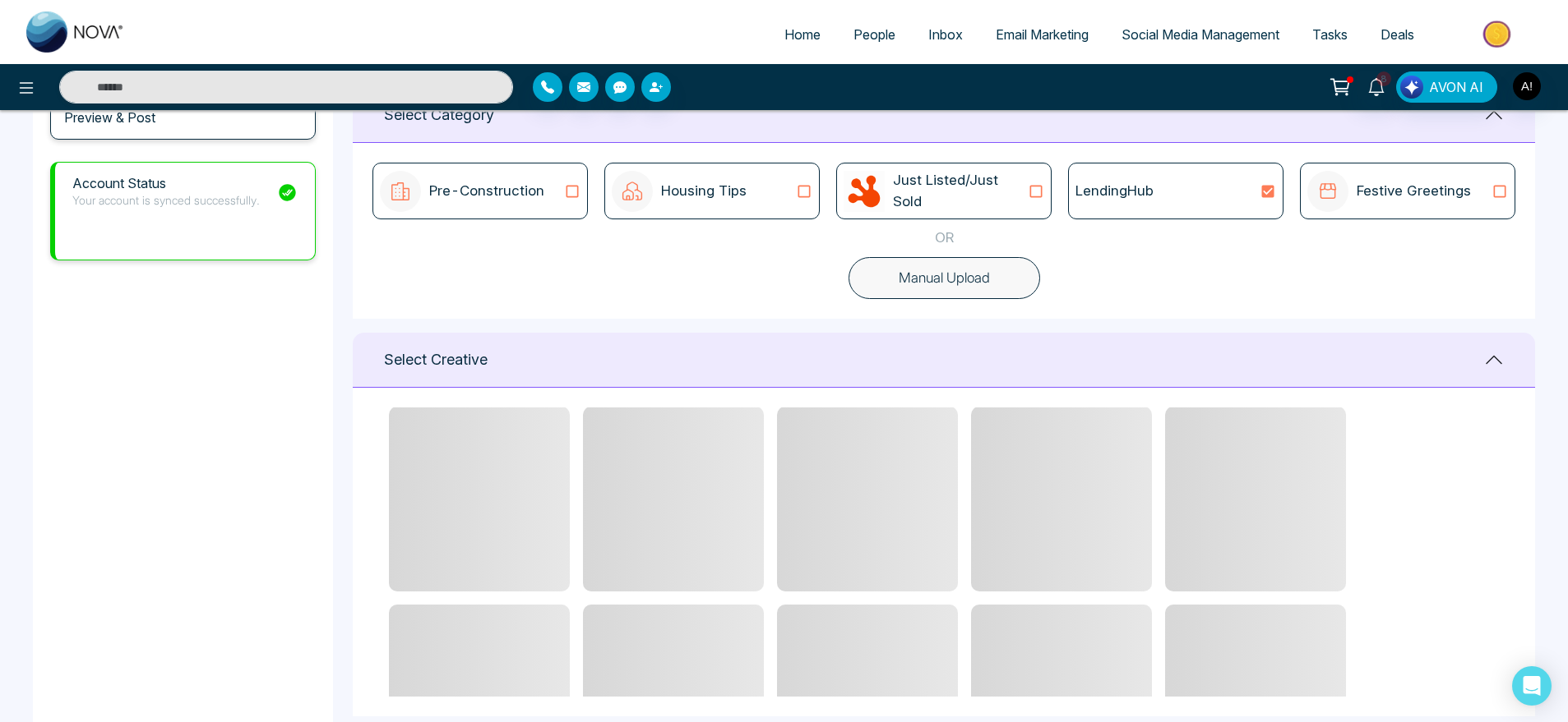
scroll to position [21, 0]
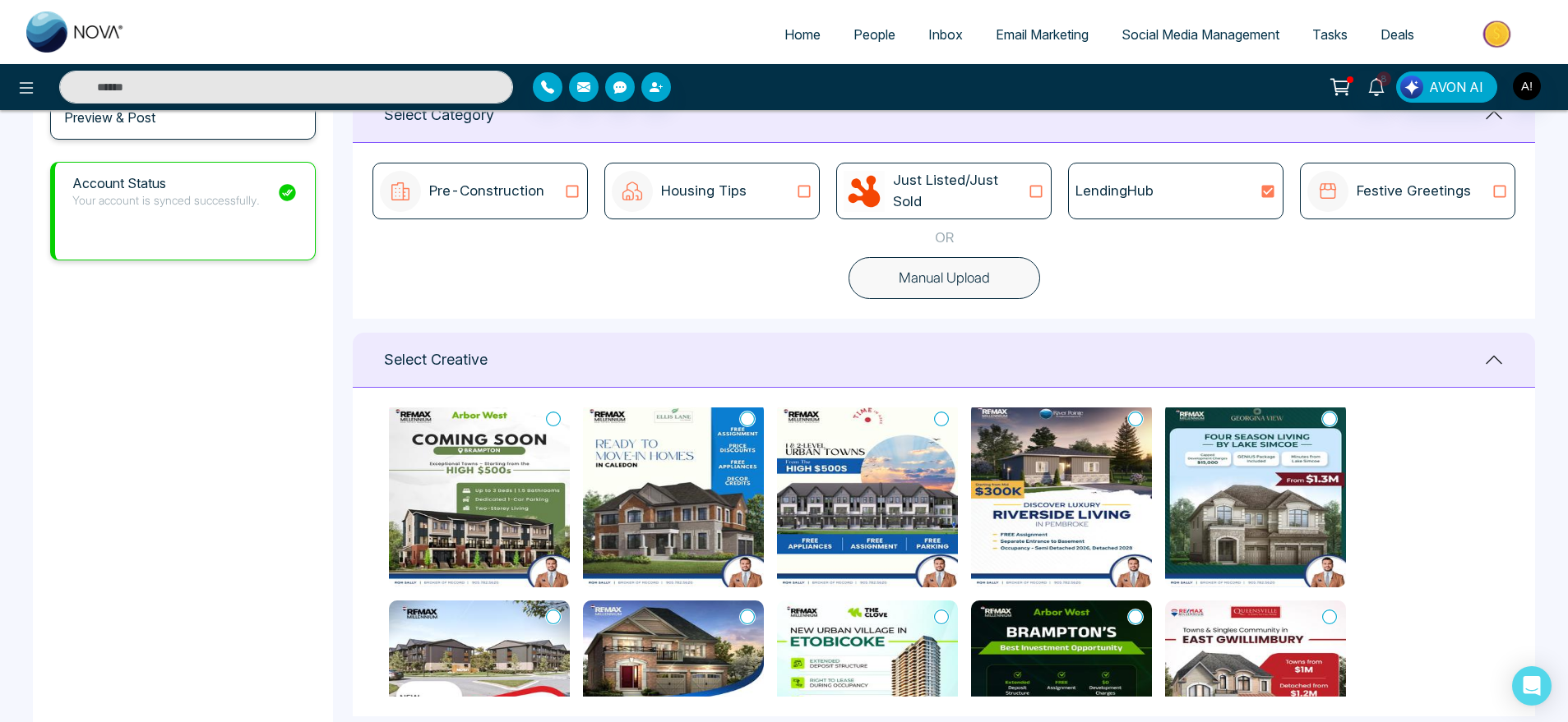
click at [750, 422] on icon at bounding box center [747, 419] width 15 height 17
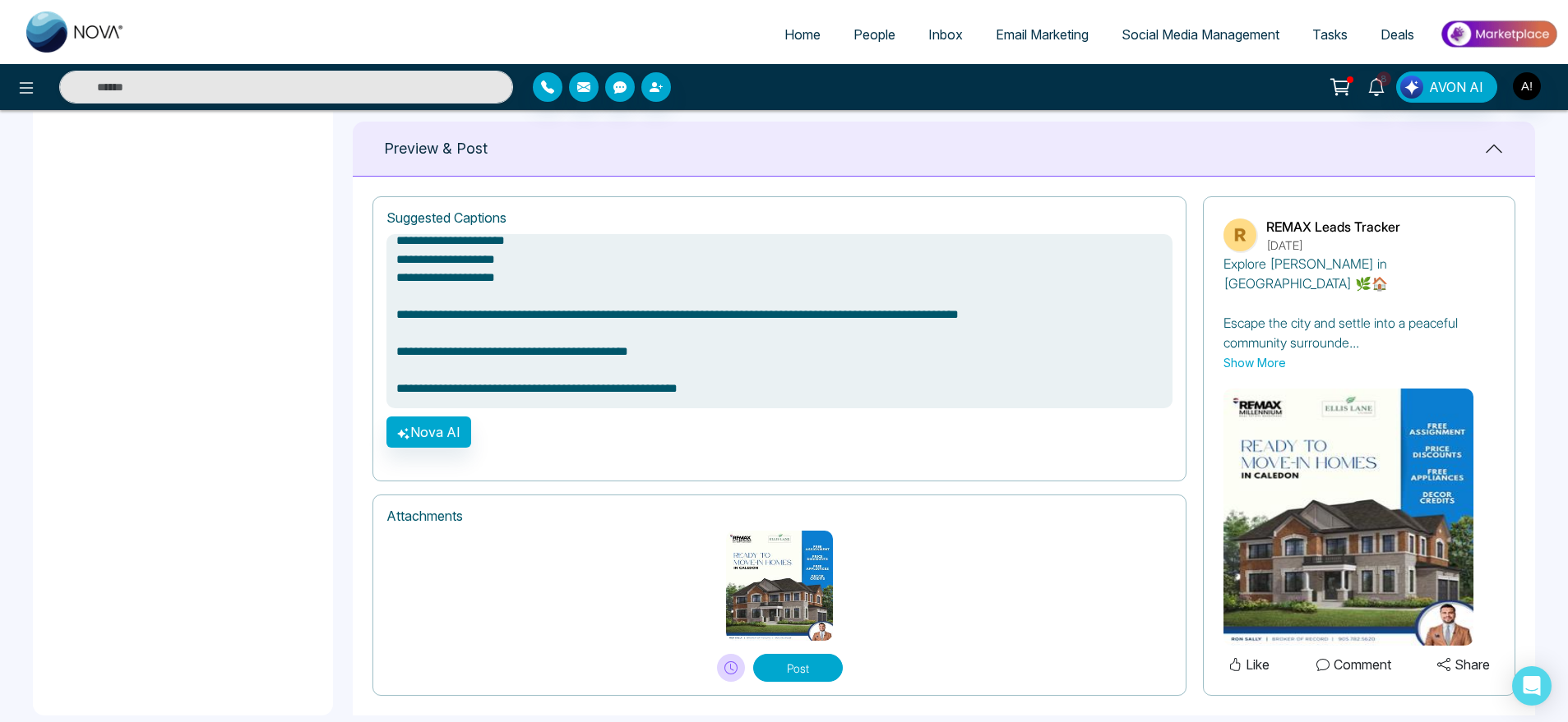
scroll to position [1066, 0]
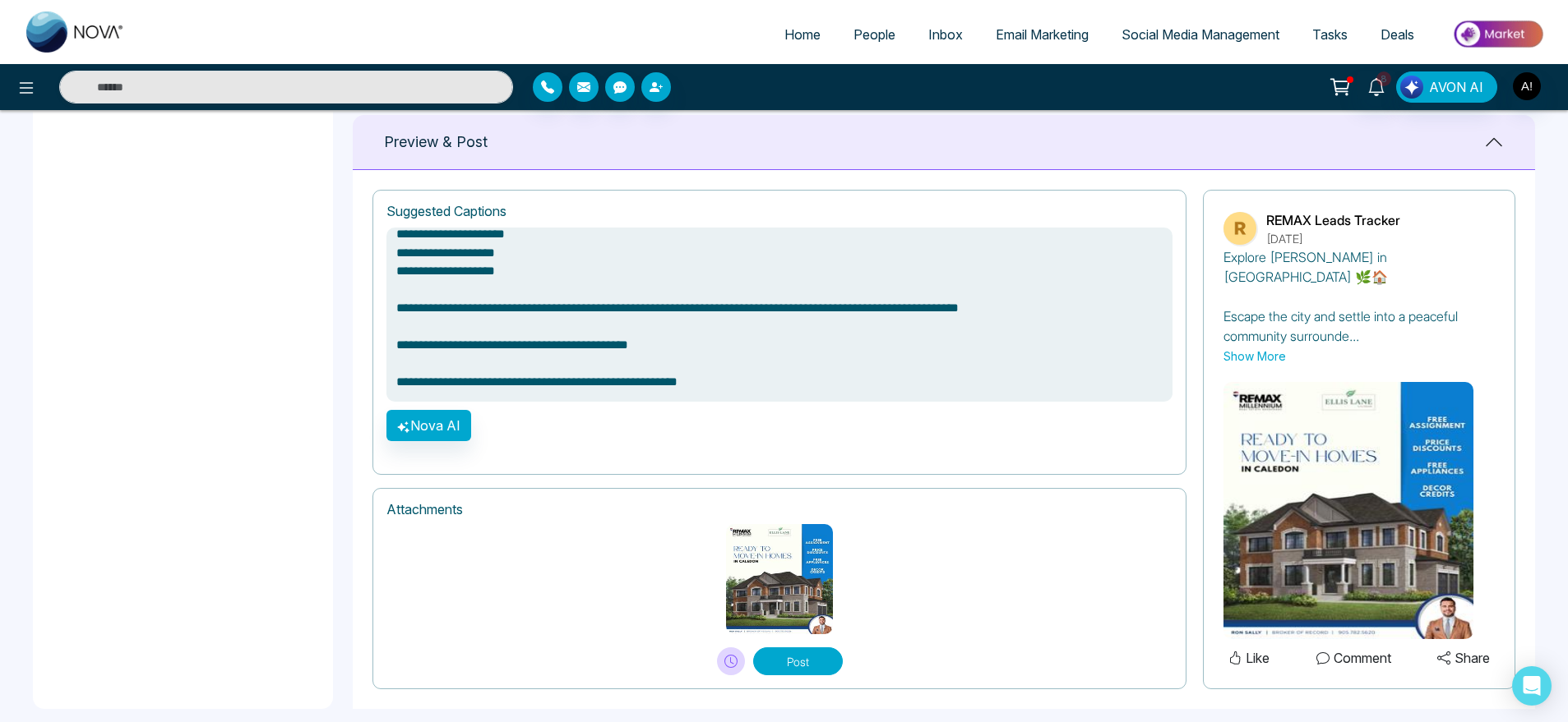
click at [812, 649] on button "Post" at bounding box center [798, 662] width 89 height 28
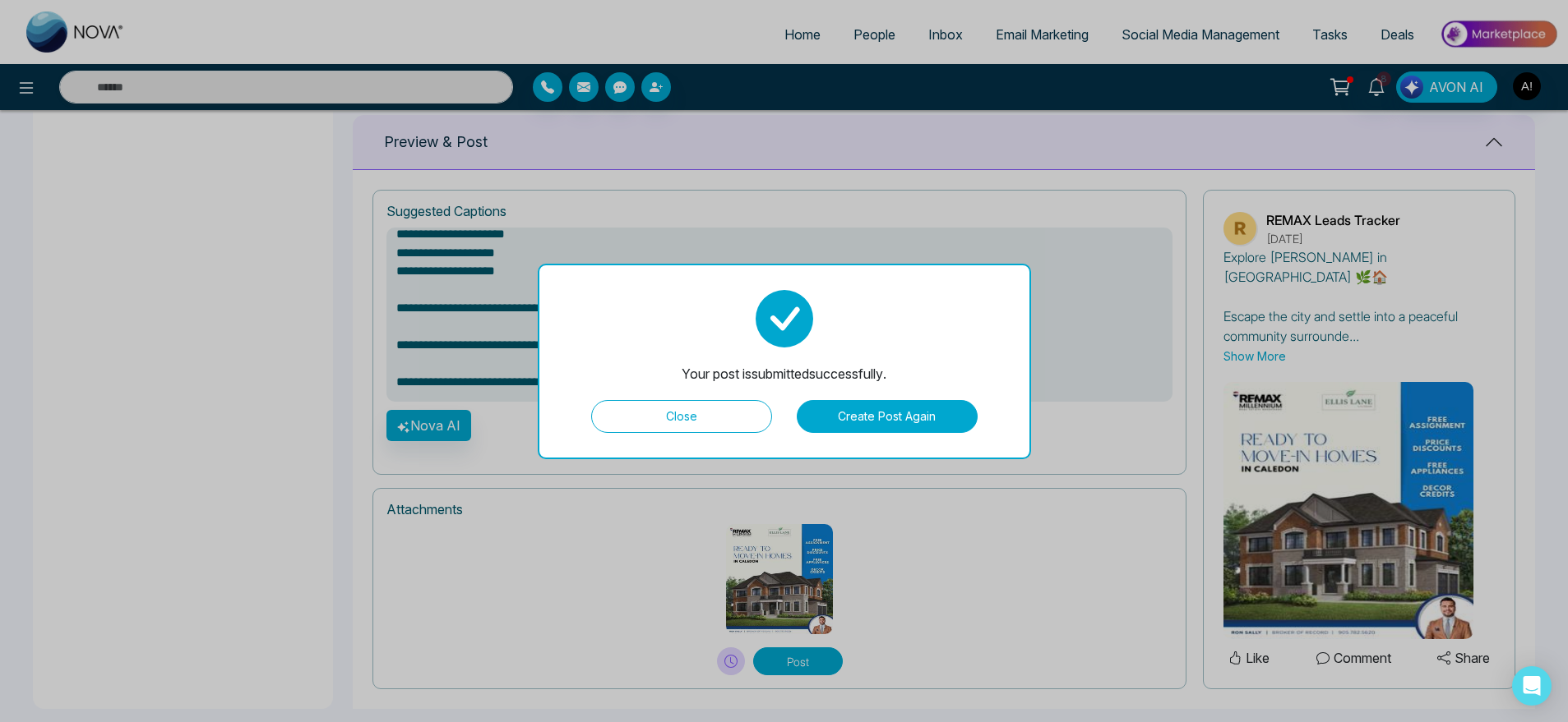
click at [708, 421] on button "Close" at bounding box center [681, 417] width 181 height 33
type textarea "**********"
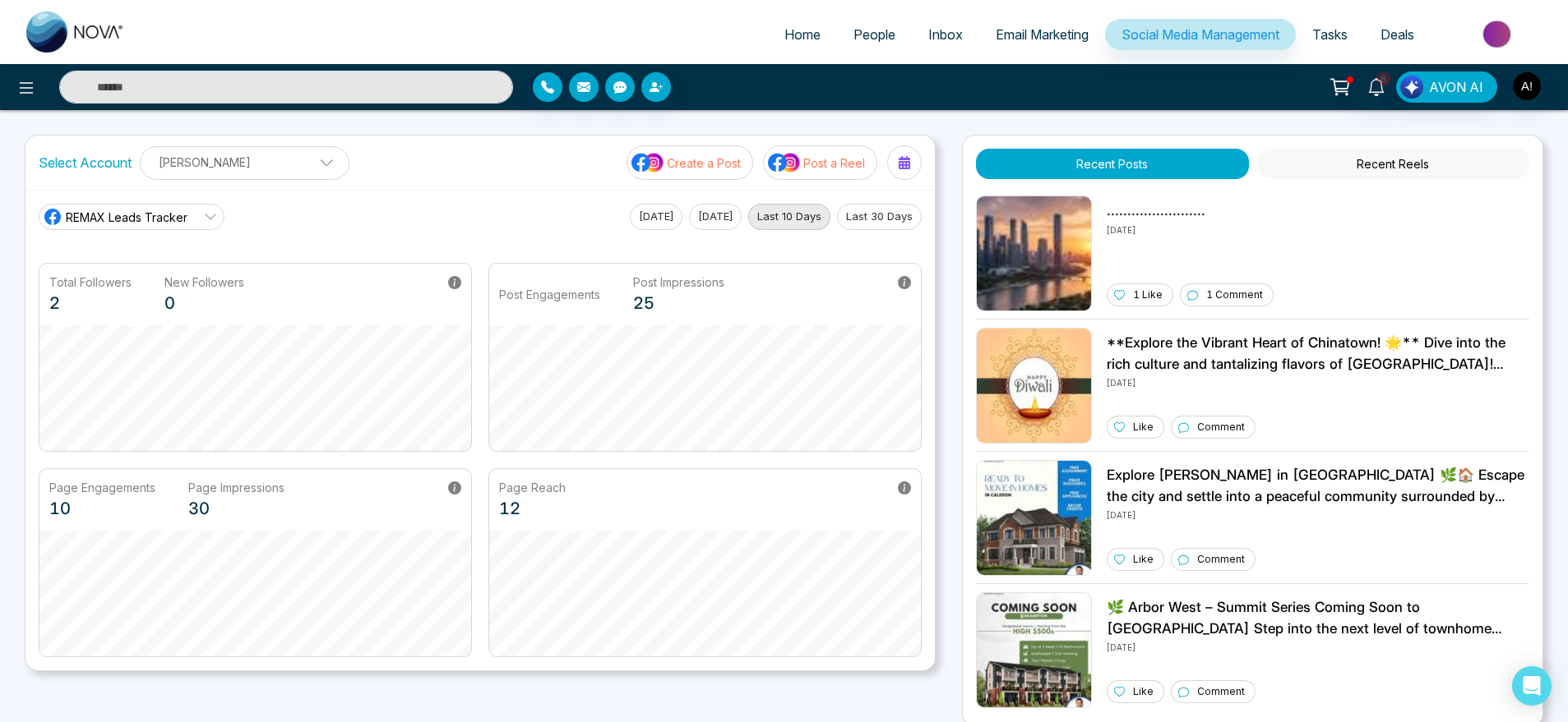
click at [688, 157] on p "Create a Post" at bounding box center [704, 163] width 74 height 17
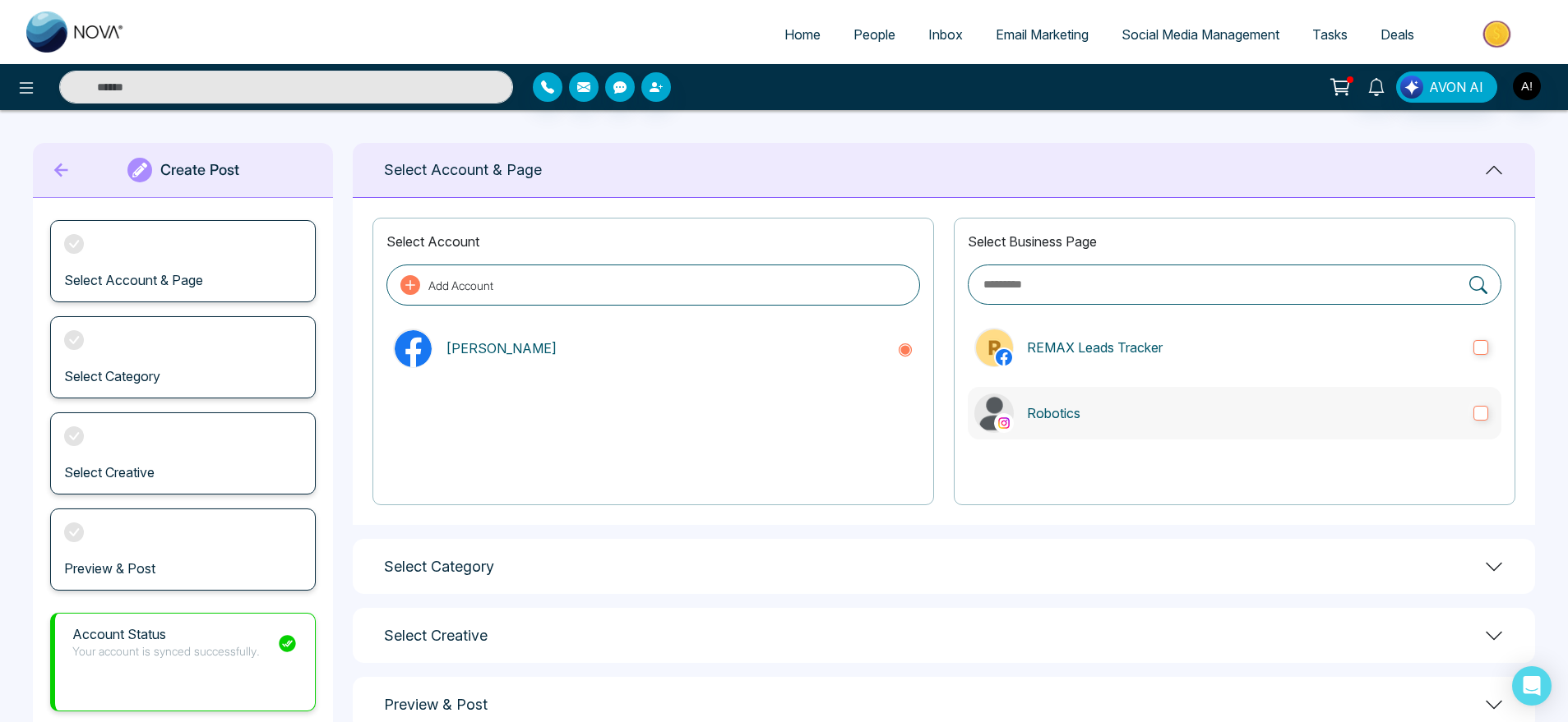
click at [1070, 414] on p "Robotics" at bounding box center [1244, 413] width 434 height 20
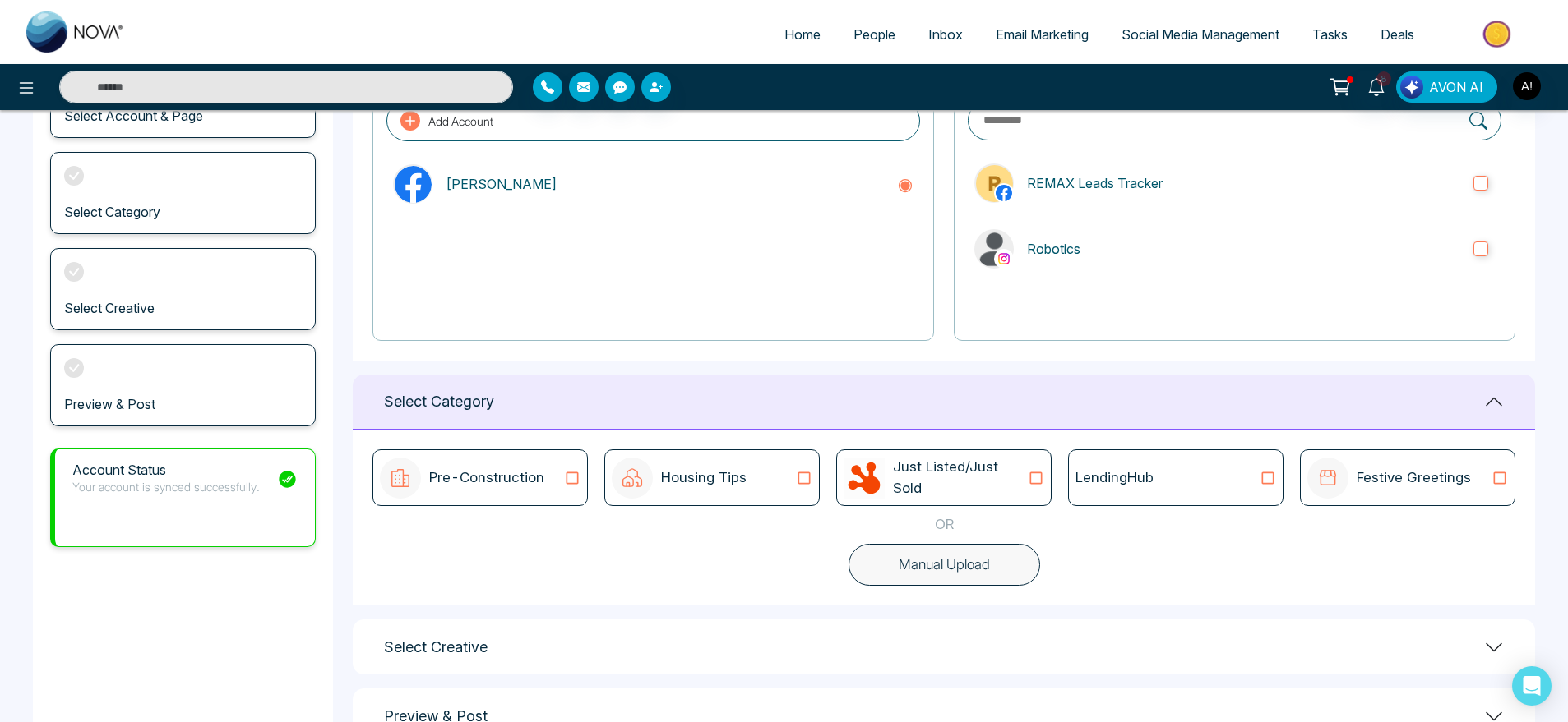
scroll to position [219, 0]
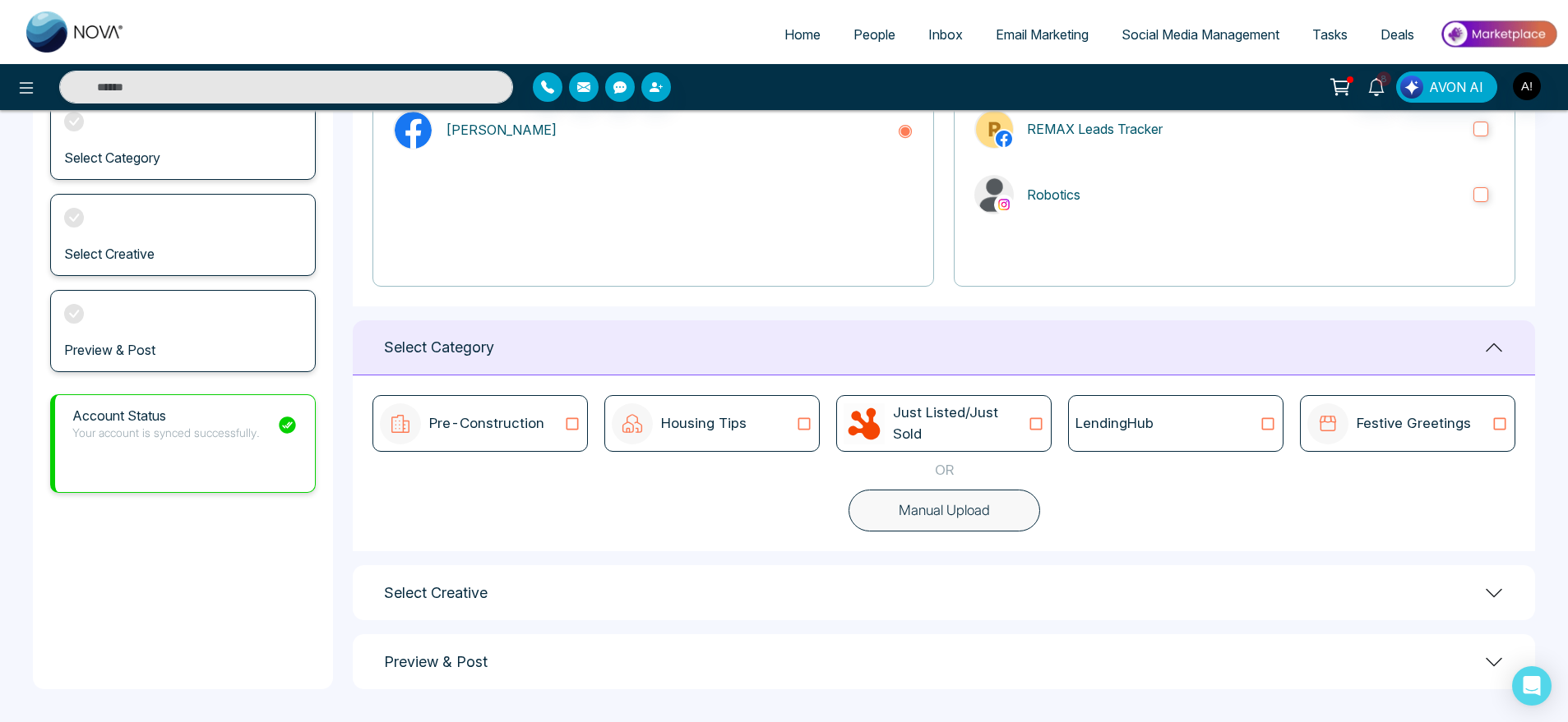
click at [1124, 439] on div "LendingHub" at bounding box center [1175, 423] width 215 height 57
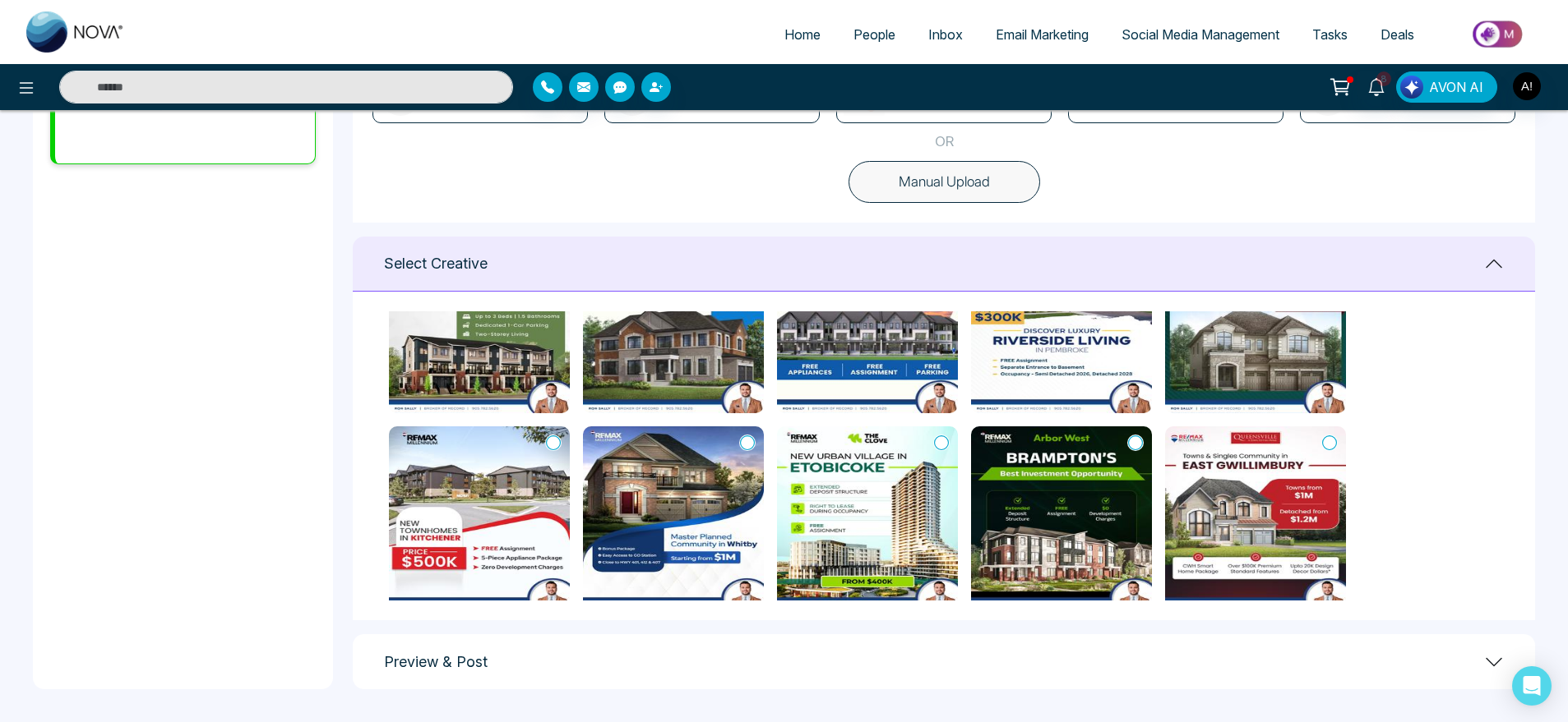
scroll to position [108, 0]
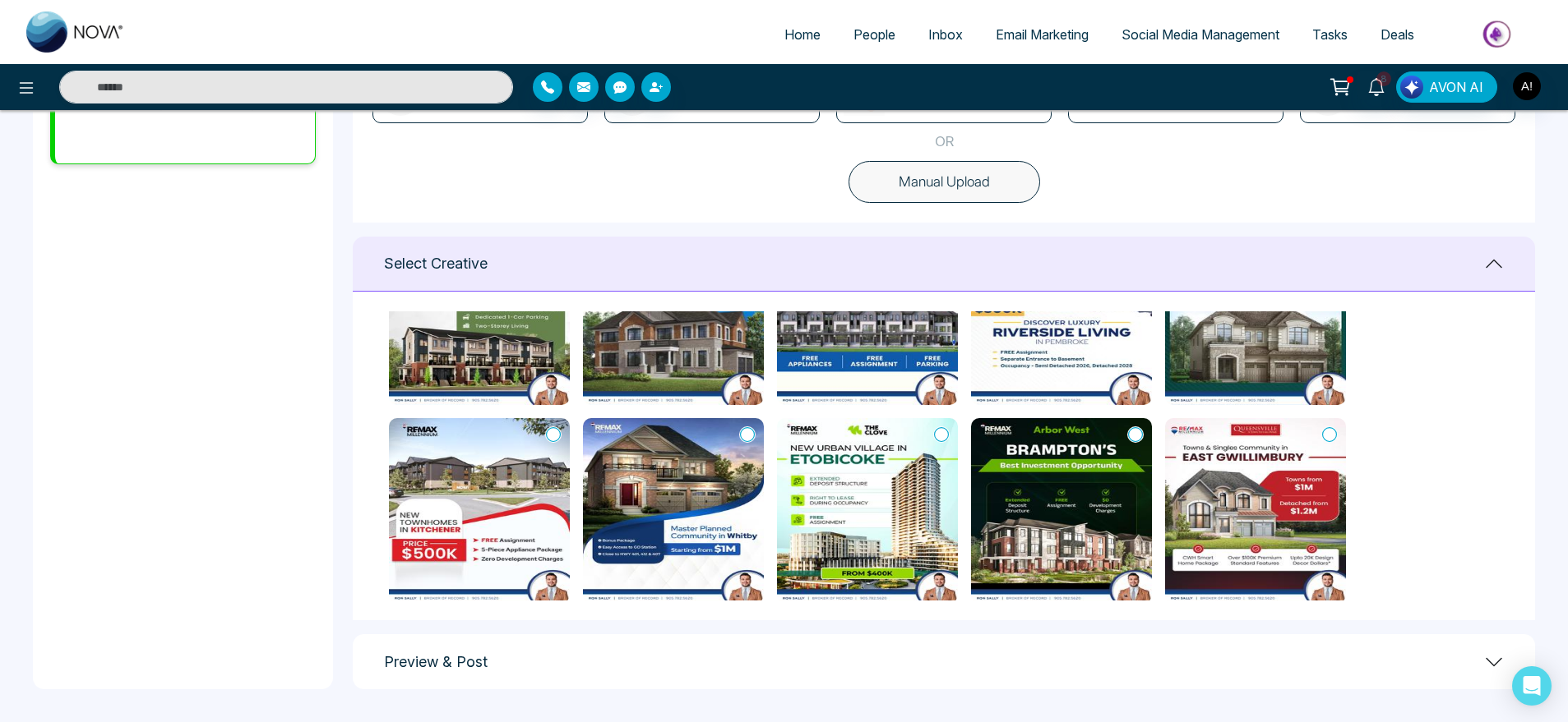
click at [1335, 431] on icon at bounding box center [1329, 434] width 15 height 17
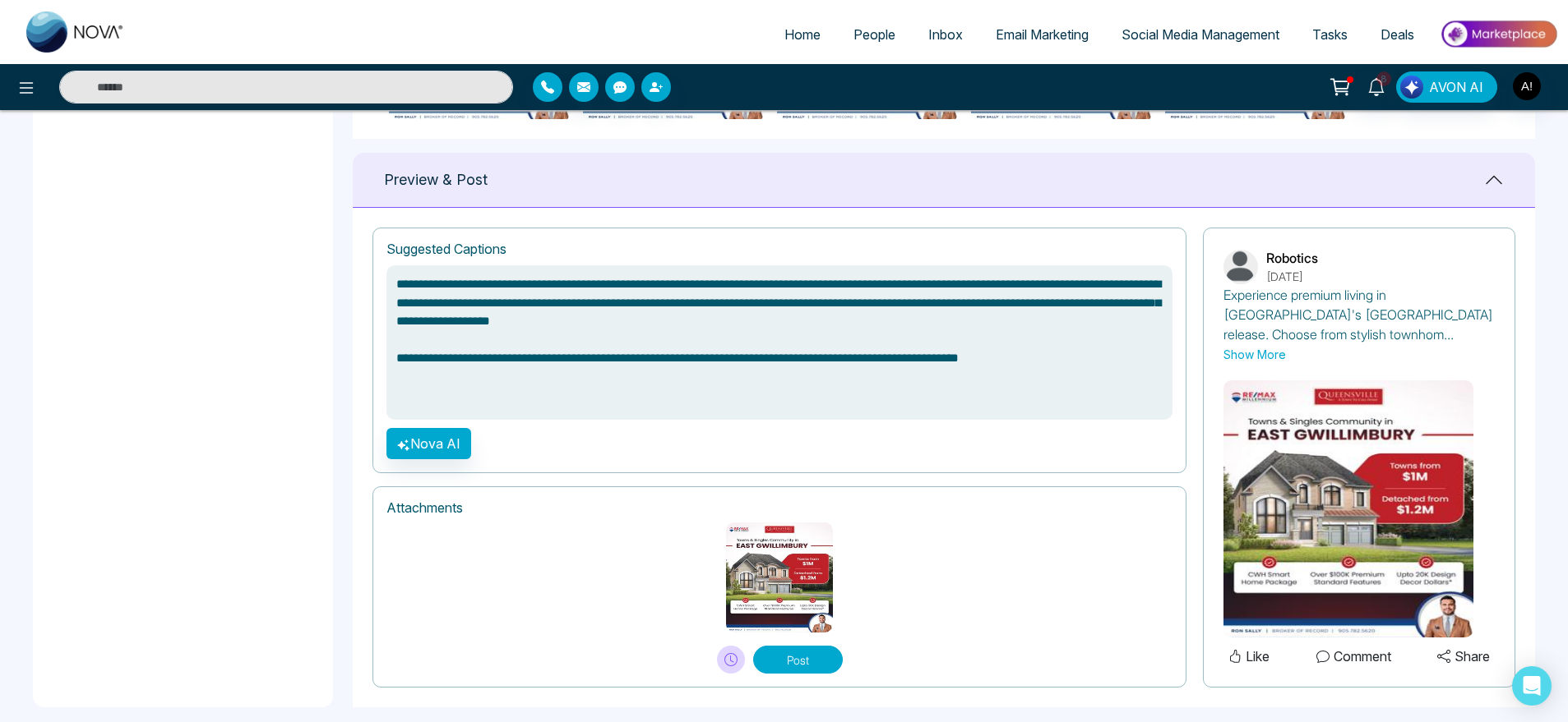
scroll to position [1047, 0]
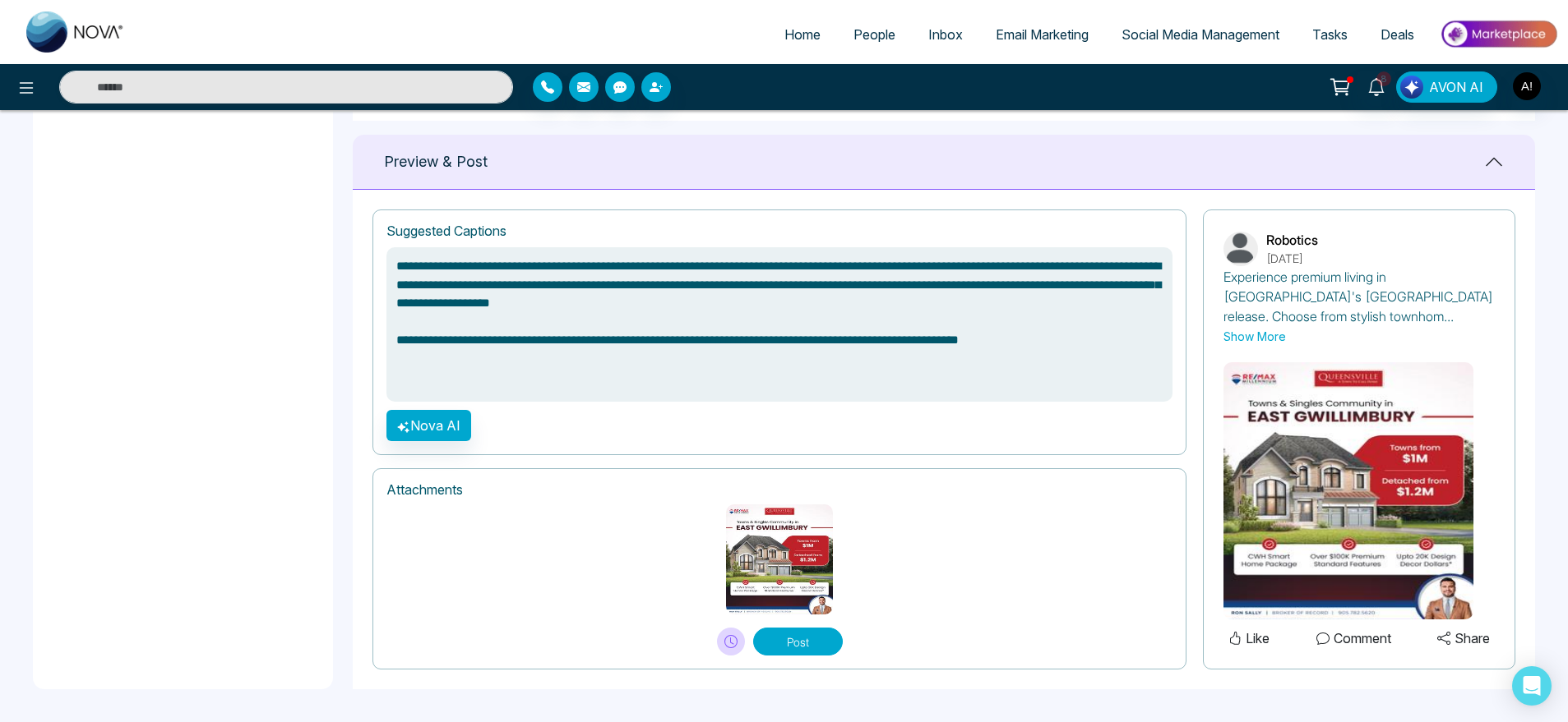
click at [820, 633] on button "Post" at bounding box center [798, 642] width 89 height 28
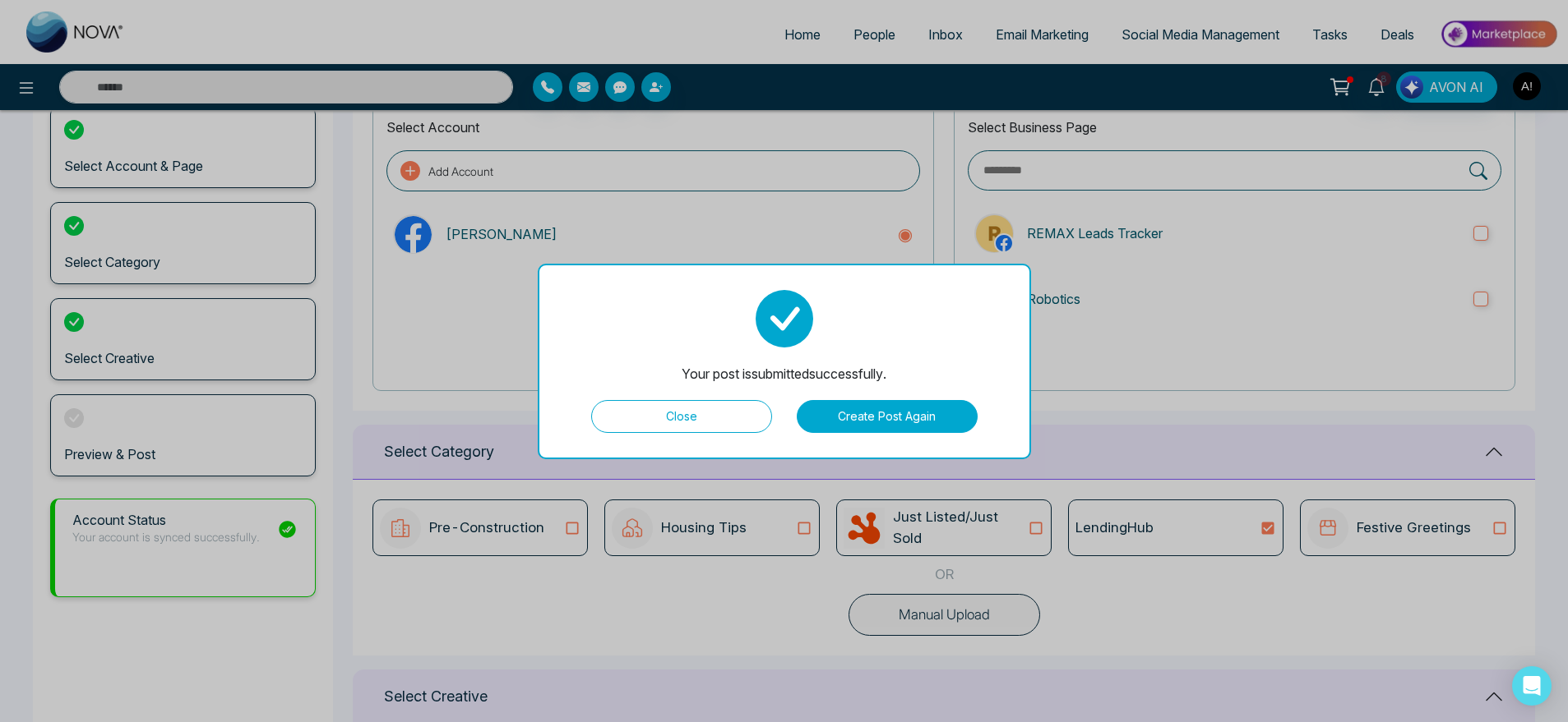
scroll to position [113, 0]
click at [693, 433] on div "Your post is submitted successfully. Close Create Post Again" at bounding box center [784, 362] width 493 height 196
click at [707, 420] on button "Close" at bounding box center [681, 417] width 181 height 33
type textarea "**********"
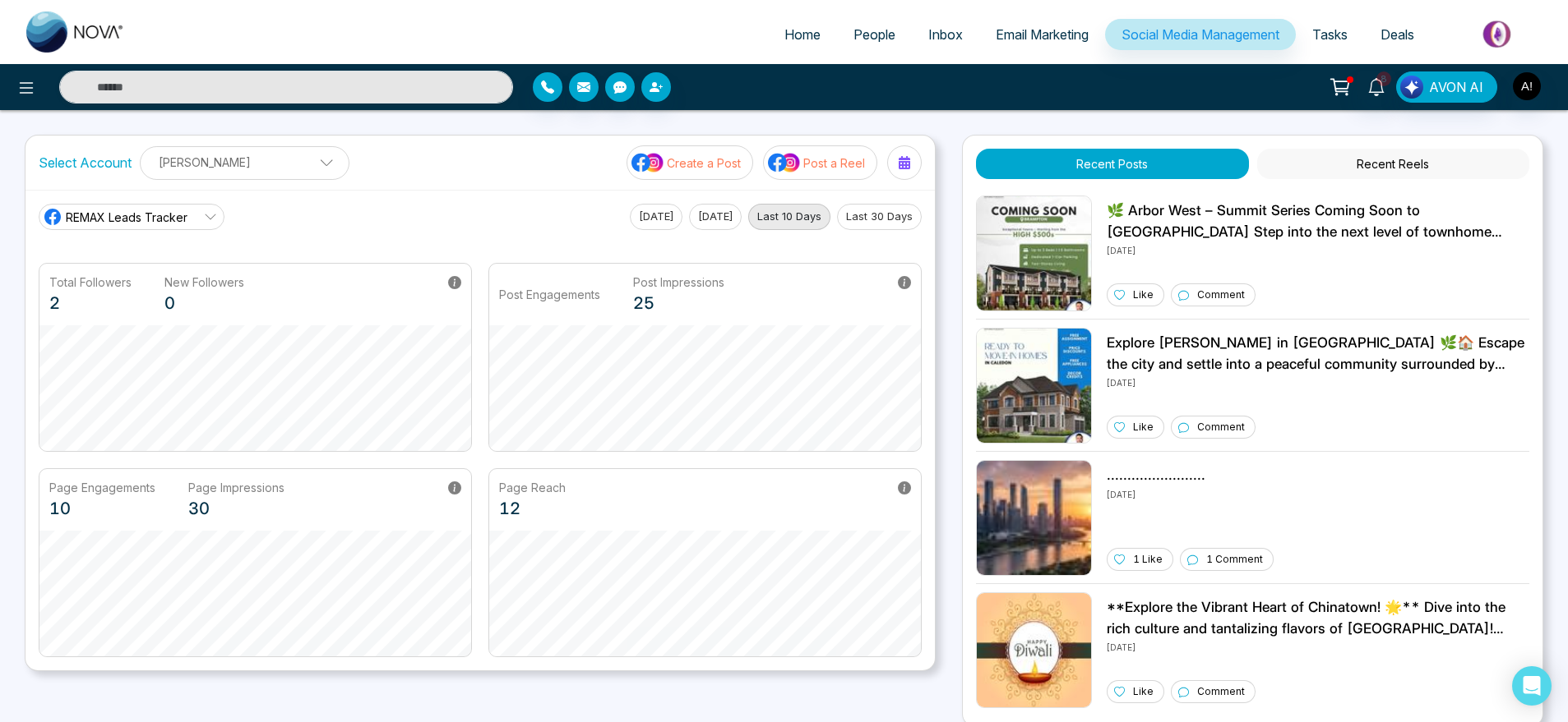
click at [706, 162] on p "Create a Post" at bounding box center [704, 163] width 74 height 17
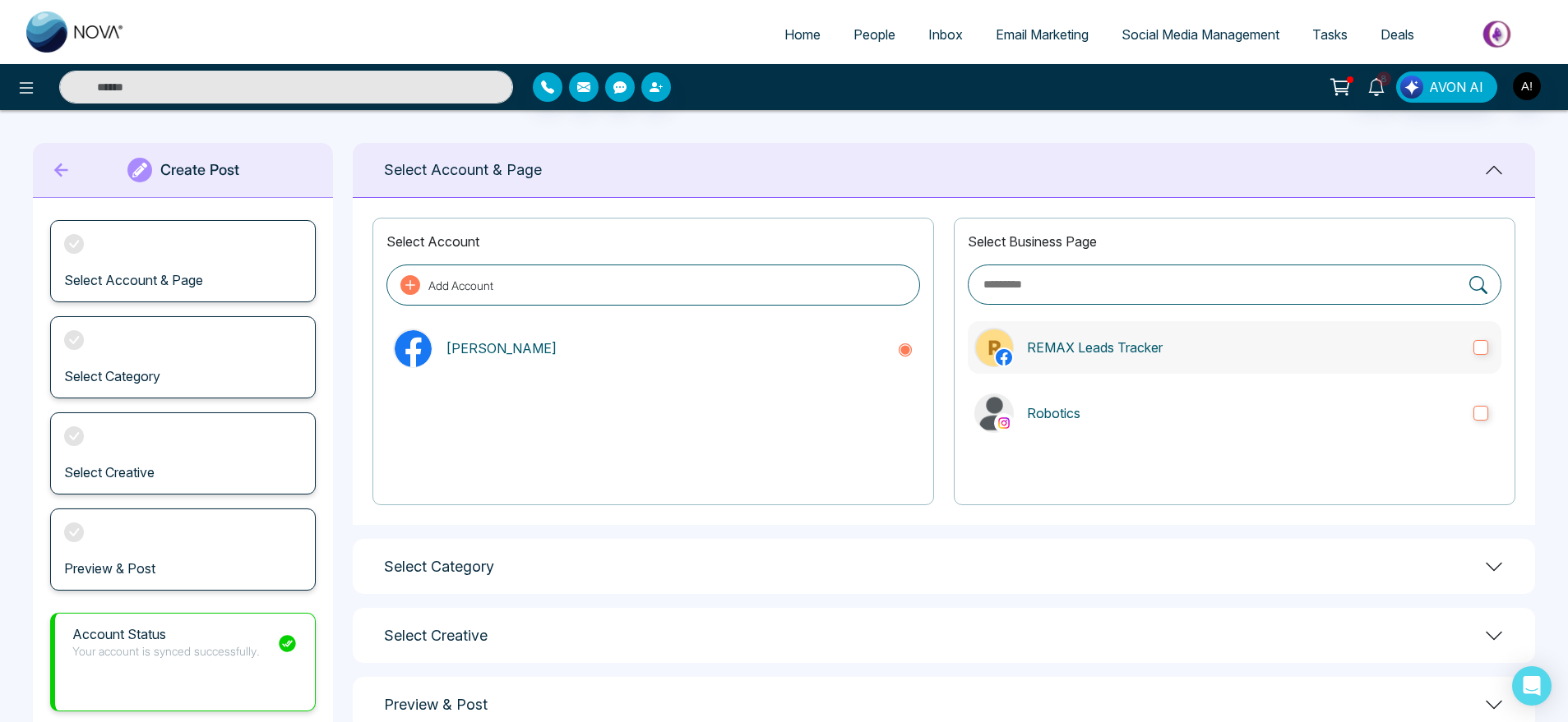
click at [1154, 344] on p "REMAX Leads Tracker" at bounding box center [1244, 347] width 434 height 20
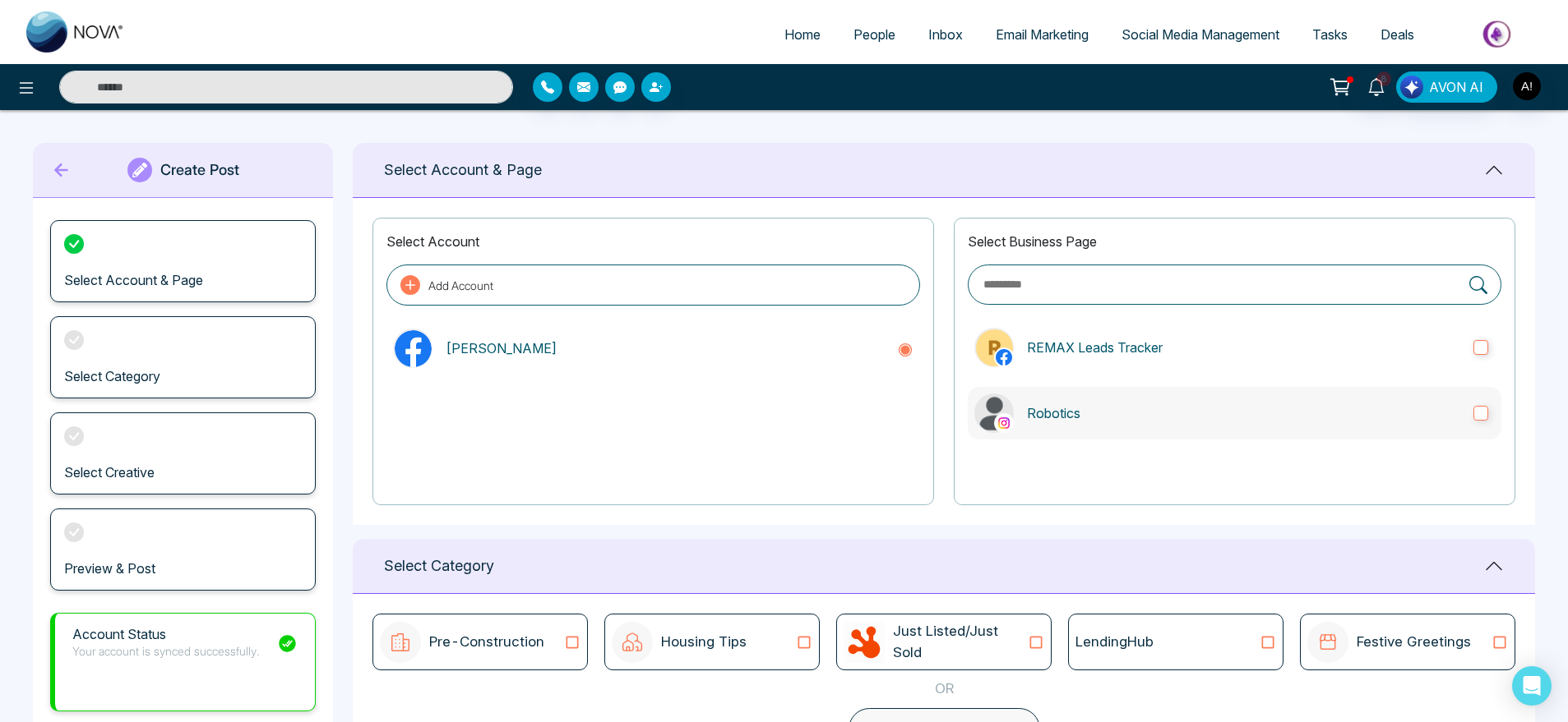
click at [1181, 387] on label "Robotics" at bounding box center [1235, 413] width 533 height 52
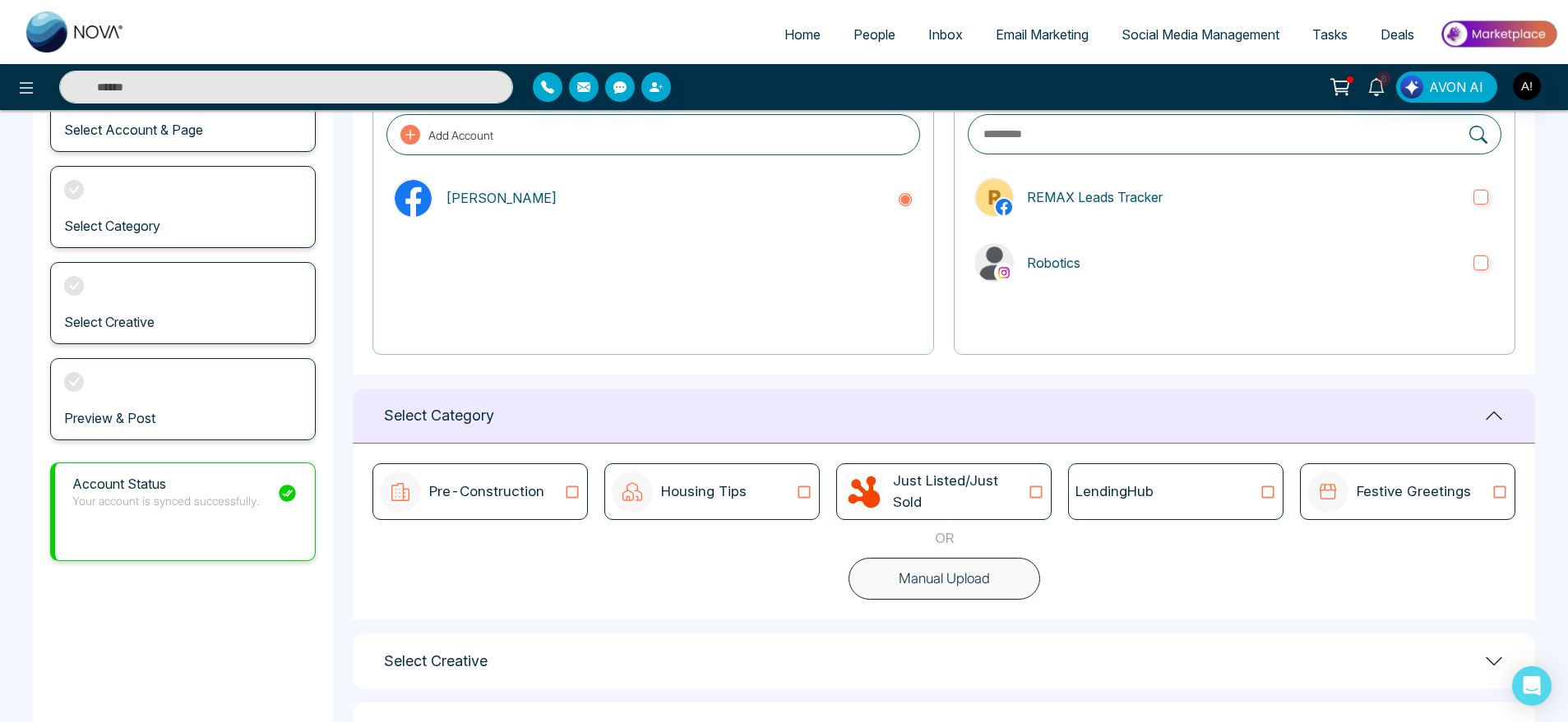
scroll to position [219, 0]
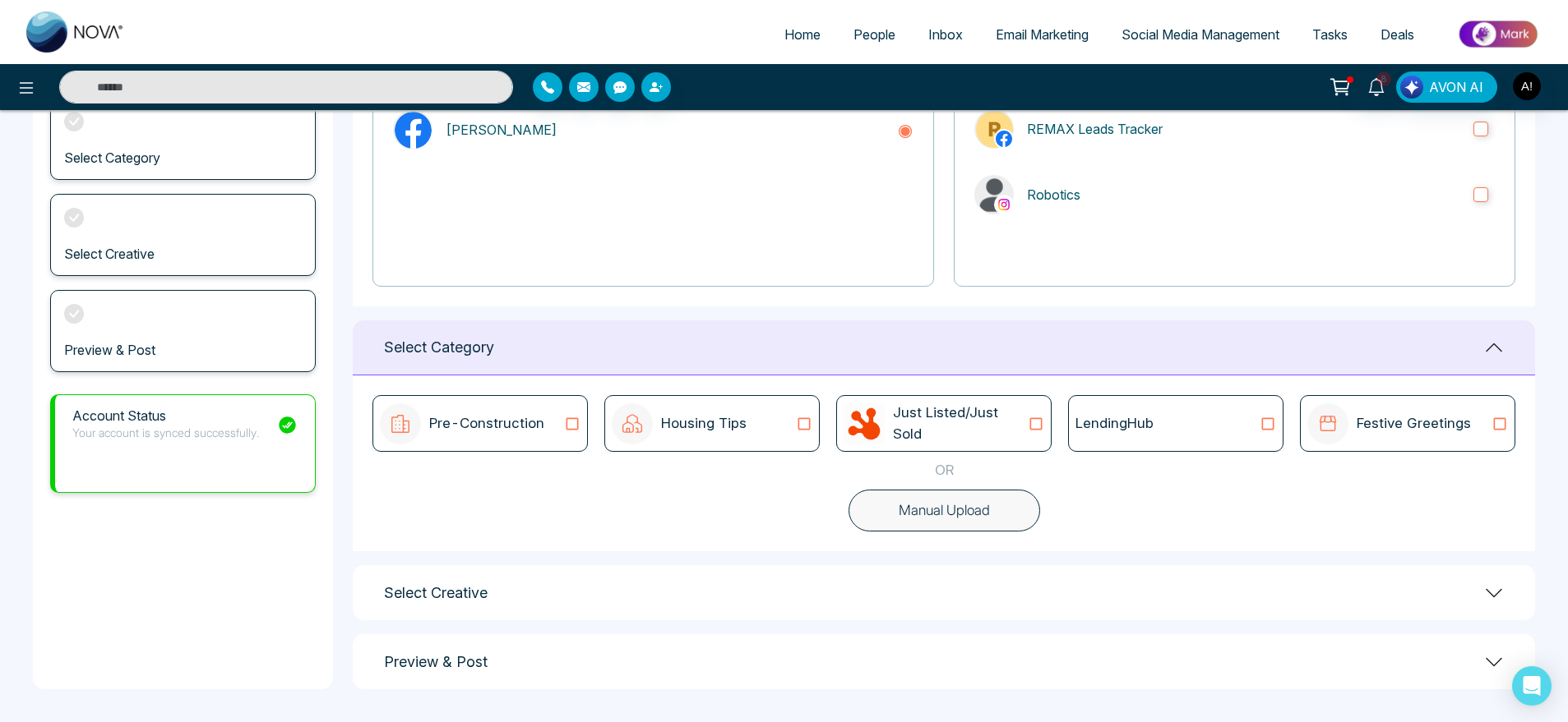
click at [944, 506] on button "Manual Upload" at bounding box center [944, 510] width 192 height 43
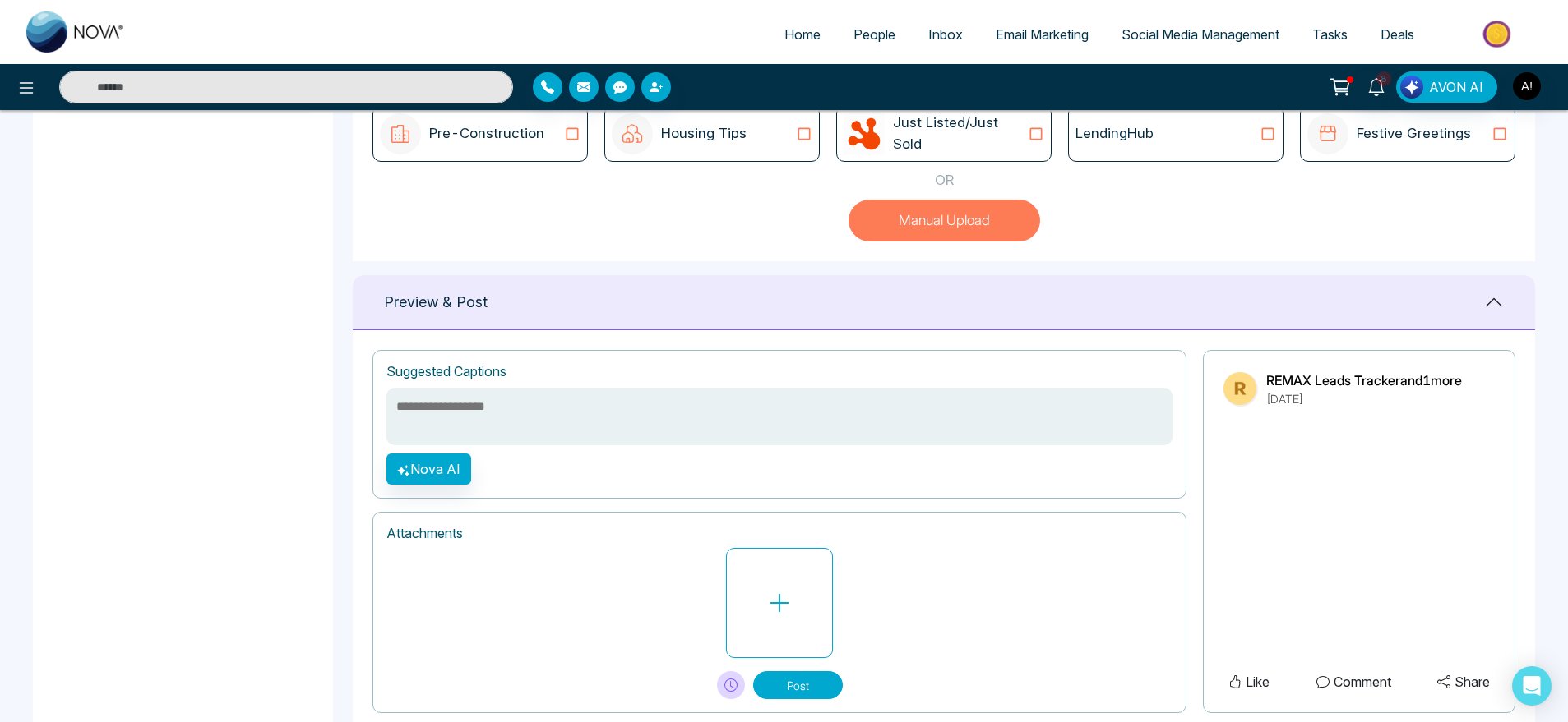
scroll to position [517, 0]
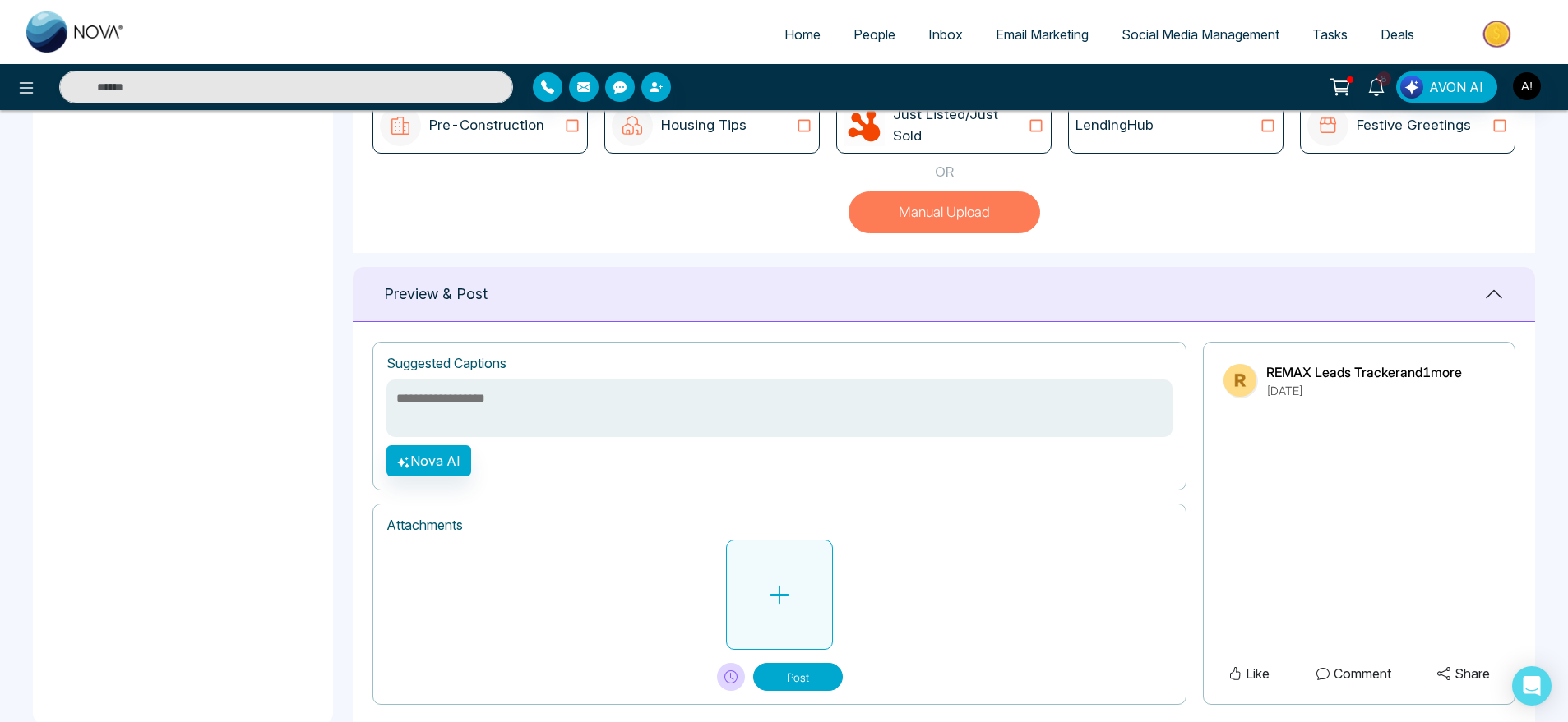
click at [770, 596] on icon at bounding box center [779, 595] width 24 height 24
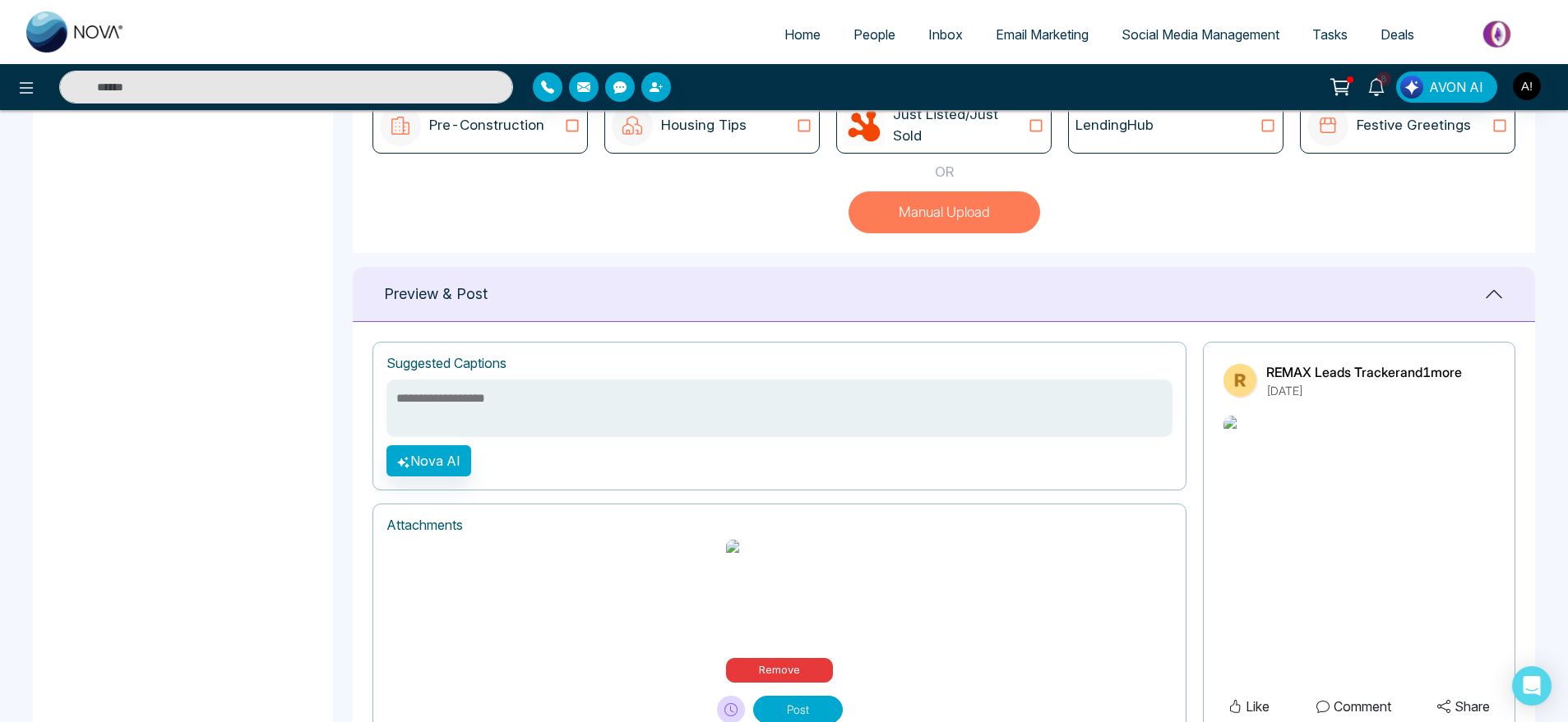
click at [288, 129] on div "Create Post Select Account & Page Select Category Preview & Post Account Status…" at bounding box center [183, 191] width 300 height 1132
click at [443, 476] on button "Nova AI" at bounding box center [429, 462] width 85 height 31
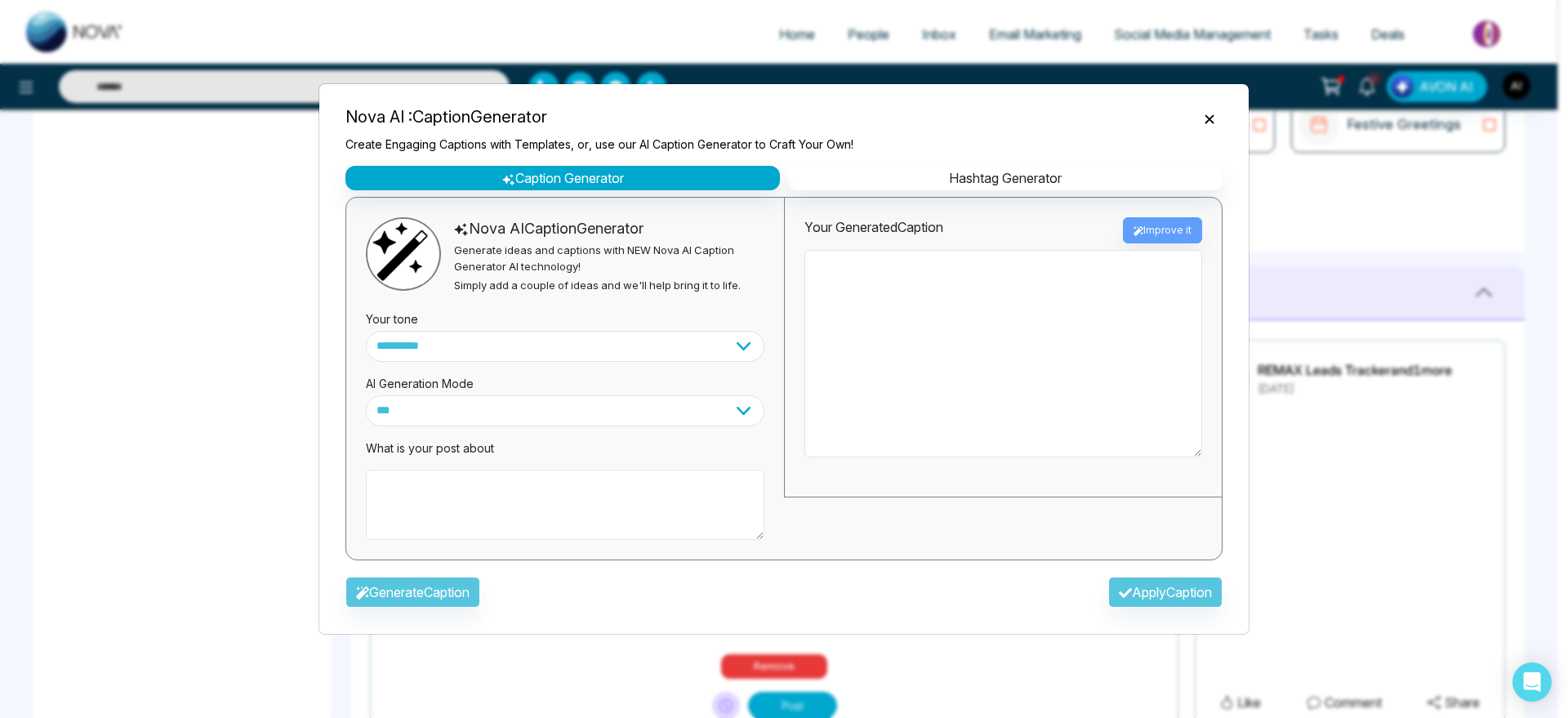
click at [627, 529] on textarea at bounding box center [565, 505] width 399 height 70
drag, startPoint x: 566, startPoint y: 547, endPoint x: 567, endPoint y: 535, distance: 12.0
click at [567, 535] on div "**********" at bounding box center [566, 379] width 438 height 362
click at [1022, 187] on button "Hashtag Generator" at bounding box center [1005, 178] width 434 height 24
select select "********"
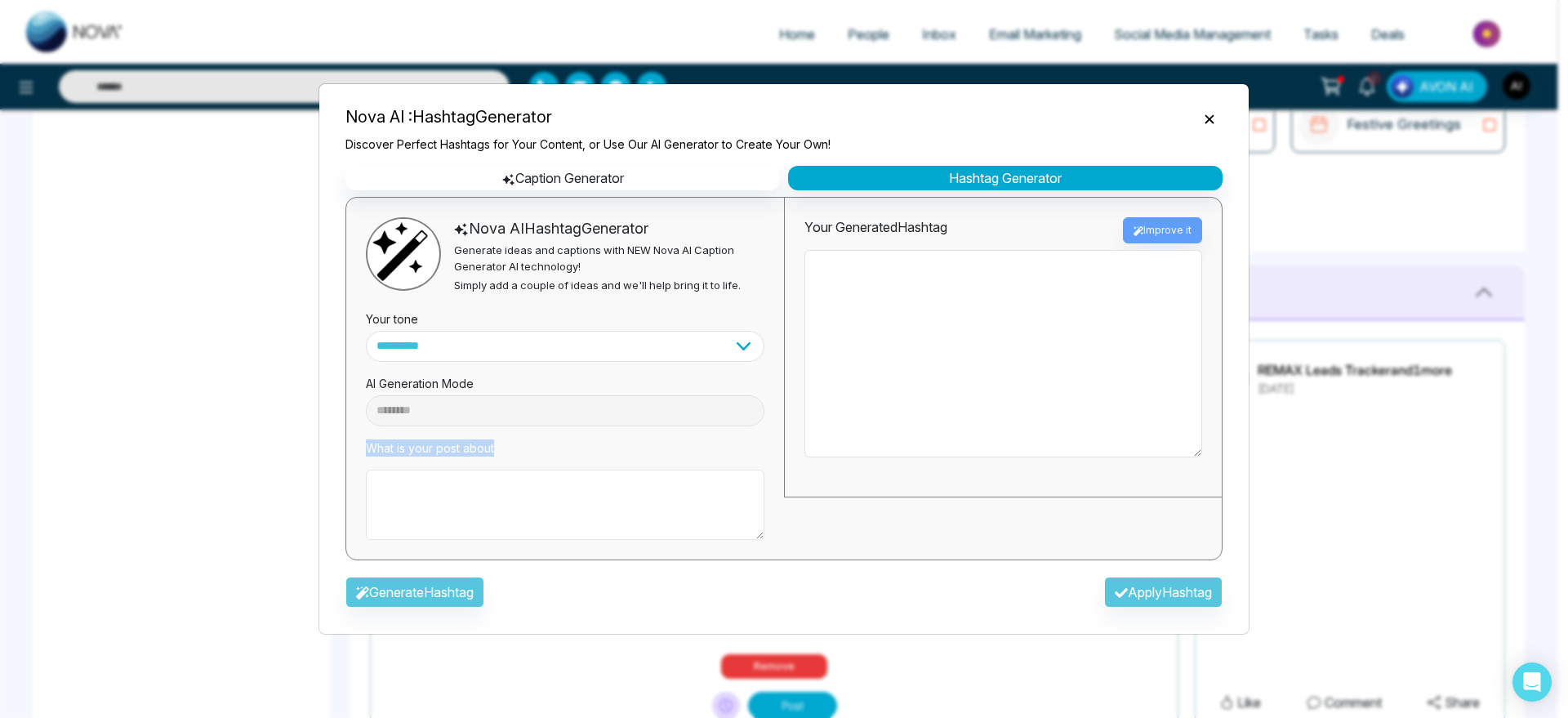
click at [509, 515] on textarea at bounding box center [565, 505] width 399 height 70
type textarea "**********"
click at [472, 599] on button "Generate Hashtag" at bounding box center [415, 593] width 139 height 31
type textarea "**********"
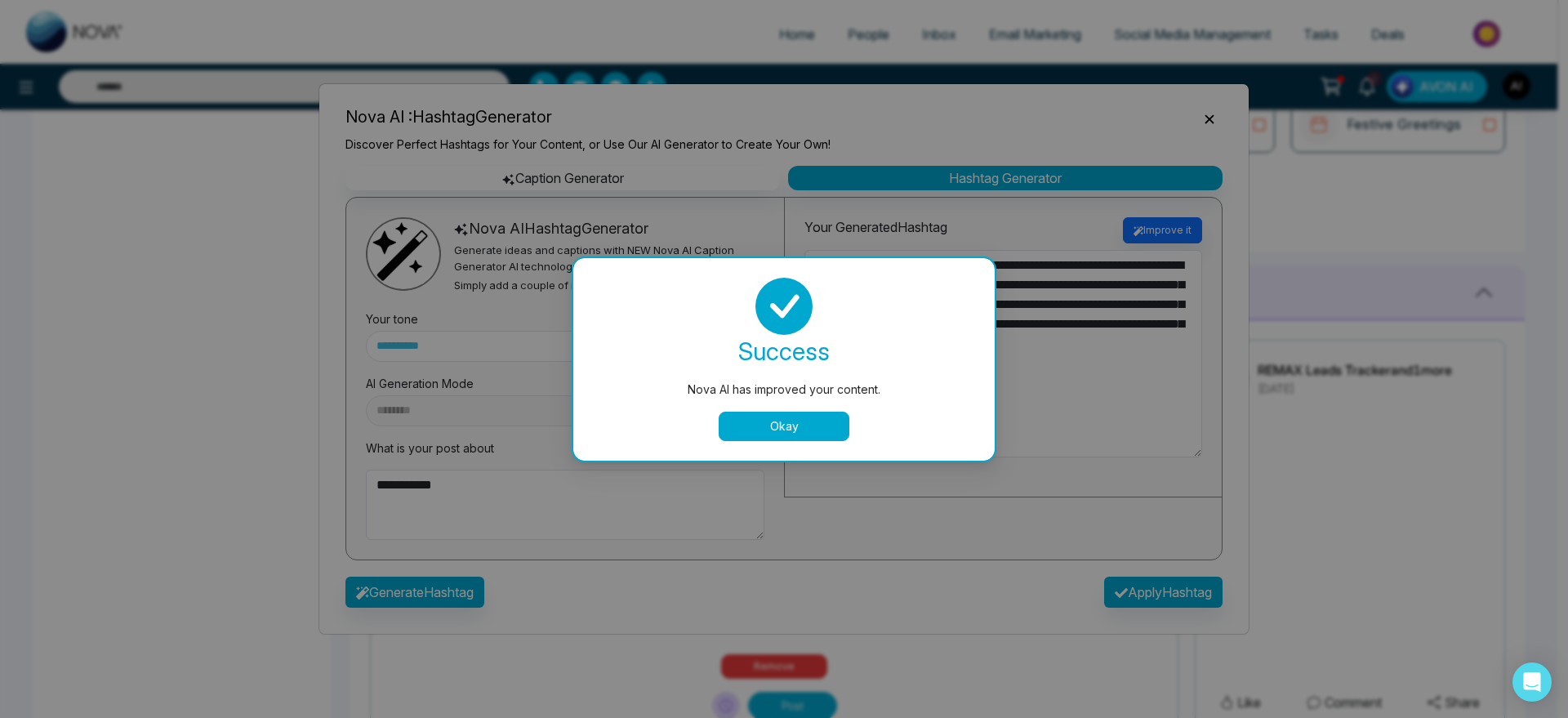
click at [832, 413] on button "Okay" at bounding box center [784, 427] width 130 height 30
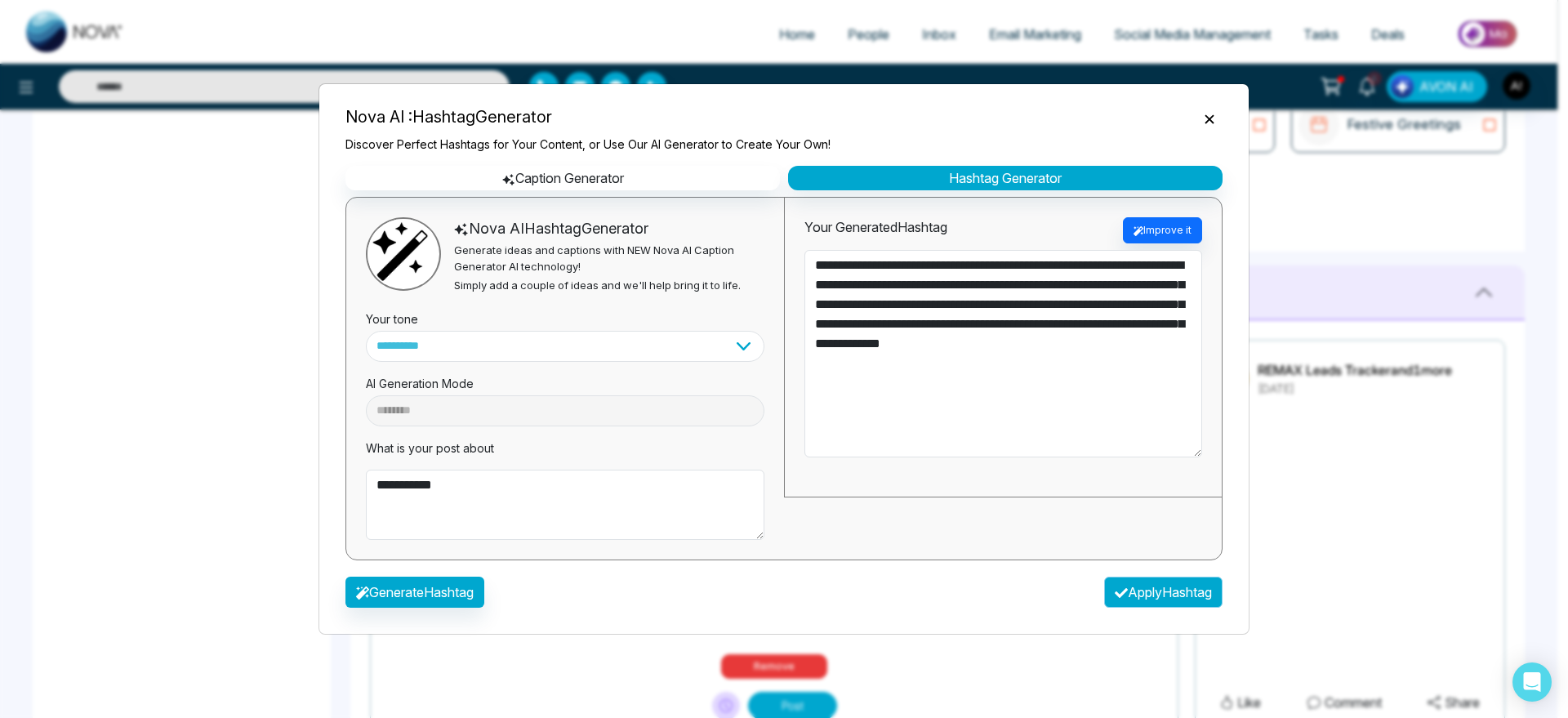
click at [1135, 588] on button "Apply Hashtag" at bounding box center [1163, 593] width 118 height 31
type textarea "**********"
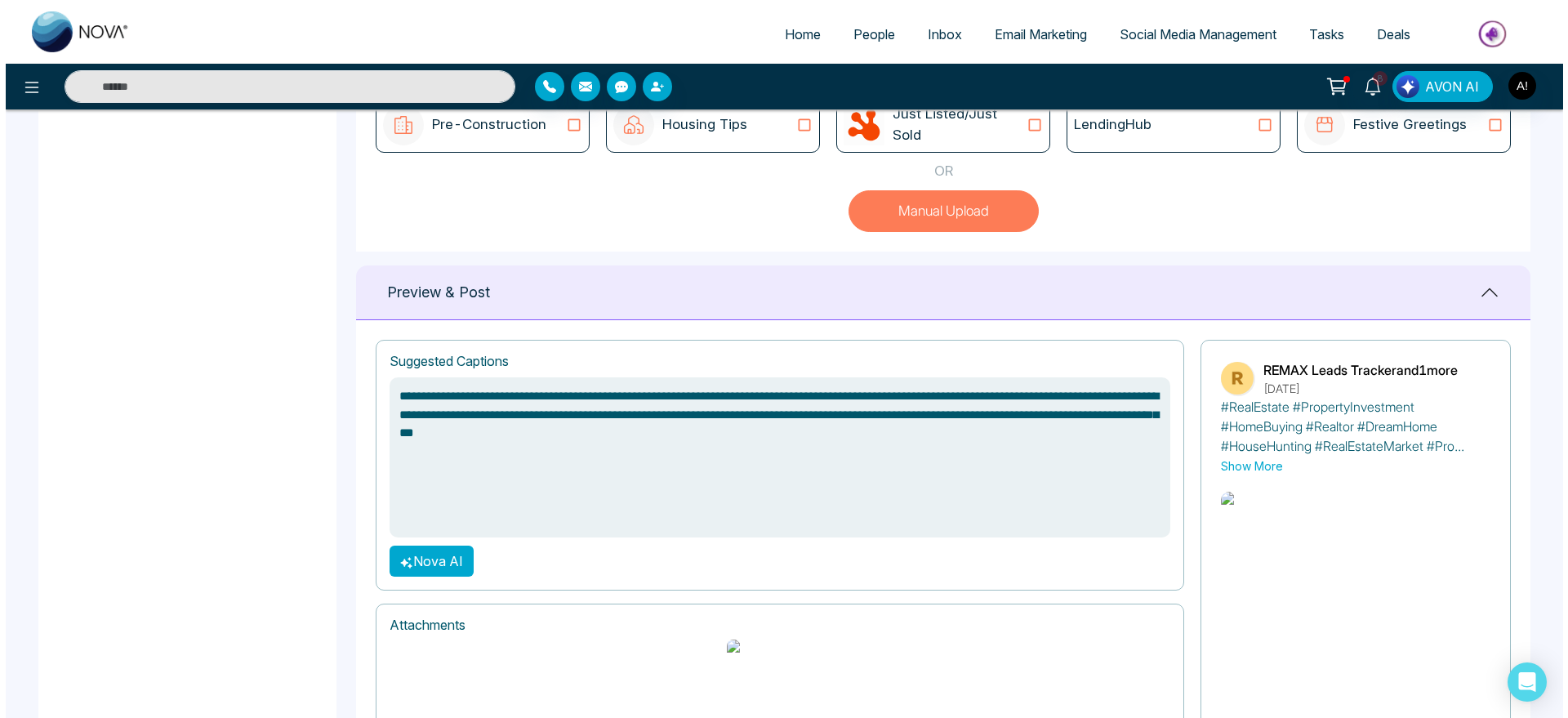
scroll to position [646, 0]
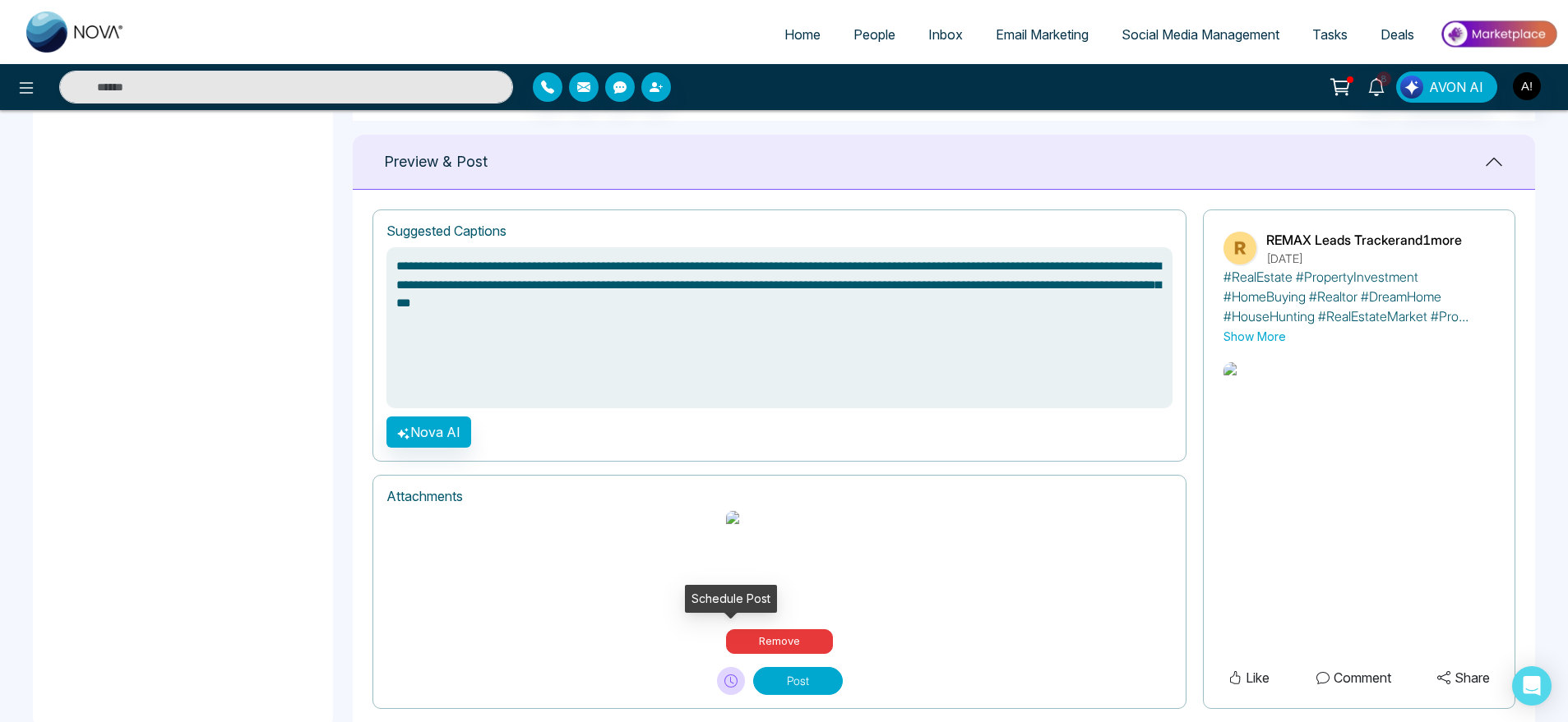
click at [728, 675] on icon at bounding box center [730, 681] width 13 height 13
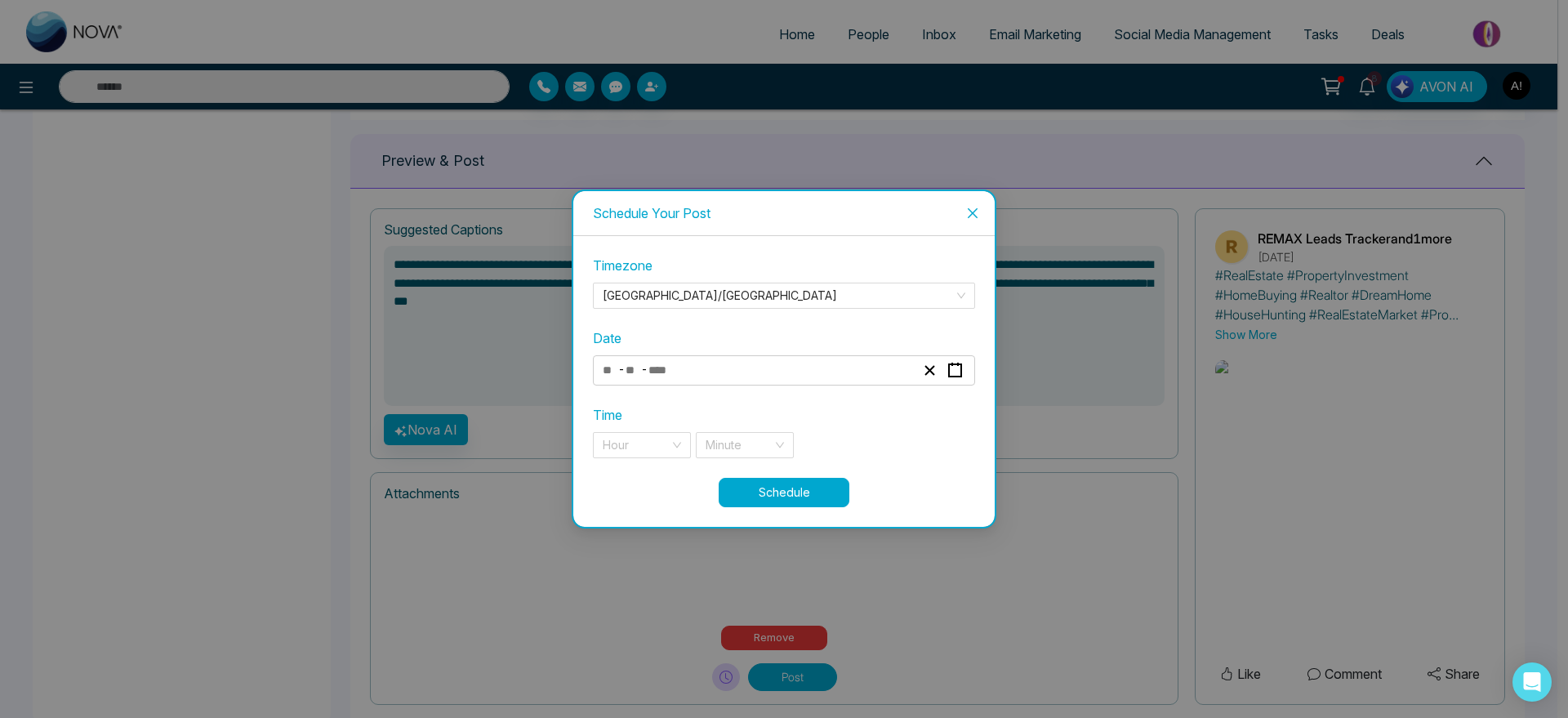
click at [723, 640] on div "Schedule Your Post Timezone [GEOGRAPHIC_DATA]/[GEOGRAPHIC_DATA] Date - - Time H…" at bounding box center [784, 359] width 1568 height 718
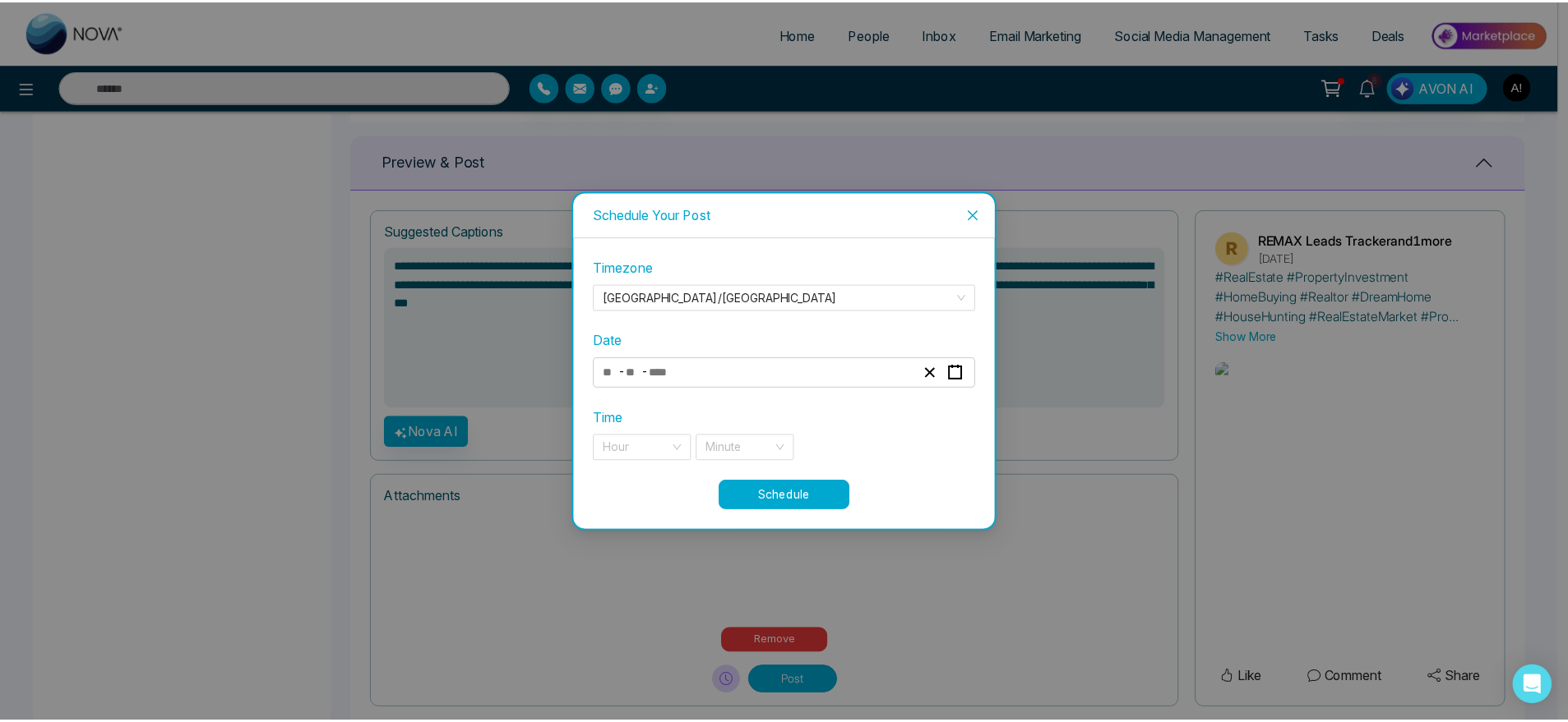
scroll to position [649, 0]
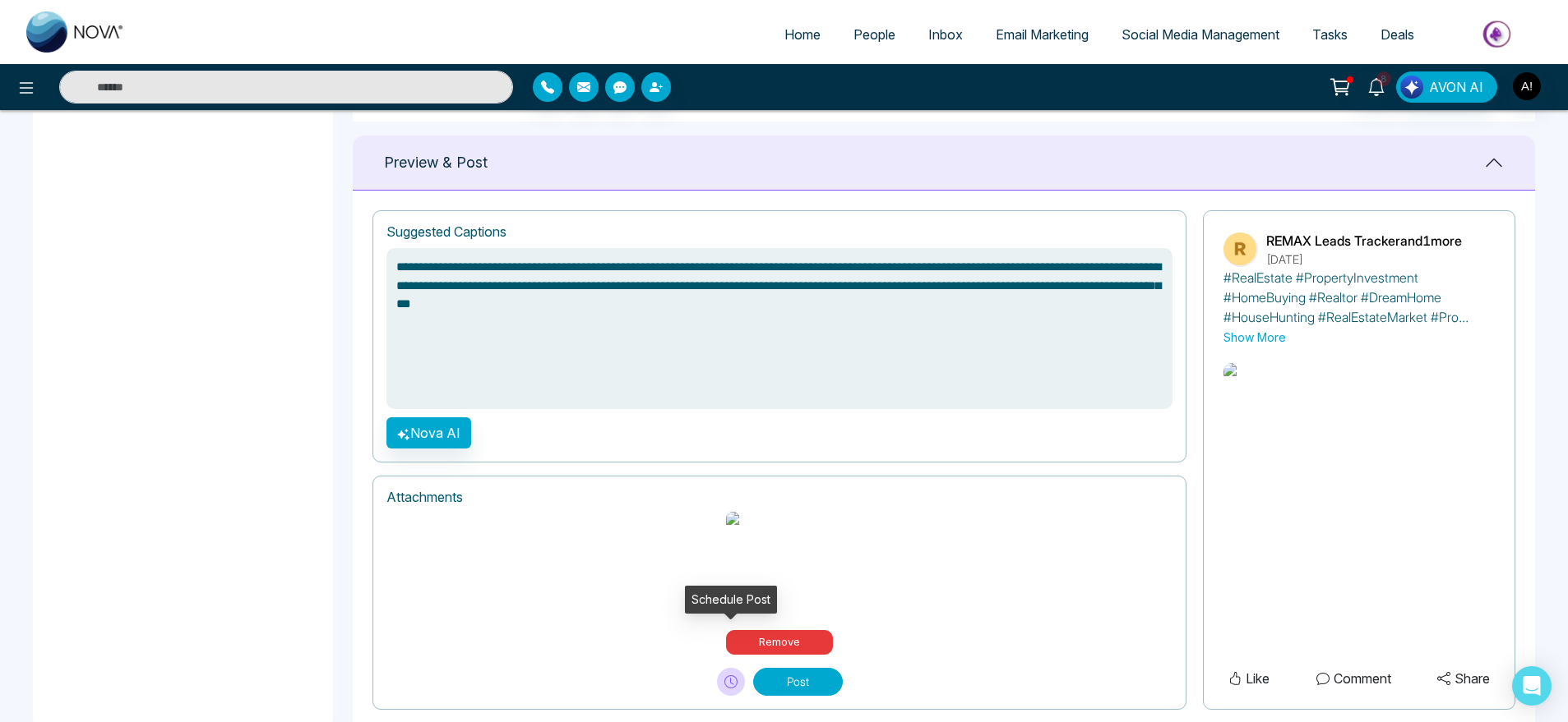
click at [741, 668] on button at bounding box center [731, 682] width 28 height 28
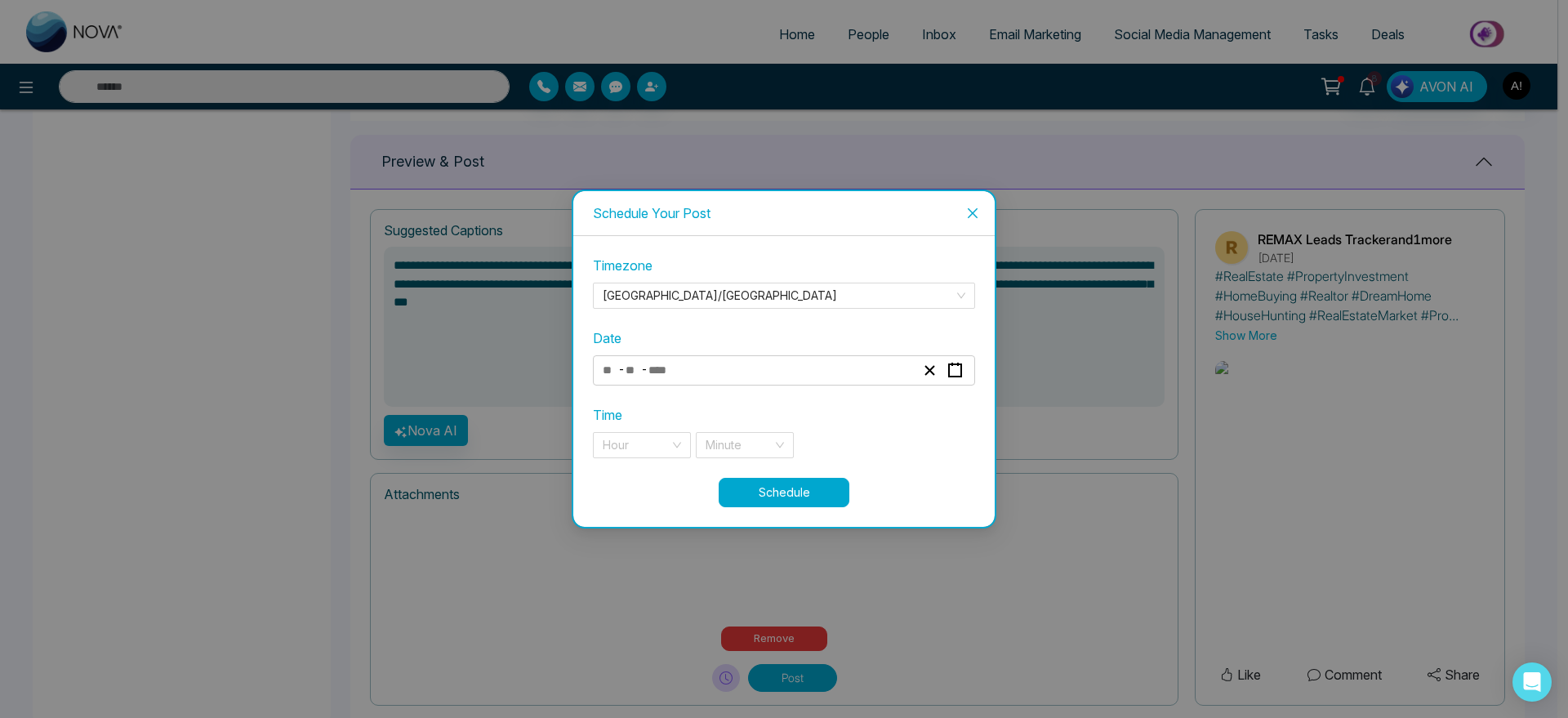
click at [763, 370] on div "- -" at bounding box center [758, 370] width 317 height 22
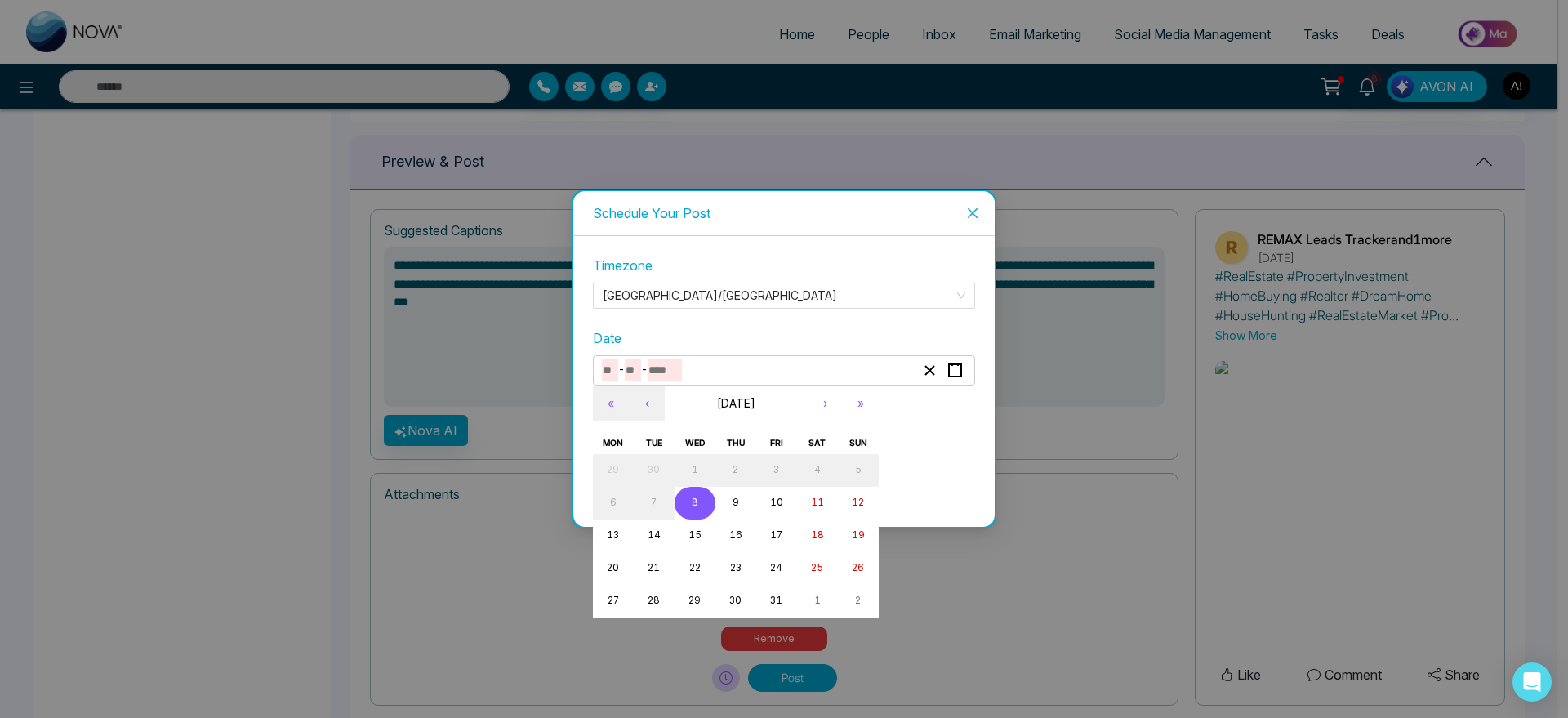
click at [708, 495] on button "8" at bounding box center [695, 503] width 41 height 33
type input "**"
type input "*"
type input "****"
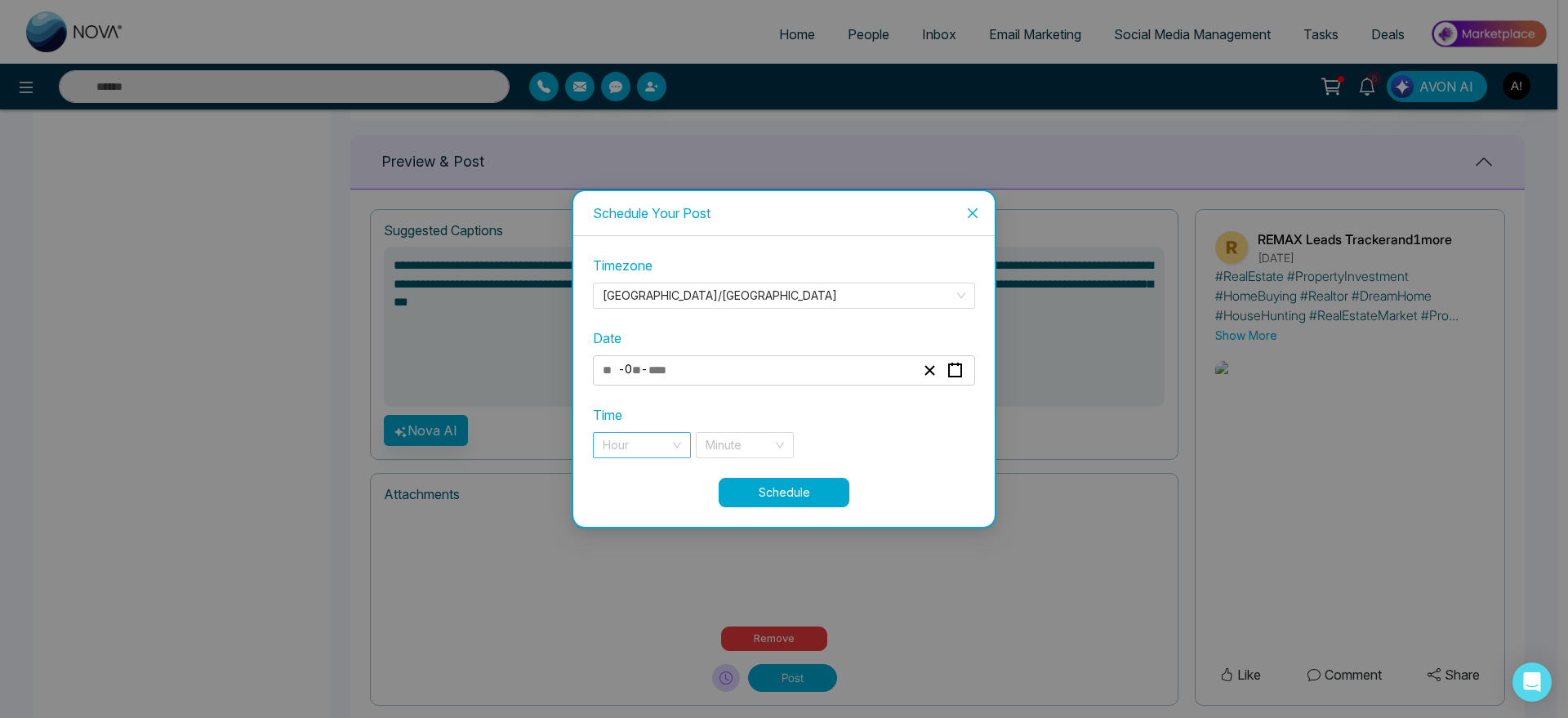
click at [676, 445] on div "Hour" at bounding box center [642, 445] width 98 height 26
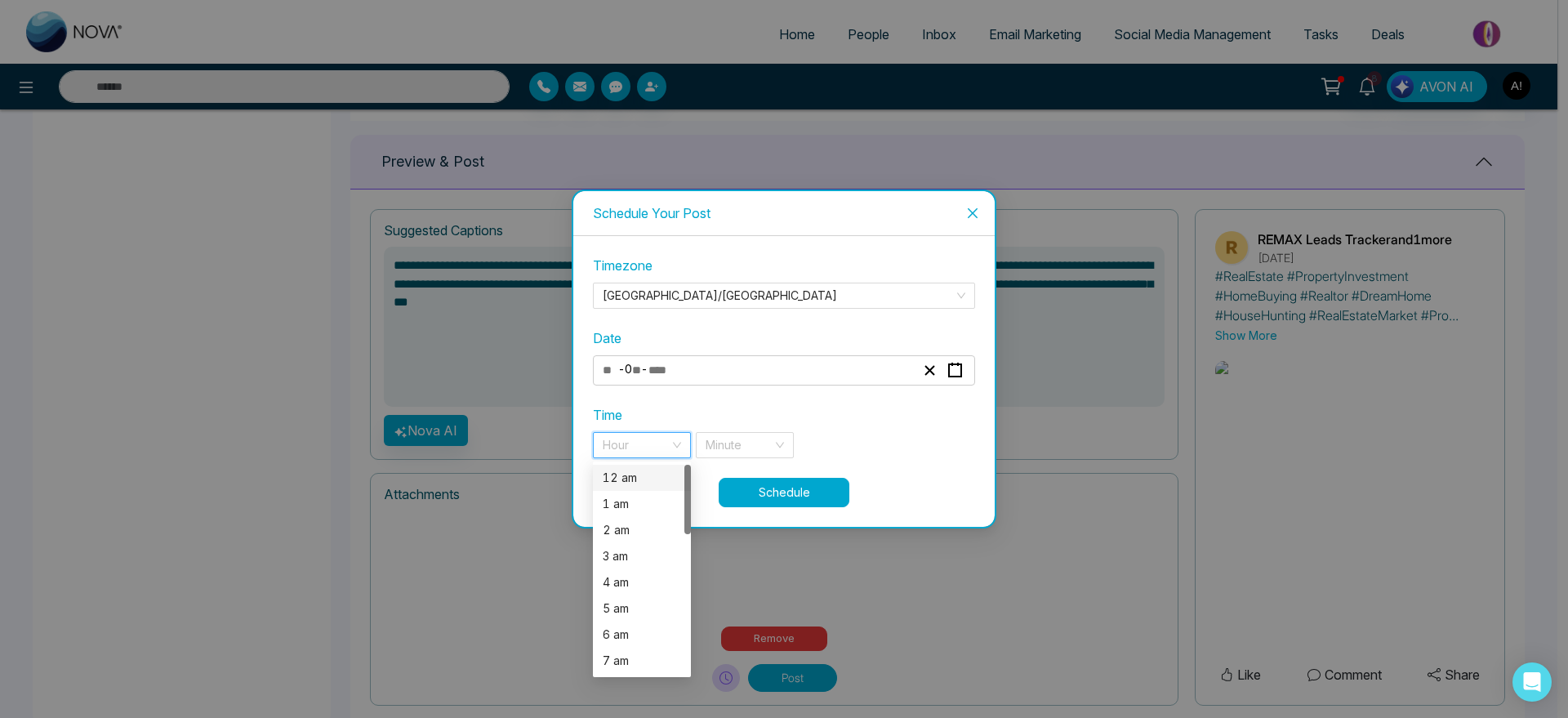
click at [644, 471] on div "12 am" at bounding box center [642, 478] width 78 height 18
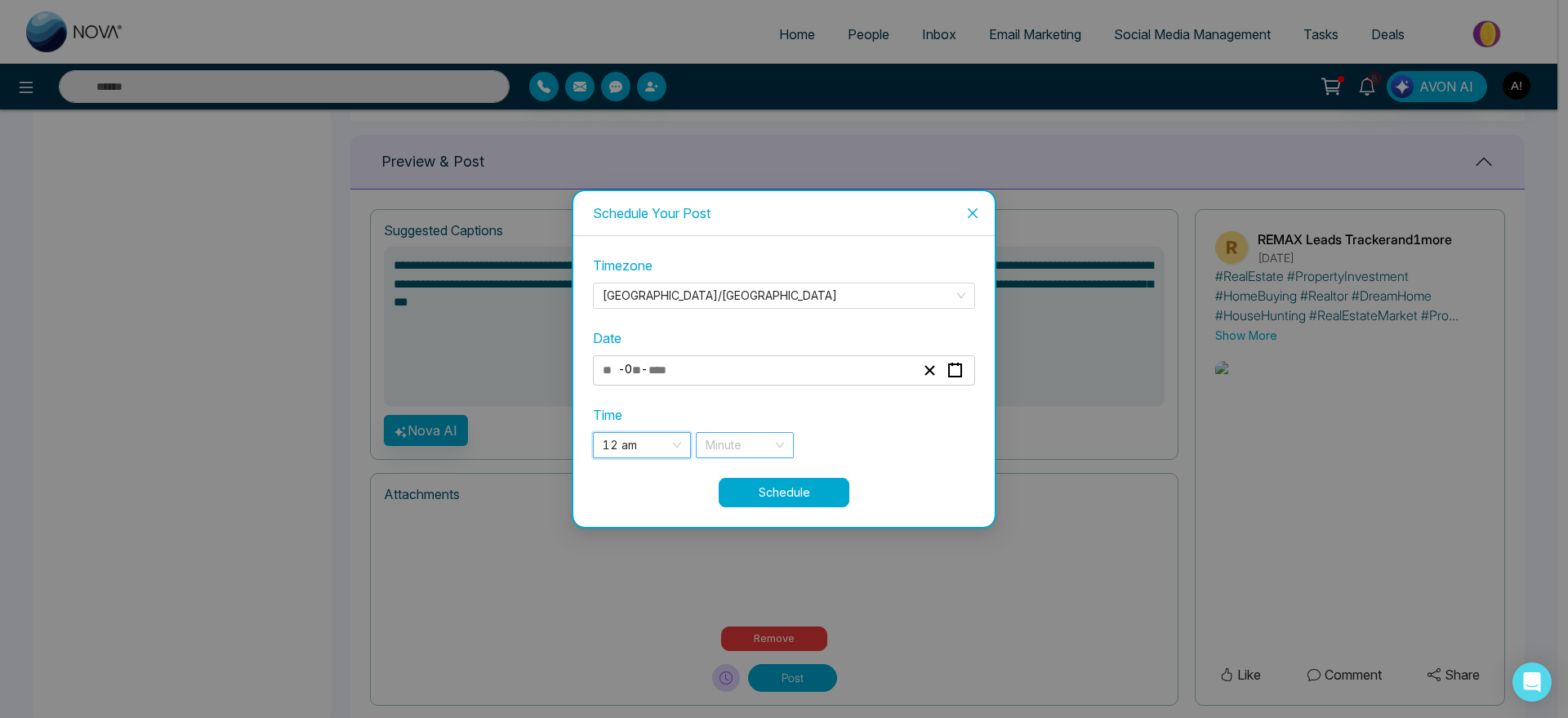
click at [716, 449] on input "search" at bounding box center [738, 445] width 67 height 24
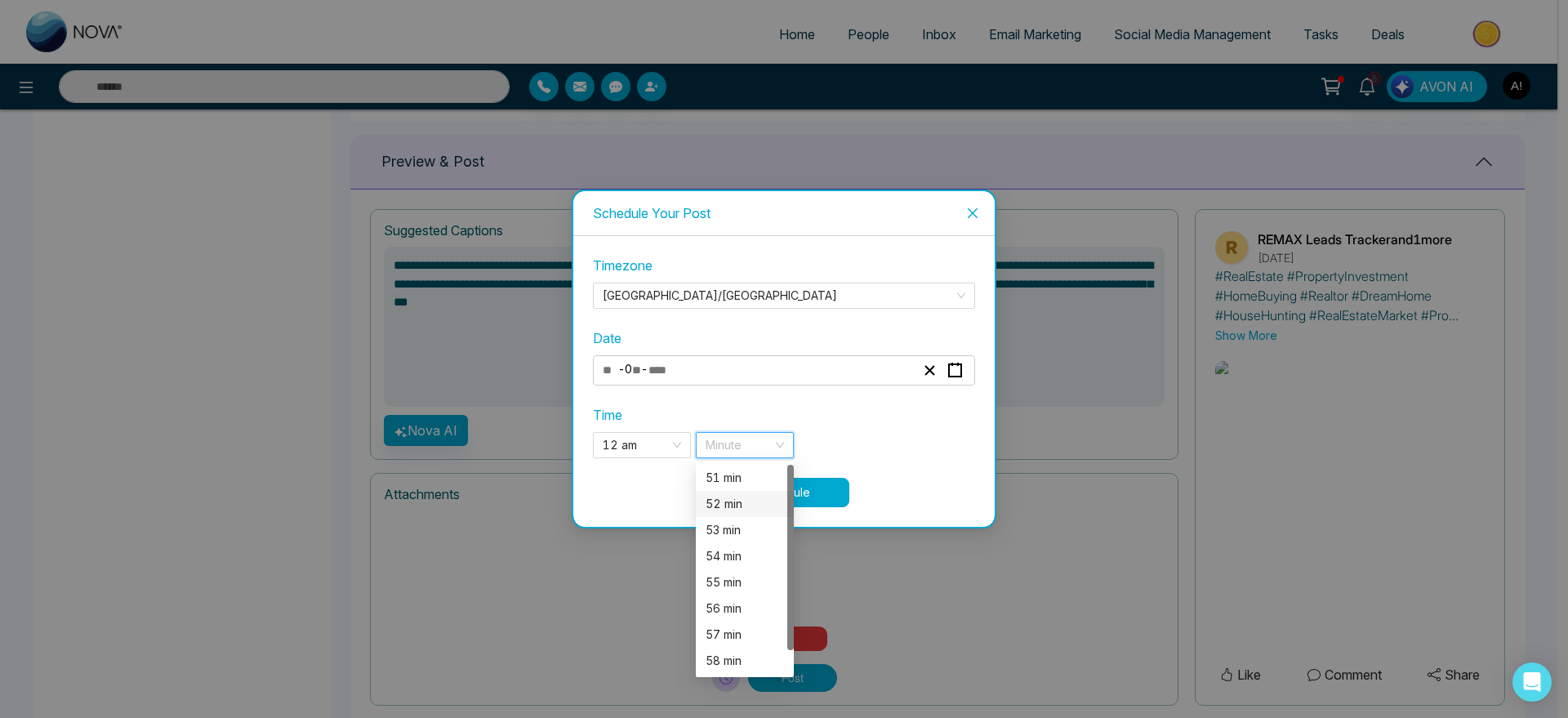
click at [723, 513] on div "52 min" at bounding box center [744, 504] width 98 height 26
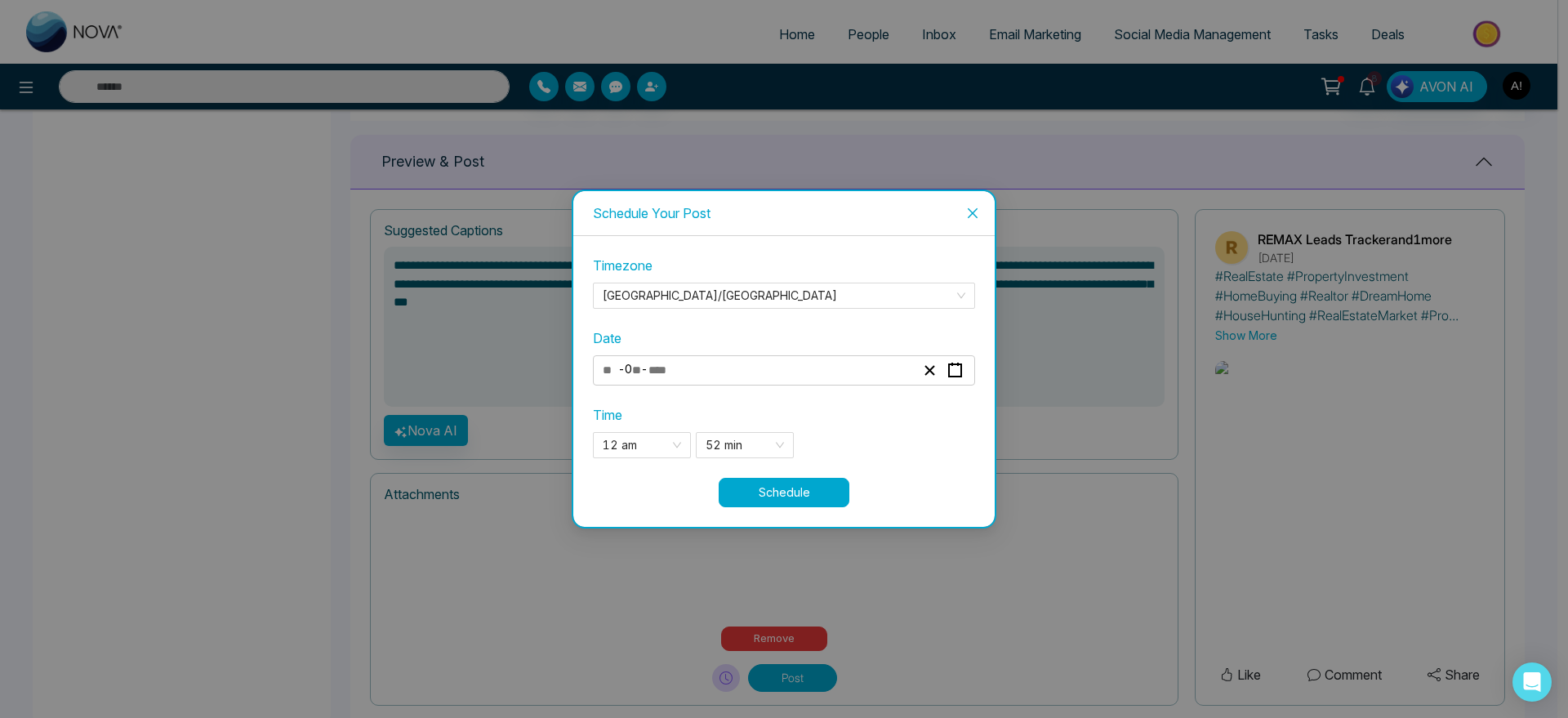
click at [797, 491] on button "Schedule" at bounding box center [784, 493] width 130 height 30
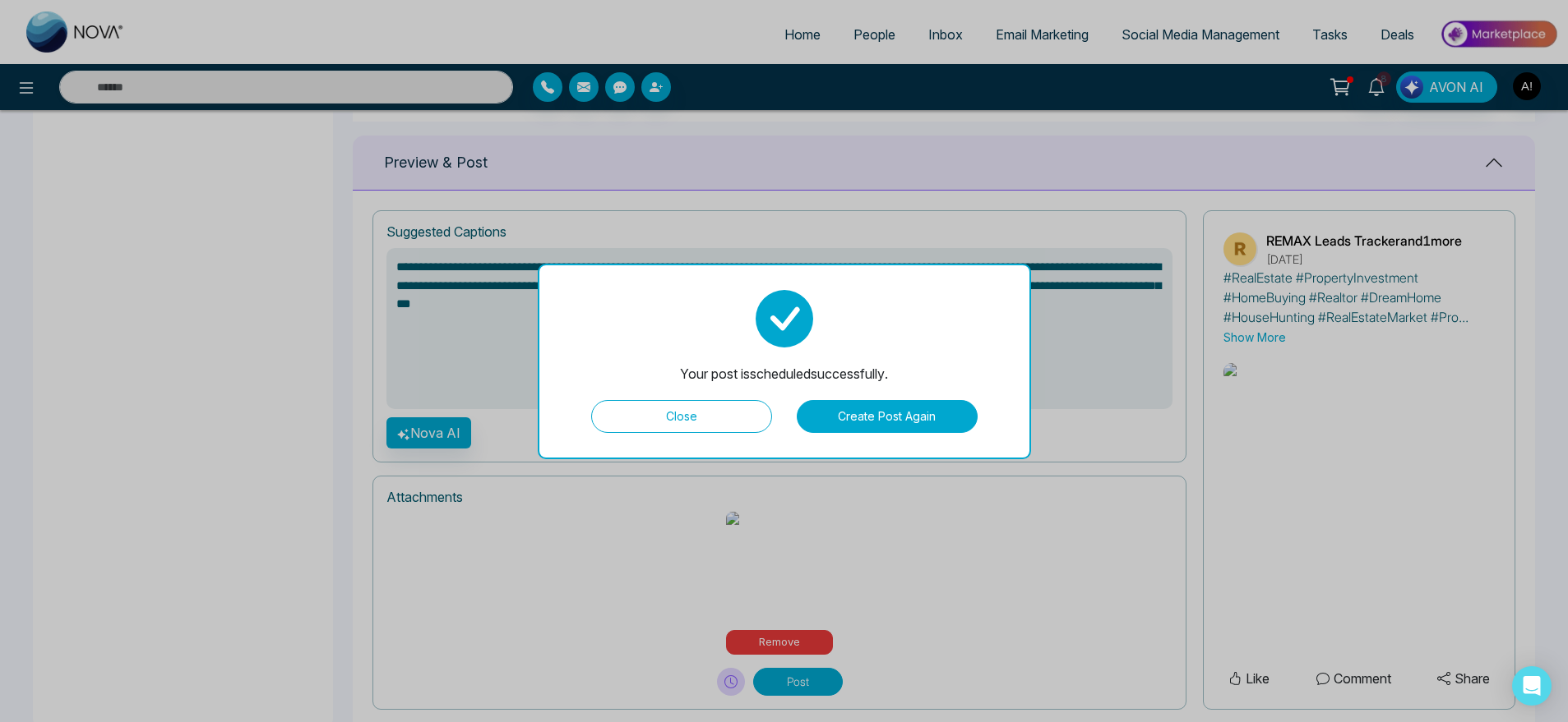
click at [898, 427] on button "Create Post Again" at bounding box center [887, 417] width 181 height 33
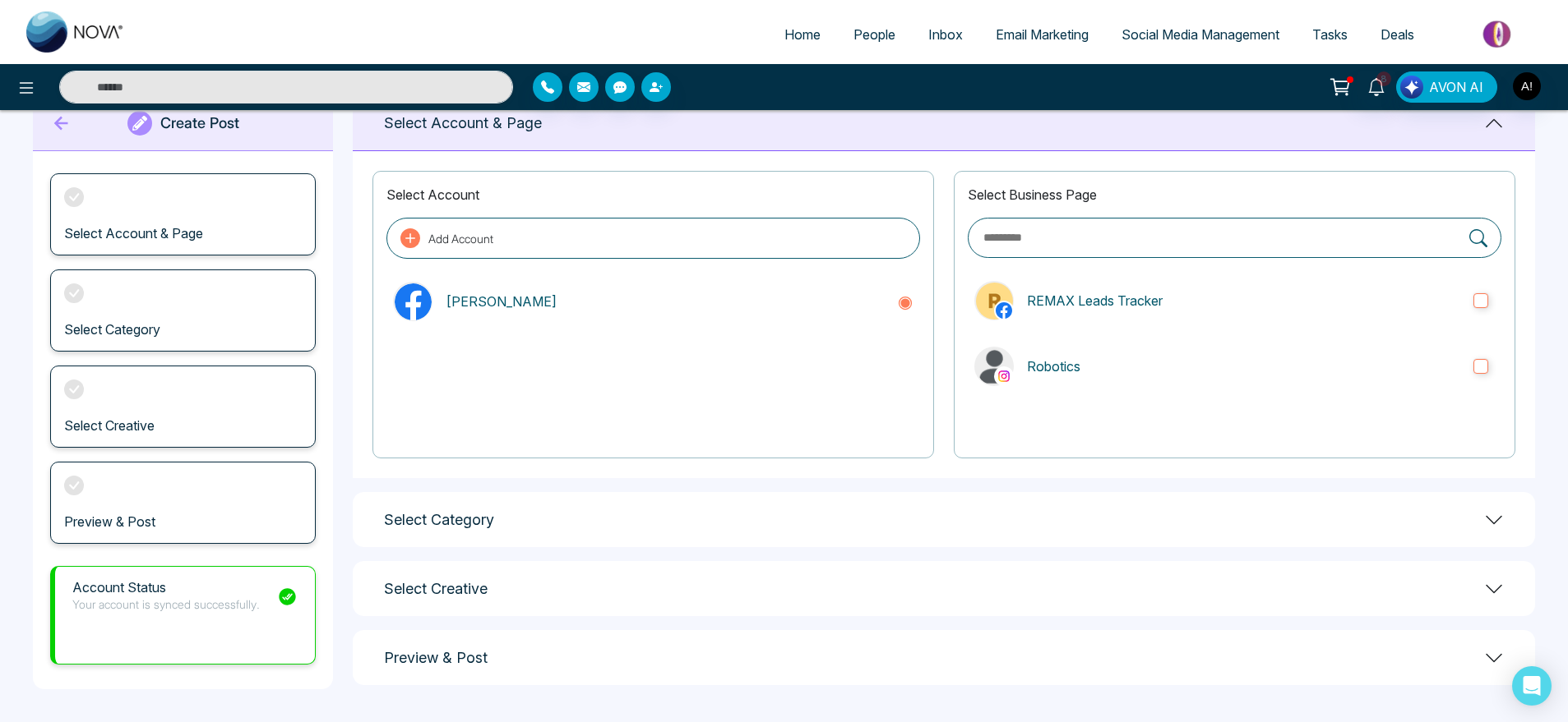
scroll to position [47, 0]
click at [1126, 311] on label "REMAX Leads Tracker" at bounding box center [1235, 301] width 533 height 52
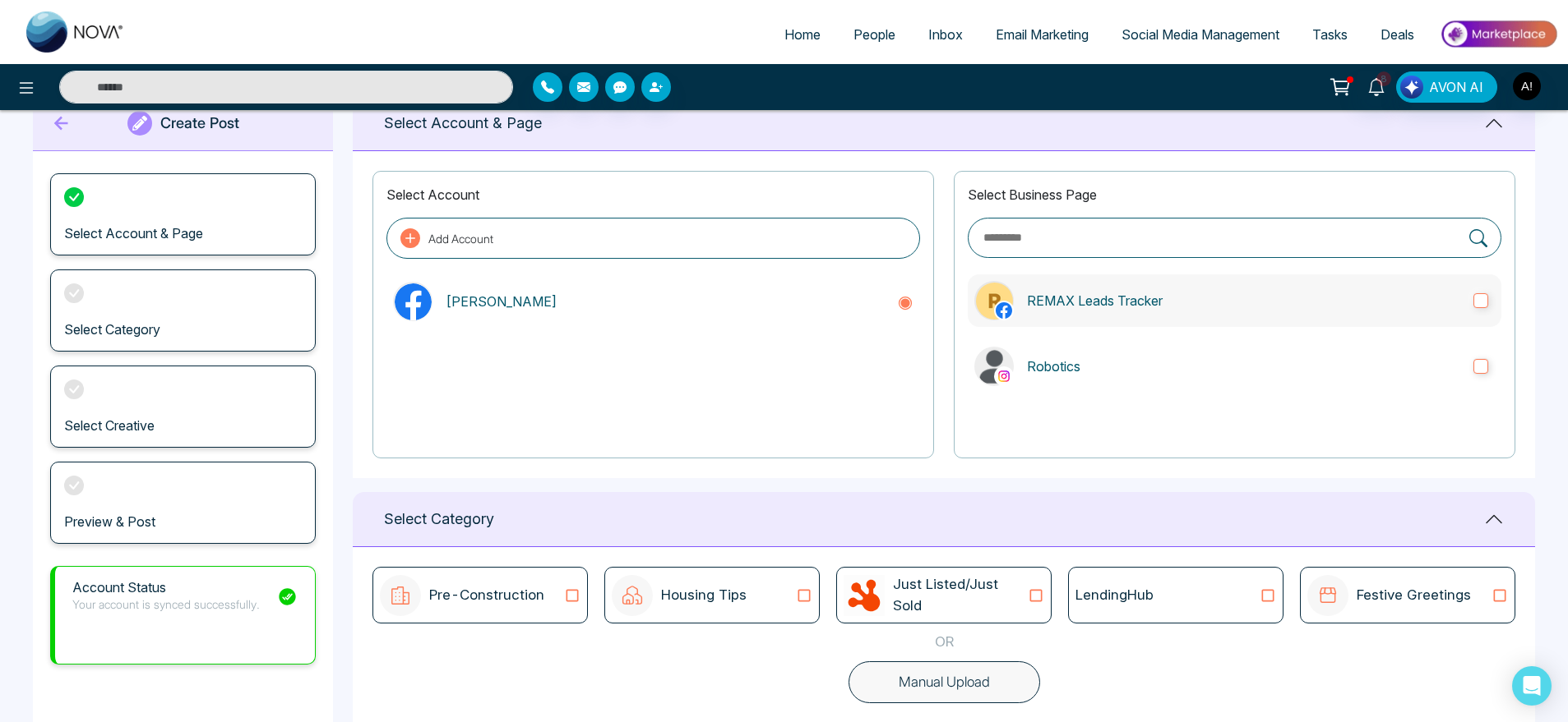
click at [1126, 311] on label "REMAX Leads Tracker" at bounding box center [1235, 301] width 533 height 52
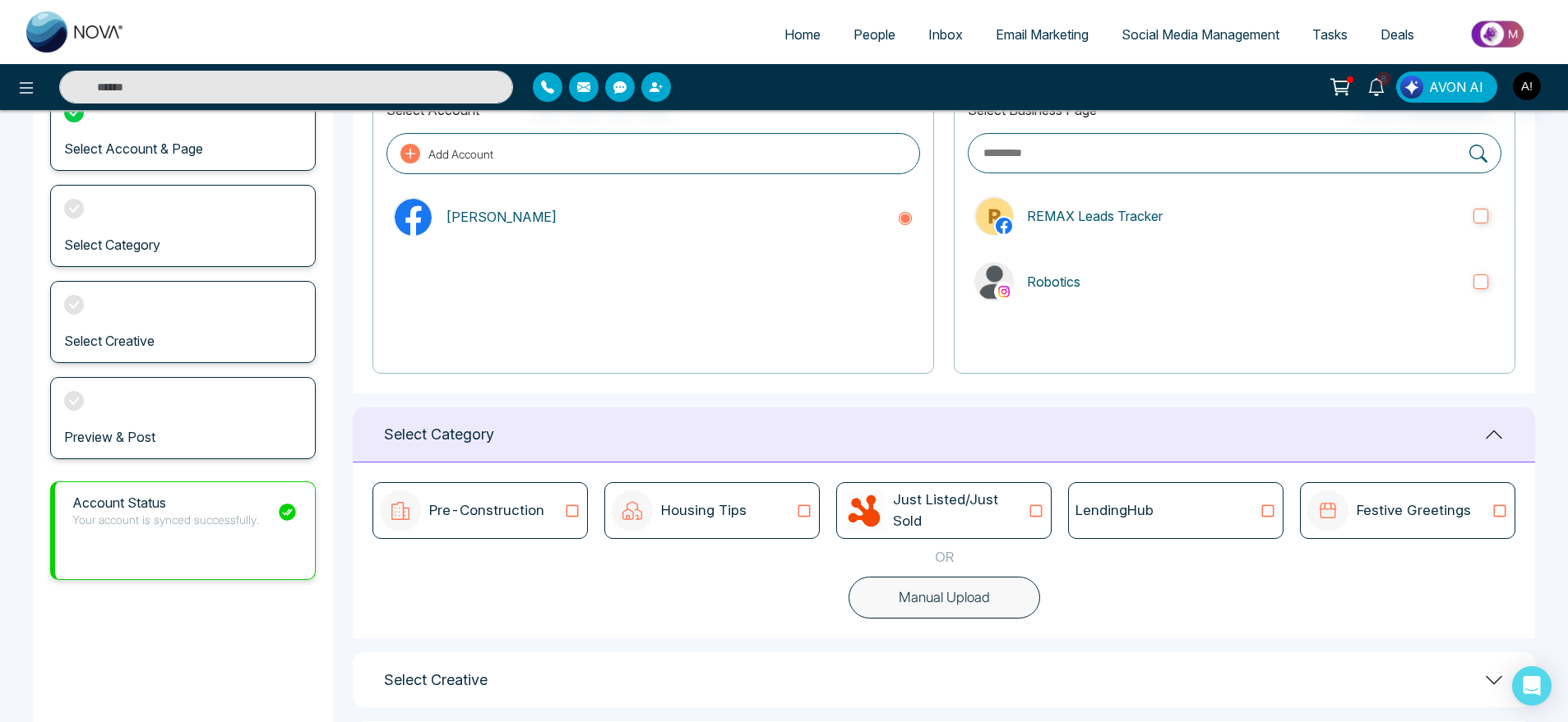
scroll to position [145, 0]
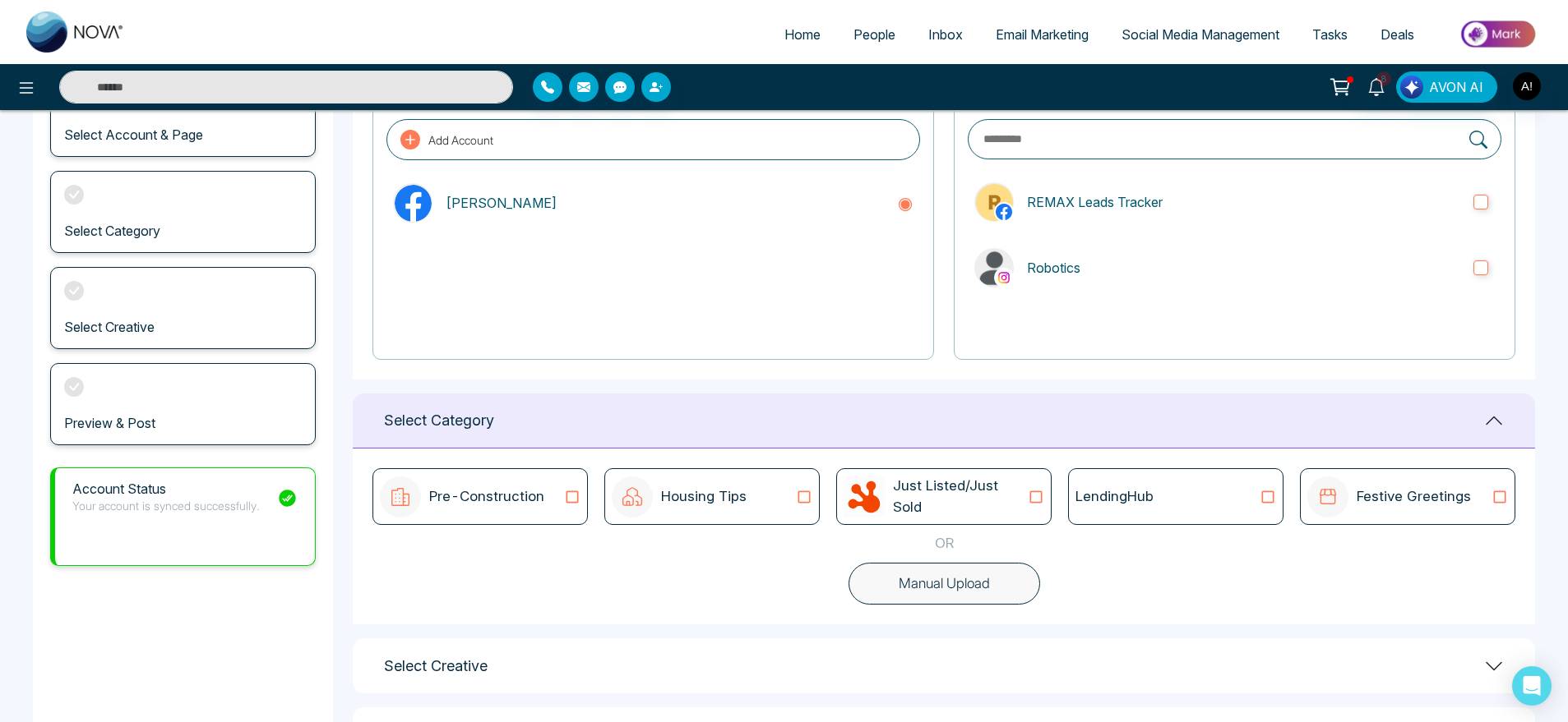
click at [963, 591] on button "Manual Upload" at bounding box center [944, 584] width 192 height 43
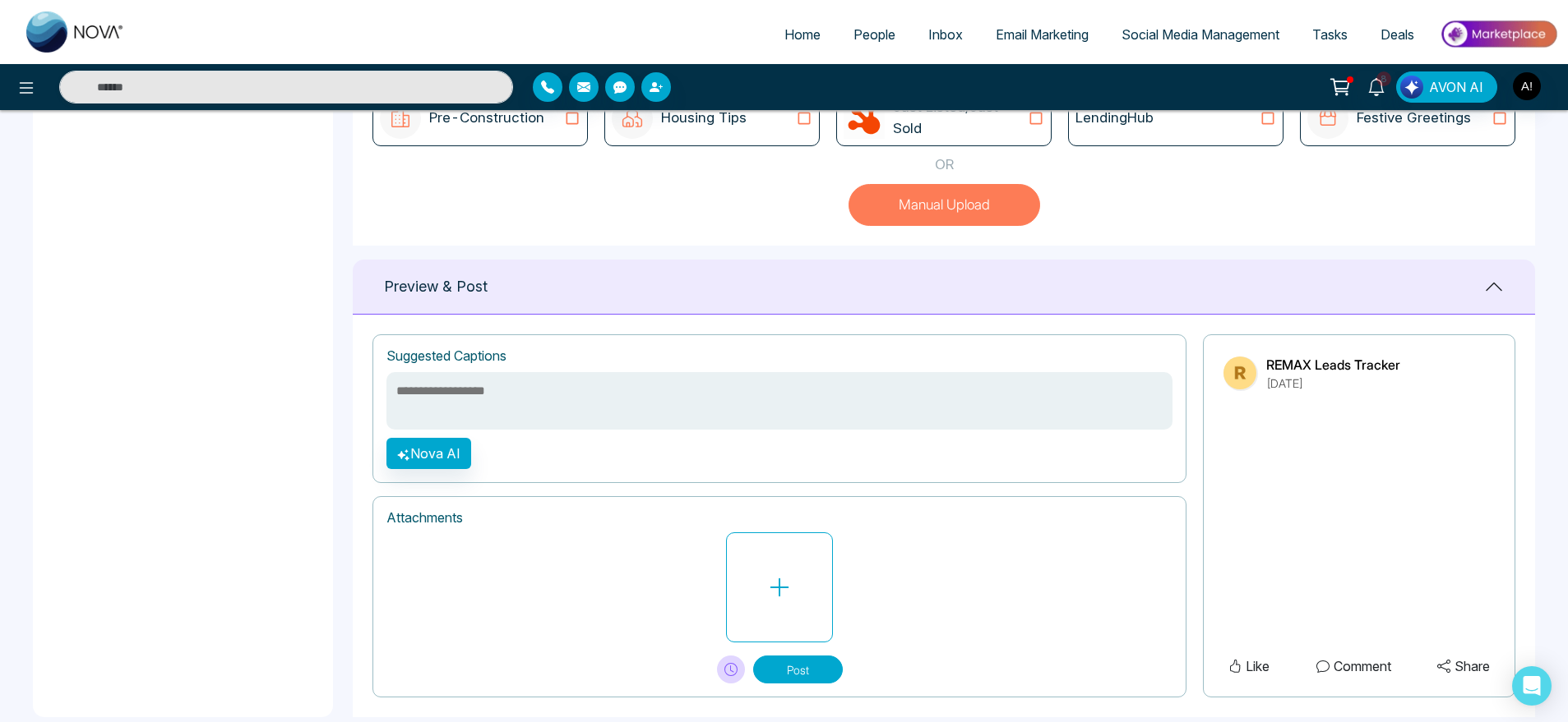
scroll to position [552, 0]
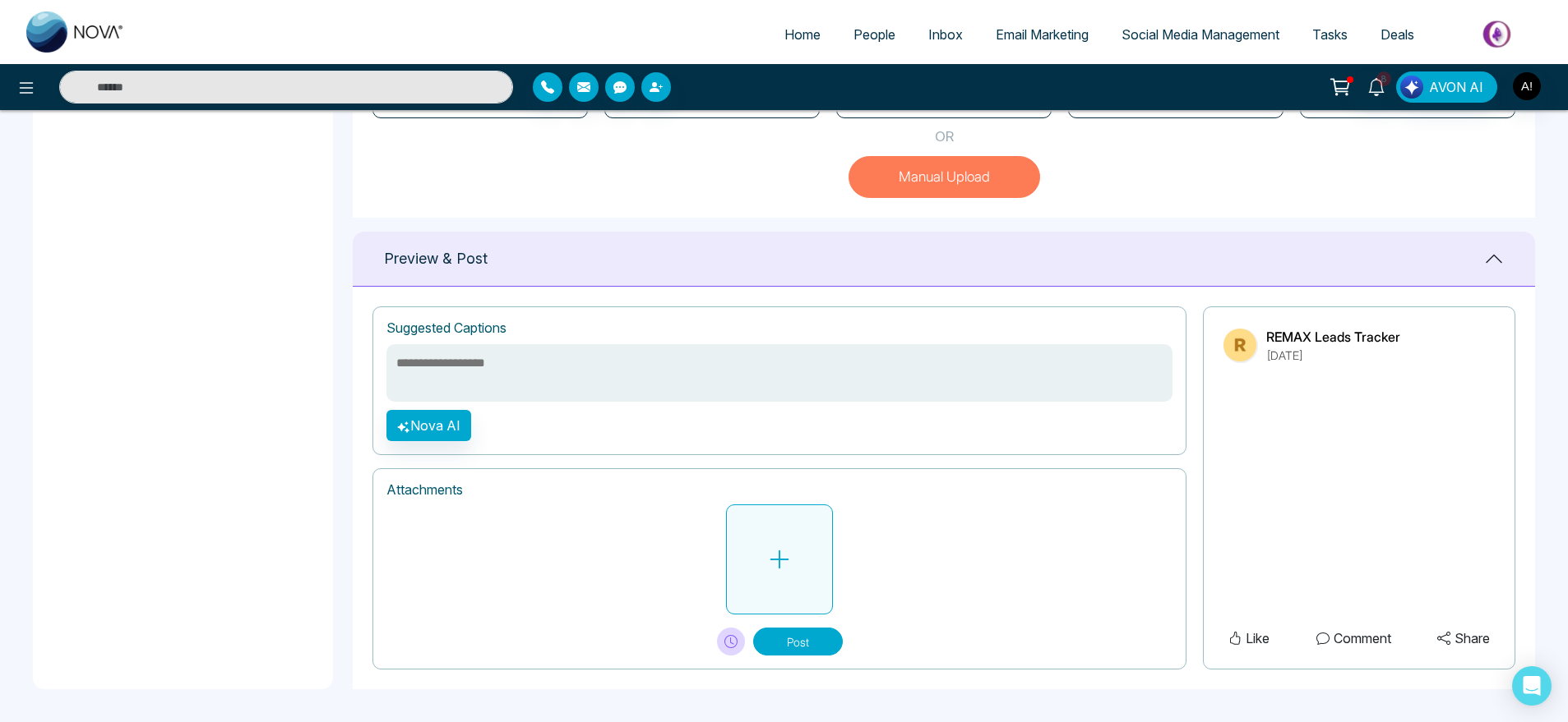
click at [761, 573] on button at bounding box center [779, 559] width 107 height 110
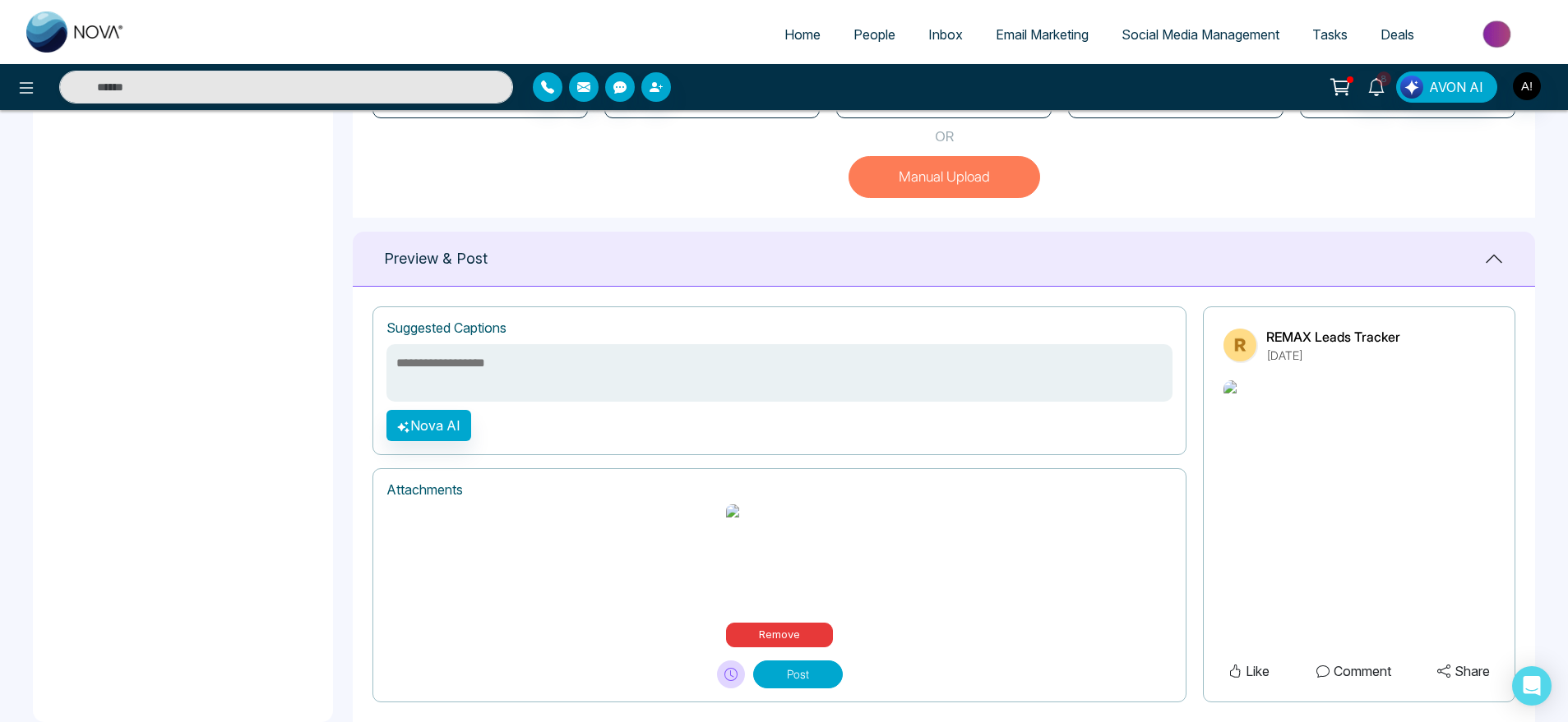
scroll to position [593, 0]
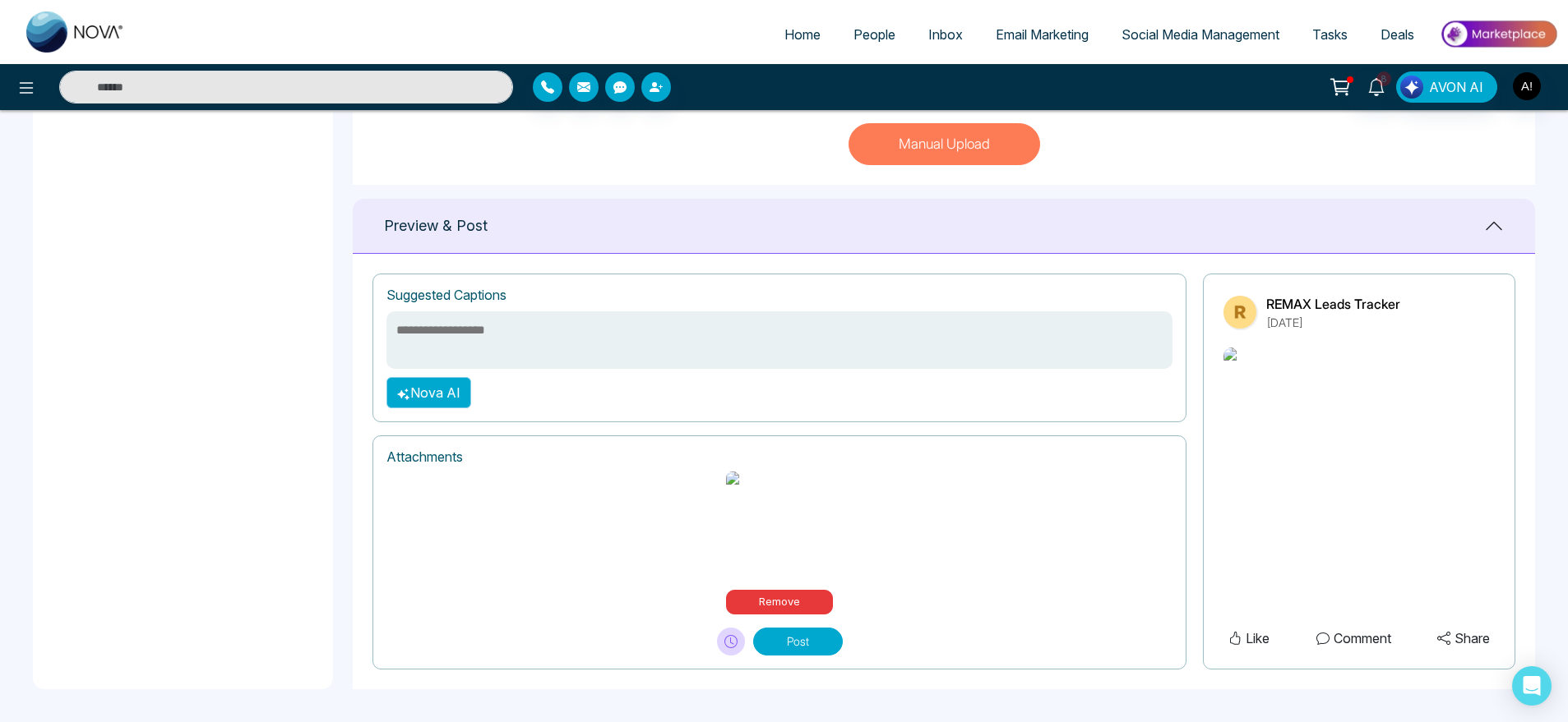
click at [432, 399] on button "Nova AI" at bounding box center [429, 393] width 85 height 31
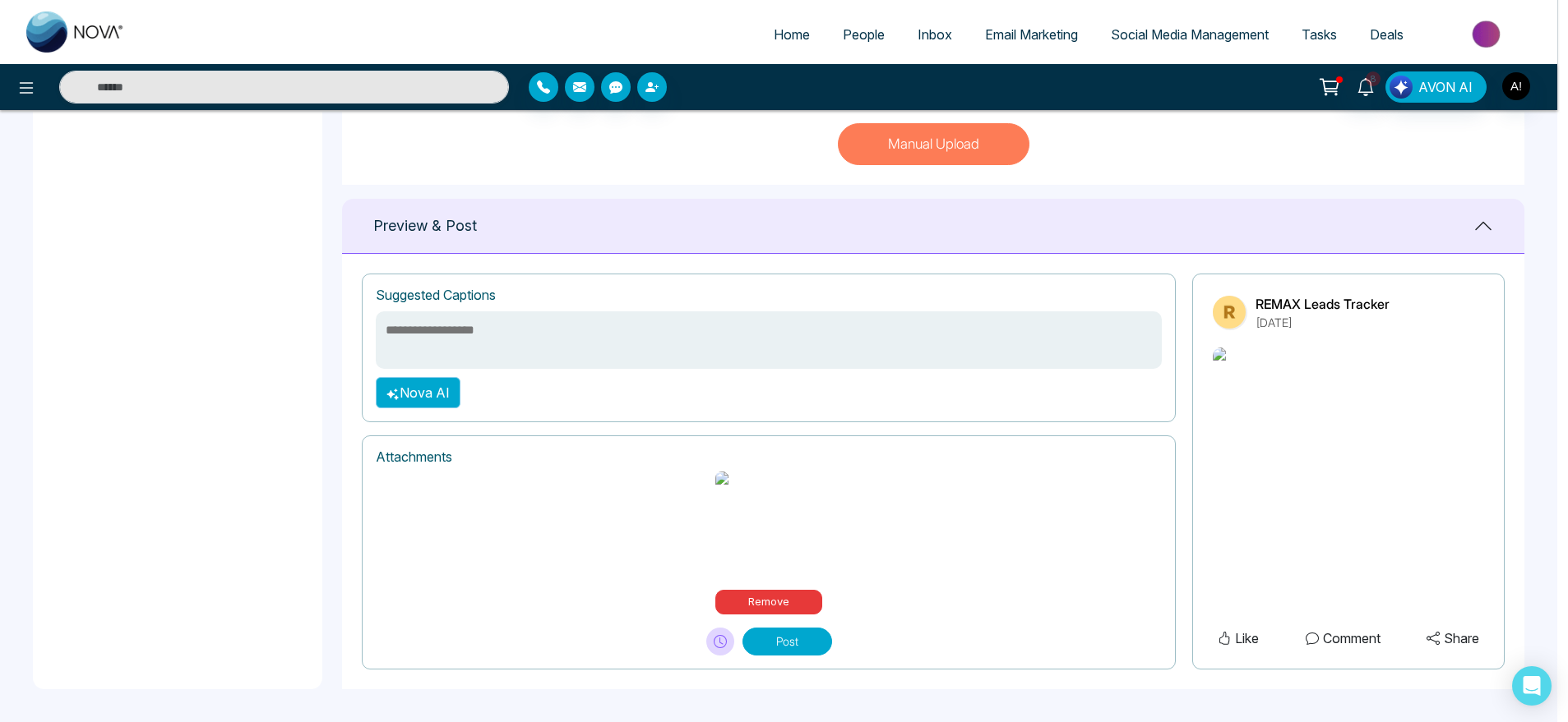
select select "***"
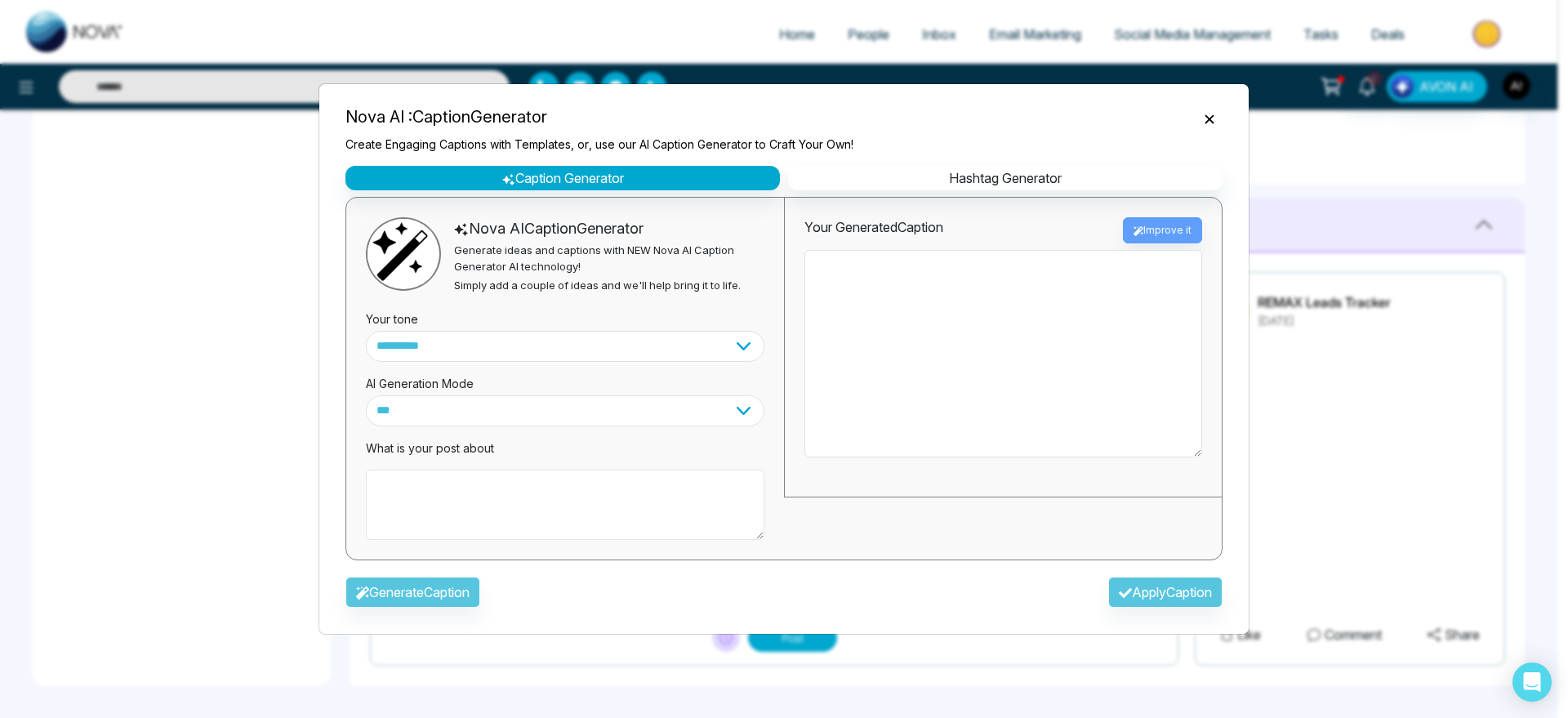
click at [442, 491] on textarea at bounding box center [565, 505] width 399 height 70
type textarea "**********"
click at [447, 608] on div "Generate Caption Apply Caption" at bounding box center [784, 597] width 903 height 48
click at [451, 601] on button "Generate Caption" at bounding box center [413, 593] width 135 height 31
type textarea "**********"
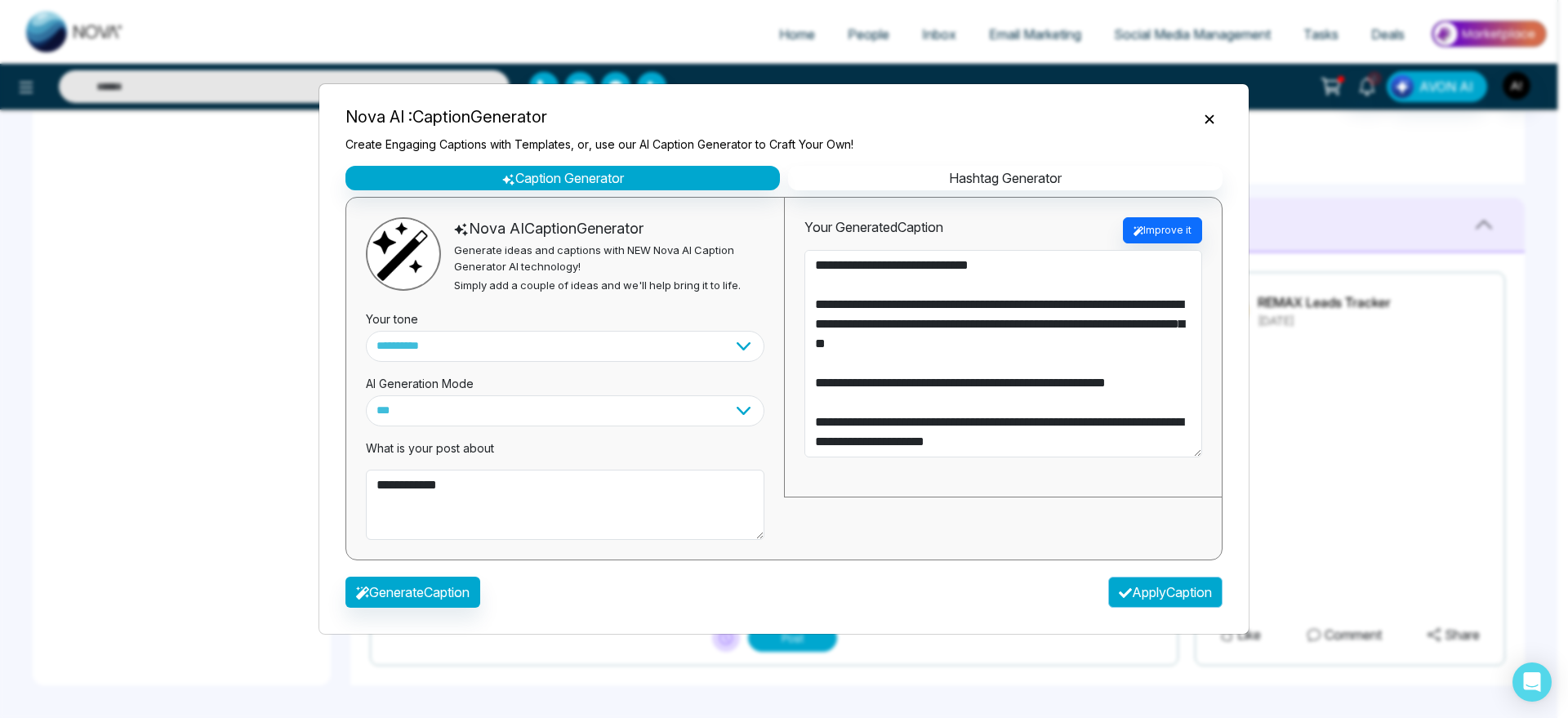
click at [1154, 604] on button "Apply Caption" at bounding box center [1166, 593] width 115 height 31
type textarea "**********"
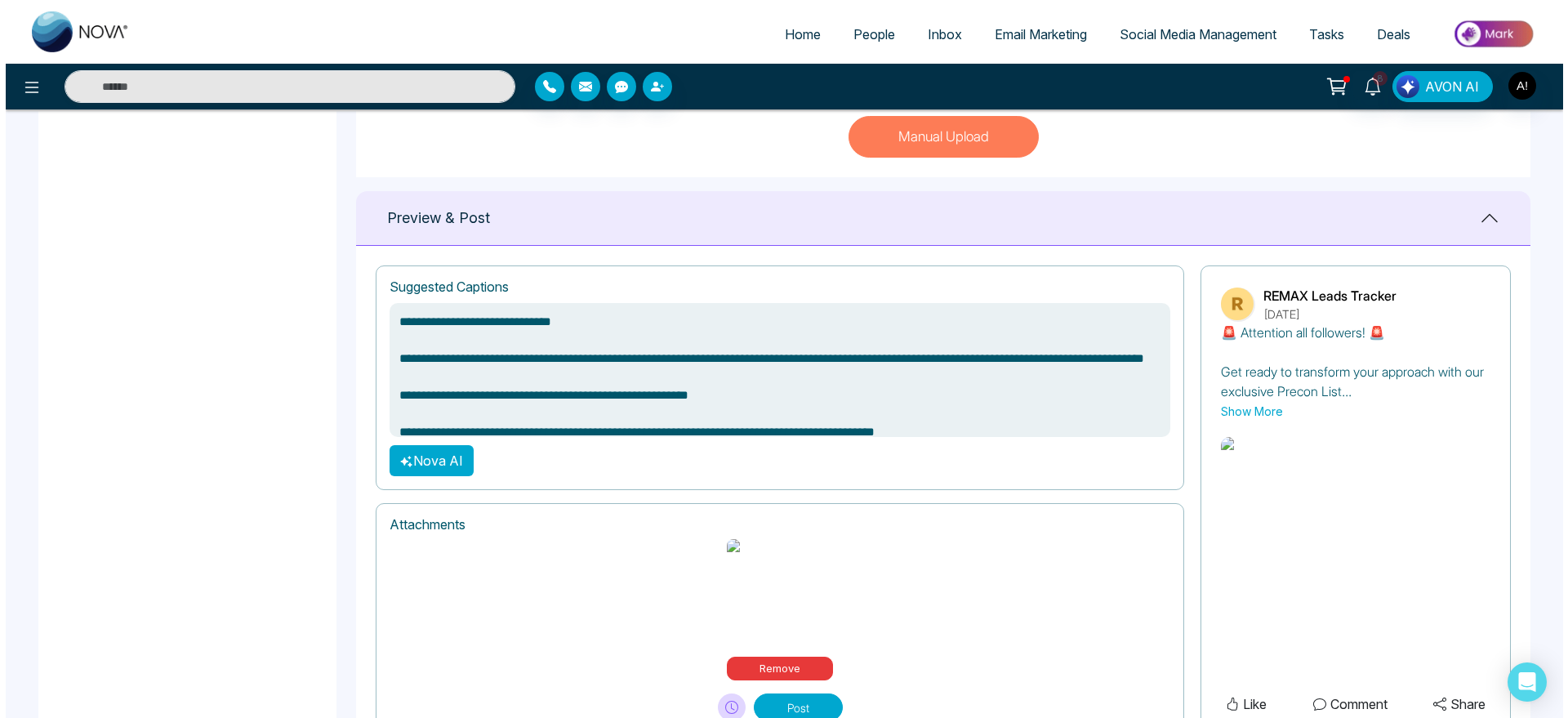
scroll to position [665, 0]
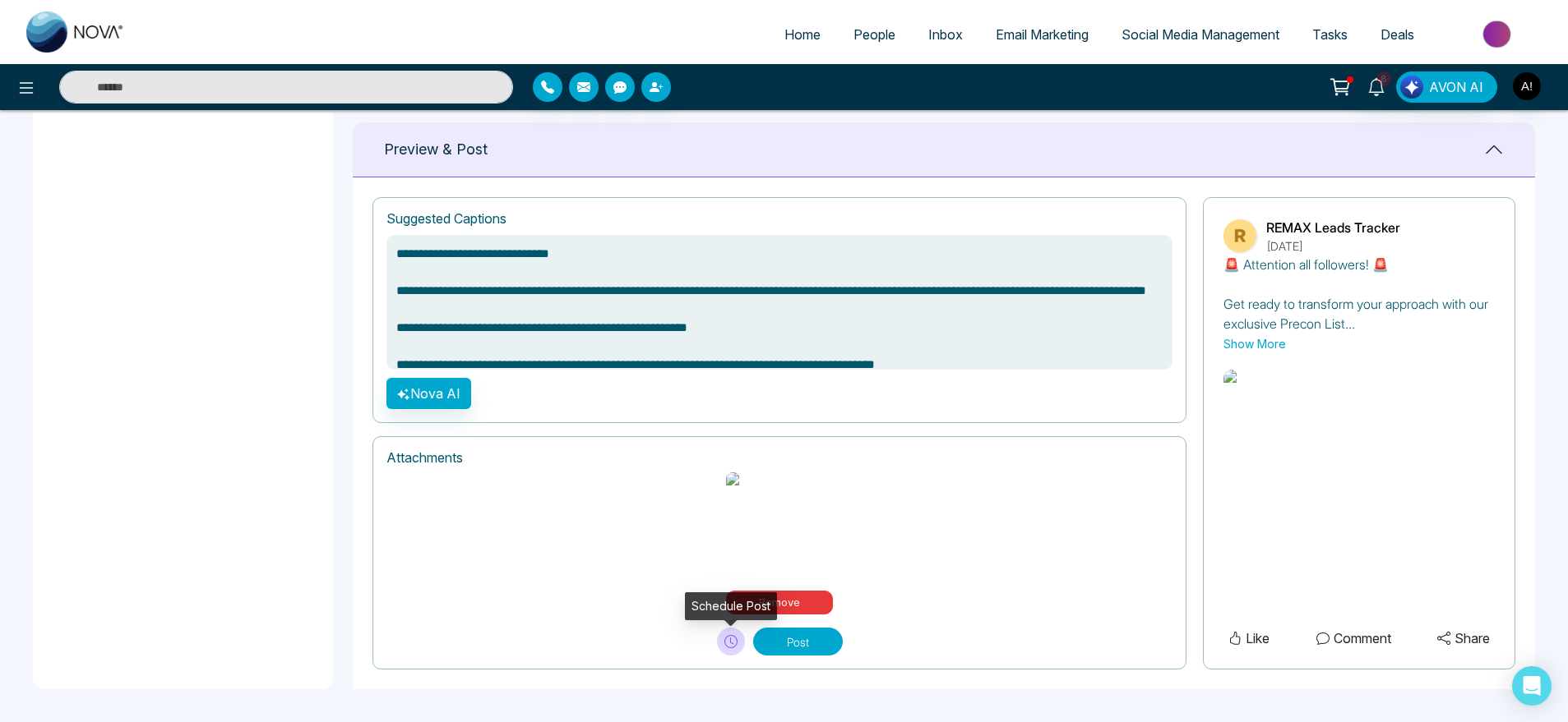
click at [733, 640] on icon at bounding box center [730, 642] width 13 height 13
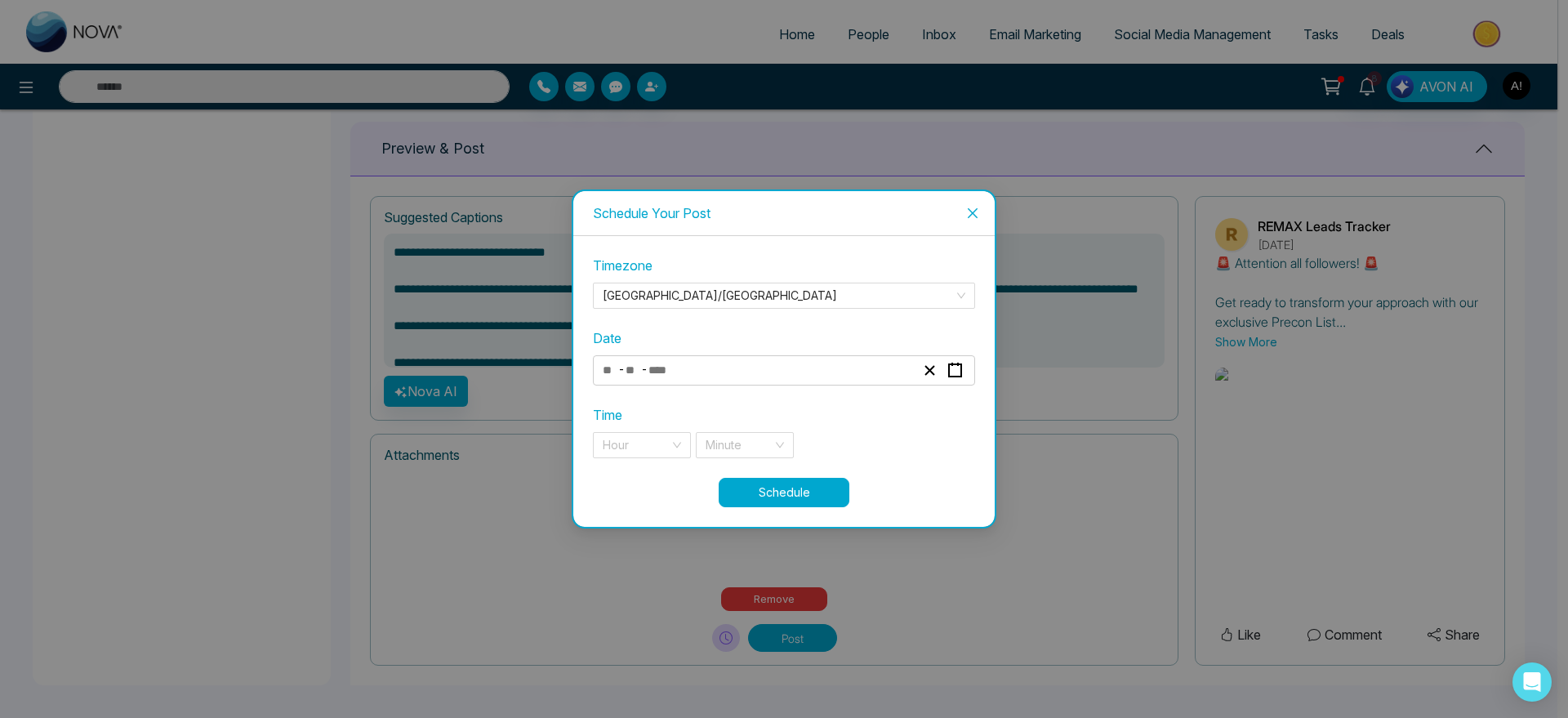
click at [734, 369] on div "- -" at bounding box center [758, 370] width 317 height 22
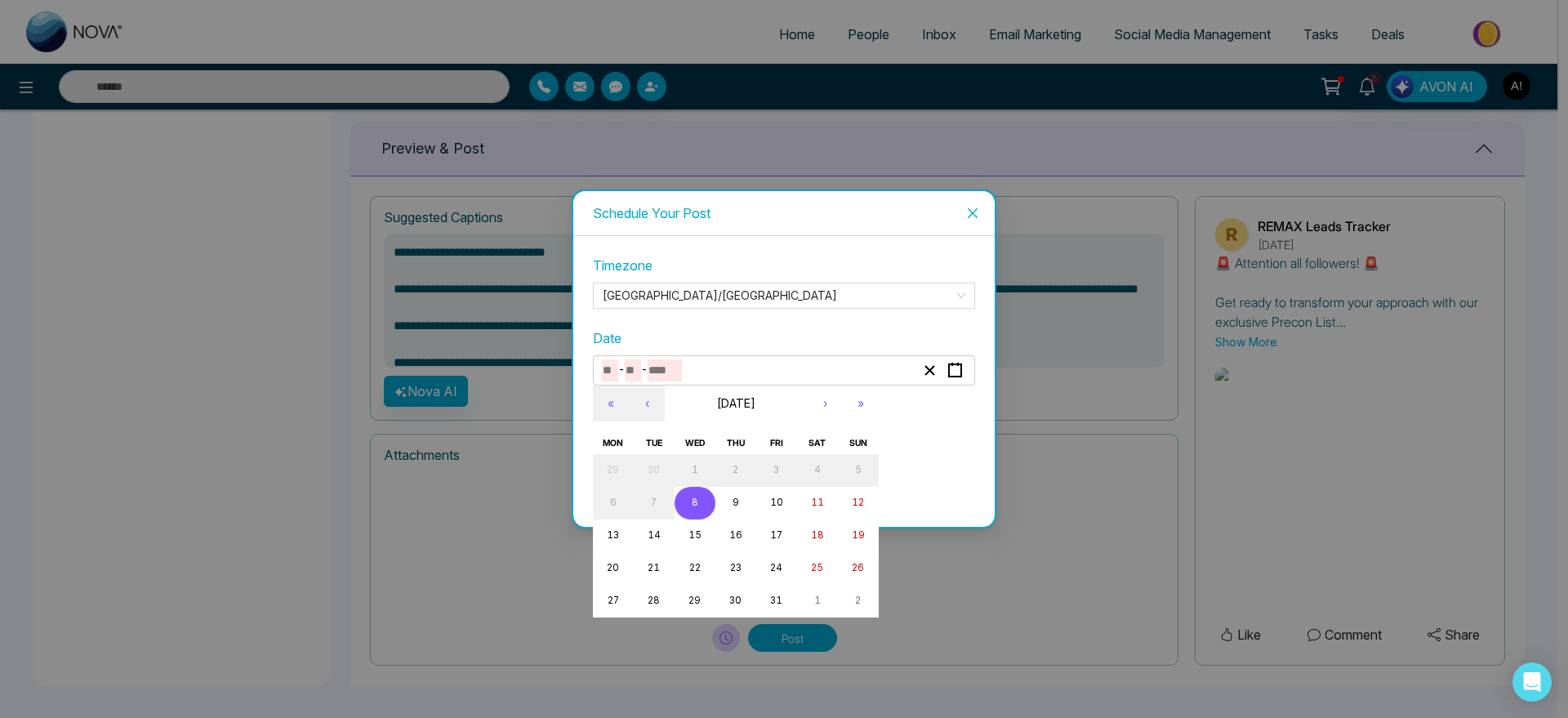
click at [696, 495] on button "8" at bounding box center [695, 503] width 41 height 33
type input "**"
type input "*"
type input "****"
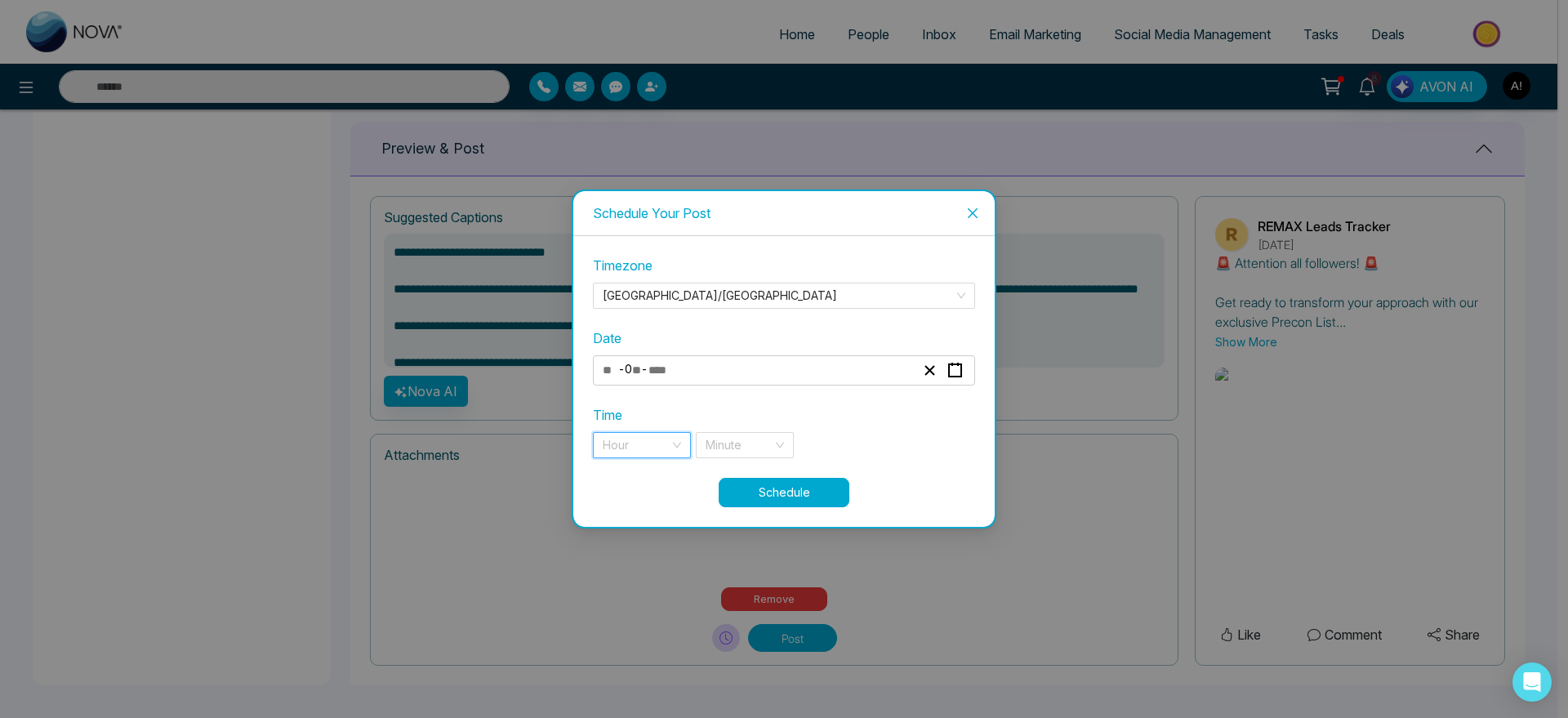
click at [662, 452] on input "search" at bounding box center [636, 445] width 67 height 24
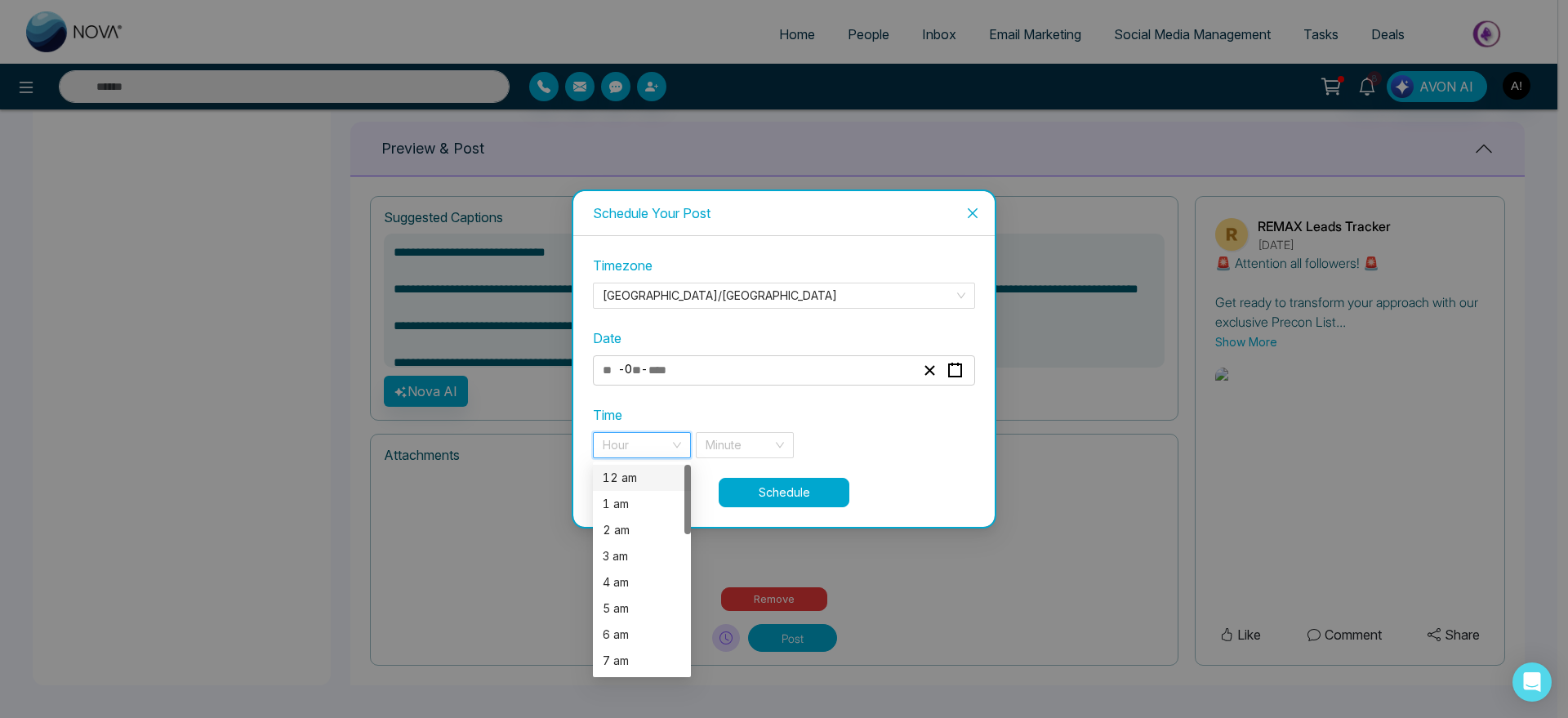
click at [662, 481] on div "12 am" at bounding box center [642, 478] width 78 height 18
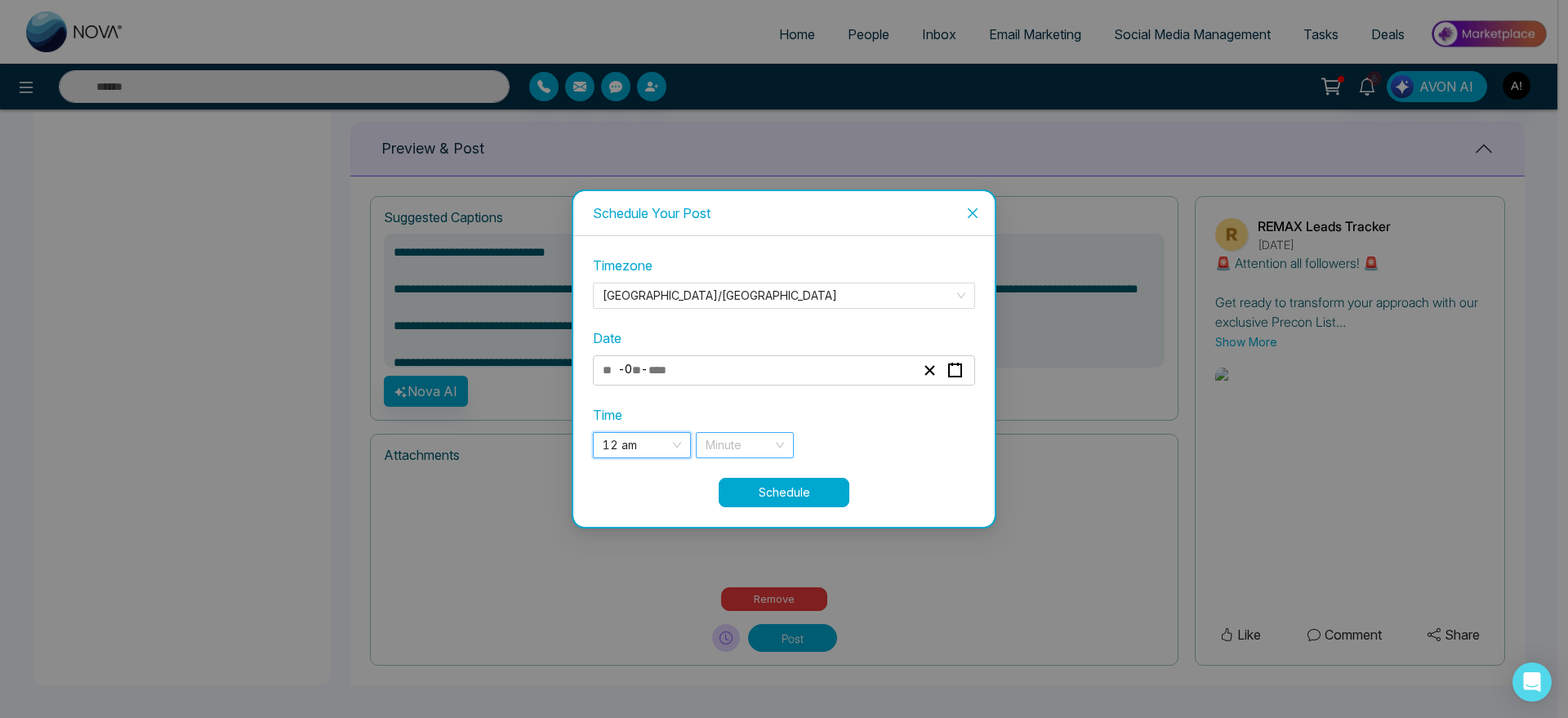
click at [785, 441] on div "Minute" at bounding box center [744, 445] width 98 height 26
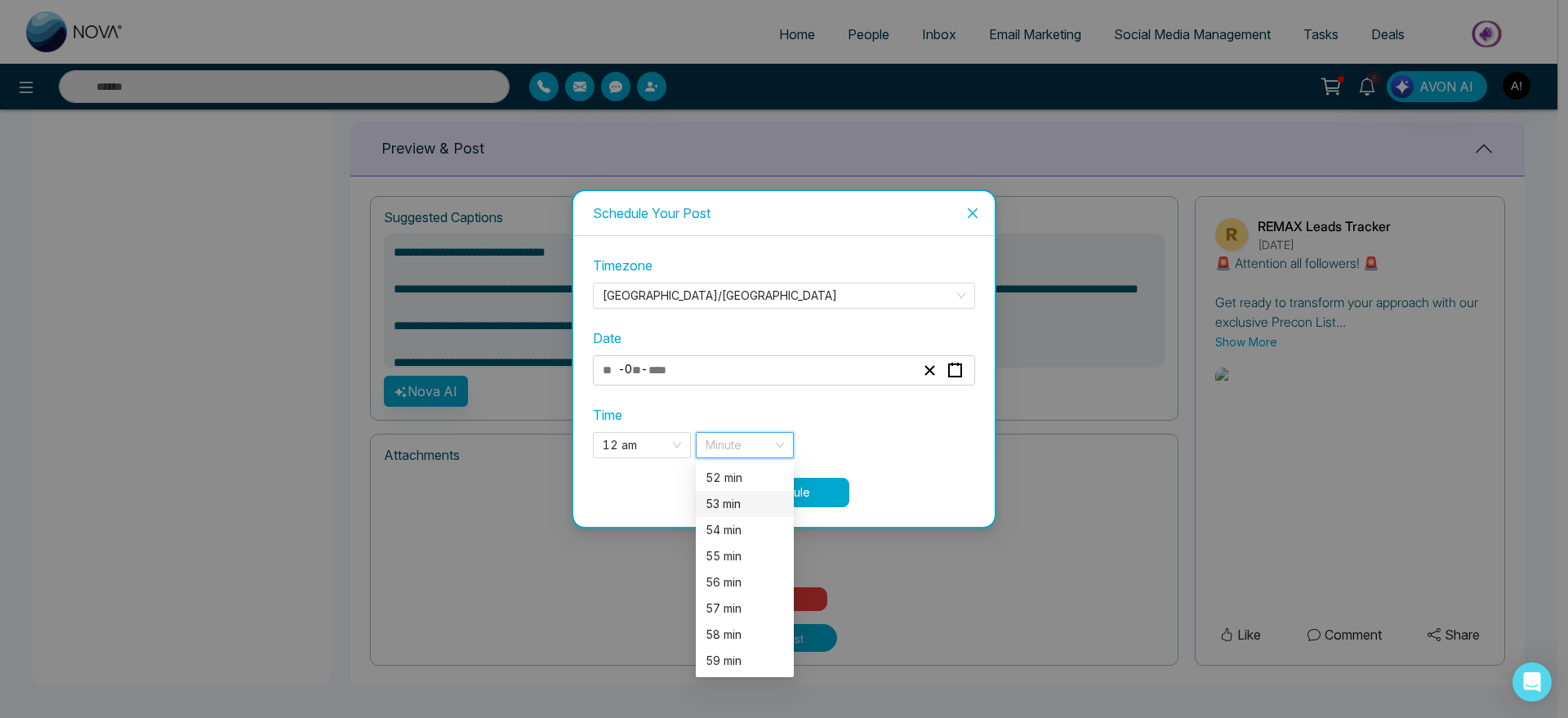
click at [757, 492] on div "53 min" at bounding box center [744, 504] width 98 height 26
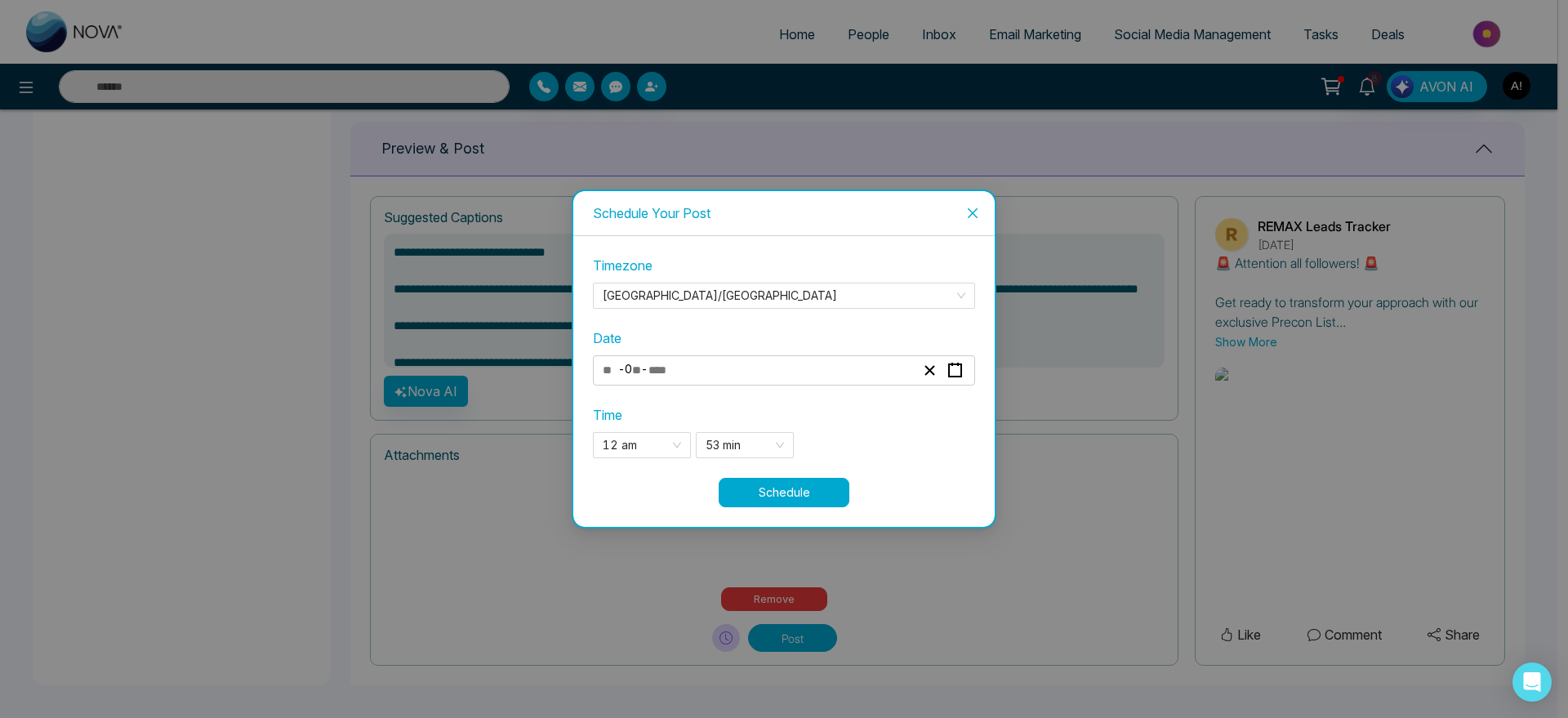
click at [817, 489] on button "Schedule" at bounding box center [784, 493] width 130 height 30
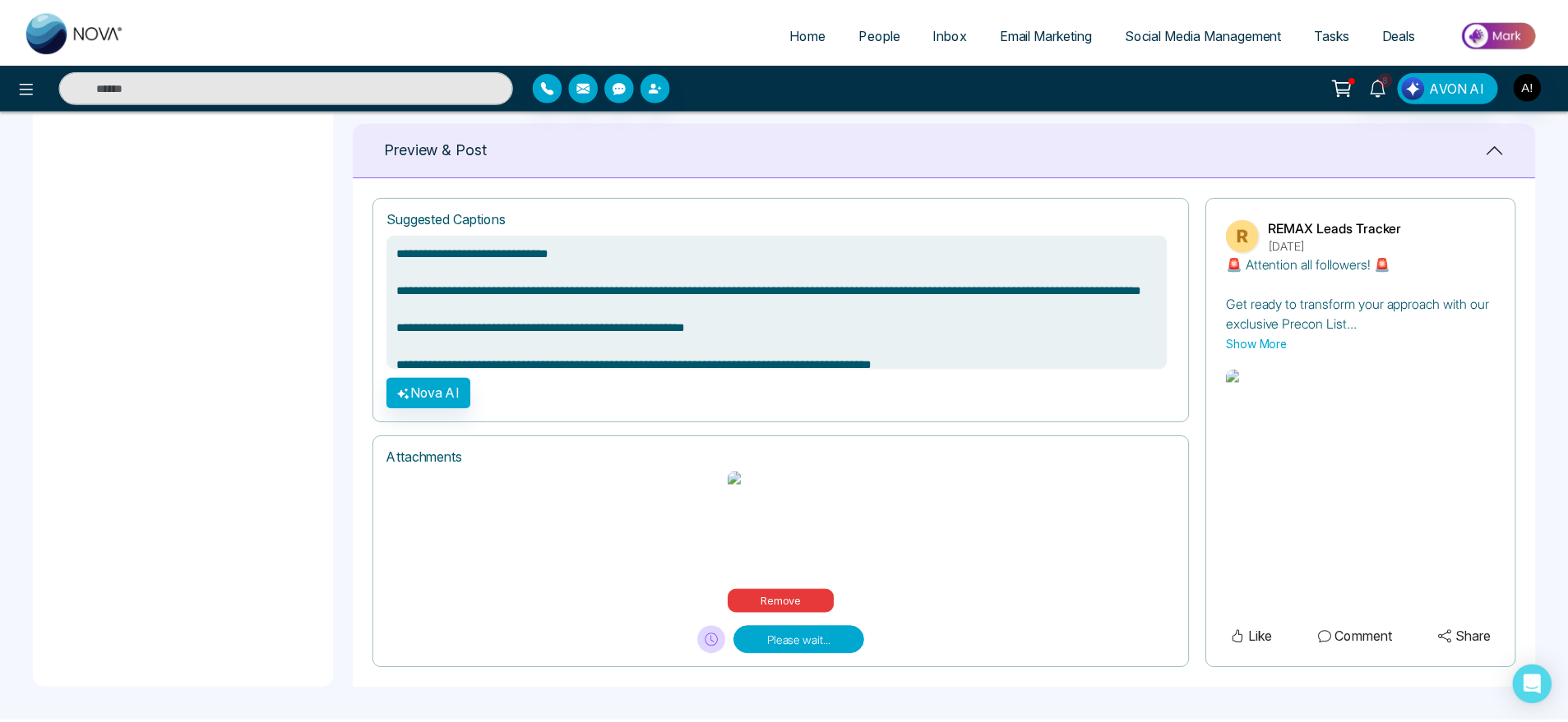
scroll to position [668, 0]
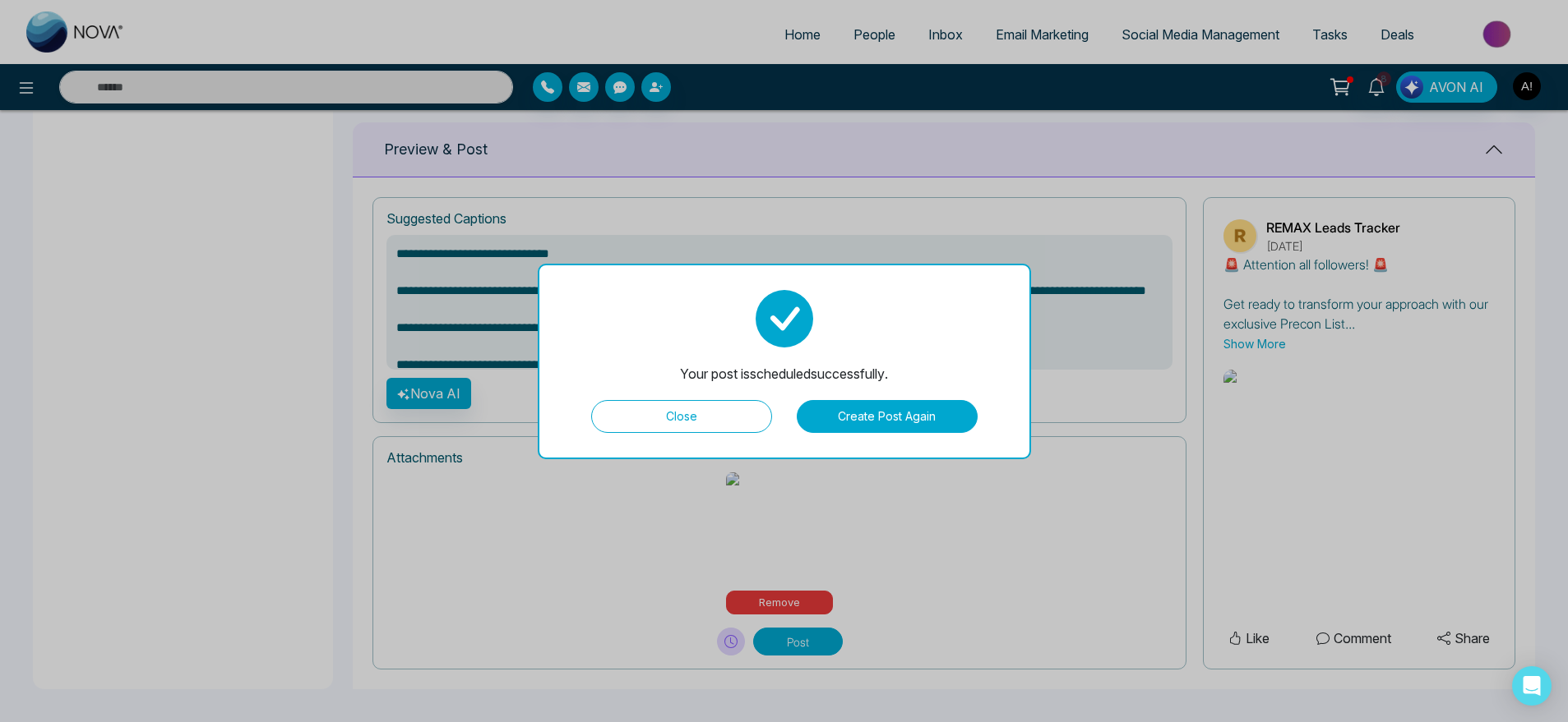
click at [700, 420] on button "Close" at bounding box center [681, 417] width 181 height 33
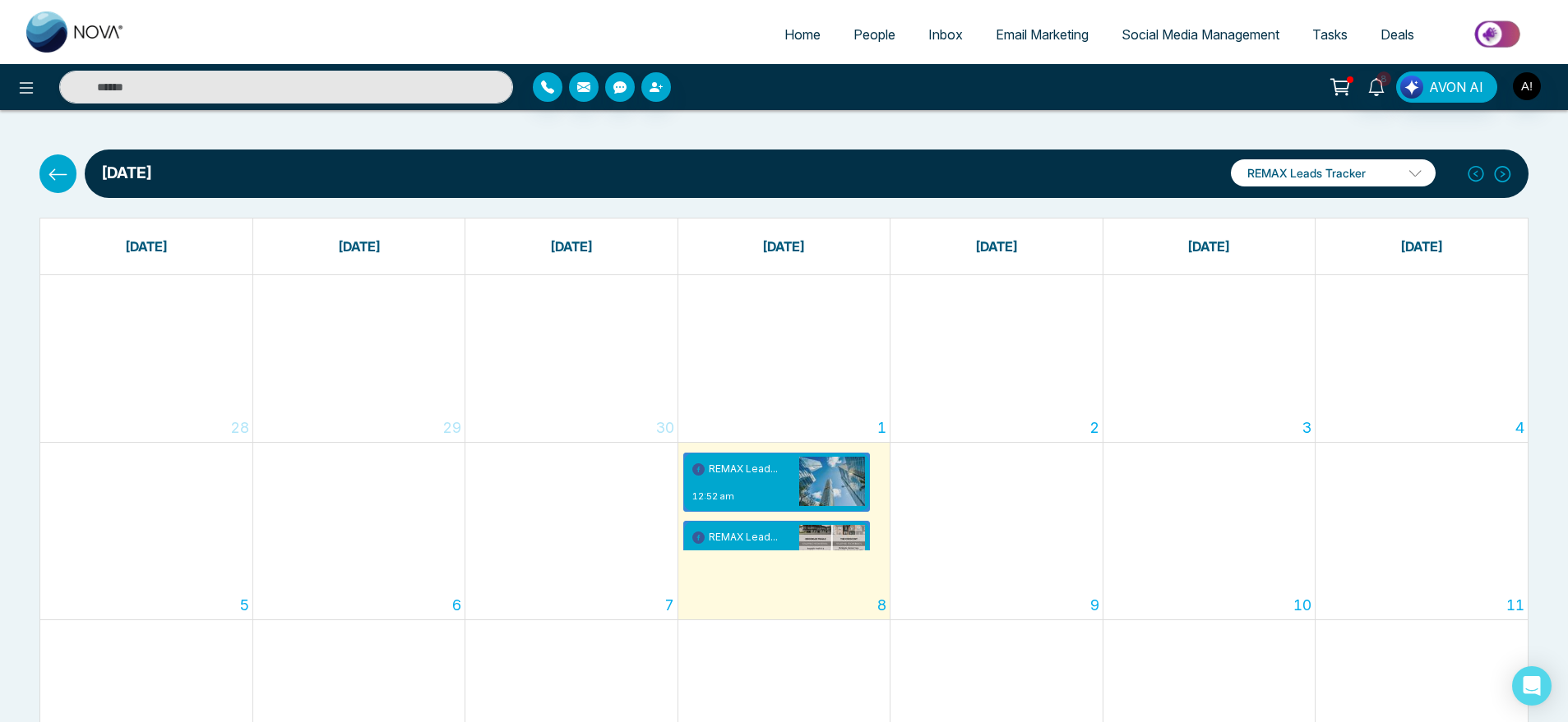
click at [61, 168] on icon at bounding box center [59, 175] width 21 height 21
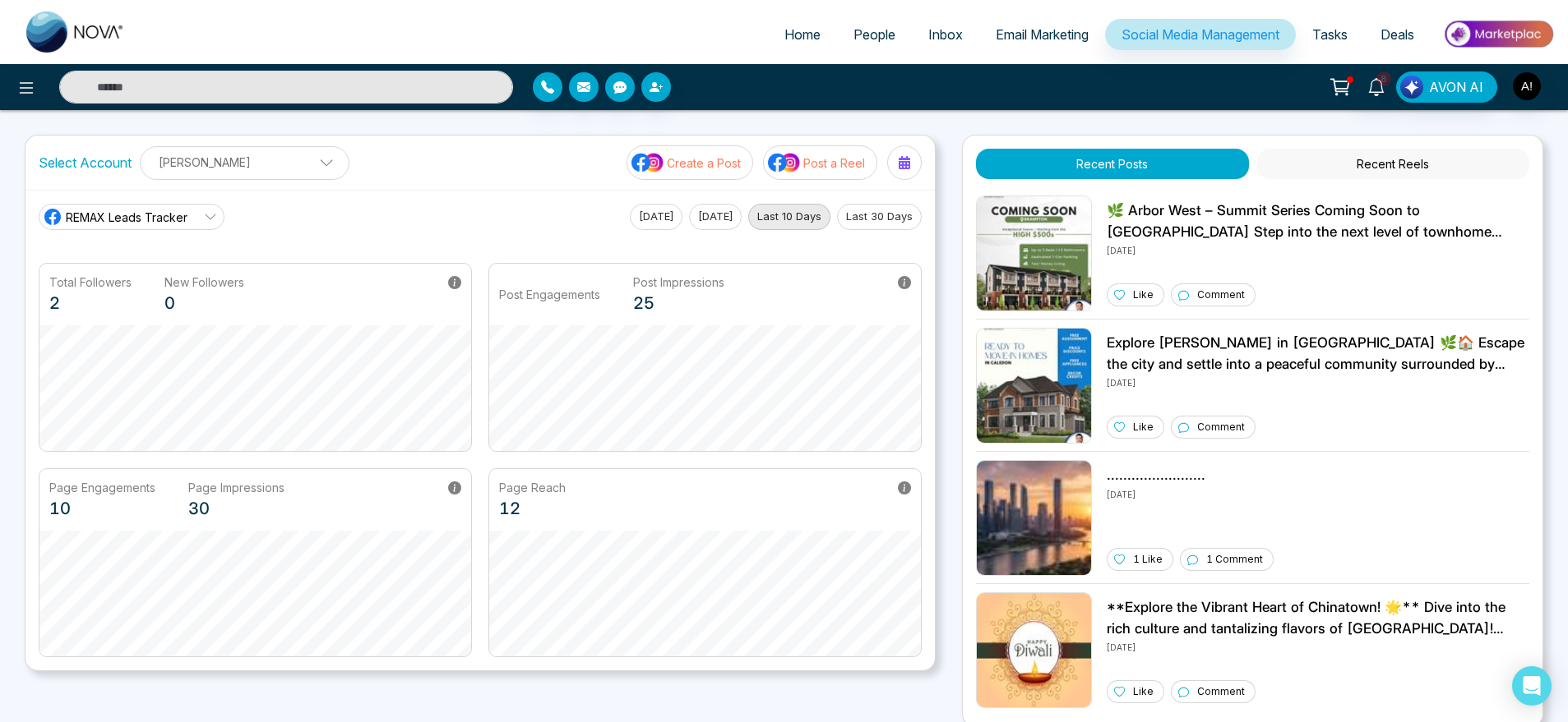
click at [838, 152] on button "Post a Reel" at bounding box center [820, 162] width 115 height 34
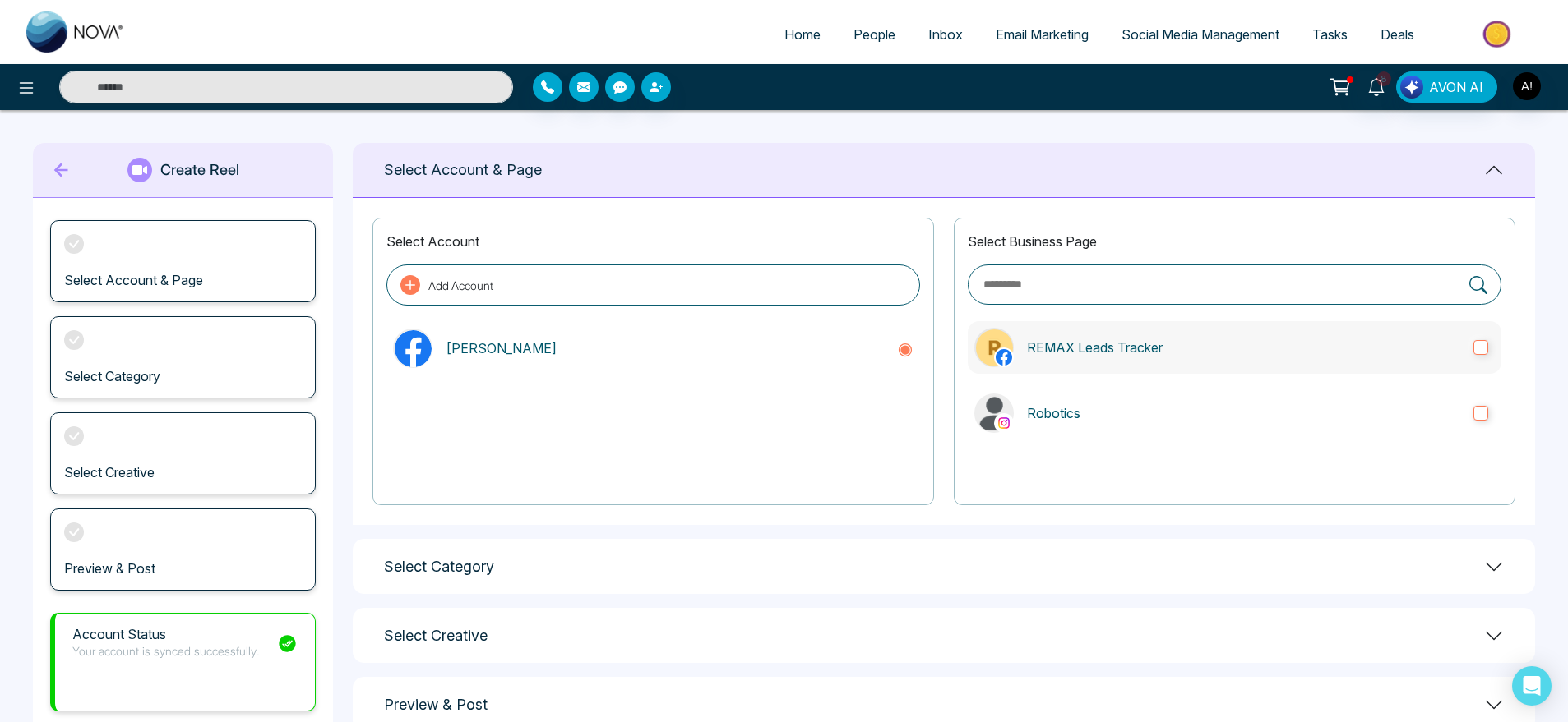
click at [1169, 351] on p "REMAX Leads Tracker" at bounding box center [1244, 347] width 434 height 20
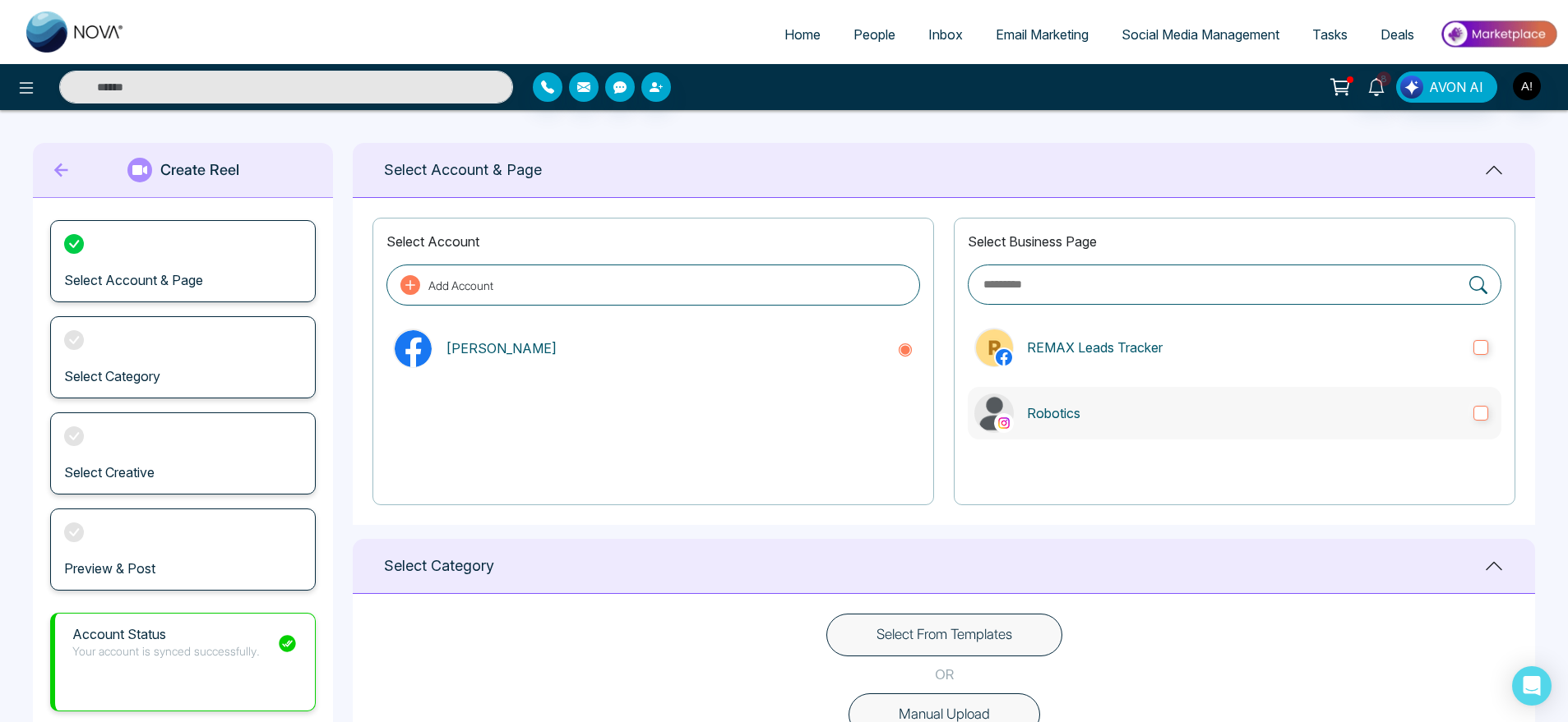
click at [1189, 405] on p "Robotics" at bounding box center [1244, 413] width 434 height 20
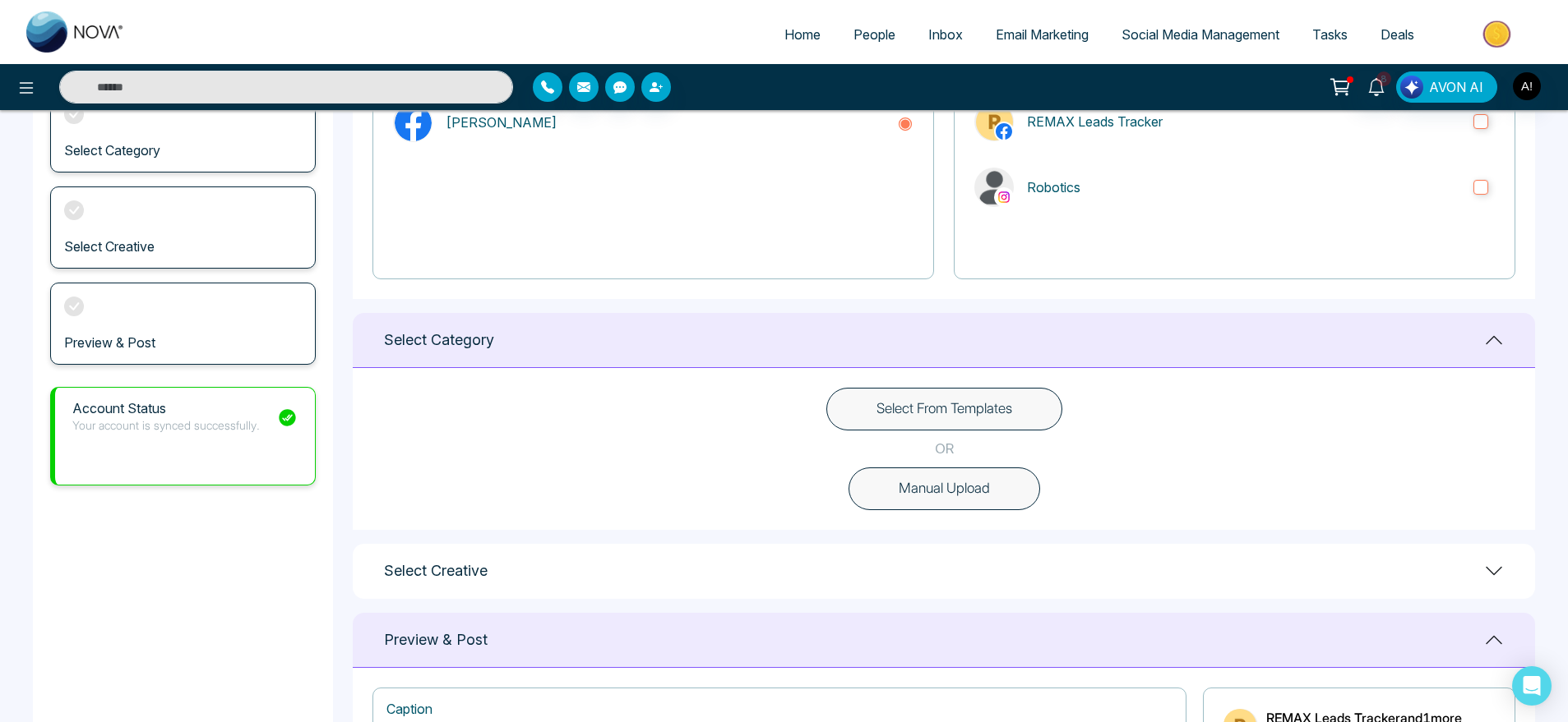
scroll to position [227, 0]
click at [953, 391] on button "Select From Templates" at bounding box center [944, 408] width 236 height 43
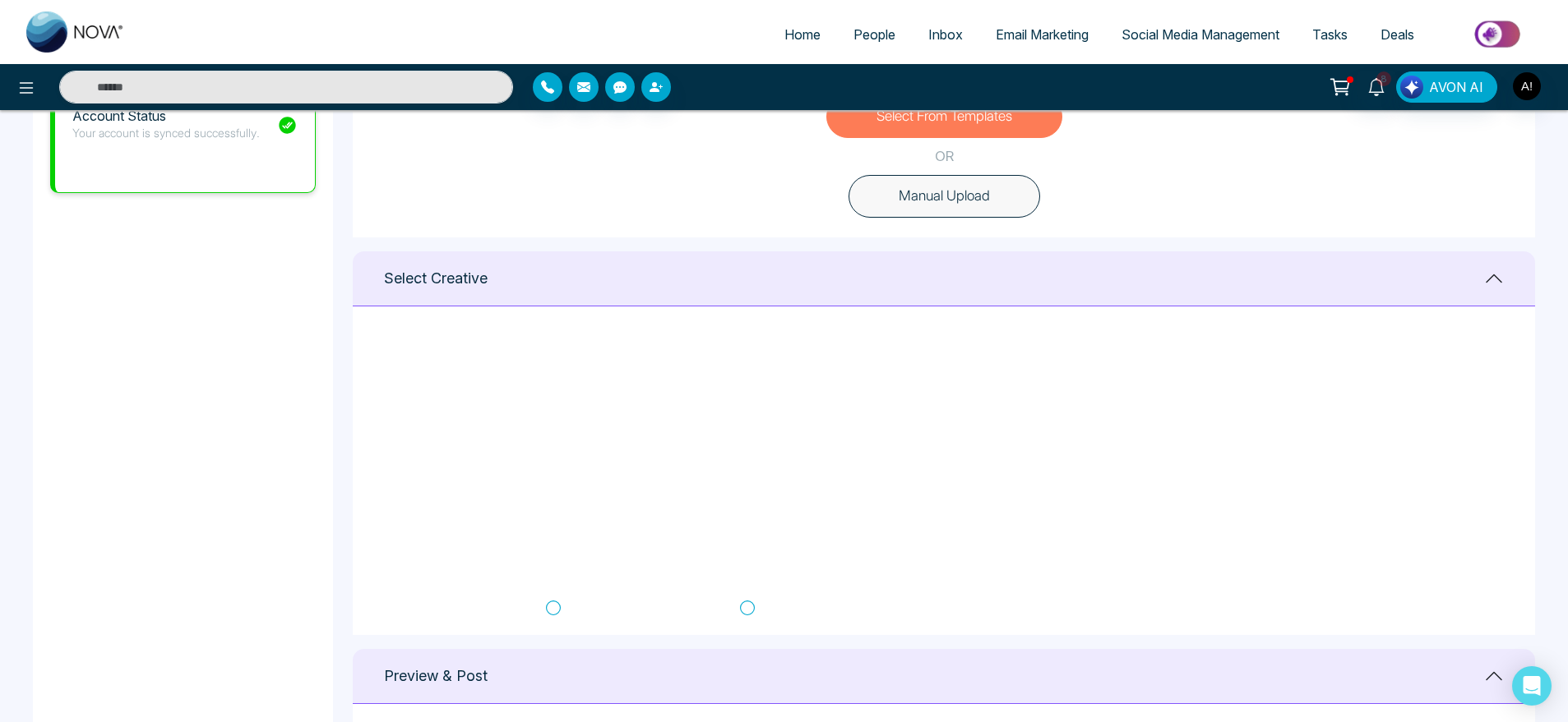
scroll to position [0, 0]
click at [1190, 214] on div "Select From Templates OR Manual Upload" at bounding box center [944, 156] width 1182 height 162
click at [1328, 363] on icon at bounding box center [1329, 358] width 15 height 17
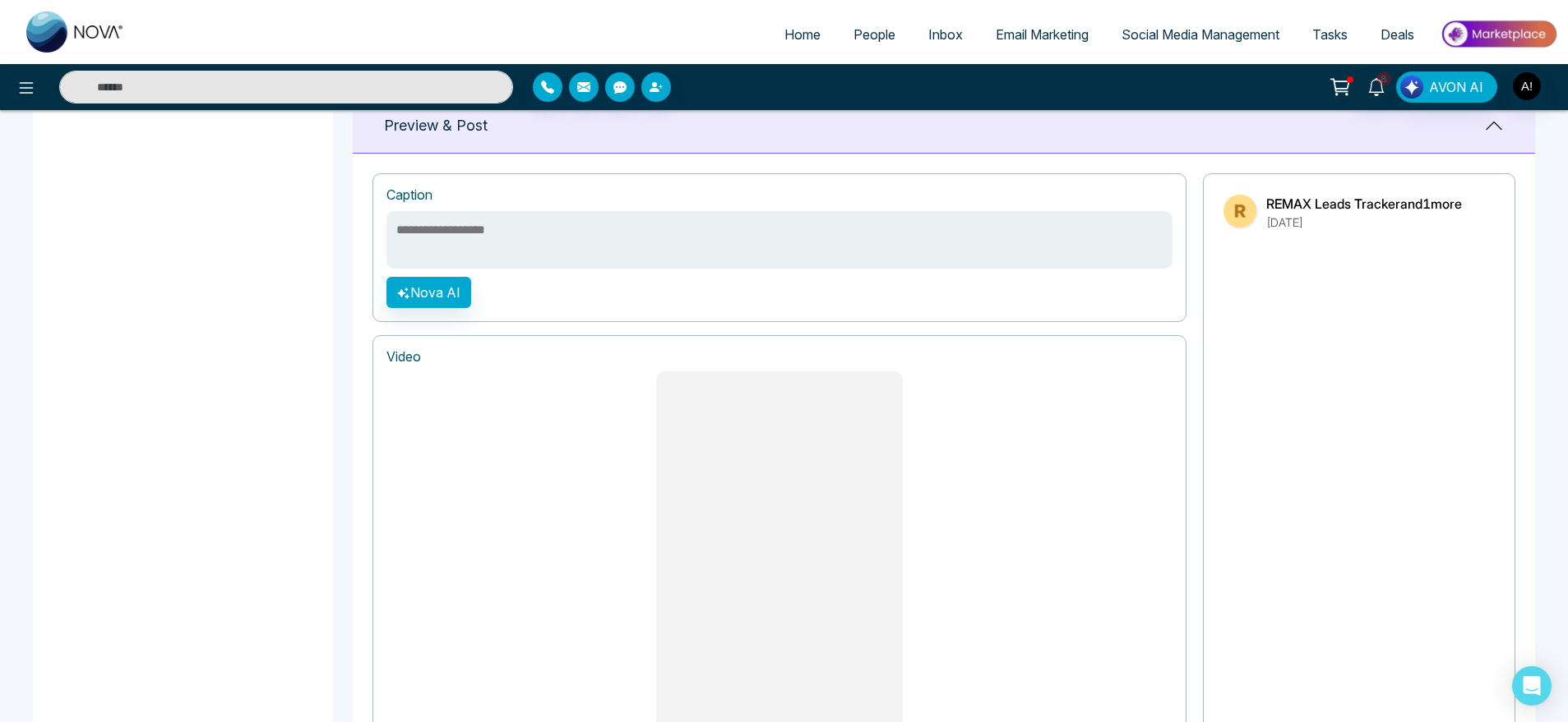
scroll to position [1052, 0]
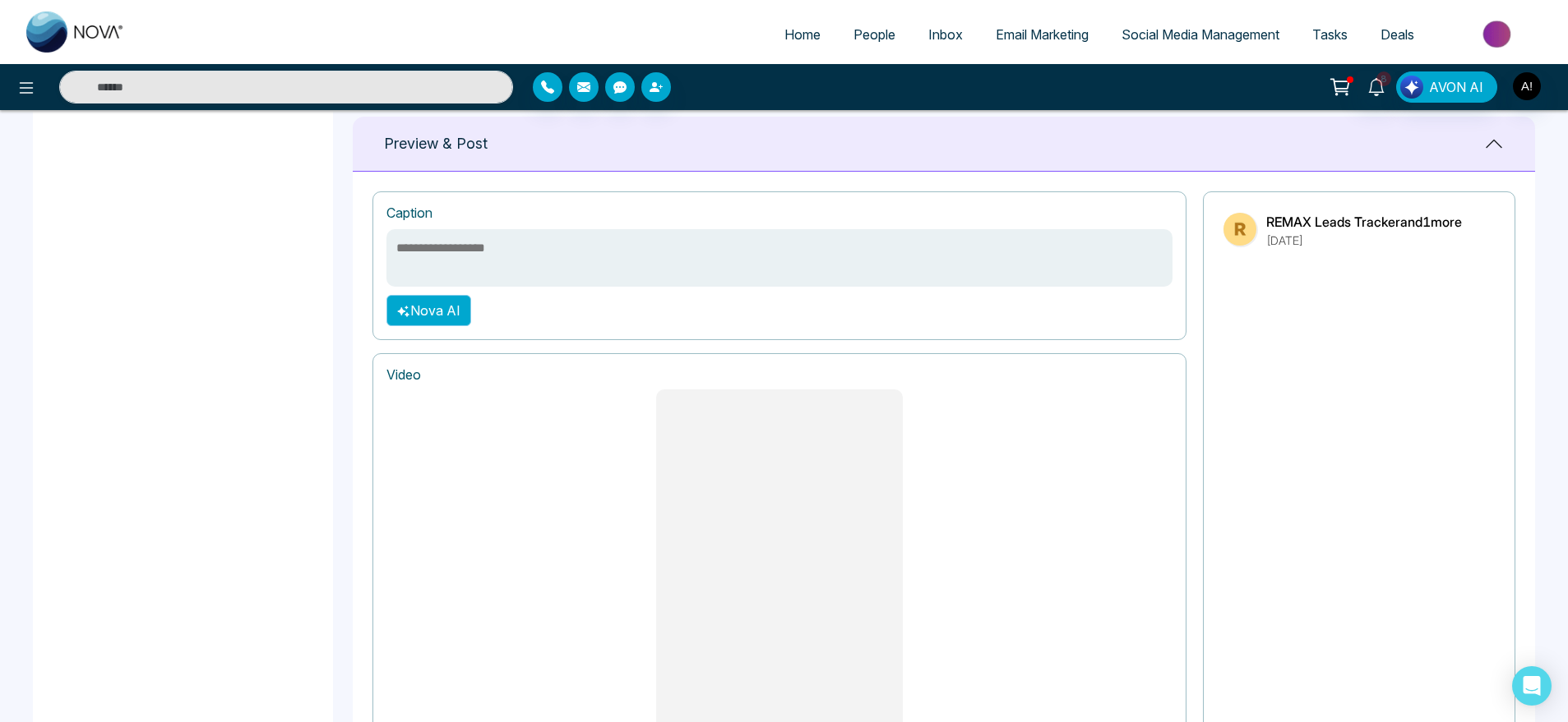
click at [436, 308] on button "Nova AI" at bounding box center [429, 311] width 85 height 31
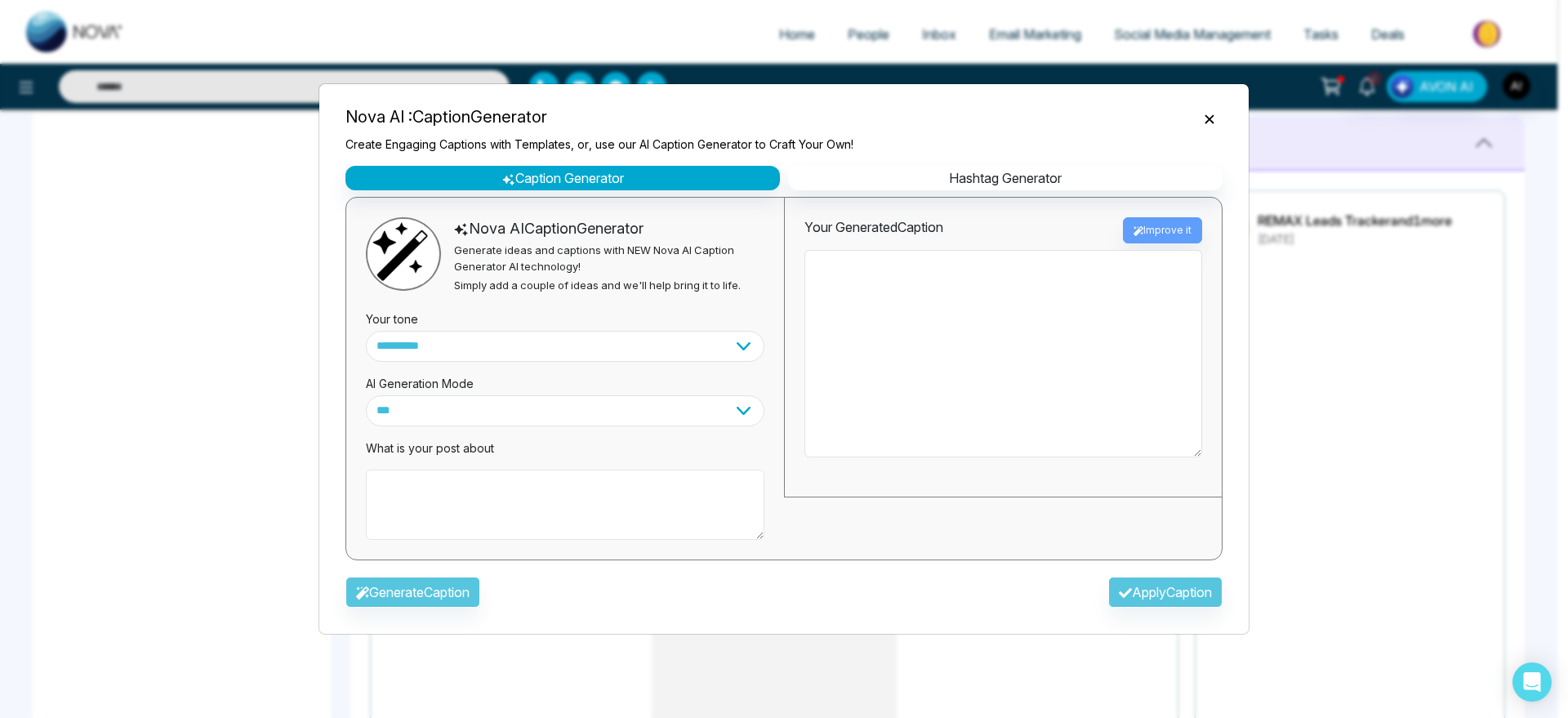
click at [514, 502] on textarea at bounding box center [565, 505] width 399 height 70
click at [936, 193] on div "**********" at bounding box center [784, 369] width 903 height 408
drag, startPoint x: 976, startPoint y: 176, endPoint x: 524, endPoint y: 469, distance: 538.7
click at [524, 469] on div "**********" at bounding box center [784, 369] width 903 height 408
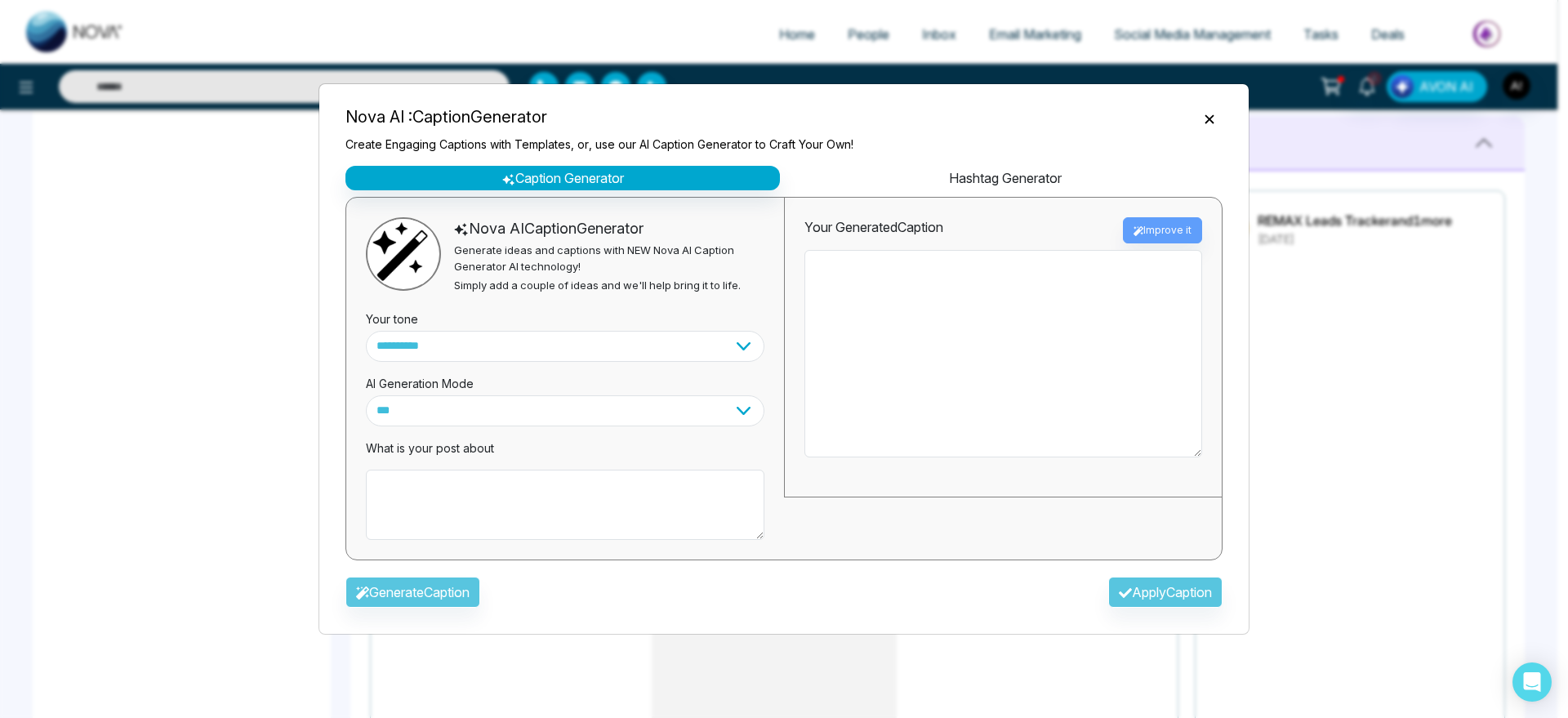
click at [1000, 182] on button "Hashtag Generator" at bounding box center [1005, 178] width 434 height 24
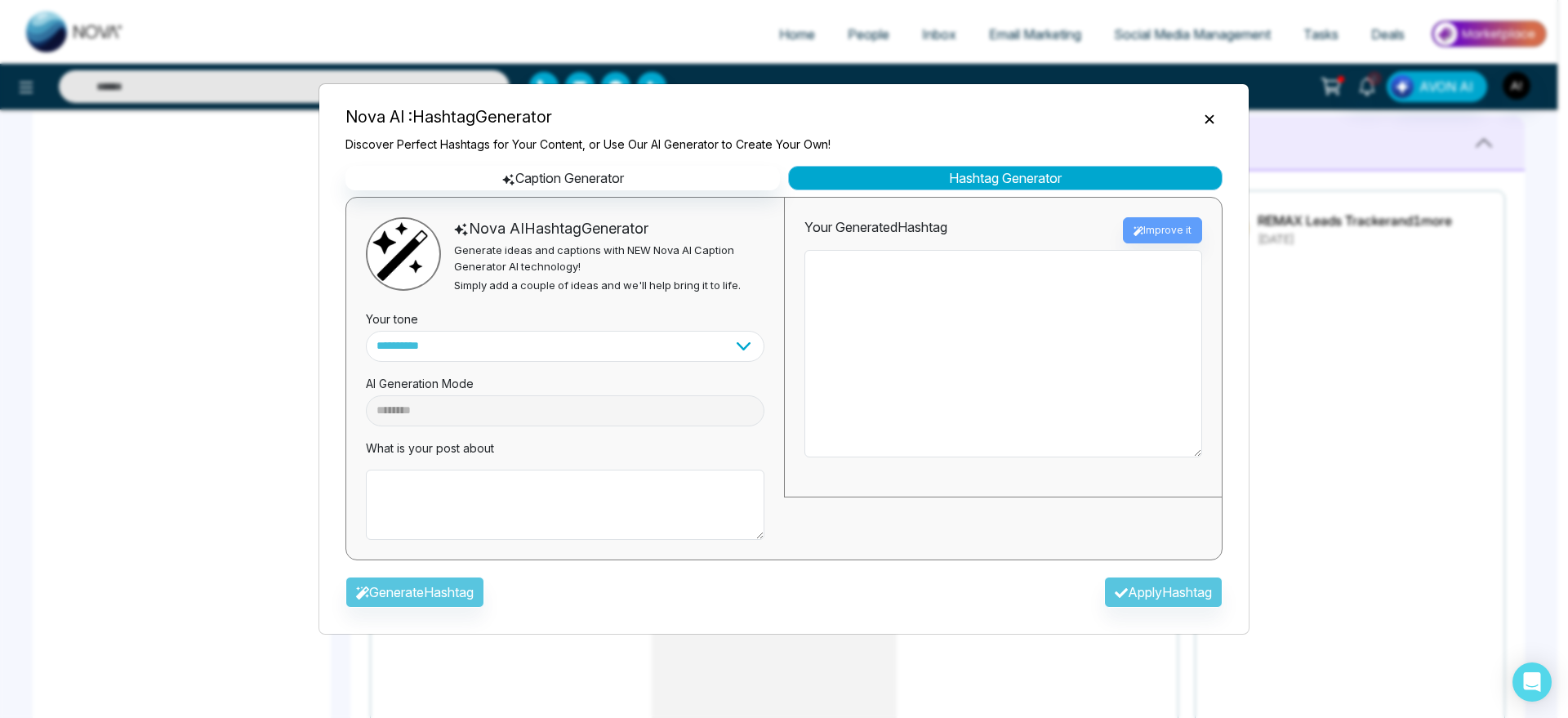
click at [1000, 182] on button "Hashtag Generator" at bounding box center [1005, 178] width 434 height 24
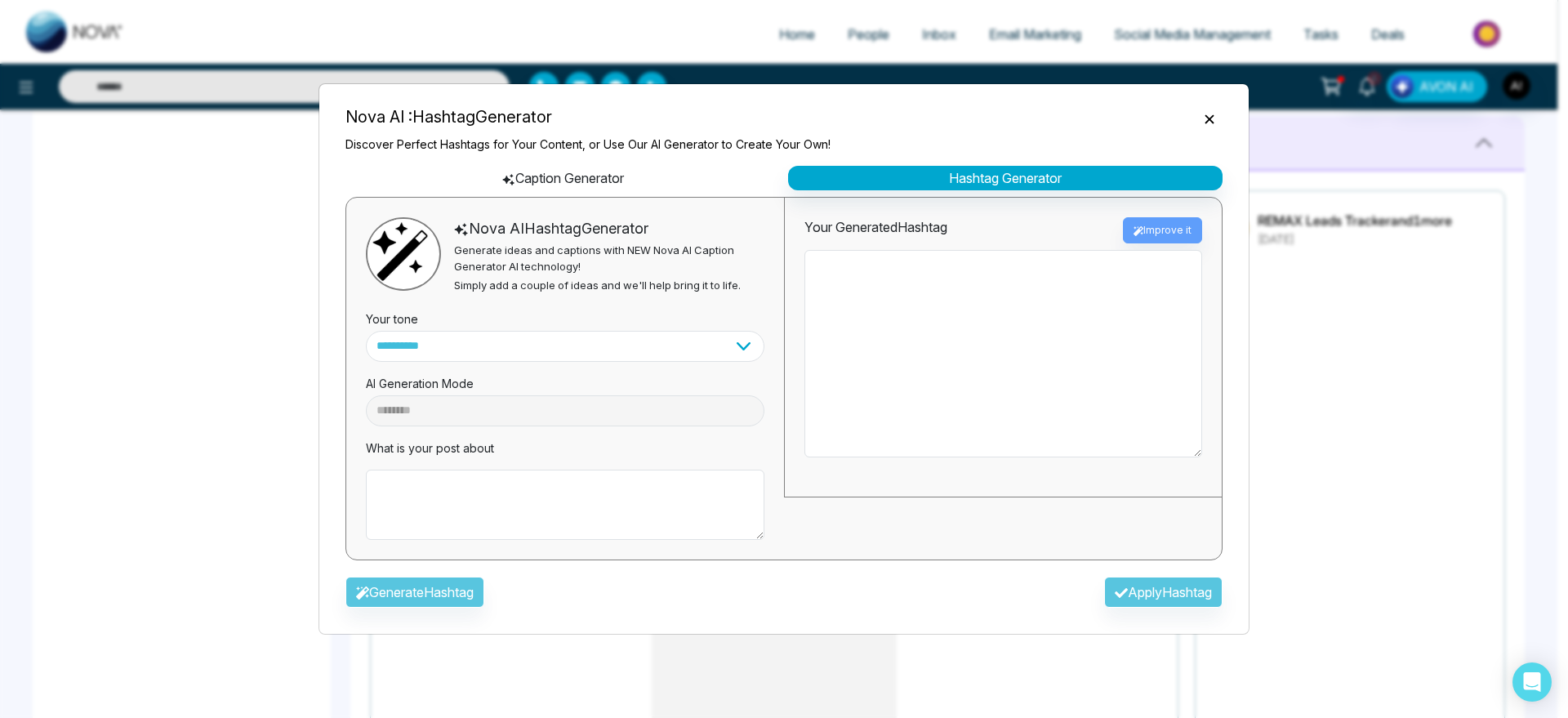
click at [665, 188] on button "Caption Generator" at bounding box center [563, 178] width 434 height 24
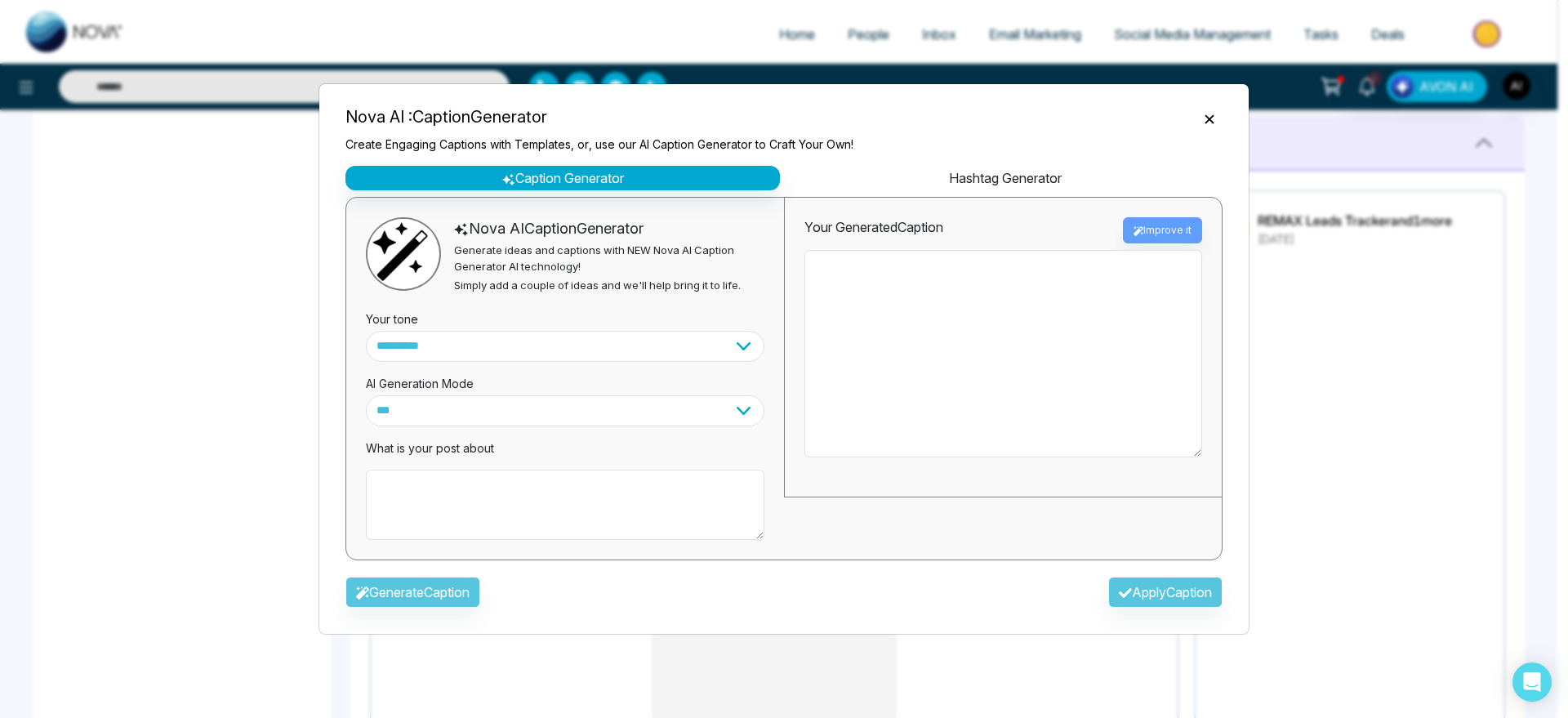
click at [890, 175] on button "Hashtag Generator" at bounding box center [1005, 178] width 434 height 24
select select "********"
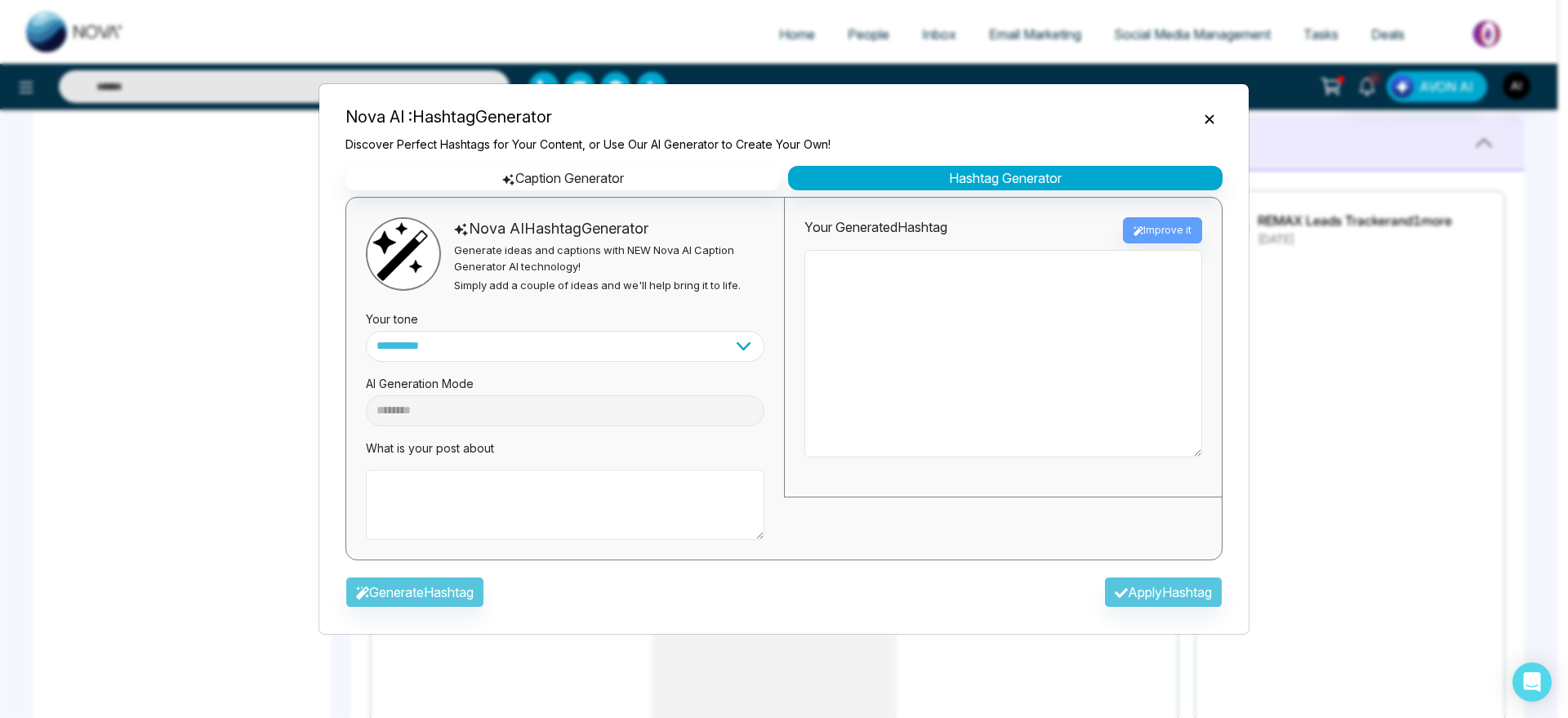
click at [463, 493] on textarea at bounding box center [565, 505] width 399 height 70
type textarea "**********"
click at [387, 602] on button "Generate Hashtag" at bounding box center [415, 593] width 139 height 31
type textarea "**********"
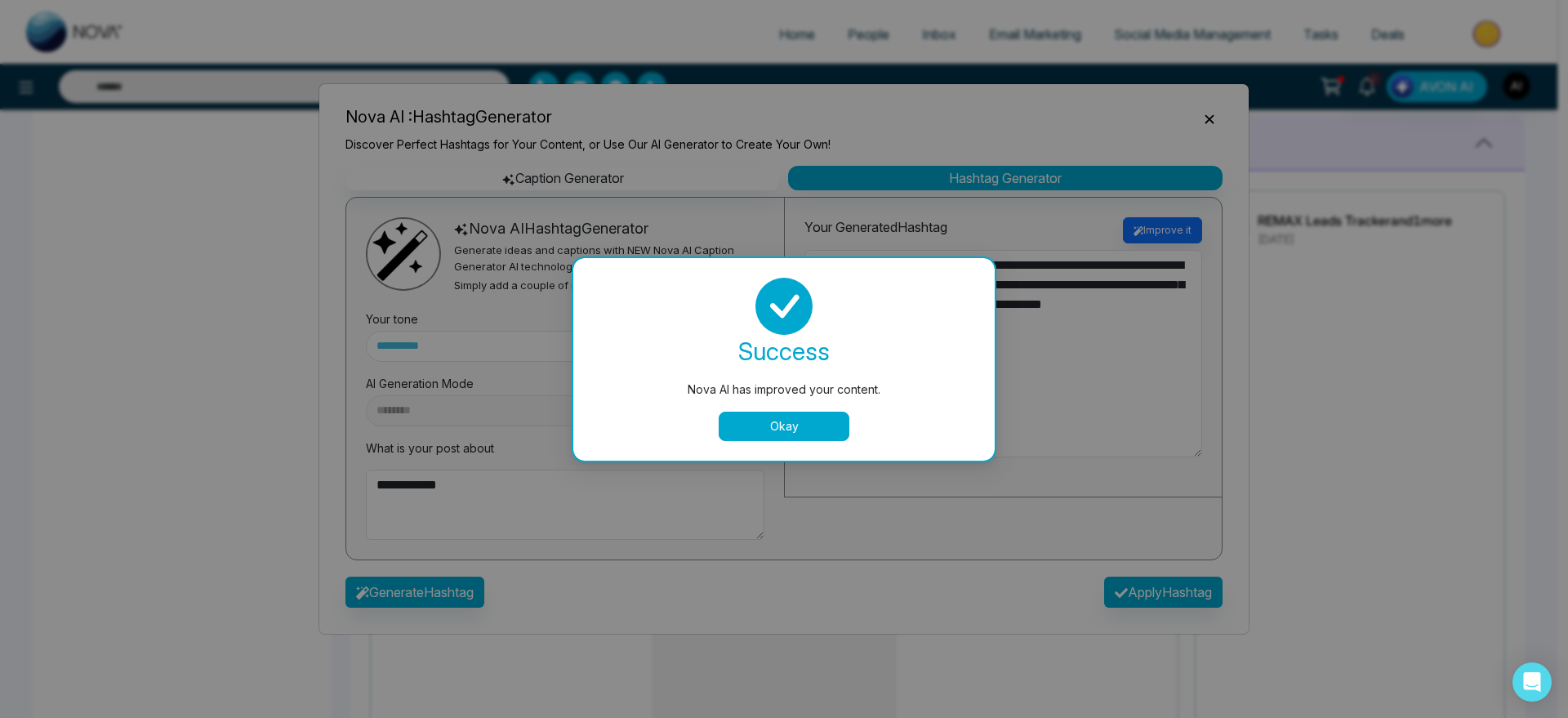
click at [843, 414] on button "Okay" at bounding box center [784, 427] width 130 height 30
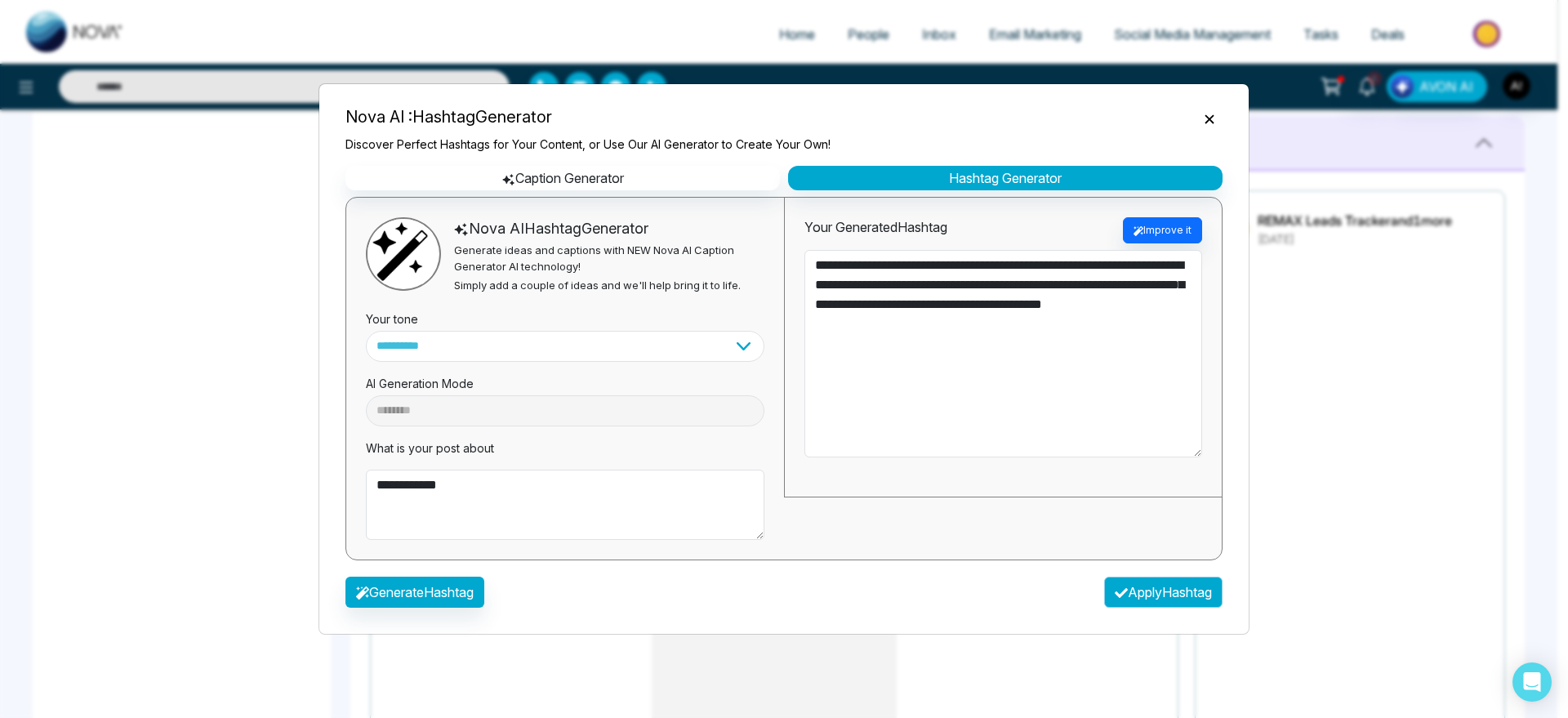
click at [1174, 584] on button "Apply Hashtag" at bounding box center [1163, 593] width 118 height 31
type textarea "**********"
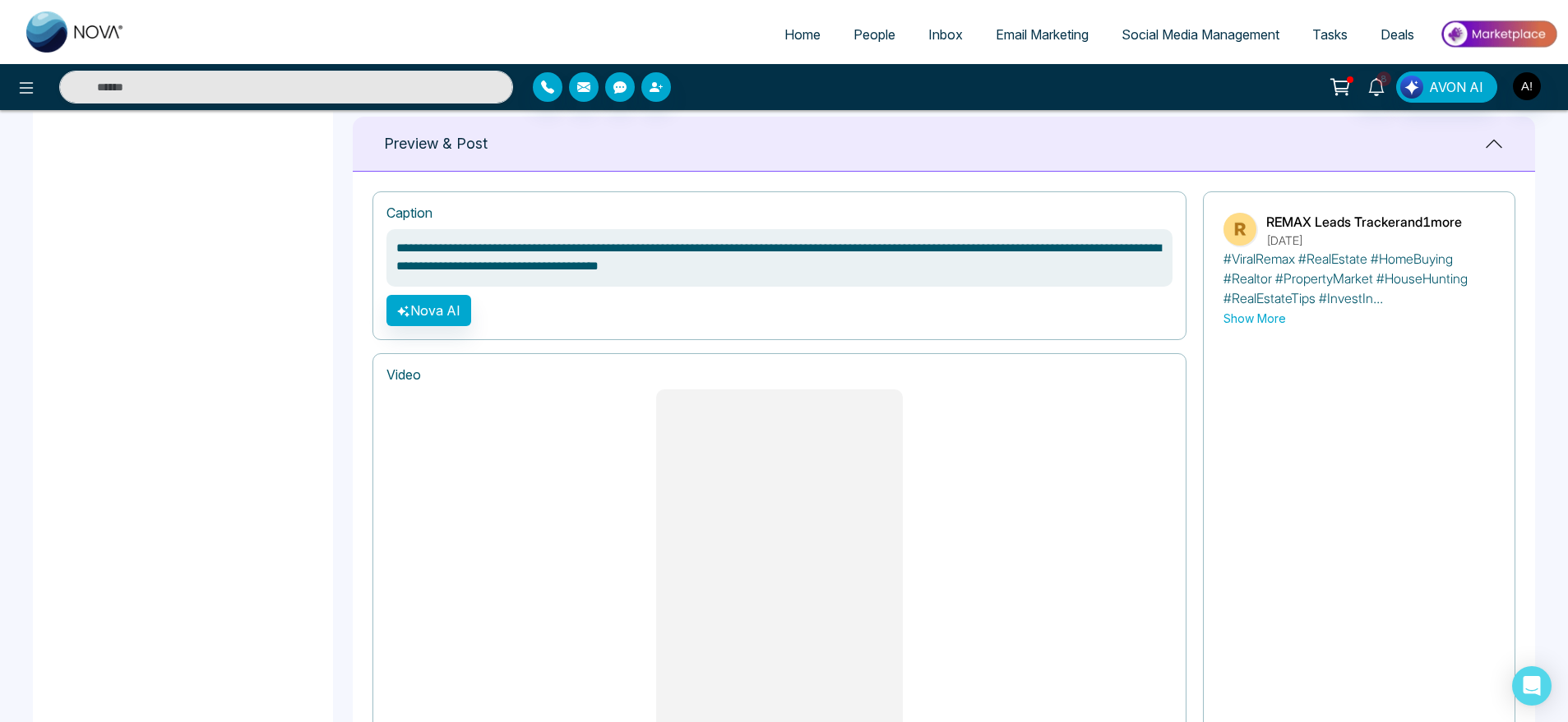
click at [953, 445] on div at bounding box center [779, 608] width 786 height 438
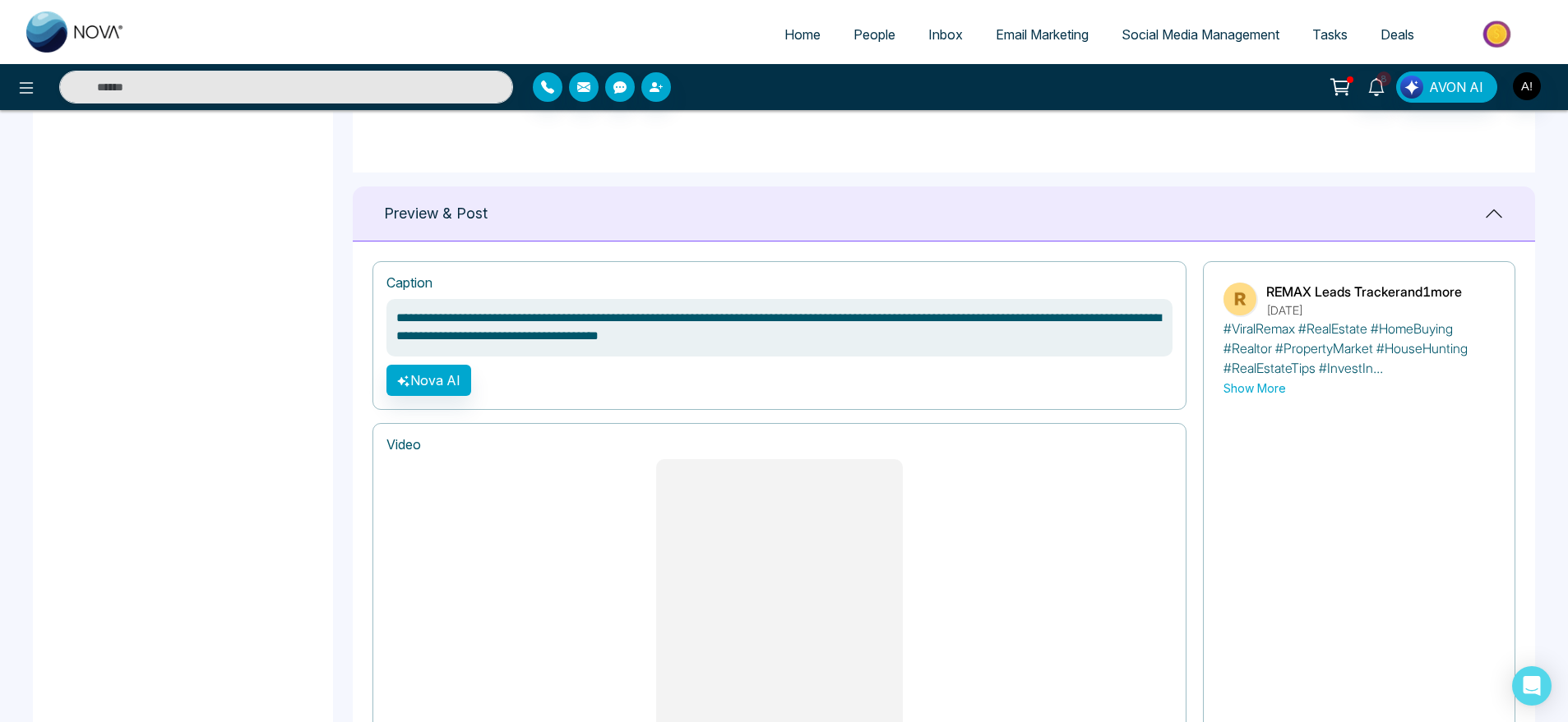
scroll to position [1264, 0]
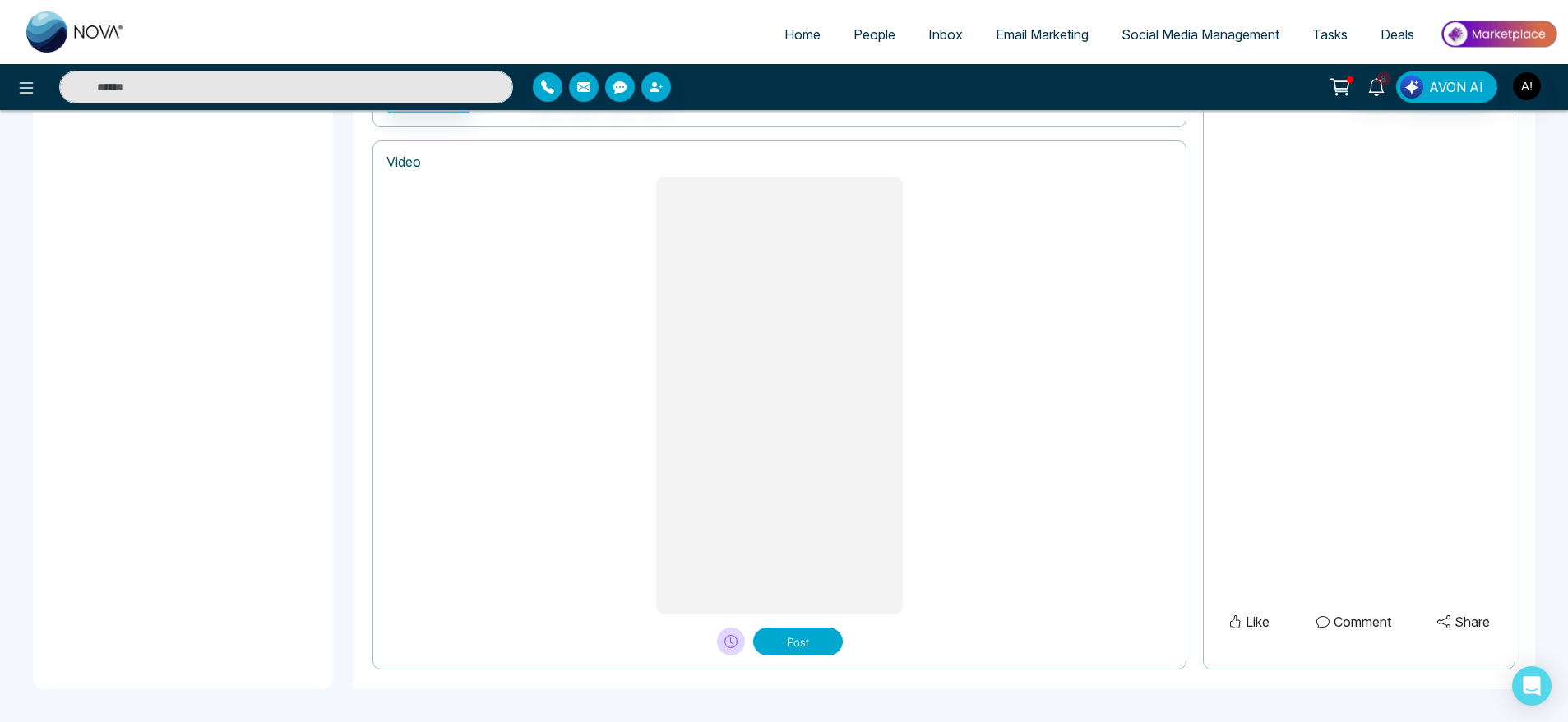
click at [760, 640] on button "Post" at bounding box center [798, 642] width 89 height 28
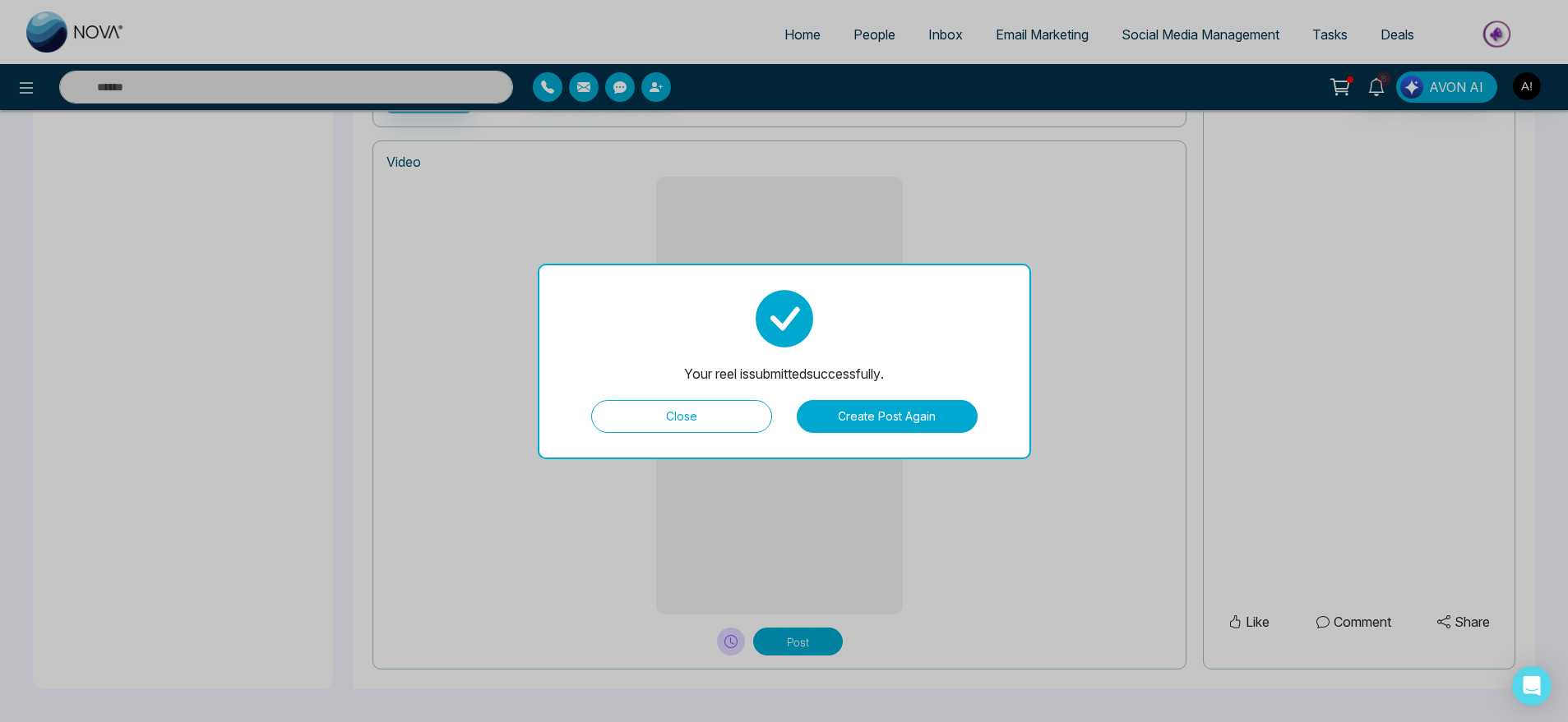
click at [908, 429] on button "Create Post Again" at bounding box center [887, 417] width 181 height 33
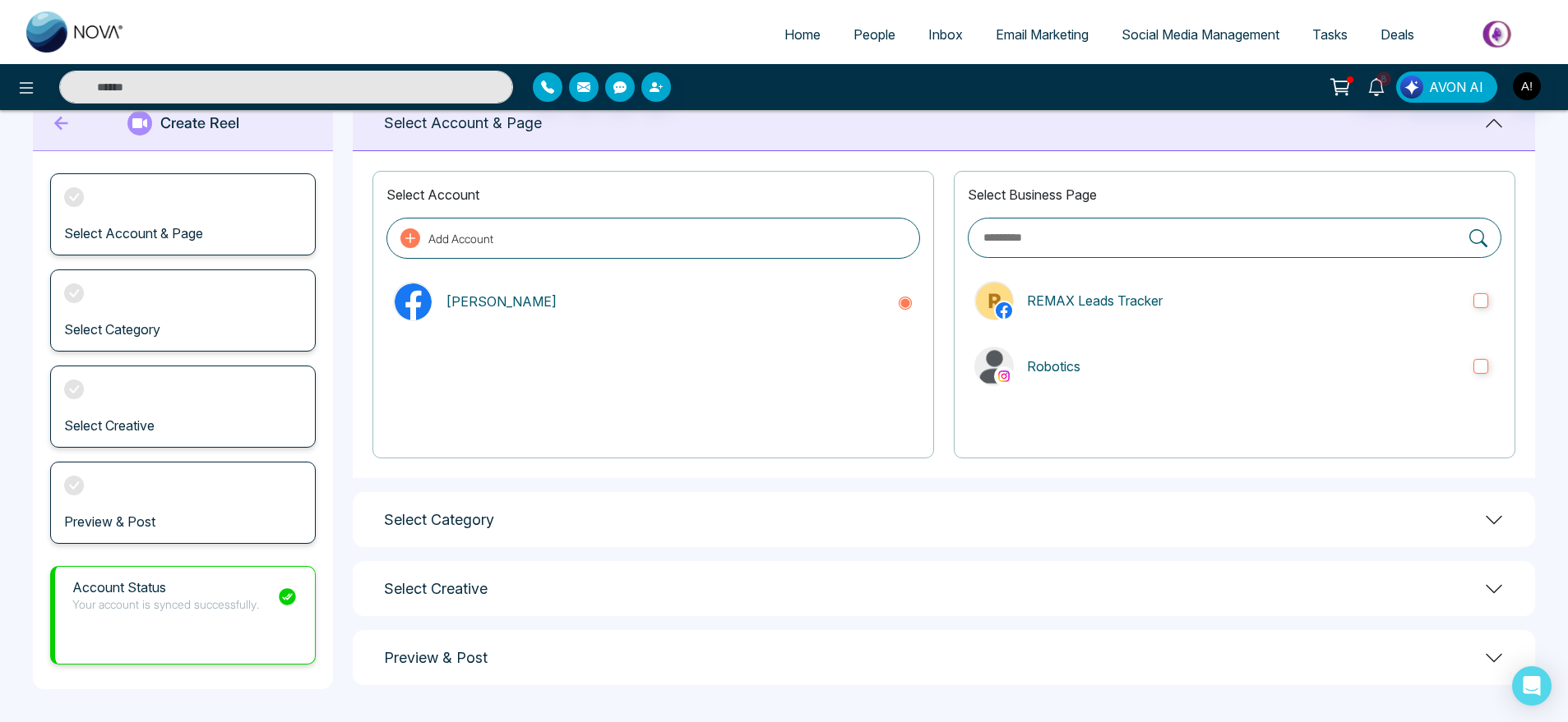
scroll to position [47, 0]
click at [1139, 315] on label "REMAX Leads Tracker" at bounding box center [1235, 301] width 533 height 52
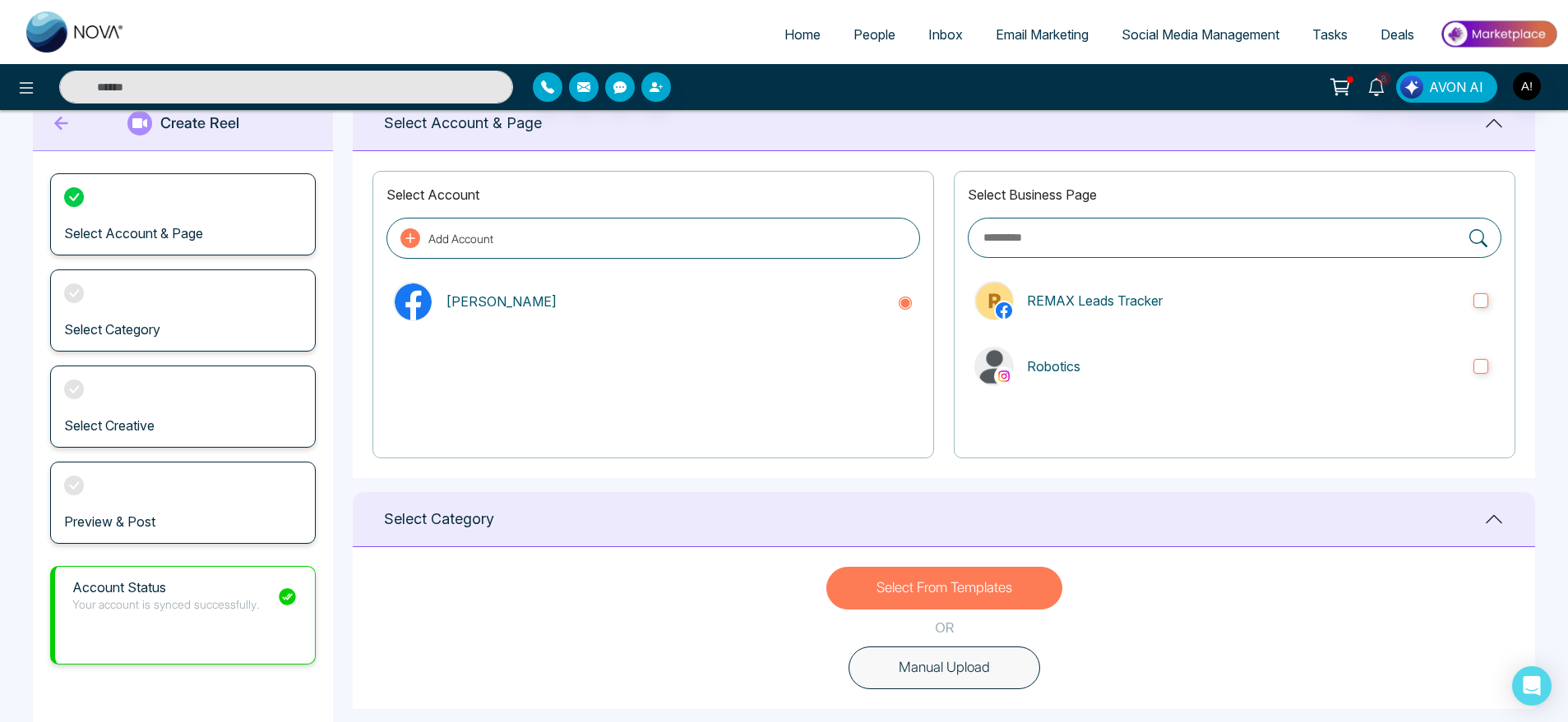
scroll to position [166, 0]
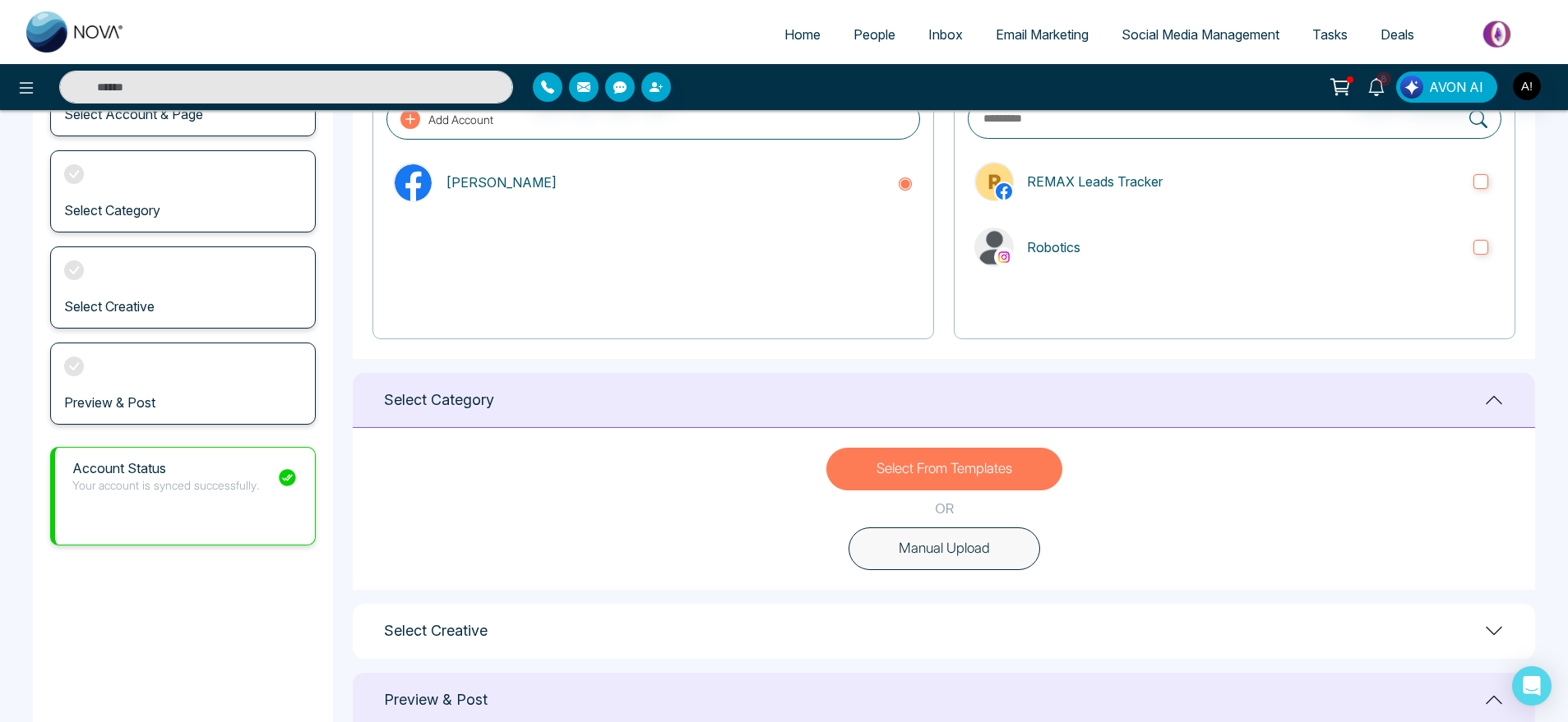
click at [975, 537] on button "Manual Upload" at bounding box center [944, 549] width 192 height 43
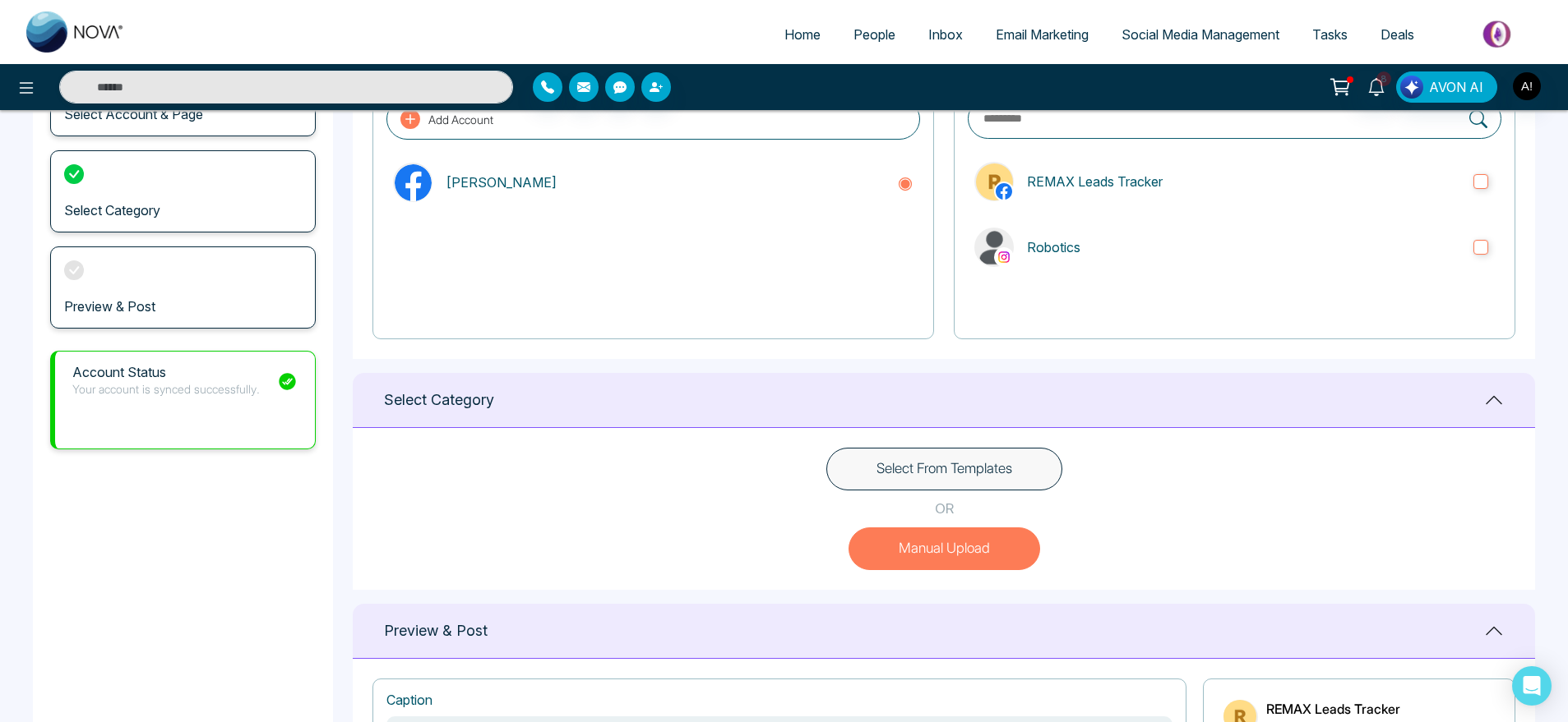
click at [1004, 479] on button "Select From Templates" at bounding box center [944, 469] width 236 height 43
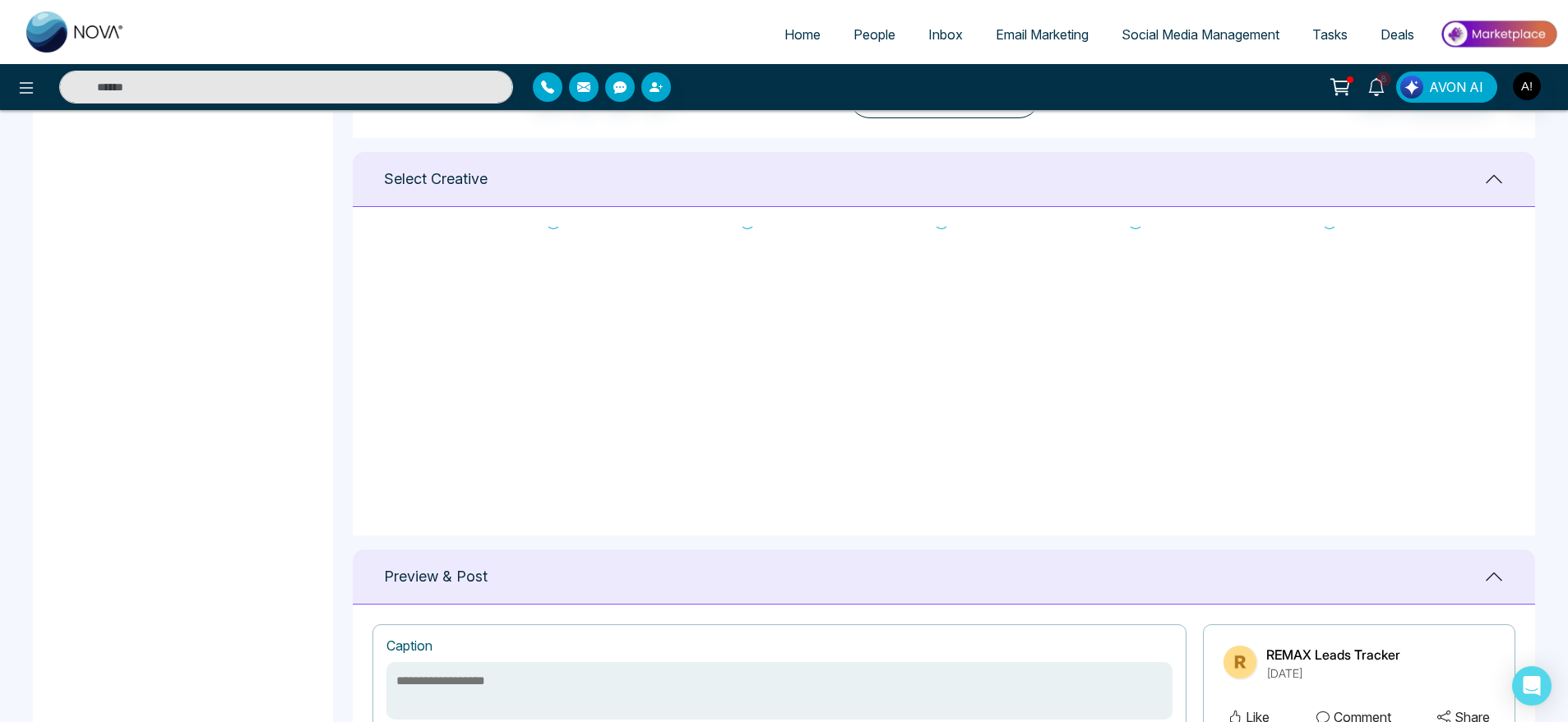
scroll to position [0, 0]
click at [1335, 262] on icon at bounding box center [1329, 260] width 15 height 17
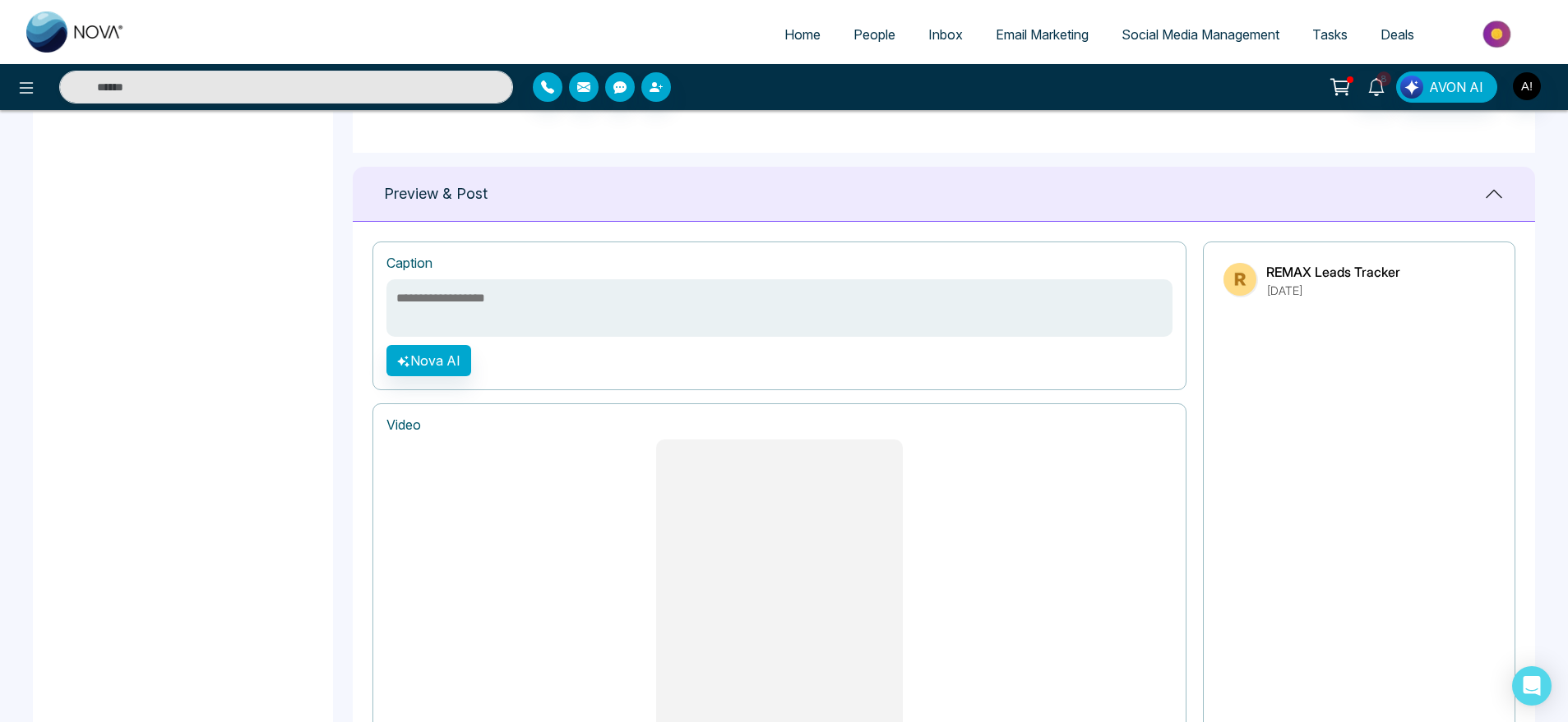
scroll to position [946, 0]
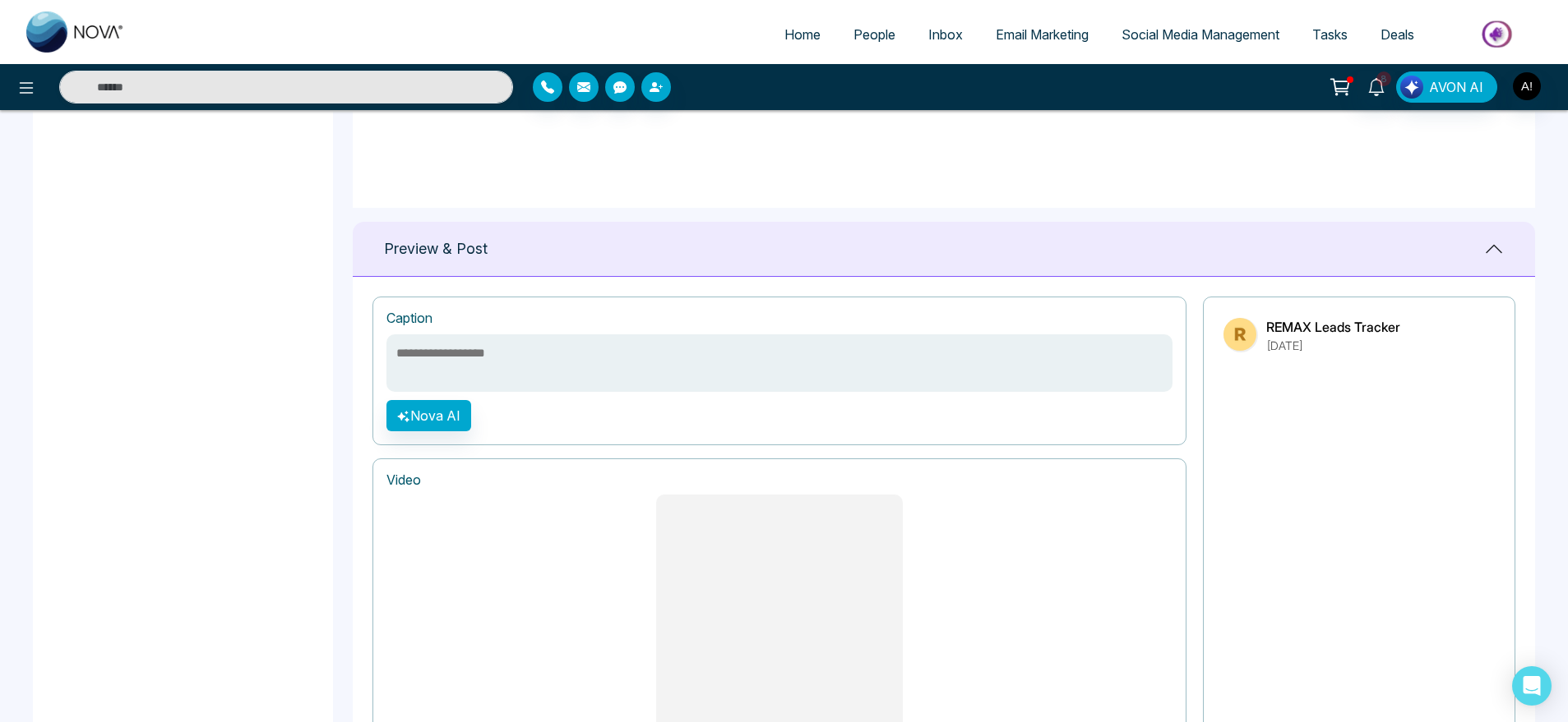
click at [455, 399] on div "**********" at bounding box center [779, 371] width 814 height 149
click at [455, 413] on button "Nova AI" at bounding box center [429, 416] width 85 height 31
select select "***"
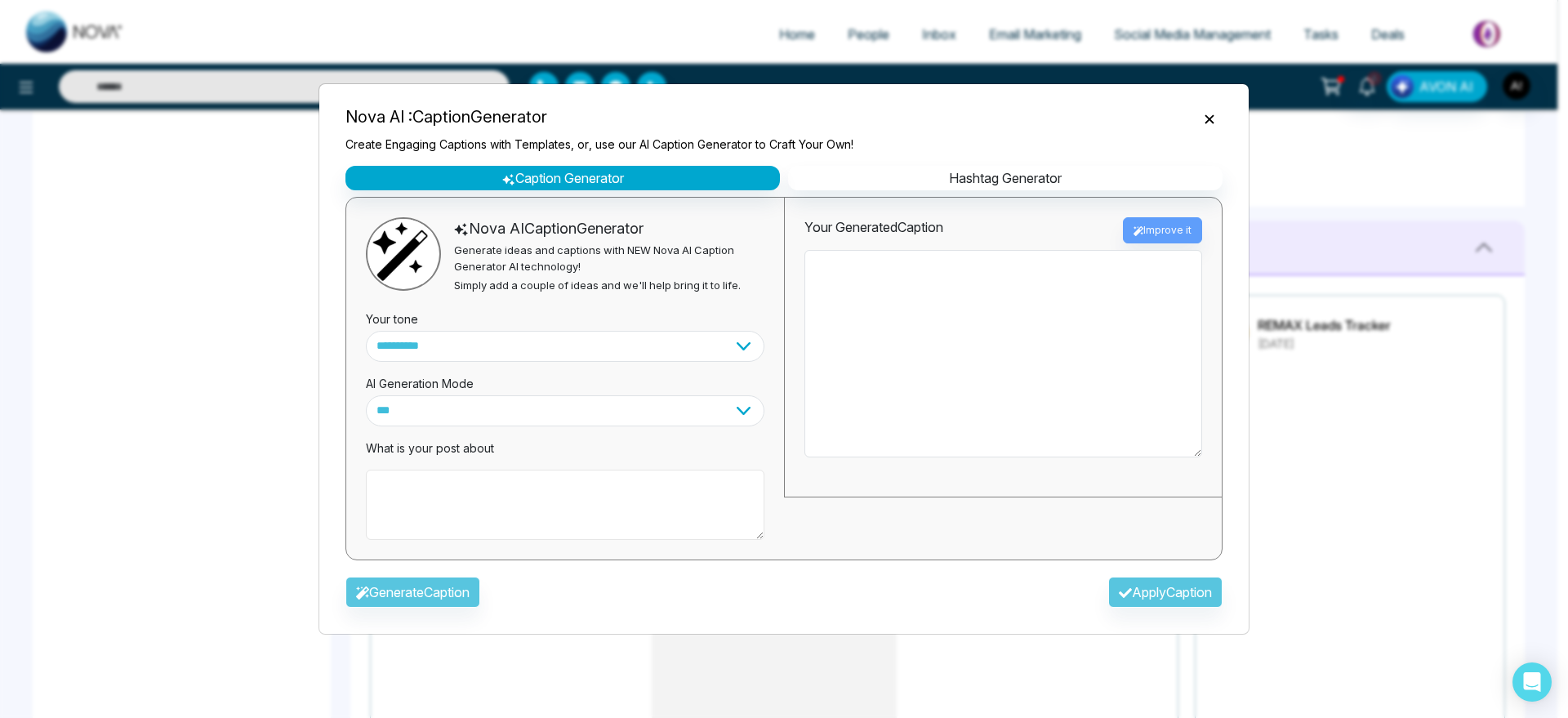
click at [597, 502] on textarea at bounding box center [565, 505] width 399 height 70
click at [985, 192] on div "**********" at bounding box center [784, 369] width 903 height 408
click at [986, 188] on button "Hashtag Generator" at bounding box center [1005, 178] width 434 height 24
select select "********"
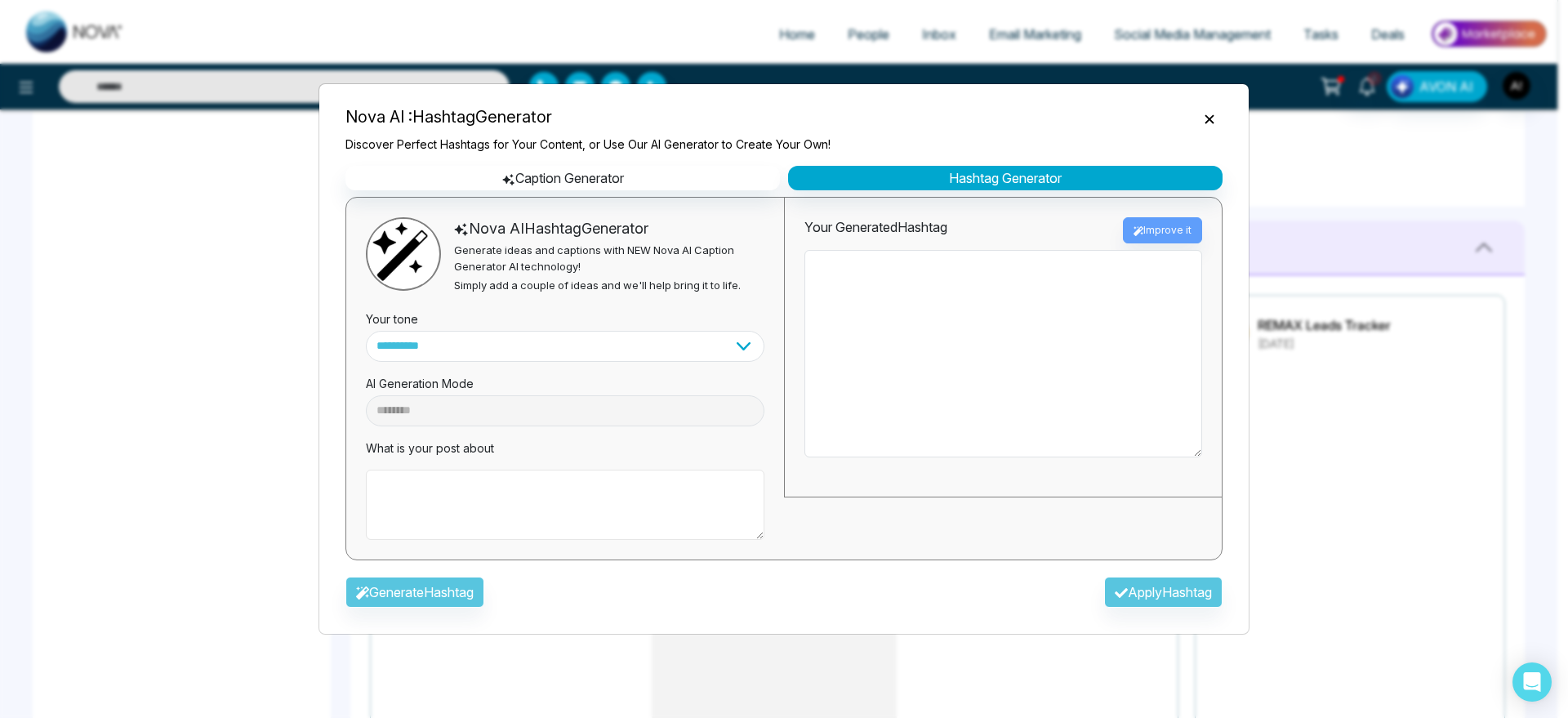
click at [526, 488] on textarea at bounding box center [565, 505] width 399 height 70
type textarea "**********"
click at [418, 596] on button "Generate Hashtag" at bounding box center [415, 593] width 139 height 31
type textarea "**********"
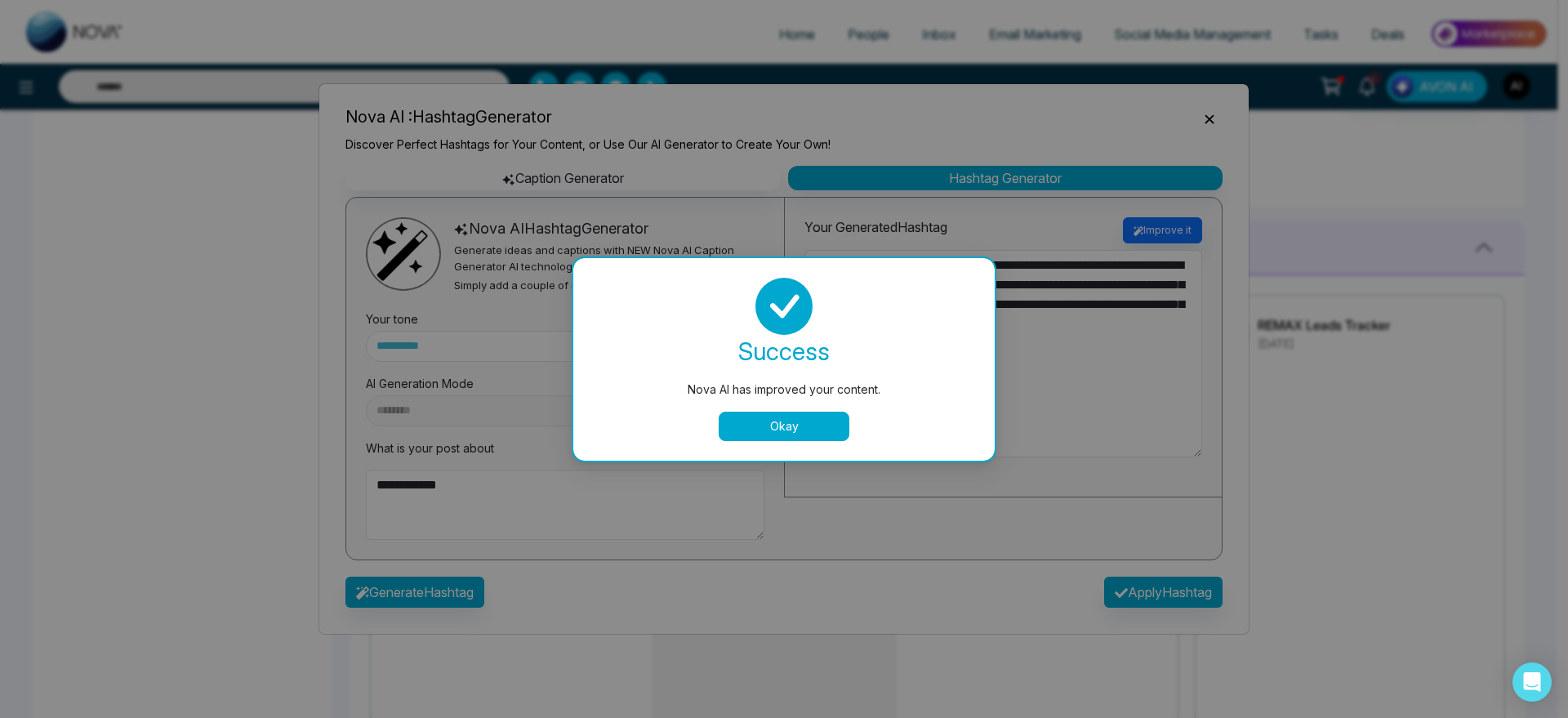
click at [775, 427] on button "Okay" at bounding box center [784, 427] width 130 height 30
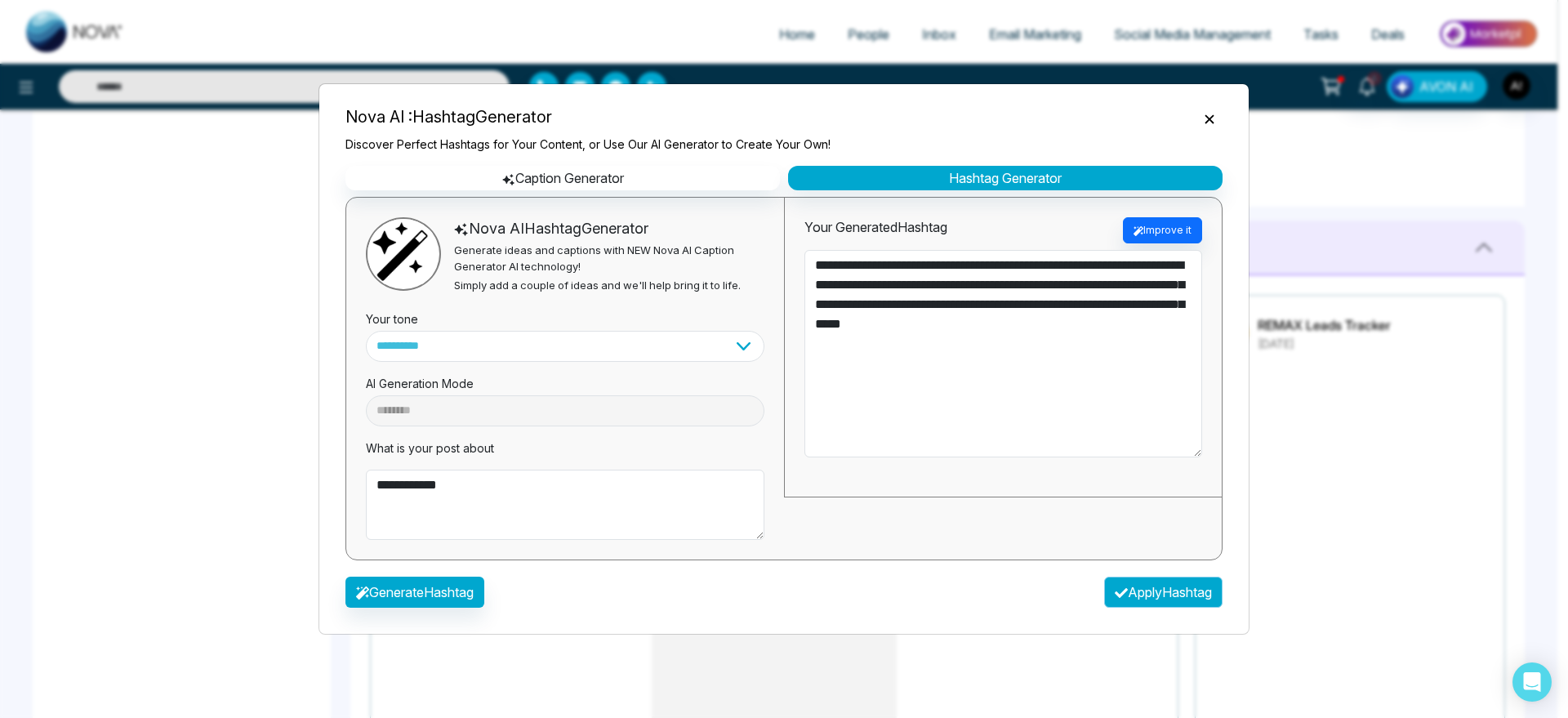
click at [1137, 601] on button "Apply Hashtag" at bounding box center [1163, 593] width 118 height 31
type textarea "**********"
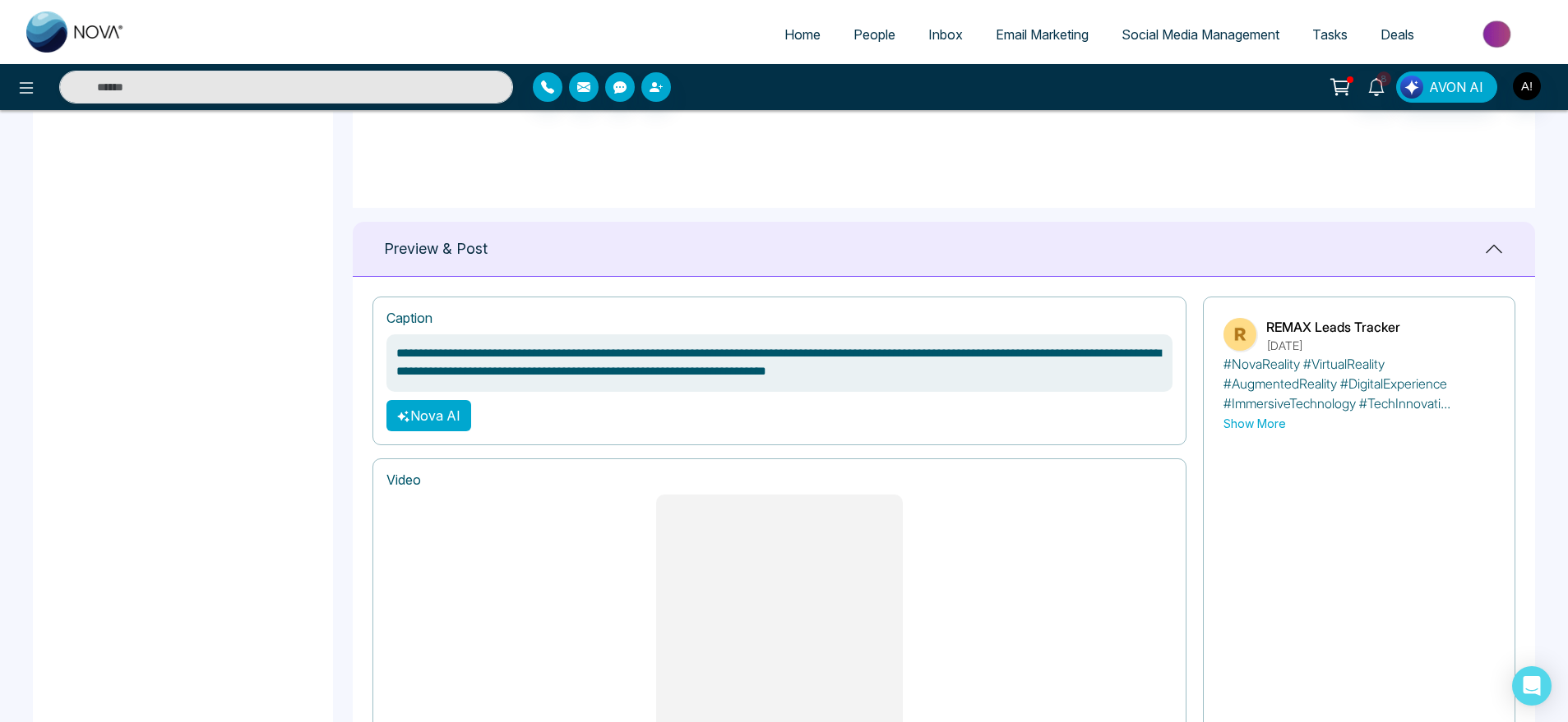
scroll to position [1264, 0]
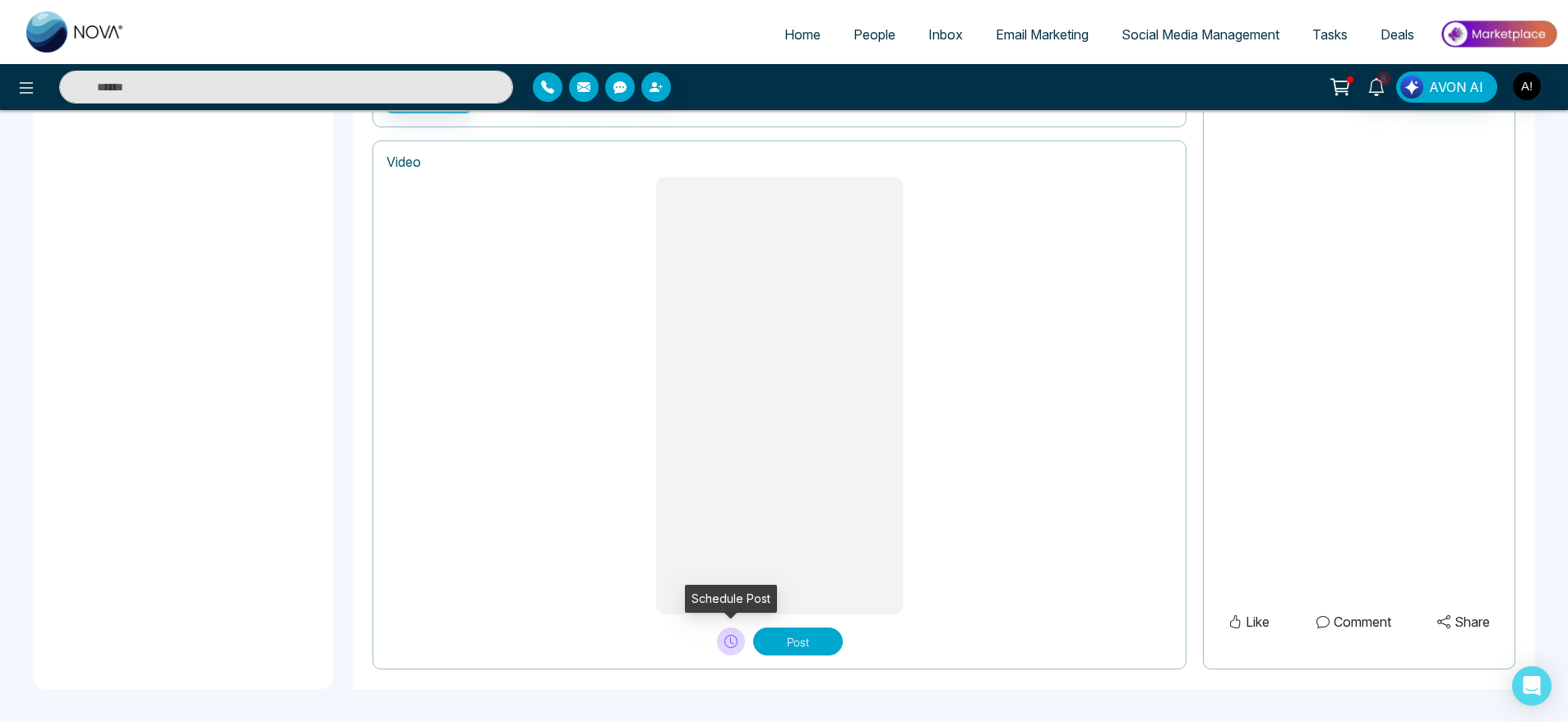
click at [723, 632] on button at bounding box center [731, 642] width 28 height 28
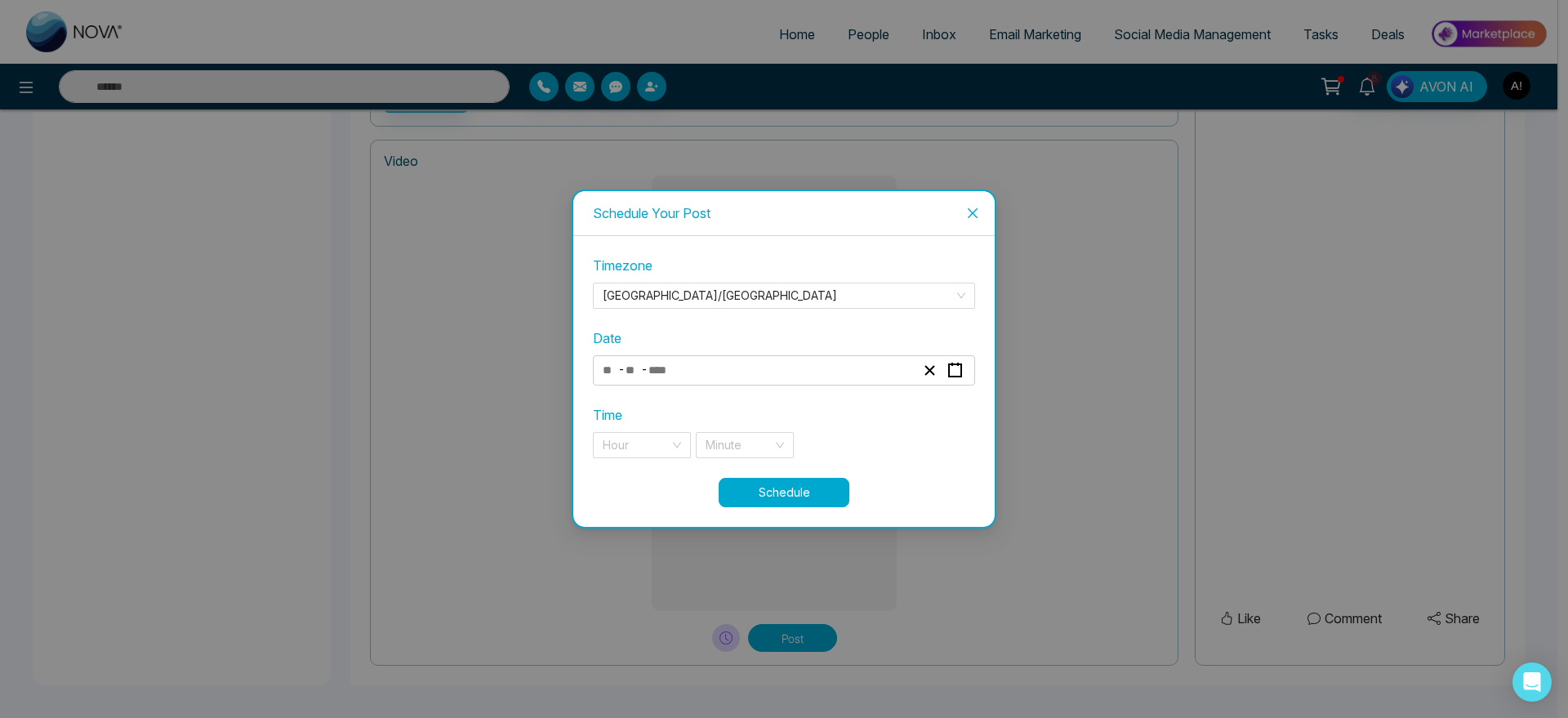
click at [741, 356] on div "- -" at bounding box center [784, 370] width 382 height 30
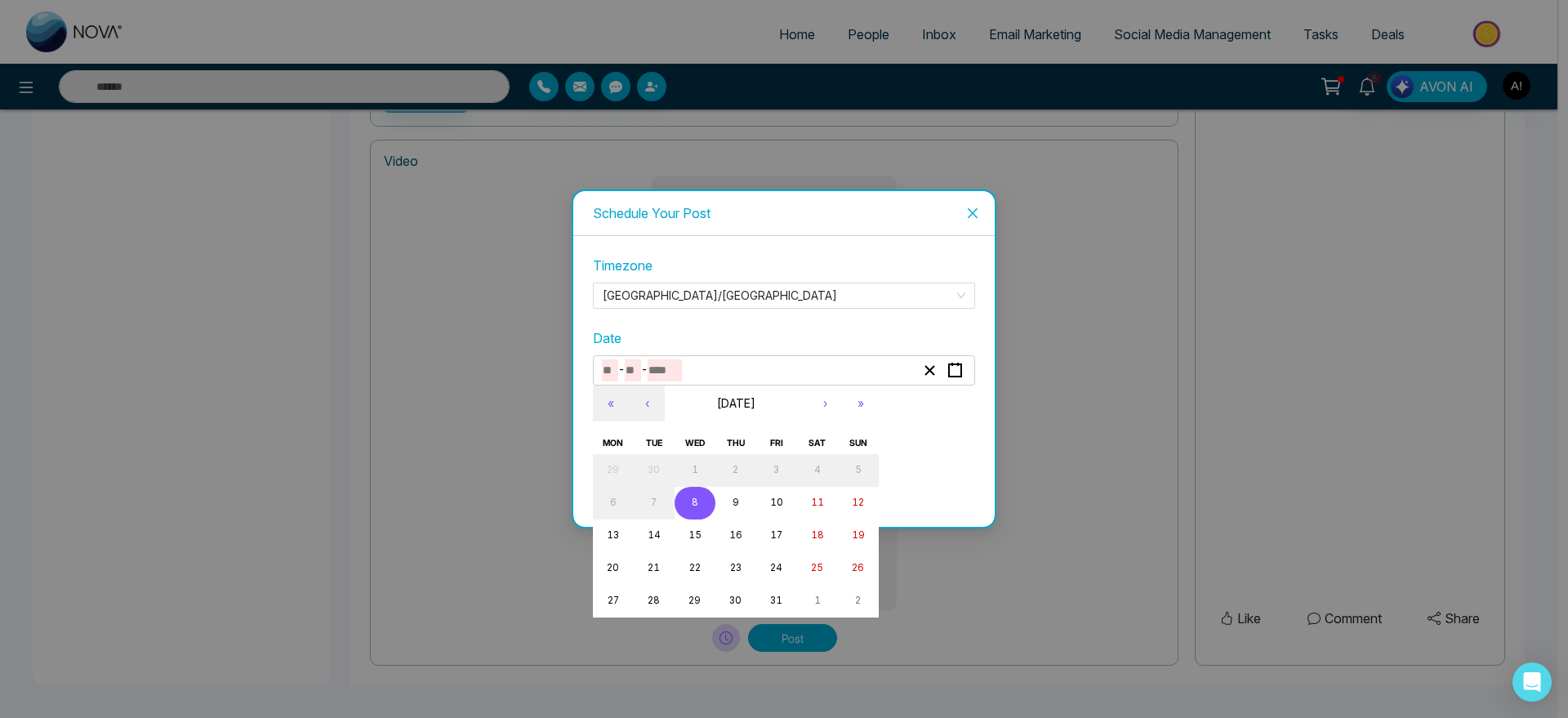
click at [655, 362] on input "number" at bounding box center [665, 370] width 34 height 22
click at [684, 494] on button "8" at bounding box center [695, 503] width 41 height 33
type input "**"
type input "*"
type input "****"
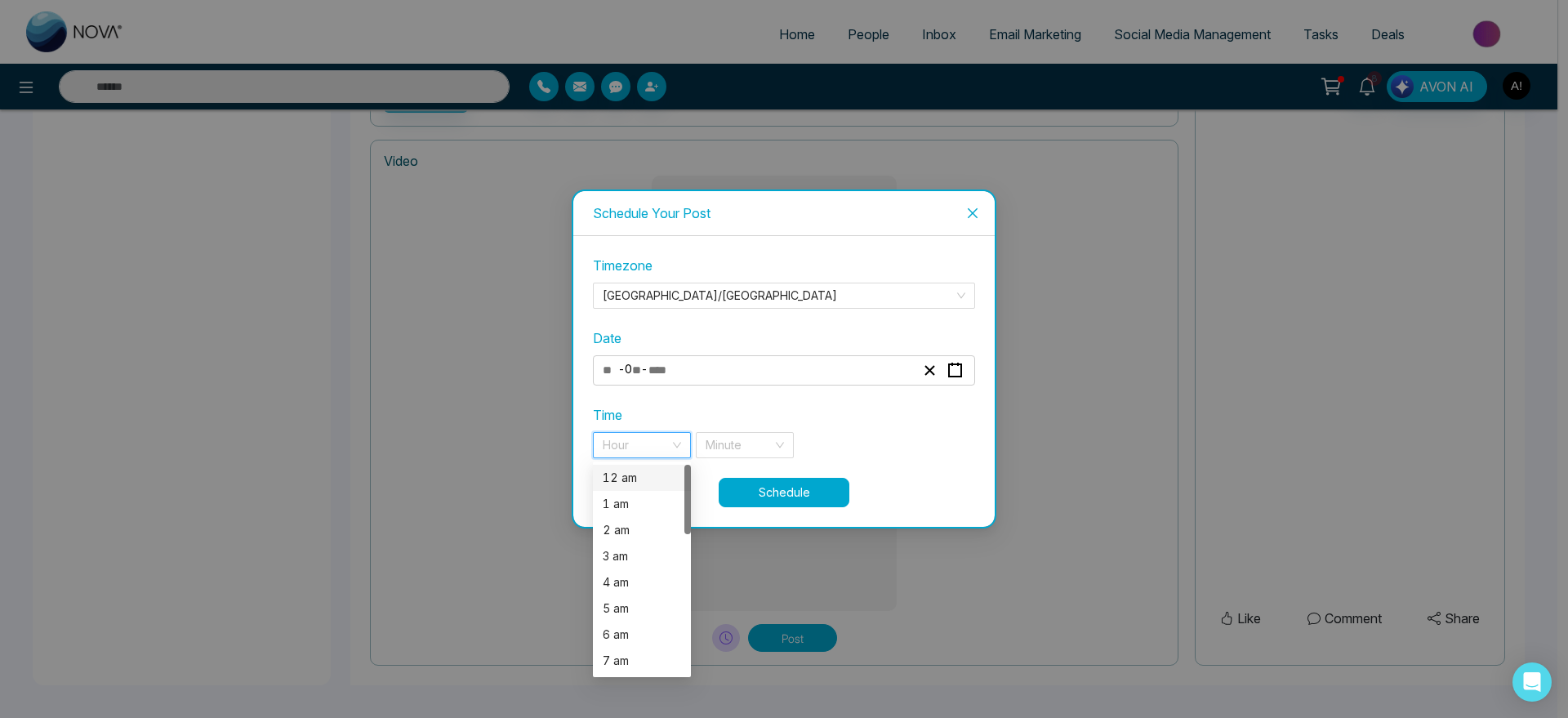
click at [626, 446] on input "search" at bounding box center [636, 445] width 67 height 24
click at [636, 484] on div "12 am" at bounding box center [642, 478] width 78 height 18
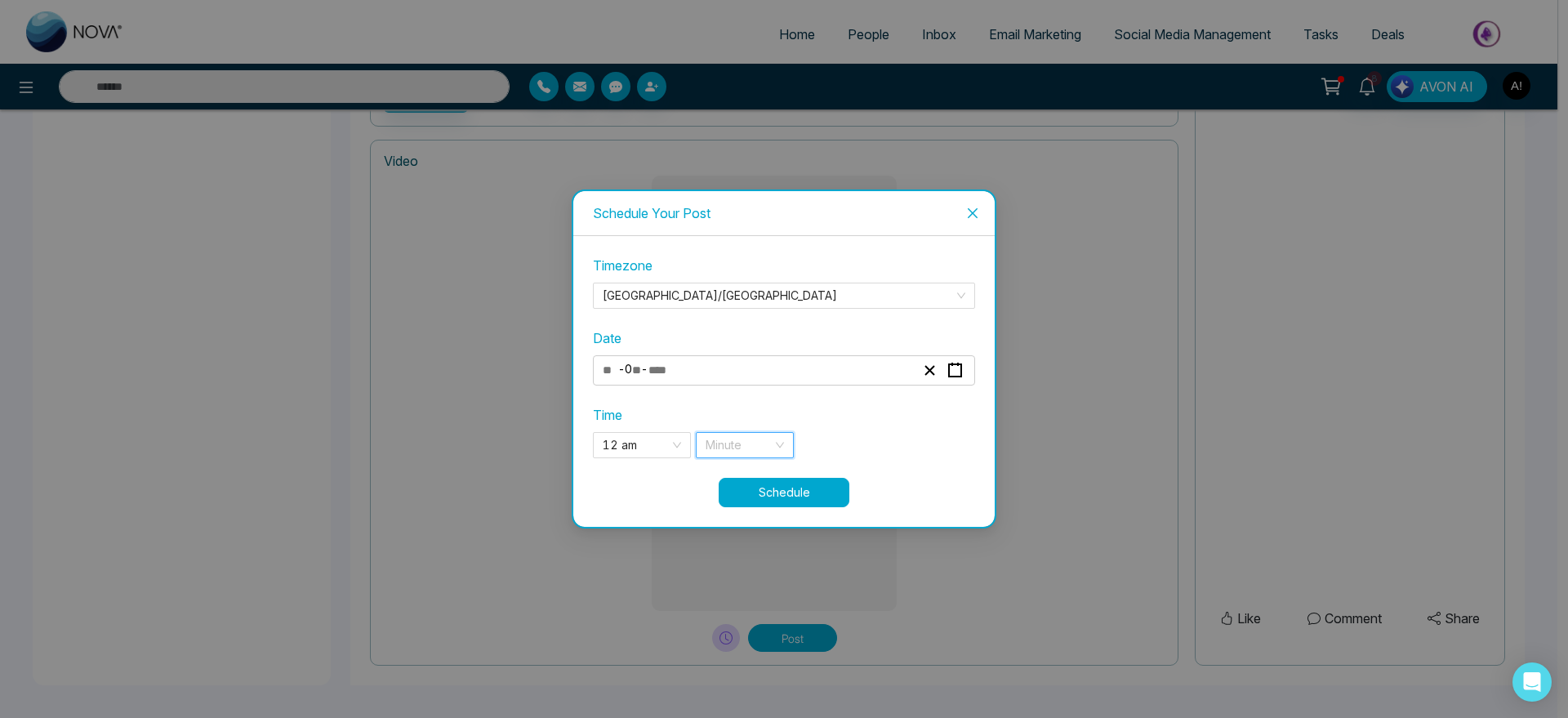
click at [769, 450] on input "search" at bounding box center [738, 445] width 67 height 24
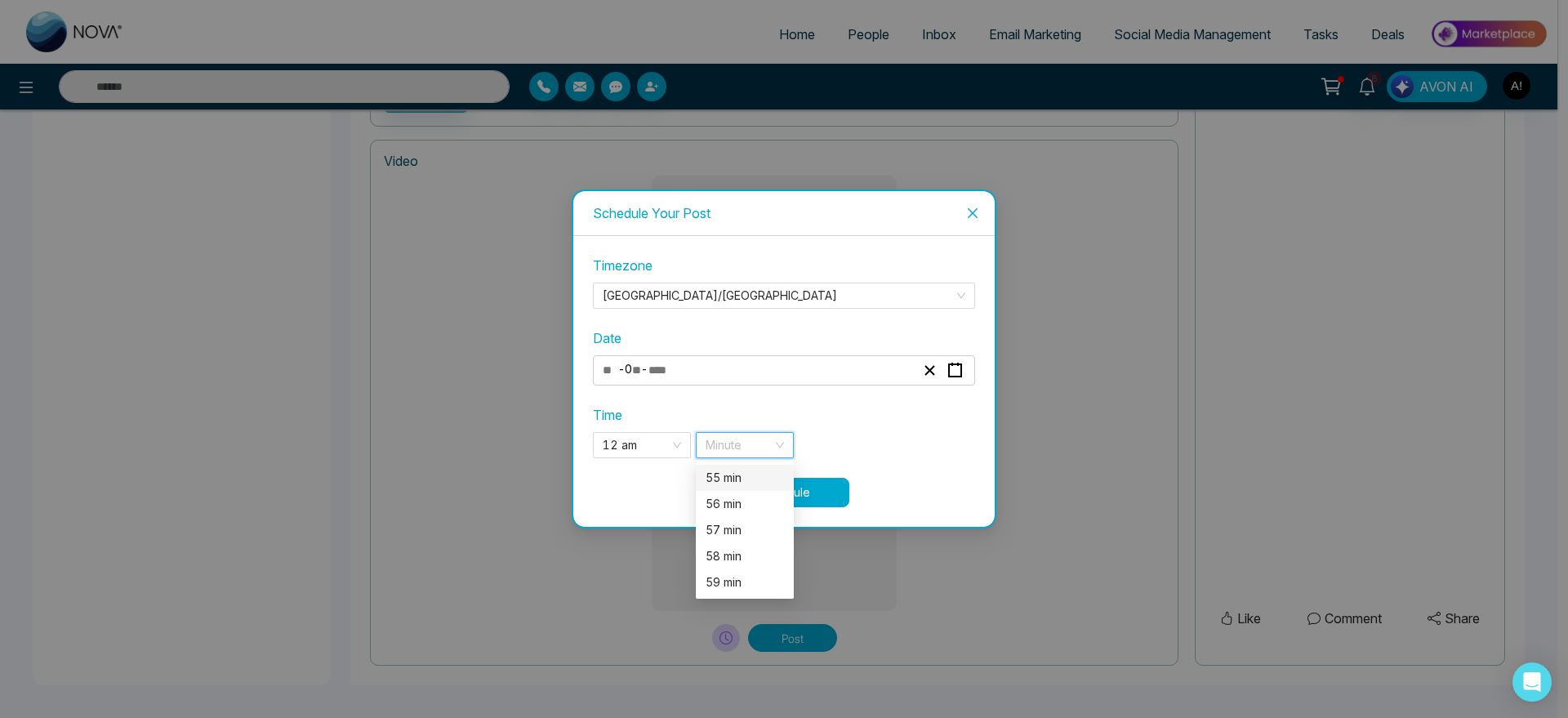
click at [746, 480] on div "55 min" at bounding box center [744, 478] width 78 height 18
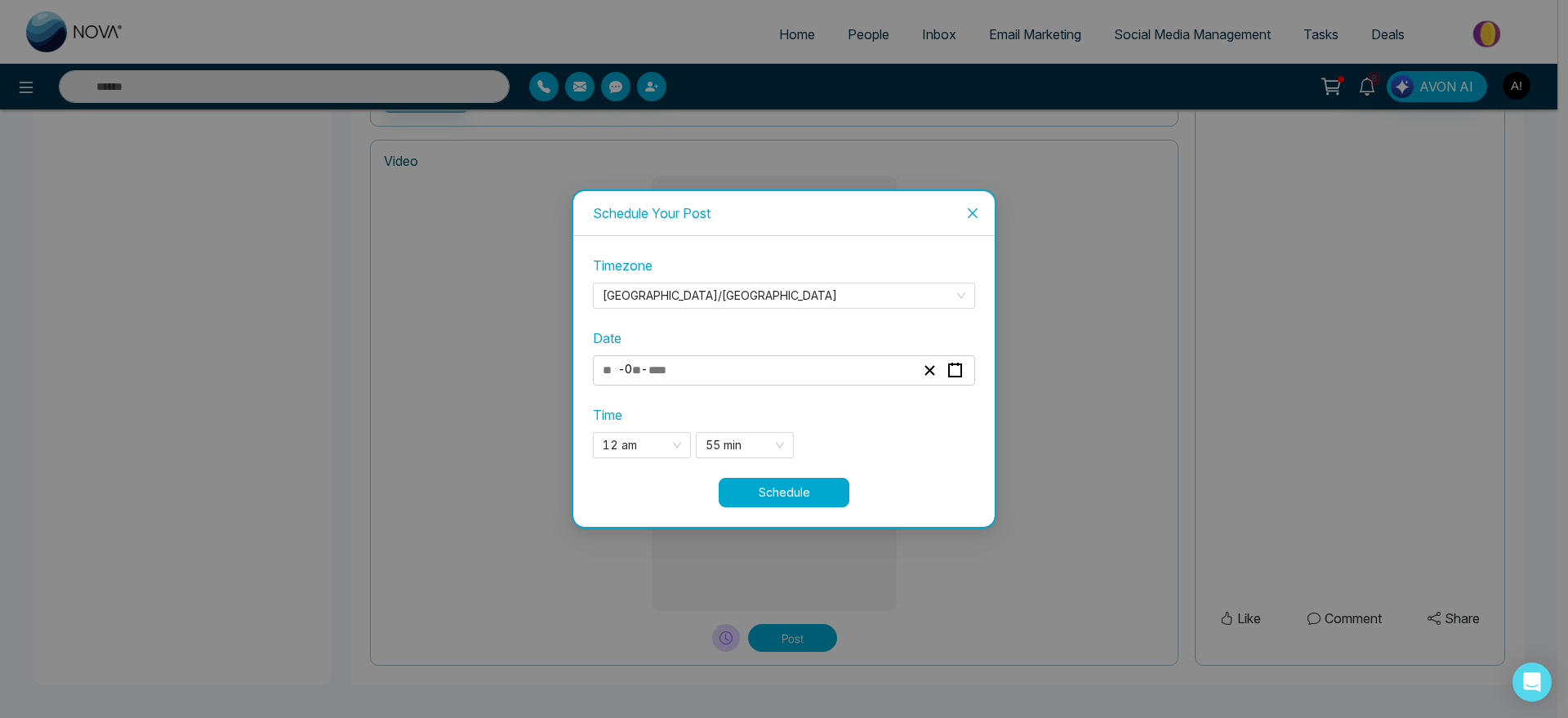
click at [817, 499] on button "Schedule" at bounding box center [784, 493] width 130 height 30
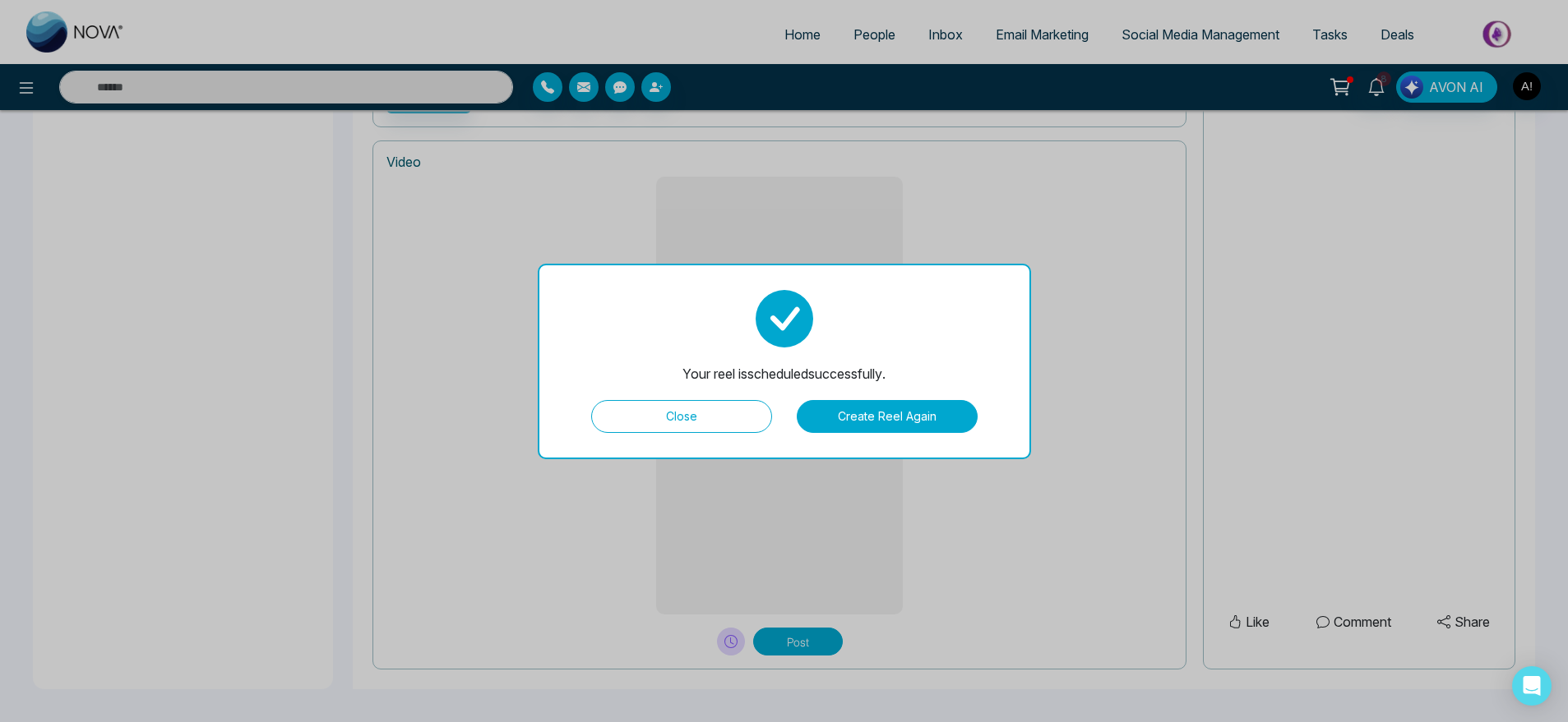
click at [700, 420] on button "Close" at bounding box center [681, 417] width 181 height 33
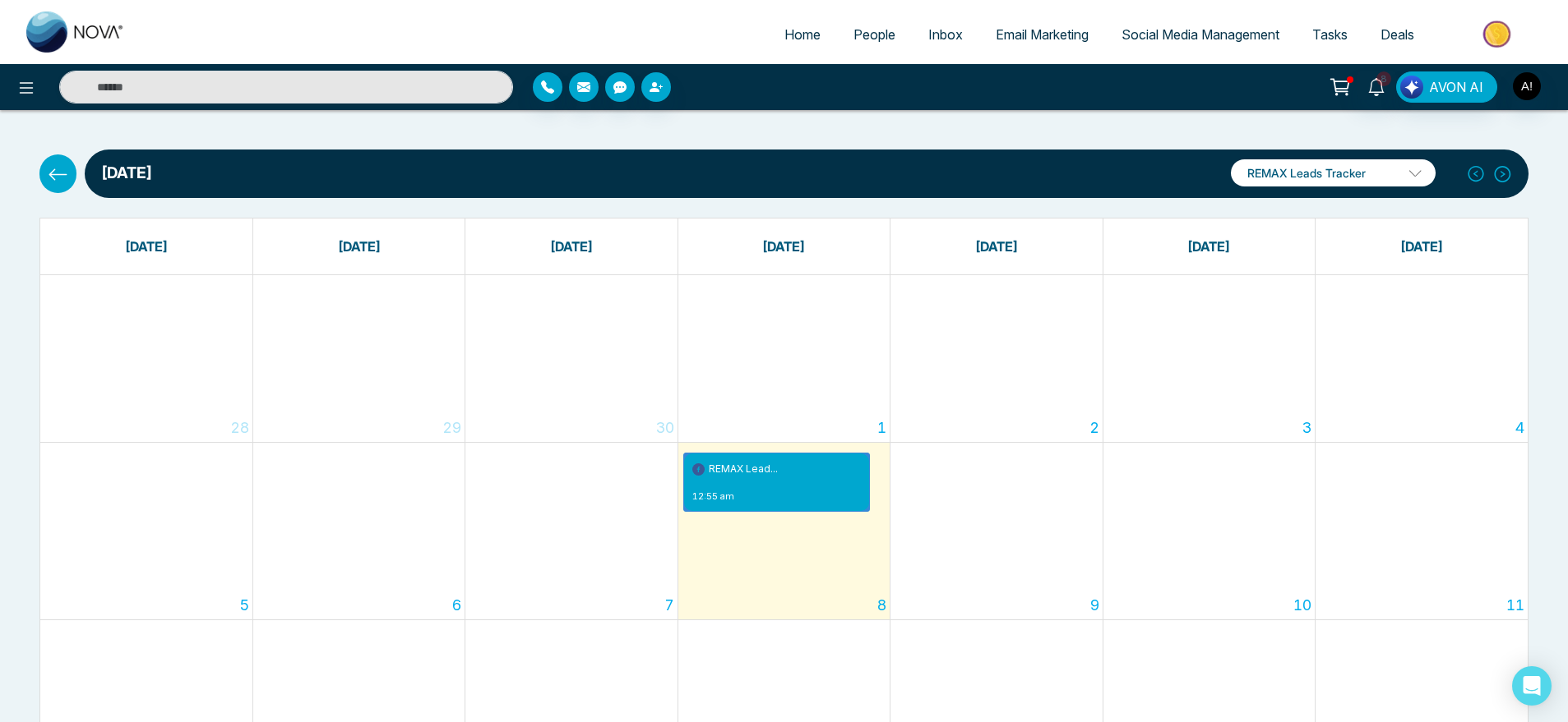
click at [42, 170] on button at bounding box center [58, 173] width 37 height 38
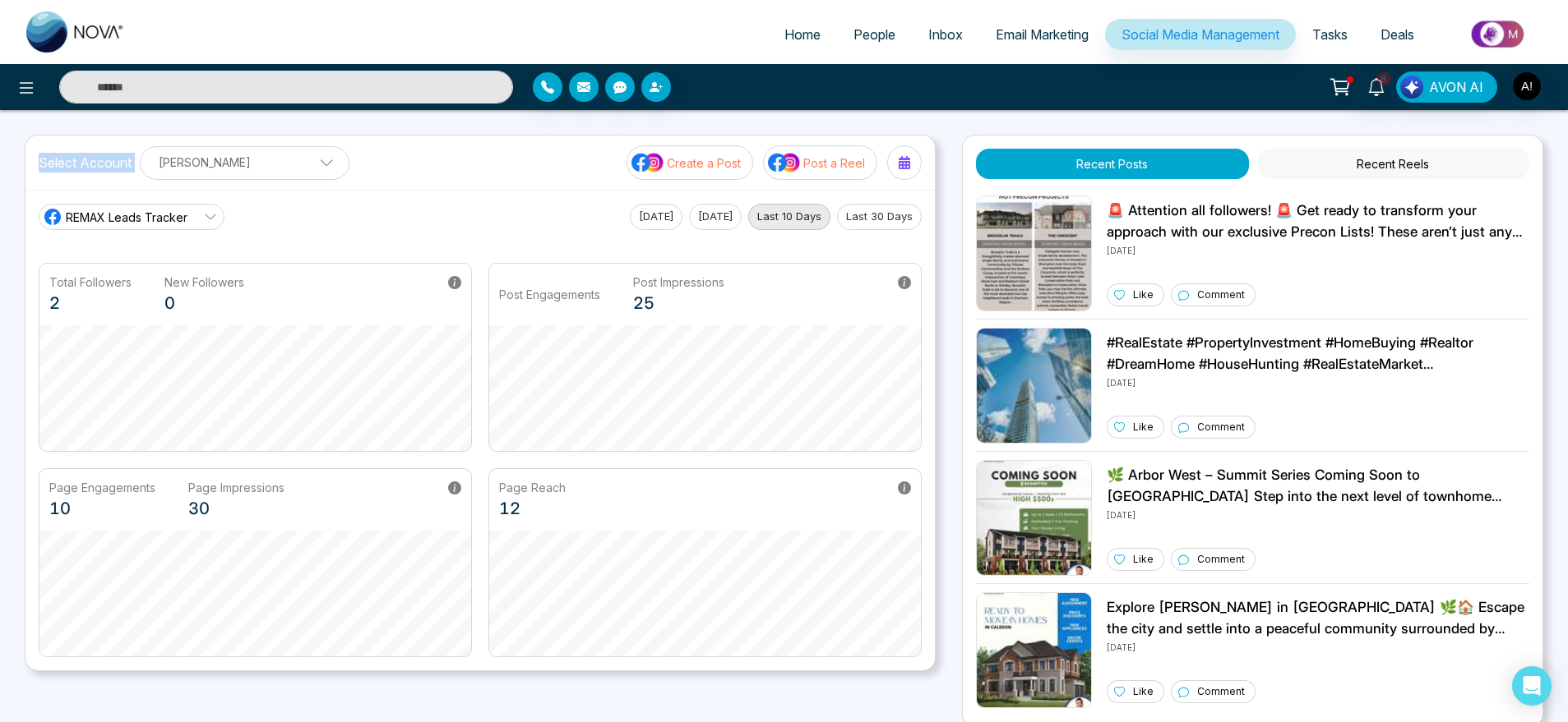
drag, startPoint x: 20, startPoint y: 166, endPoint x: 155, endPoint y: 164, distance: 135.0
click at [155, 164] on div "Home People Inbox Email Marketing Social Media Management Tasks Deals 8 AVON AI…" at bounding box center [784, 556] width 1568 height 1112
click at [372, 244] on main "REMAX Leads Tracker [DATE] [DATE] Last 10 Days Last 30 Days Total Followers 2 N…" at bounding box center [480, 430] width 883 height 454
click at [807, 165] on p "Post a Reel" at bounding box center [834, 163] width 62 height 17
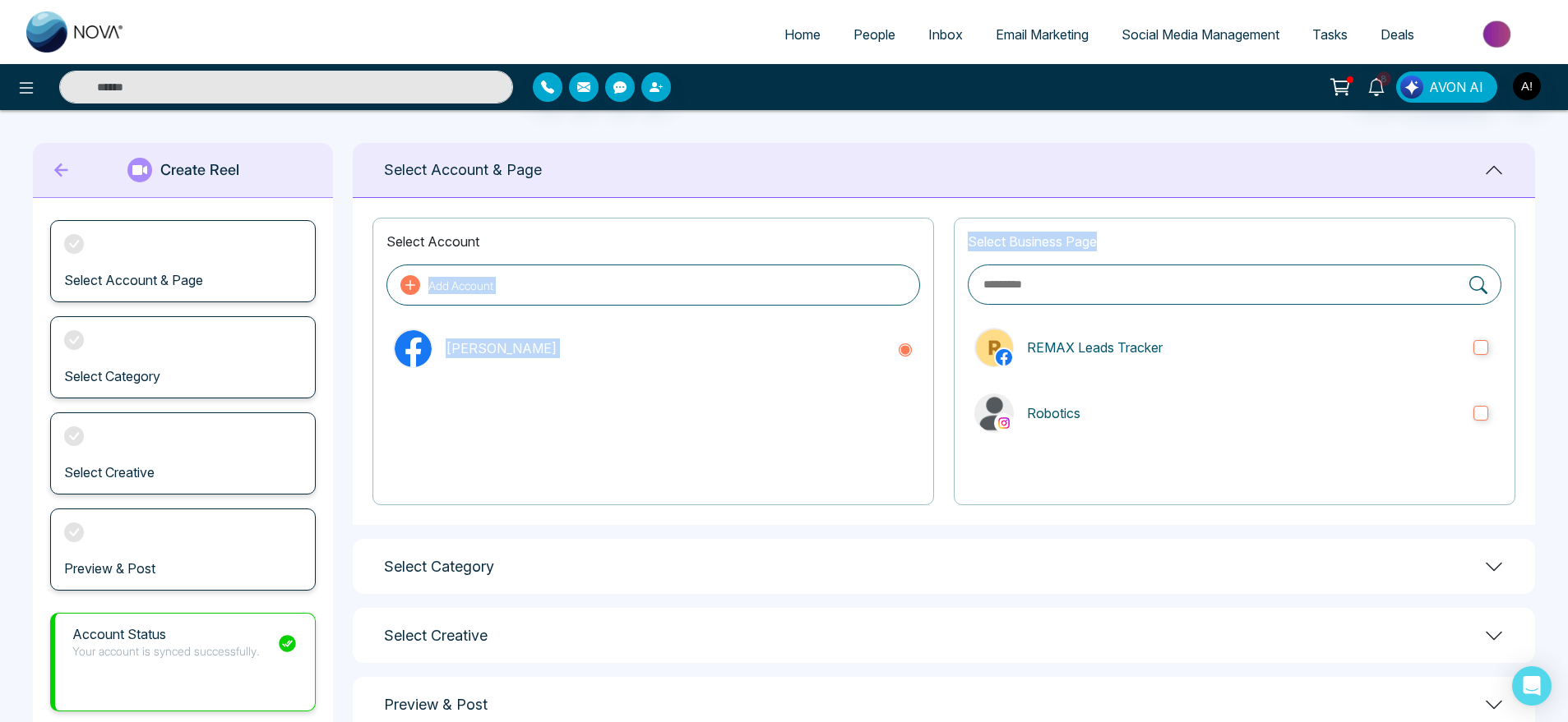
drag, startPoint x: 938, startPoint y: 230, endPoint x: 1135, endPoint y: 240, distance: 197.3
click at [1135, 240] on div "Select Account Add Account [PERSON_NAME] Select Business Page REMAX Leads Track…" at bounding box center [944, 362] width 1182 height 327
click at [1135, 240] on p "Select Business Page" at bounding box center [1235, 241] width 533 height 20
drag, startPoint x: 969, startPoint y: 240, endPoint x: 1101, endPoint y: 235, distance: 132.1
click at [1101, 235] on p "Select Business Page" at bounding box center [1235, 241] width 533 height 20
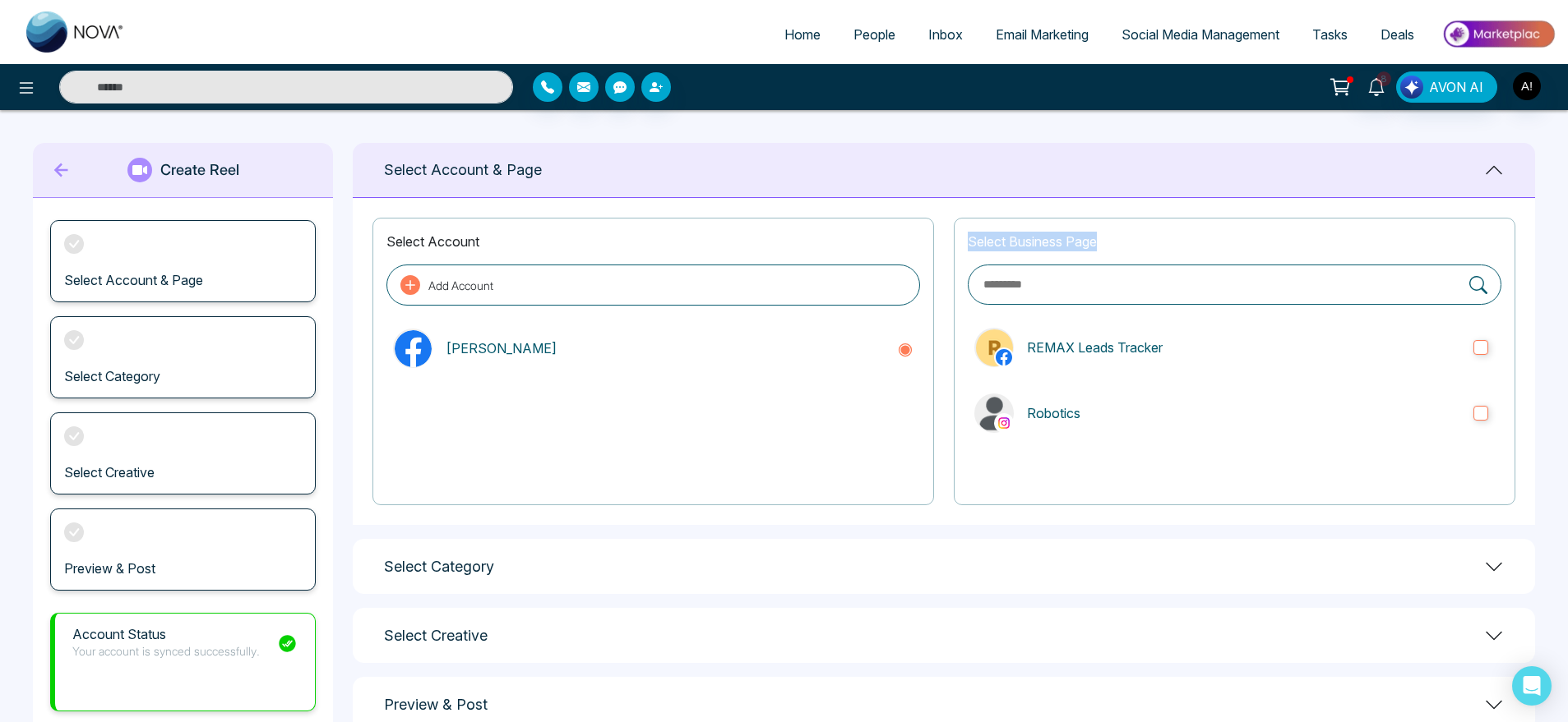
click at [1126, 238] on p "Select Business Page" at bounding box center [1235, 241] width 533 height 20
drag, startPoint x: 1126, startPoint y: 238, endPoint x: 939, endPoint y: 227, distance: 187.3
click at [939, 227] on div "Select Account Add Account [PERSON_NAME] Select Business Page REMAX Leads Track…" at bounding box center [944, 362] width 1182 height 327
click at [1228, 387] on label "Robotics" at bounding box center [1235, 413] width 533 height 52
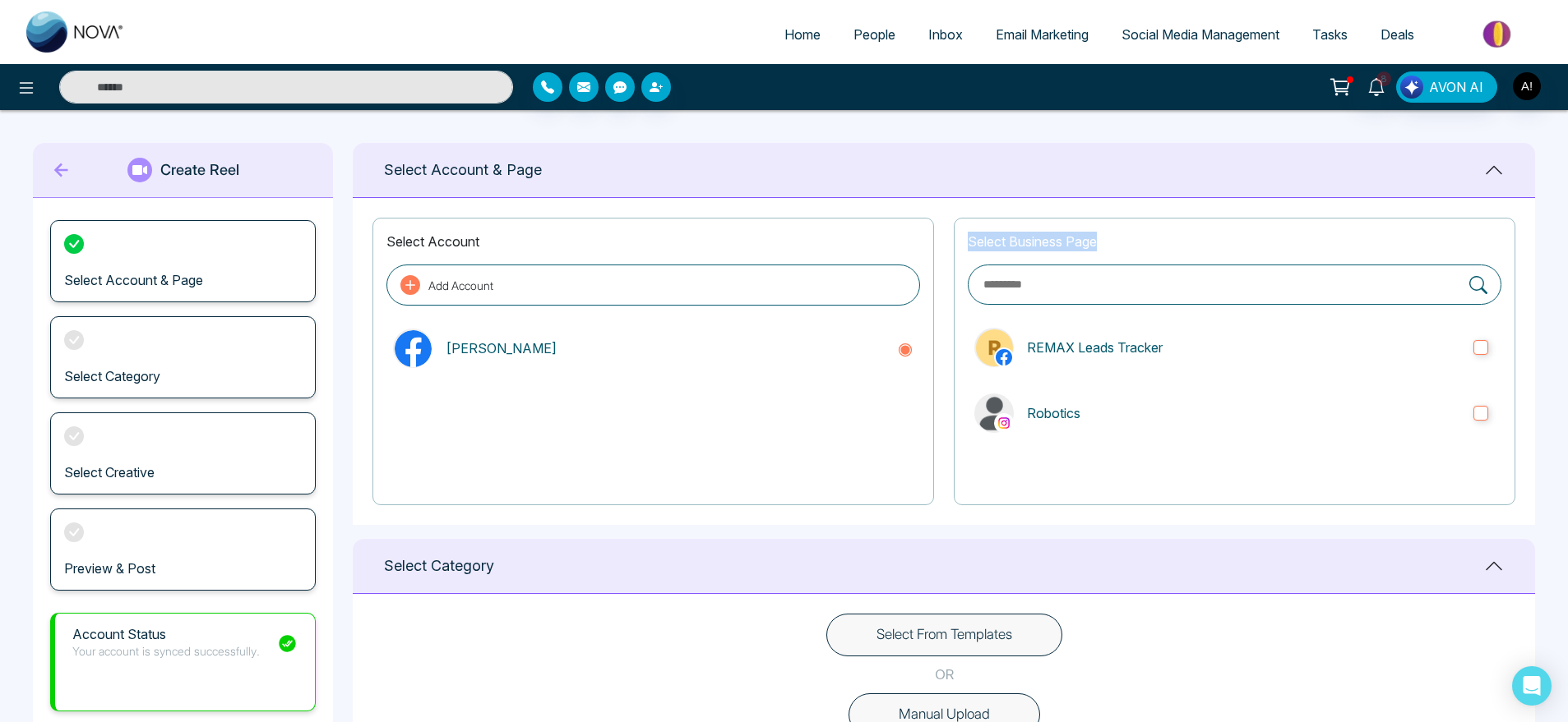
drag, startPoint x: 964, startPoint y: 220, endPoint x: 1139, endPoint y: 230, distance: 175.3
click at [1139, 230] on div "Select Business Page REMAX Leads Tracker Robotics" at bounding box center [1235, 361] width 561 height 288
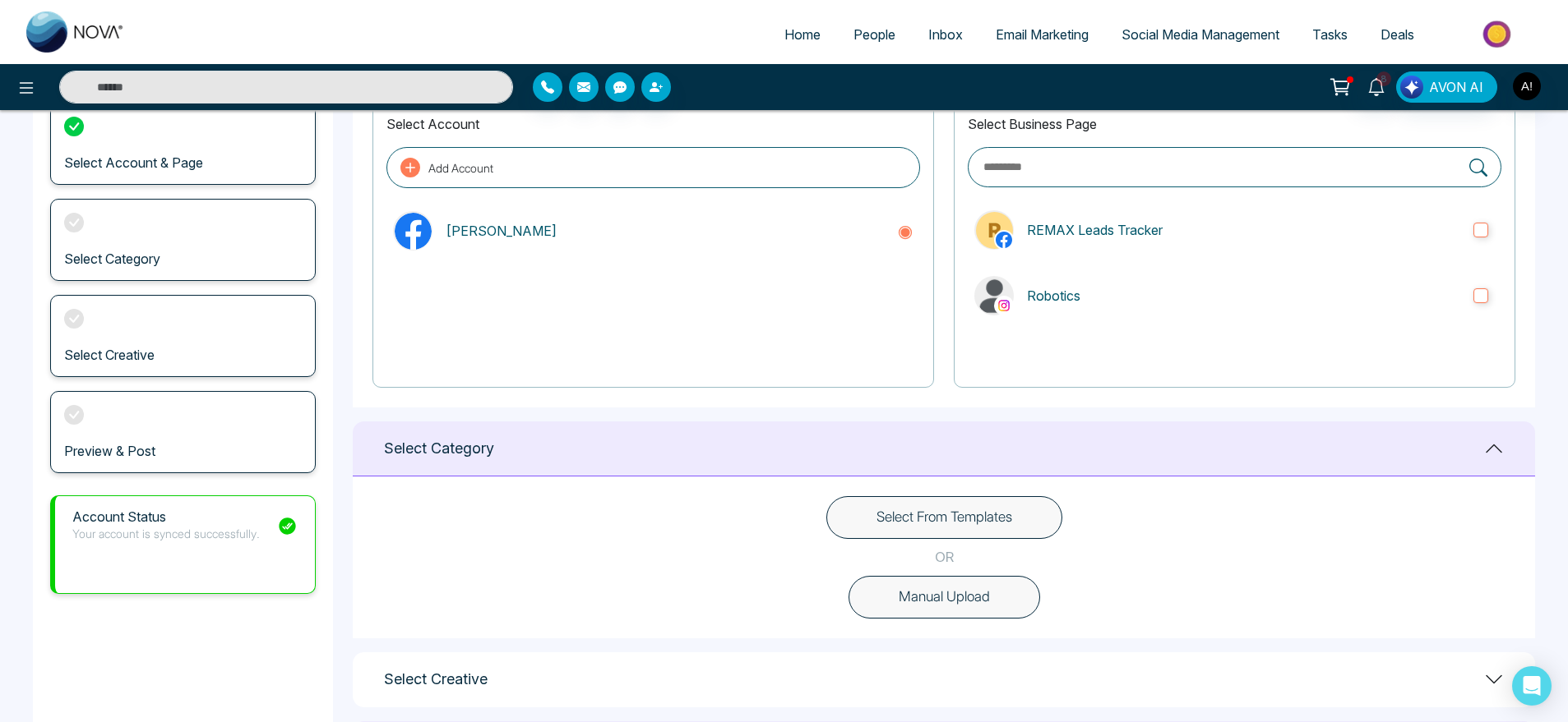
scroll to position [120, 0]
drag, startPoint x: 387, startPoint y: 450, endPoint x: 539, endPoint y: 436, distance: 152.6
click at [539, 436] on div "Select Category" at bounding box center [944, 447] width 1182 height 55
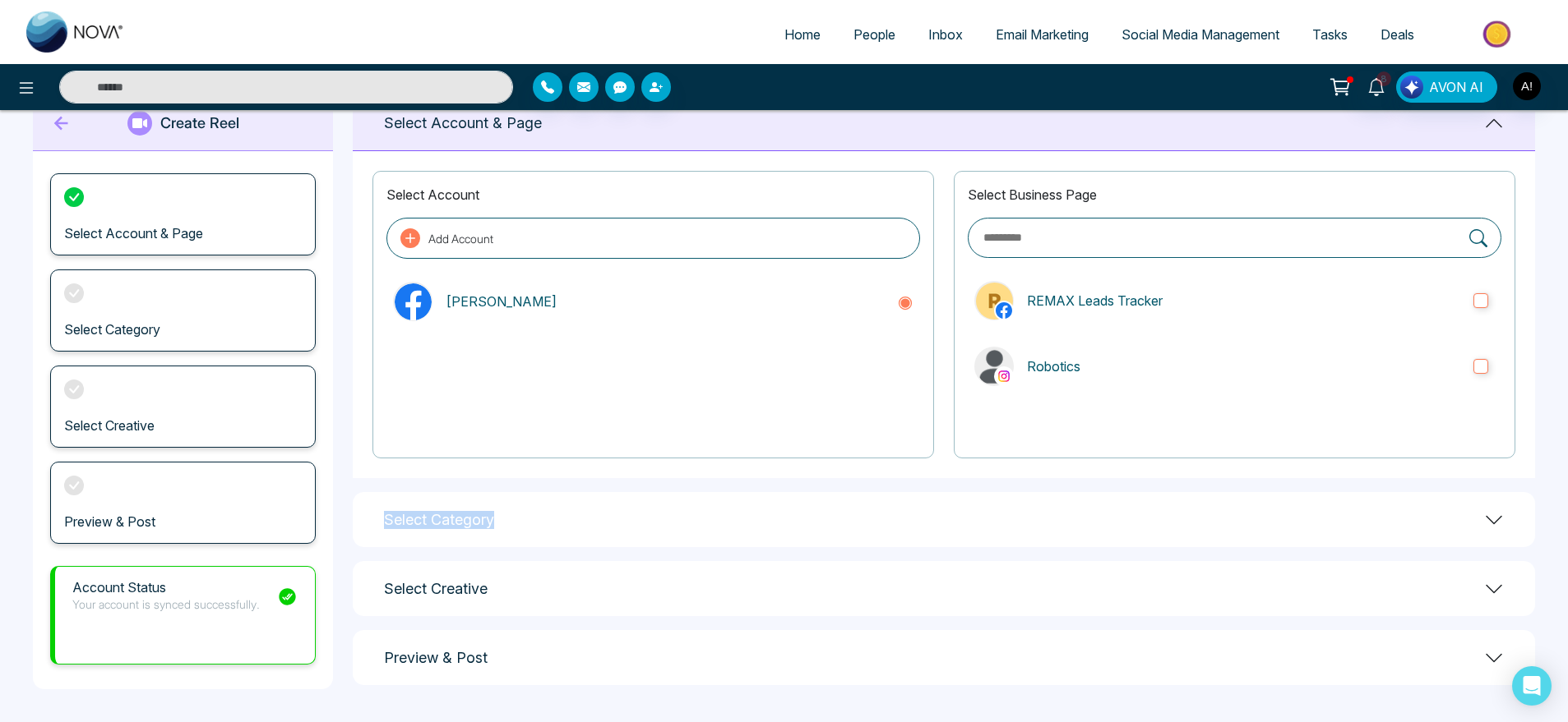
scroll to position [47, 0]
click at [539, 436] on div at bounding box center [653, 392] width 533 height 103
click at [1164, 513] on div "Select Category" at bounding box center [944, 519] width 1182 height 55
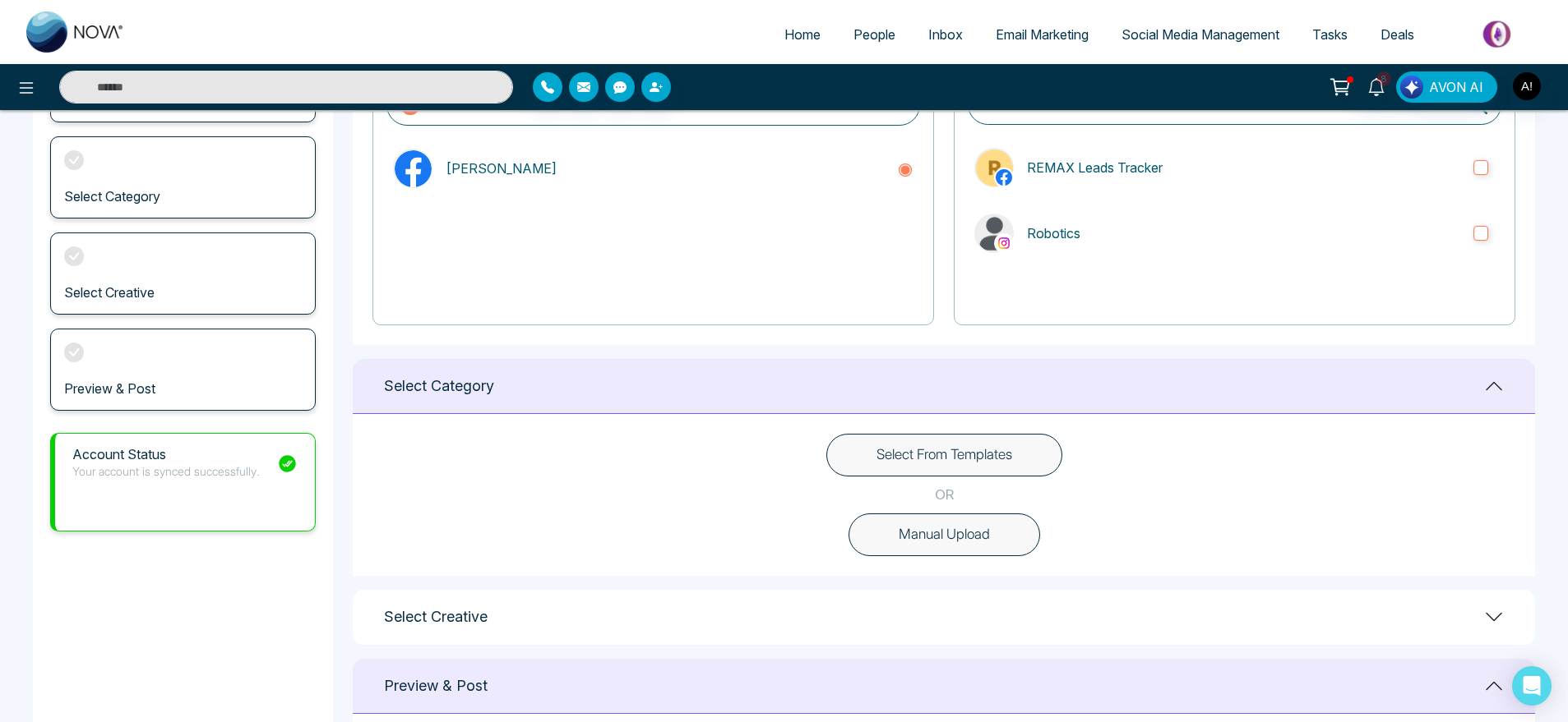
scroll to position [170, 0]
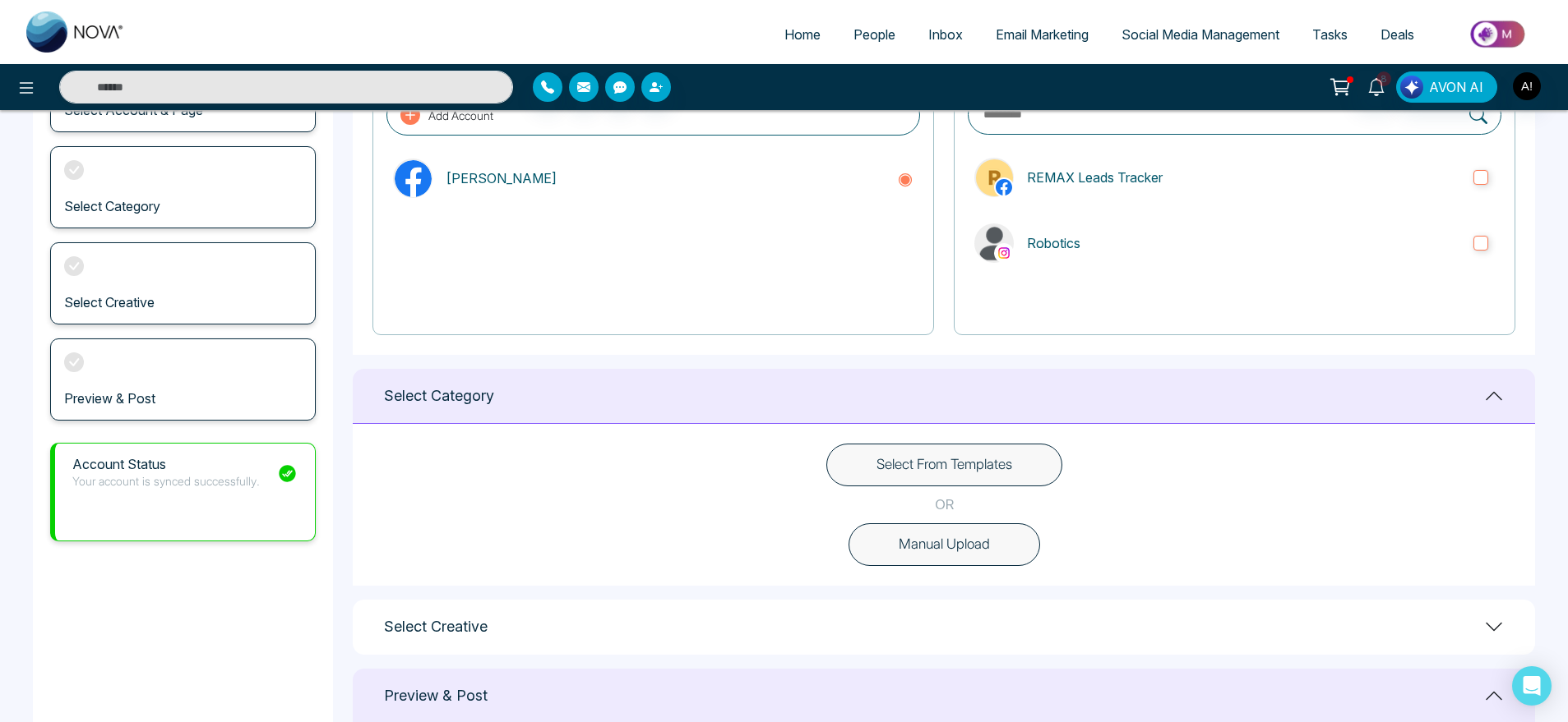
click at [944, 453] on button "Select From Templates" at bounding box center [944, 465] width 236 height 43
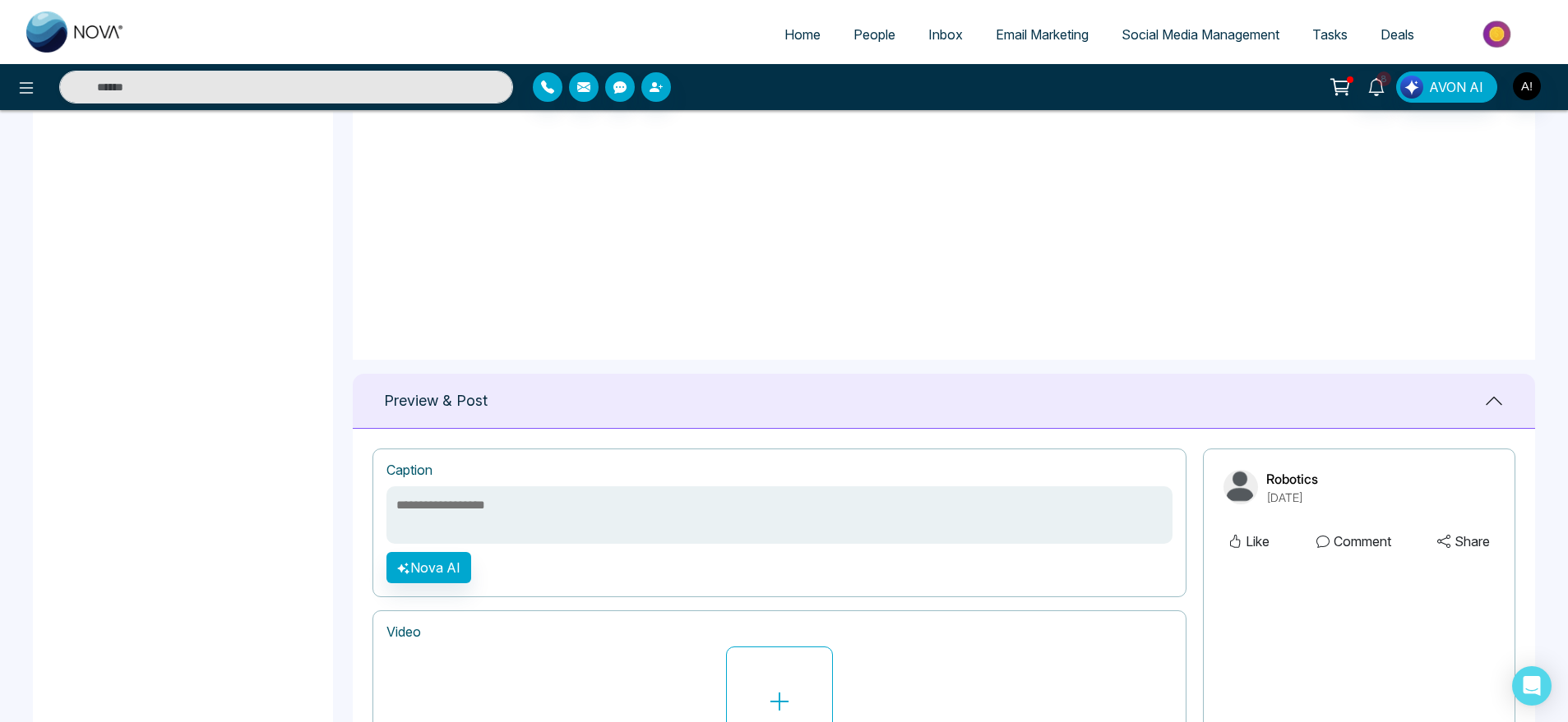
scroll to position [275, 0]
click at [747, 148] on icon at bounding box center [747, 142] width 15 height 17
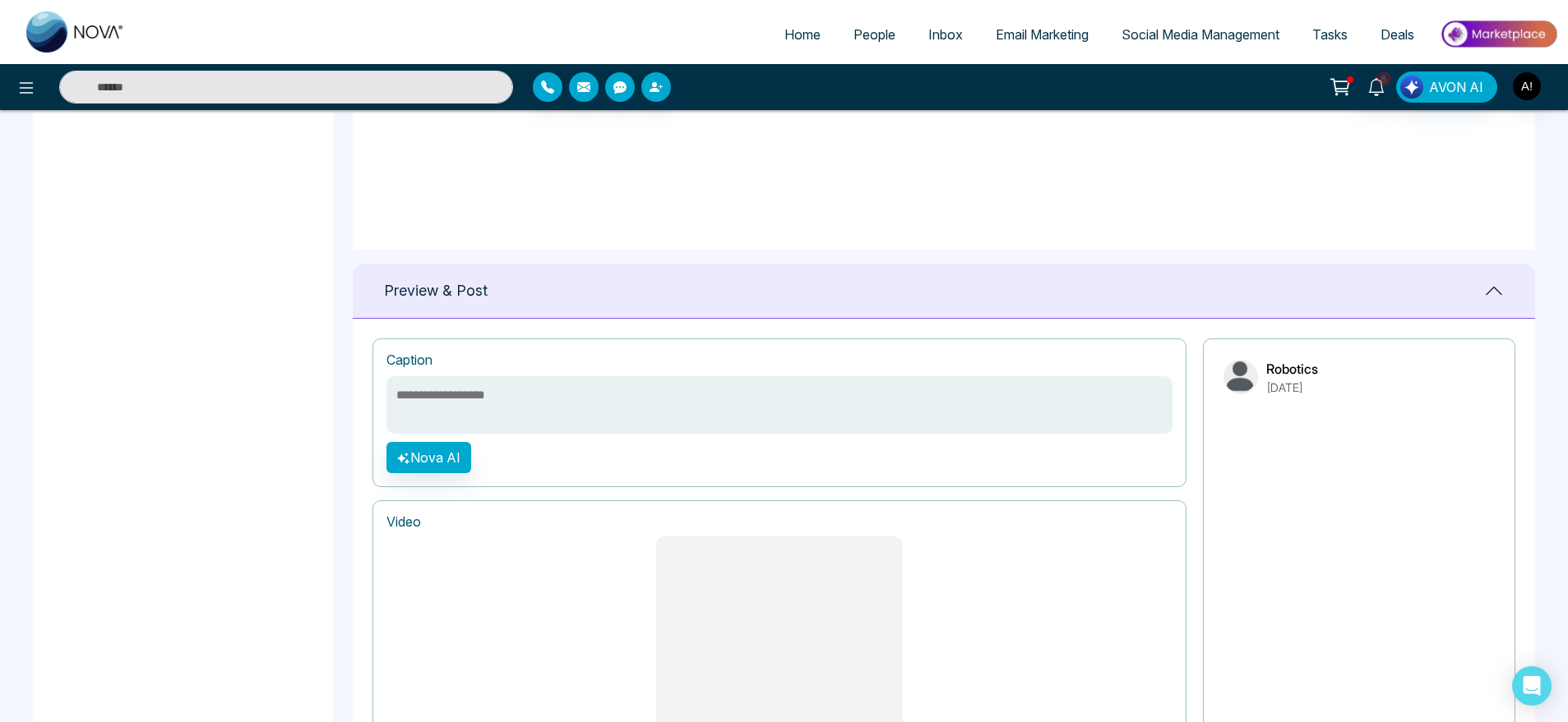
scroll to position [905, 0]
click at [452, 460] on button "Nova AI" at bounding box center [429, 457] width 85 height 31
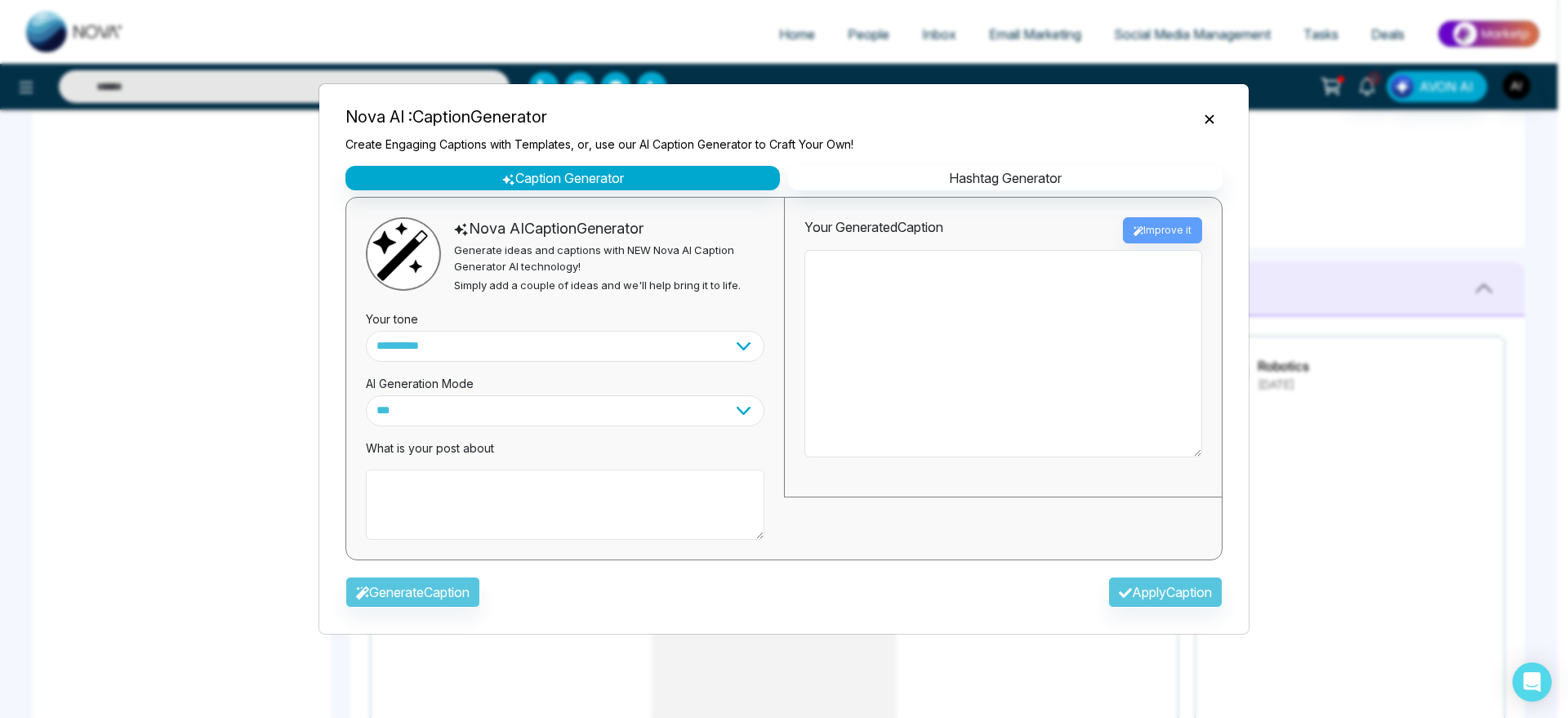
click at [521, 514] on textarea at bounding box center [565, 505] width 399 height 70
type textarea "**********"
click at [456, 579] on button "Generate Caption" at bounding box center [413, 593] width 135 height 31
type textarea "**********"
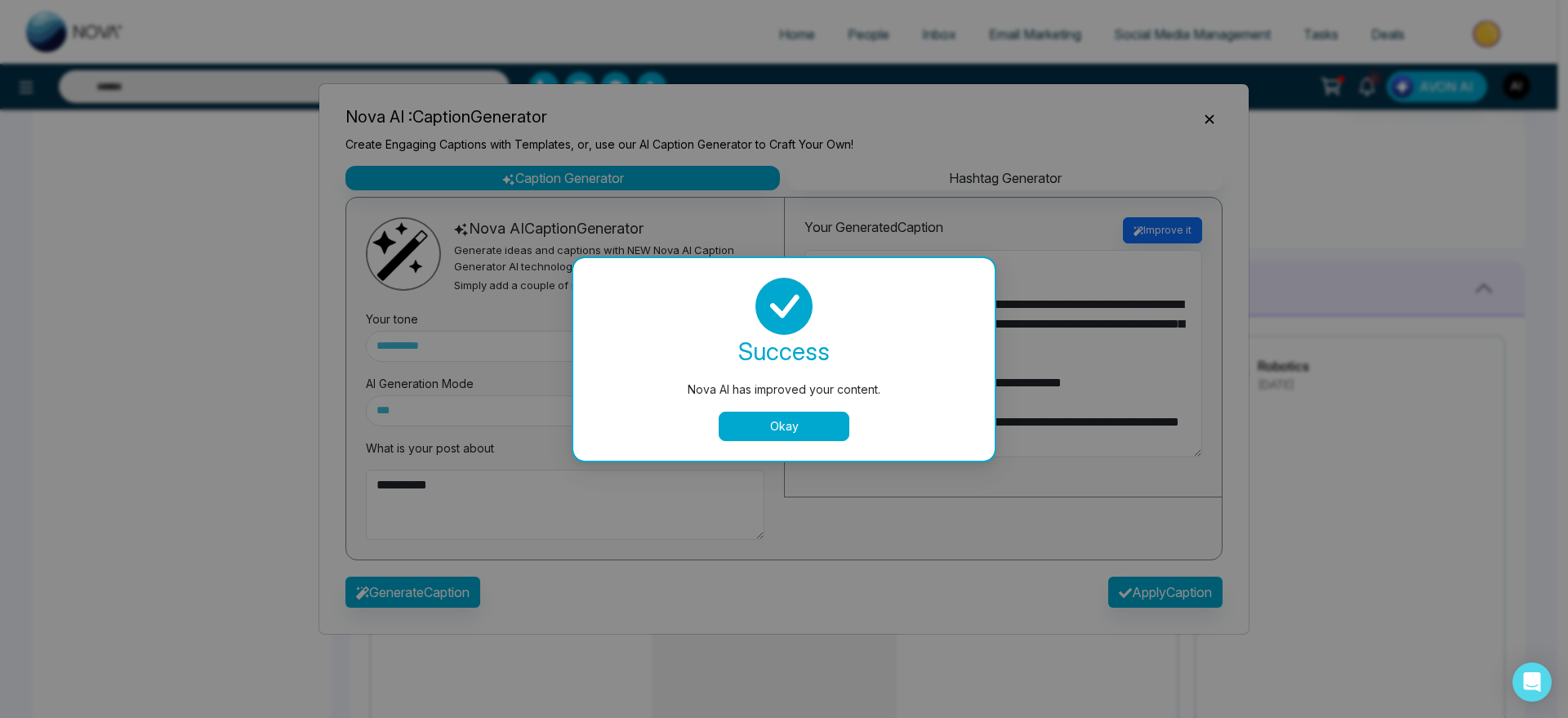
click at [834, 435] on button "Okay" at bounding box center [784, 427] width 130 height 30
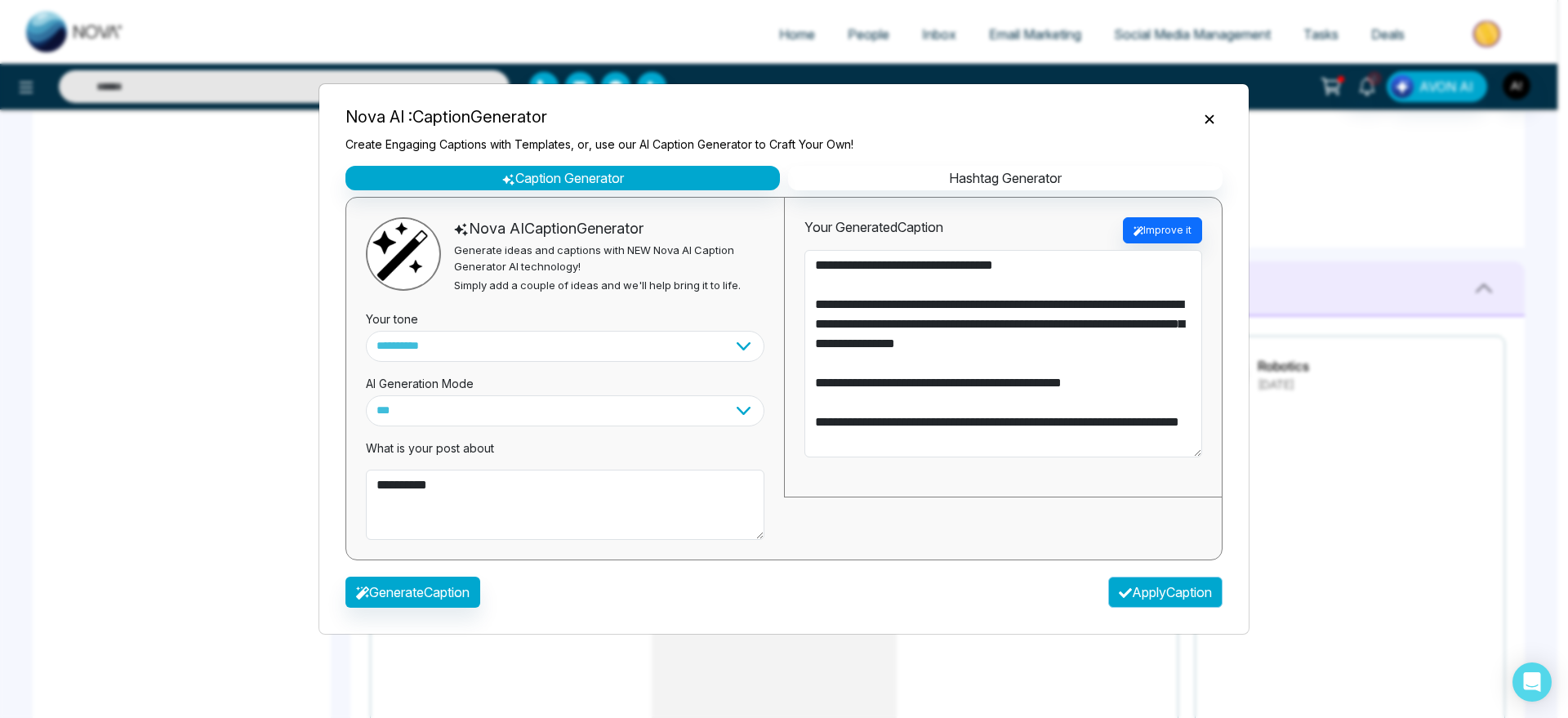
click at [1197, 584] on button "Apply Caption" at bounding box center [1166, 593] width 115 height 31
type textarea "**********"
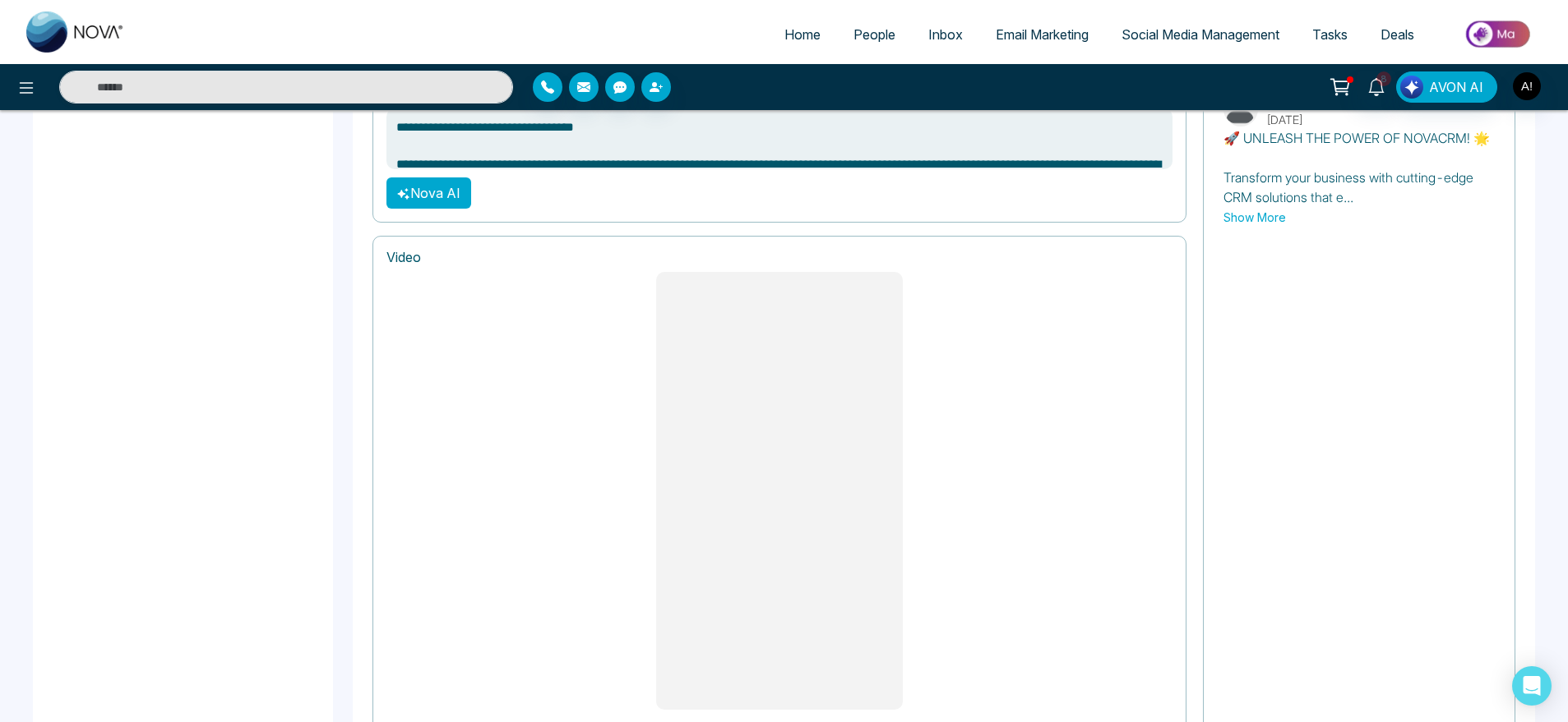
scroll to position [1267, 0]
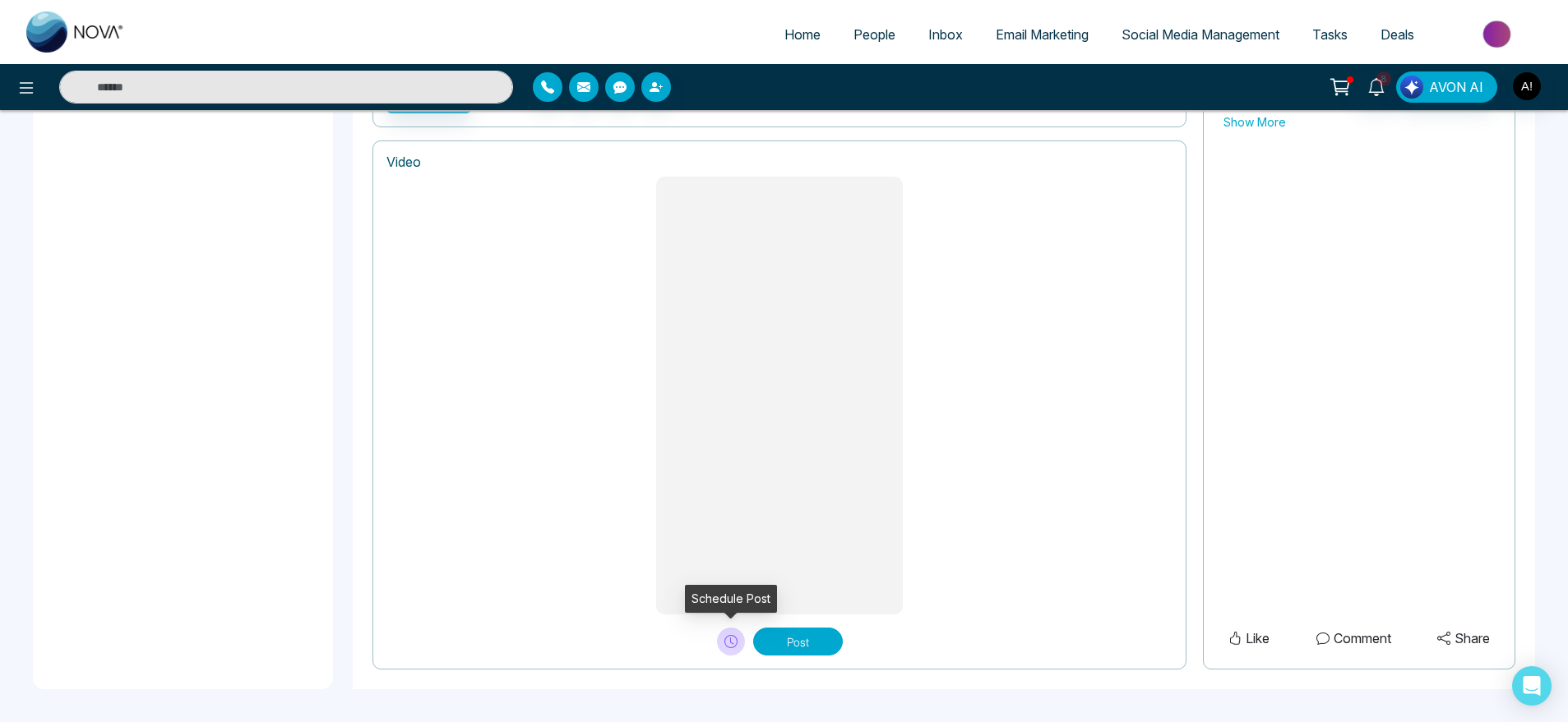
click at [726, 644] on icon at bounding box center [730, 642] width 13 height 13
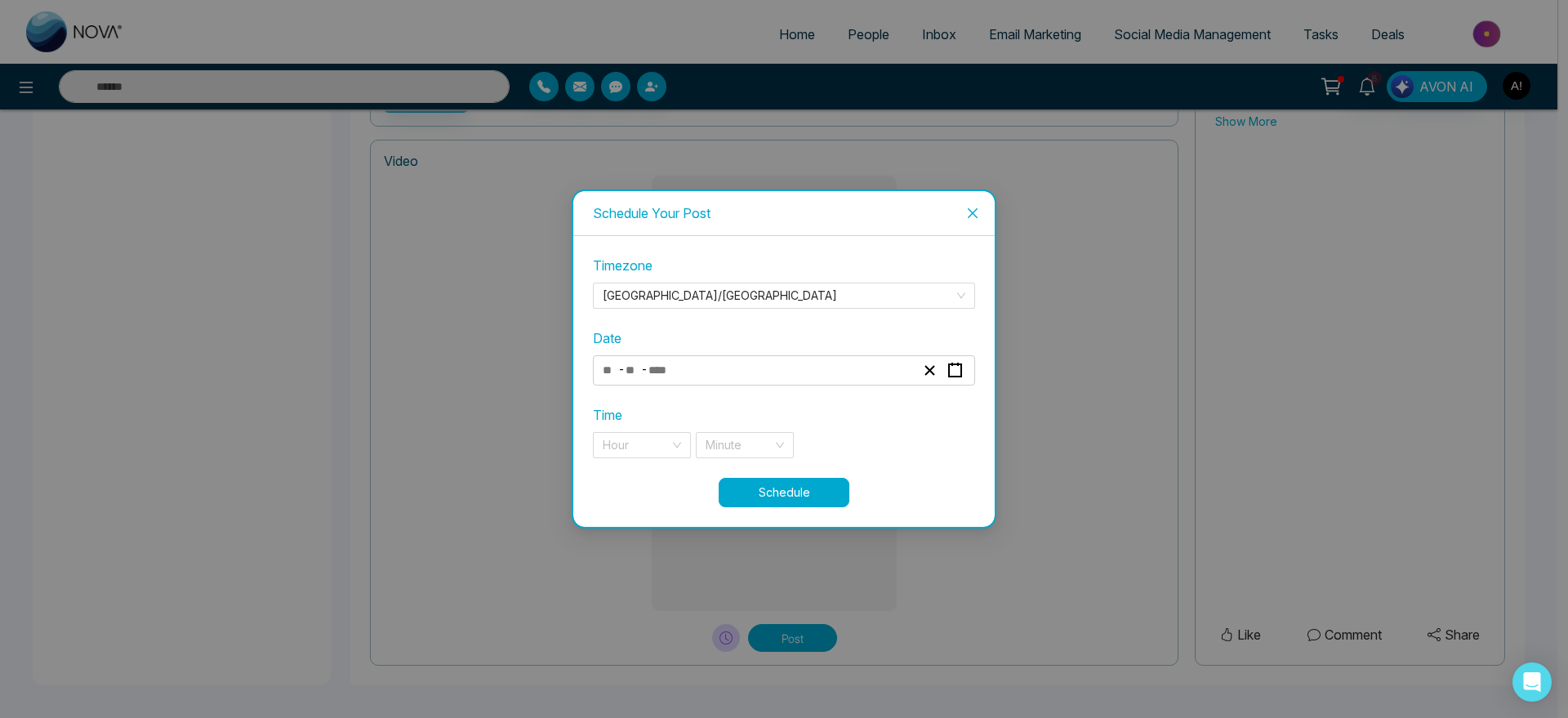
click at [751, 365] on div "- -" at bounding box center [758, 370] width 317 height 22
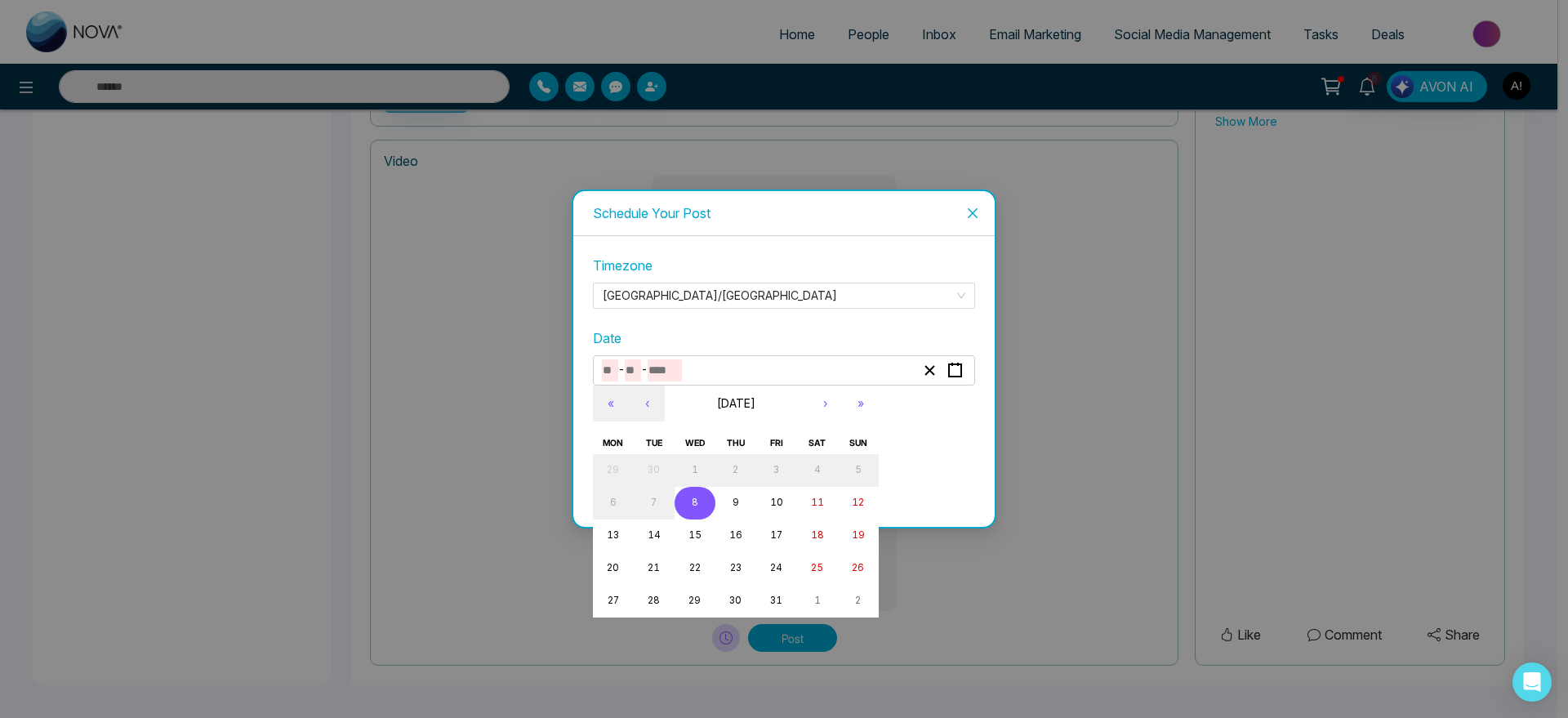
click at [698, 504] on button "8" at bounding box center [695, 503] width 41 height 33
type input "**"
type input "*"
type input "****"
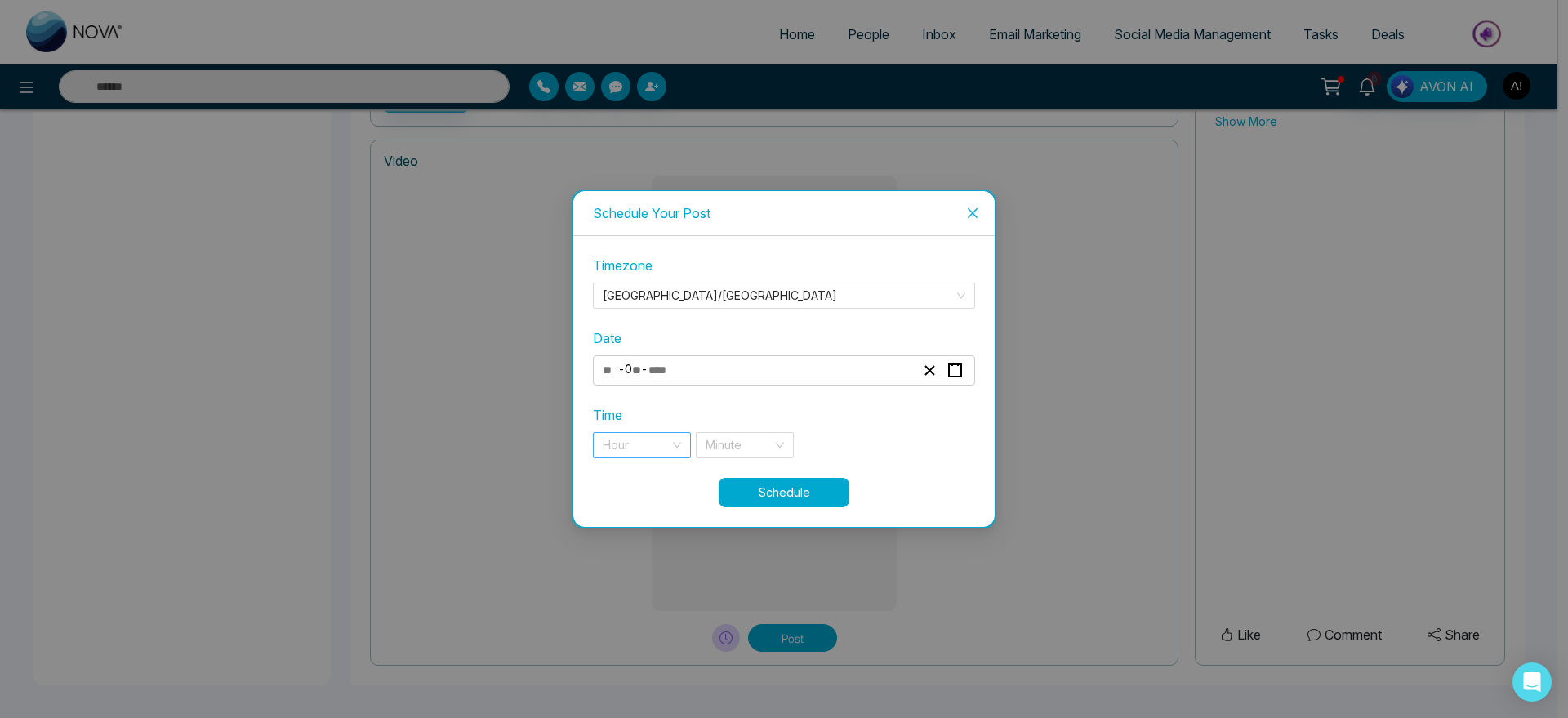
click at [687, 444] on div "Hour" at bounding box center [642, 445] width 98 height 26
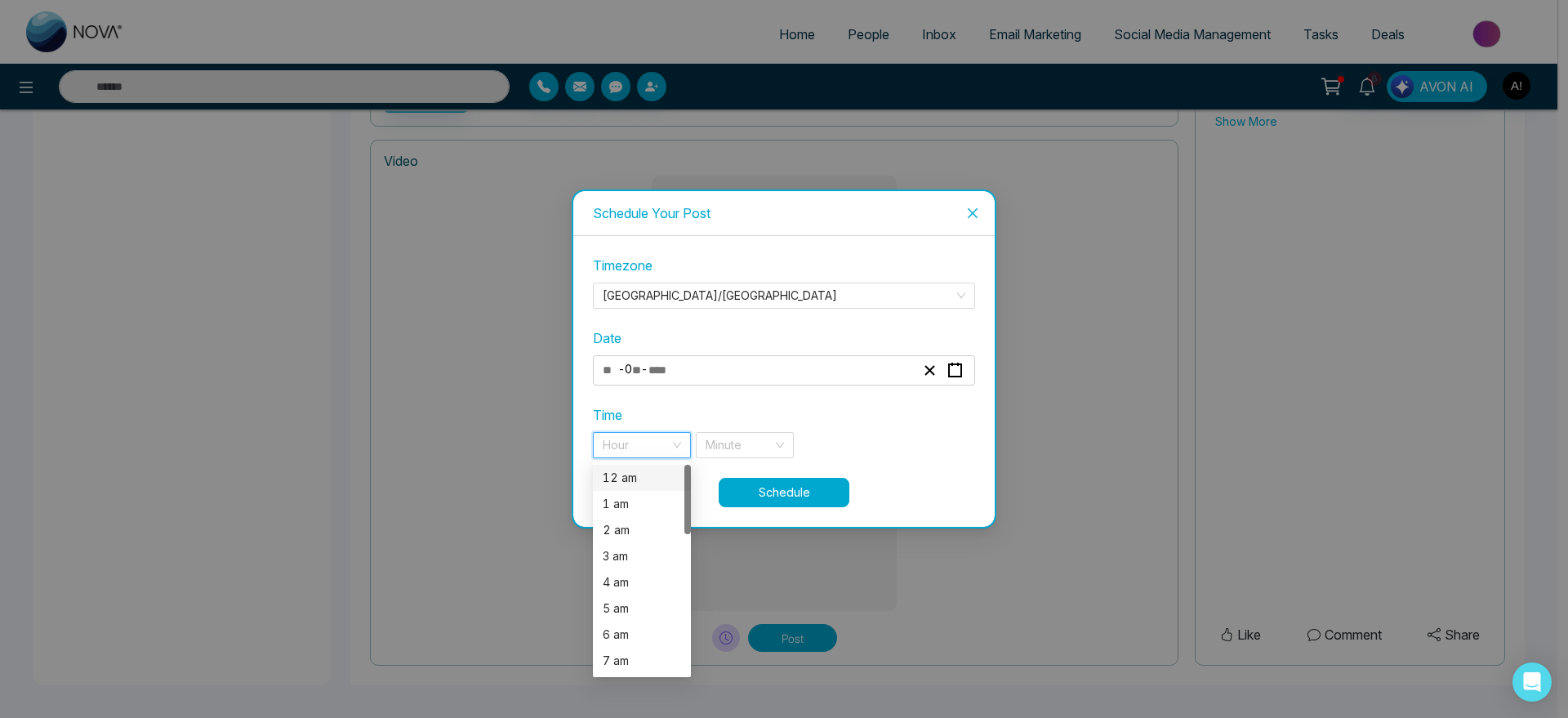
click at [651, 486] on div "12 am" at bounding box center [642, 478] width 78 height 18
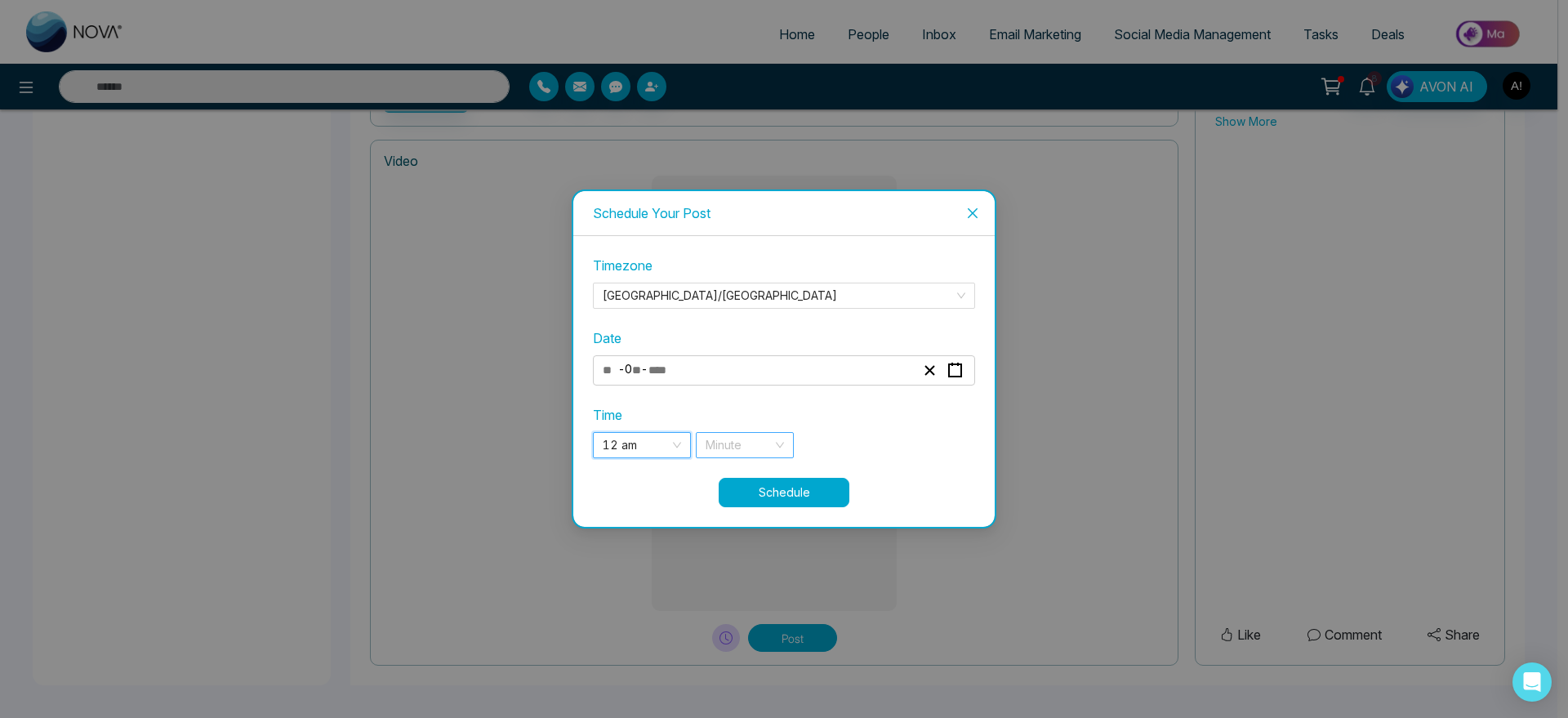
click at [776, 449] on div "Minute" at bounding box center [744, 445] width 98 height 26
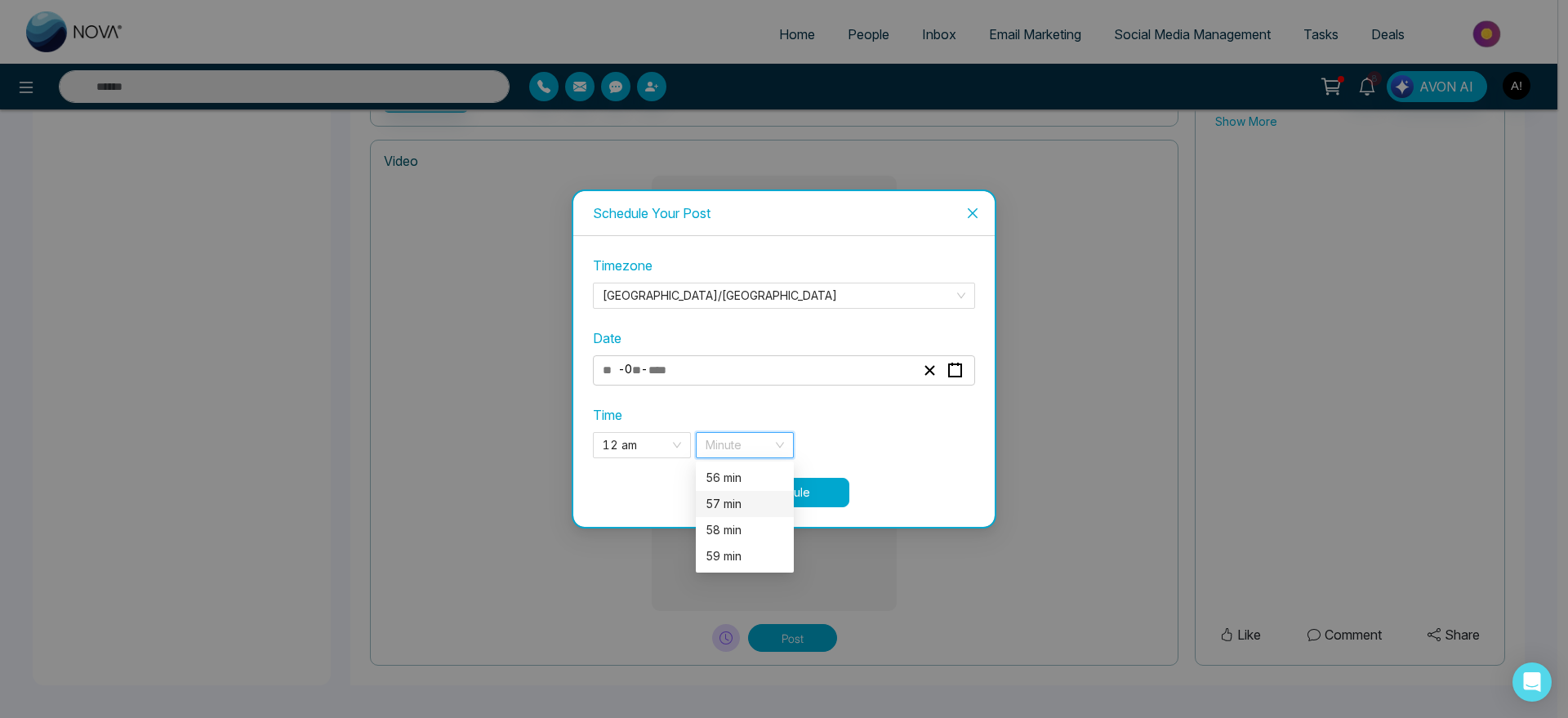
click at [751, 507] on div "57 min" at bounding box center [744, 504] width 78 height 18
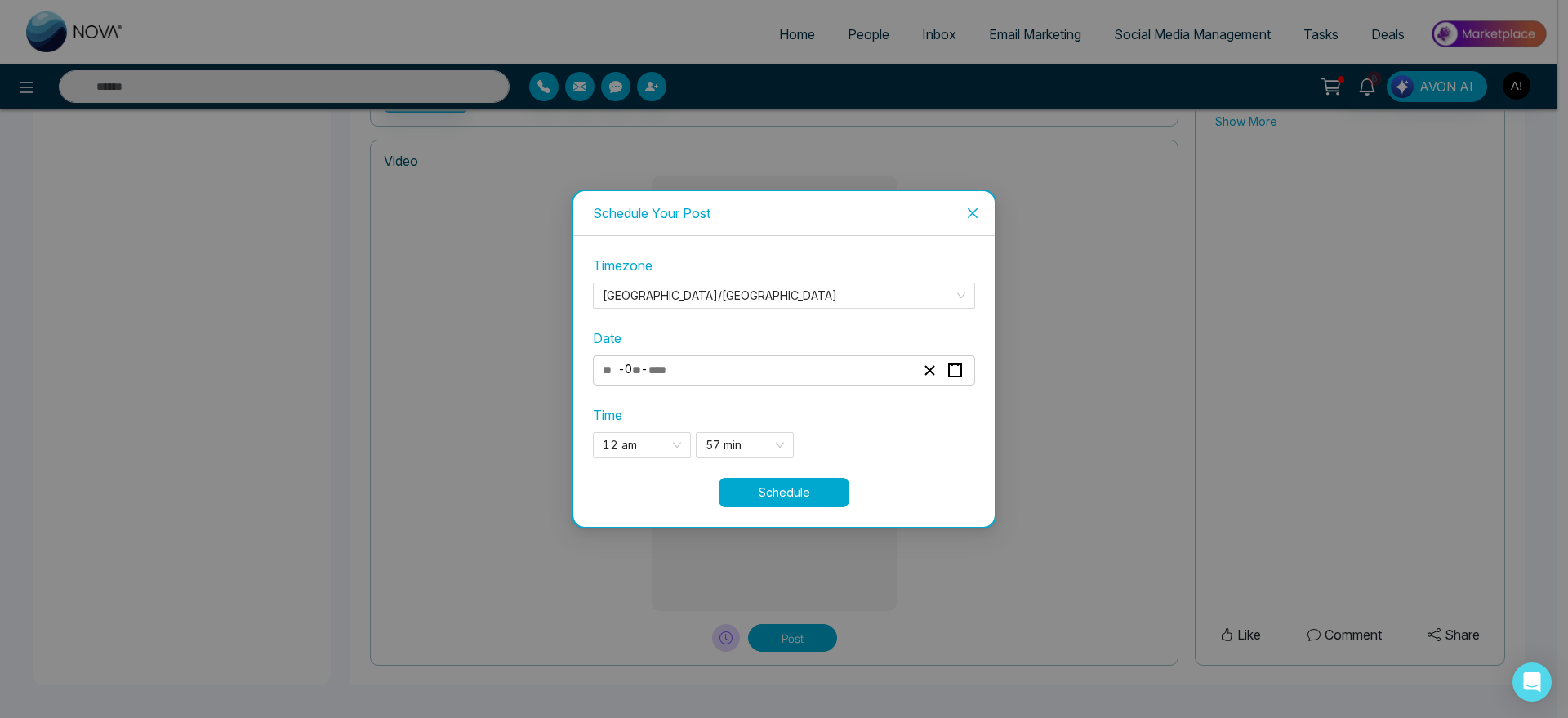
click at [807, 496] on button "Schedule" at bounding box center [784, 493] width 130 height 30
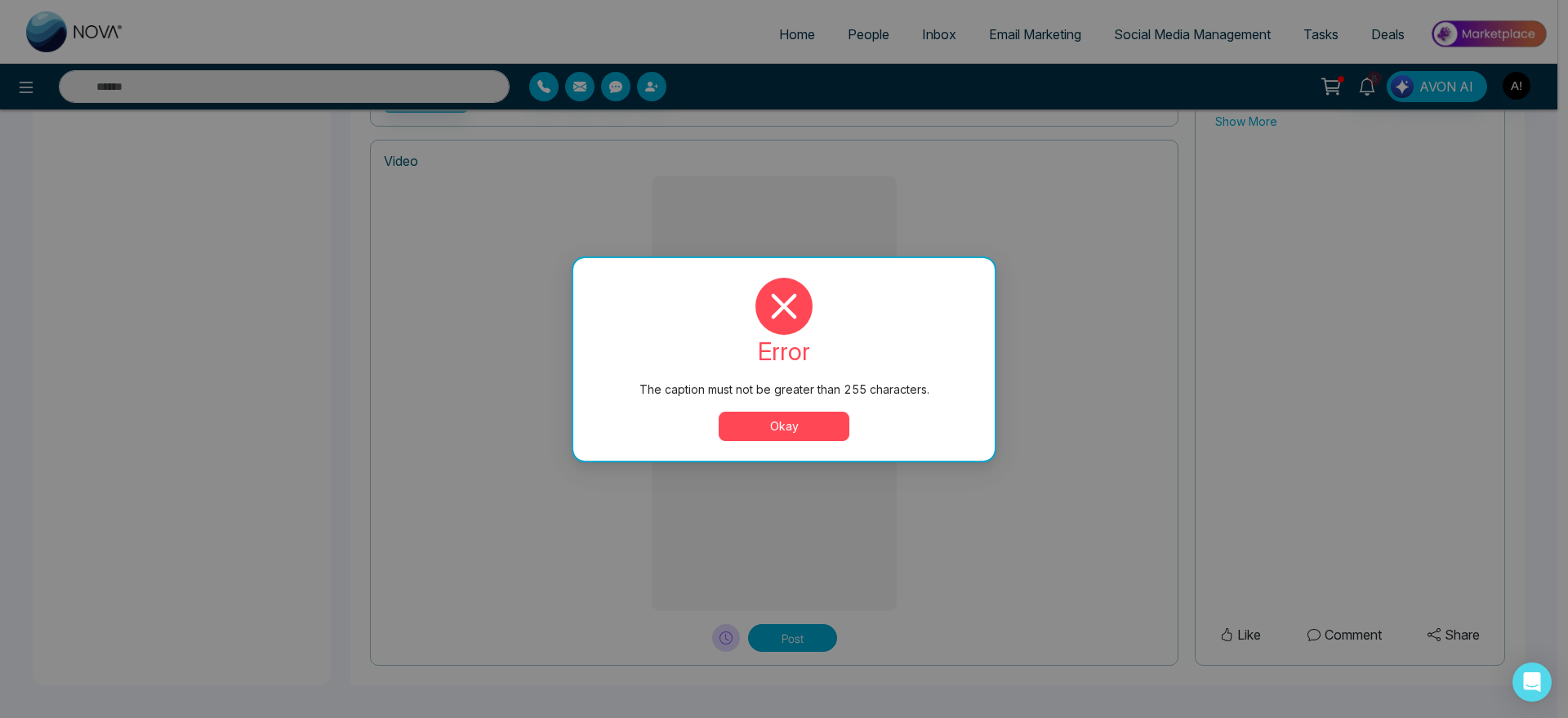
click at [771, 423] on button "Okay" at bounding box center [784, 427] width 130 height 30
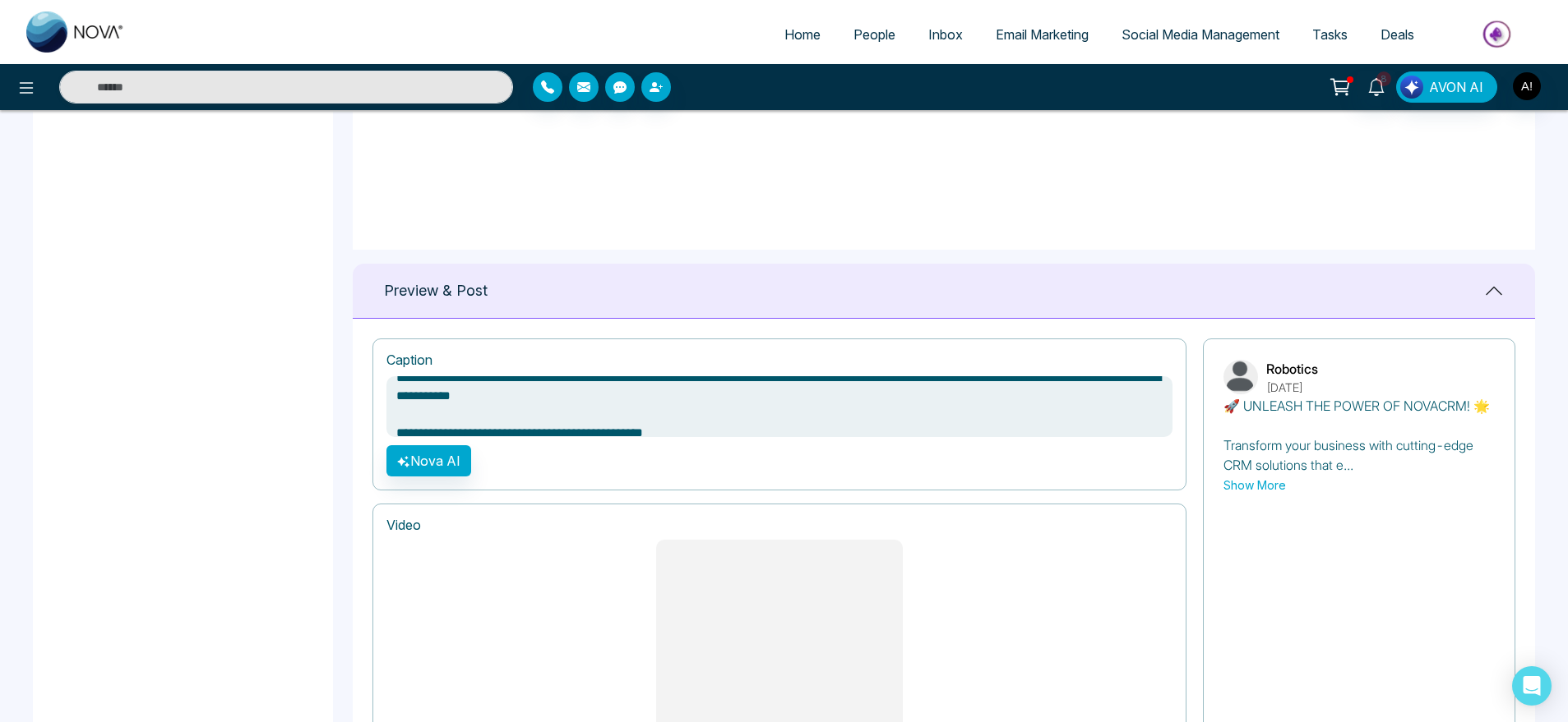
scroll to position [0, 0]
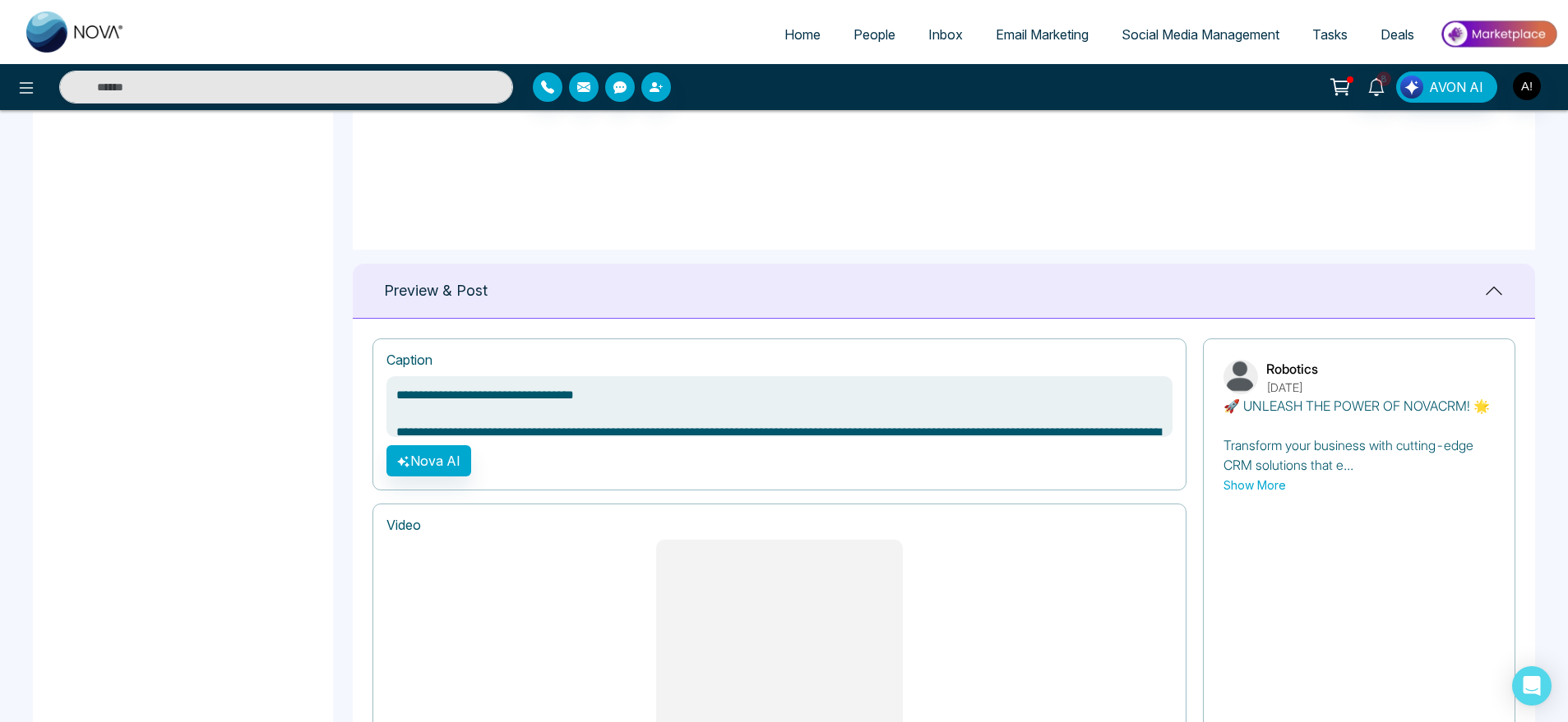
drag, startPoint x: 627, startPoint y: 391, endPoint x: 408, endPoint y: 409, distance: 219.7
click at [408, 409] on textarea "**********" at bounding box center [779, 407] width 786 height 61
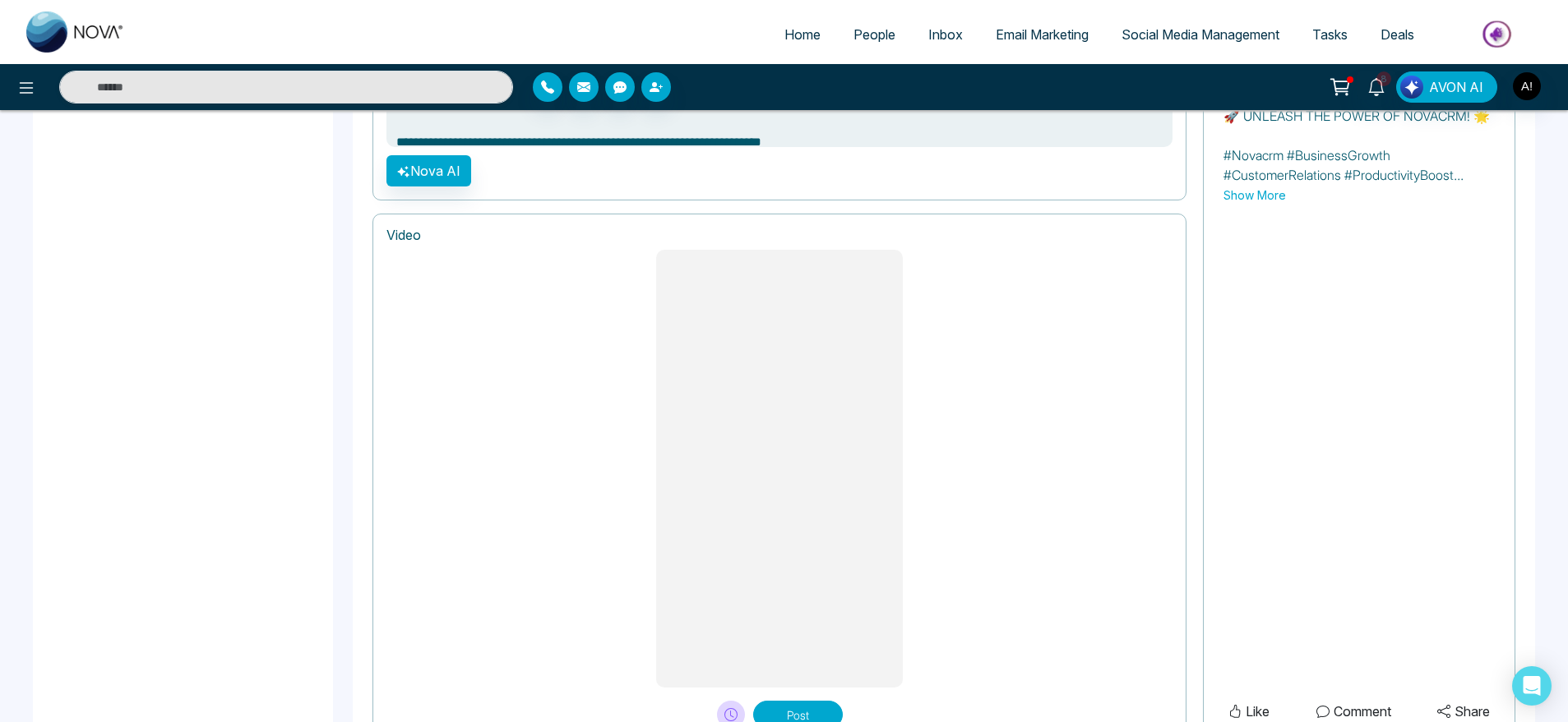
scroll to position [1267, 0]
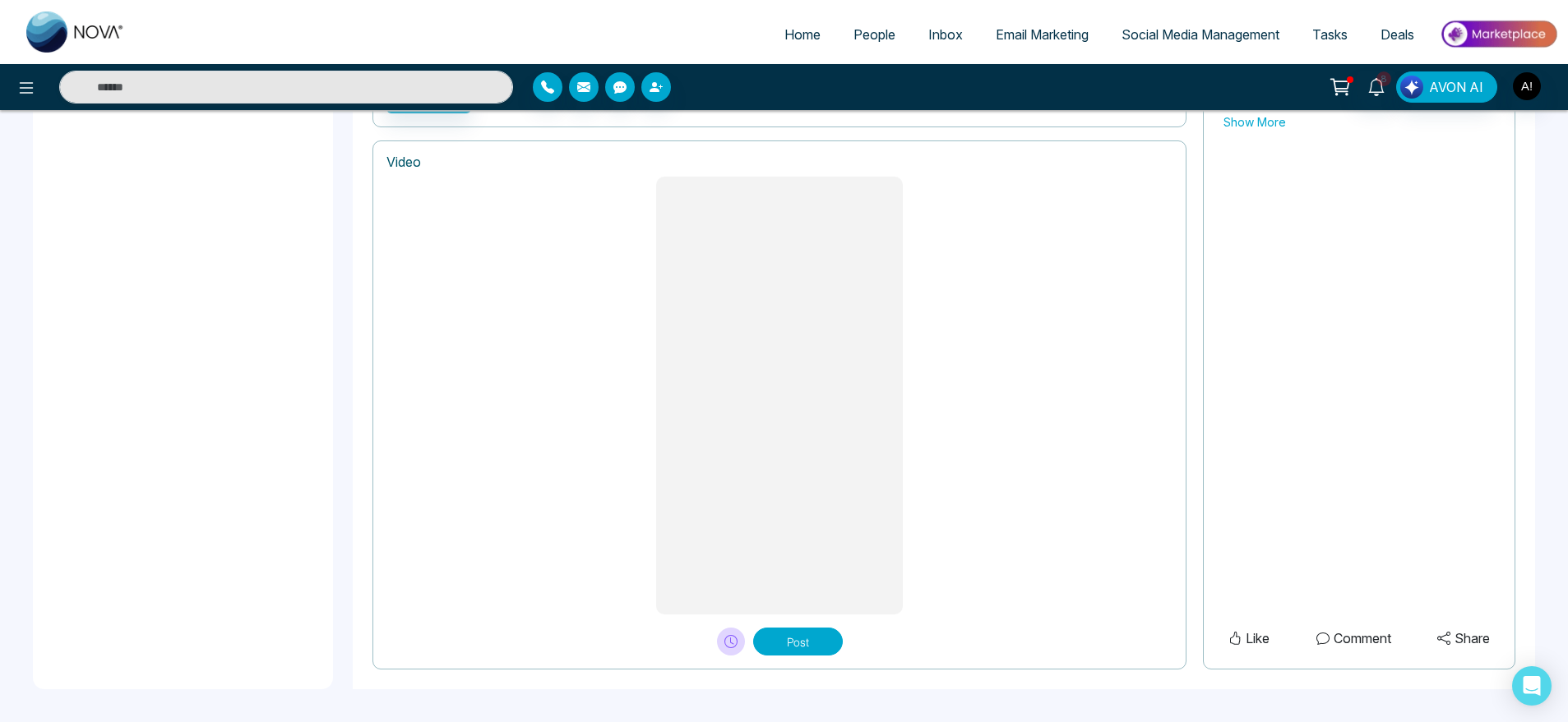
type textarea "**********"
click at [791, 629] on button "Post" at bounding box center [798, 642] width 89 height 28
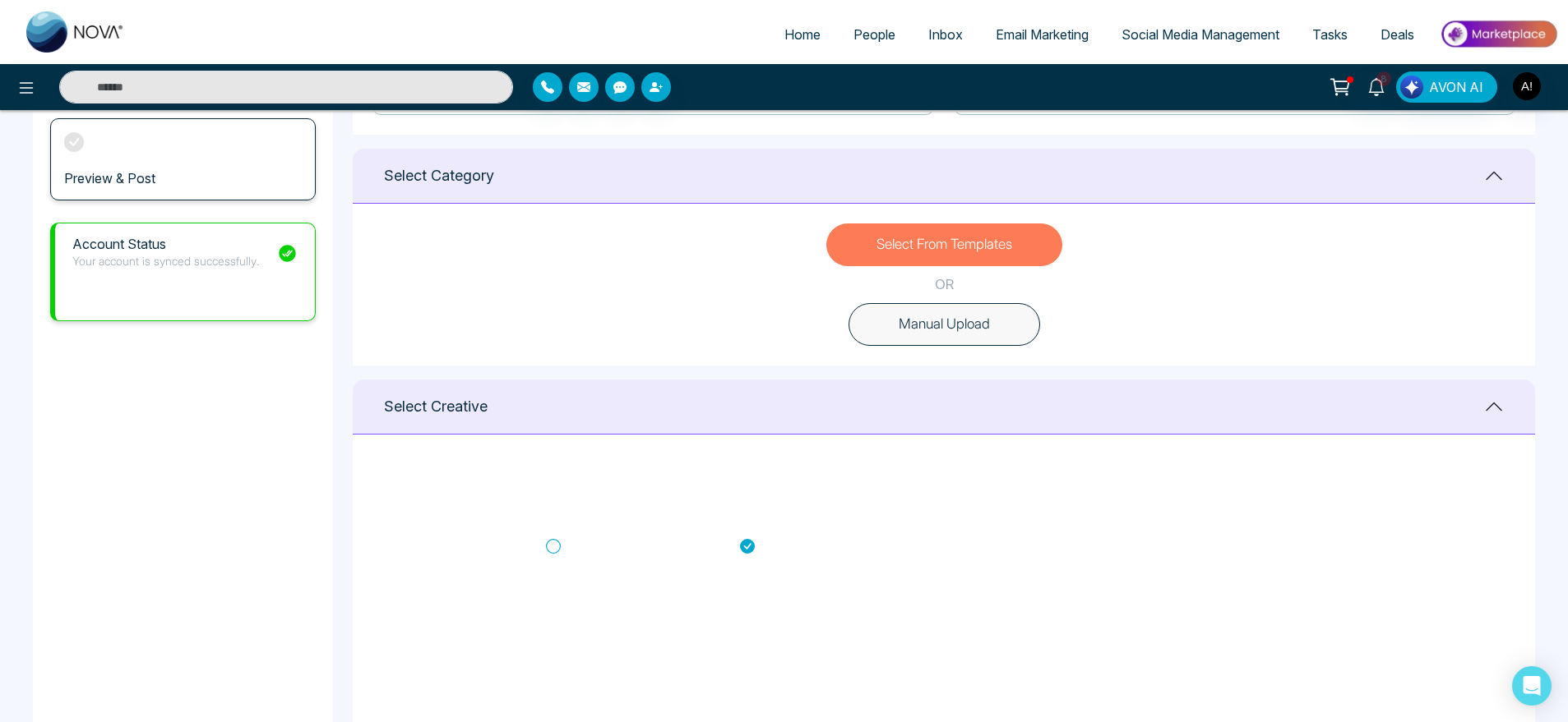
scroll to position [383, 0]
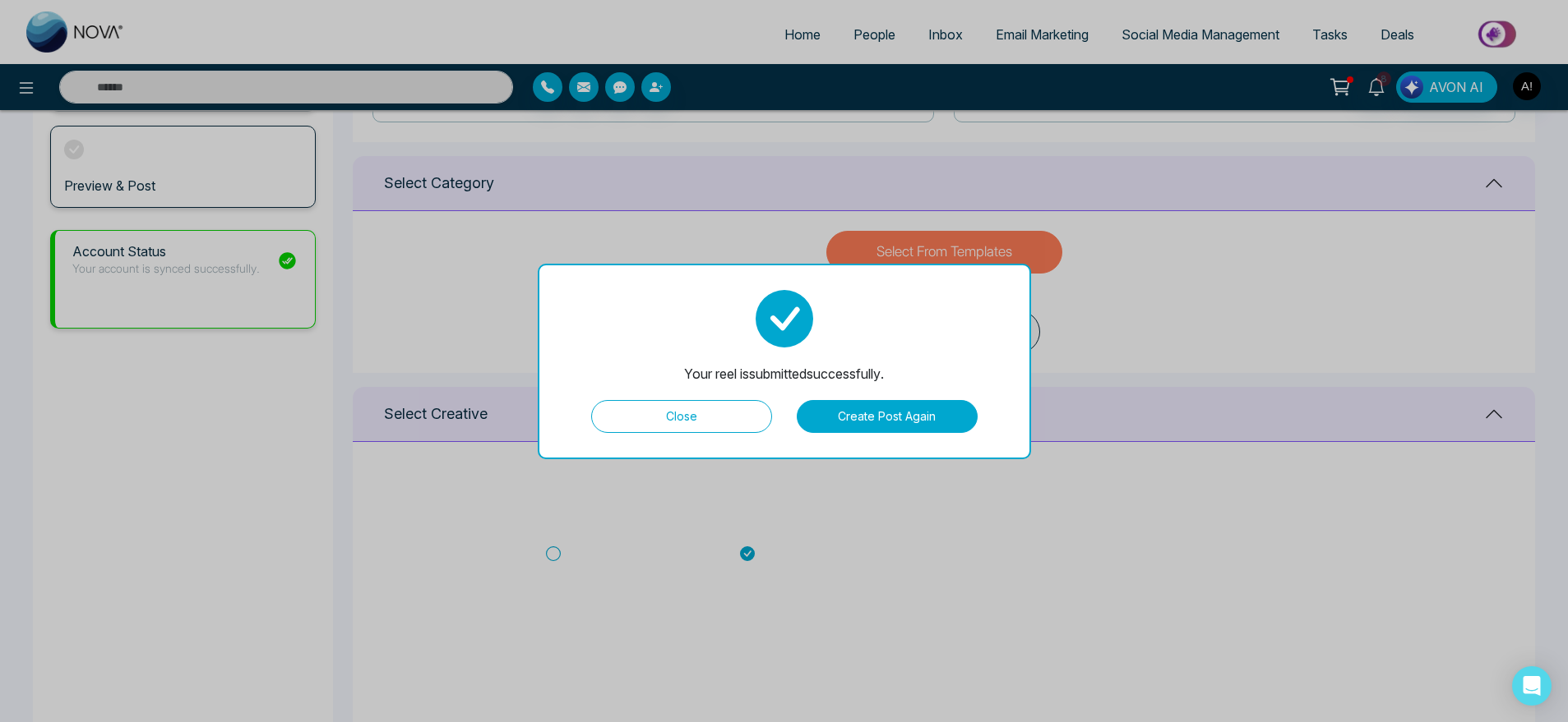
click at [838, 406] on button "Create Post Again" at bounding box center [887, 417] width 181 height 33
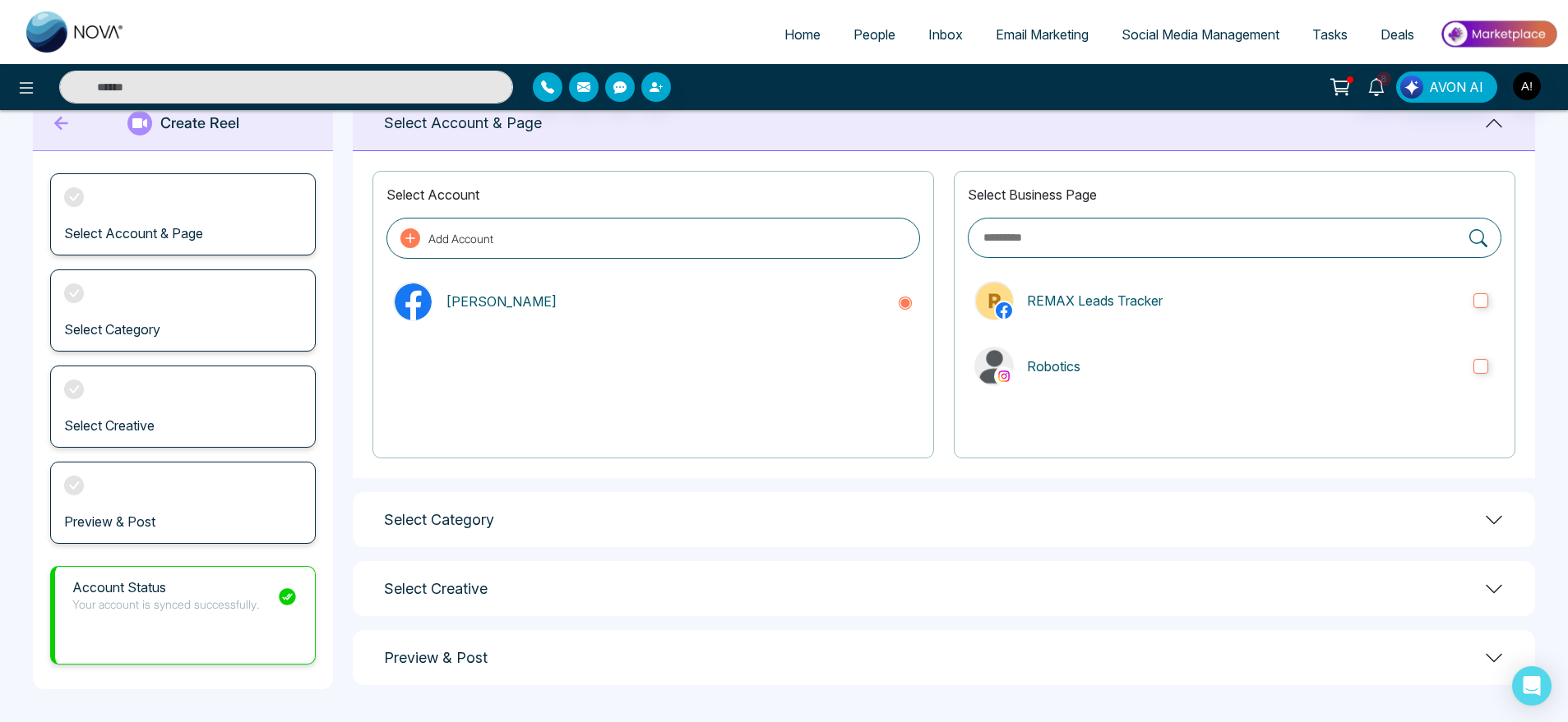
scroll to position [47, 0]
click at [1152, 27] on span "Social Media Management" at bounding box center [1200, 34] width 158 height 17
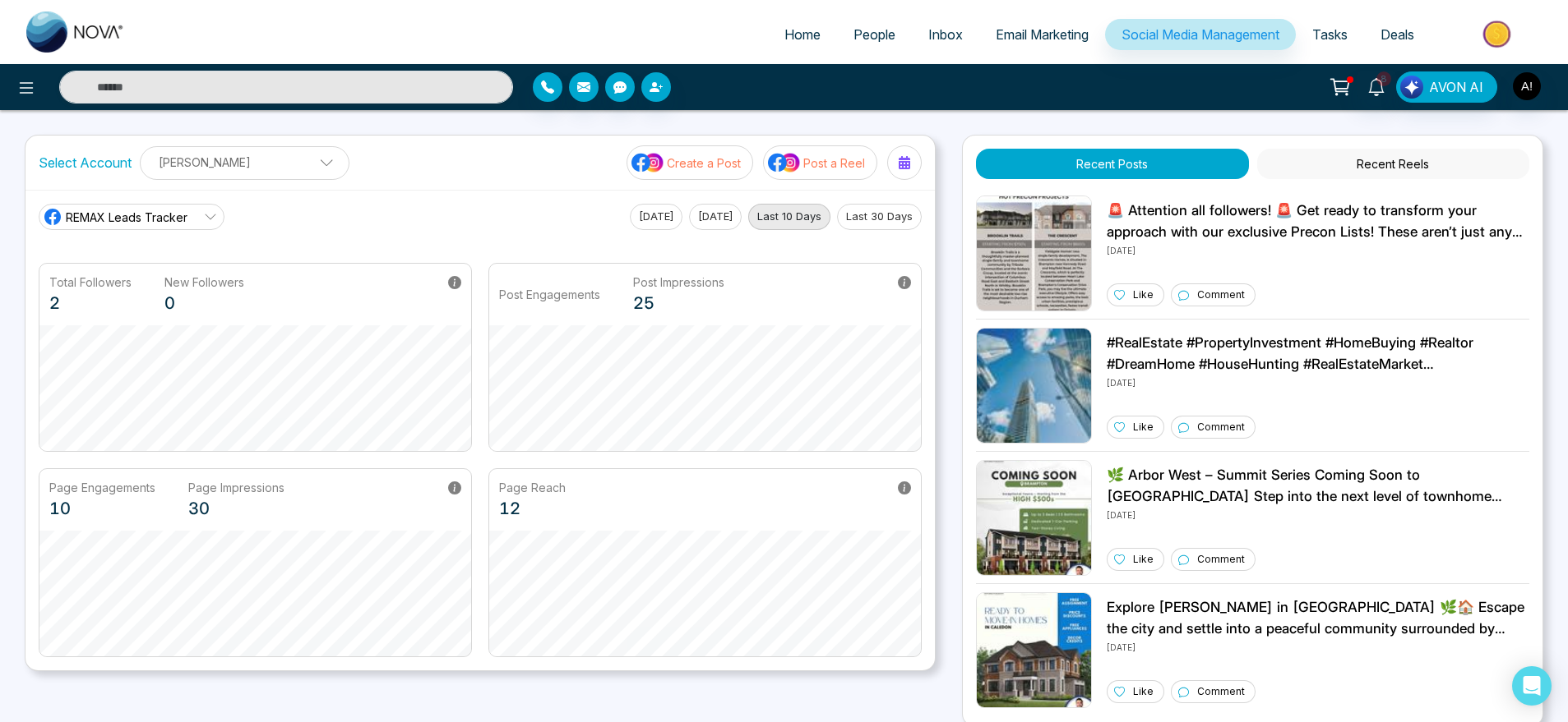
click at [1417, 169] on button "Recent Reels" at bounding box center [1393, 163] width 272 height 31
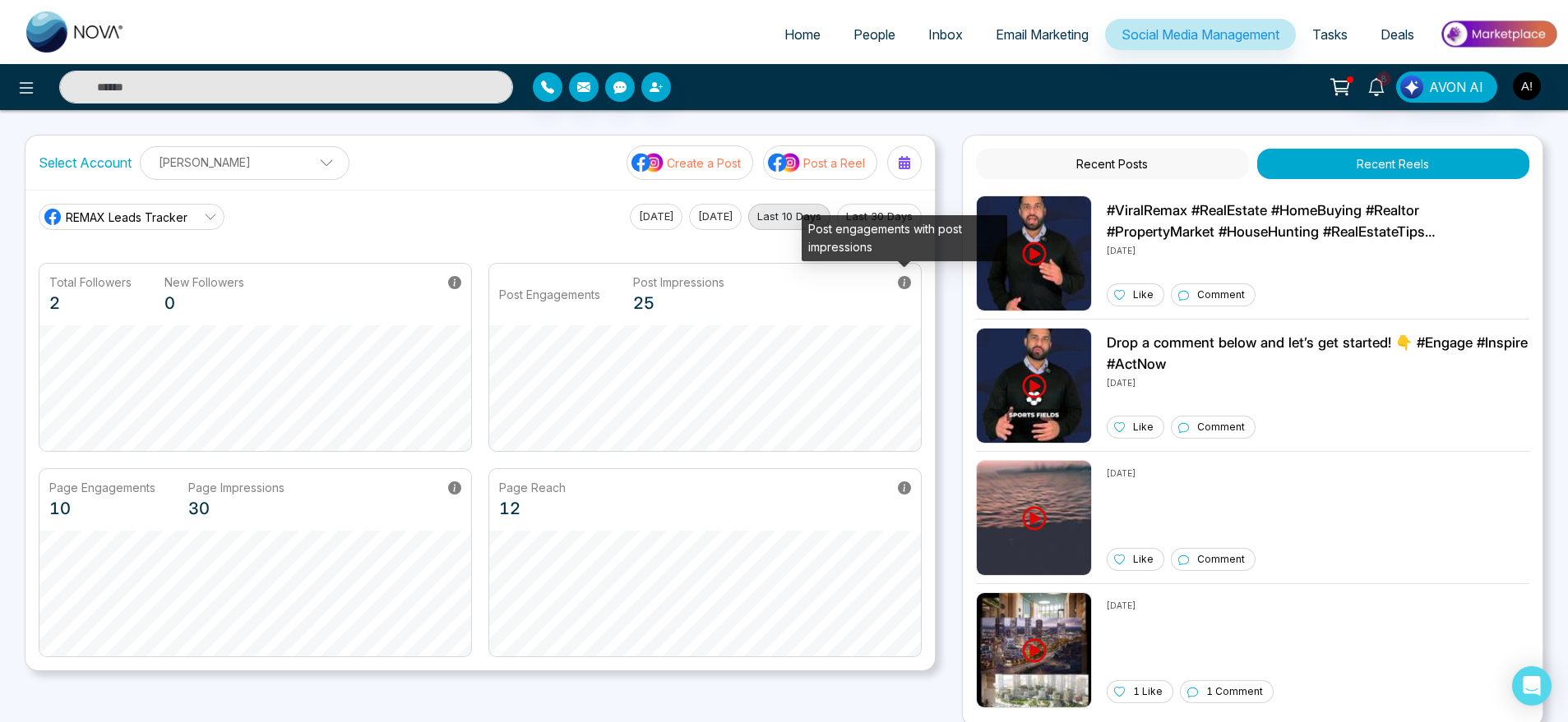
click at [905, 281] on icon at bounding box center [904, 282] width 13 height 13
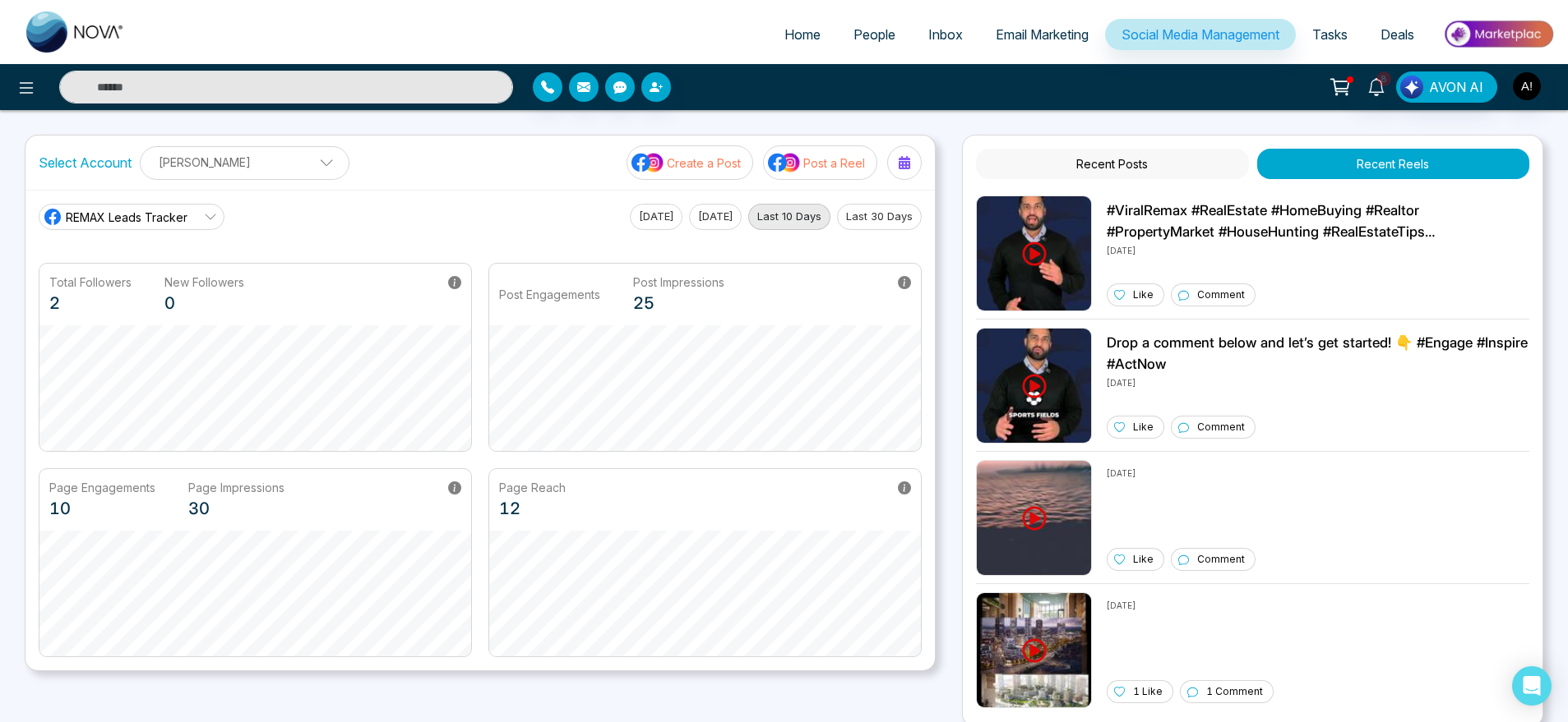
click at [825, 166] on p "Post a Reel" at bounding box center [834, 163] width 62 height 17
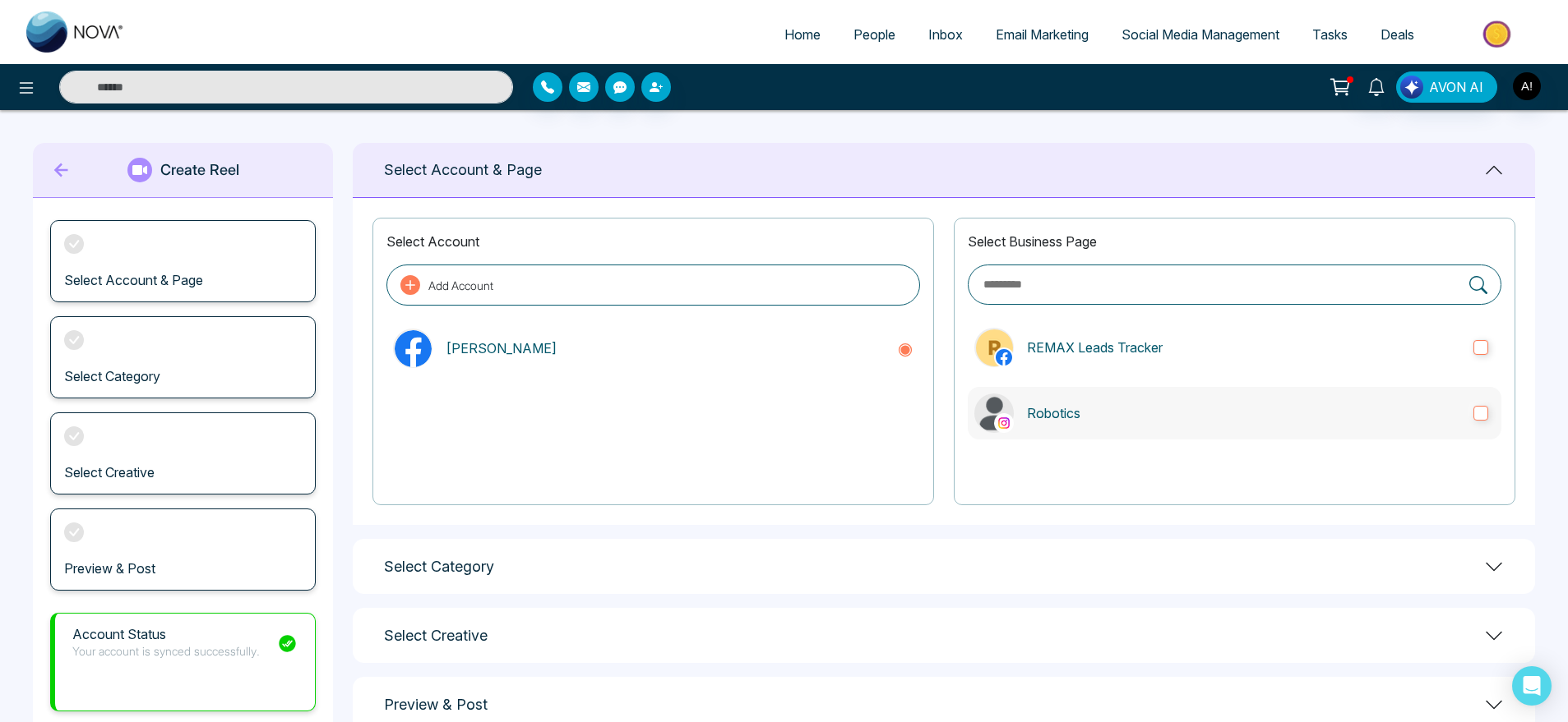
click at [1114, 422] on p "Robotics" at bounding box center [1244, 413] width 434 height 20
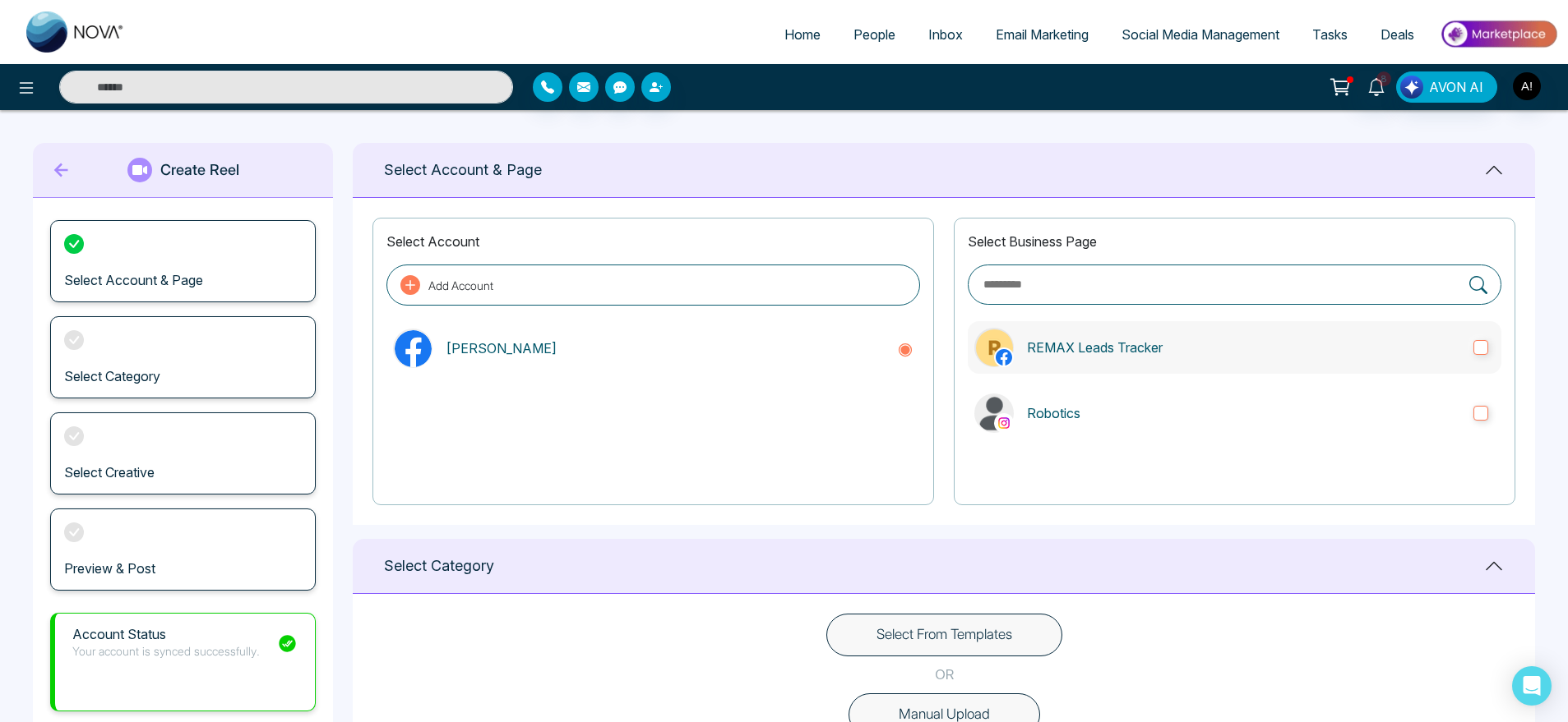
click at [1114, 358] on label "REMAX Leads Tracker" at bounding box center [1235, 348] width 533 height 52
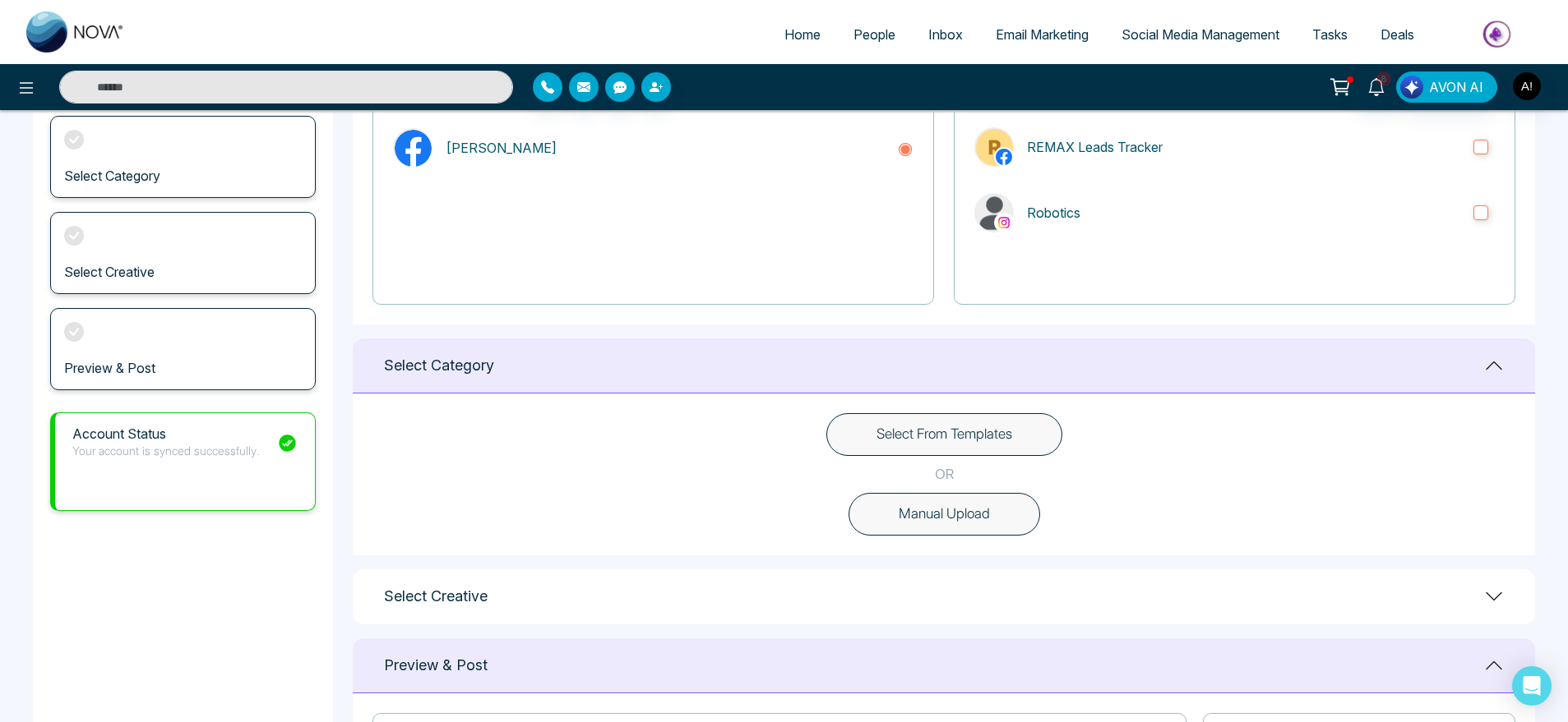
scroll to position [233, 0]
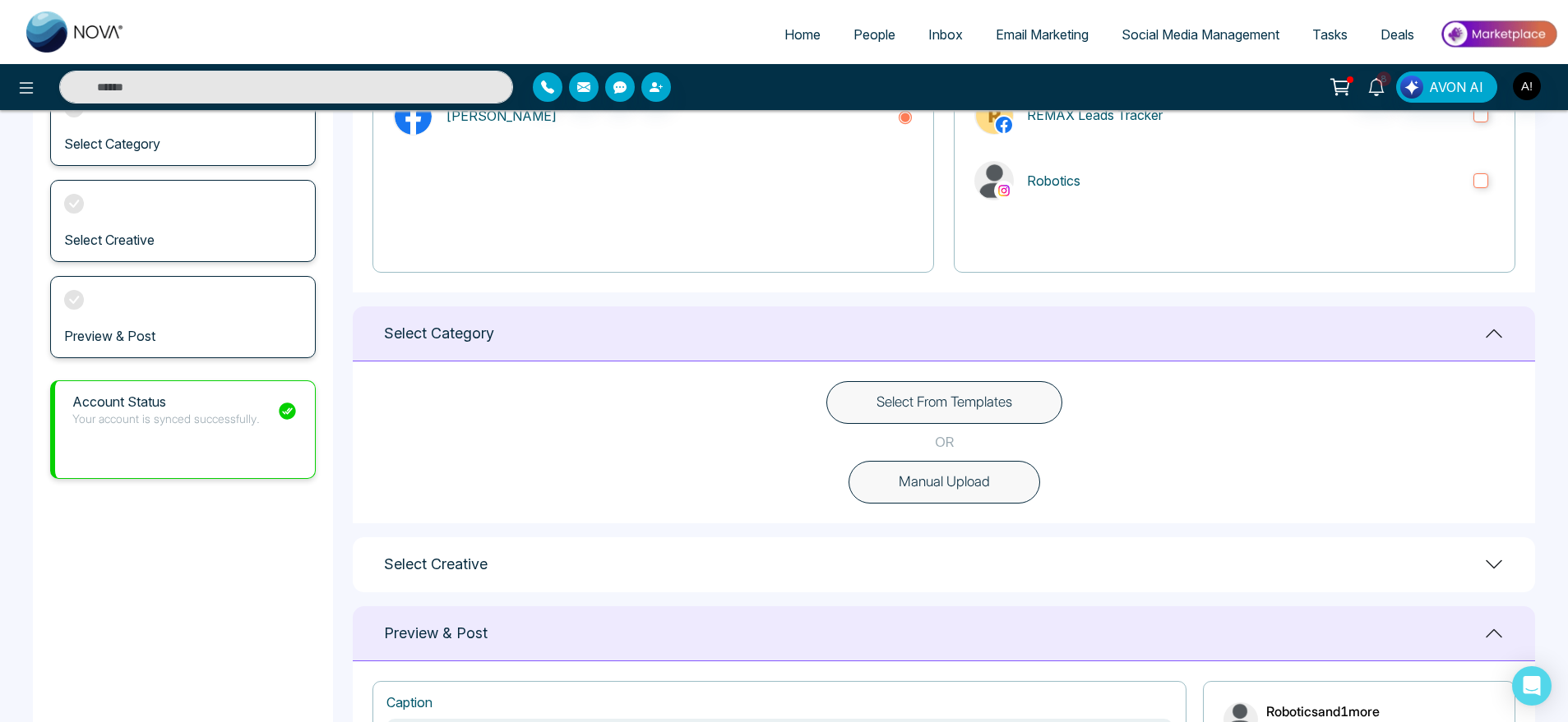
click at [969, 505] on div "Select From Templates OR Manual Upload" at bounding box center [944, 442] width 1182 height 162
click at [973, 482] on button "Manual Upload" at bounding box center [944, 482] width 192 height 43
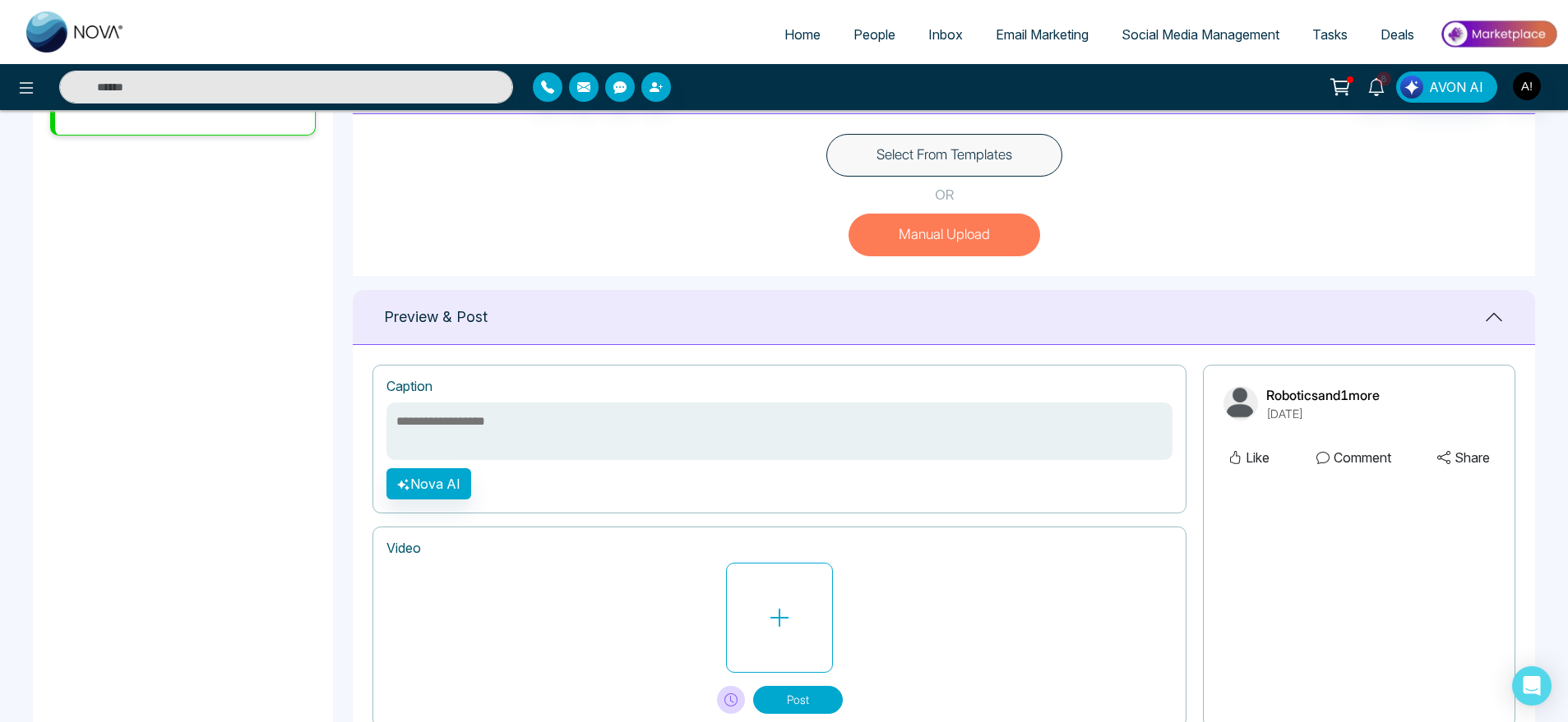
scroll to position [538, 0]
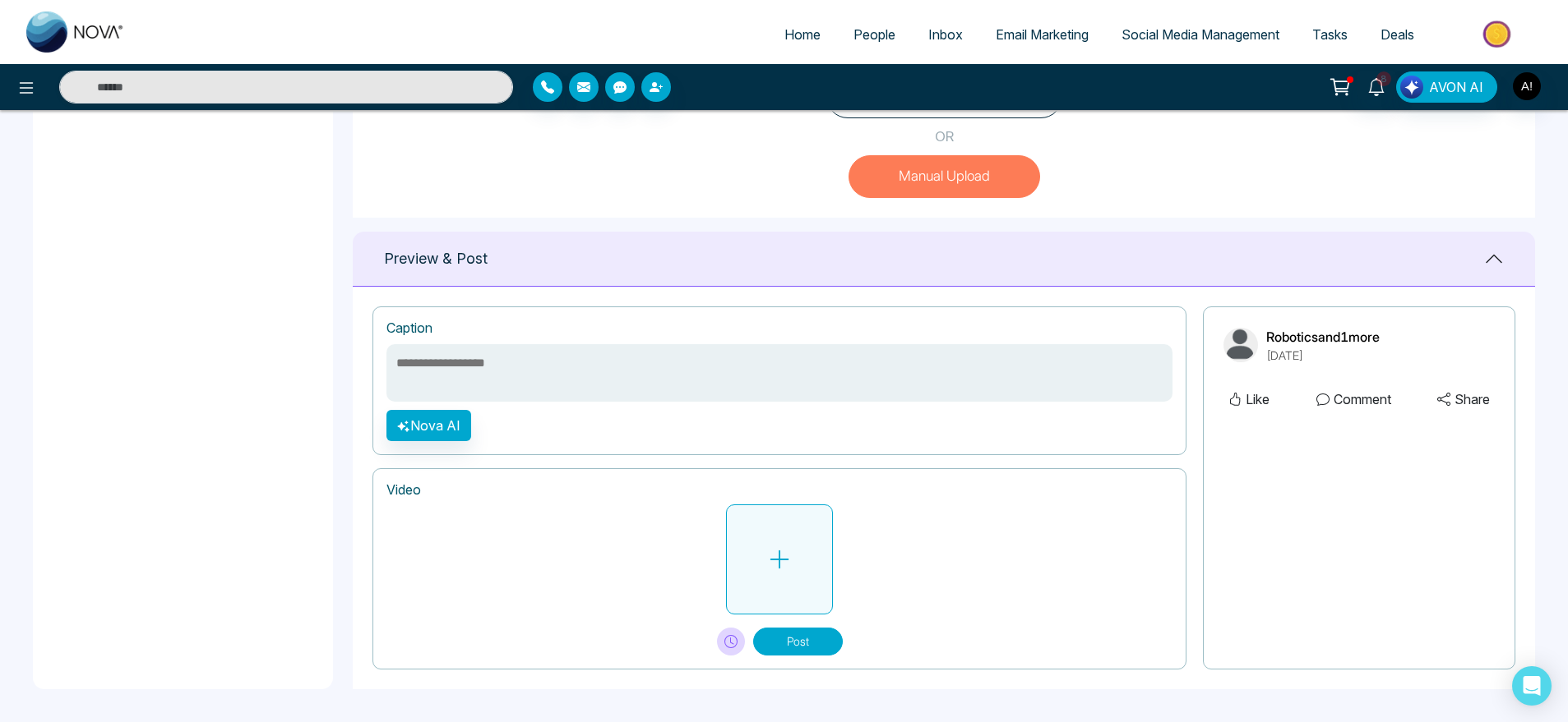
click at [769, 562] on icon at bounding box center [779, 559] width 24 height 24
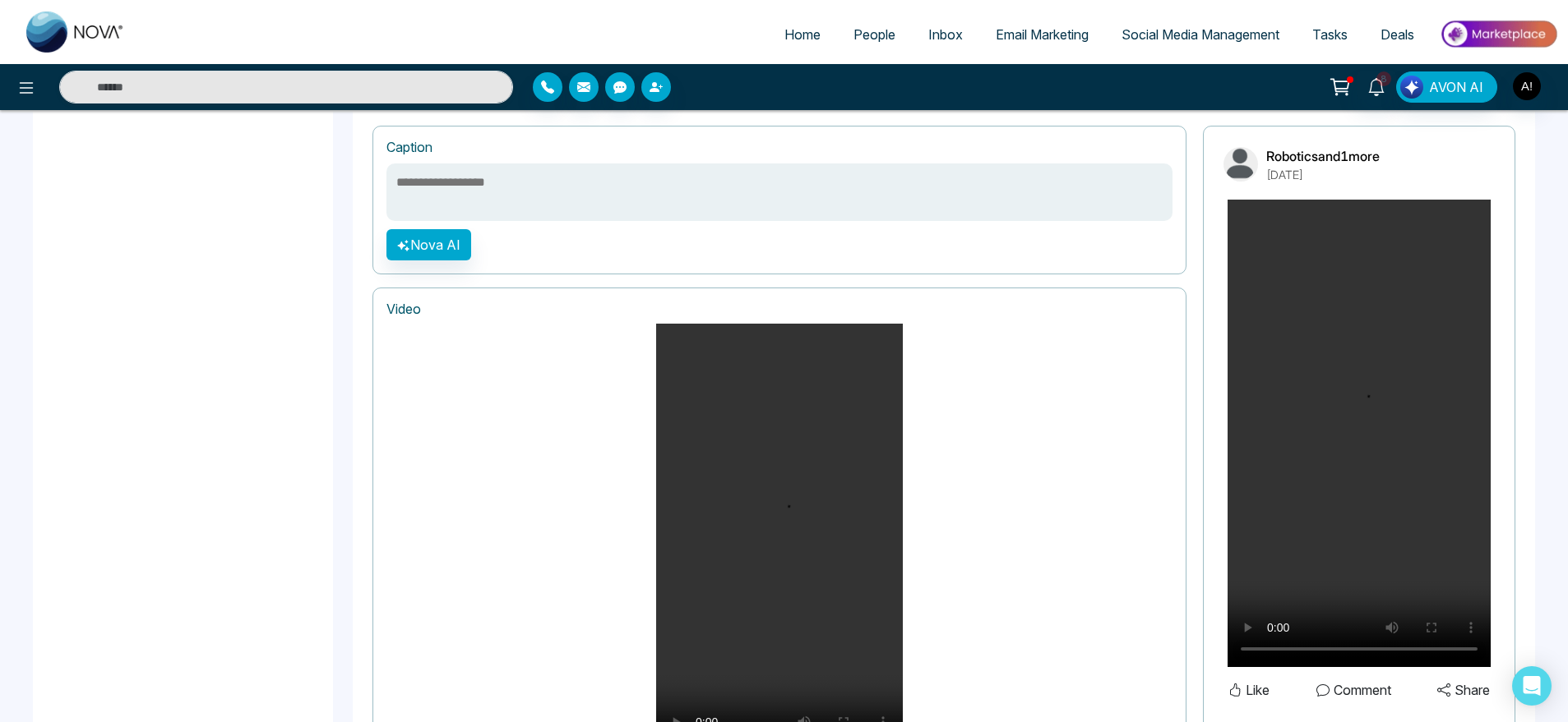
scroll to position [899, 0]
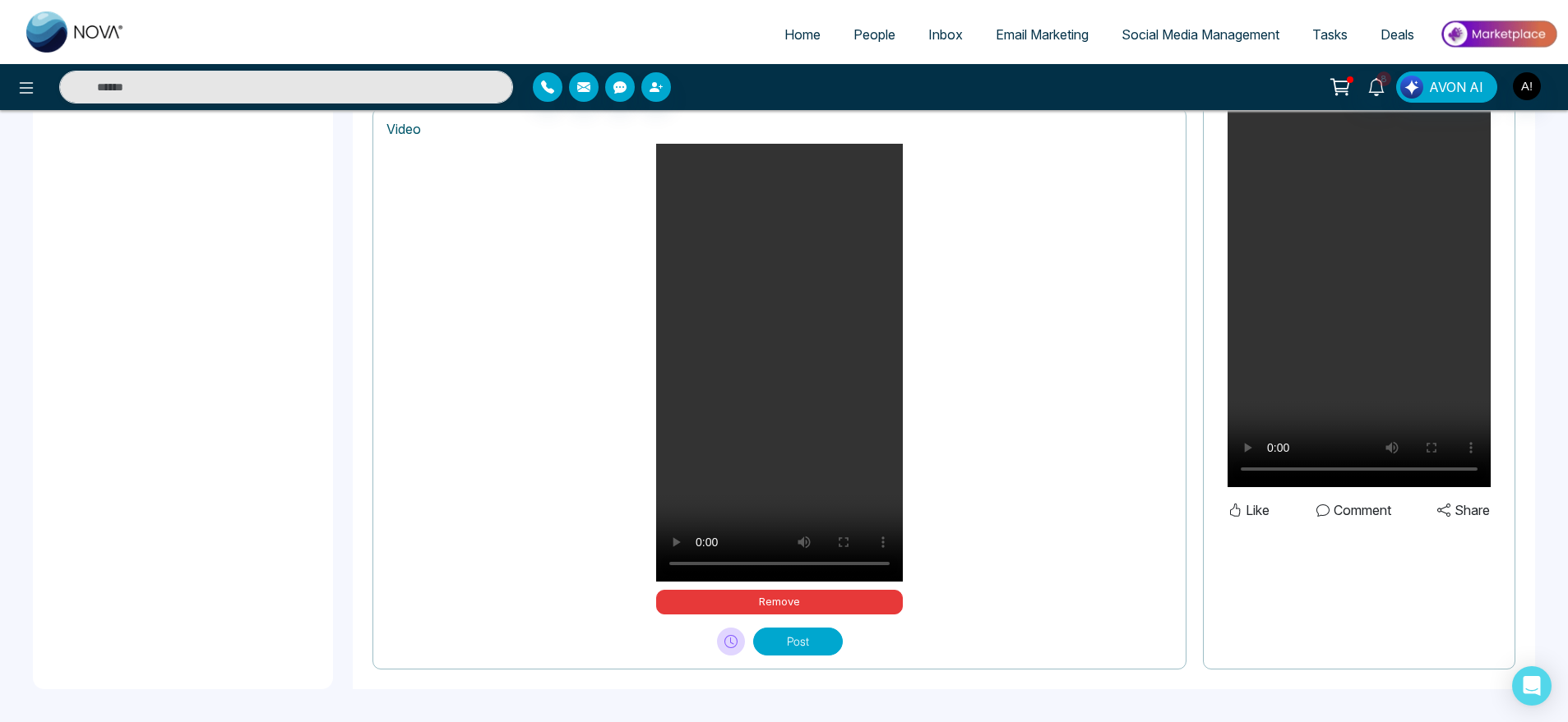
click at [805, 658] on div "Video Your browser does not support the video tag. Remove Post" at bounding box center [779, 388] width 814 height 562
click at [826, 641] on button "Post" at bounding box center [798, 642] width 89 height 28
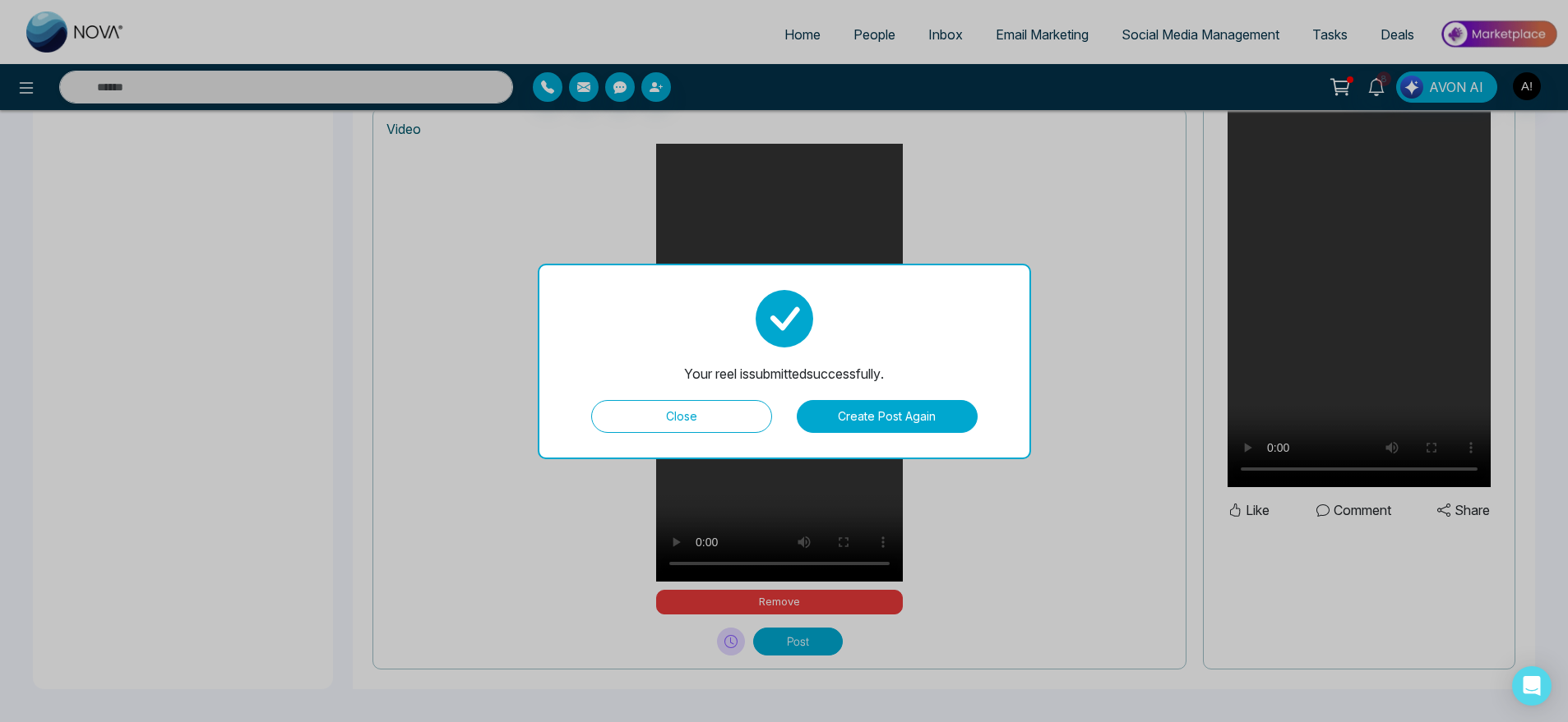
click at [737, 413] on button "Close" at bounding box center [681, 417] width 181 height 33
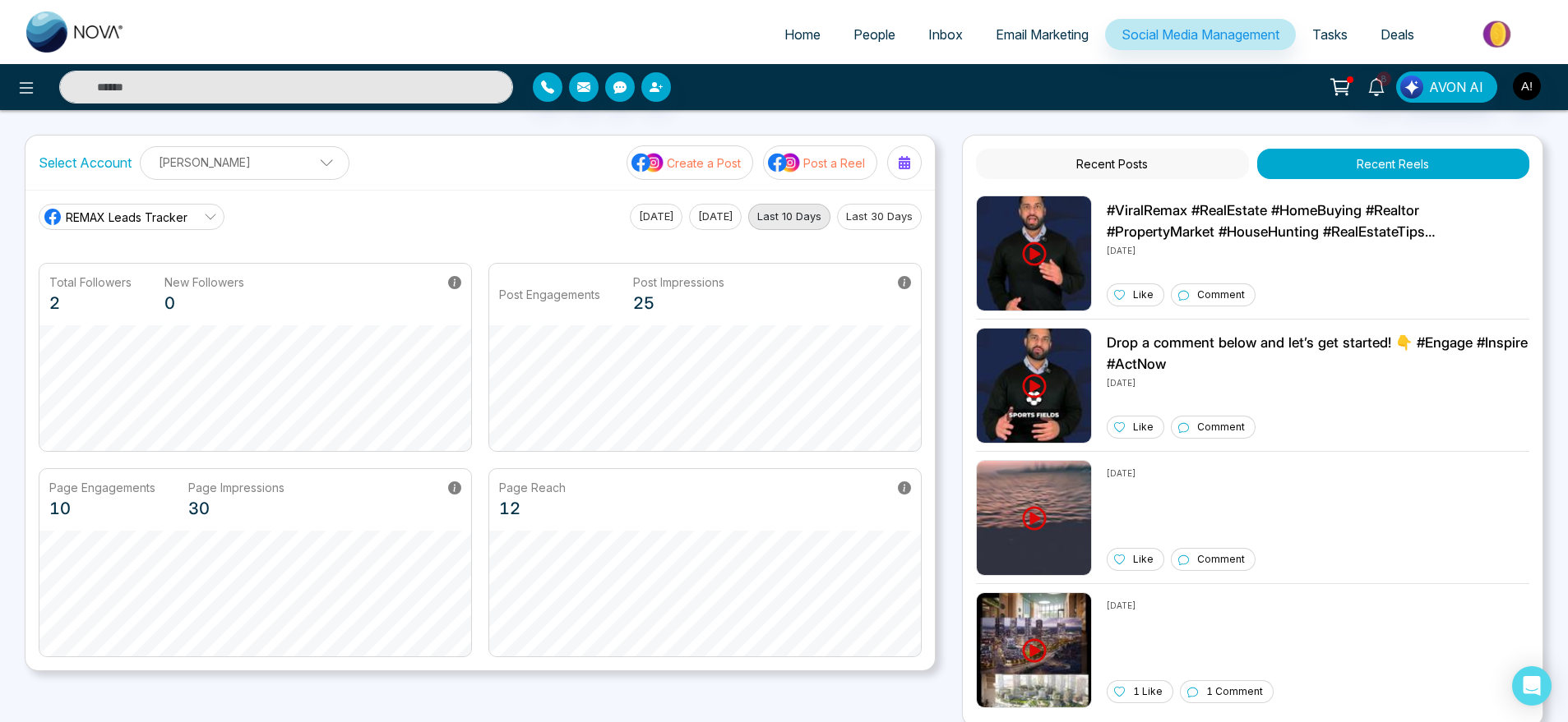
click at [31, 158] on div "Select Account [PERSON_NAME] [PERSON_NAME] Add Social Accounts Create a Post Po…" at bounding box center [480, 163] width 909 height 54
drag, startPoint x: 31, startPoint y: 158, endPoint x: 375, endPoint y: 201, distance: 346.7
click at [375, 201] on div "Select Account [PERSON_NAME] [PERSON_NAME] Add Social Accounts Create a Post Po…" at bounding box center [480, 403] width 911 height 537
click at [375, 201] on div "REMAX Leads Tracker [DATE] [DATE] Last 10 Days Last 30 Days Total Followers 2 N…" at bounding box center [480, 430] width 909 height 481
click at [284, 159] on p "[PERSON_NAME]" at bounding box center [244, 162] width 188 height 27
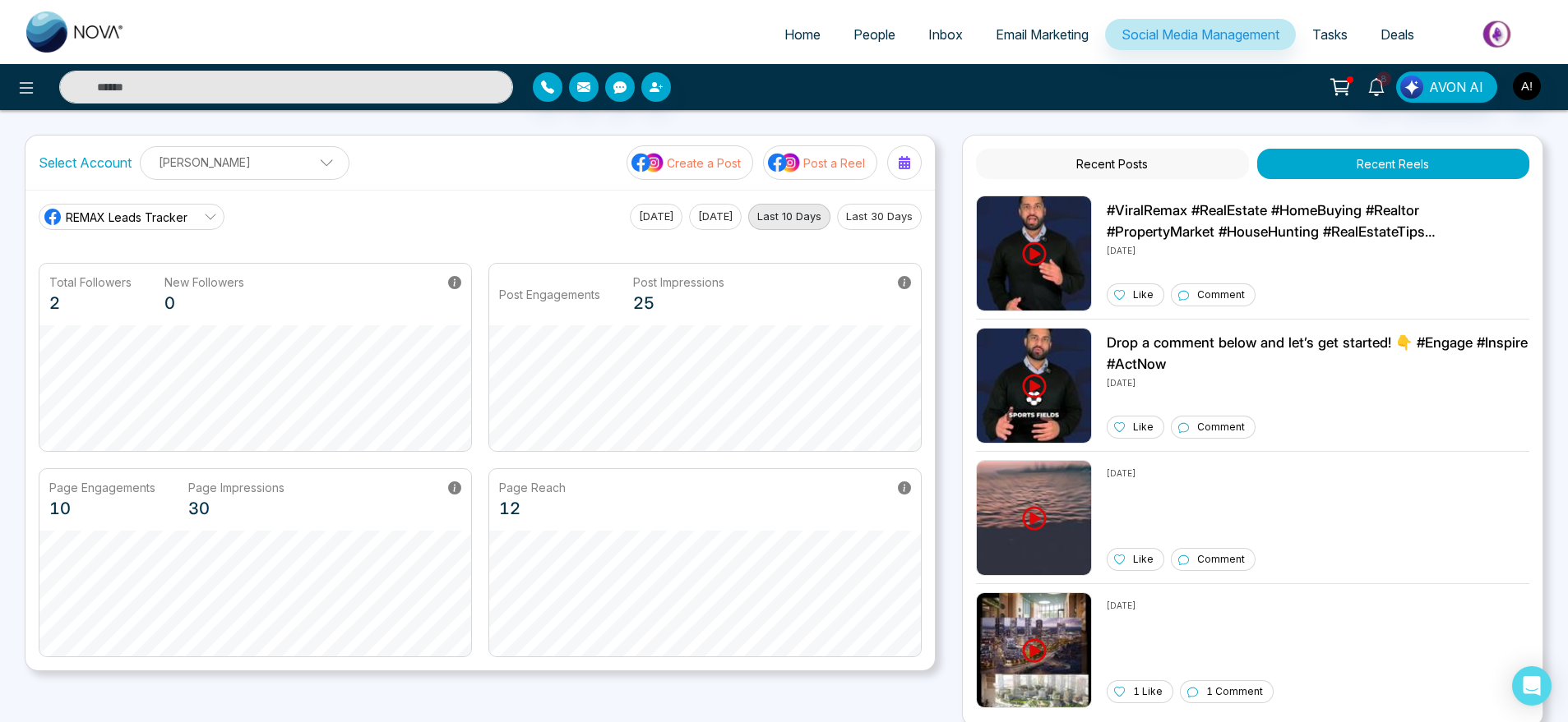
click at [467, 177] on div "Select Account [PERSON_NAME] [PERSON_NAME] Add Social Accounts Create a Post Po…" at bounding box center [480, 163] width 909 height 54
click at [253, 179] on div "Select Account [PERSON_NAME] [PERSON_NAME] Add Social Accounts Create a Post Po…" at bounding box center [480, 163] width 909 height 54
click at [287, 149] on p "[PERSON_NAME]" at bounding box center [244, 162] width 188 height 27
click at [447, 187] on div "Select Account [PERSON_NAME] [PERSON_NAME] Add Social Accounts Create a Post Po…" at bounding box center [480, 163] width 909 height 54
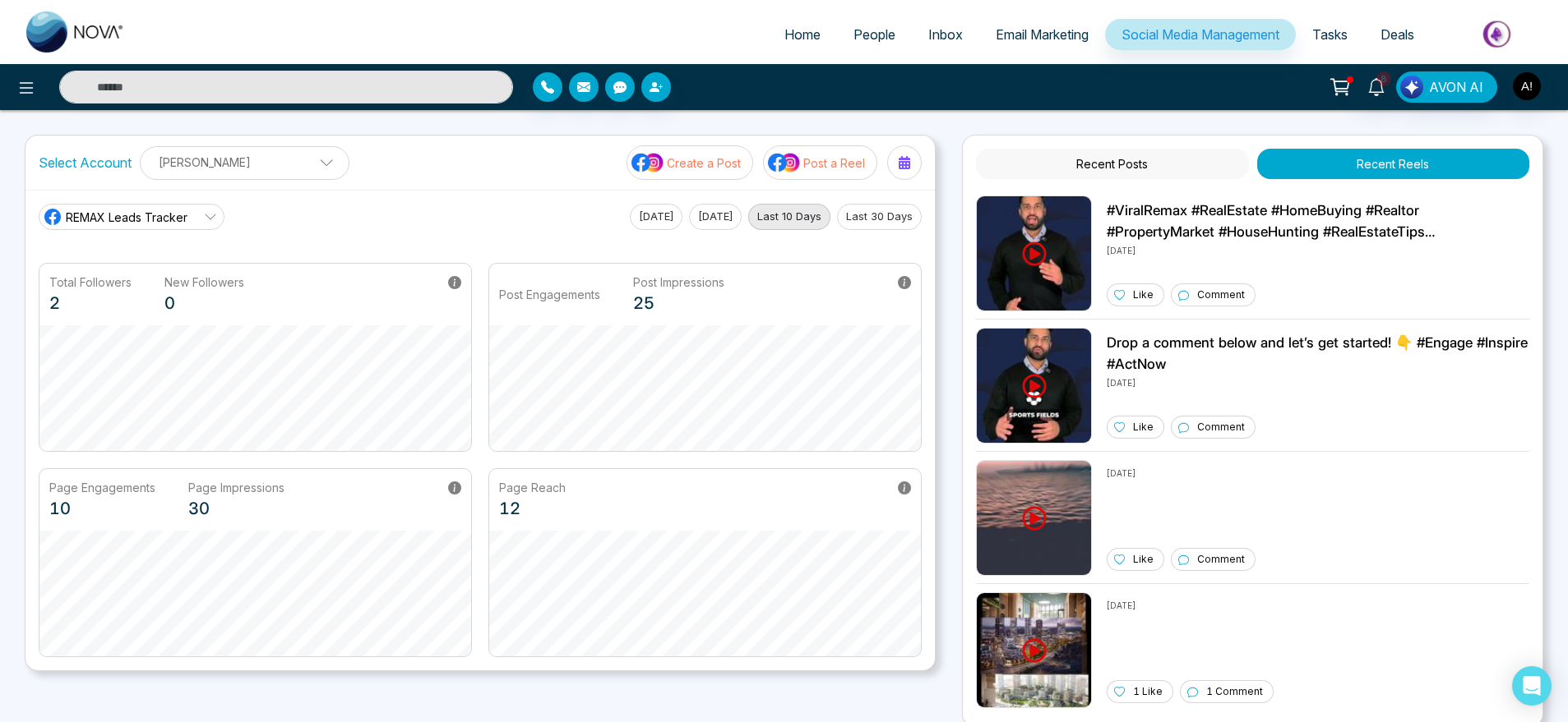
click at [509, 220] on div "REMAX Leads Tracker [DATE] [DATE] Last 10 Days Last 30 Days" at bounding box center [480, 217] width 883 height 26
click at [129, 213] on span "REMAX Leads Tracker" at bounding box center [126, 218] width 122 height 17
click at [150, 258] on span "REMAX Leads Tracker" at bounding box center [144, 263] width 139 height 18
click at [166, 212] on span "REMAX Leads Tracker" at bounding box center [126, 218] width 122 height 17
click at [157, 277] on li "Robotics" at bounding box center [131, 291] width 185 height 28
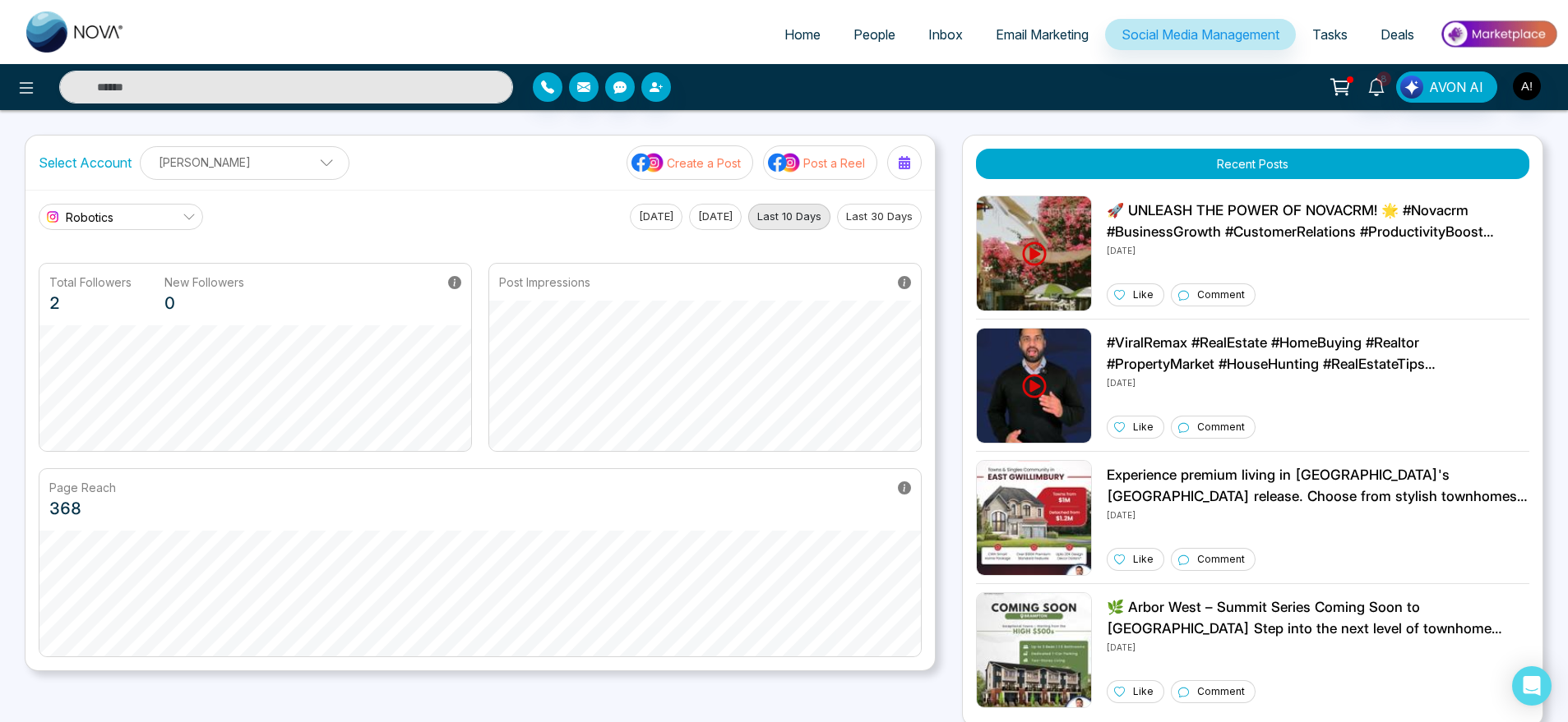
click at [154, 219] on link "Robotics" at bounding box center [121, 217] width 164 height 26
click at [160, 257] on span "REMAX Leads Tracker" at bounding box center [136, 263] width 122 height 18
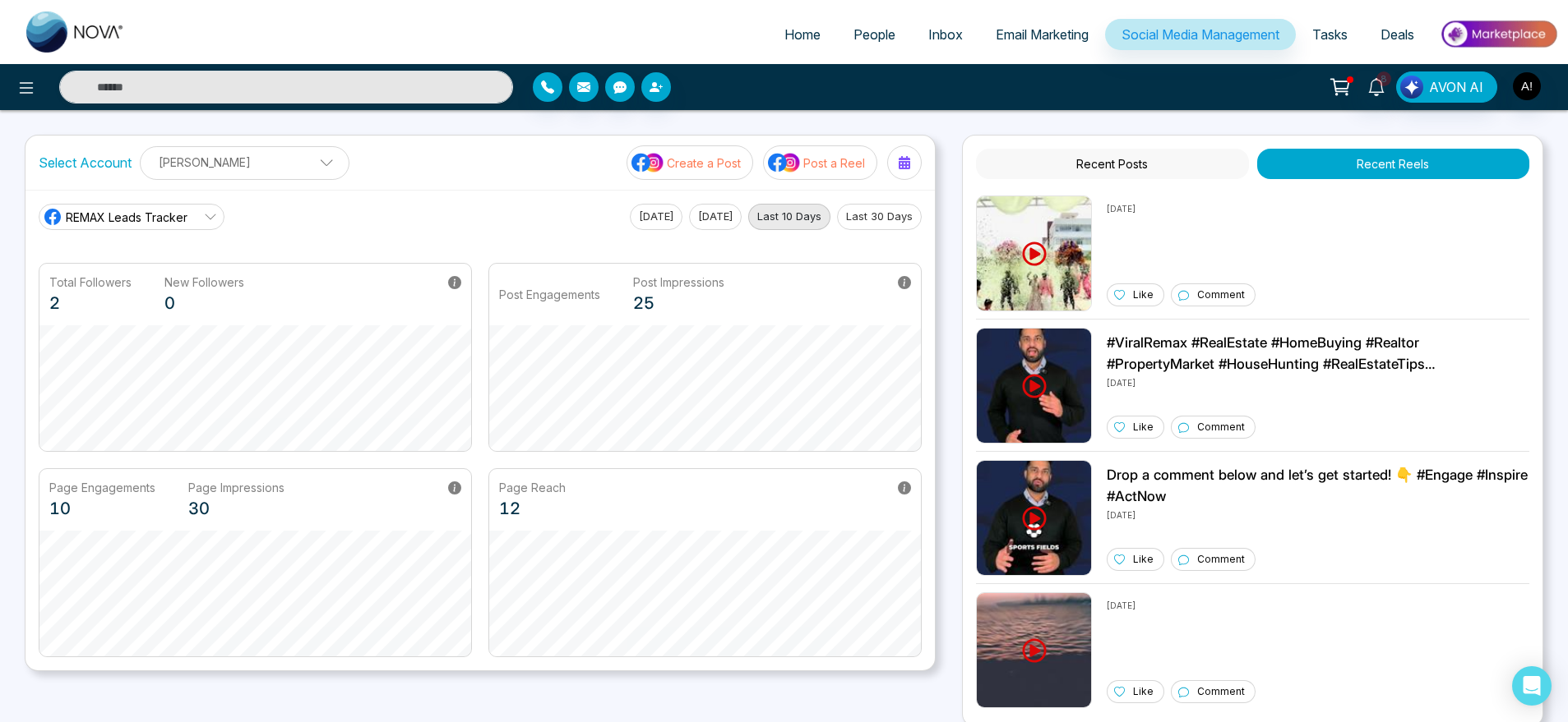
click at [249, 142] on div "Select Account [PERSON_NAME] [PERSON_NAME] Add Social Accounts Create a Post Po…" at bounding box center [480, 163] width 909 height 54
click at [291, 165] on p "[PERSON_NAME]" at bounding box center [244, 162] width 188 height 27
click at [525, 219] on div "REMAX Leads Tracker REMAX Leads Tracker Robotics [DATE] [DATE] Last 10 Days Las…" at bounding box center [480, 217] width 883 height 26
click at [659, 227] on button "[DATE]" at bounding box center [656, 217] width 52 height 26
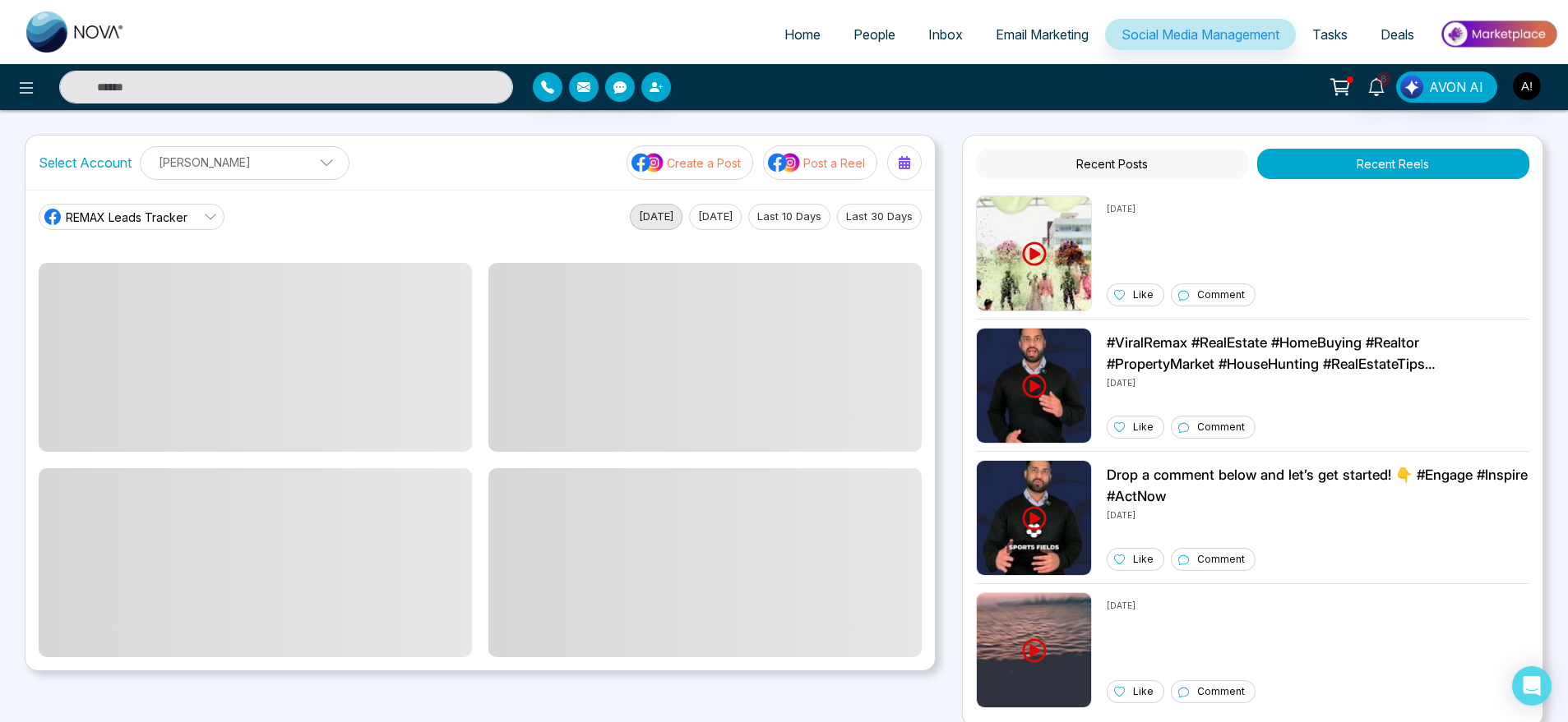
click at [659, 227] on button "[DATE]" at bounding box center [656, 217] width 52 height 26
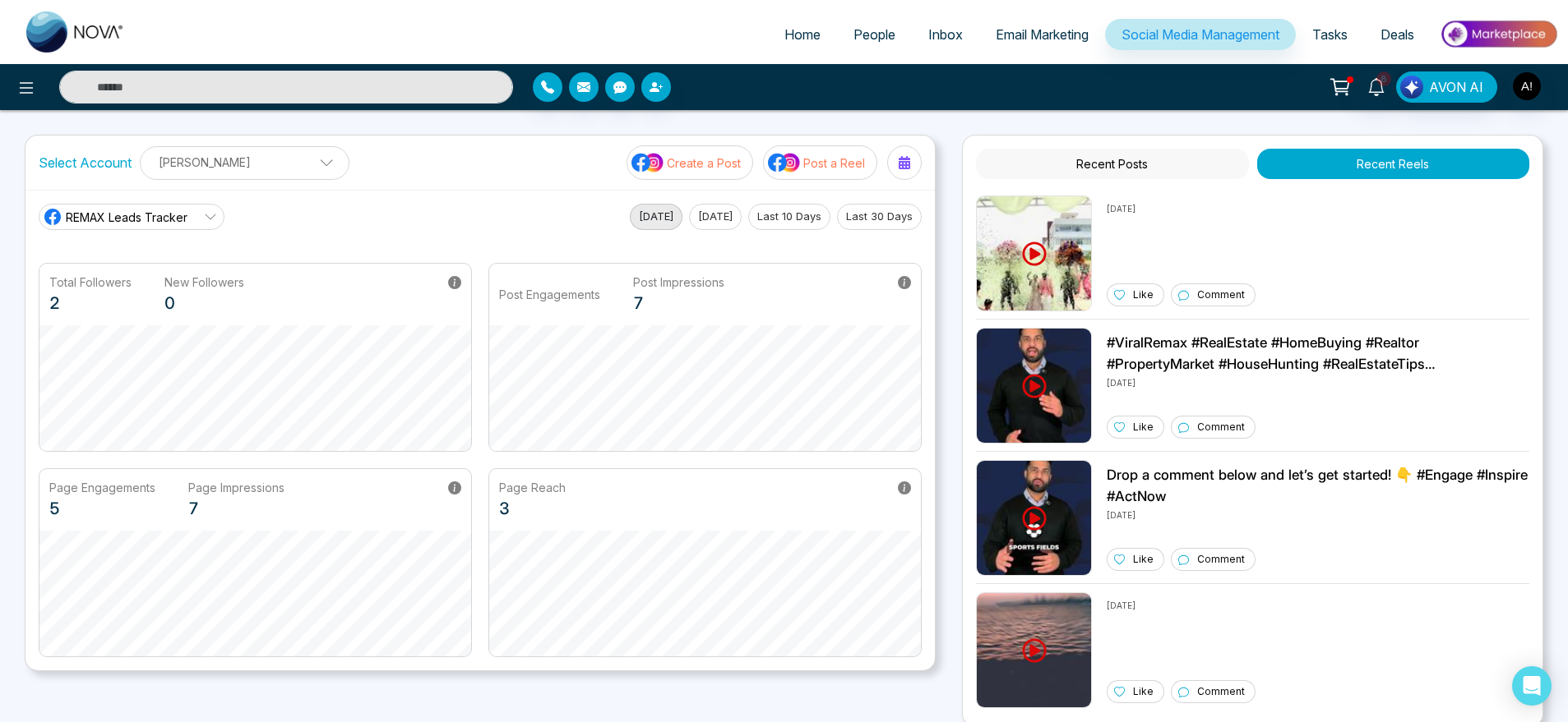
click at [1063, 165] on button "Recent Posts" at bounding box center [1112, 163] width 272 height 31
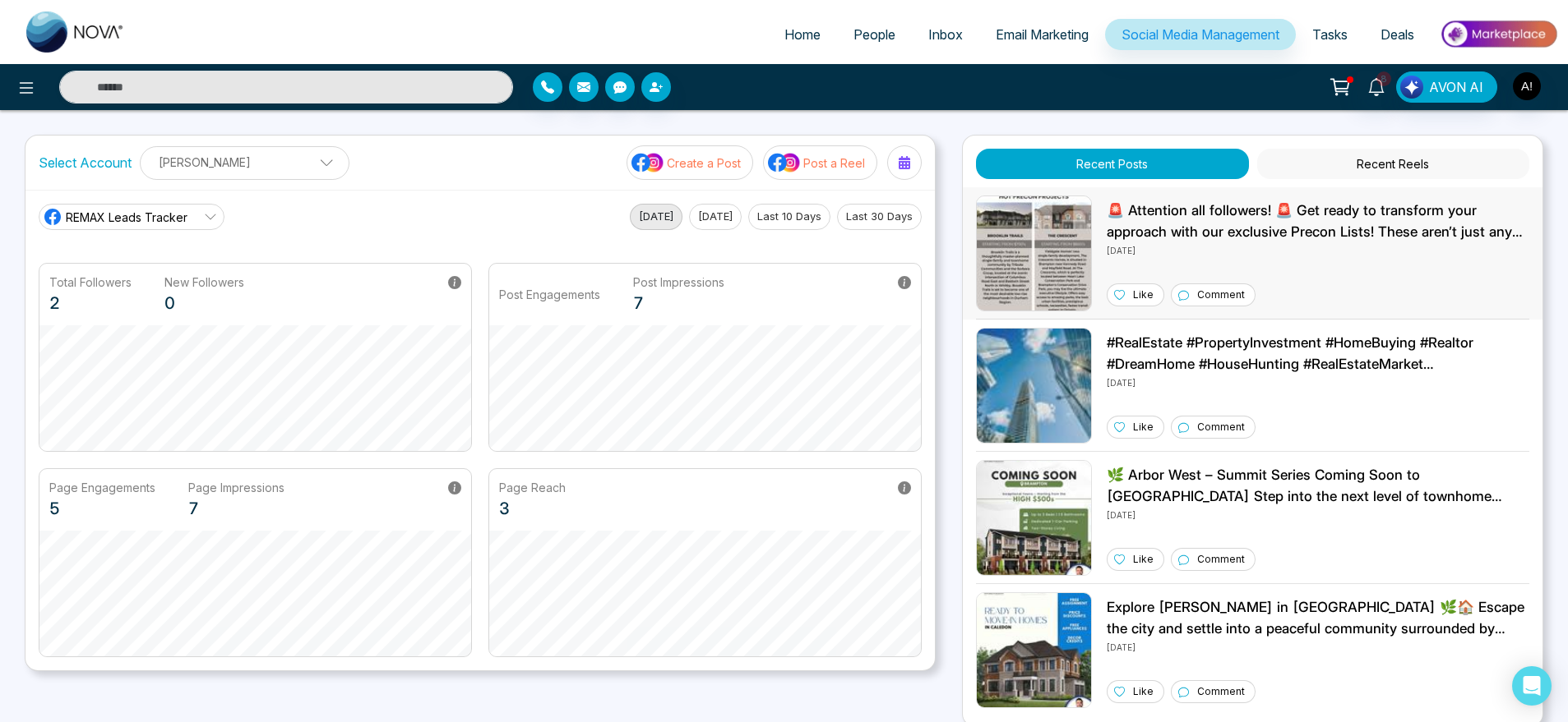
click at [1086, 230] on img at bounding box center [1034, 253] width 116 height 116
click at [1049, 93] on div "8 AVON AI" at bounding box center [1241, 87] width 634 height 31
click at [1028, 31] on span "Email Marketing" at bounding box center [1042, 34] width 93 height 17
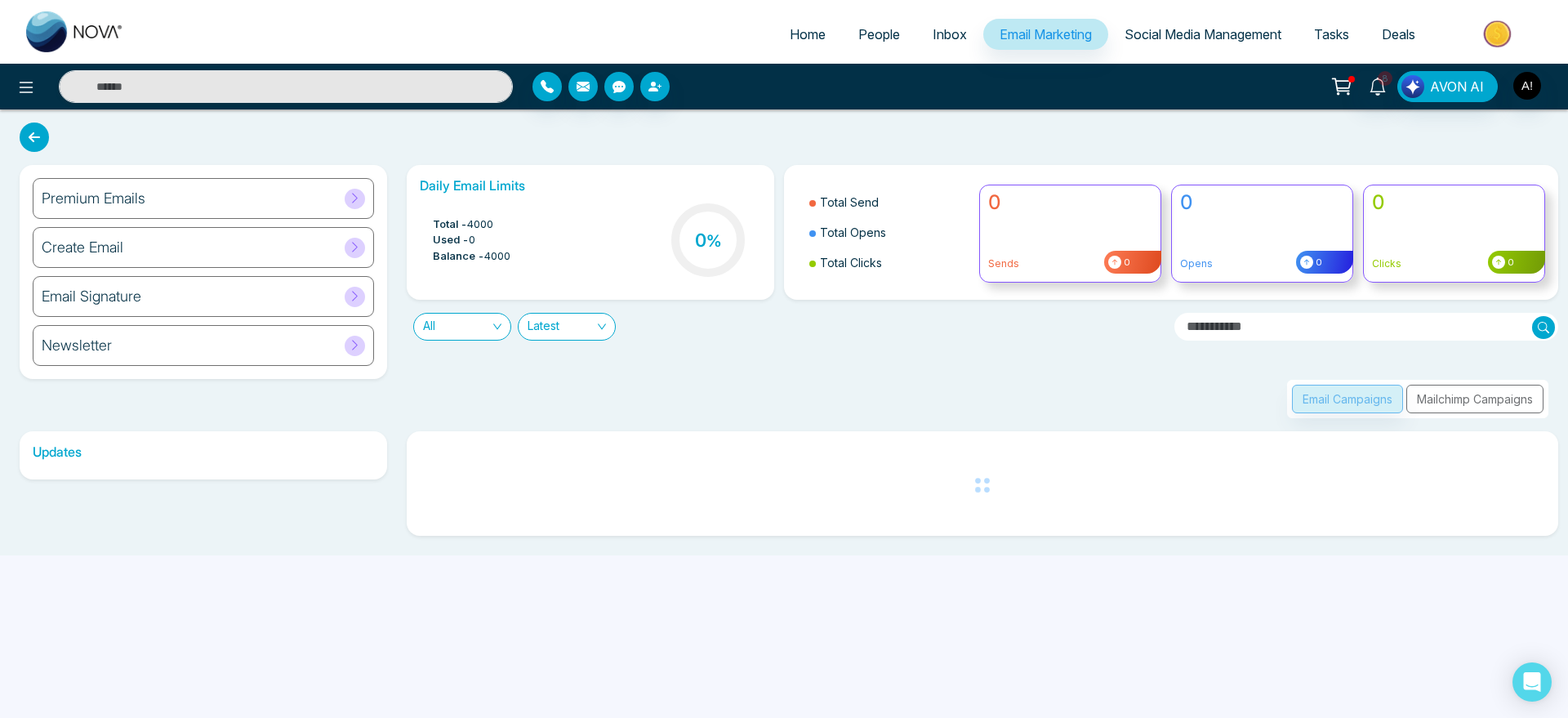
click at [271, 199] on div "Premium Emails" at bounding box center [203, 198] width 341 height 41
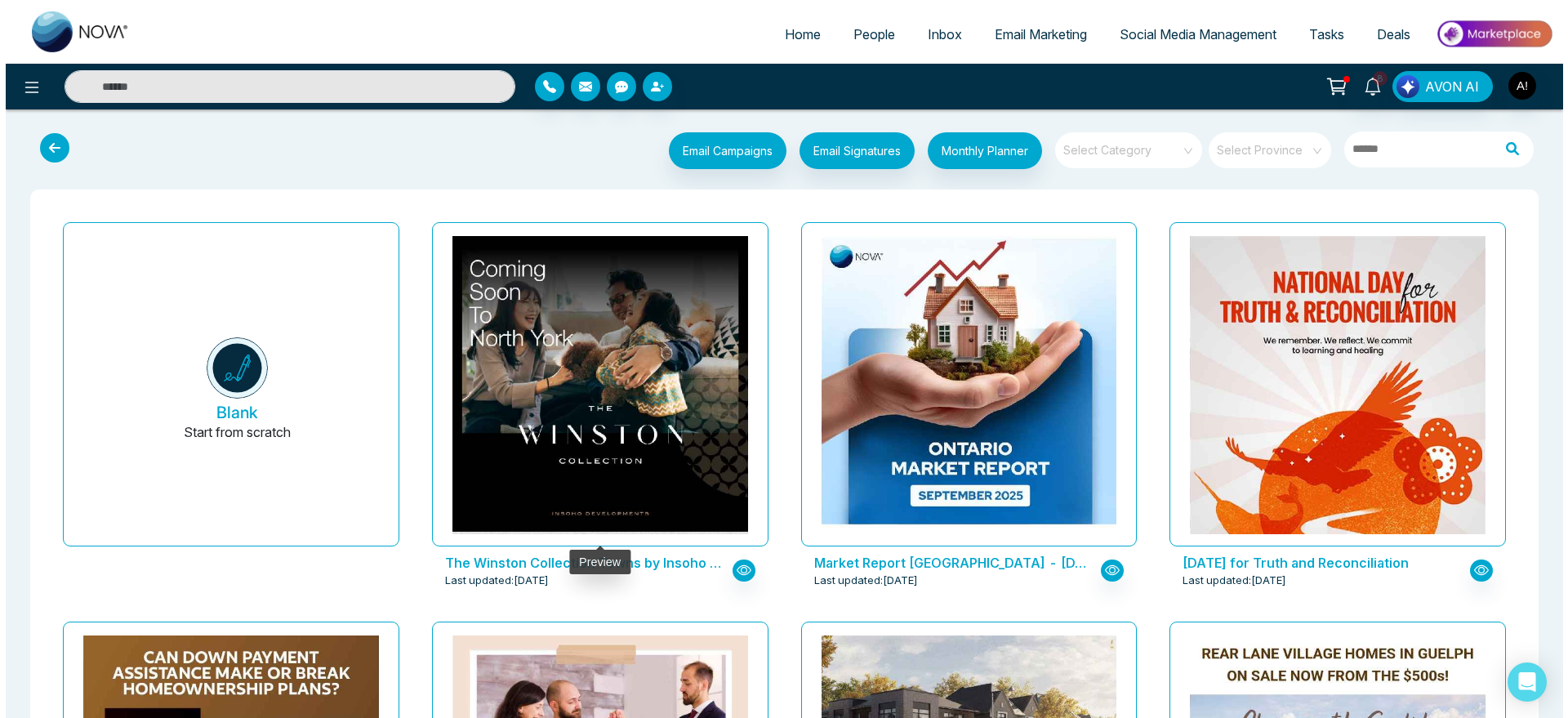
scroll to position [137, 0]
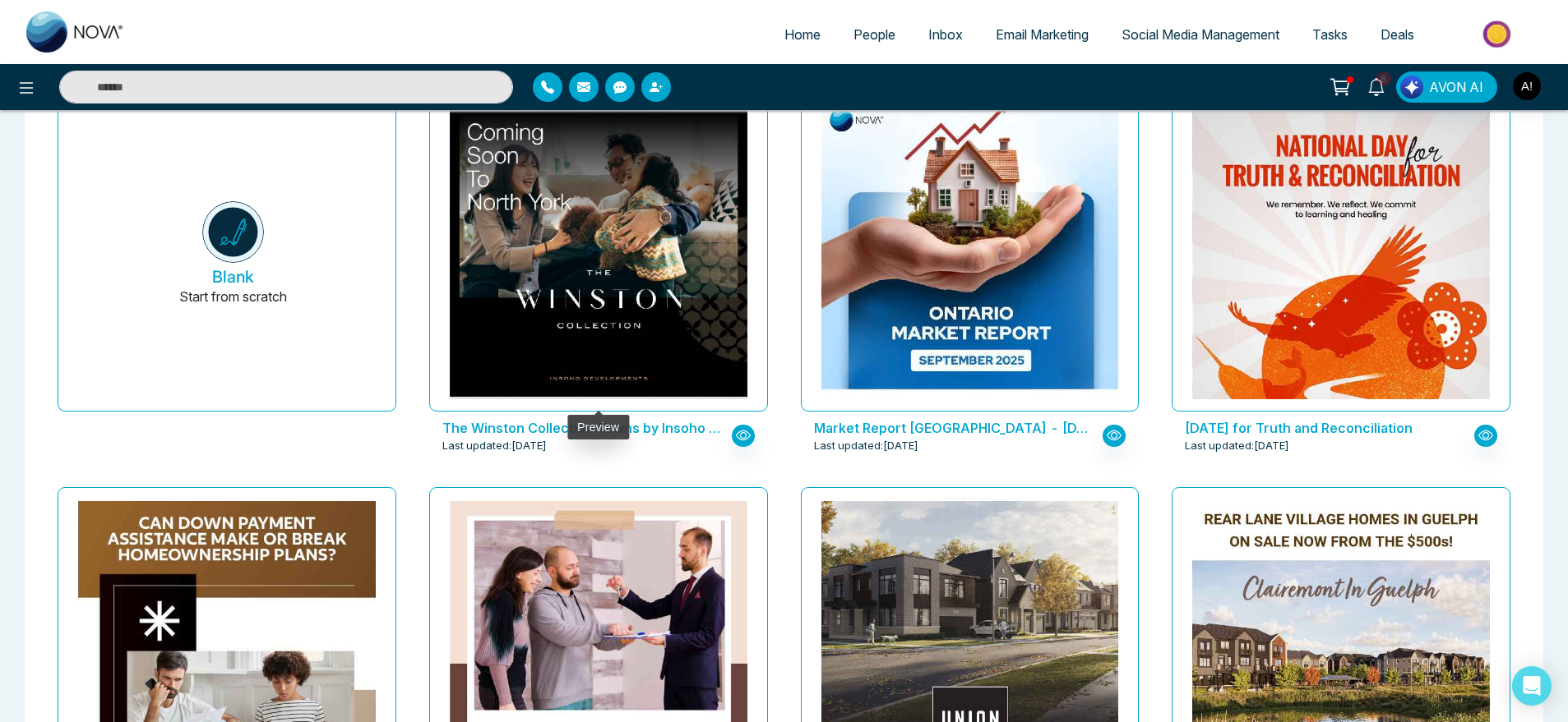
click at [515, 406] on div at bounding box center [598, 248] width 338 height 326
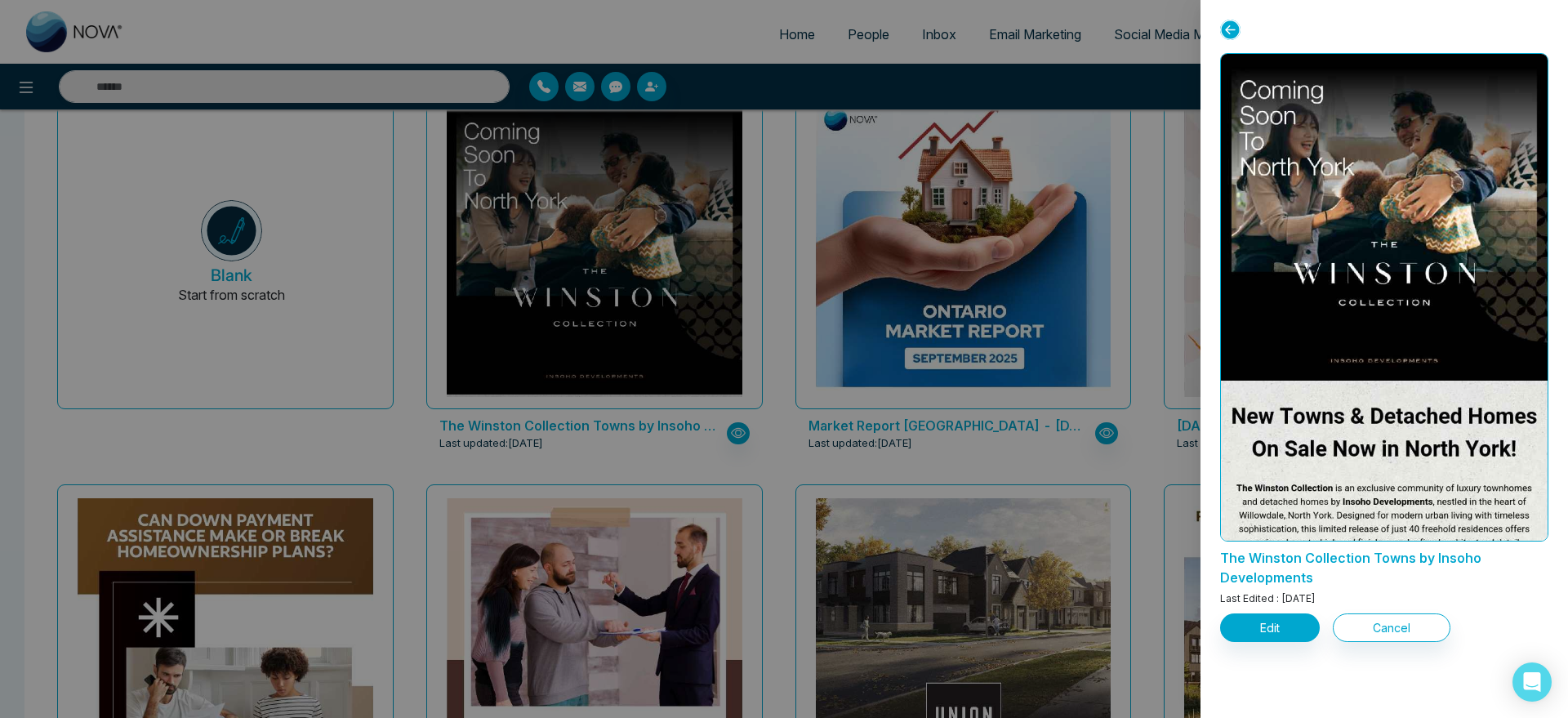
click at [638, 393] on div at bounding box center [784, 359] width 1568 height 718
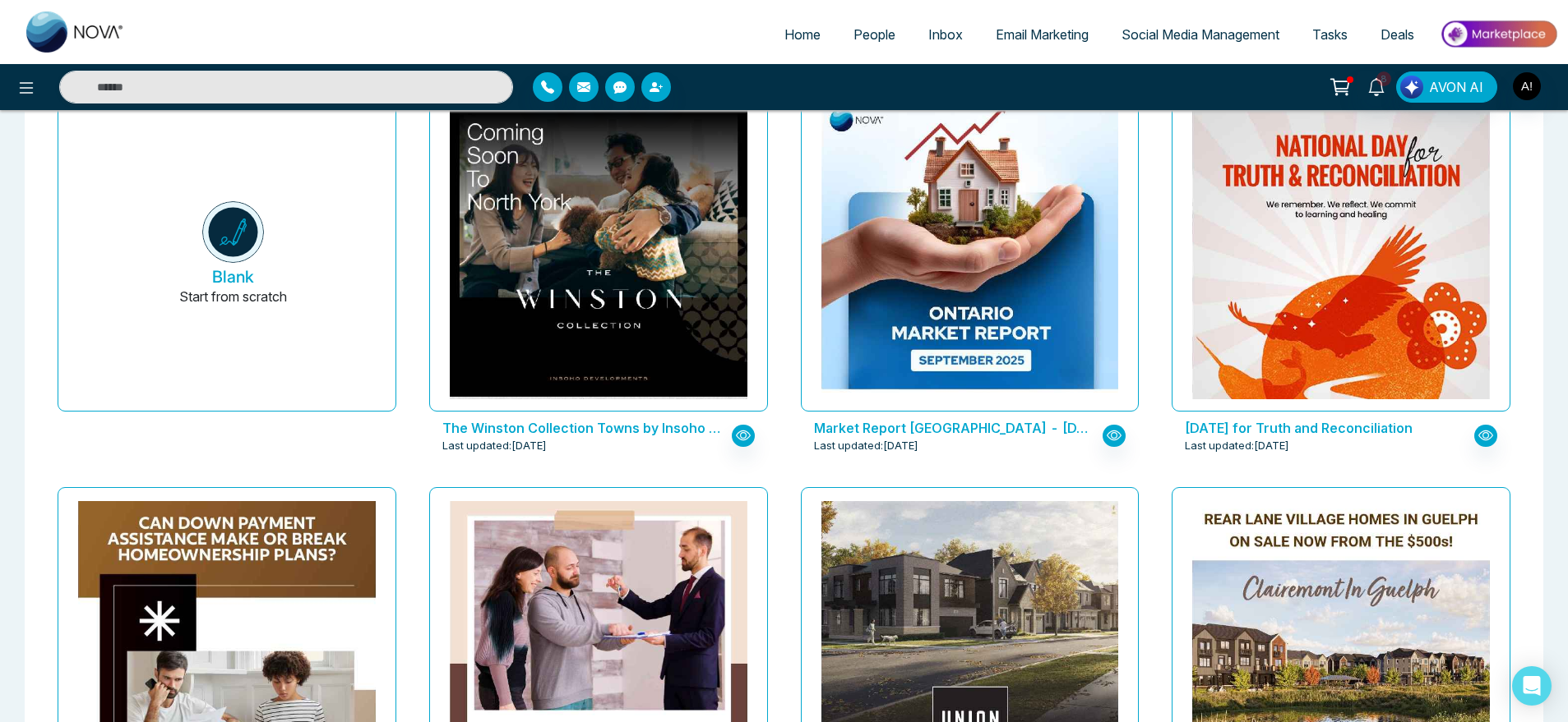
drag, startPoint x: 8, startPoint y: 85, endPoint x: 45, endPoint y: 85, distance: 37.0
click at [45, 85] on div at bounding box center [261, 87] width 523 height 33
click at [45, 85] on div at bounding box center [278, 87] width 470 height 33
click at [34, 85] on icon at bounding box center [26, 87] width 20 height 20
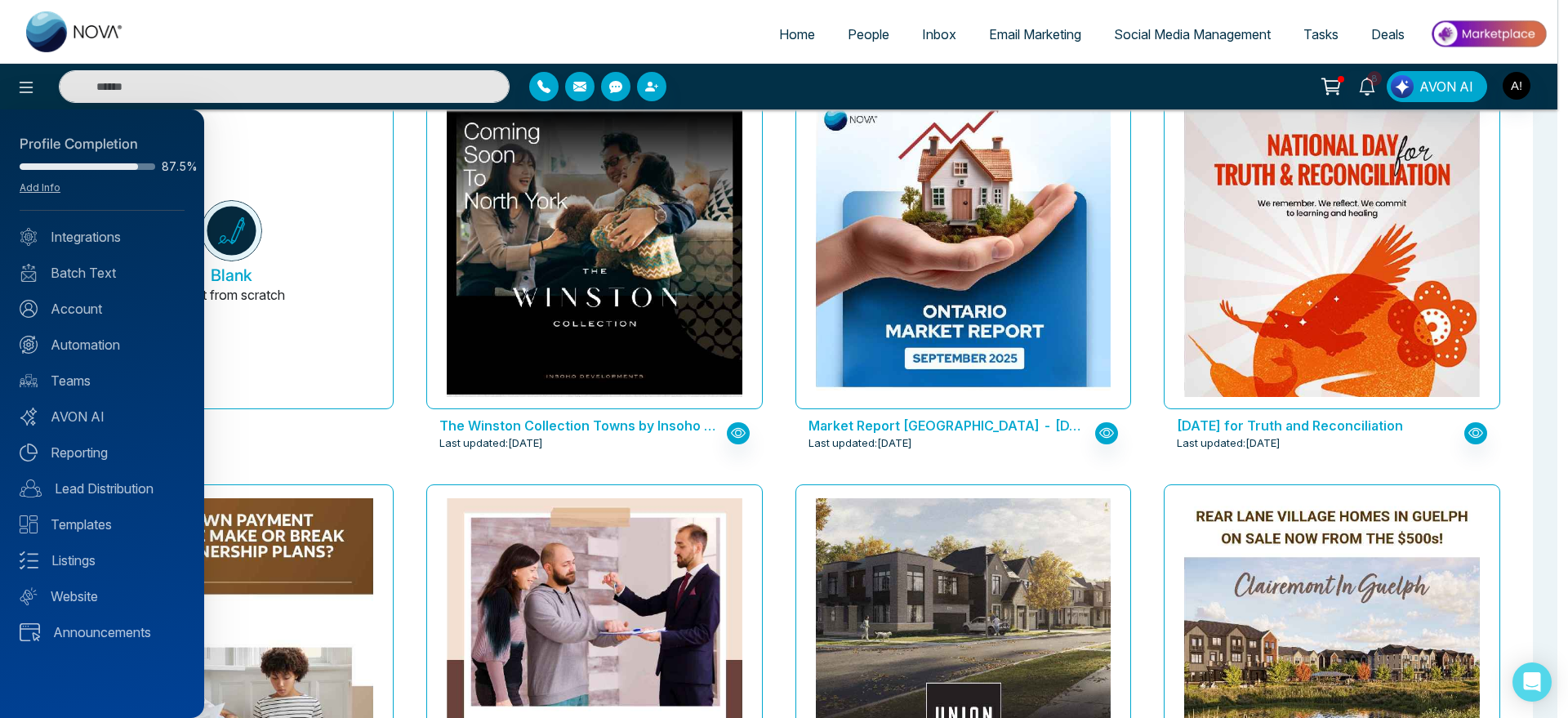
click at [25, 86] on div at bounding box center [784, 359] width 1568 height 718
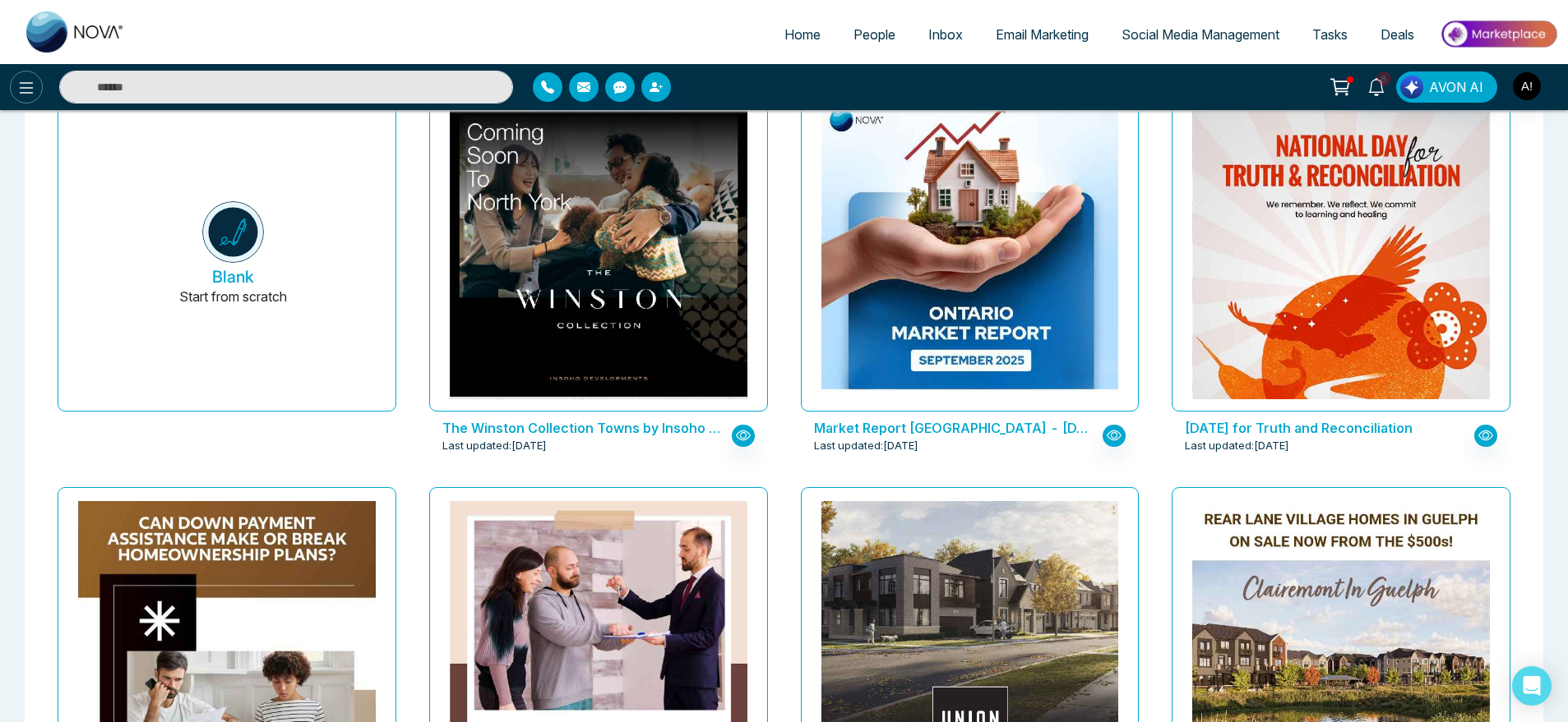
click at [24, 73] on button at bounding box center [26, 87] width 33 height 33
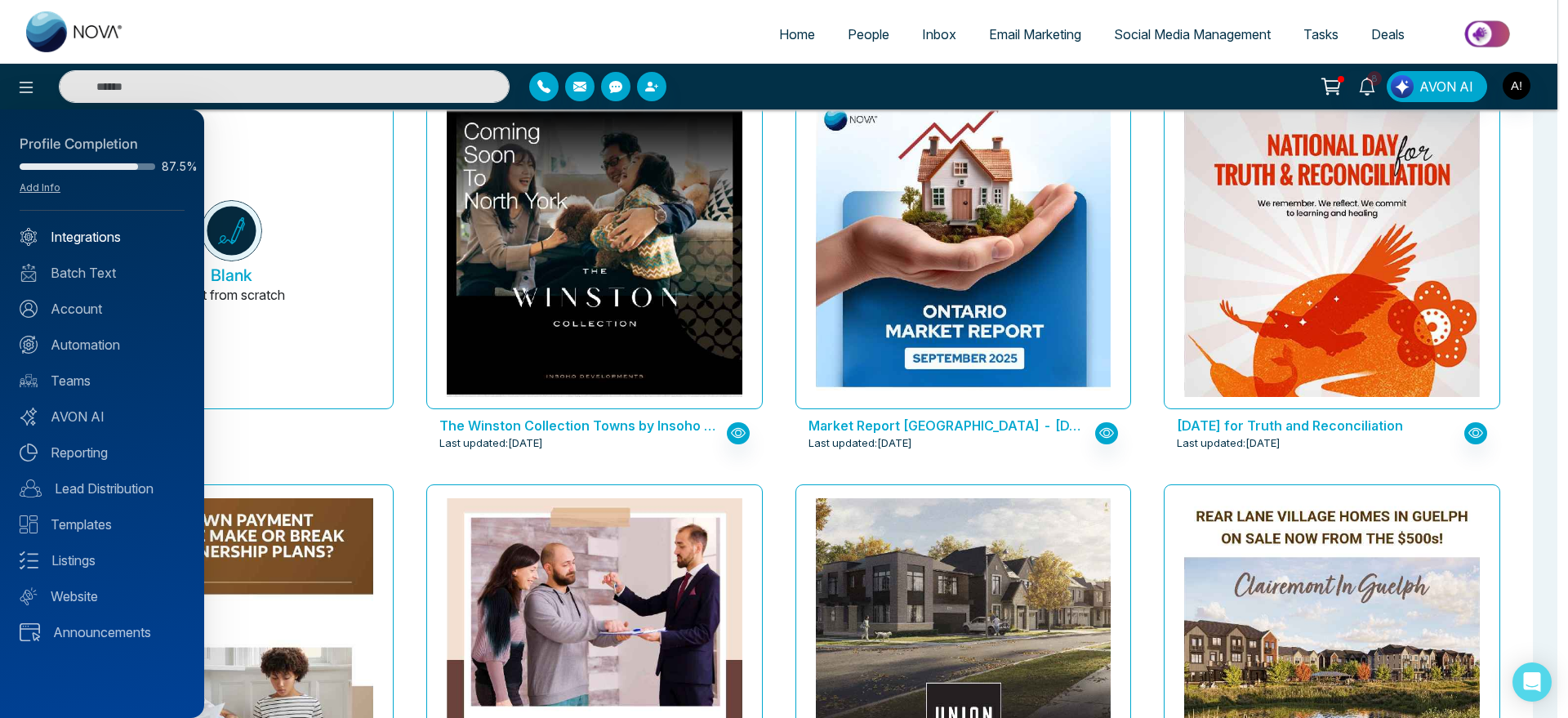
click at [89, 240] on link "Integrations" at bounding box center [103, 236] width 165 height 20
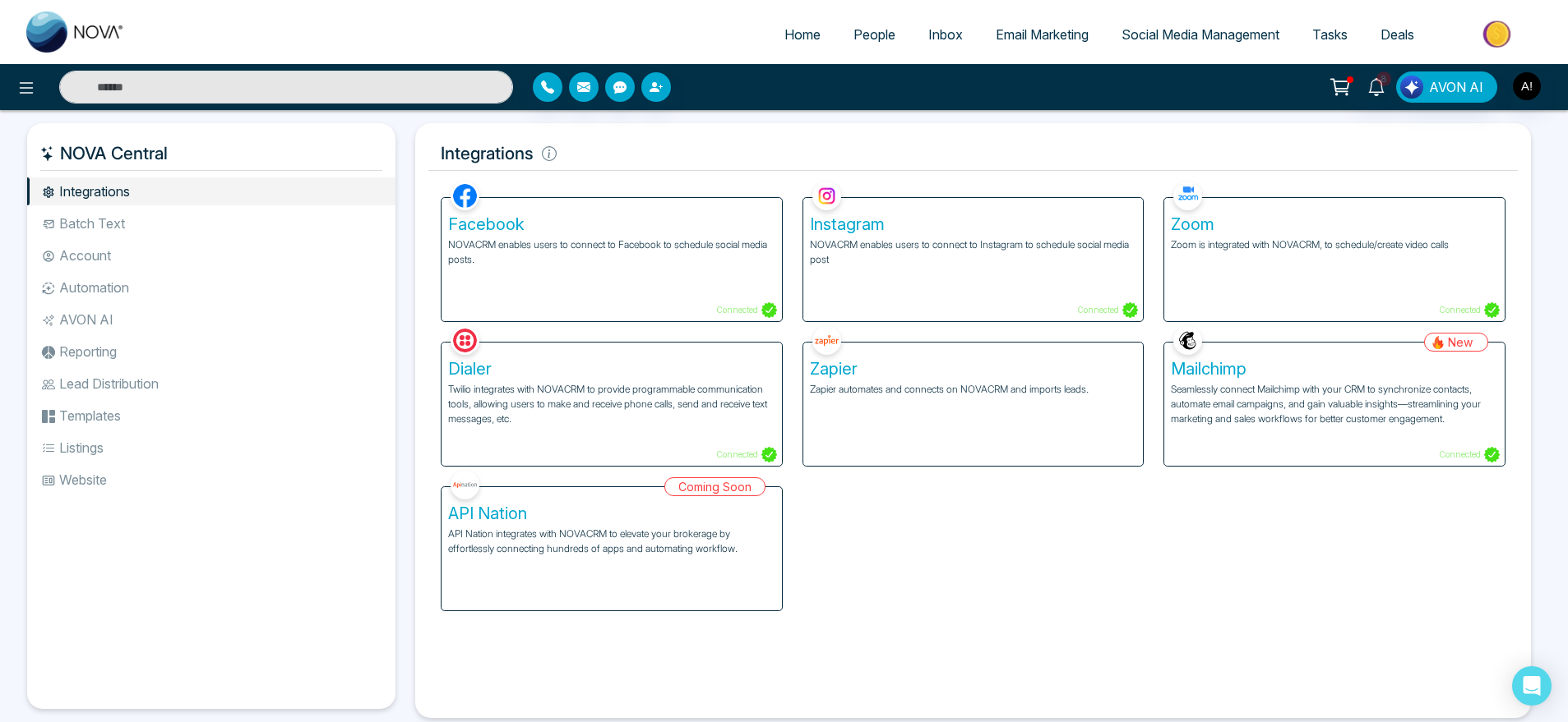
click at [164, 227] on li "Batch Text" at bounding box center [211, 224] width 368 height 28
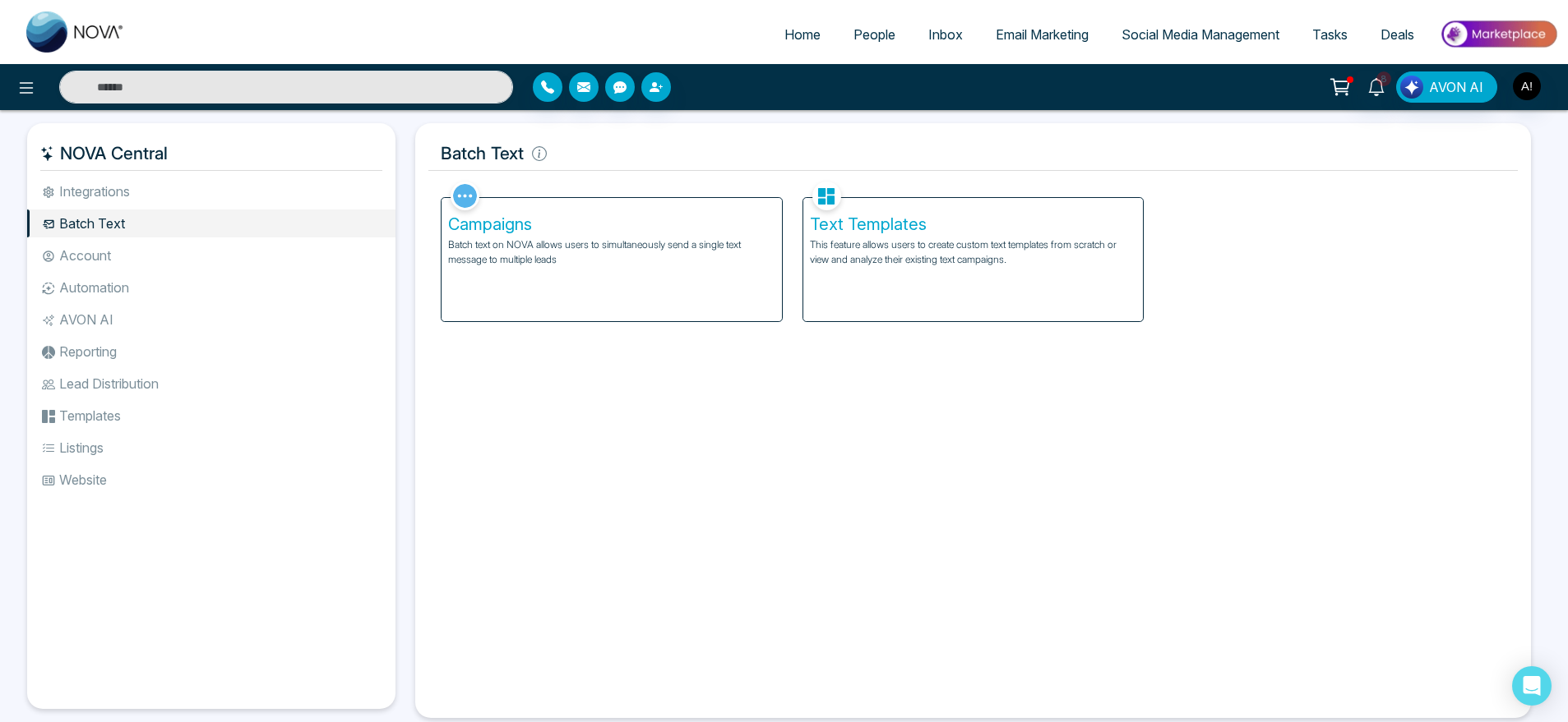
click at [196, 254] on li "Account" at bounding box center [211, 255] width 368 height 28
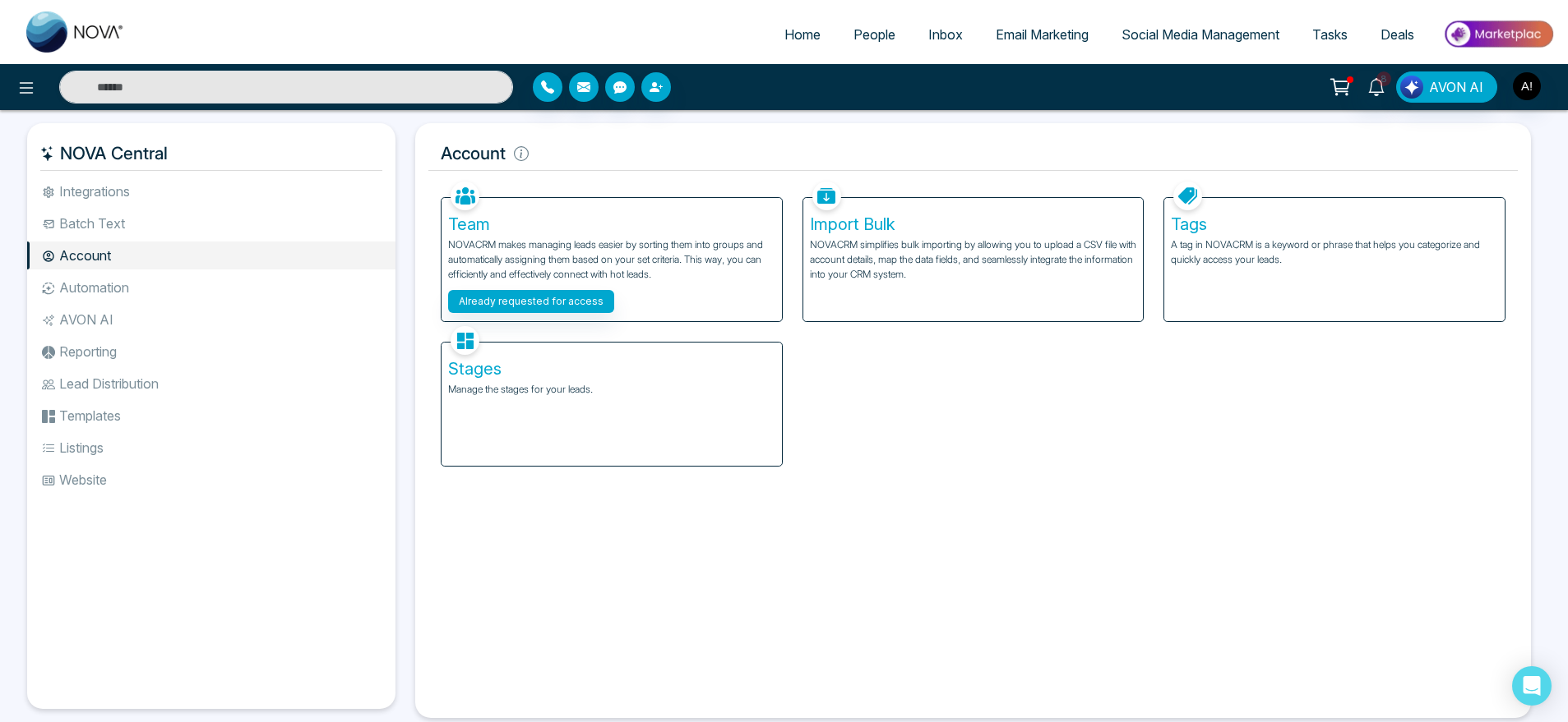
click at [1302, 238] on p "A tag in NOVACRM is a keyword or phrase that helps you categorize and quickly a…" at bounding box center [1335, 253] width 327 height 30
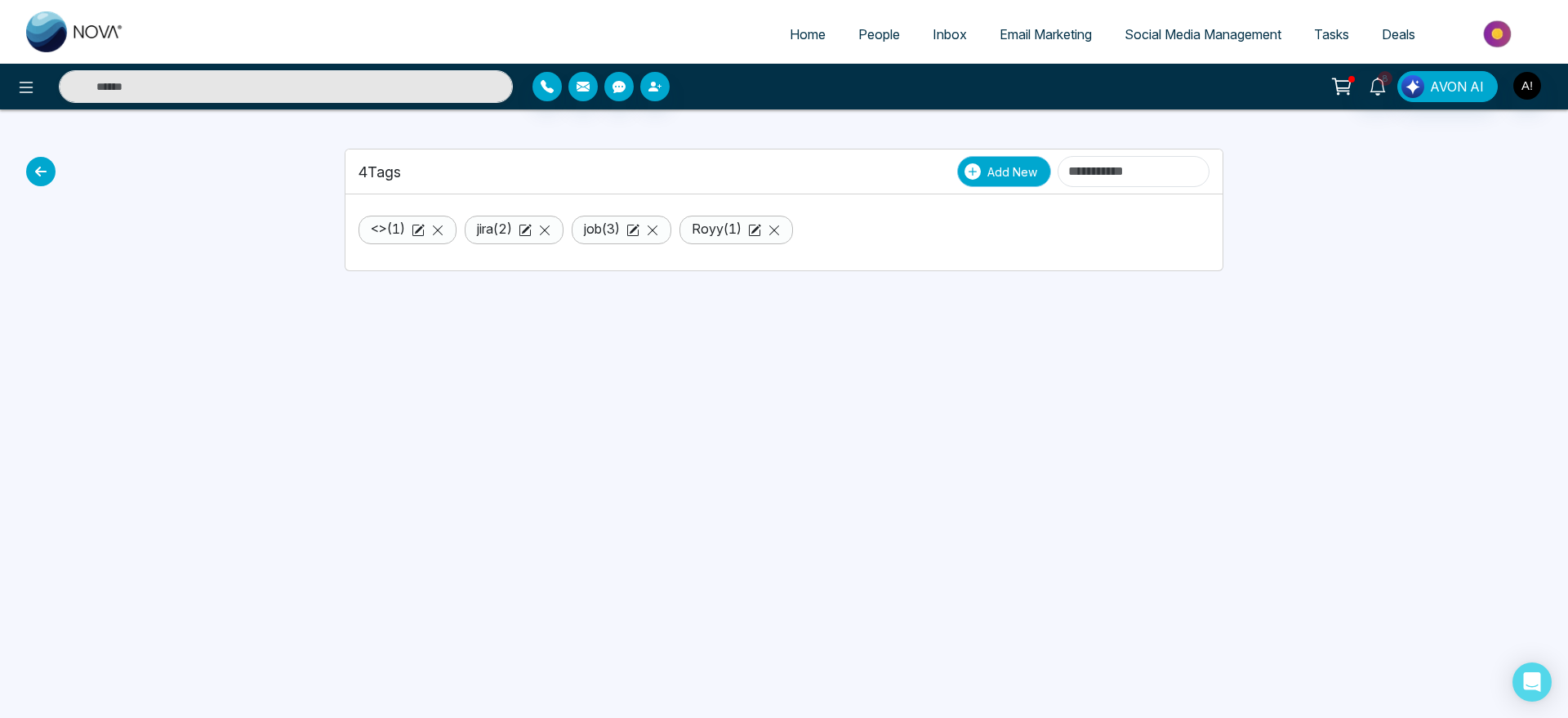
click at [988, 163] on span "Add New" at bounding box center [1012, 172] width 50 height 17
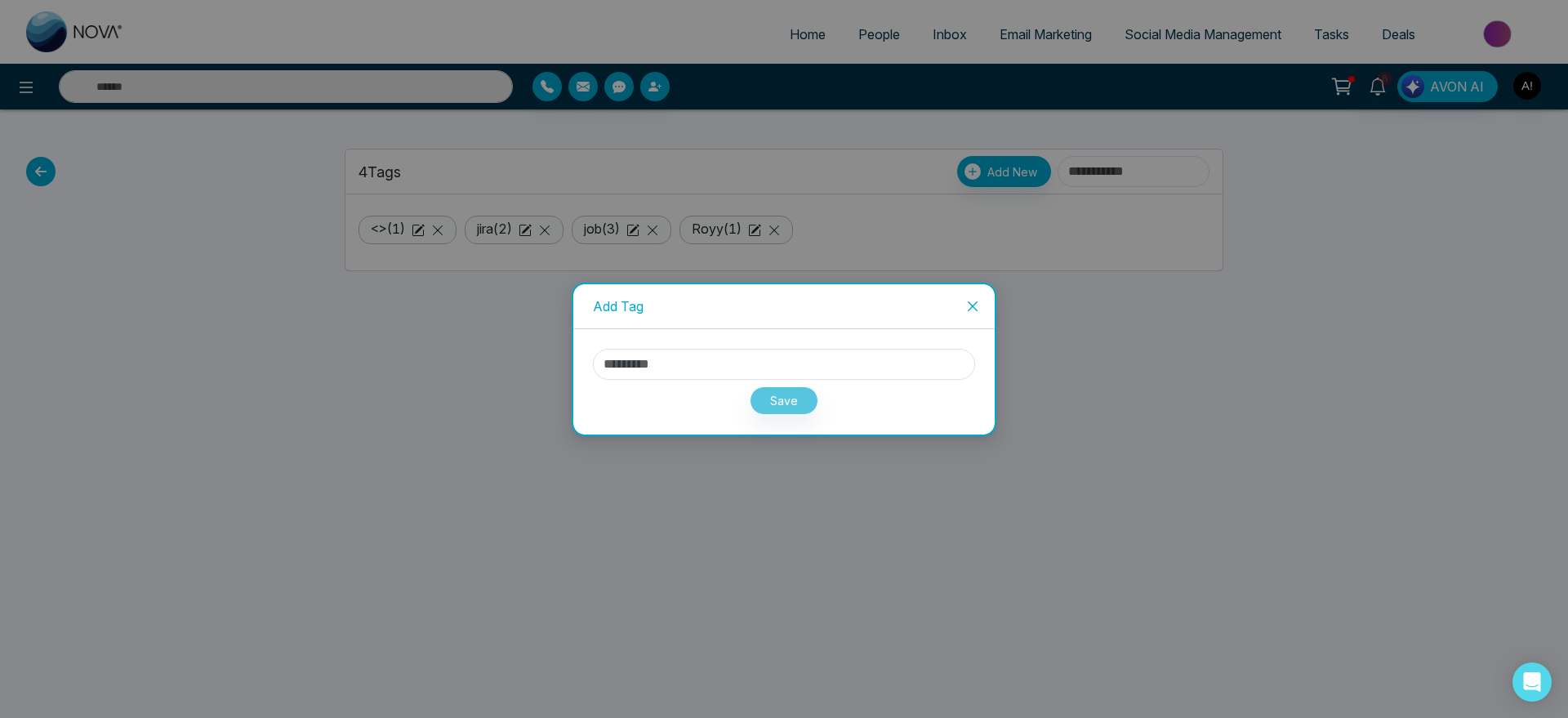
click at [977, 317] on span "Close" at bounding box center [972, 306] width 44 height 44
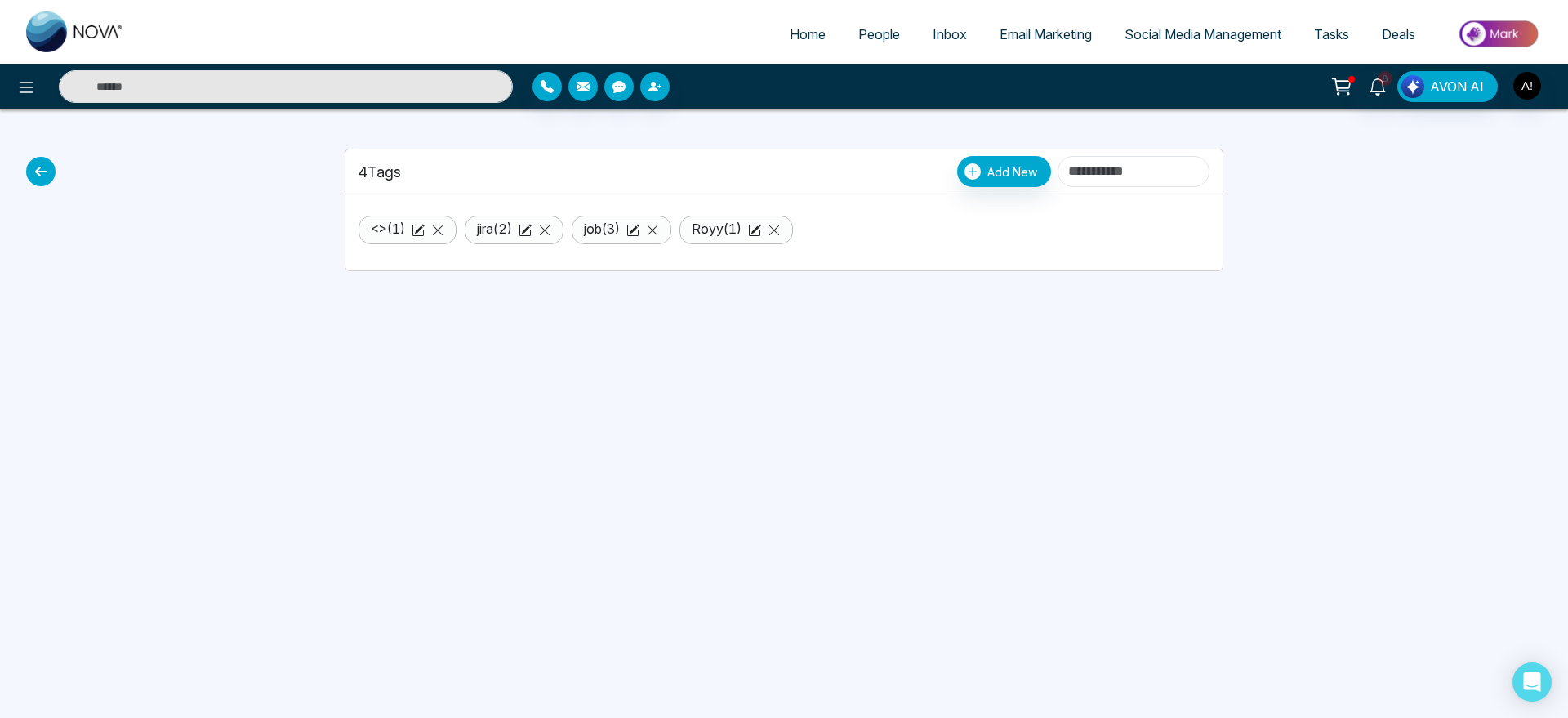
click at [46, 163] on icon at bounding box center [41, 172] width 30 height 30
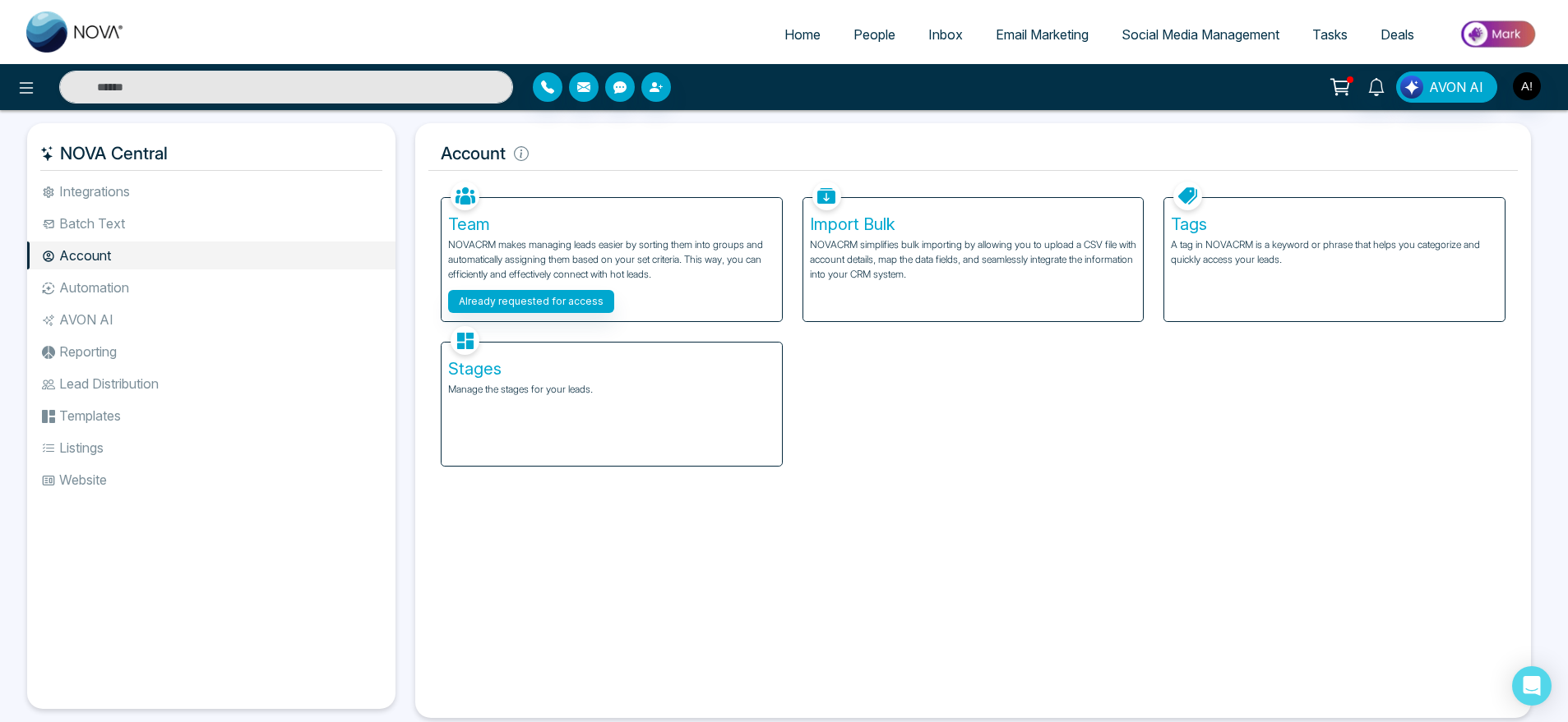
click at [966, 233] on h5 "Import Bulk" at bounding box center [973, 224] width 327 height 20
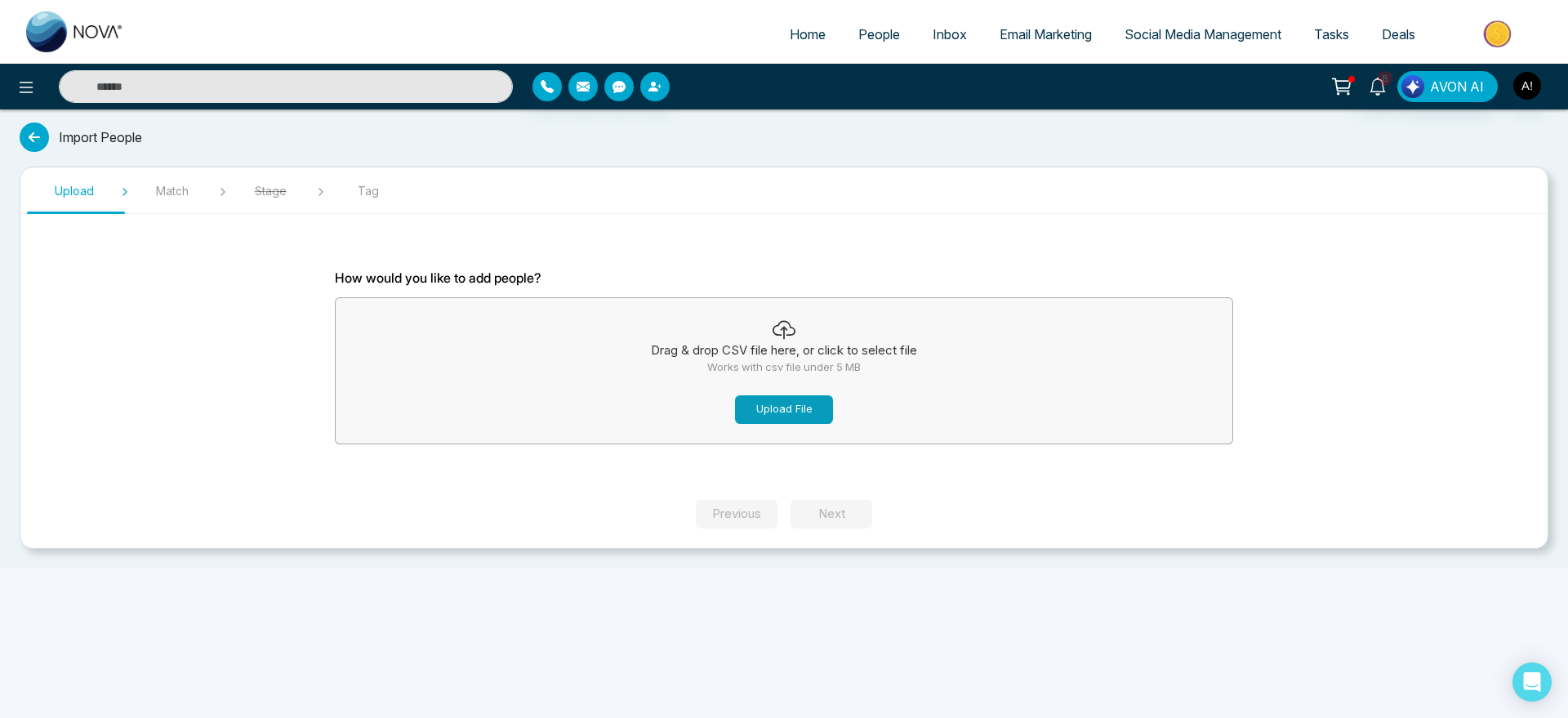
click at [795, 399] on button "Upload File" at bounding box center [784, 409] width 98 height 29
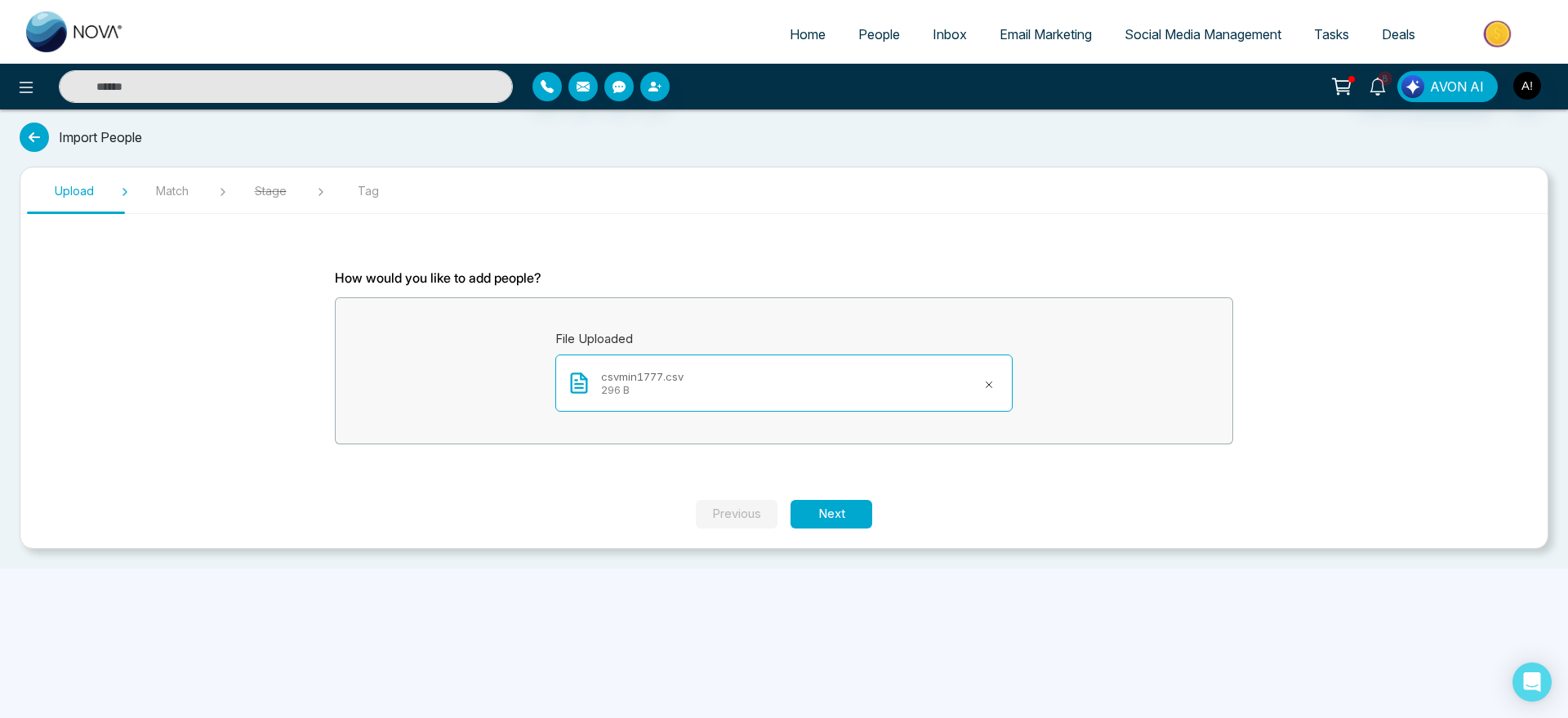
click at [822, 498] on section "How would you like to add people? File Uploaded csvmin1777.csv 296 B" at bounding box center [784, 363] width 980 height 273
click at [830, 510] on button "Next" at bounding box center [831, 514] width 82 height 29
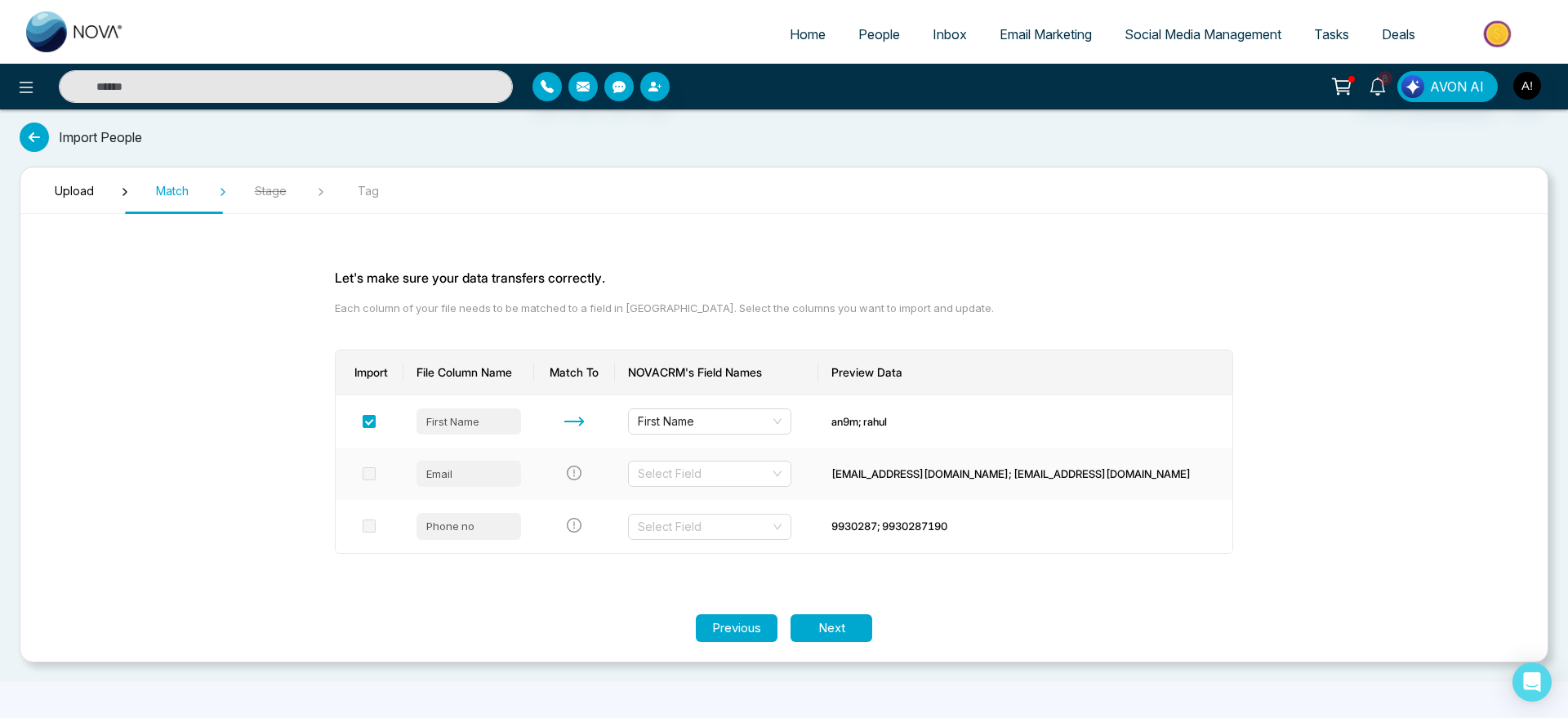
click at [754, 489] on td "Select Field" at bounding box center [717, 474] width 203 height 52
click at [771, 482] on input "search" at bounding box center [704, 474] width 132 height 24
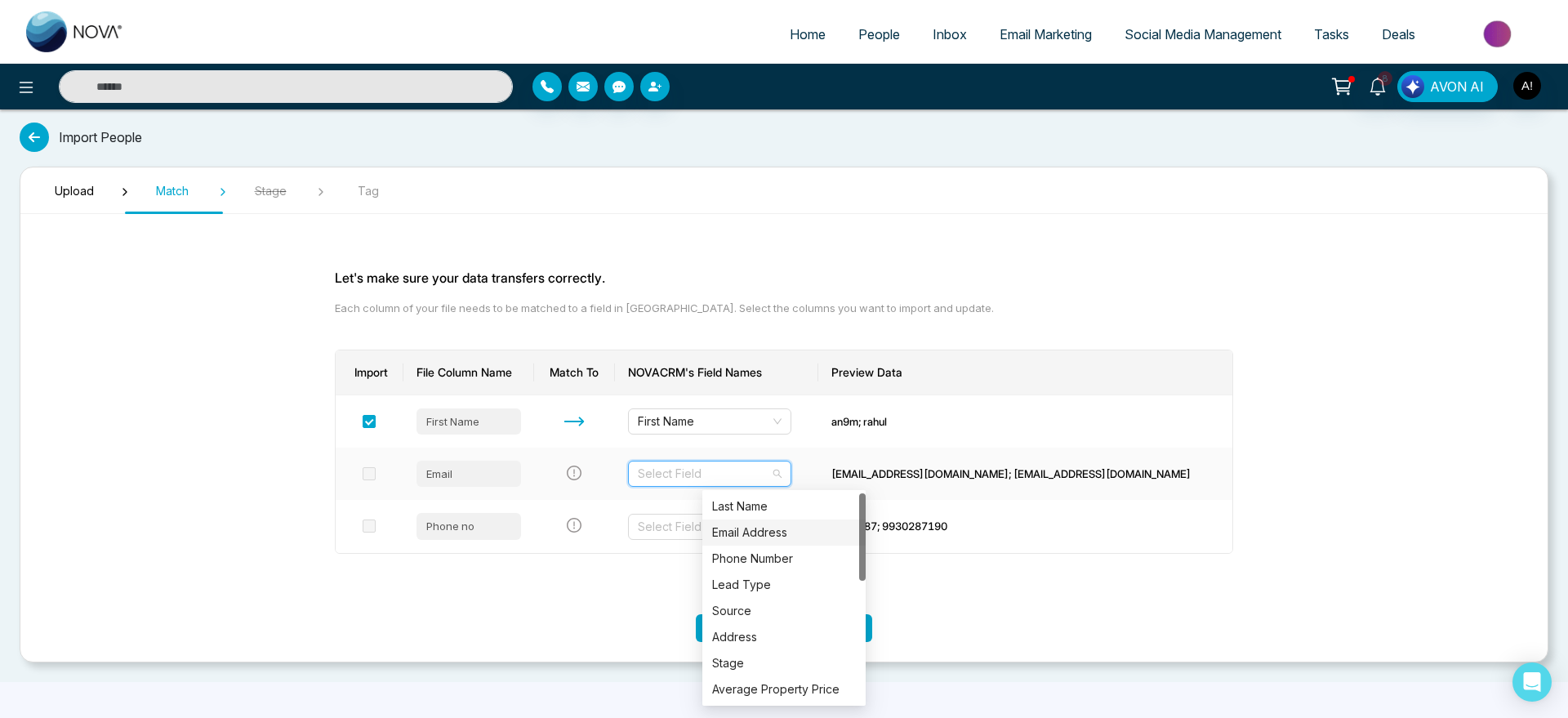
click at [799, 529] on div "Email Address" at bounding box center [784, 533] width 143 height 18
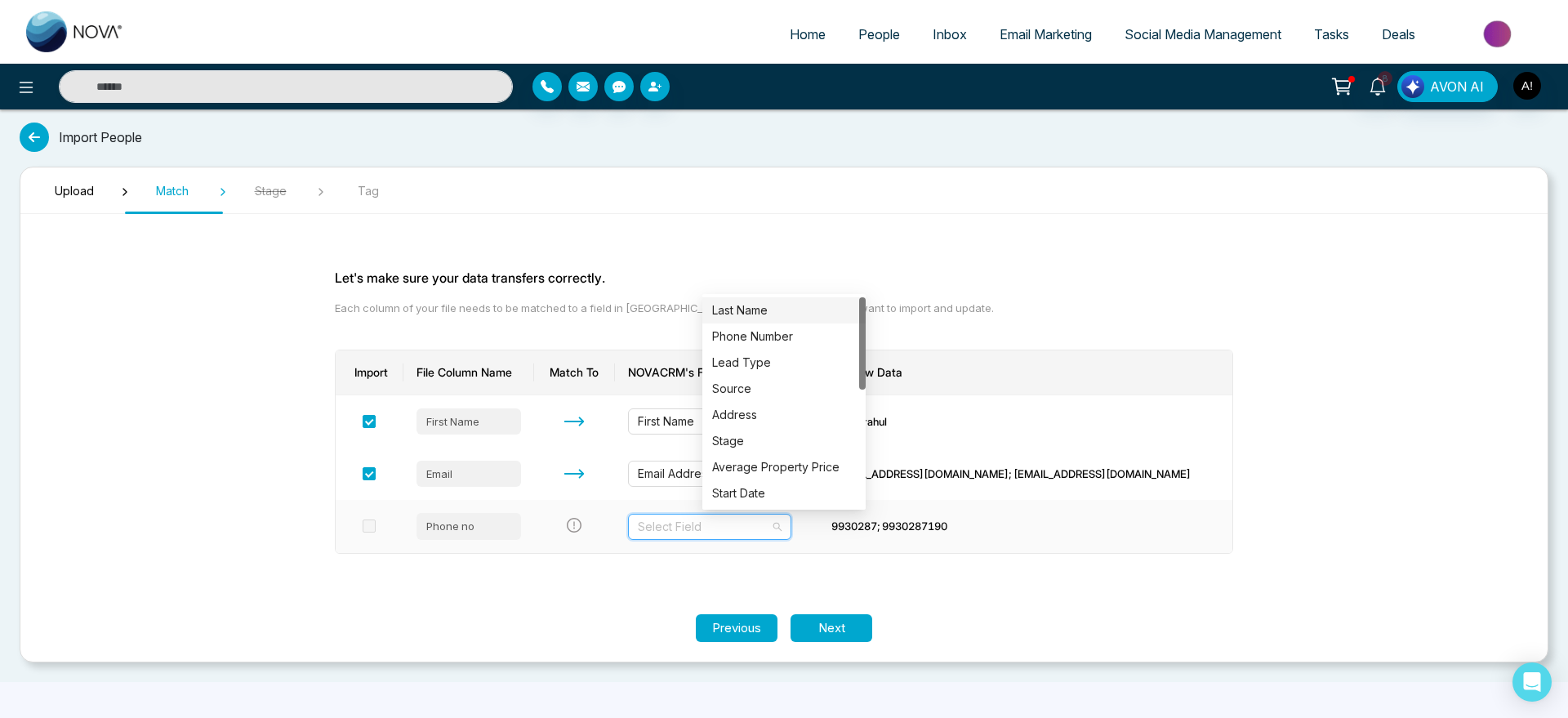
drag, startPoint x: 831, startPoint y: 514, endPoint x: 809, endPoint y: 515, distance: 22.0
click at [771, 515] on input "search" at bounding box center [704, 527] width 132 height 24
click at [795, 344] on div "Phone Number" at bounding box center [784, 336] width 143 height 18
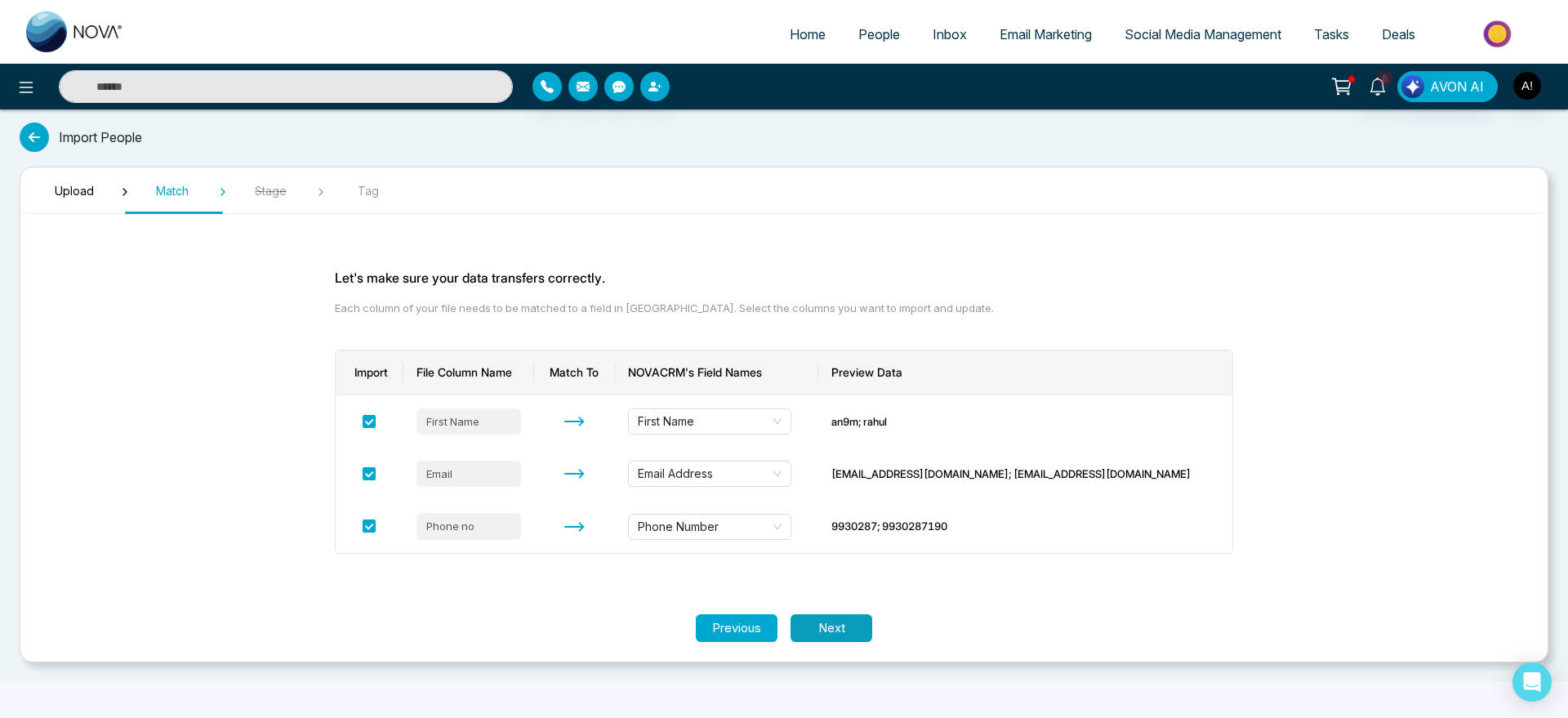
click at [843, 618] on button "Next" at bounding box center [831, 628] width 82 height 29
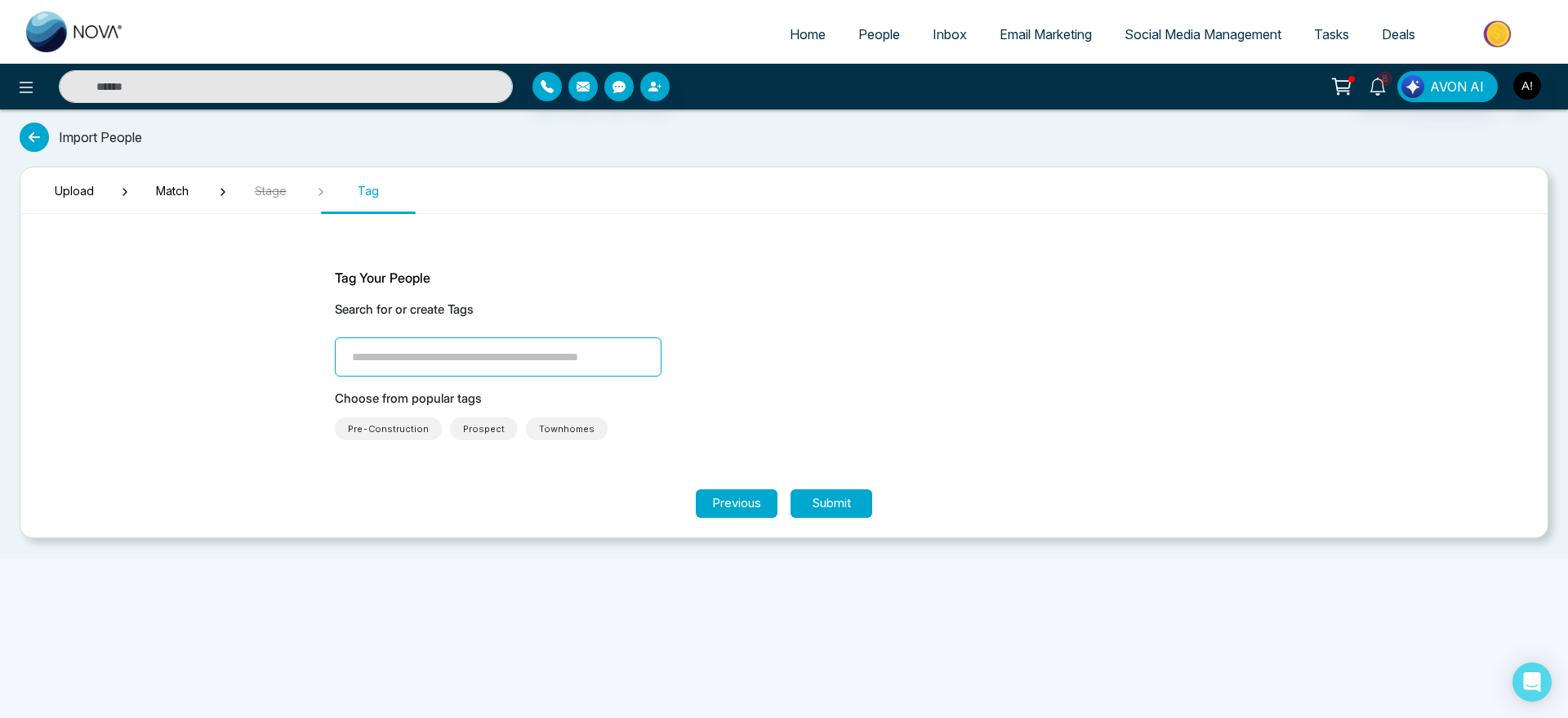
click at [464, 357] on input "search" at bounding box center [498, 356] width 327 height 39
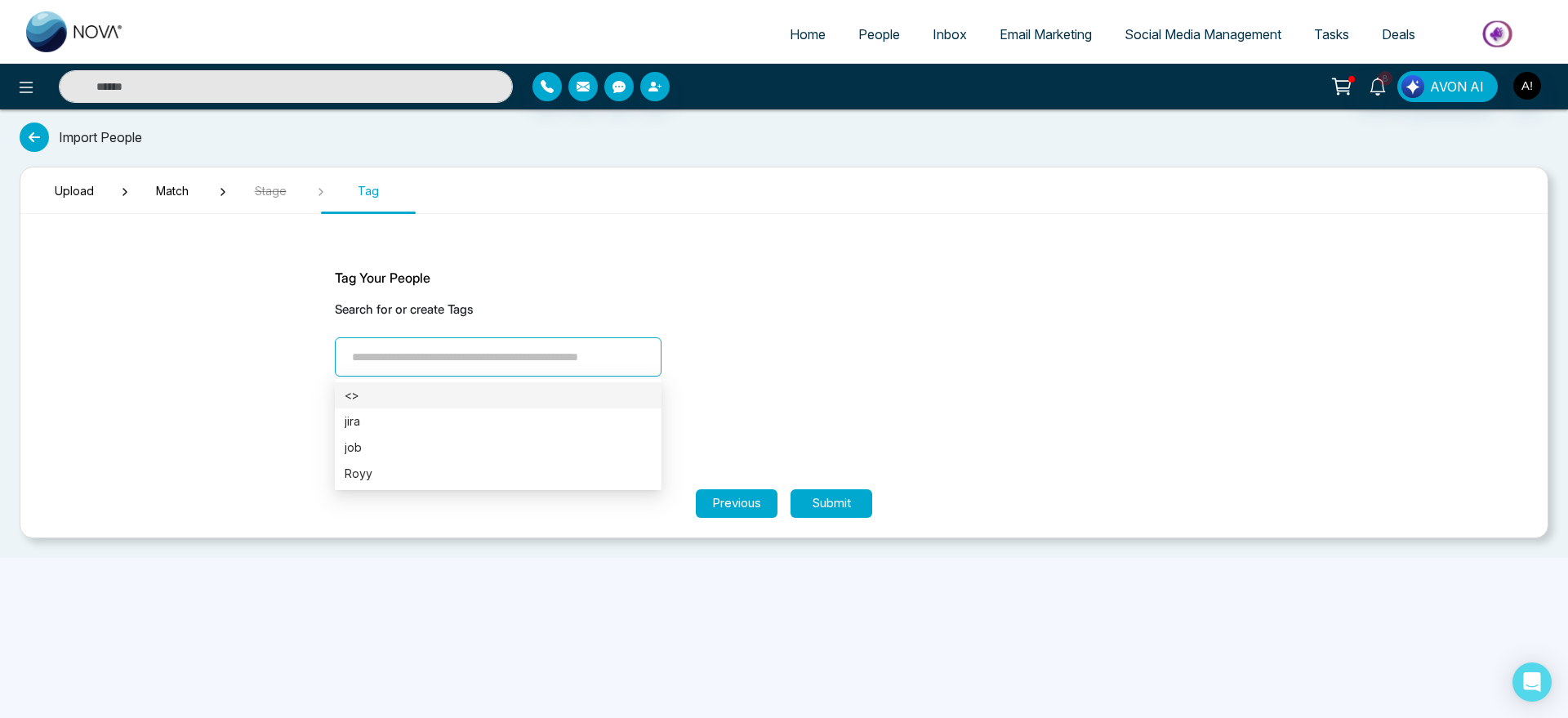
click at [461, 407] on div "<>" at bounding box center [498, 396] width 327 height 26
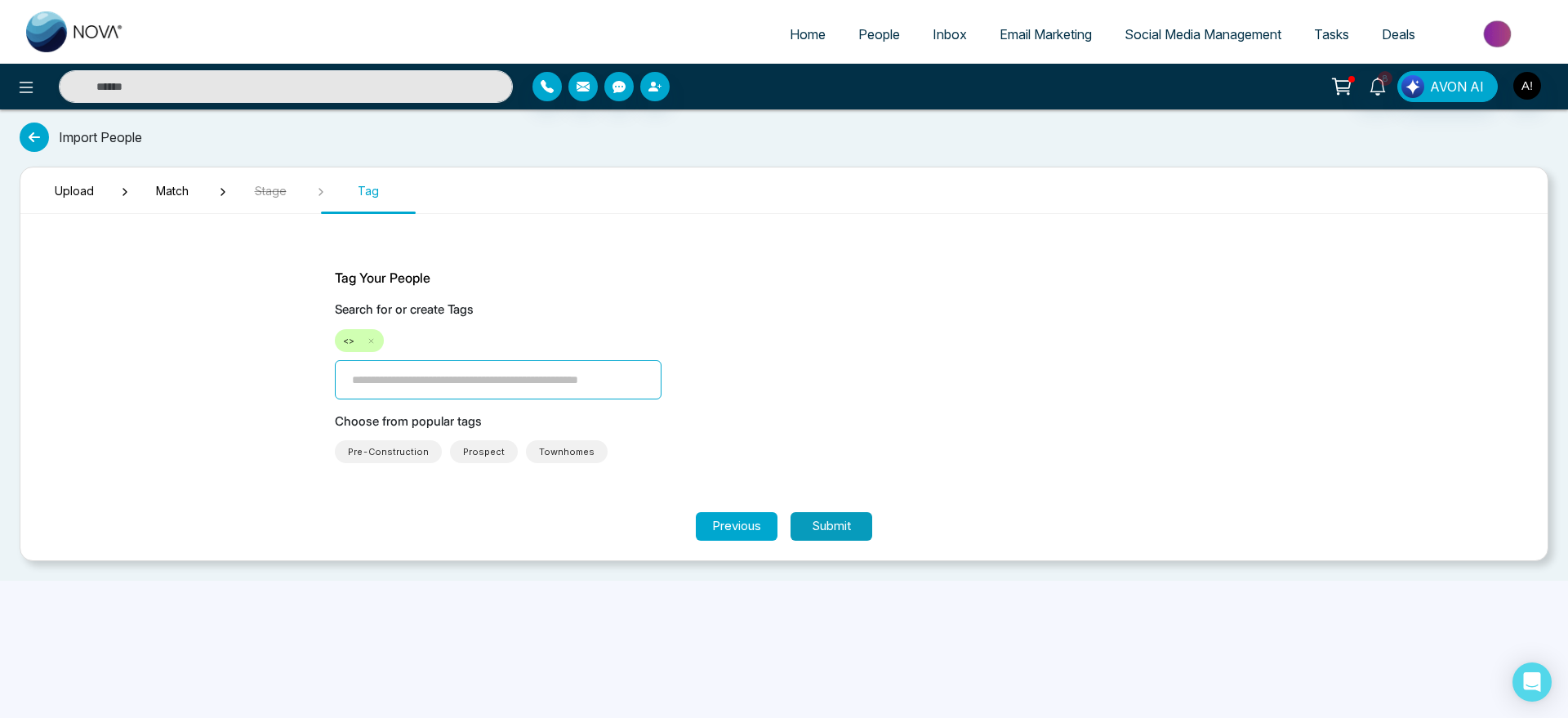
click at [811, 515] on button "Submit" at bounding box center [831, 527] width 82 height 29
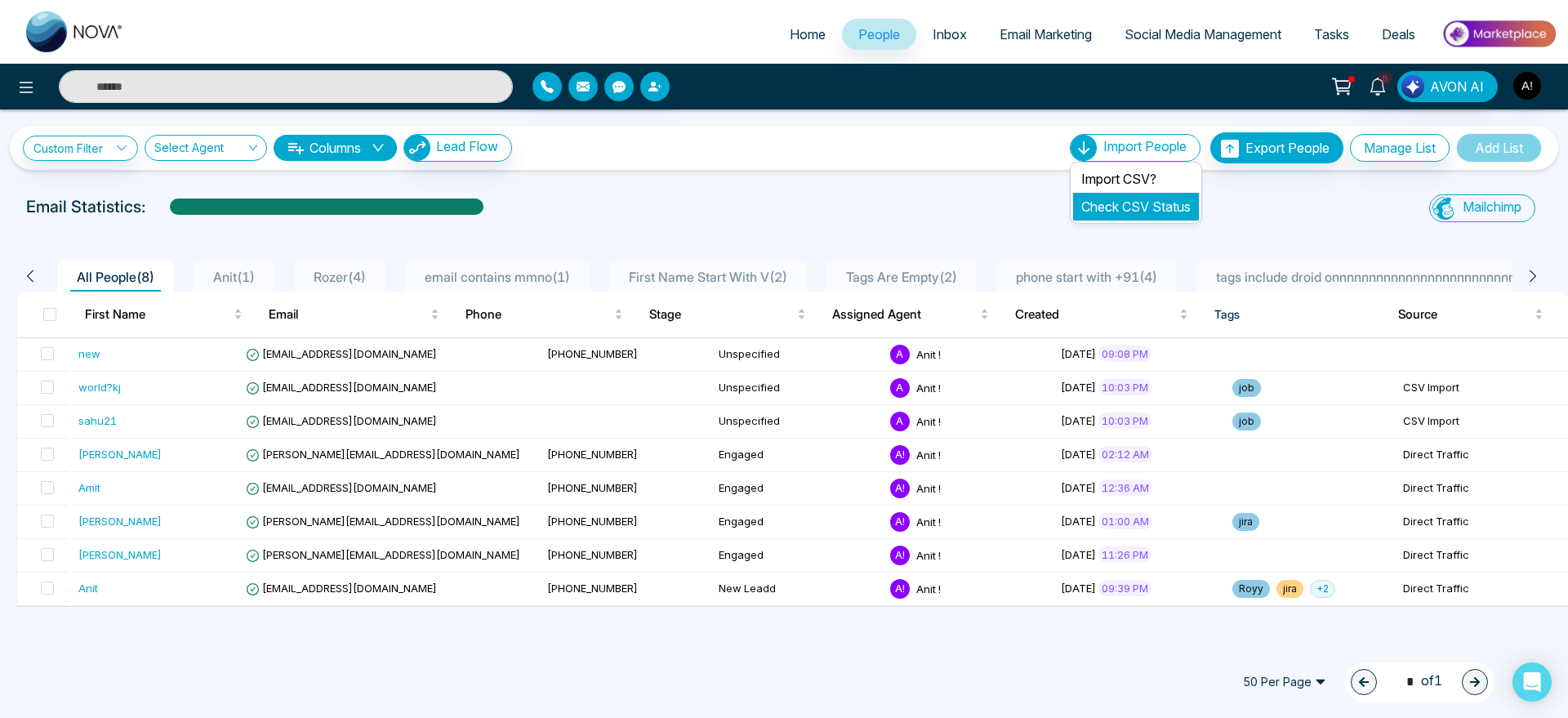
click at [1153, 207] on link "Check CSV Status" at bounding box center [1136, 206] width 109 height 17
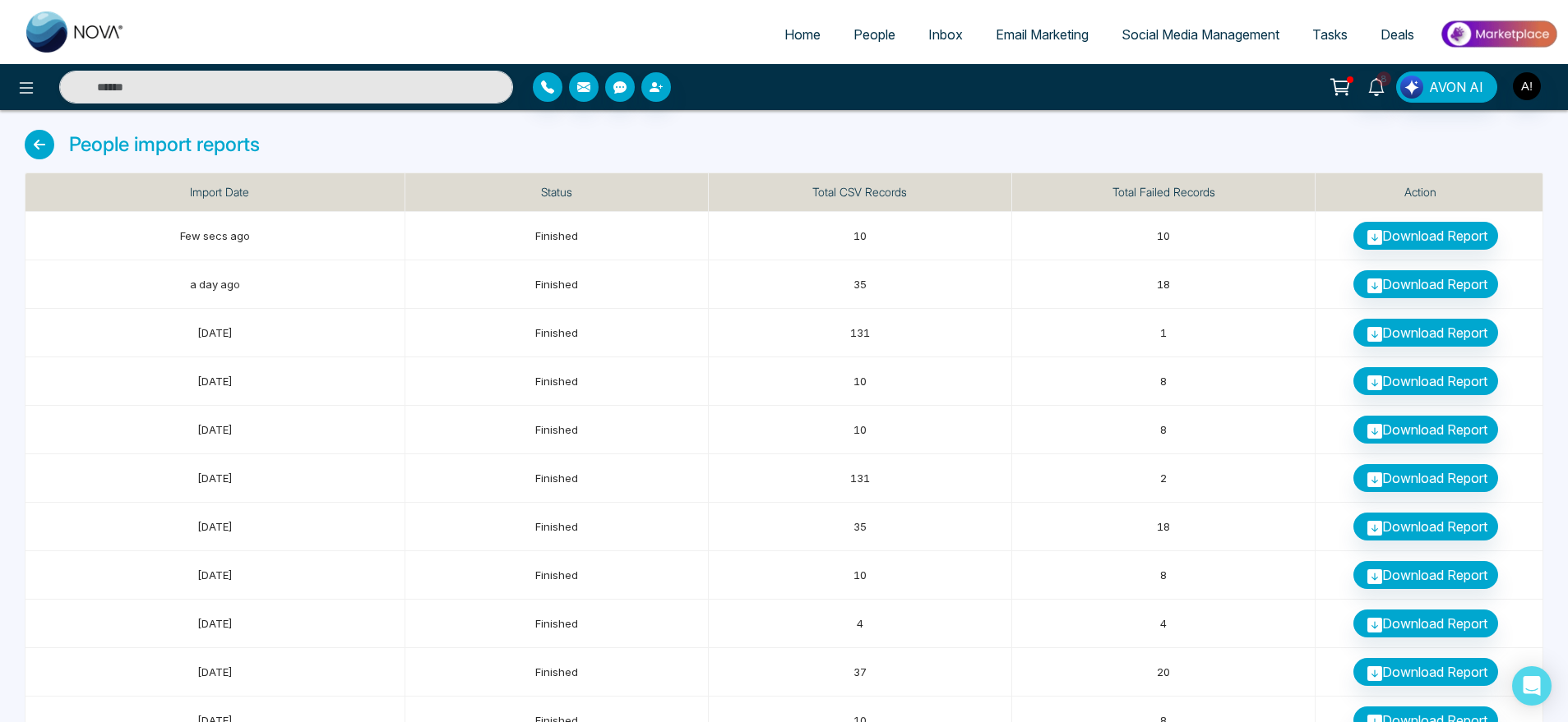
click at [47, 142] on icon at bounding box center [39, 145] width 30 height 30
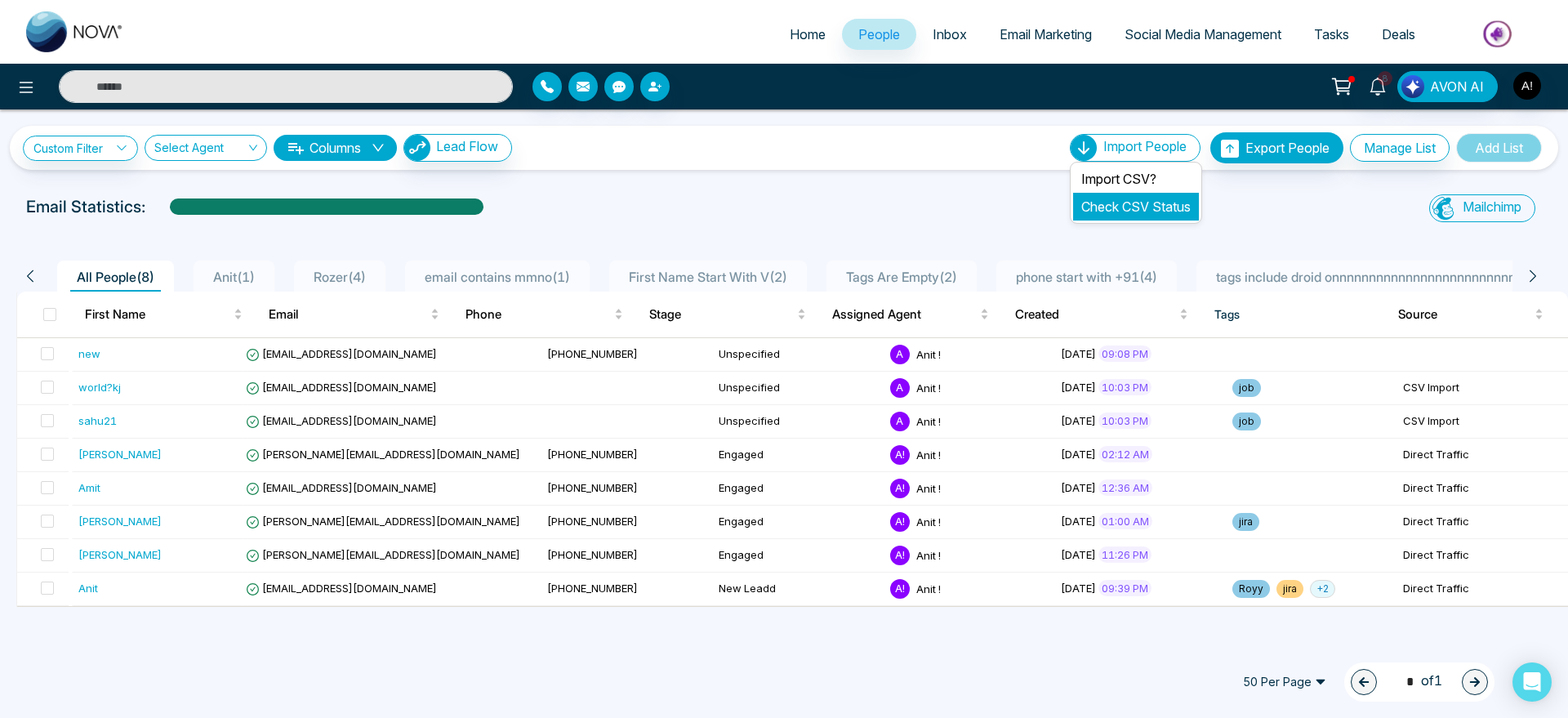
click at [1136, 219] on li "Check CSV Status" at bounding box center [1135, 207] width 126 height 28
click at [1150, 195] on li "Check CSV Status" at bounding box center [1135, 207] width 126 height 28
click at [1143, 203] on link "Check CSV Status" at bounding box center [1136, 206] width 109 height 17
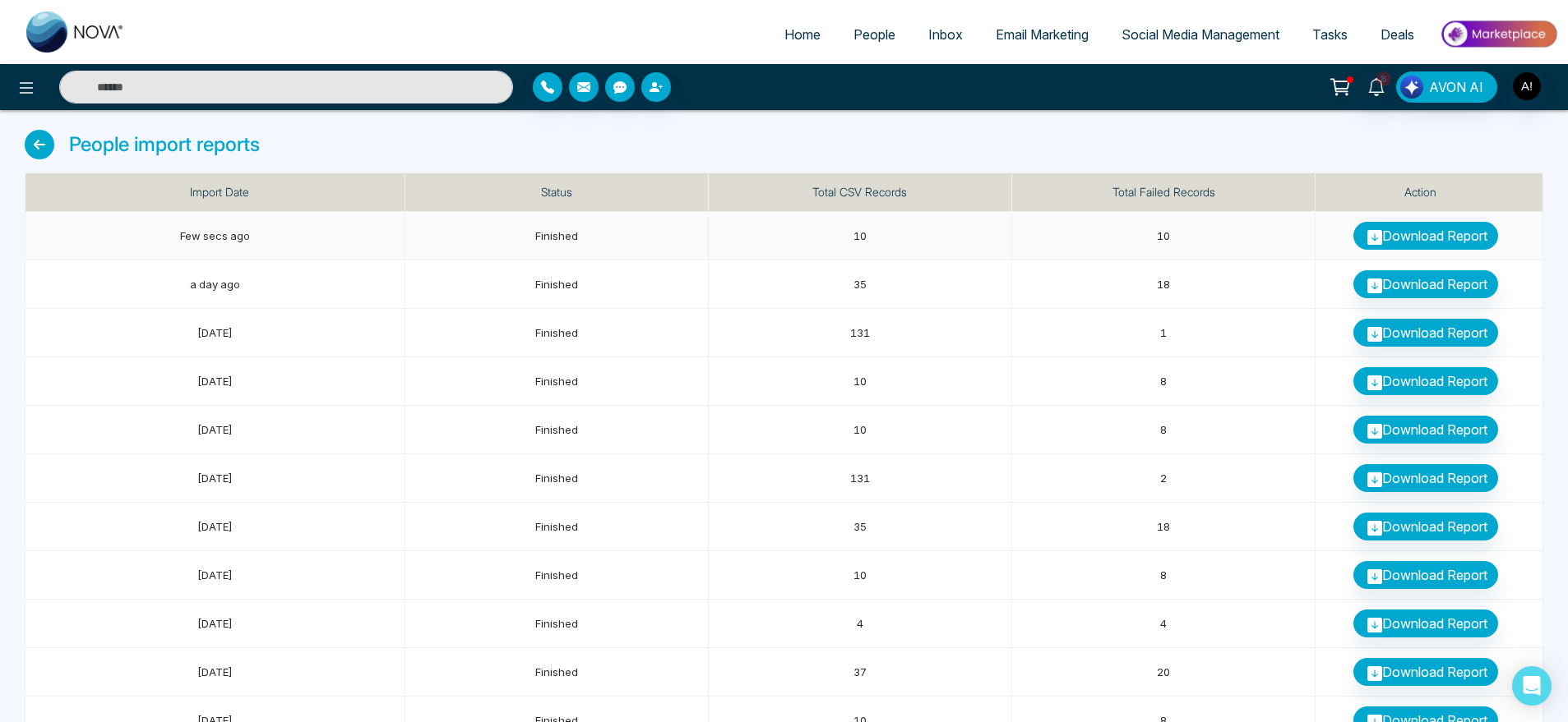
click at [1395, 235] on link "Download Report" at bounding box center [1425, 236] width 144 height 28
click at [854, 39] on span "People" at bounding box center [875, 34] width 42 height 17
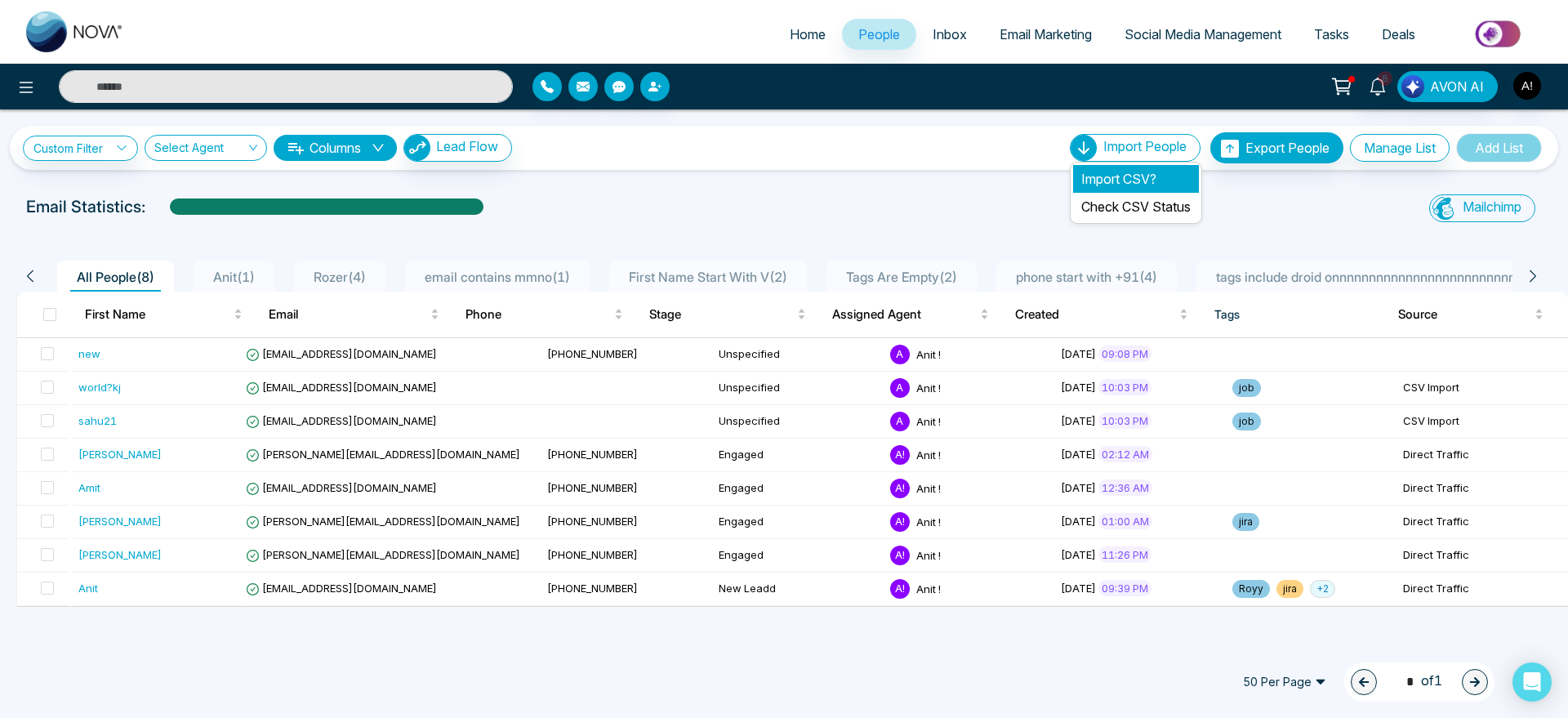
click at [1161, 166] on li "Import CSV?" at bounding box center [1135, 179] width 126 height 28
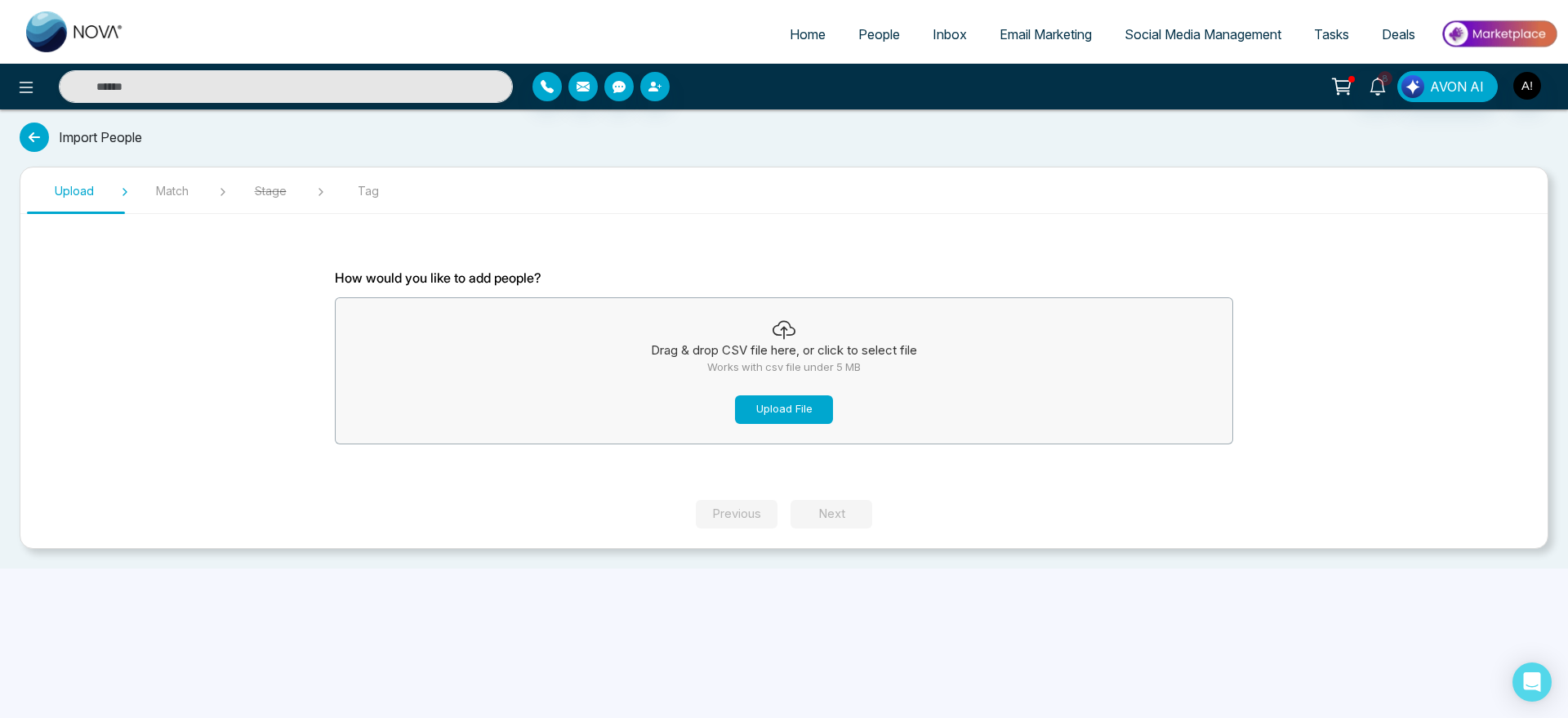
click at [774, 407] on button "Upload File" at bounding box center [784, 409] width 98 height 29
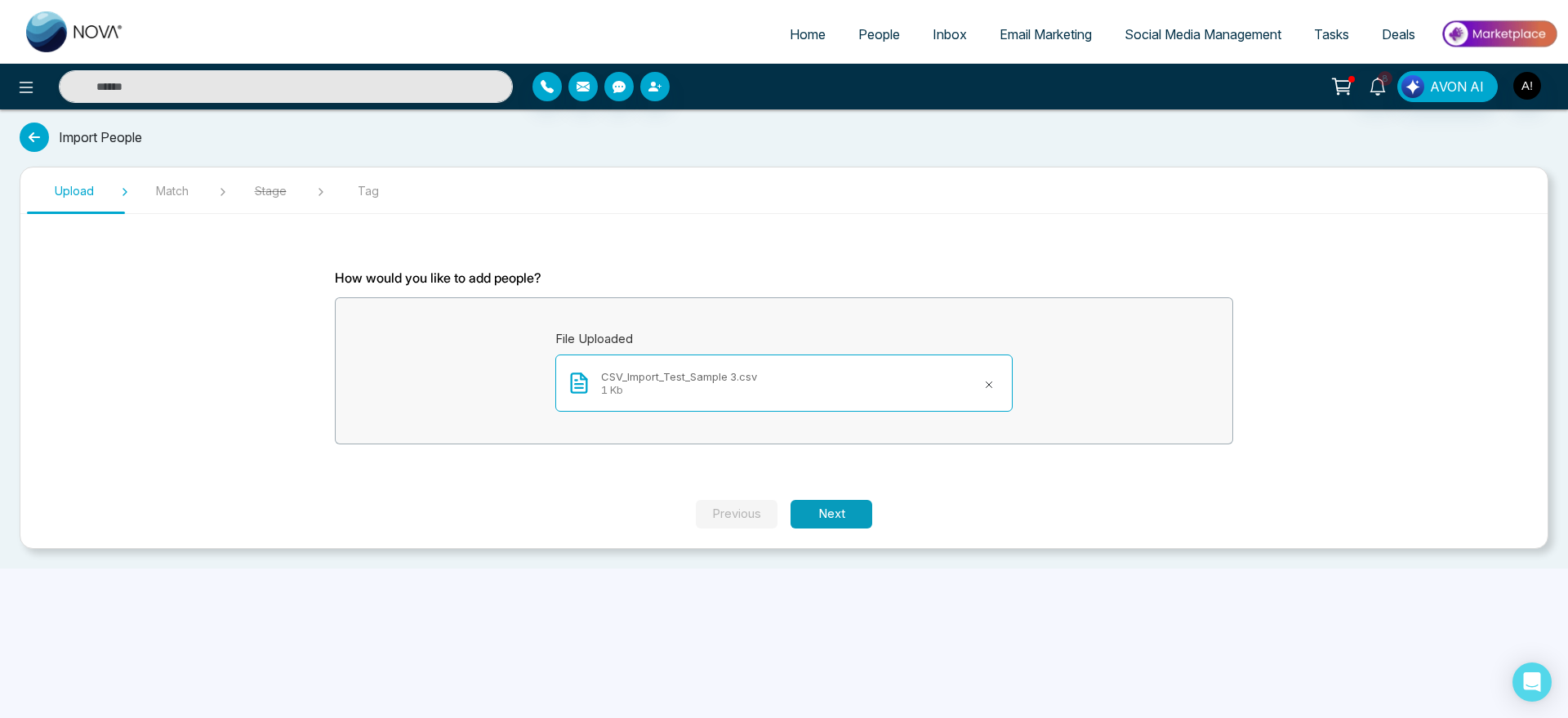
click at [839, 507] on button "Next" at bounding box center [831, 514] width 82 height 29
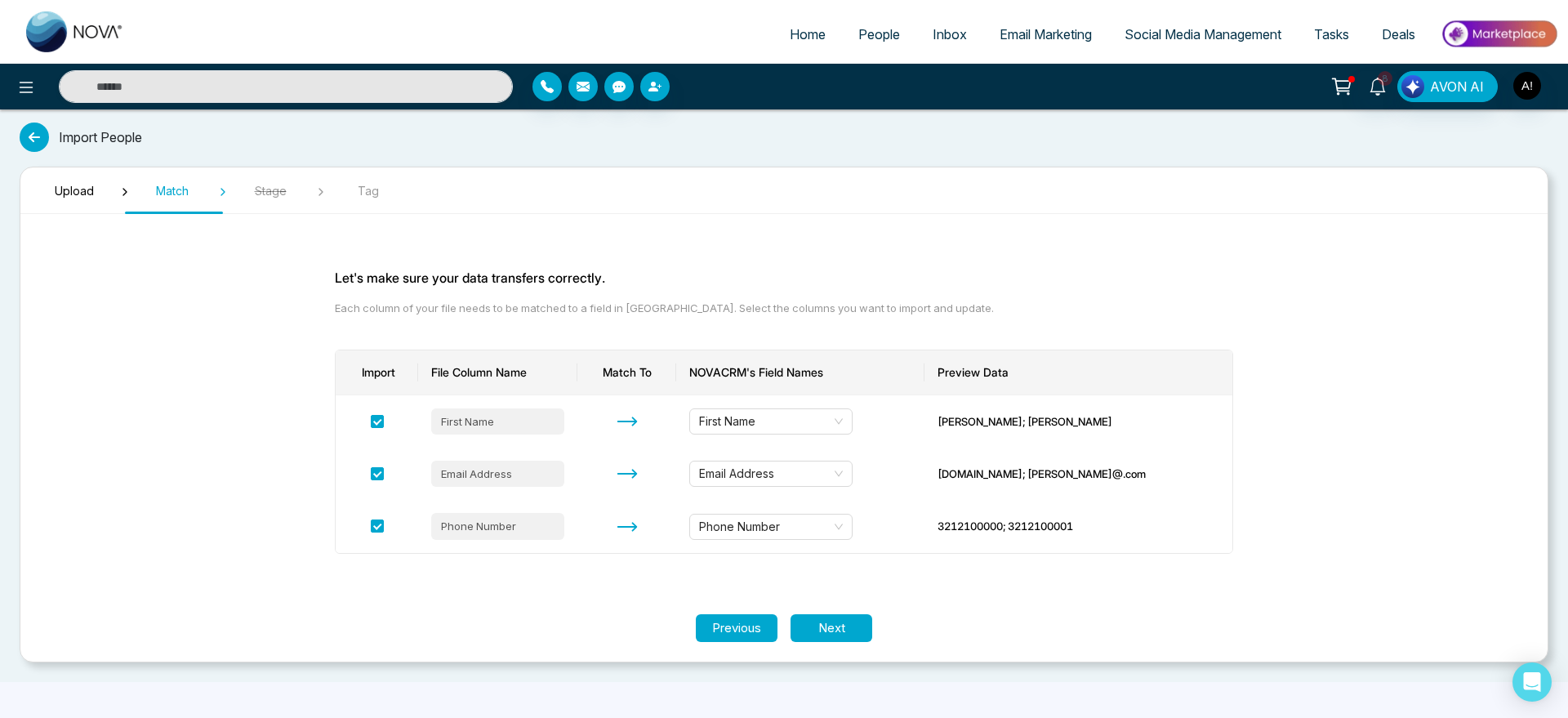
click at [841, 649] on section "Upload Match Stage Tag Let's make sure your data transfers correctly. Each colu…" at bounding box center [784, 415] width 1529 height 496
click at [855, 638] on button "Next" at bounding box center [831, 628] width 82 height 29
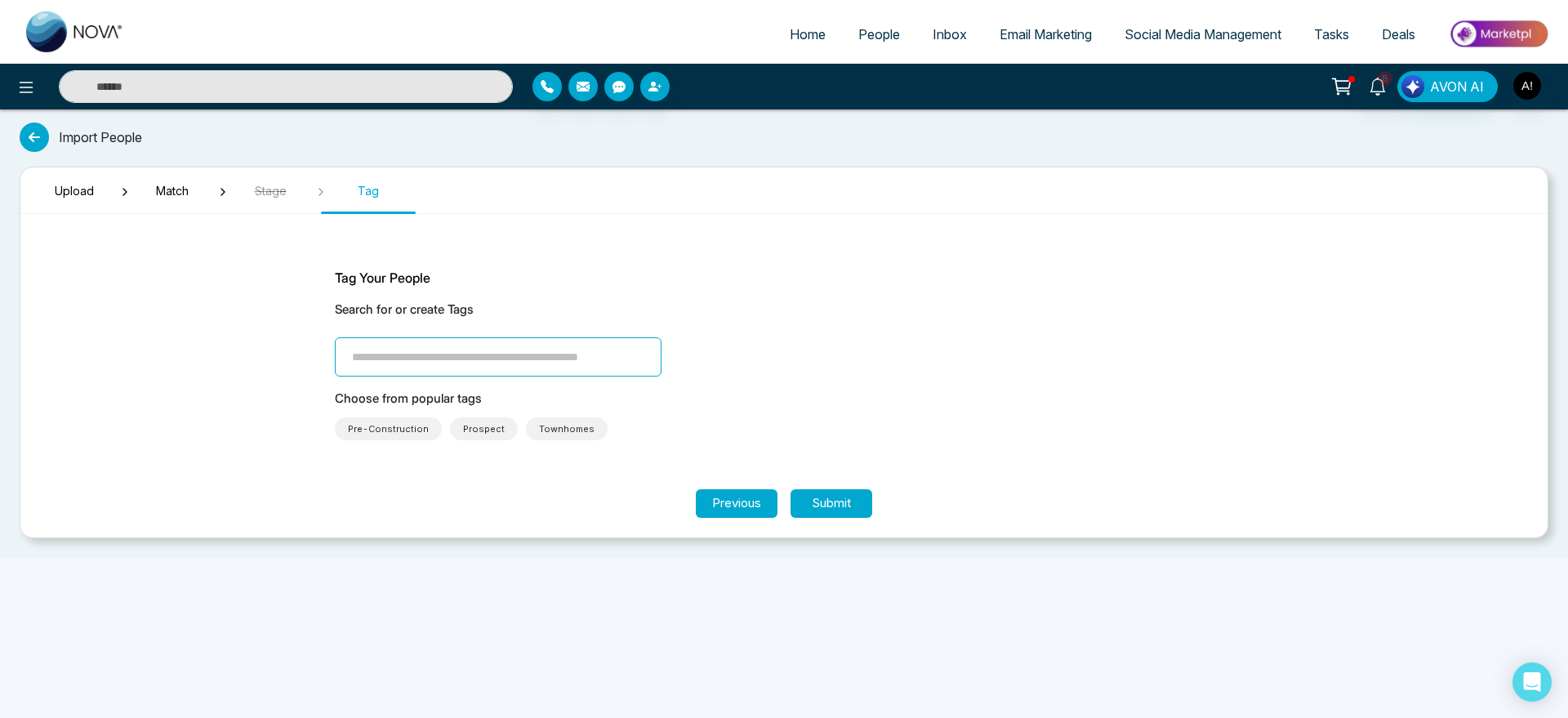
click at [584, 344] on input "search" at bounding box center [498, 356] width 327 height 39
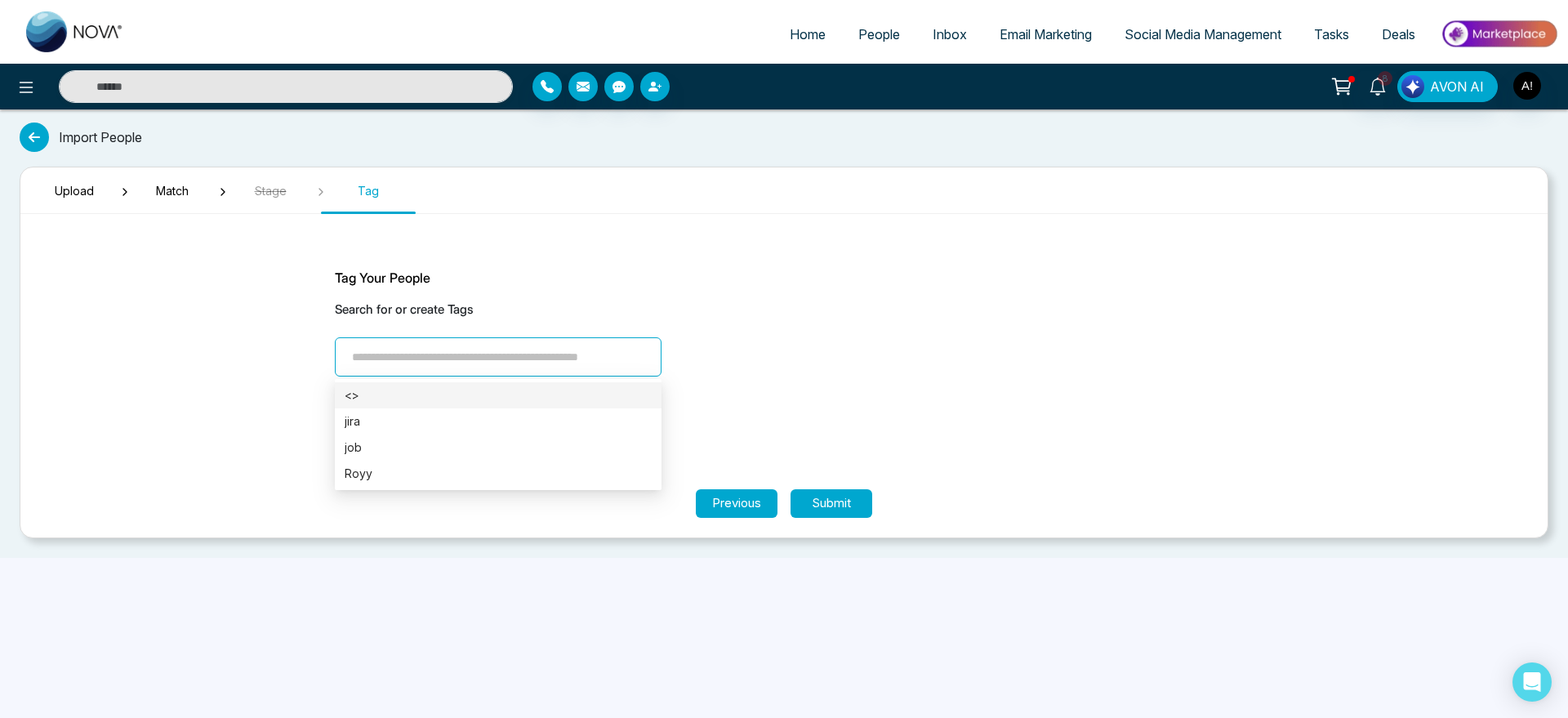
click at [595, 391] on div "<>" at bounding box center [499, 396] width 308 height 18
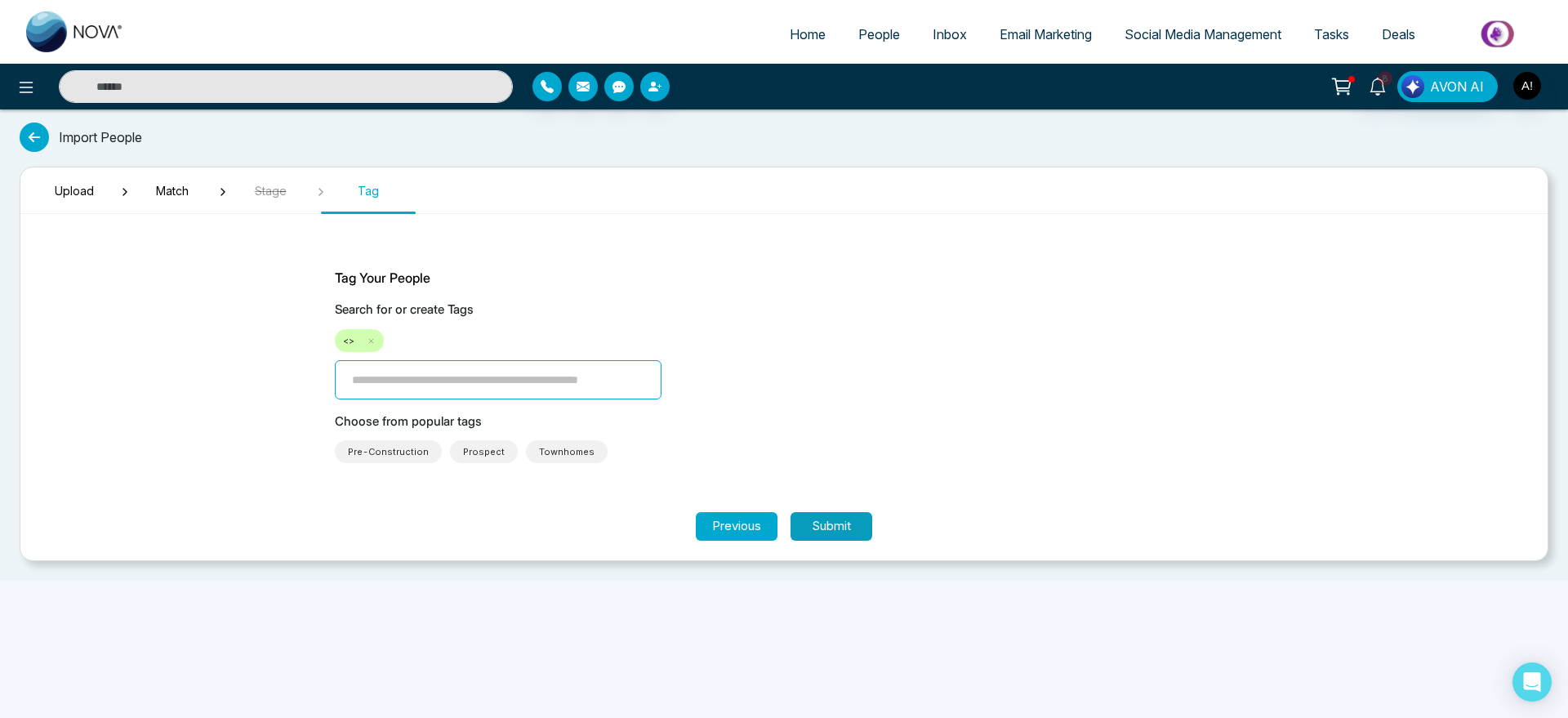
click at [816, 513] on button "Submit" at bounding box center [831, 527] width 82 height 29
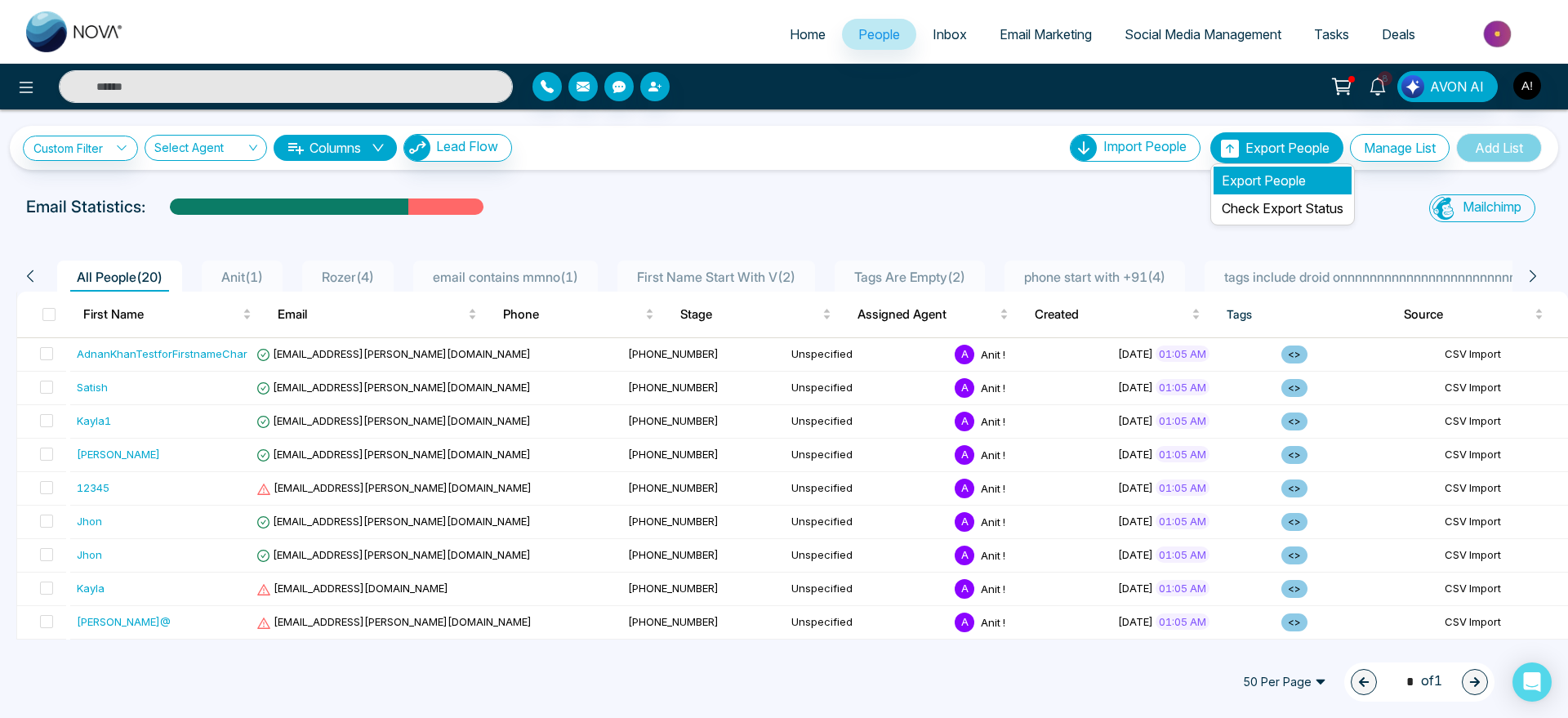
click at [1239, 175] on li "Export People" at bounding box center [1282, 181] width 138 height 28
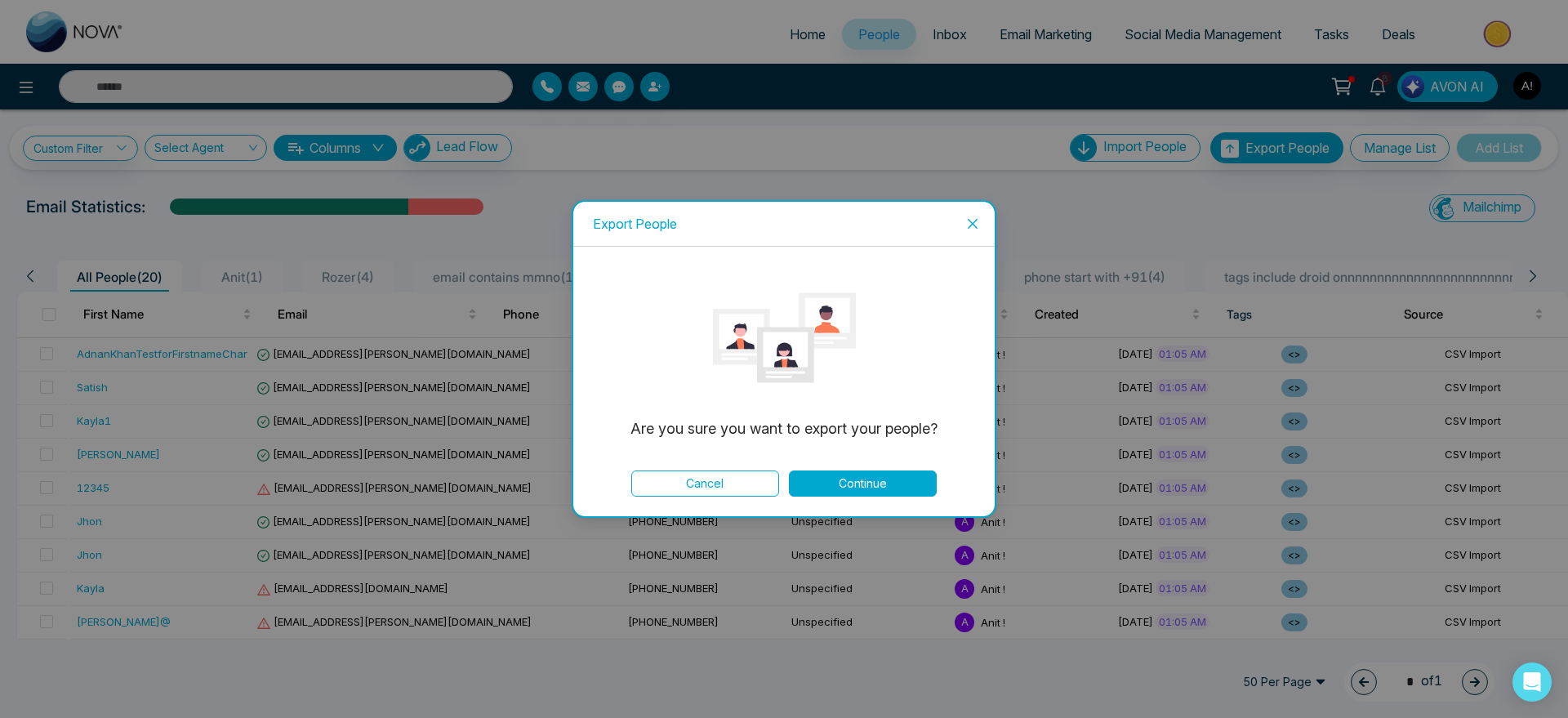
click at [878, 490] on button "Continue" at bounding box center [863, 484] width 148 height 26
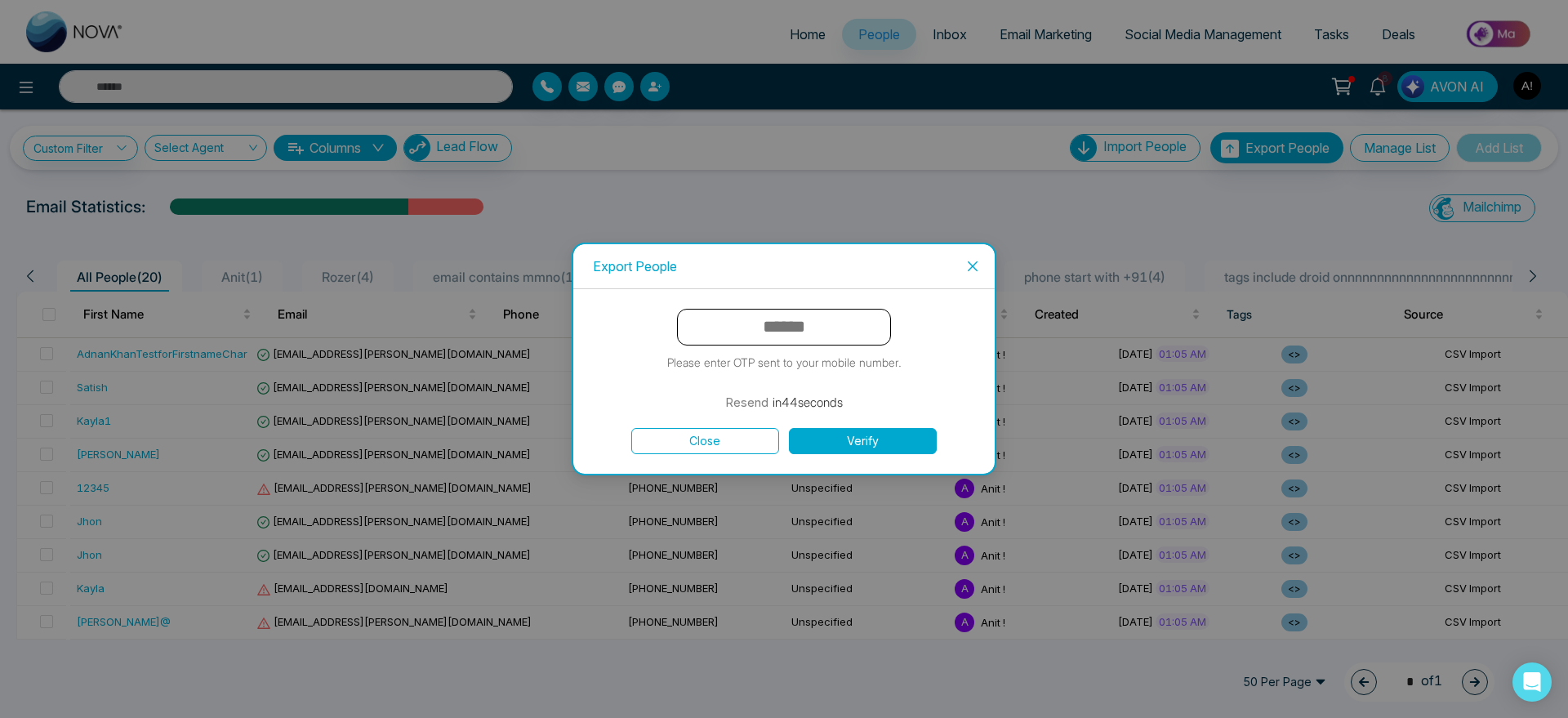
click at [818, 342] on input "text" at bounding box center [784, 327] width 214 height 37
type input "******"
click at [864, 439] on button "Verify" at bounding box center [863, 442] width 148 height 26
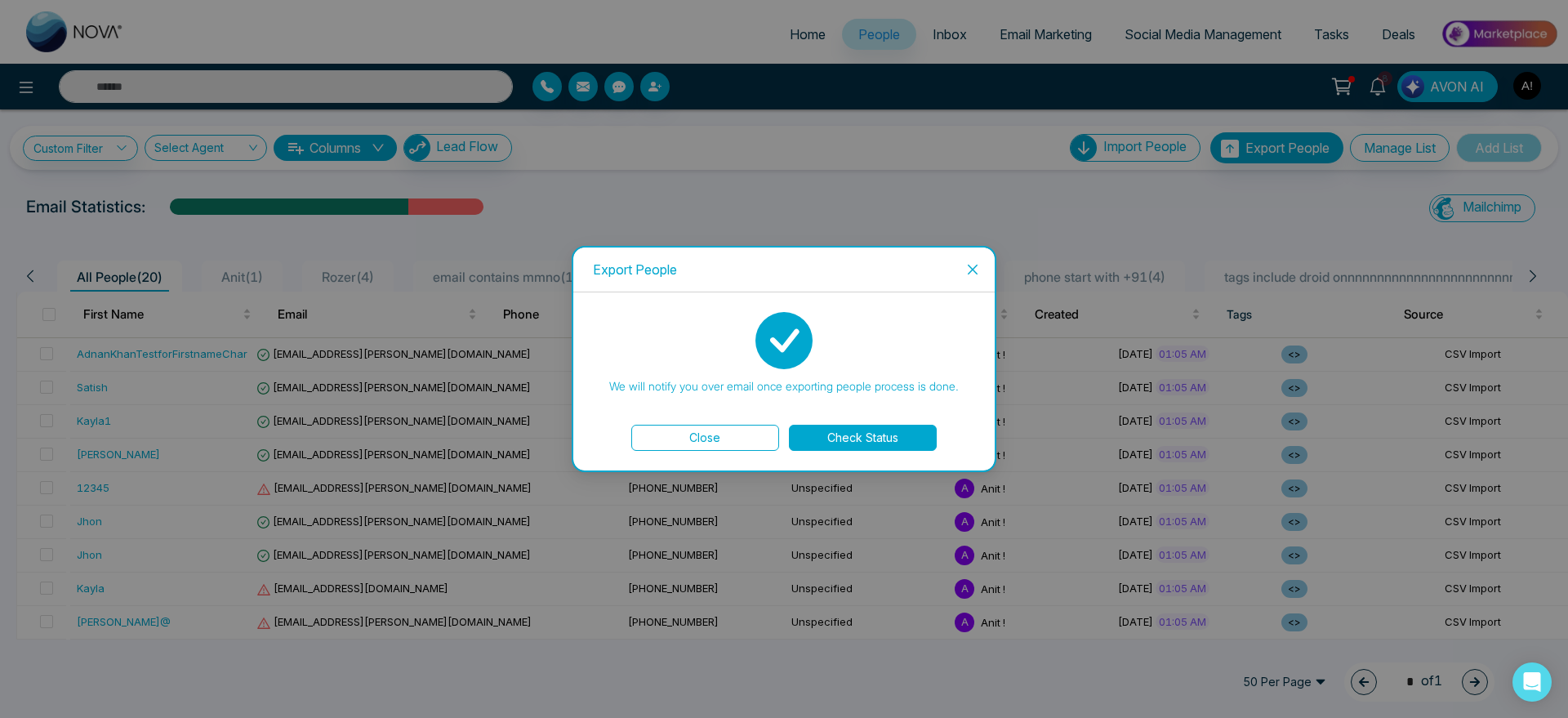
click at [900, 439] on button "Check Status" at bounding box center [863, 438] width 148 height 26
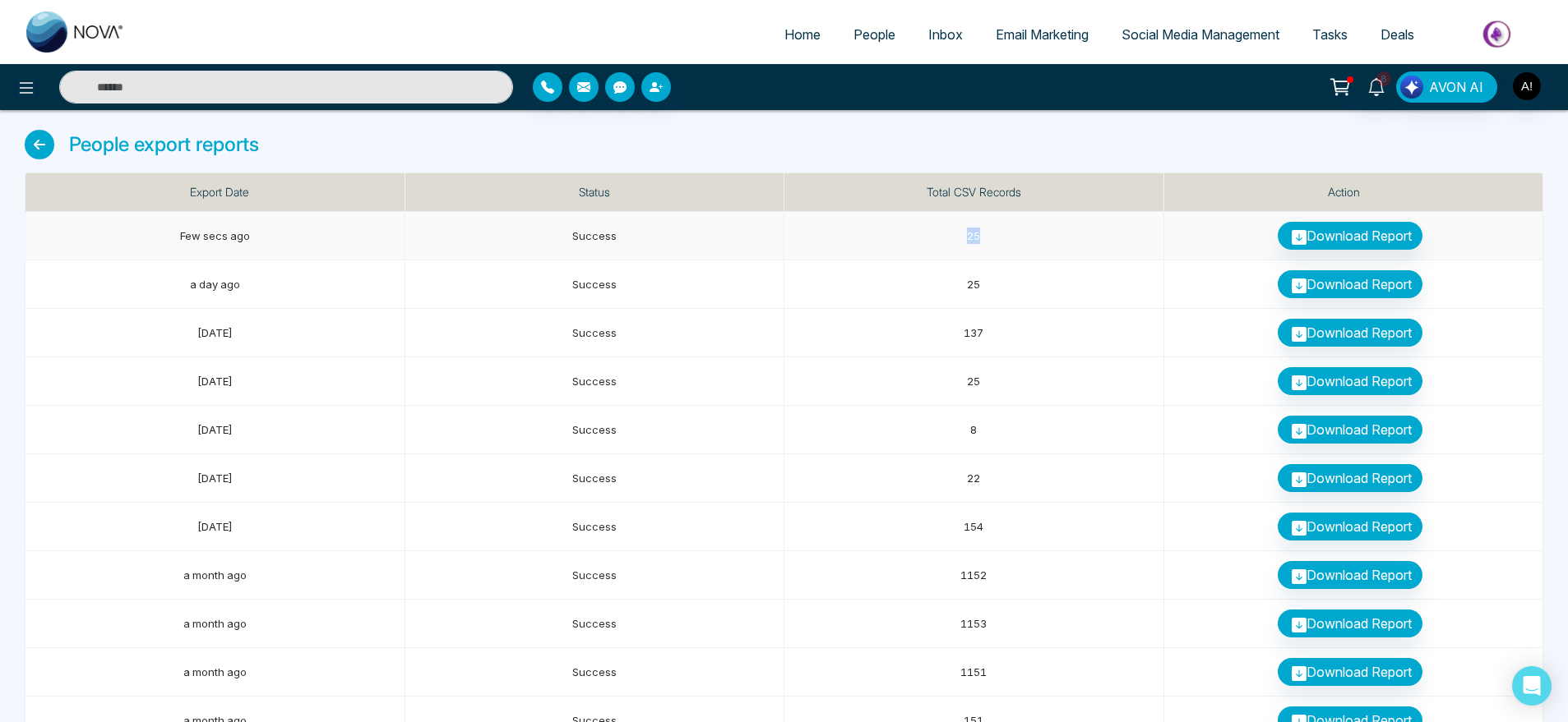
drag, startPoint x: 958, startPoint y: 244, endPoint x: 1036, endPoint y: 240, distance: 78.1
click at [1036, 240] on td "25" at bounding box center [974, 236] width 380 height 48
click at [837, 43] on link "People" at bounding box center [875, 35] width 75 height 31
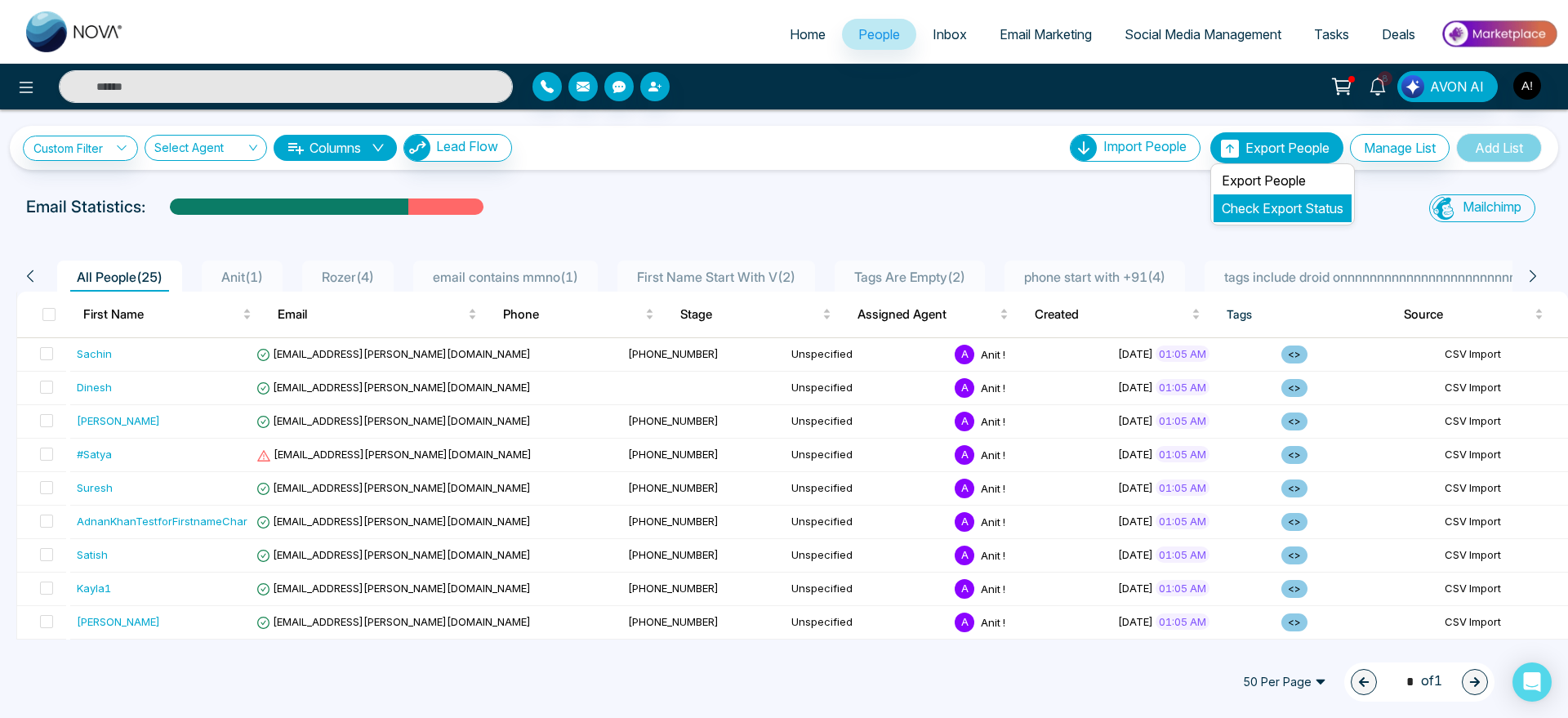
click at [1284, 216] on link "Check Export Status" at bounding box center [1283, 208] width 122 height 17
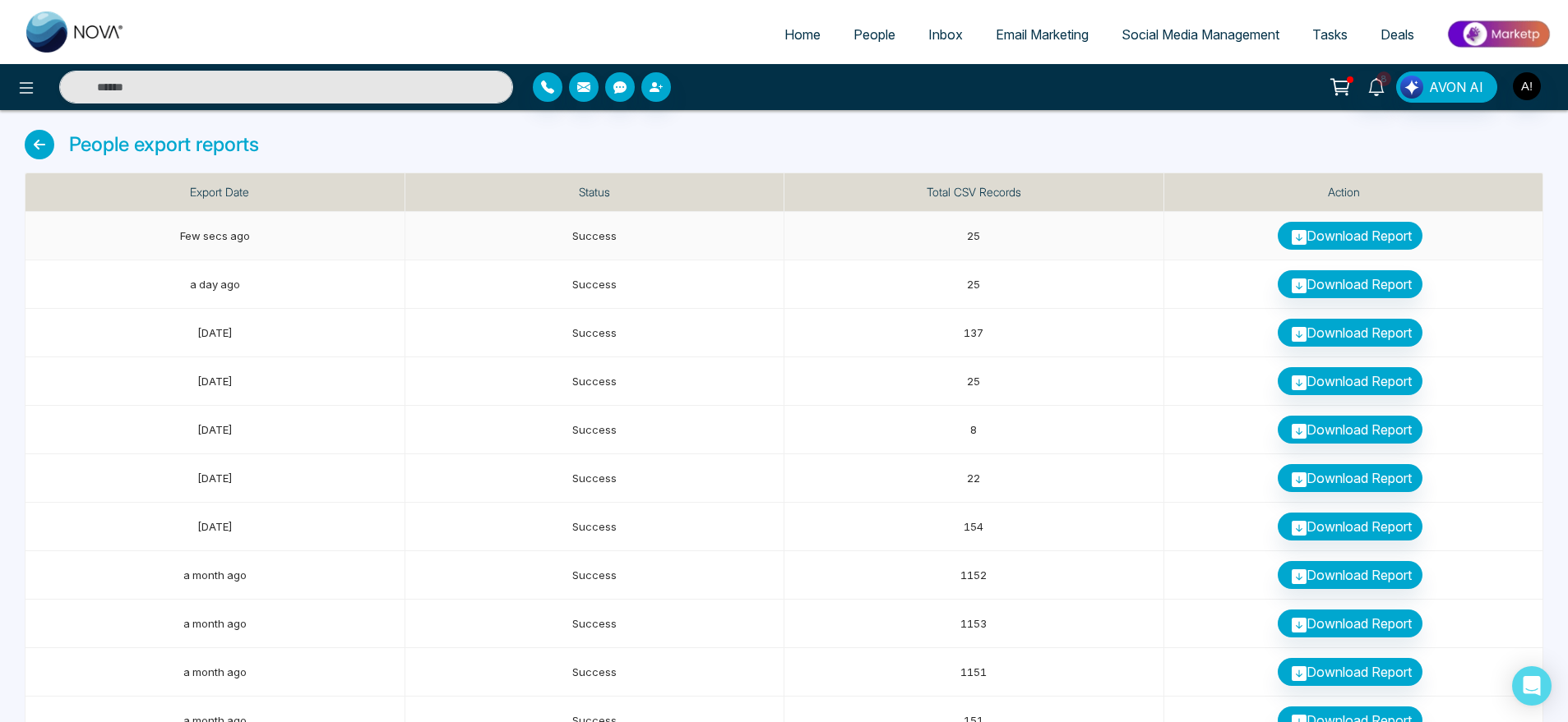
click at [1321, 245] on link "Download Report" at bounding box center [1349, 236] width 144 height 28
click at [919, 52] on li "Inbox" at bounding box center [945, 36] width 67 height 34
click at [944, 38] on span "Inbox" at bounding box center [945, 34] width 34 height 17
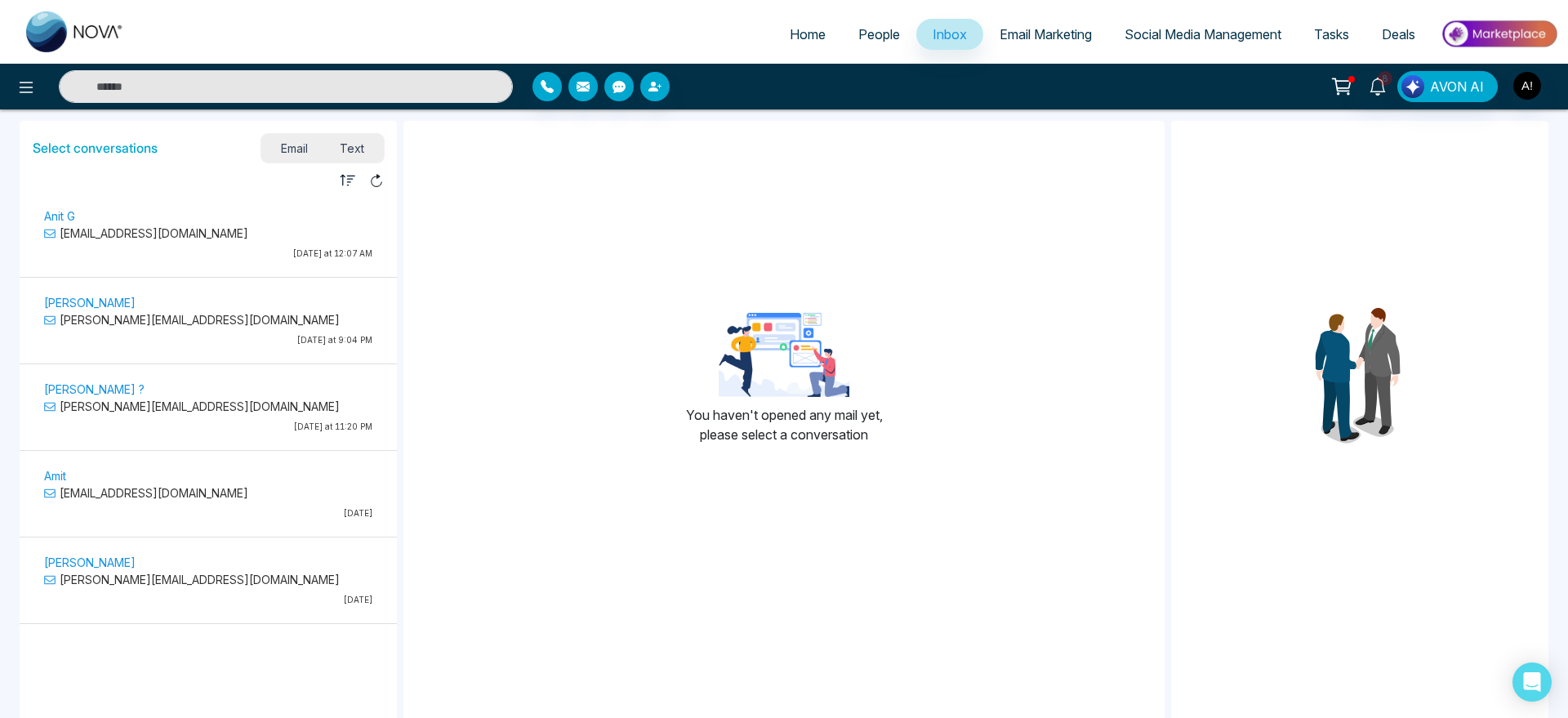
click at [1082, 41] on span "Email Marketing" at bounding box center [1046, 34] width 92 height 17
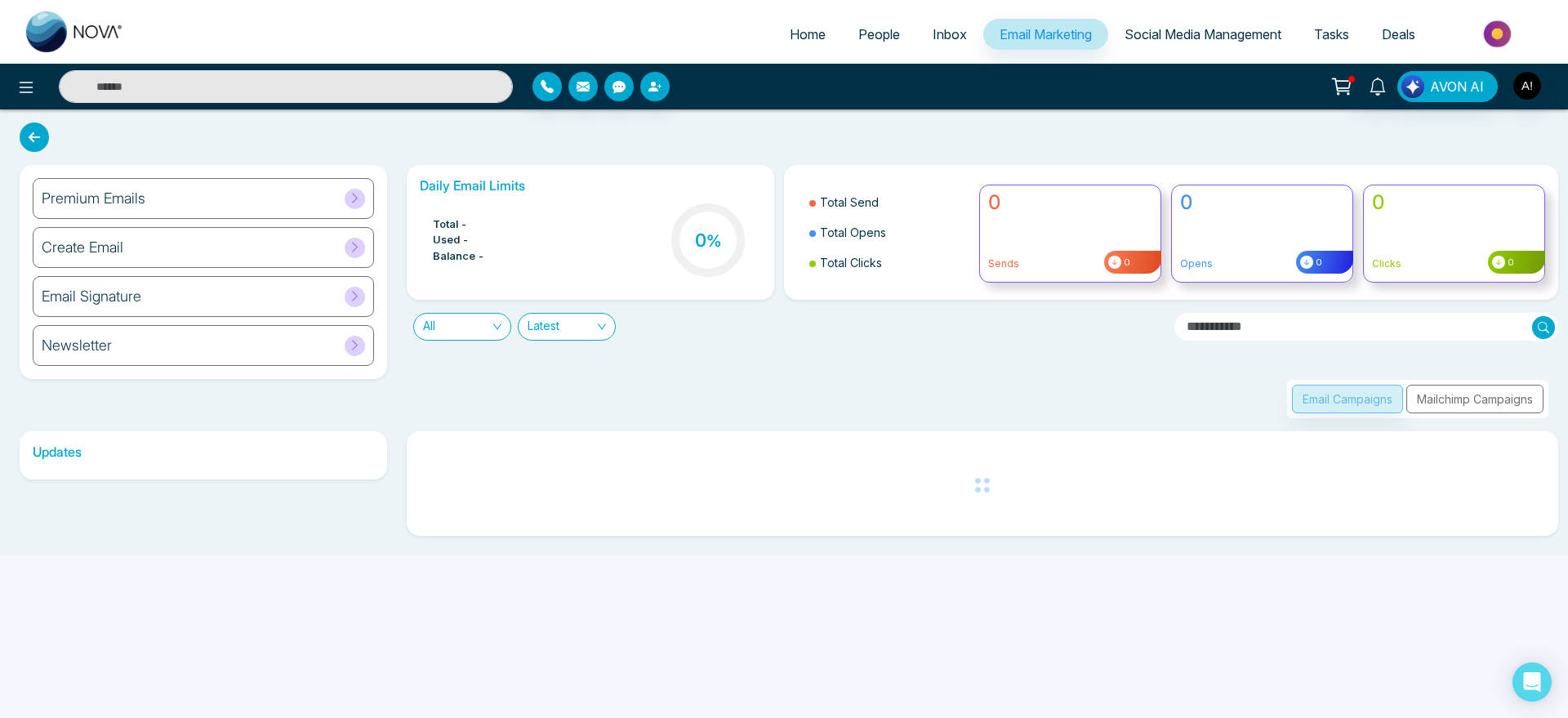
click at [261, 189] on div "Premium Emails" at bounding box center [203, 198] width 341 height 41
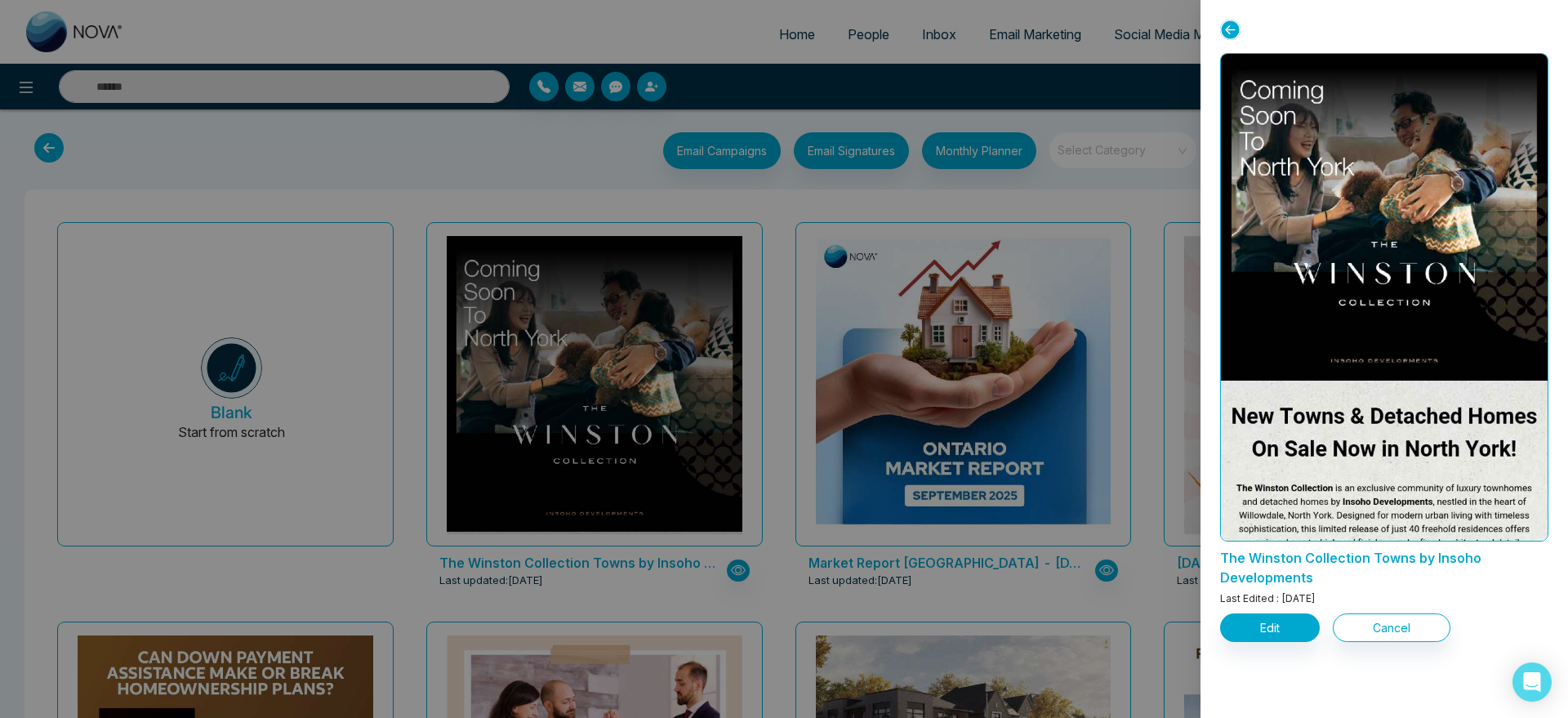
click at [1274, 643] on div "The Winston Collection Towns by Insoho Developments Last Edited : Oct 7, 2025 E…" at bounding box center [1384, 359] width 367 height 718
click at [1263, 628] on button "Edit" at bounding box center [1270, 628] width 100 height 29
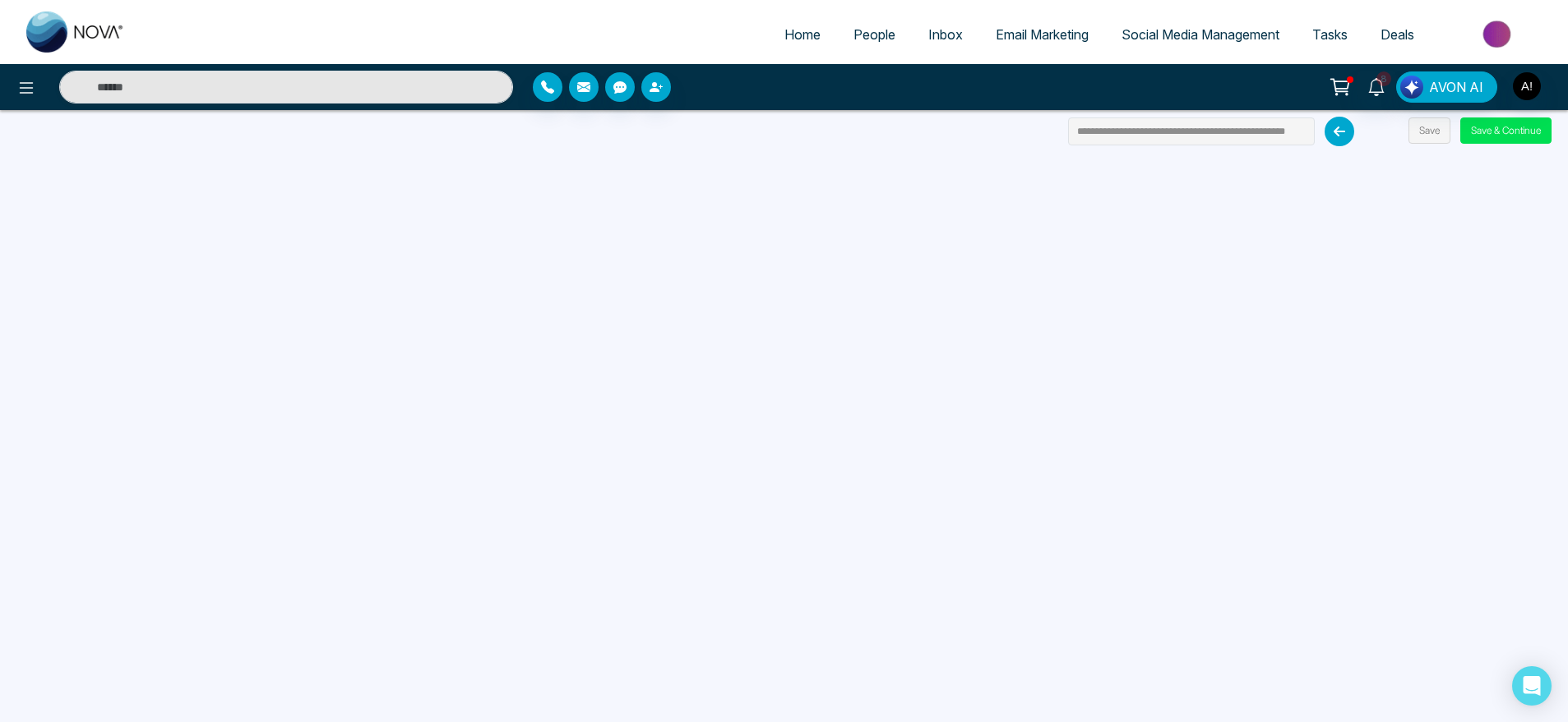
click at [1336, 131] on icon at bounding box center [1340, 132] width 30 height 30
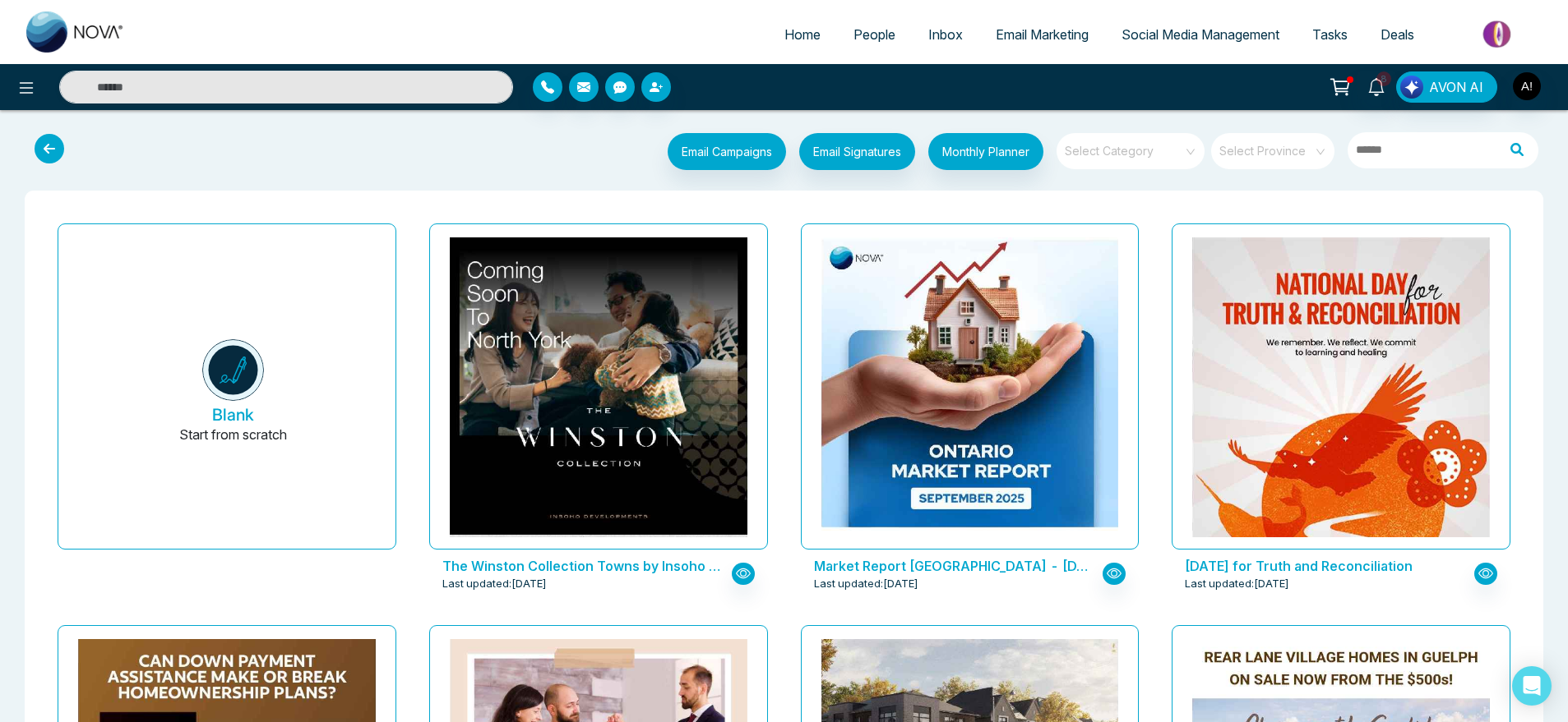
click at [1031, 19] on link "Email Marketing" at bounding box center [1042, 35] width 126 height 31
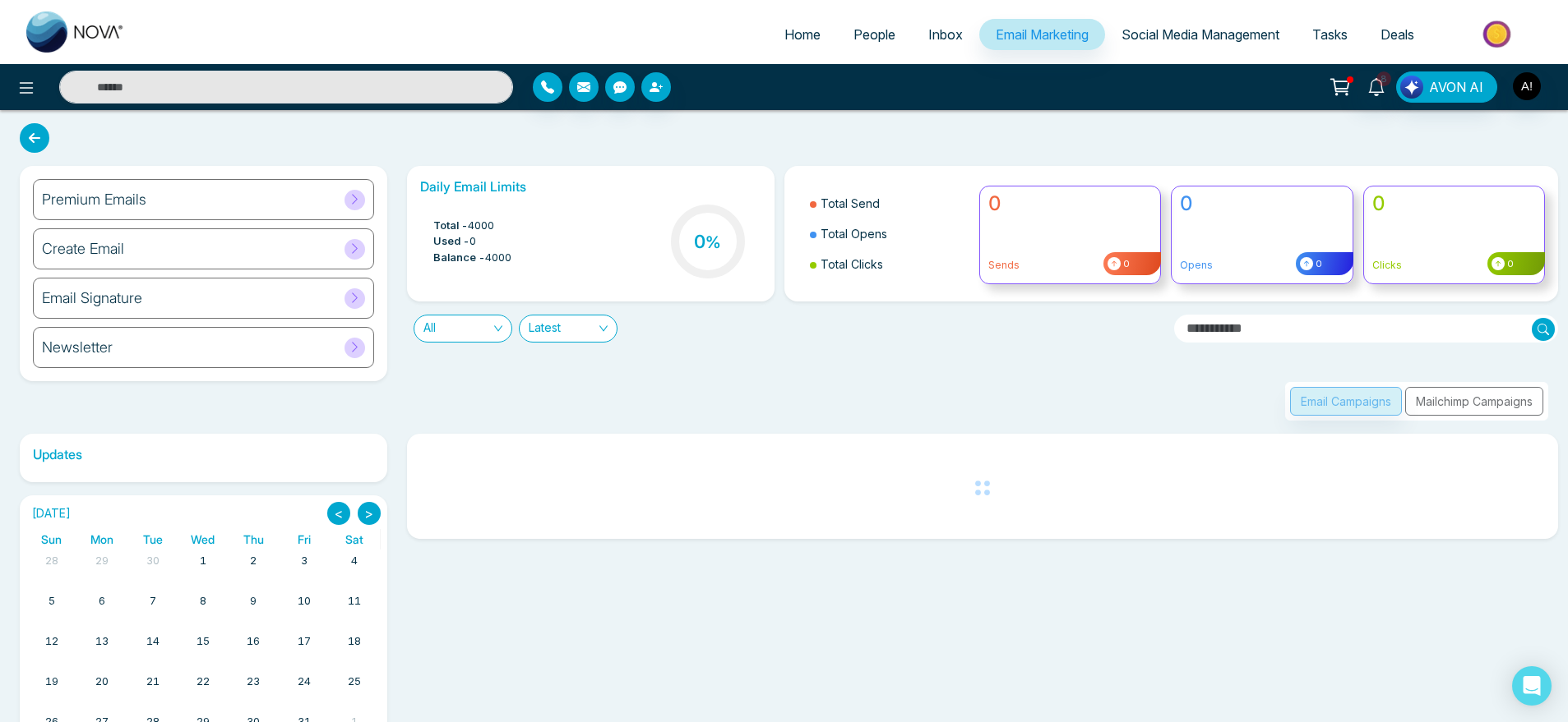
click at [278, 205] on div "Premium Emails" at bounding box center [204, 199] width 341 height 41
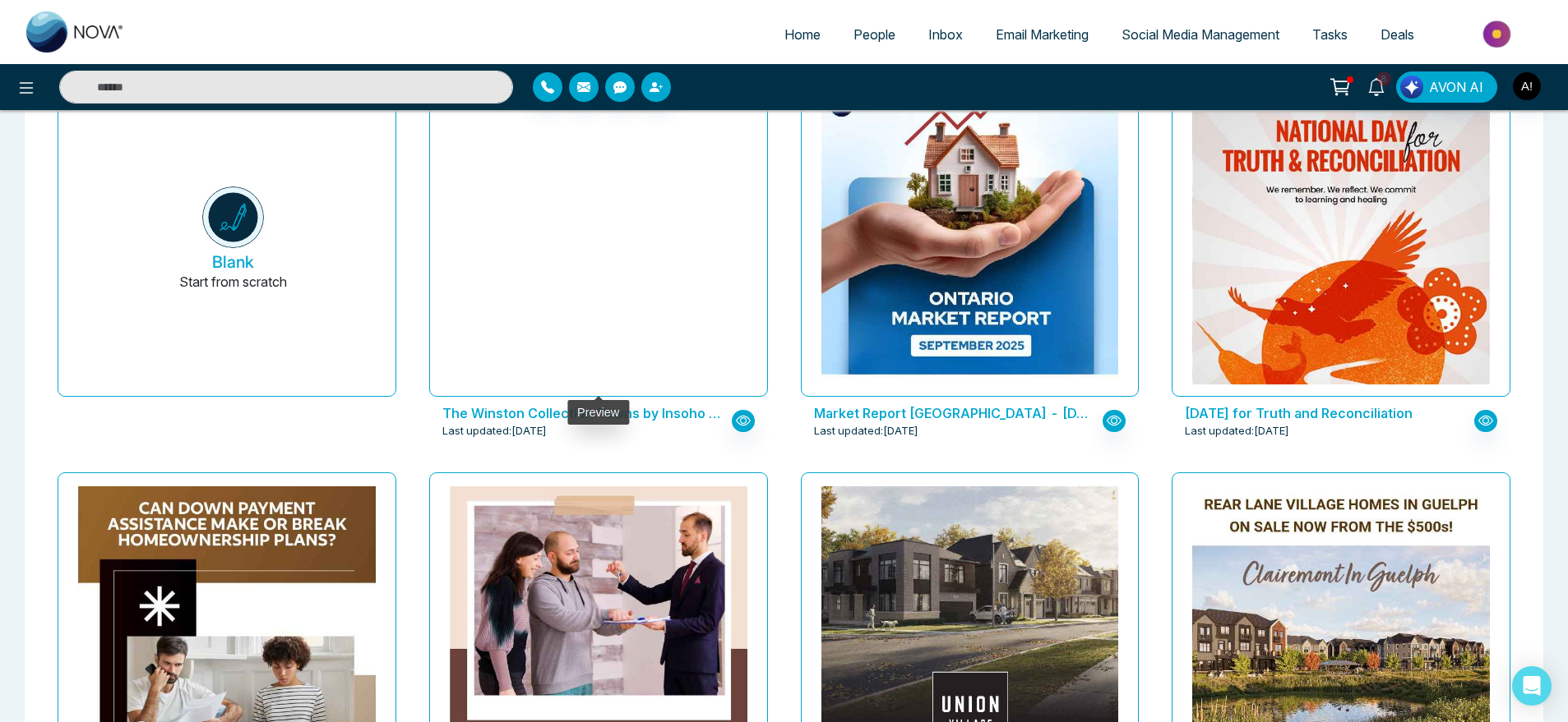
scroll to position [156, 0]
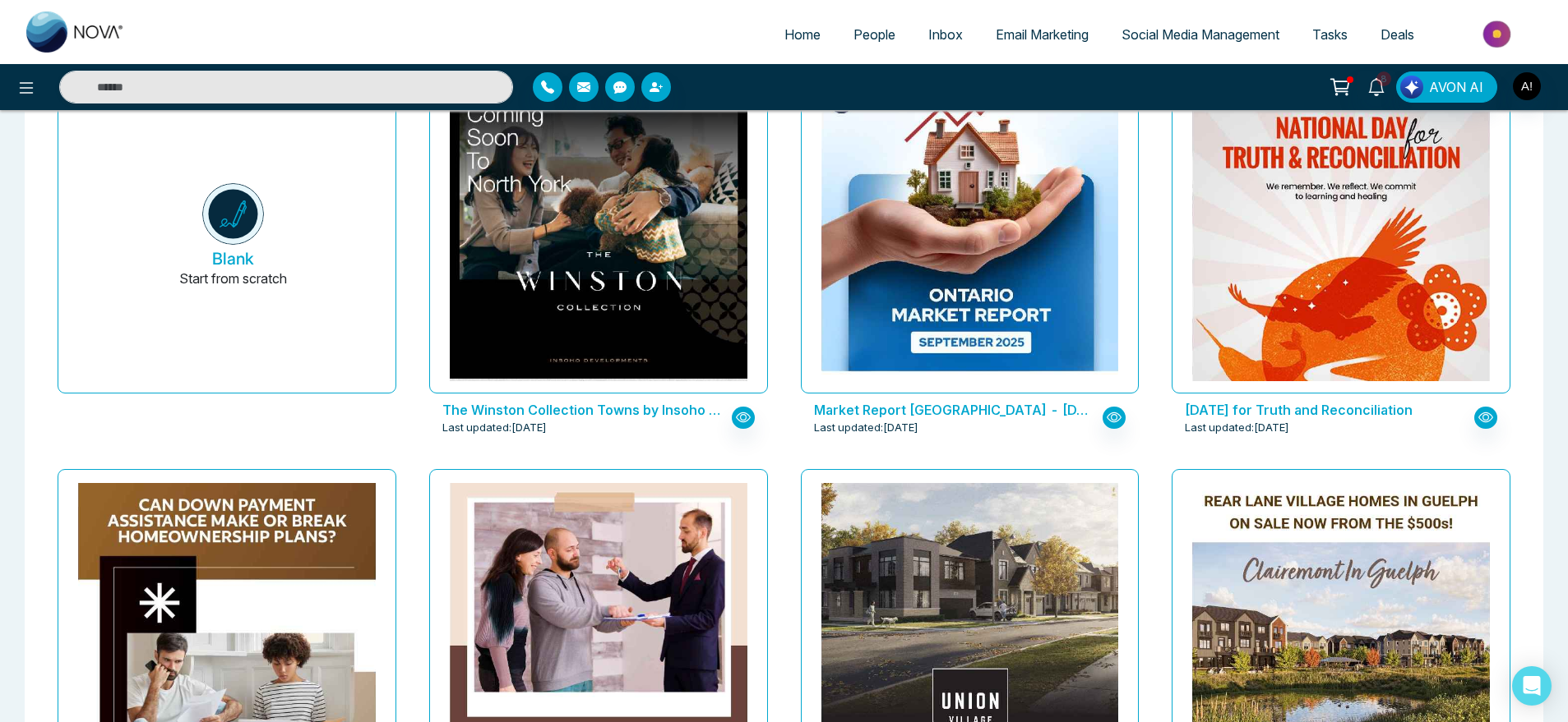
click at [709, 396] on div "The Winston Collection Towns by Insoho Developments Last updated: Oct 7, 2025" at bounding box center [598, 418] width 338 height 49
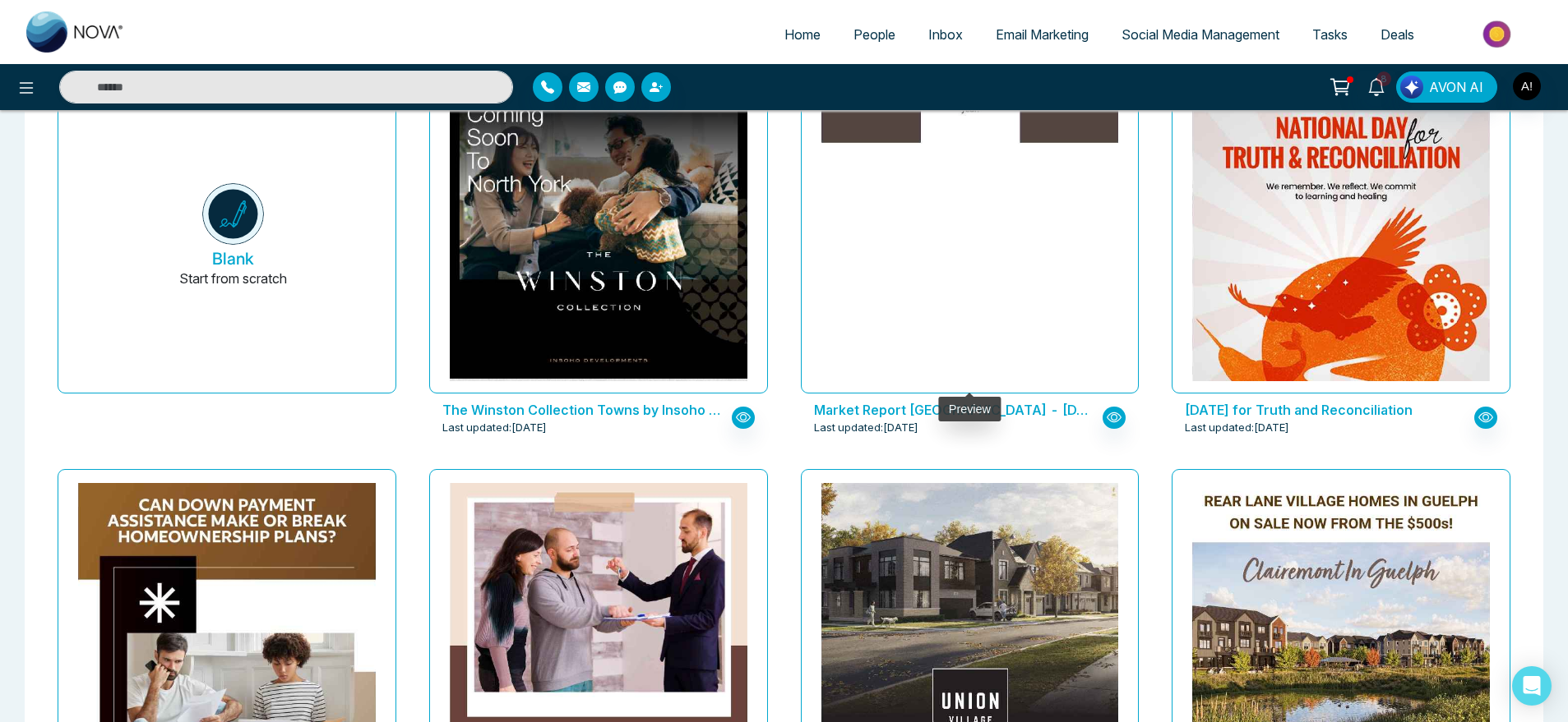
scroll to position [0, 0]
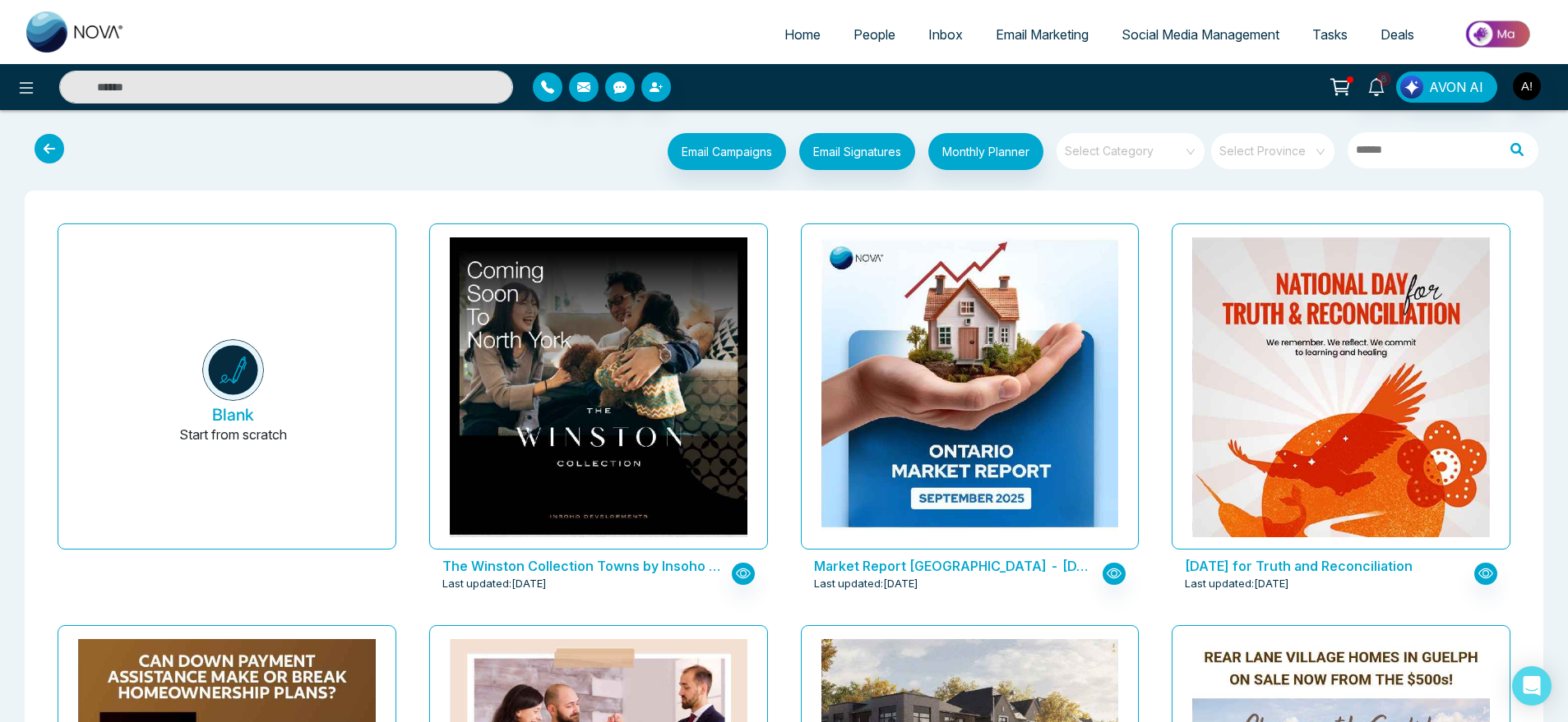
click at [1191, 154] on div "Select Category" at bounding box center [1130, 150] width 148 height 36
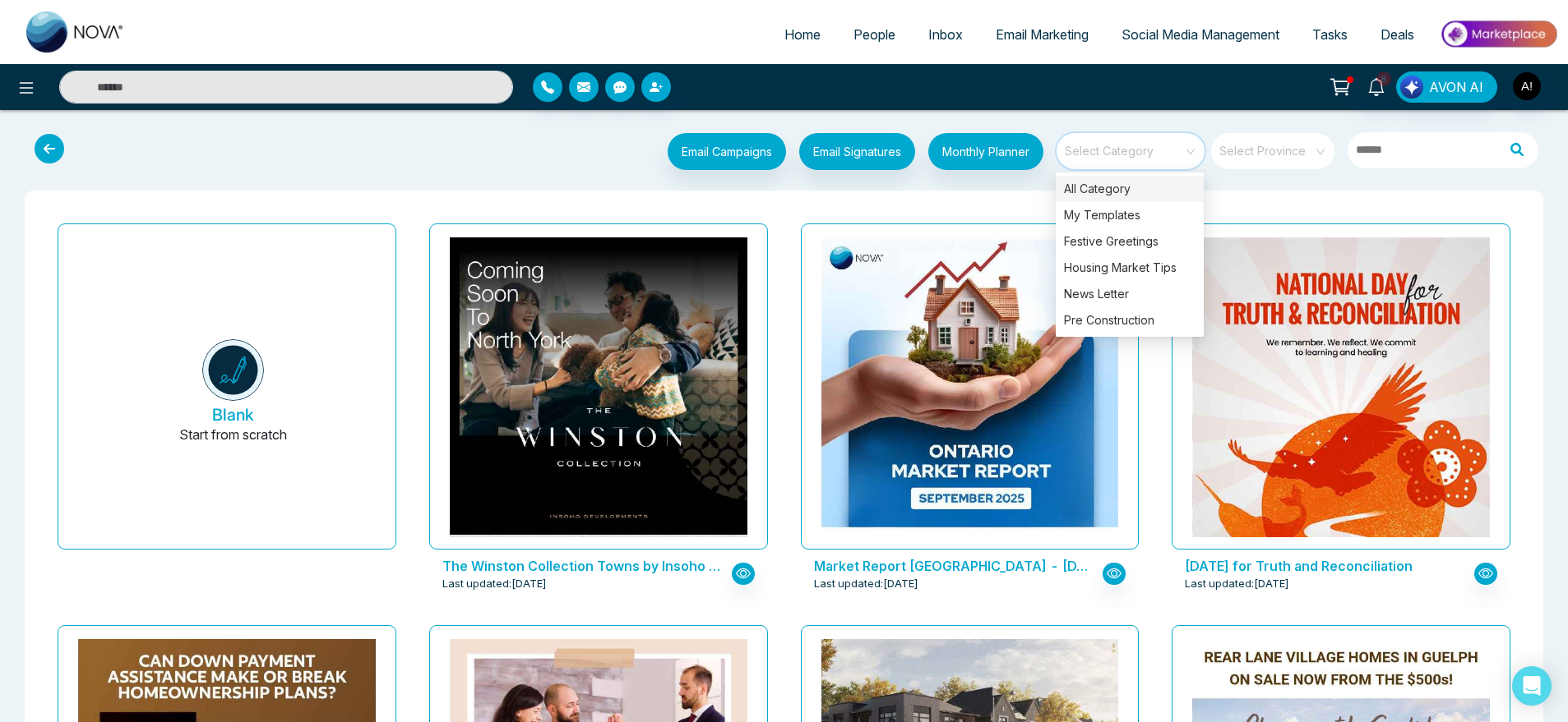
click at [1129, 188] on div "All Category" at bounding box center [1129, 189] width 148 height 26
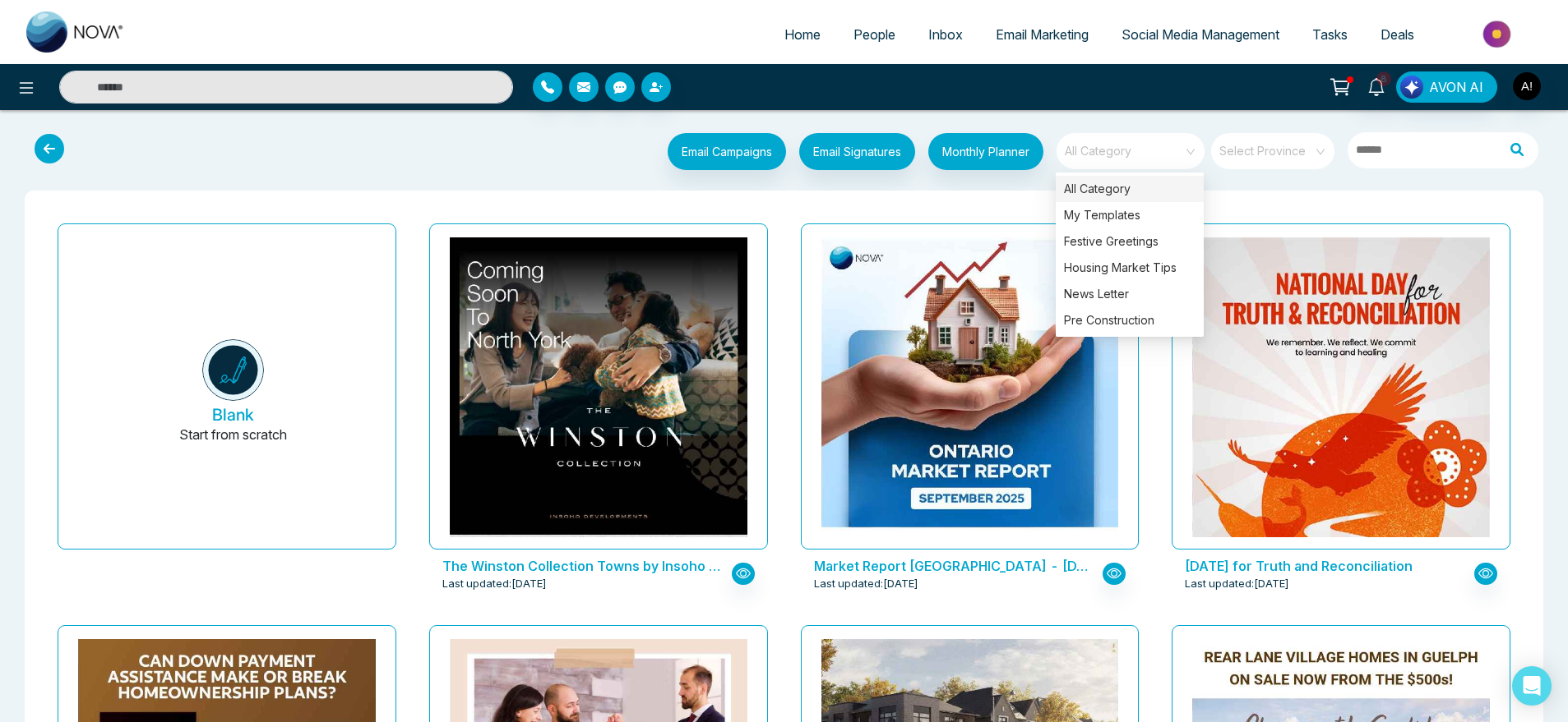
click at [1124, 163] on span "All Category" at bounding box center [1132, 151] width 134 height 24
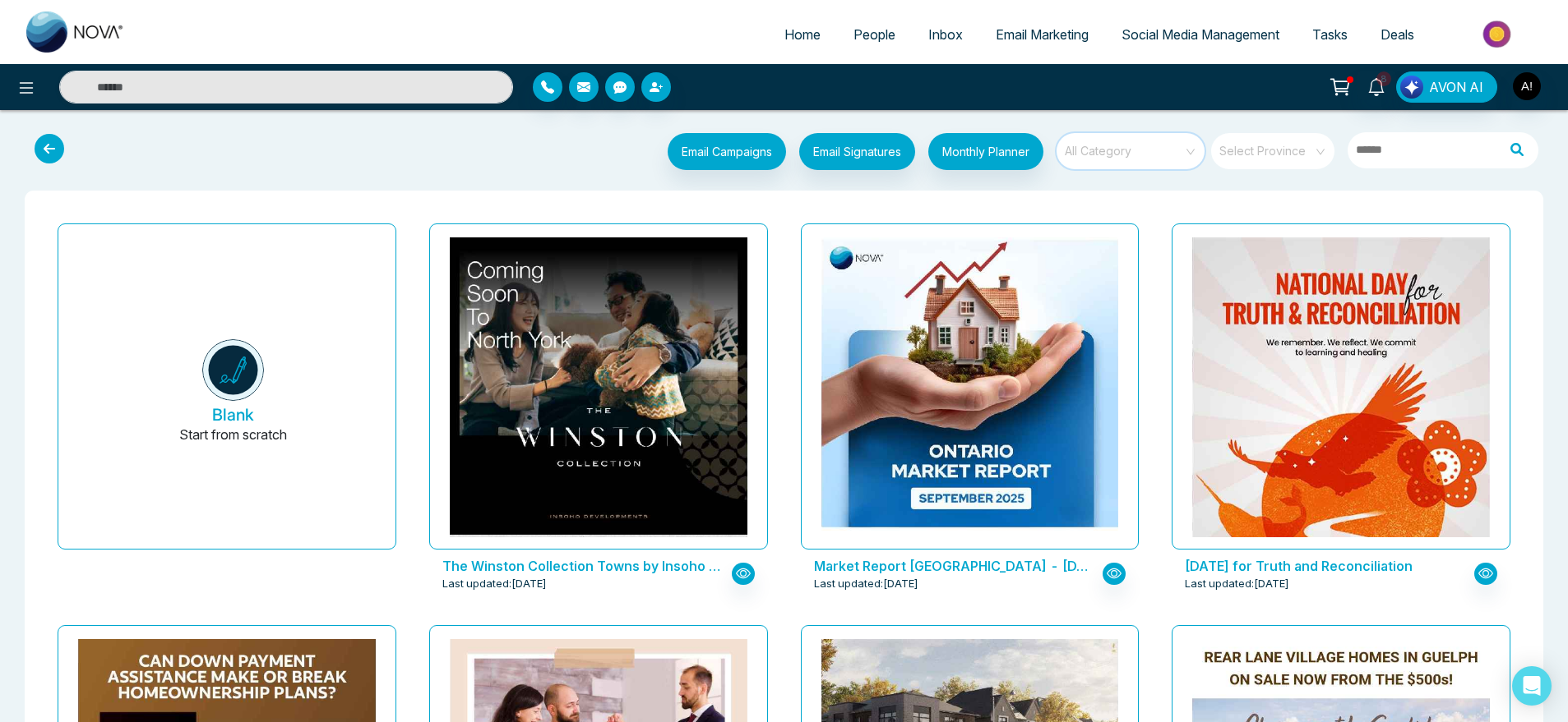
click at [1125, 158] on span "All Category" at bounding box center [1132, 151] width 134 height 24
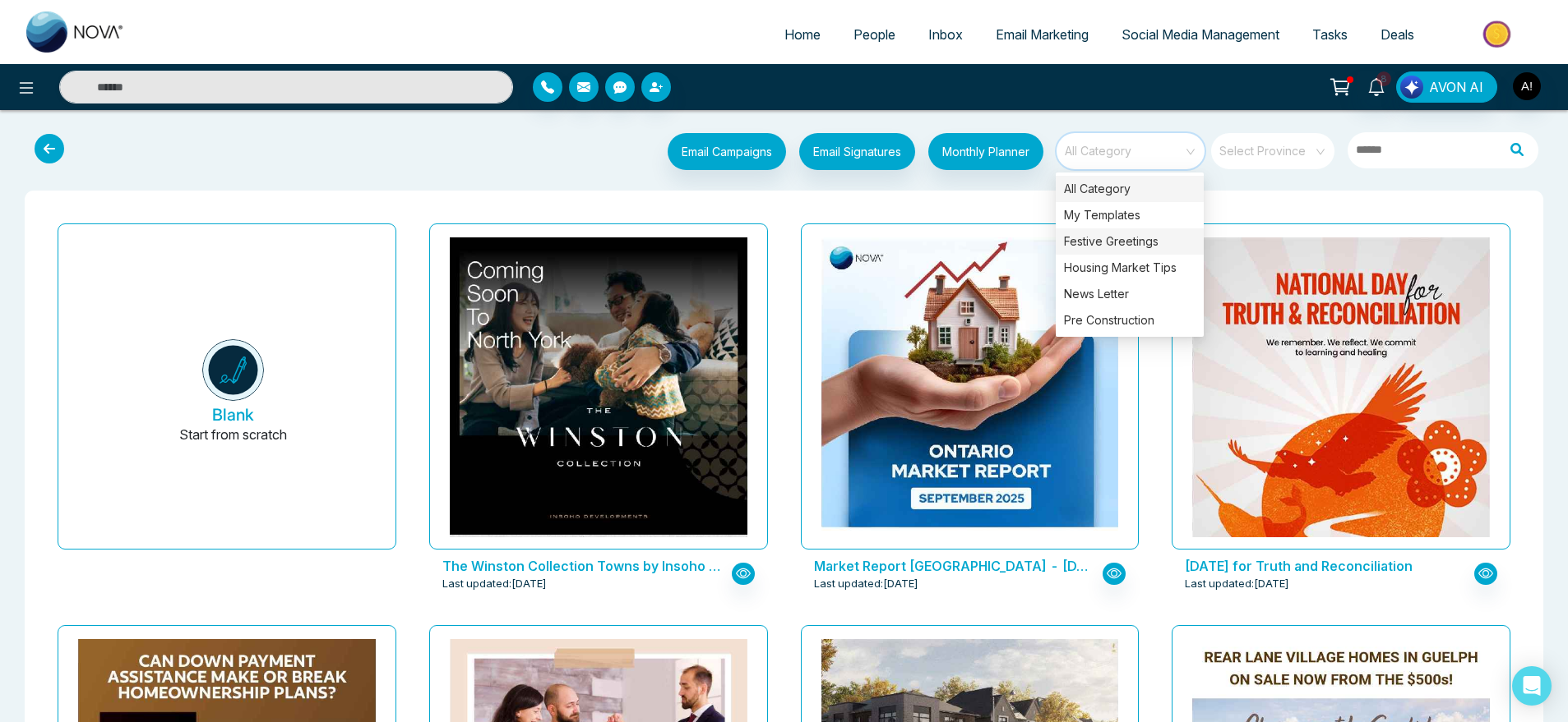
click at [1125, 237] on div "Festive Greetings" at bounding box center [1129, 241] width 148 height 26
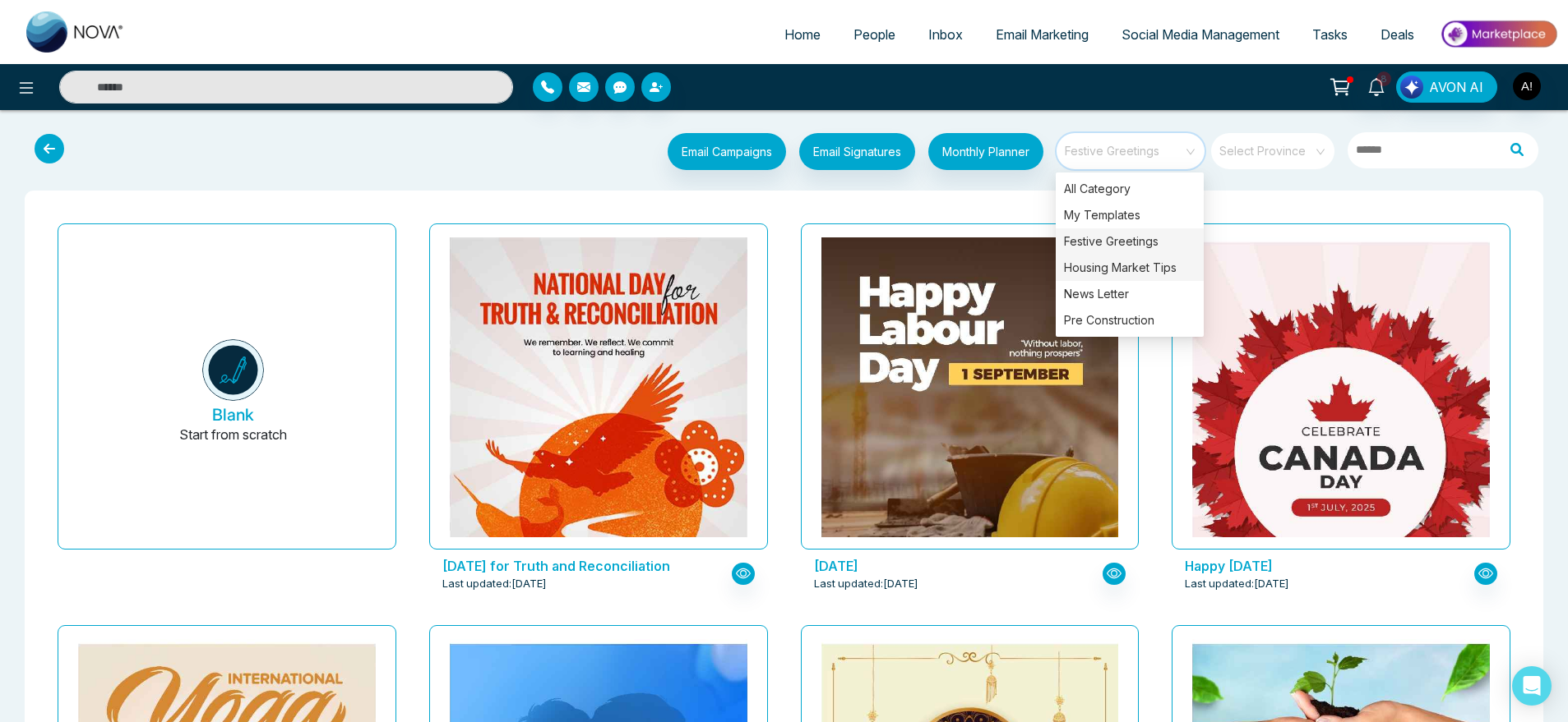
click at [1154, 276] on div "Housing Market Tips" at bounding box center [1129, 267] width 148 height 26
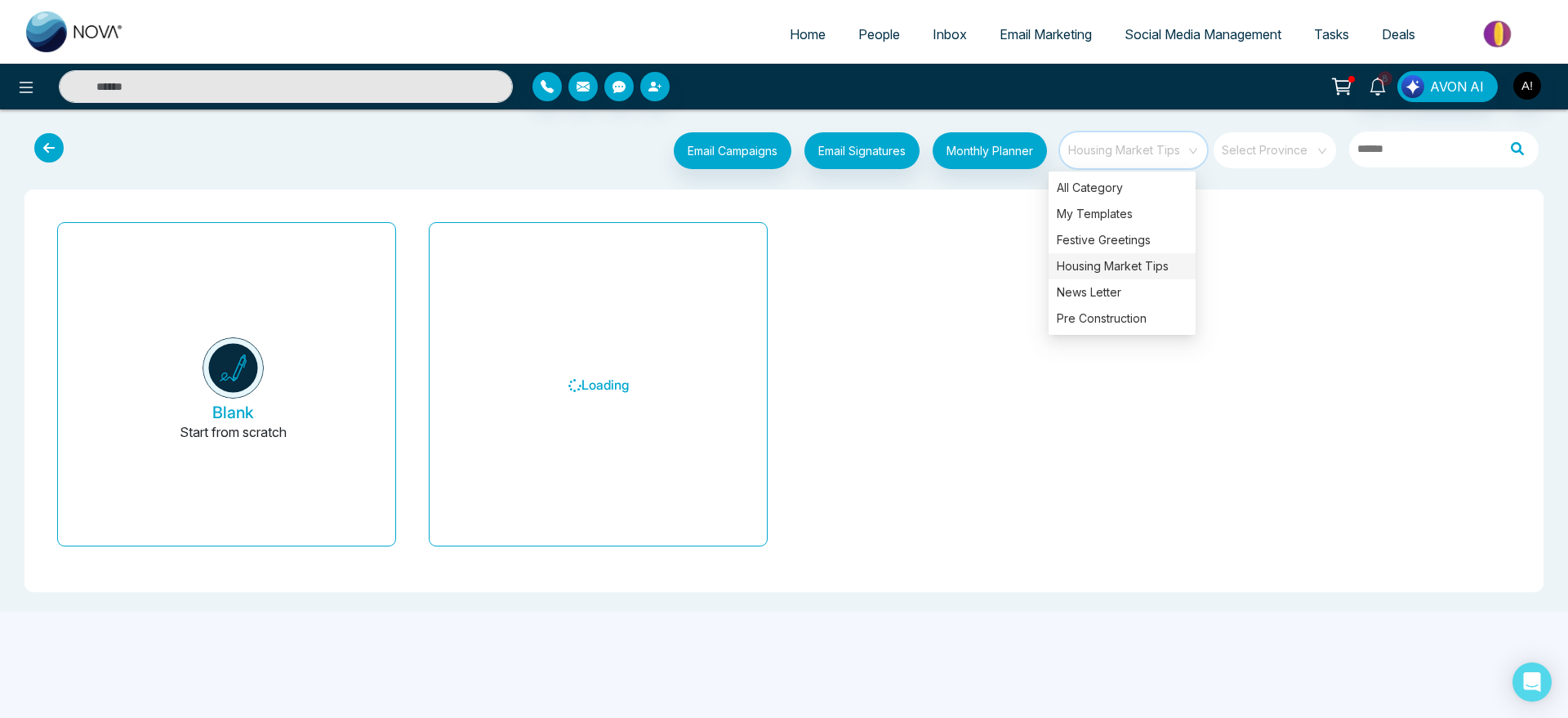
click at [1308, 166] on div "Select Province" at bounding box center [1274, 150] width 122 height 36
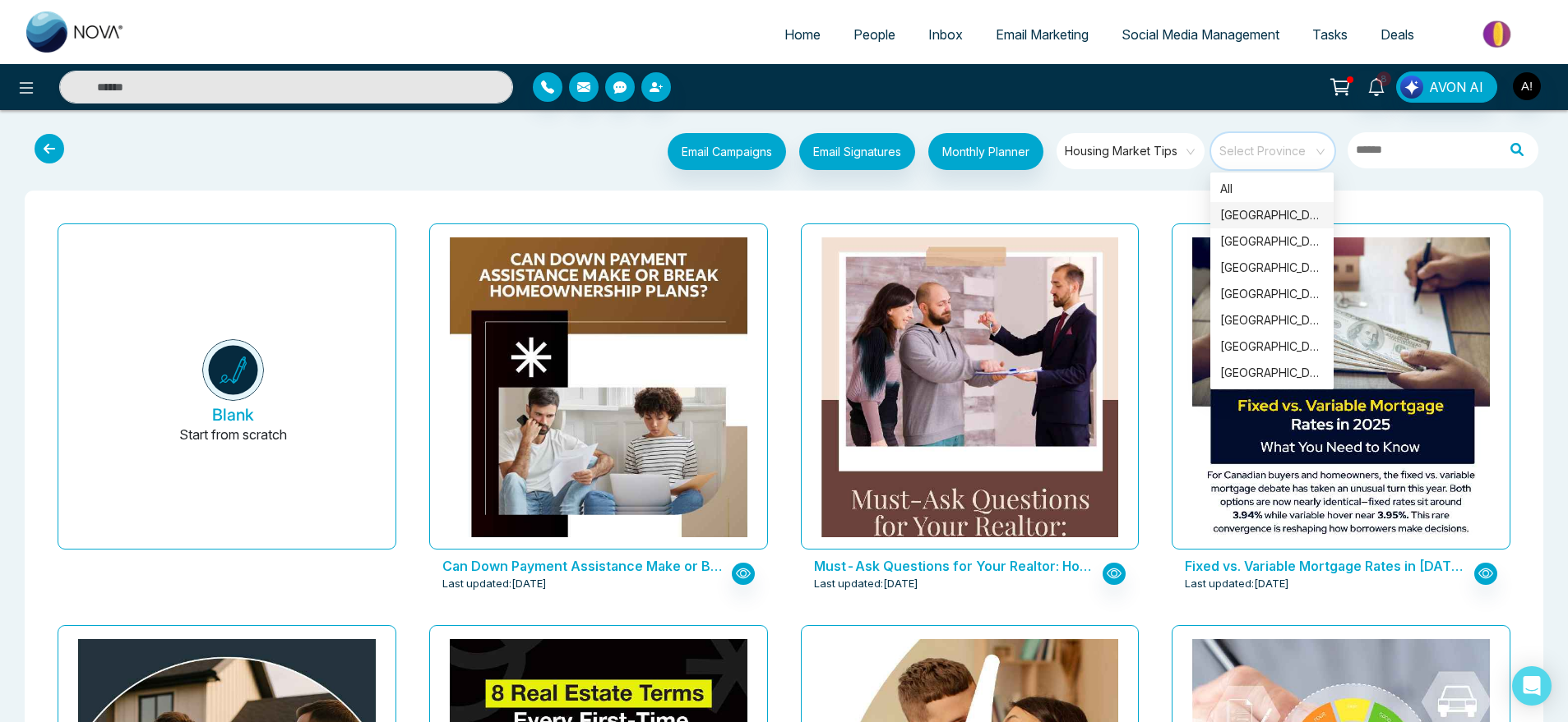
click at [1293, 219] on div "Ontario" at bounding box center [1272, 215] width 103 height 18
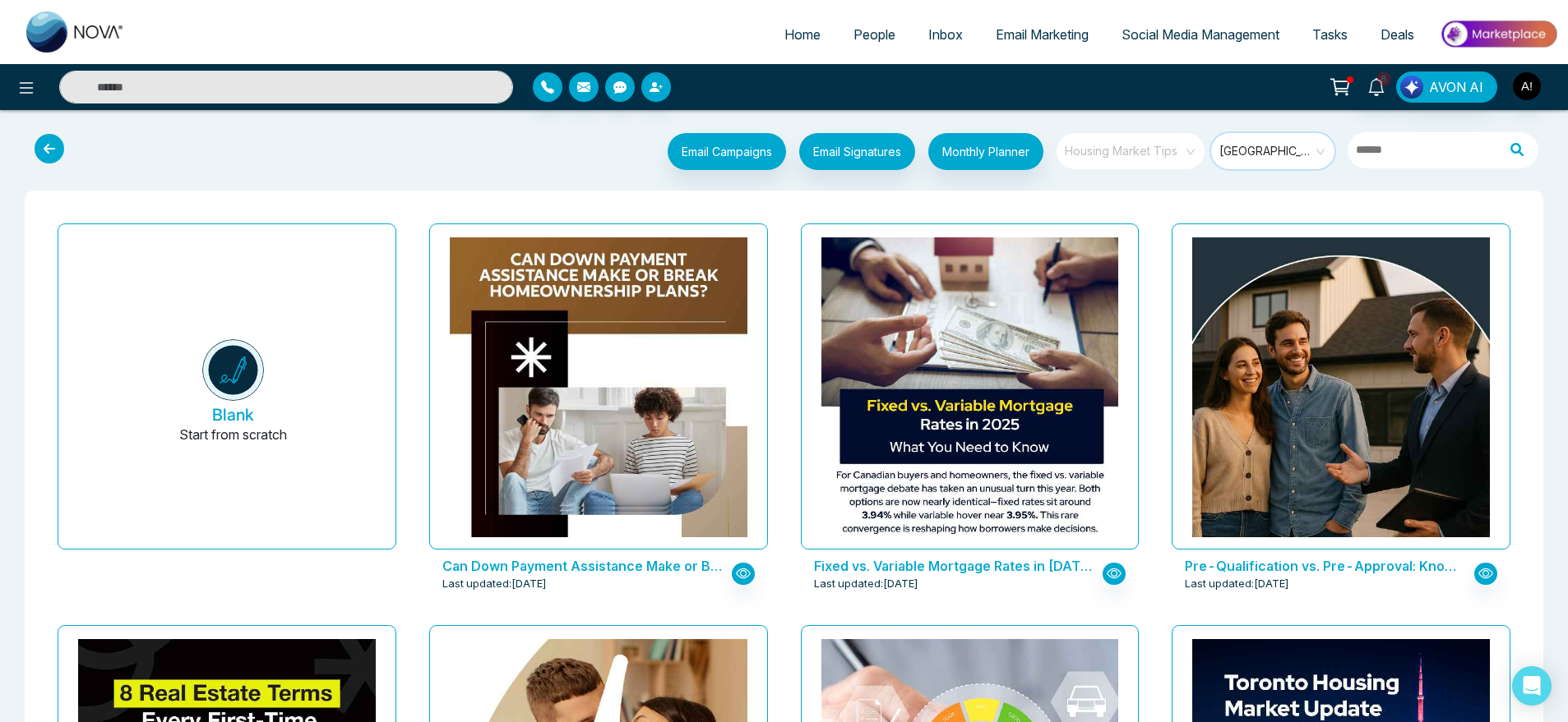
click at [1174, 147] on span "Housing Market Tips" at bounding box center [1132, 151] width 134 height 24
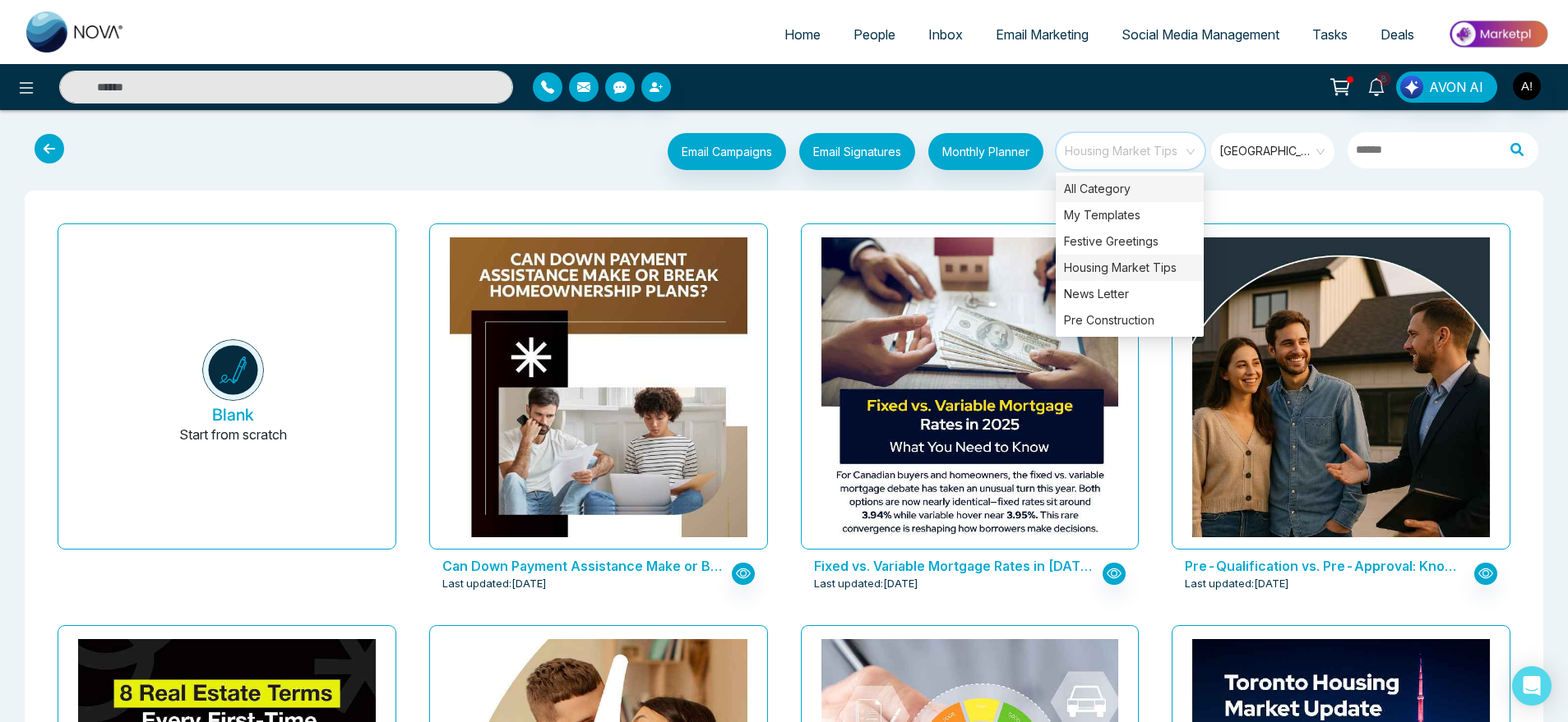
click at [1153, 189] on div "All Category" at bounding box center [1129, 189] width 148 height 26
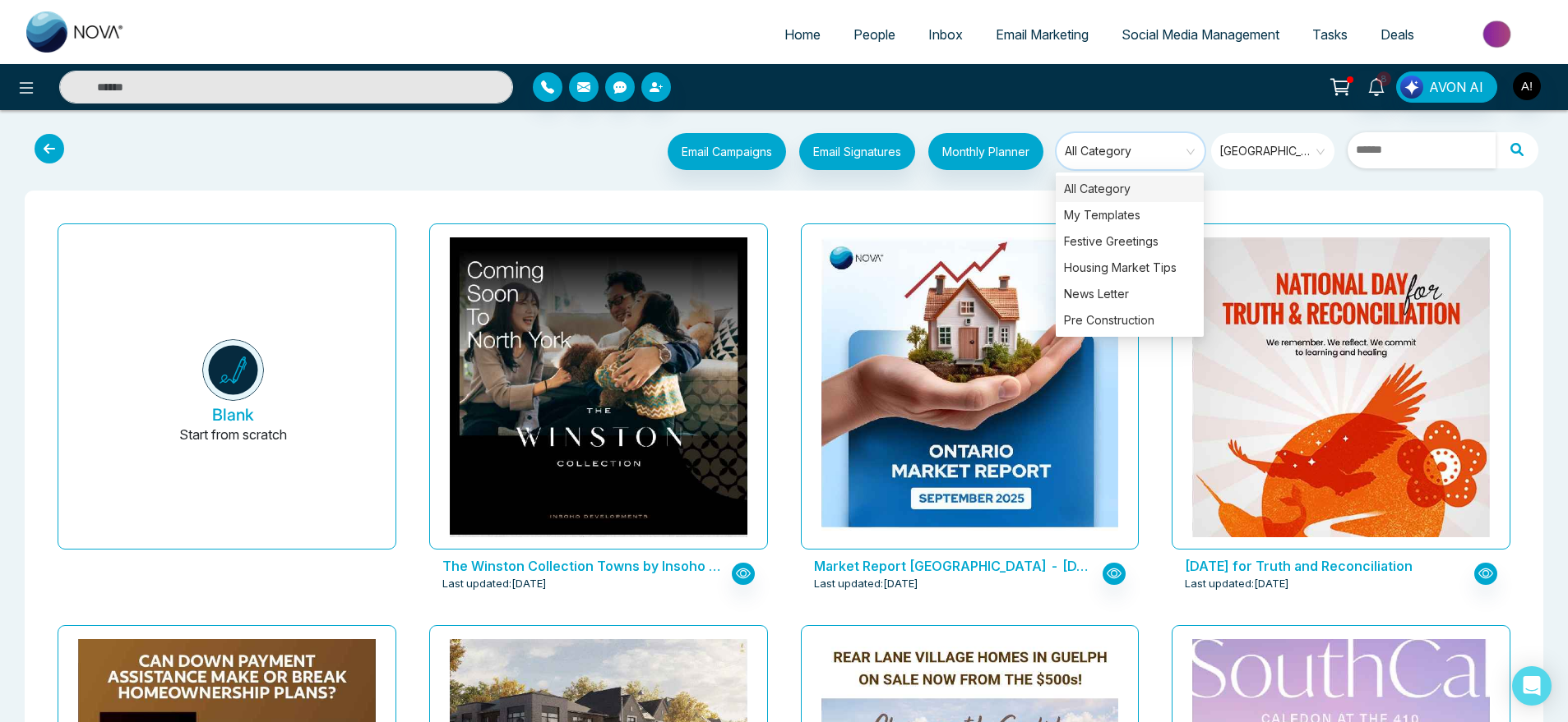
click at [1445, 135] on input "text" at bounding box center [1421, 149] width 148 height 36
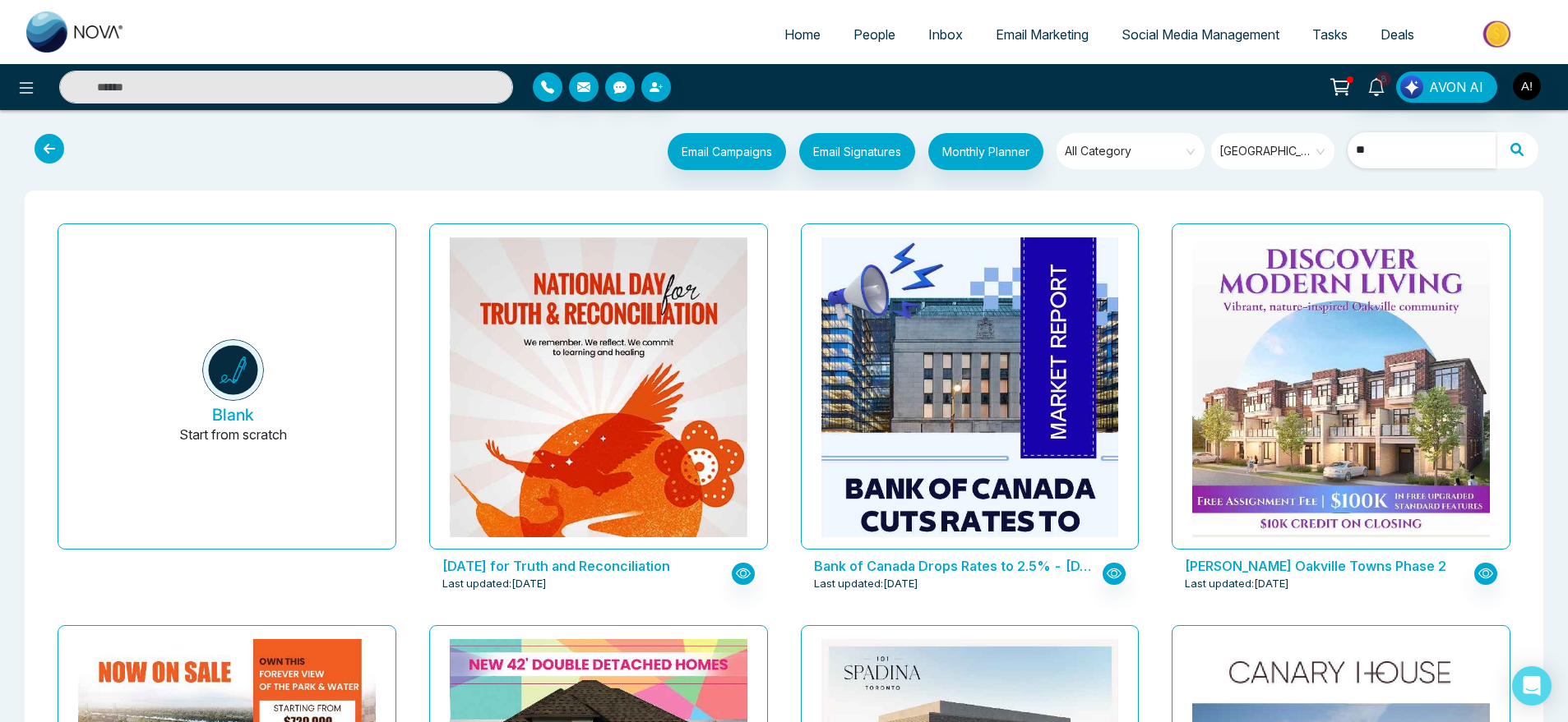
type input "*"
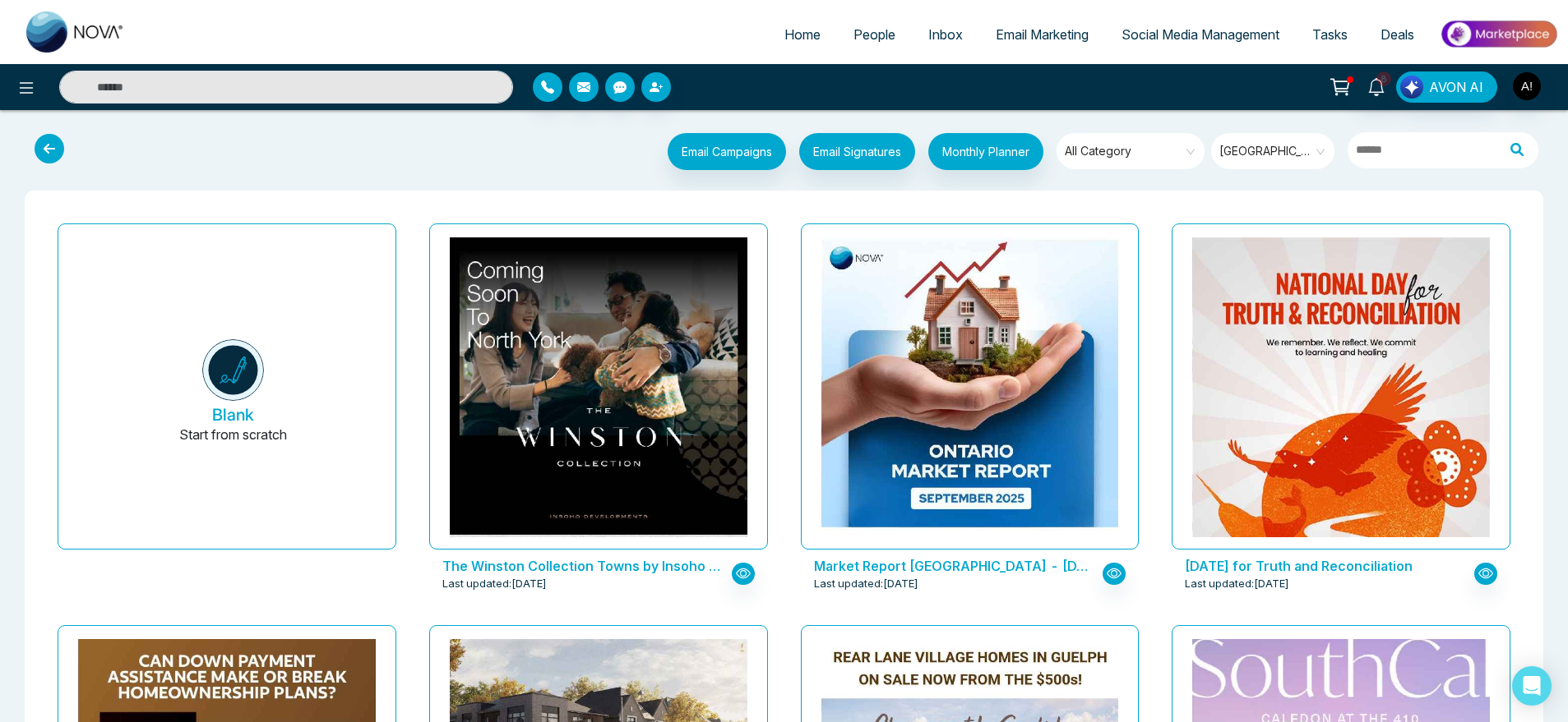
click at [1119, 158] on span "All Category" at bounding box center [1132, 151] width 134 height 24
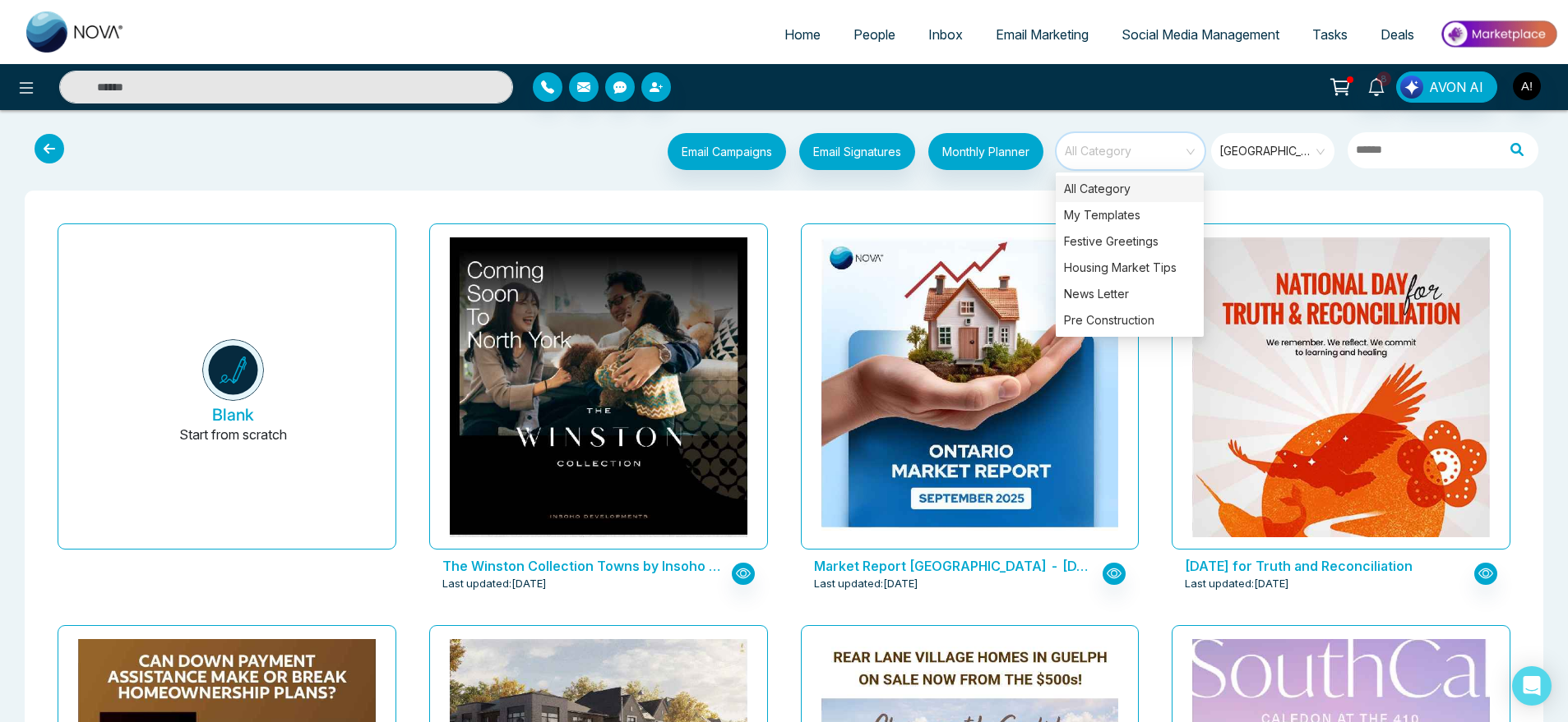
click at [465, 165] on div "Email Campaigns Start from scratch? View my campaigns Email Signatures Monthly …" at bounding box center [847, 153] width 1401 height 41
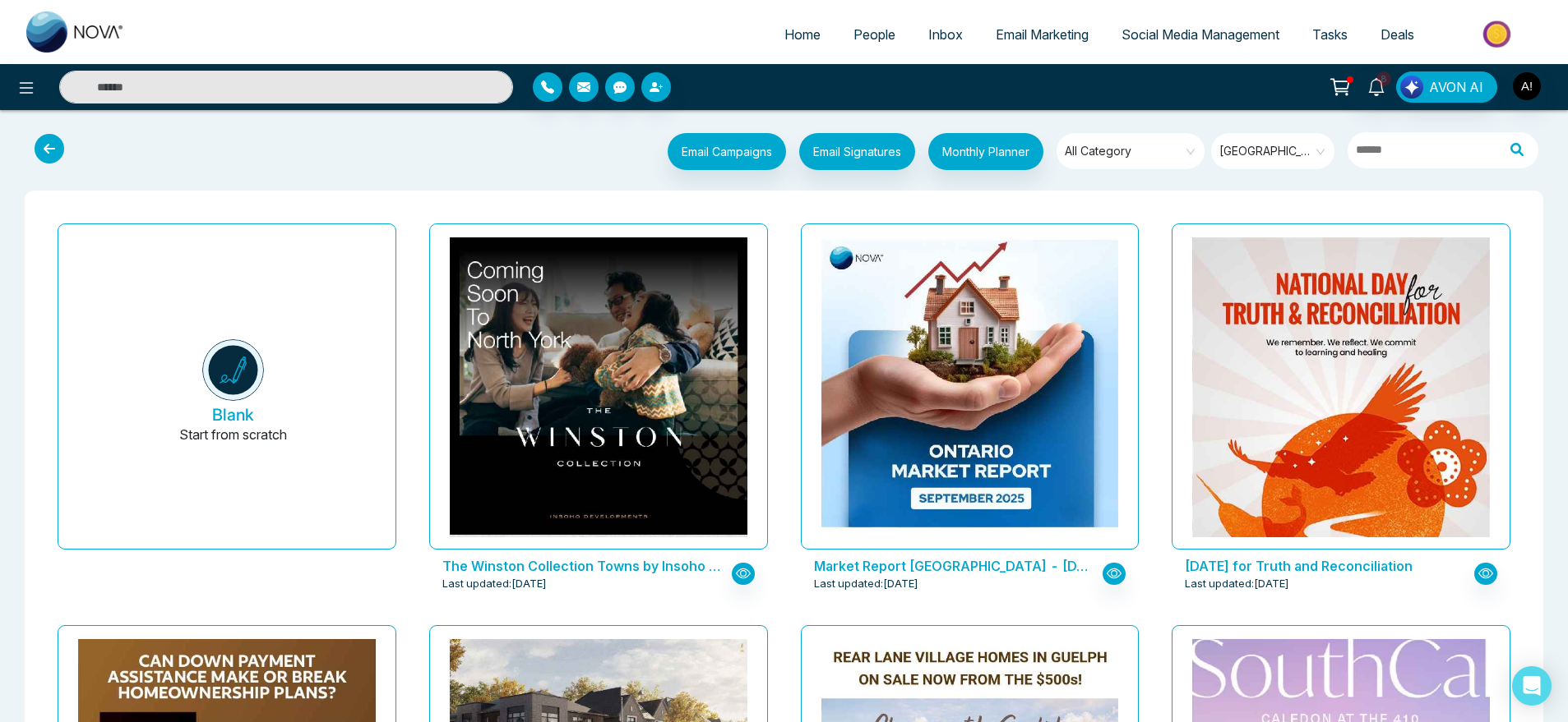
drag, startPoint x: 607, startPoint y: 158, endPoint x: 1331, endPoint y: 172, distance: 724.1
click at [1331, 172] on div "Email Campaigns Start from scratch? View my campaigns Email Signatures Monthly …" at bounding box center [847, 153] width 1401 height 41
click at [1331, 172] on div "Ontario" at bounding box center [1272, 153] width 123 height 41
click at [1179, 144] on span "All Category" at bounding box center [1132, 151] width 134 height 24
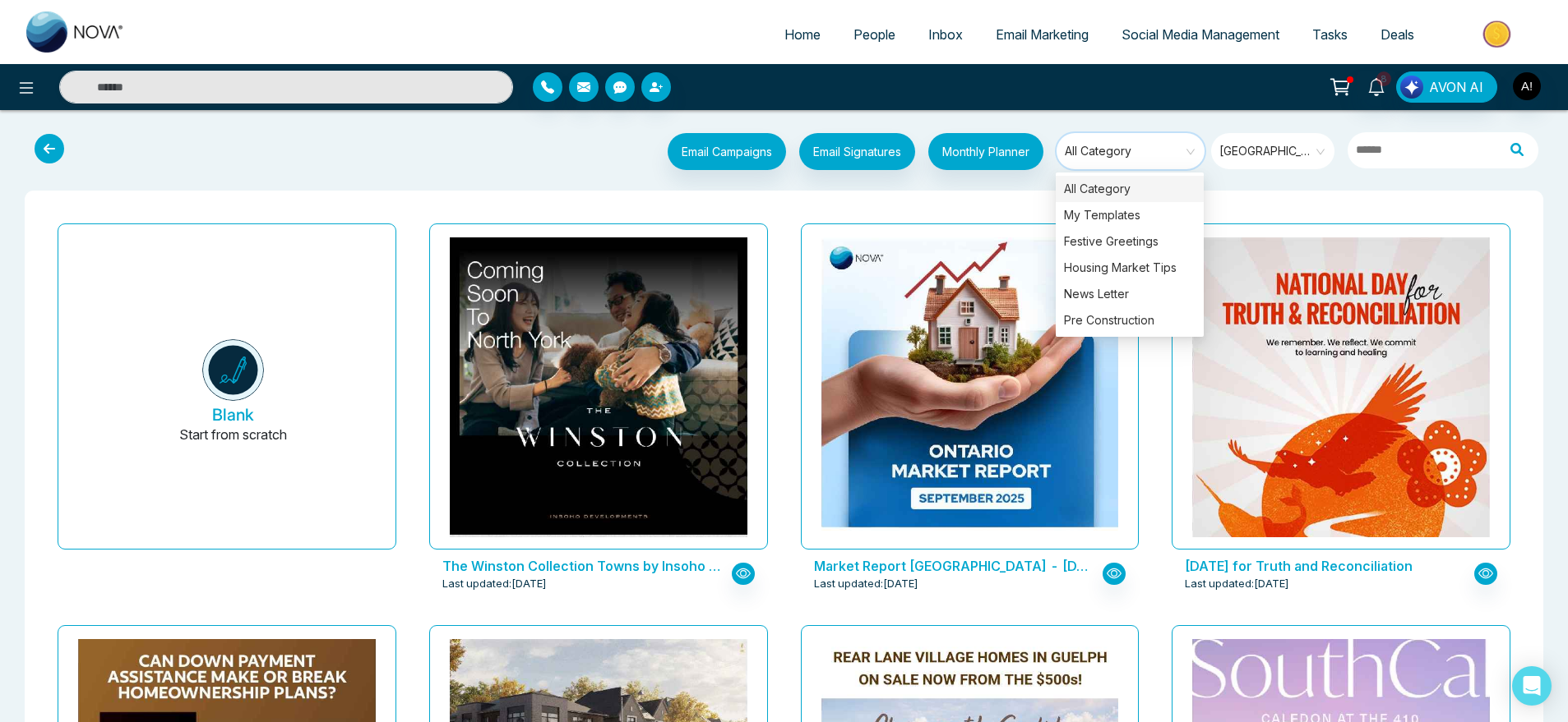
click at [1179, 144] on span "All Category" at bounding box center [1132, 151] width 134 height 24
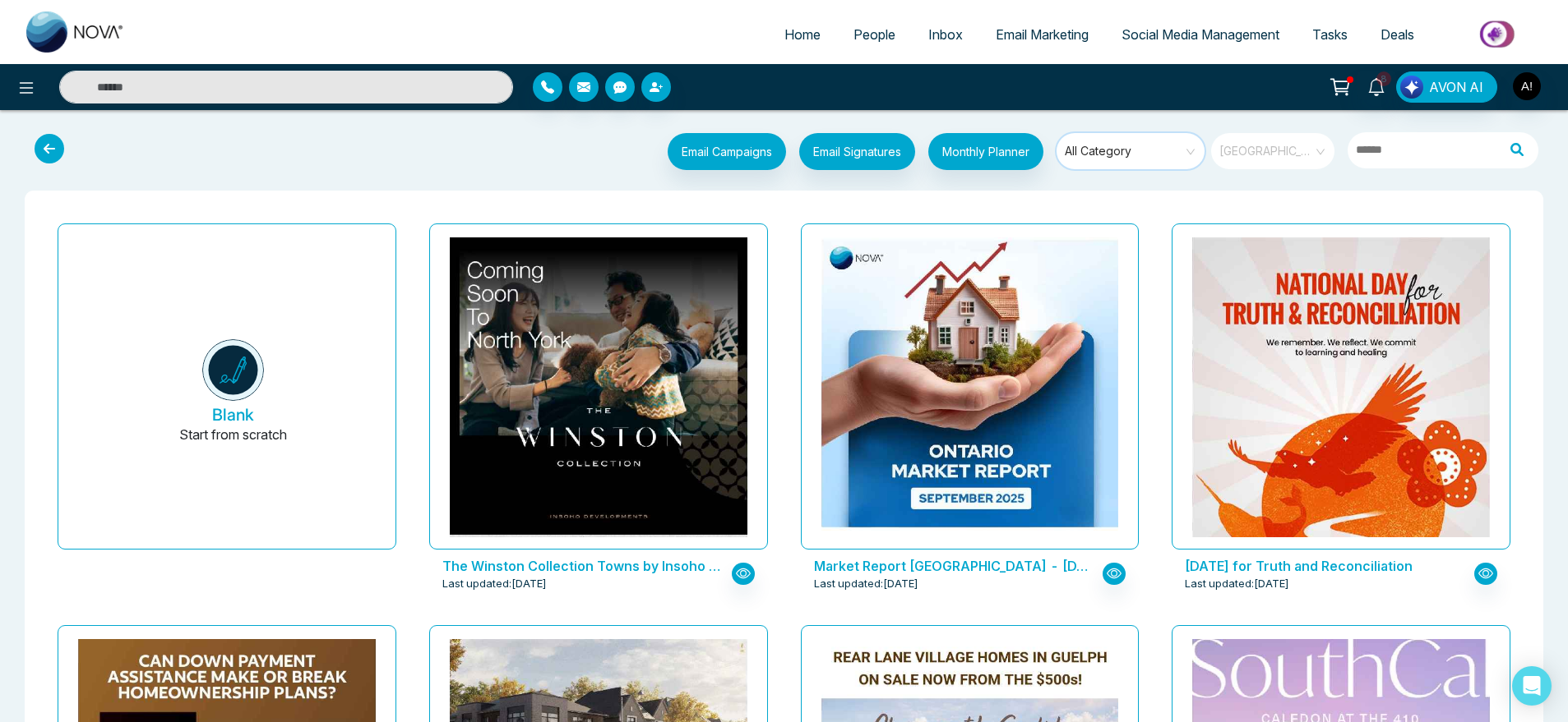
click at [1301, 149] on span "Ontario" at bounding box center [1273, 151] width 109 height 24
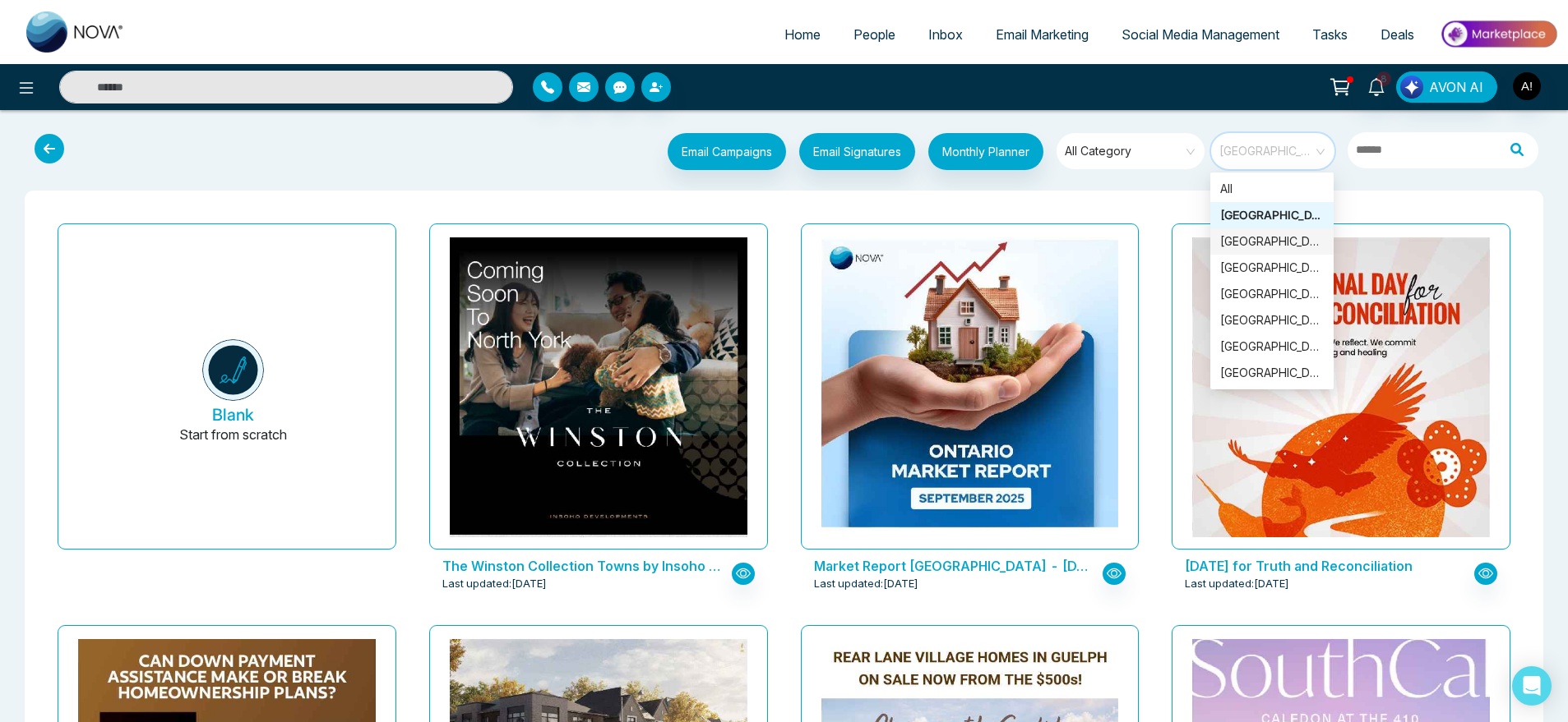
click at [1265, 235] on div "British Columbia" at bounding box center [1272, 241] width 103 height 18
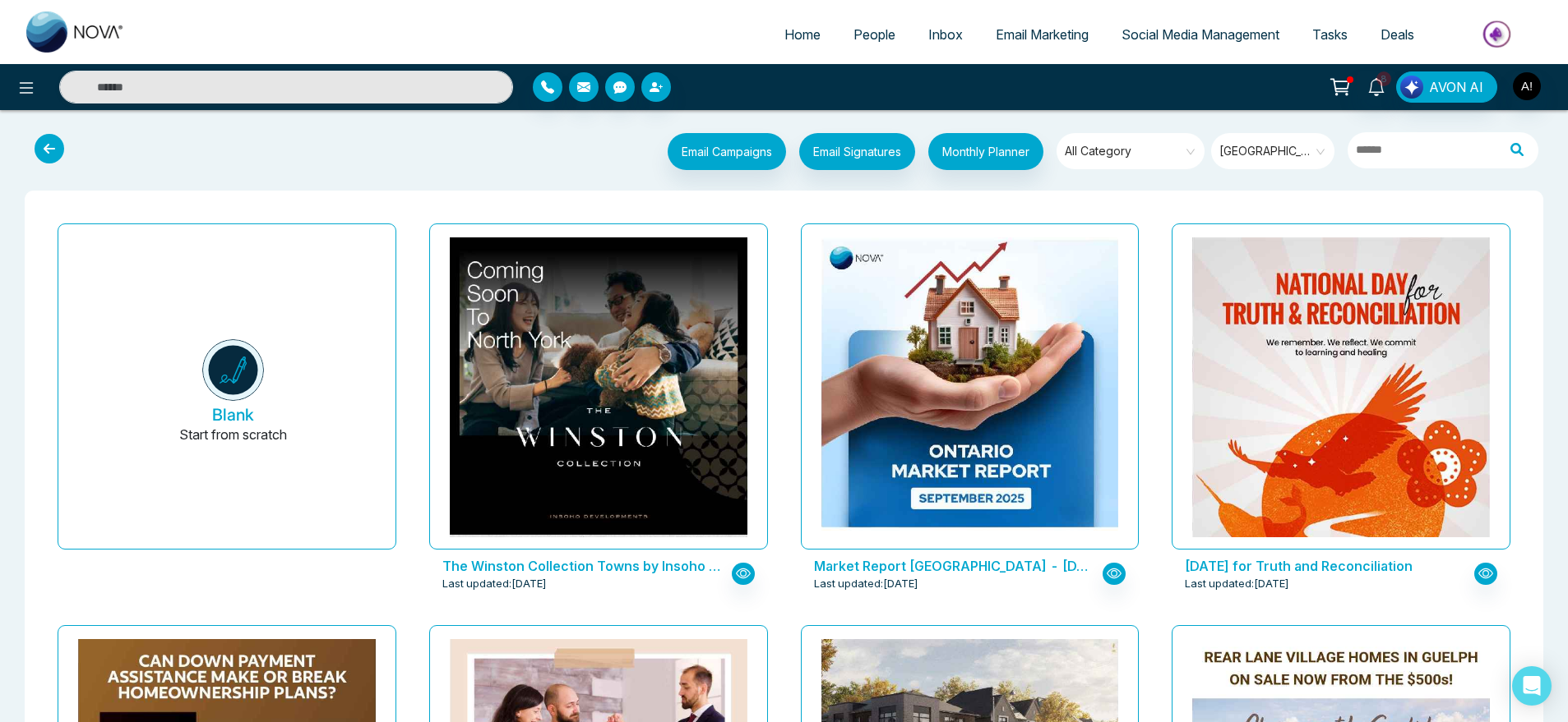
click at [40, 142] on icon at bounding box center [49, 149] width 30 height 30
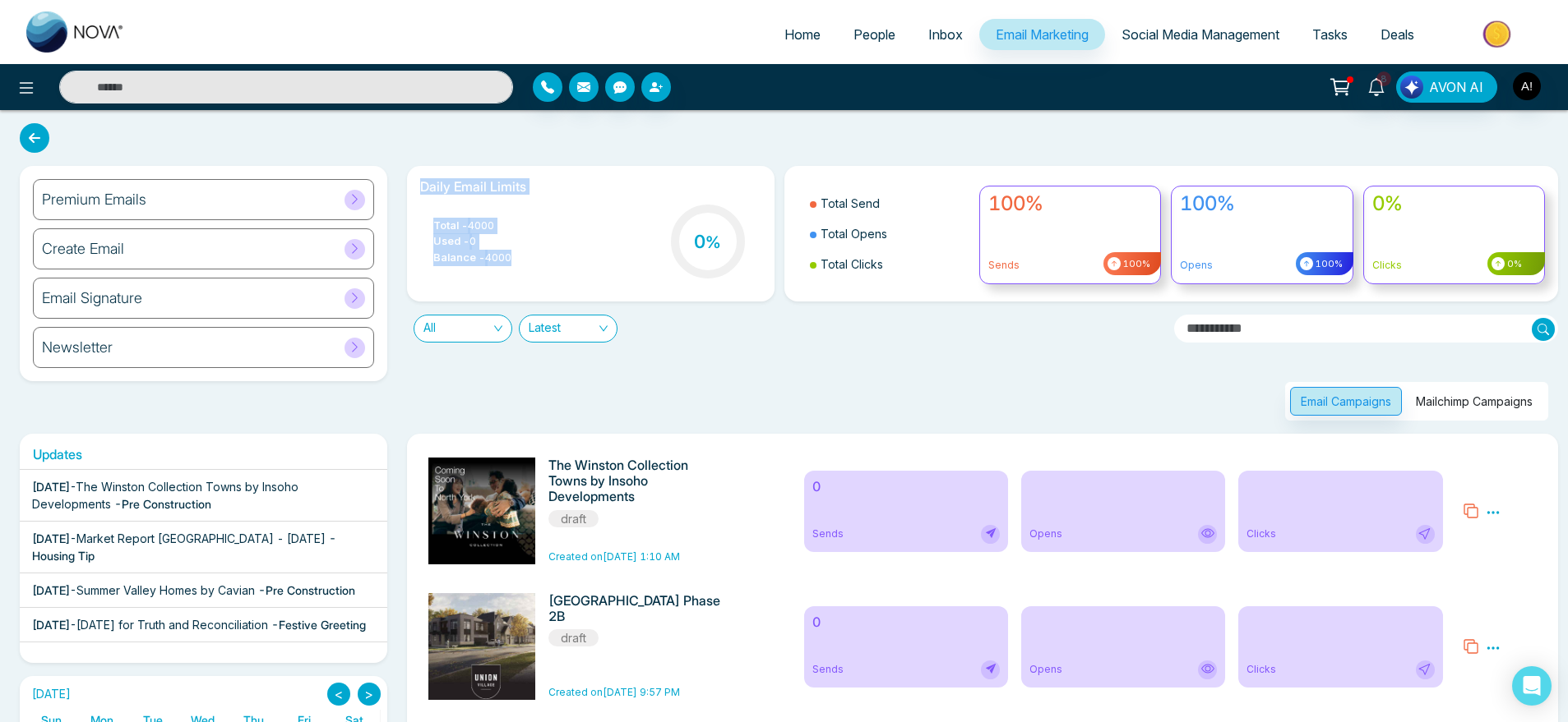
drag, startPoint x: 412, startPoint y: 183, endPoint x: 518, endPoint y: 269, distance: 136.5
click at [518, 269] on div "Daily Email Limits Total - 4000 Used - 0 Balance - 4000 0 %" at bounding box center [590, 233] width 367 height 135
click at [518, 269] on div "Total - 4000 Used - 0 Balance - 4000 0 %" at bounding box center [590, 243] width 341 height 84
drag, startPoint x: 518, startPoint y: 269, endPoint x: 394, endPoint y: 170, distance: 158.7
click at [394, 170] on div "Premium Emails Create Email Email Signature Newsletter Daily Email Limits Total…" at bounding box center [784, 293] width 1548 height 254
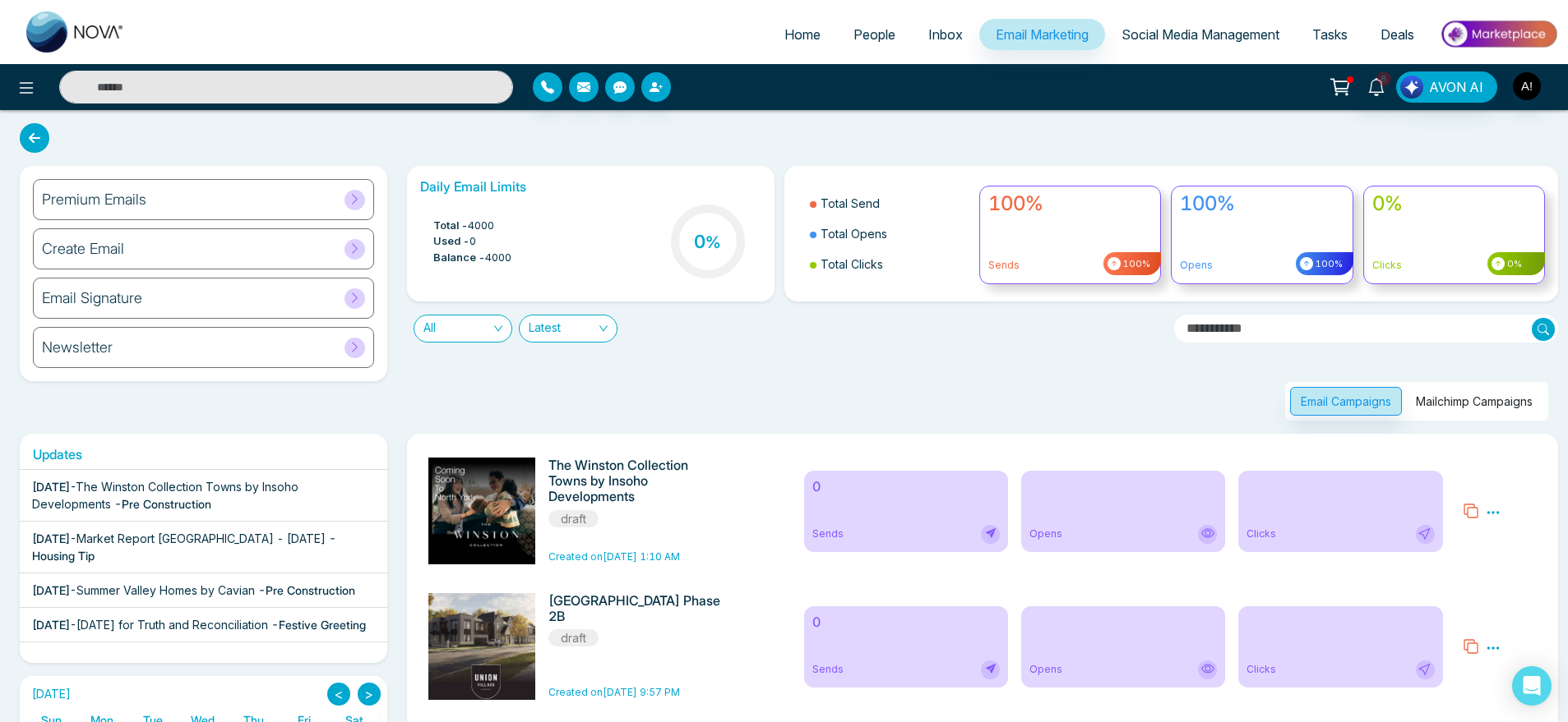
click at [394, 170] on div "Premium Emails Create Email Email Signature Newsletter" at bounding box center [203, 293] width 387 height 254
drag, startPoint x: 398, startPoint y: 180, endPoint x: 523, endPoint y: 270, distance: 154.0
click at [523, 270] on div "Daily Email Limits Total - 4000 Used - 0 Balance - 4000 0 %" at bounding box center [590, 233] width 387 height 135
click at [523, 270] on div "Total - 4000 Used - 0 Balance - 4000 0 %" at bounding box center [590, 243] width 341 height 84
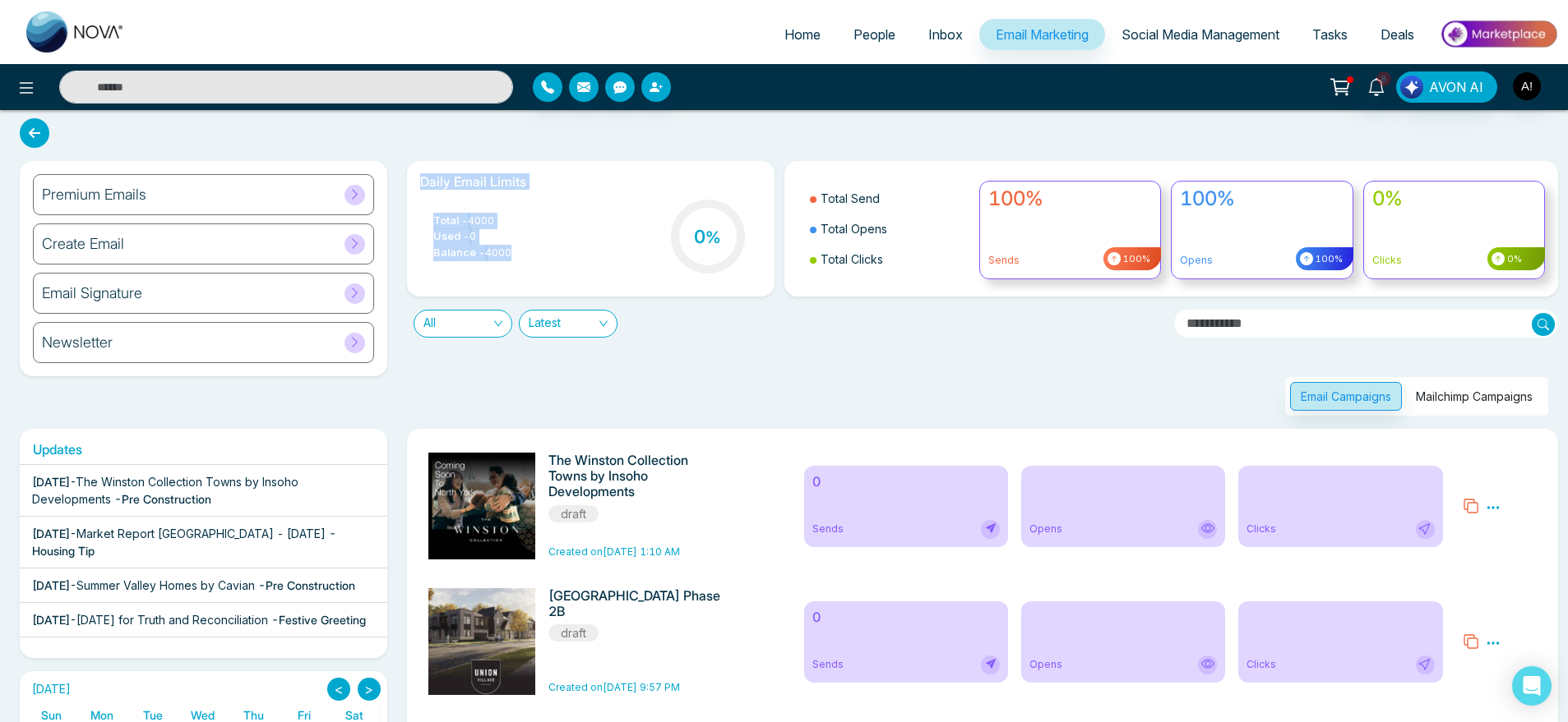
drag, startPoint x: 530, startPoint y: 259, endPoint x: 408, endPoint y: 181, distance: 144.8
click at [408, 181] on div "Daily Email Limits Total - 4000 Used - 0 Balance - 4000 0 %" at bounding box center [590, 228] width 367 height 135
drag, startPoint x: 408, startPoint y: 181, endPoint x: 565, endPoint y: 279, distance: 185.1
click at [565, 279] on div "Daily Email Limits Total - 4000 Used - 0 Balance - 4000 0 %" at bounding box center [590, 228] width 367 height 135
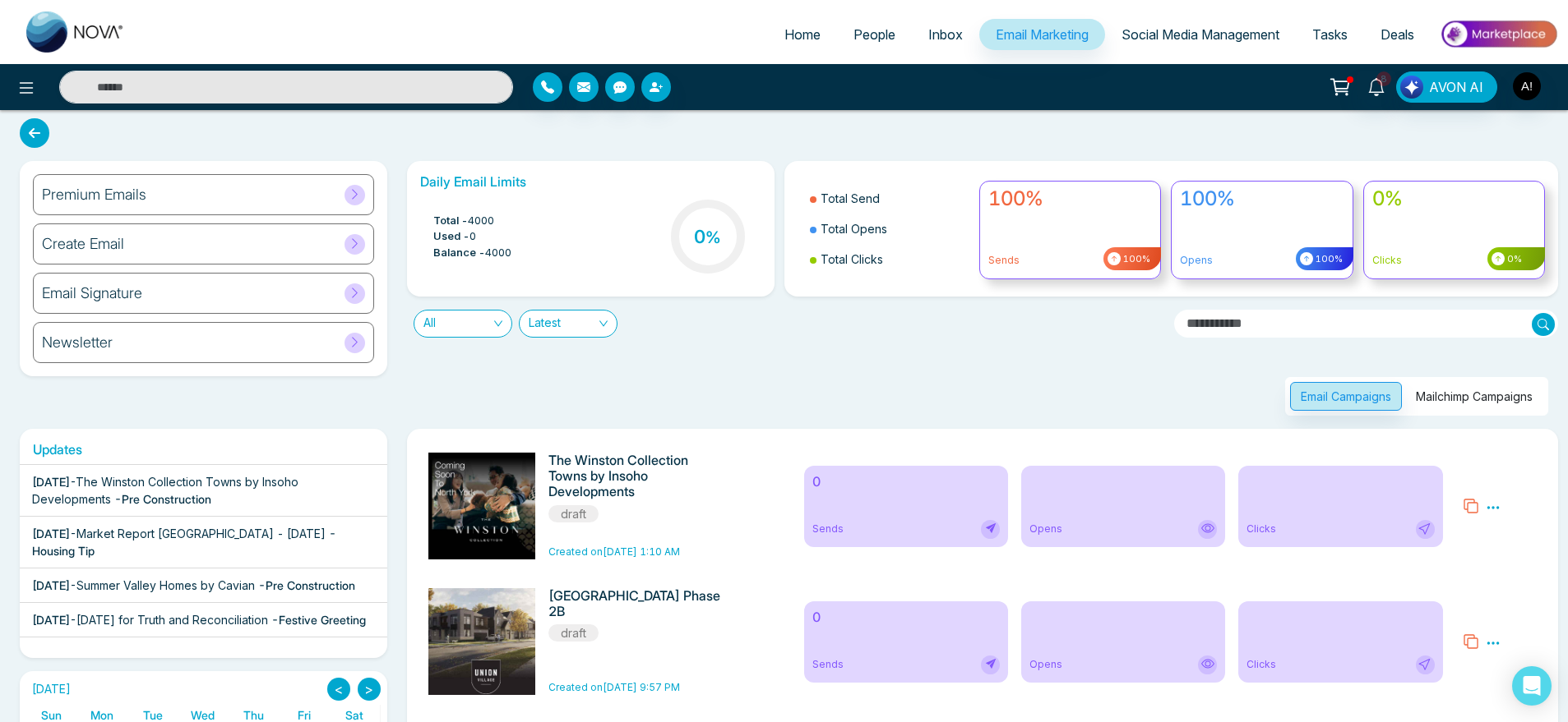
click at [815, 328] on div "All Latest" at bounding box center [784, 316] width 775 height 41
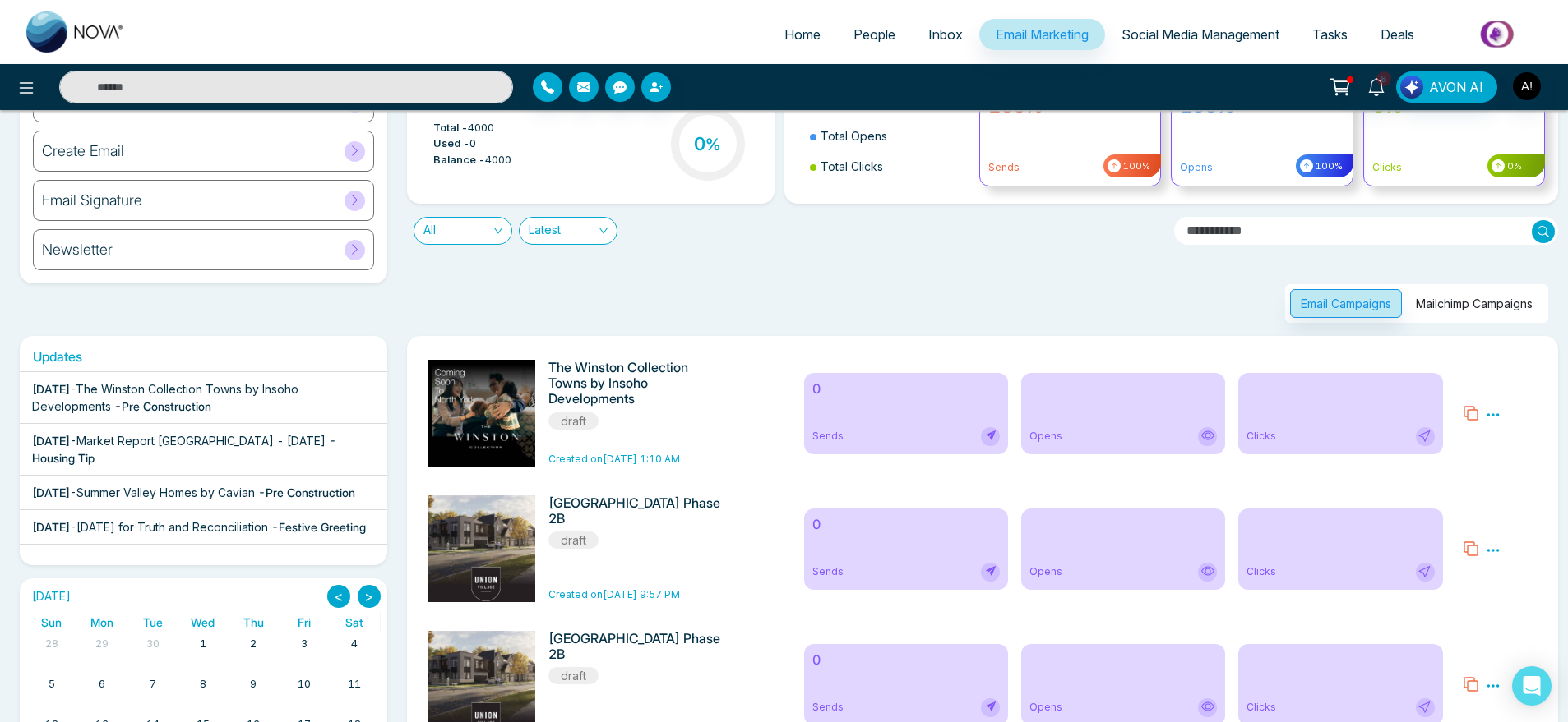
scroll to position [0, 0]
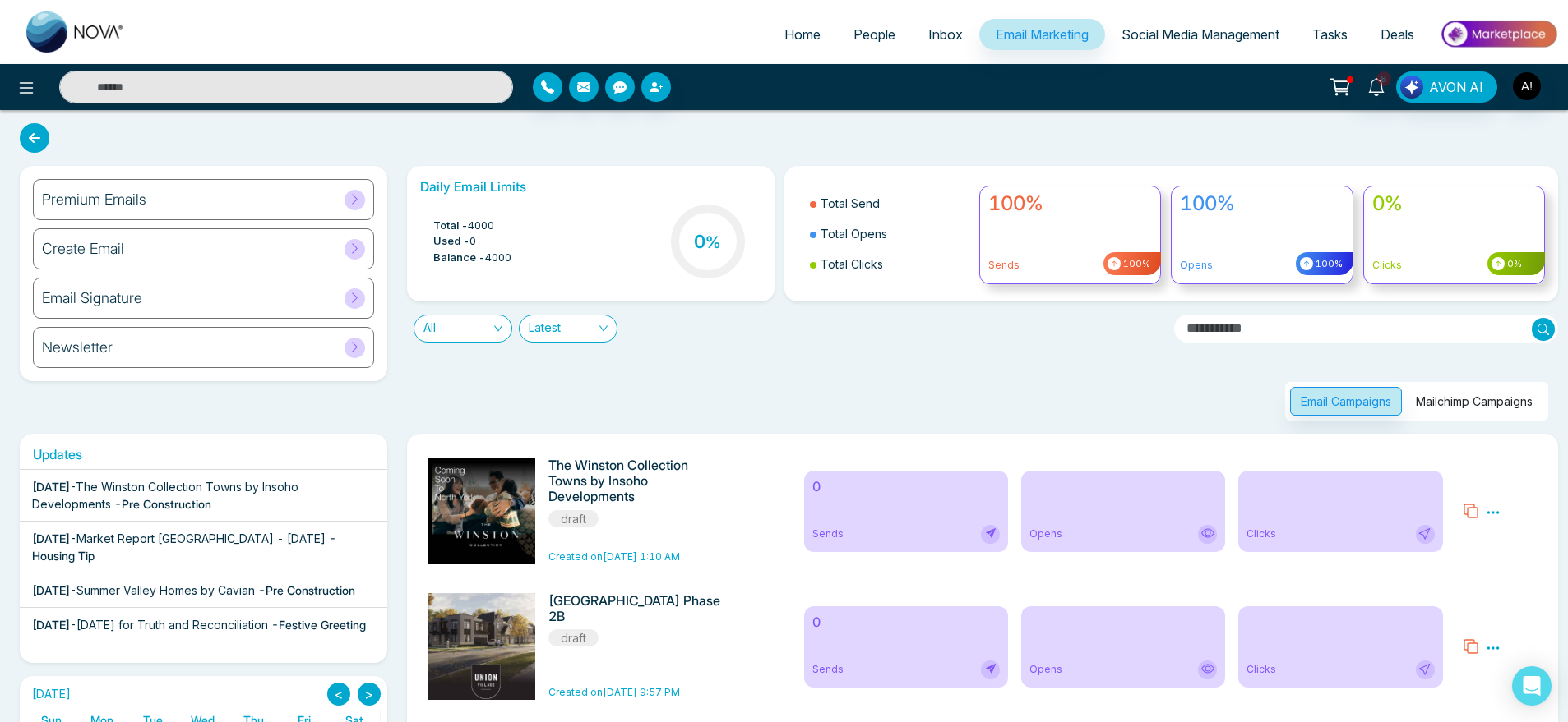
click at [790, 33] on span "Home" at bounding box center [802, 34] width 36 height 17
select select "*"
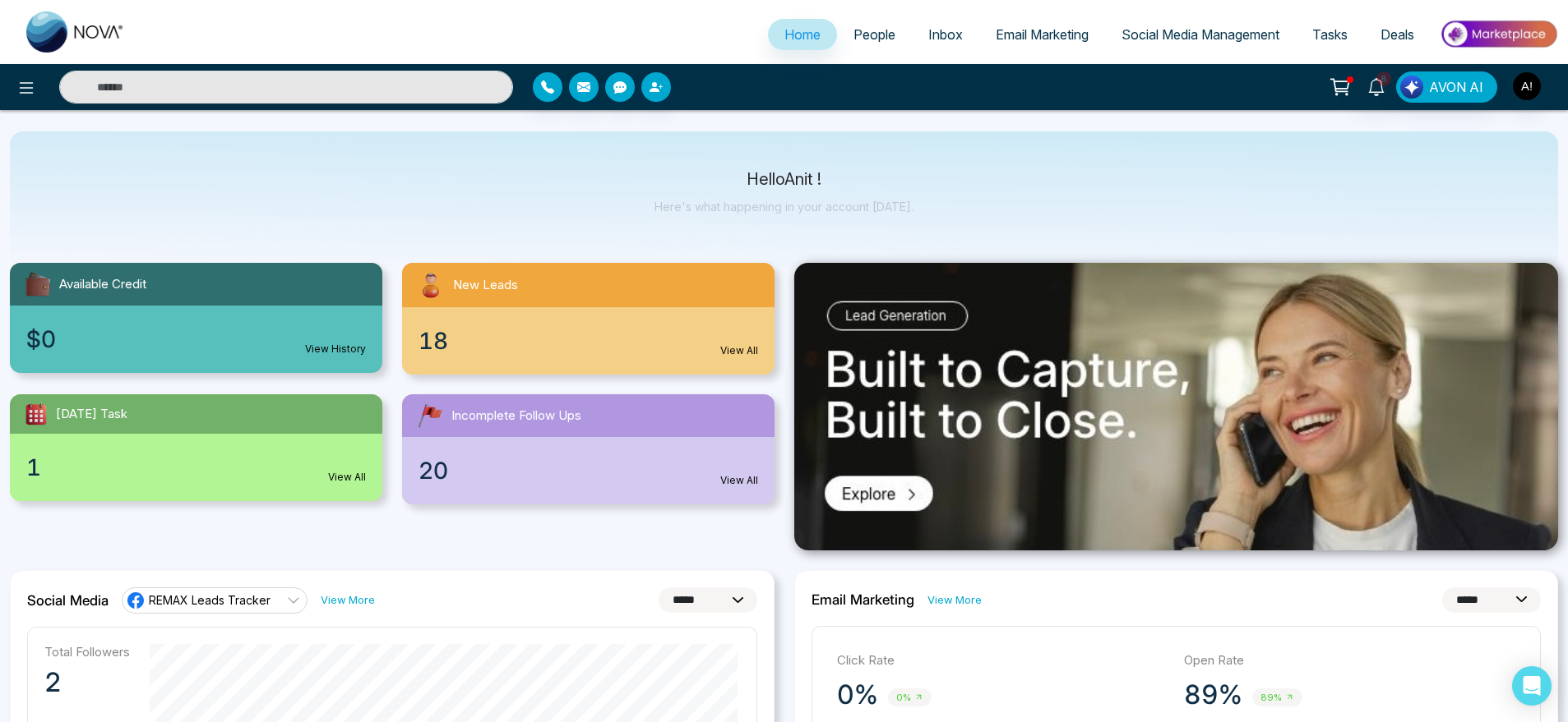
scroll to position [7, 0]
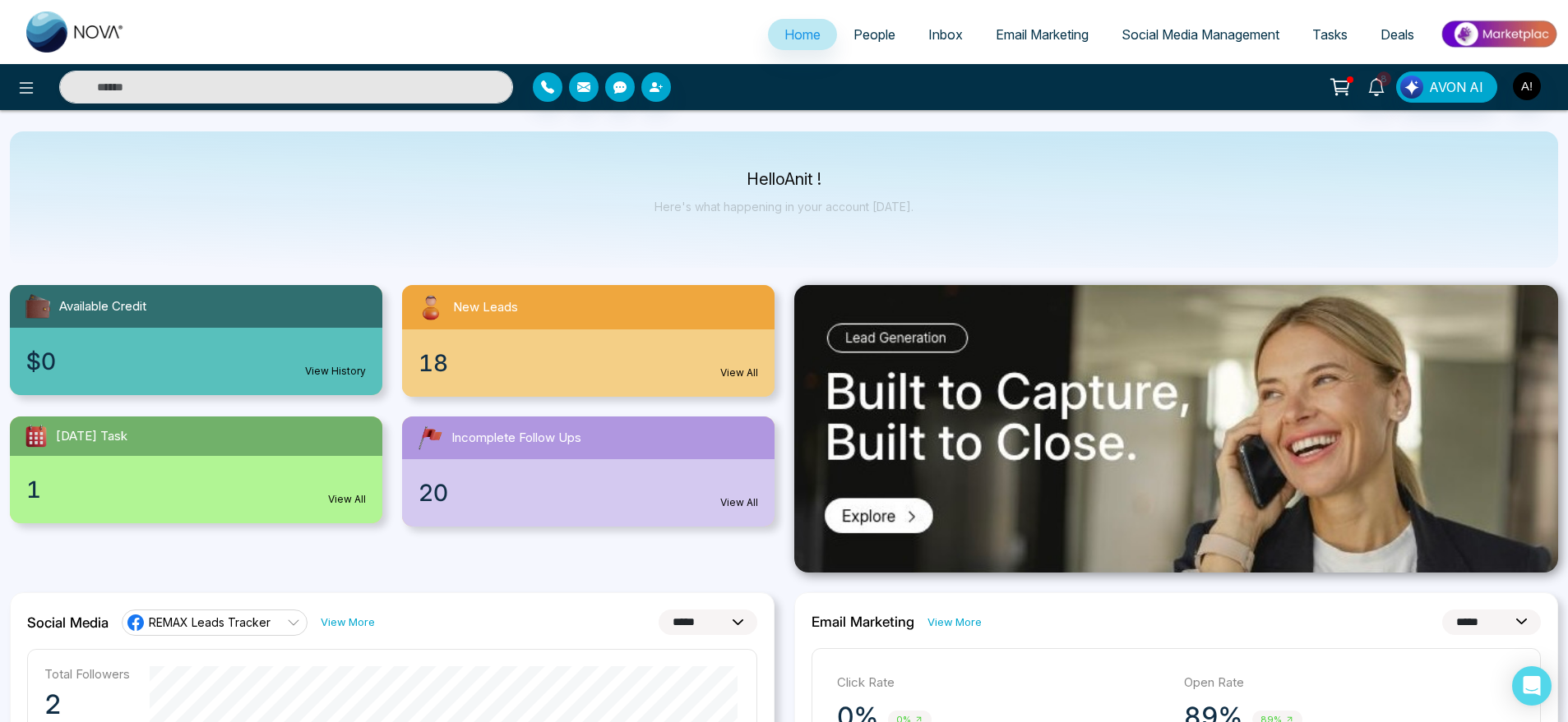
click at [865, 30] on span "People" at bounding box center [875, 34] width 42 height 17
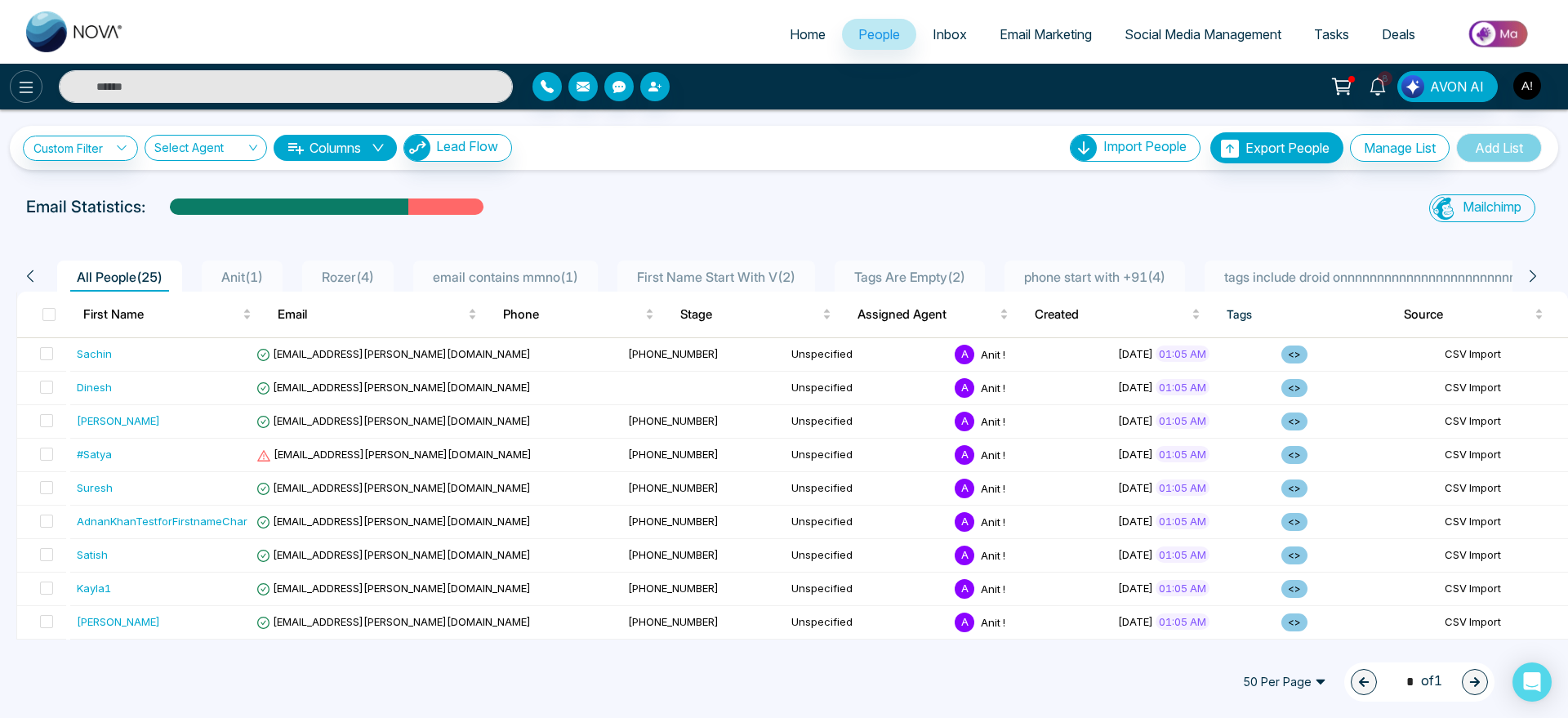
click at [22, 97] on button at bounding box center [26, 87] width 33 height 33
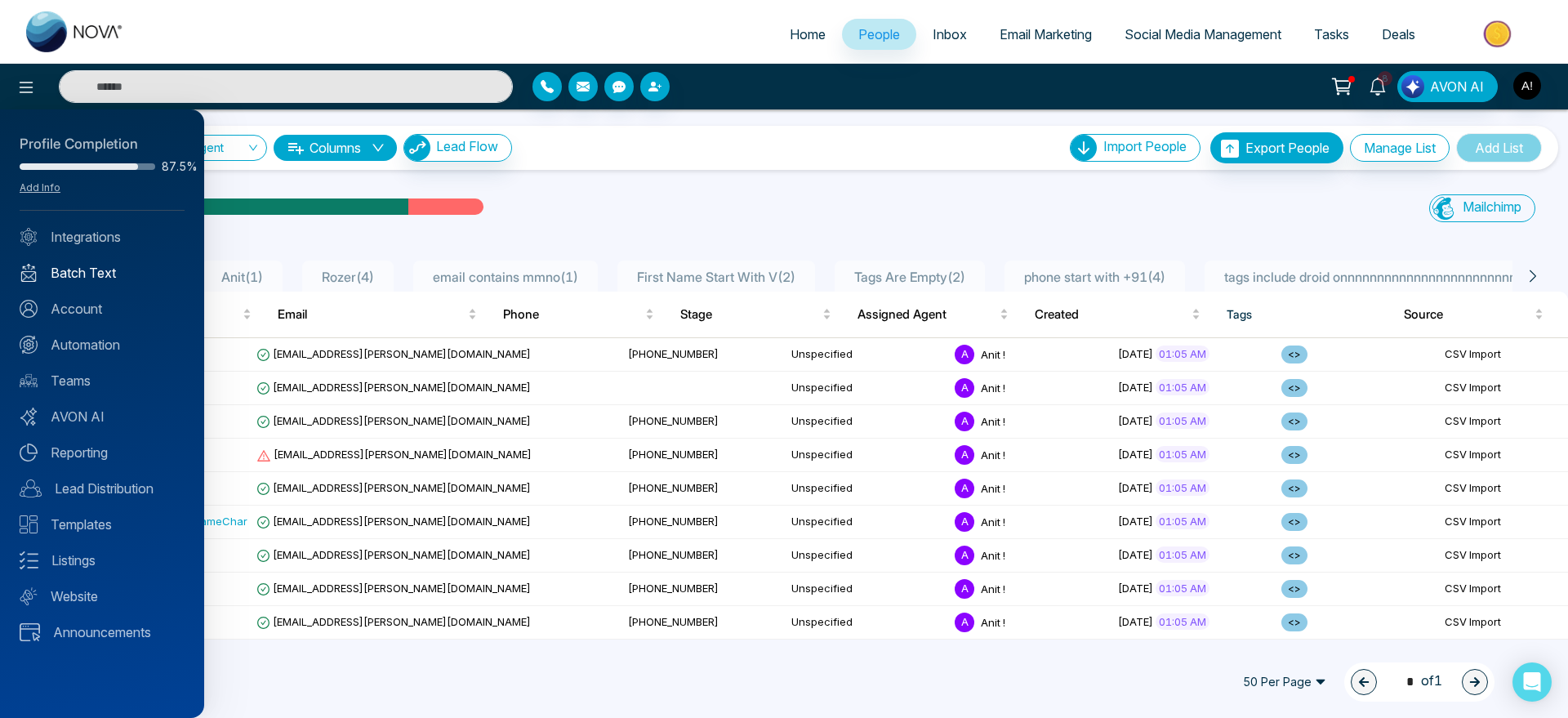
click at [122, 274] on link "Batch Text" at bounding box center [103, 273] width 165 height 20
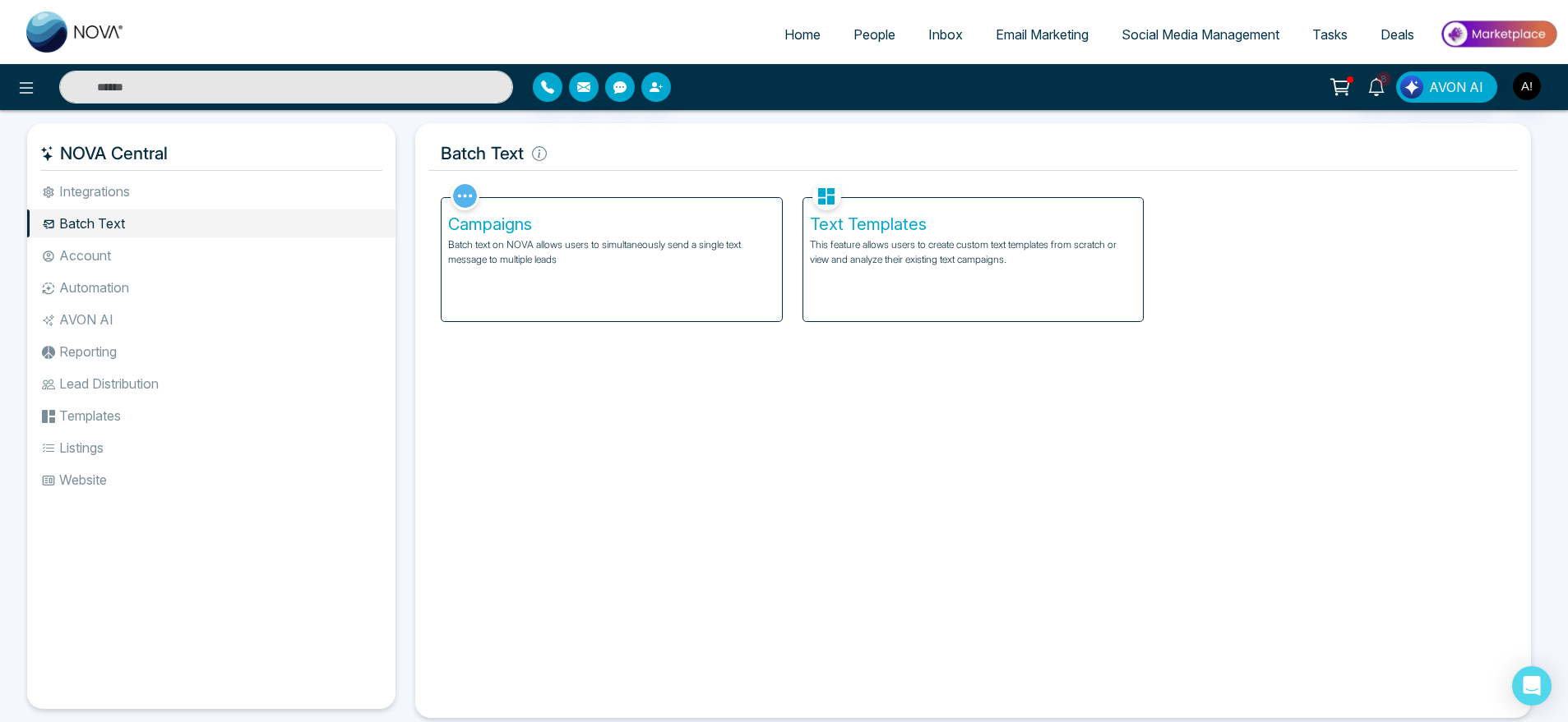
click at [912, 297] on div "Text Templates This feature allows users to create custom text templates from s…" at bounding box center [973, 260] width 340 height 123
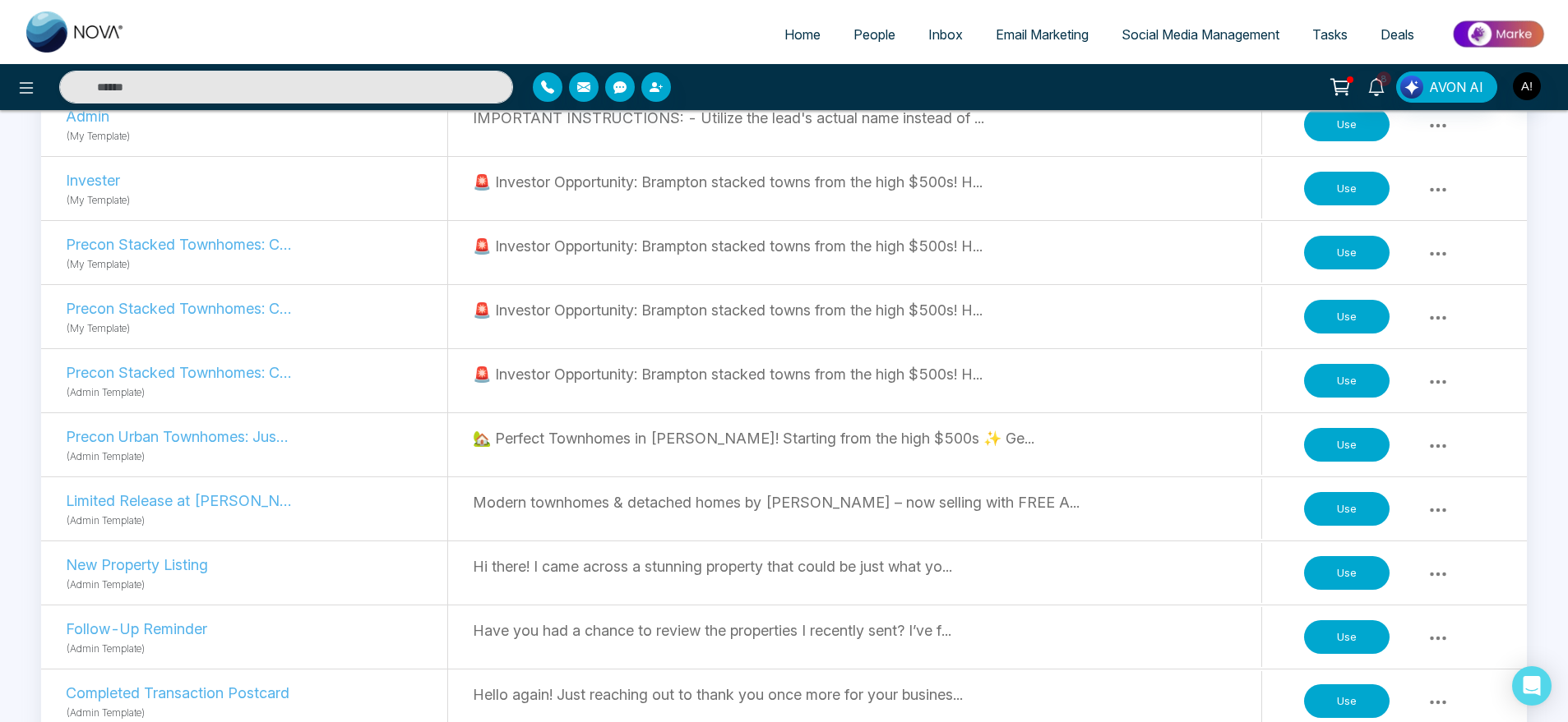
scroll to position [378, 0]
click at [1348, 445] on button "Use" at bounding box center [1347, 446] width 86 height 34
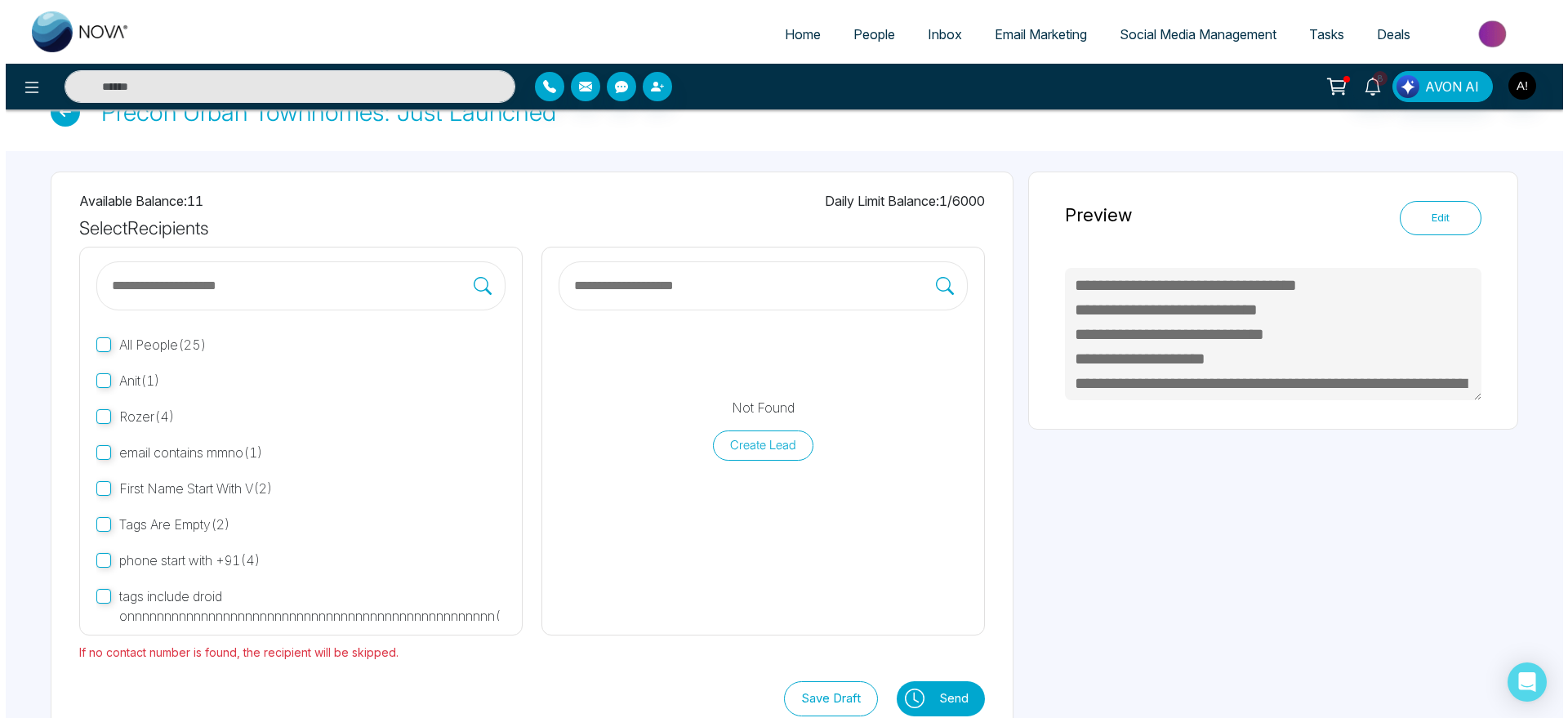
scroll to position [76, 0]
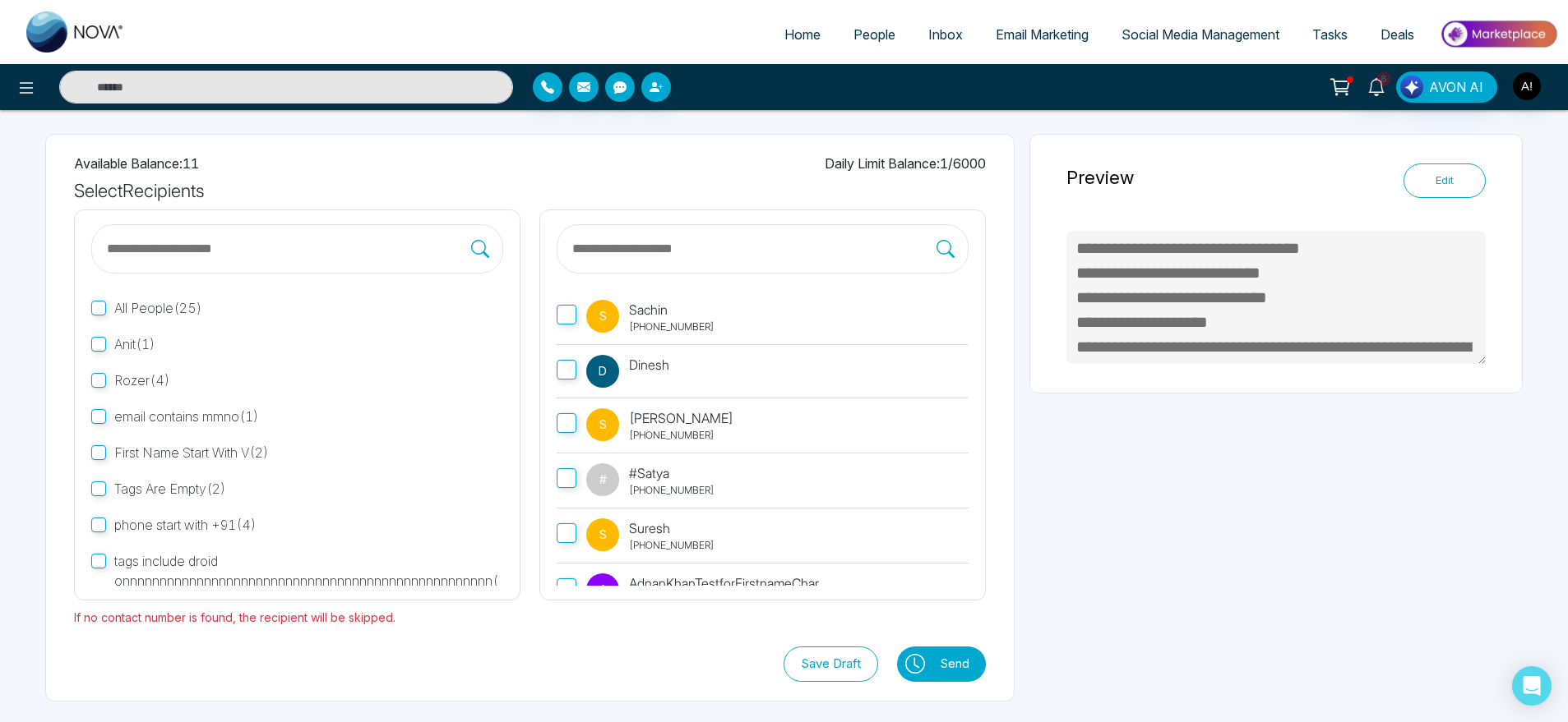
click at [150, 357] on label "Anit ( 1 )" at bounding box center [296, 344] width 412 height 36
click at [901, 656] on button at bounding box center [914, 664] width 34 height 35
type textarea "**********"
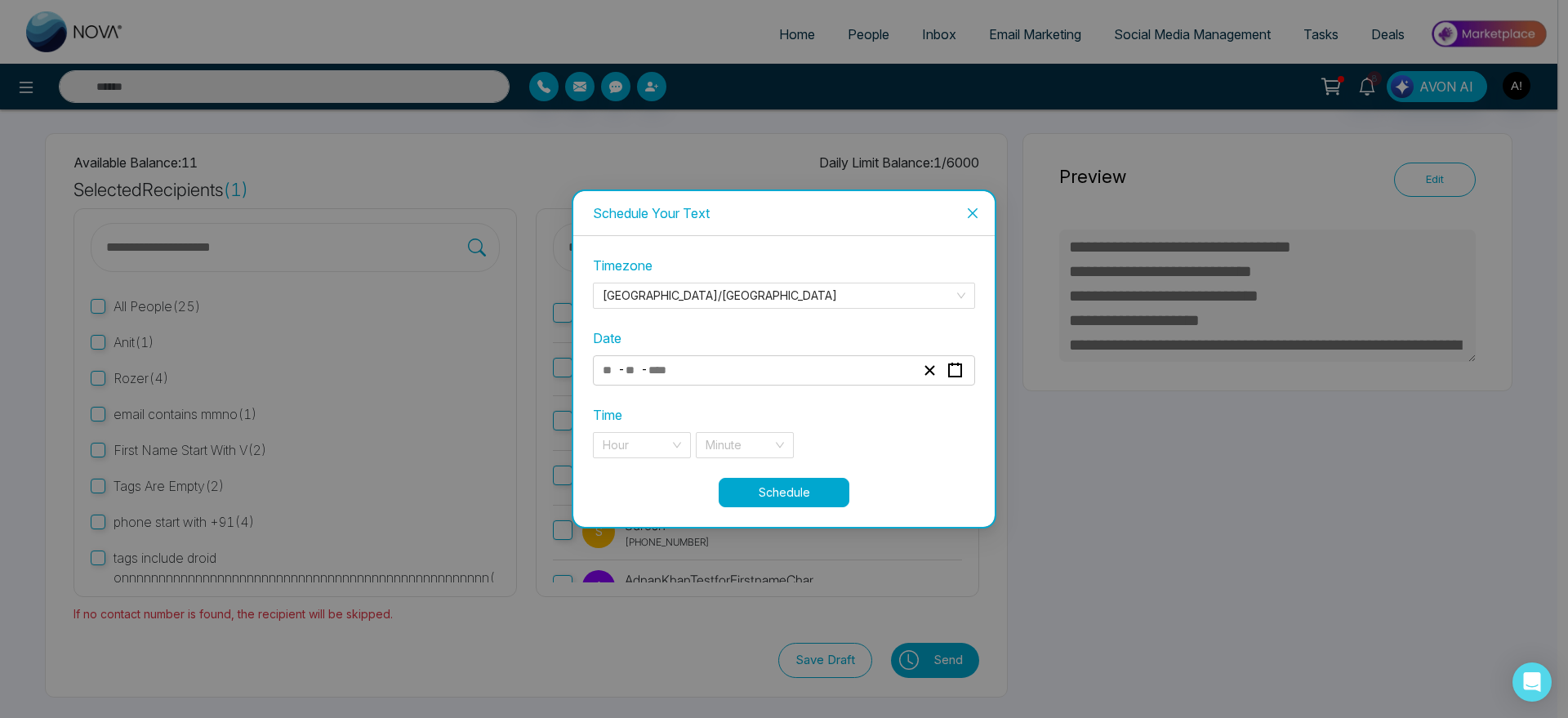
click at [698, 375] on div "- -" at bounding box center [758, 370] width 317 height 22
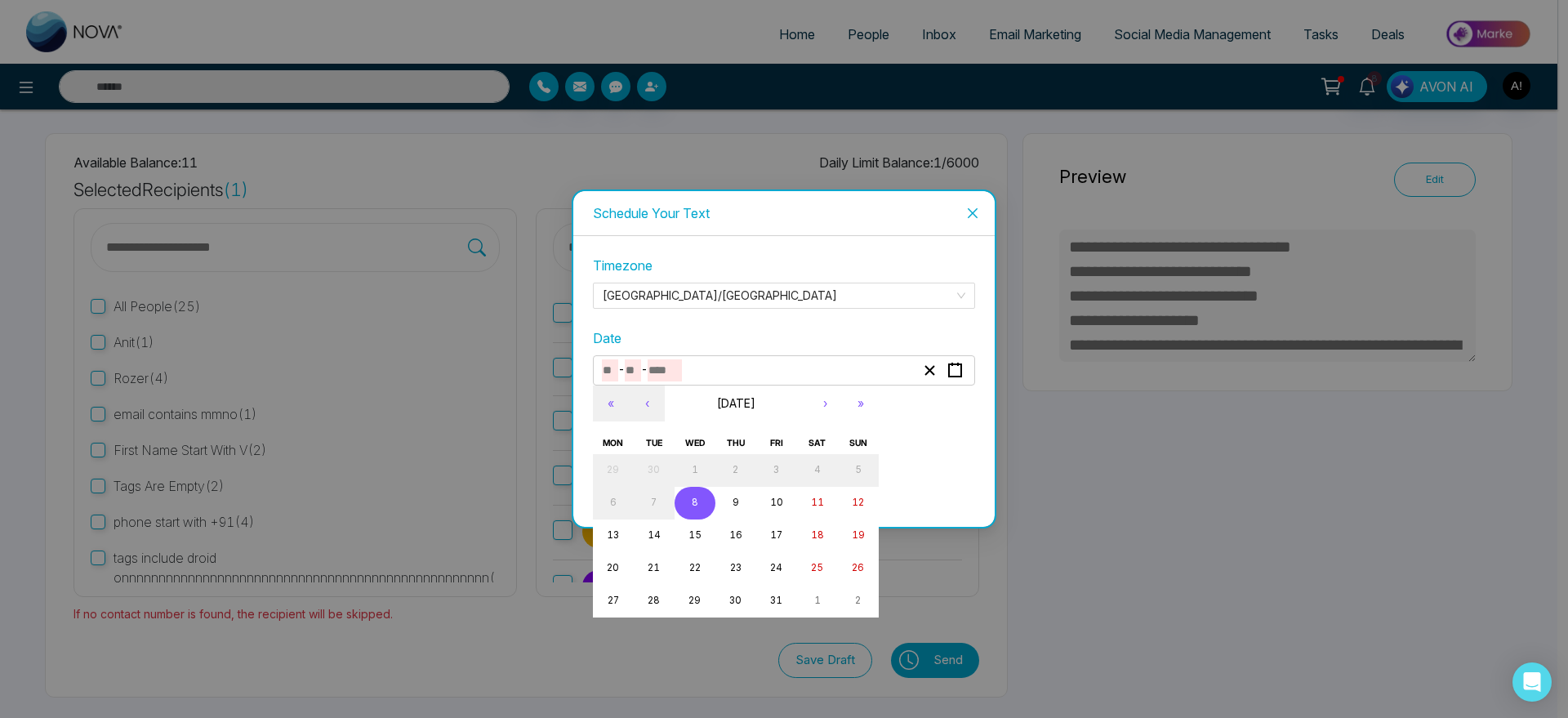
click at [704, 495] on button "8" at bounding box center [695, 503] width 41 height 33
type input "**"
type input "*"
type input "****"
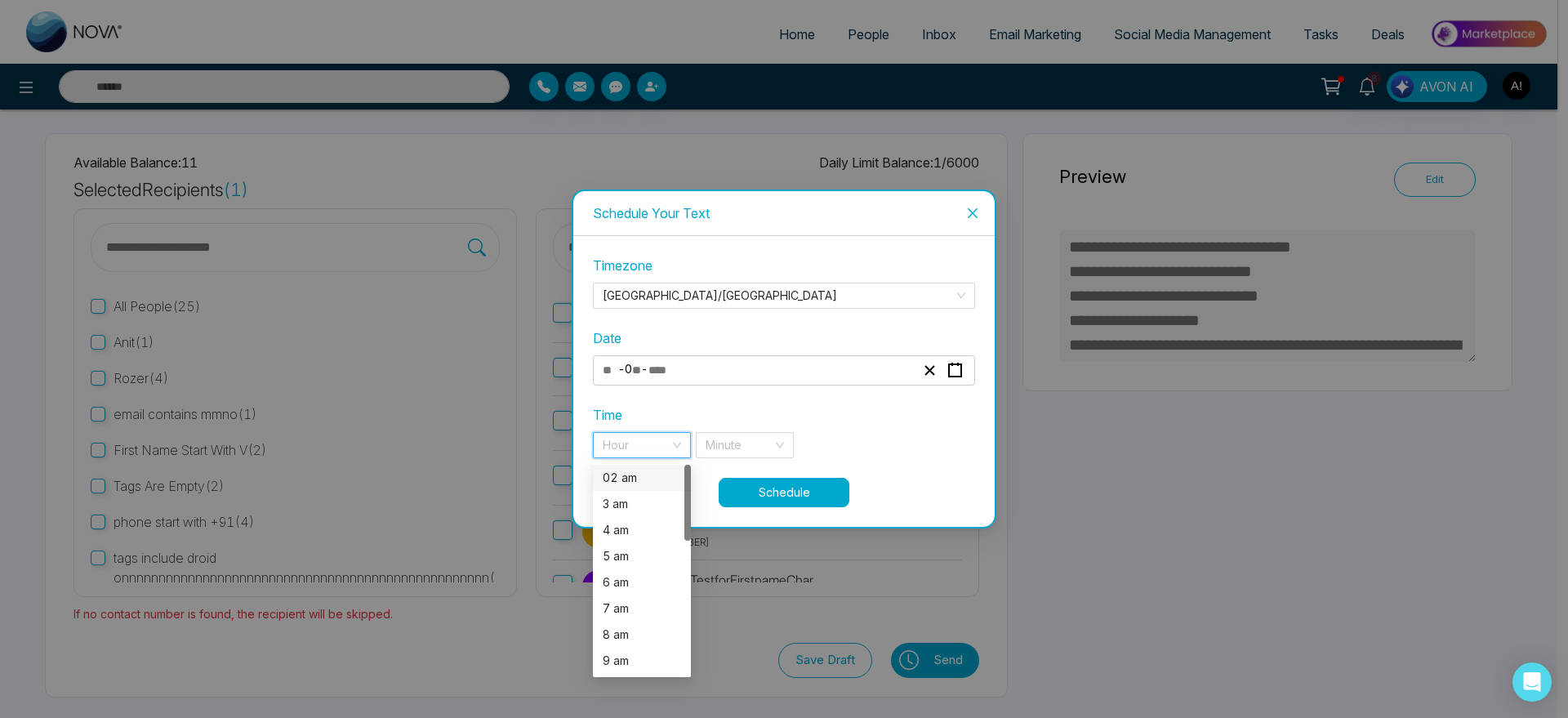
click at [662, 437] on input "search" at bounding box center [636, 445] width 67 height 24
click at [634, 651] on div "7 pm" at bounding box center [642, 658] width 78 height 18
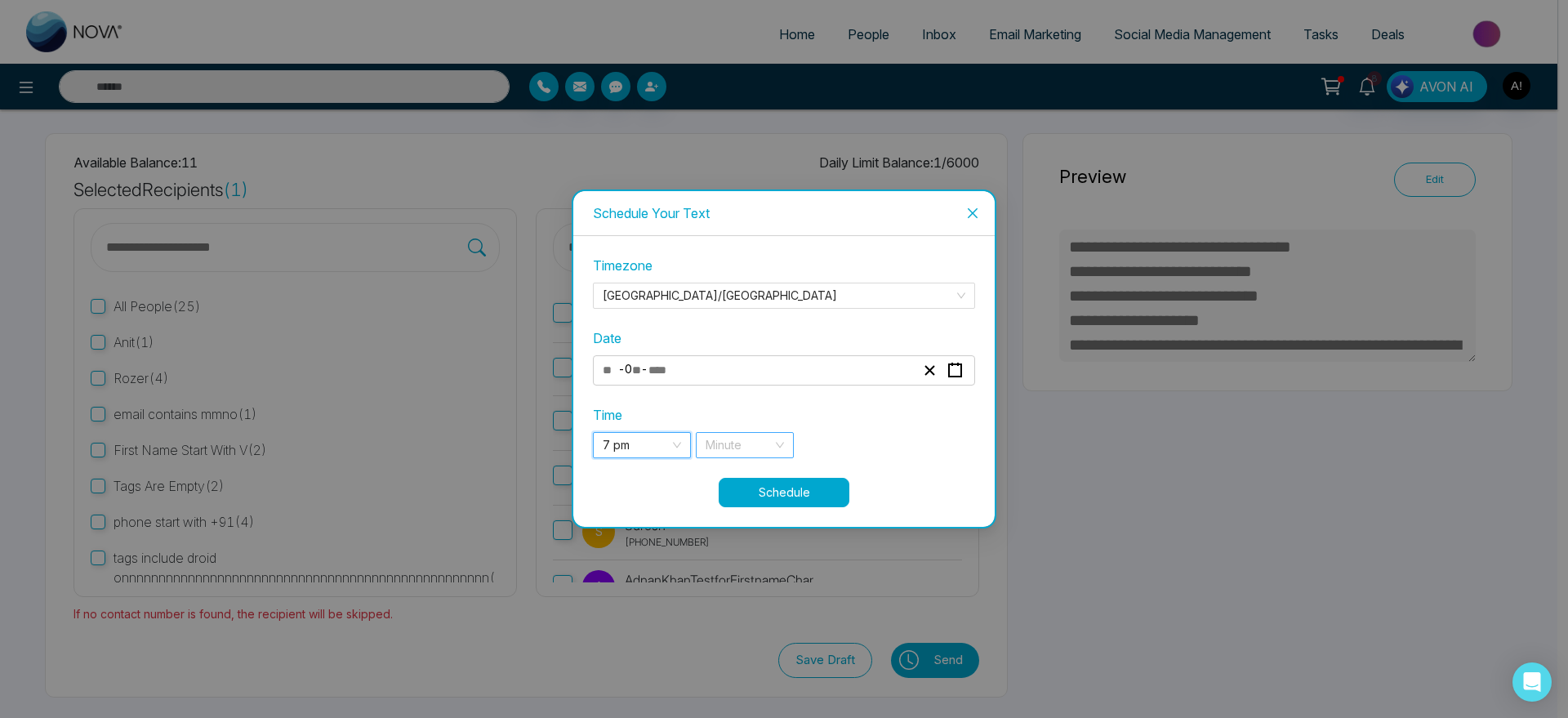
click at [741, 444] on input "search" at bounding box center [738, 445] width 67 height 24
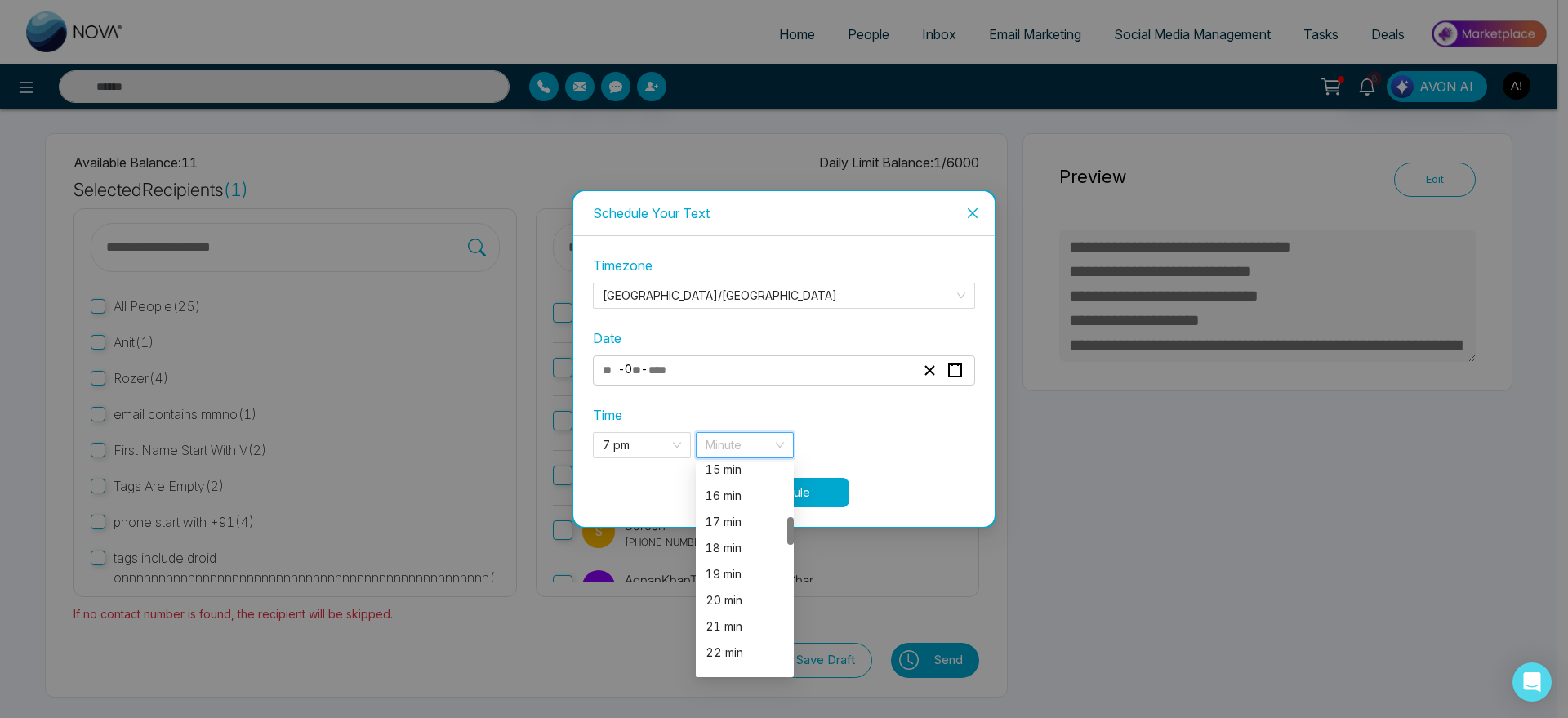
scroll to position [403, 0]
click at [721, 555] on div "18 min" at bounding box center [744, 545] width 98 height 26
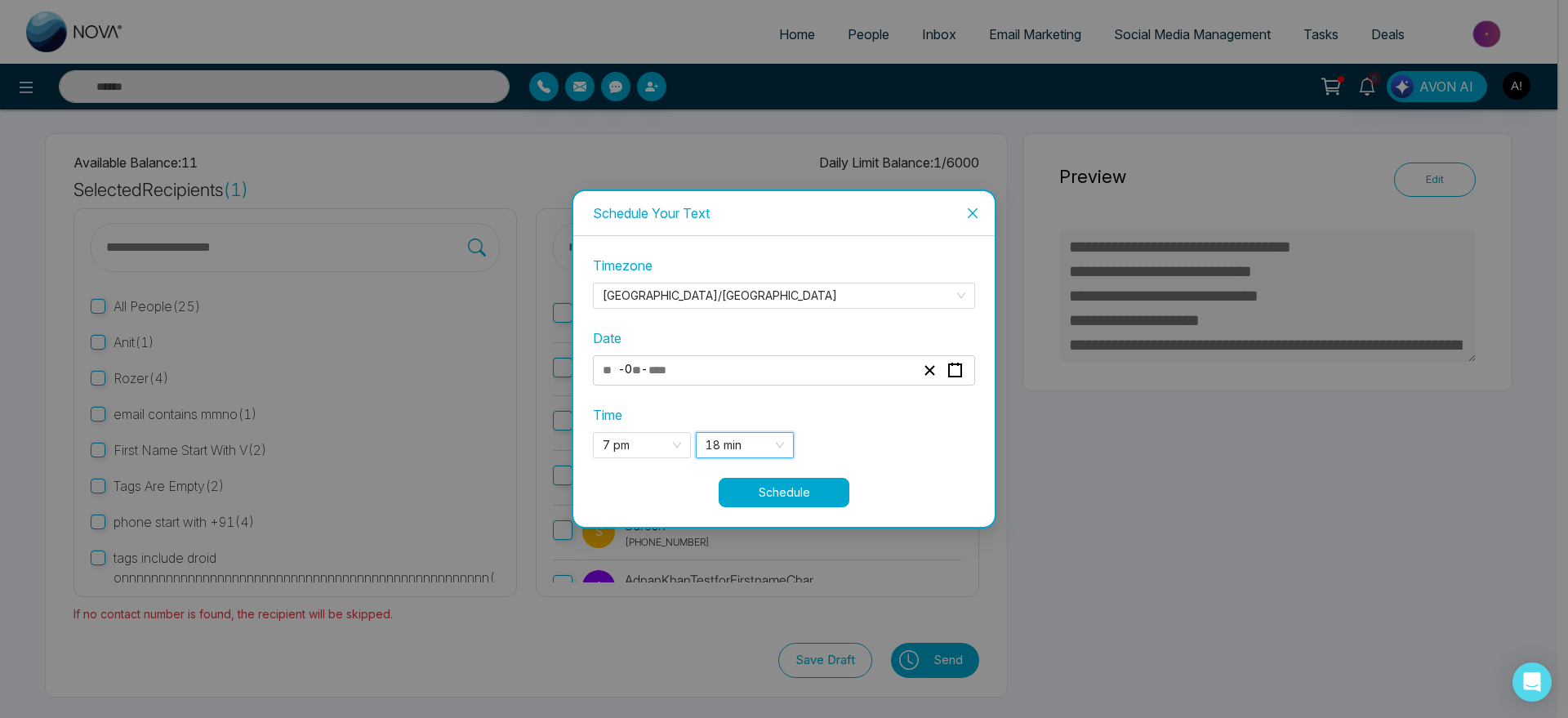
click at [786, 496] on button "Schedule" at bounding box center [784, 493] width 130 height 30
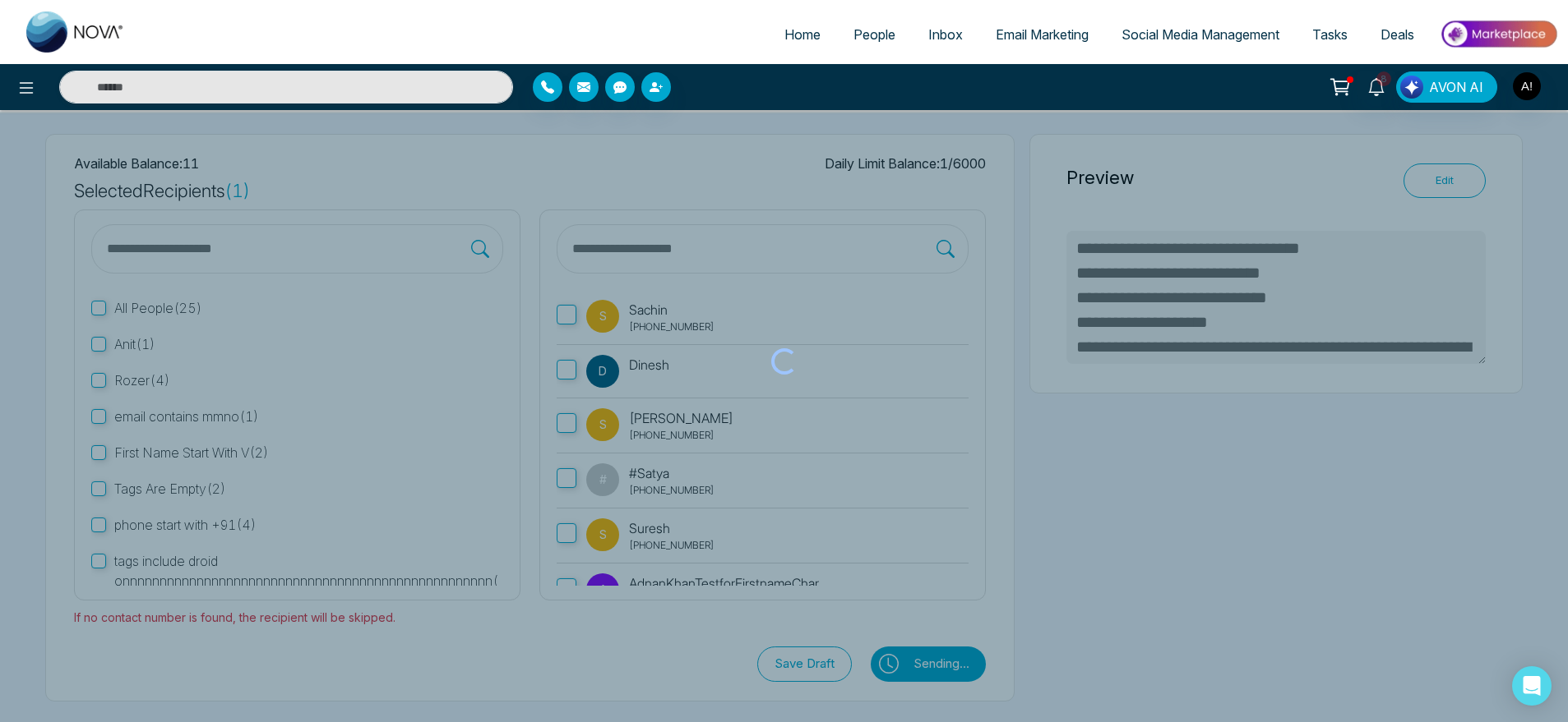
type textarea "**********"
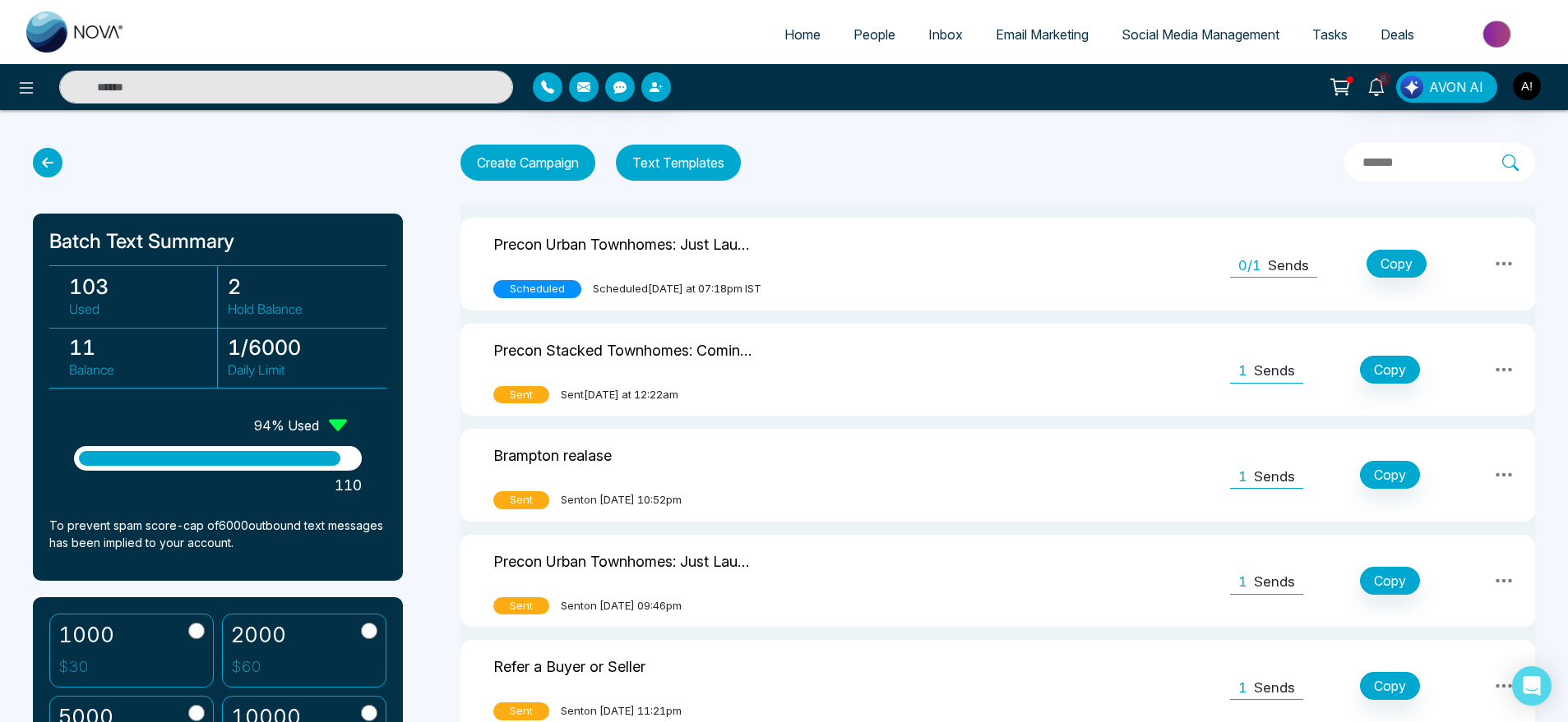
click at [790, 22] on link "Home" at bounding box center [802, 35] width 69 height 31
select select "*"
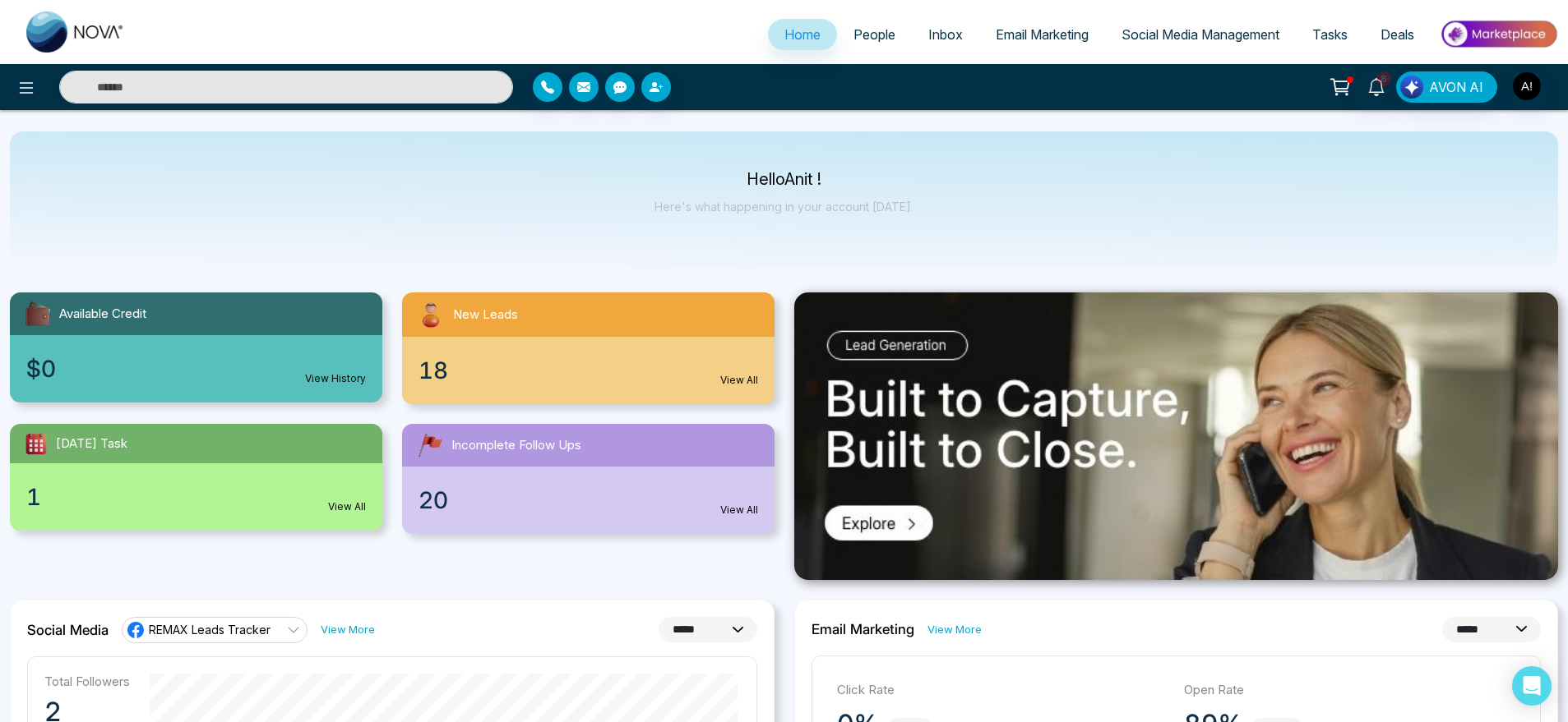
click at [1544, 100] on div "8 AVON AI" at bounding box center [1241, 87] width 634 height 31
drag, startPoint x: 1542, startPoint y: 91, endPoint x: 1519, endPoint y: 87, distance: 23.3
click at [1519, 87] on div "8 AVON AI" at bounding box center [1241, 87] width 634 height 31
click at [1519, 87] on img "button" at bounding box center [1527, 87] width 28 height 28
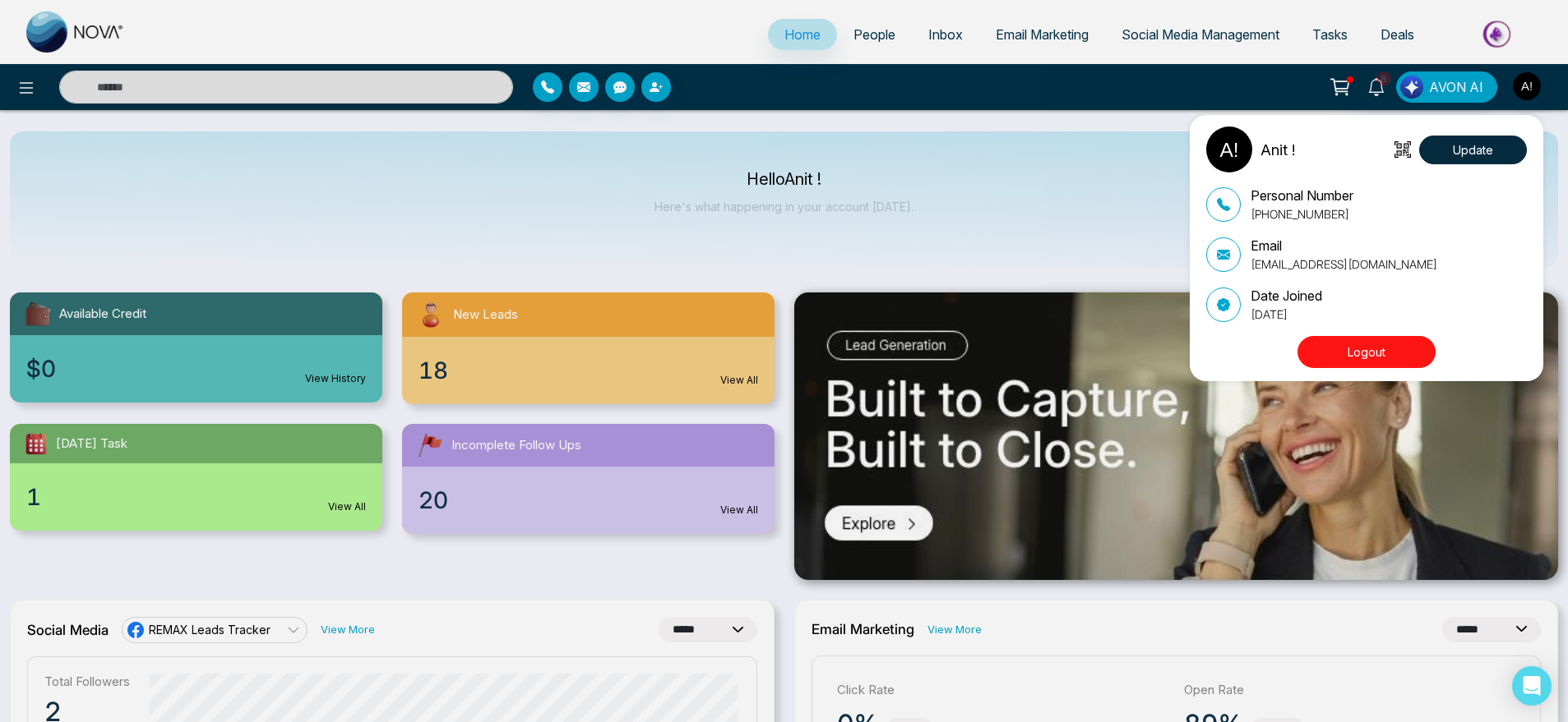
click at [1015, 256] on div "Anit ! Update Personal Number +919930053035 Email anit@mmnovatech.com Date Join…" at bounding box center [784, 361] width 1568 height 722
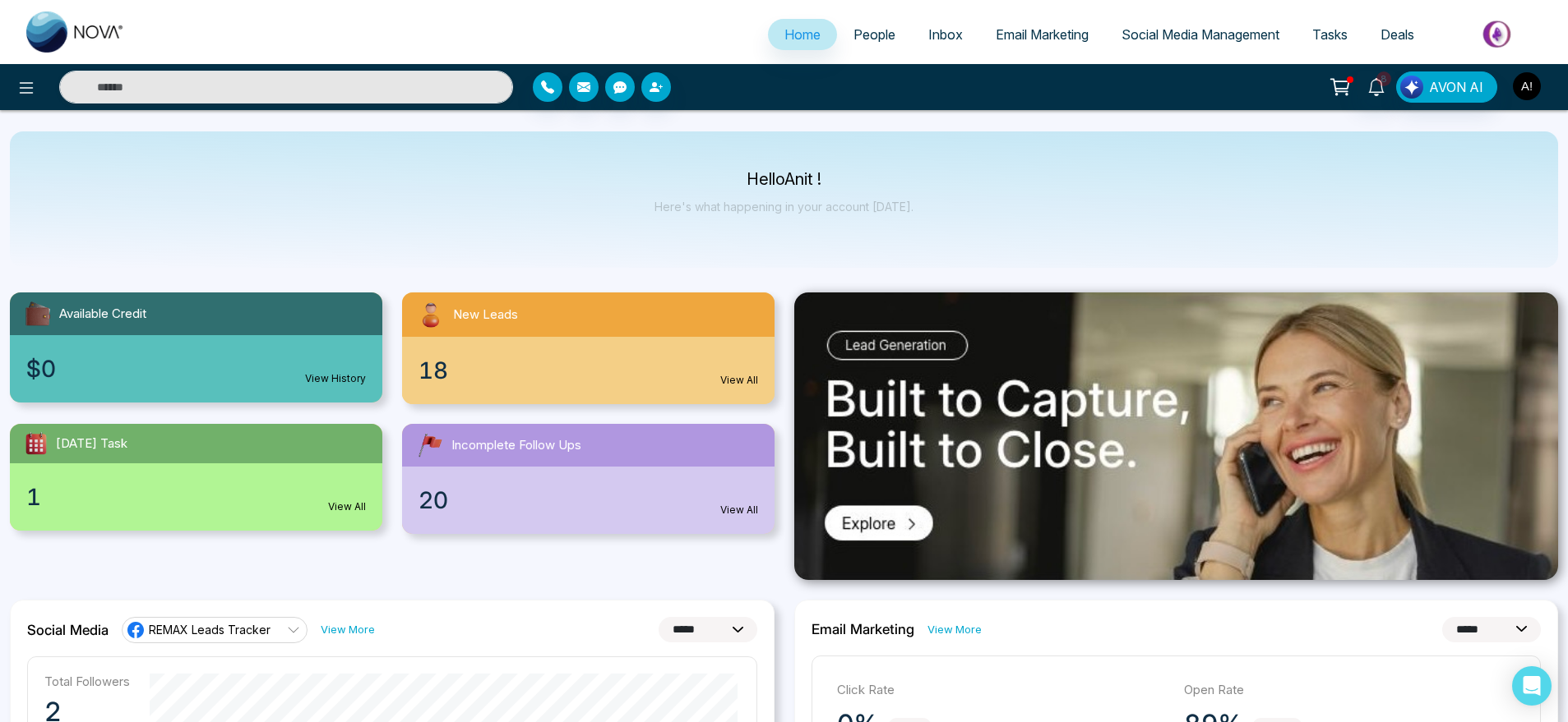
click at [1520, 74] on img "button" at bounding box center [1527, 87] width 28 height 28
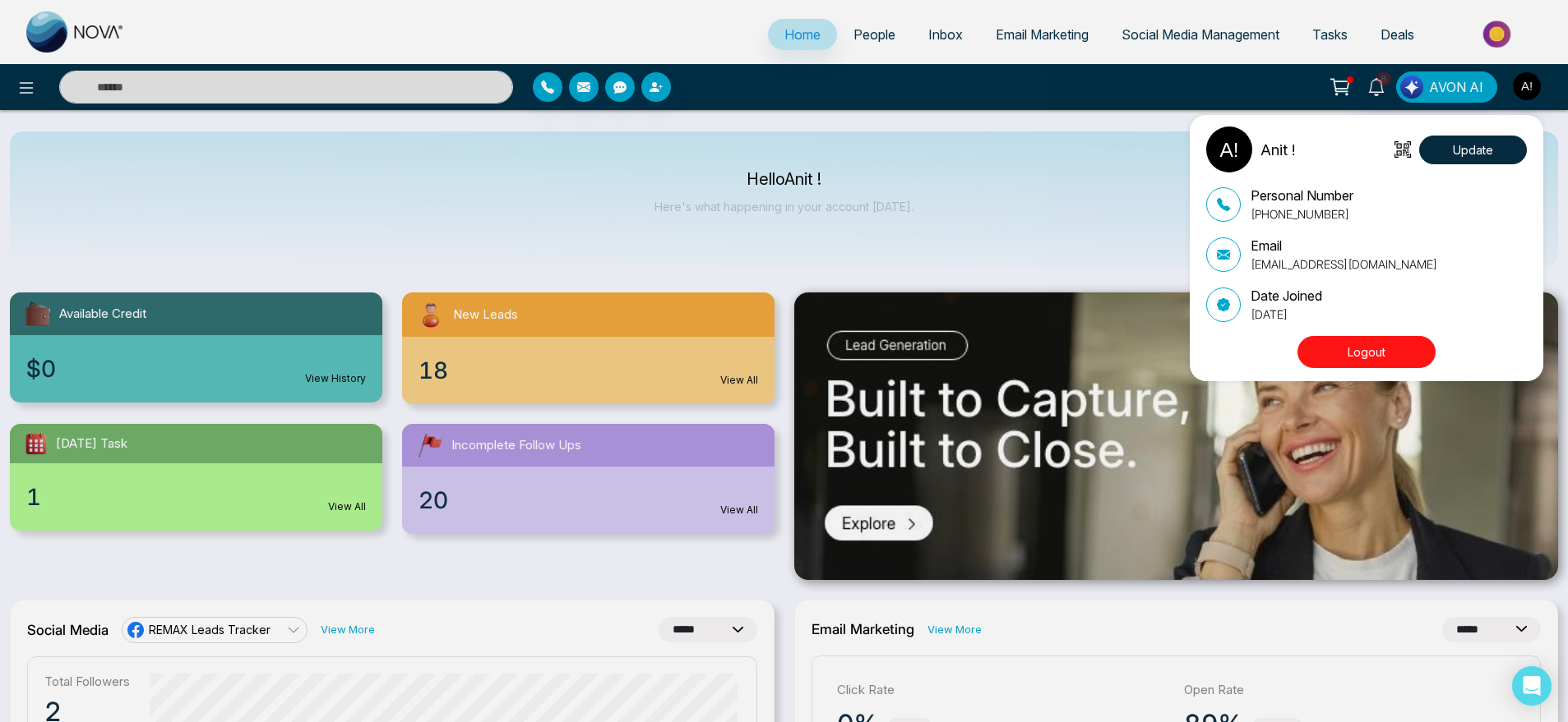
click at [1367, 337] on button "Logout" at bounding box center [1367, 352] width 138 height 32
